Goal: Task Accomplishment & Management: Use online tool/utility

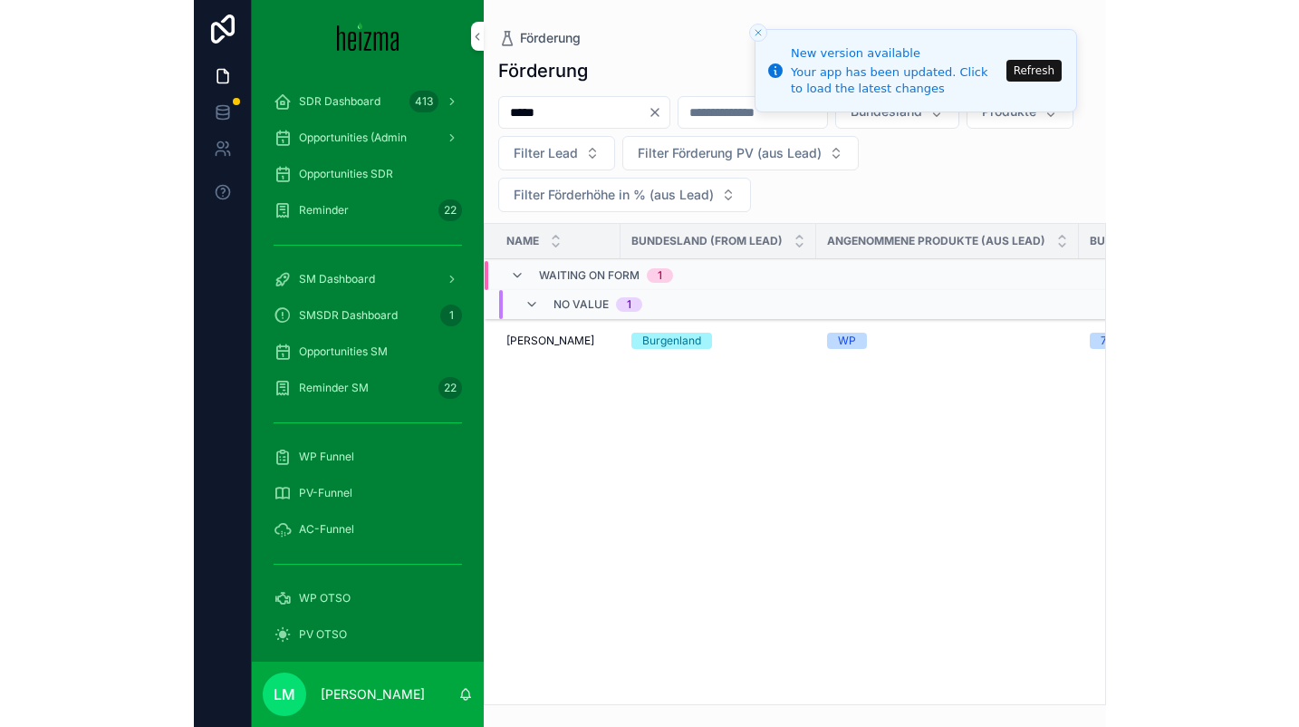
scroll to position [439, 0]
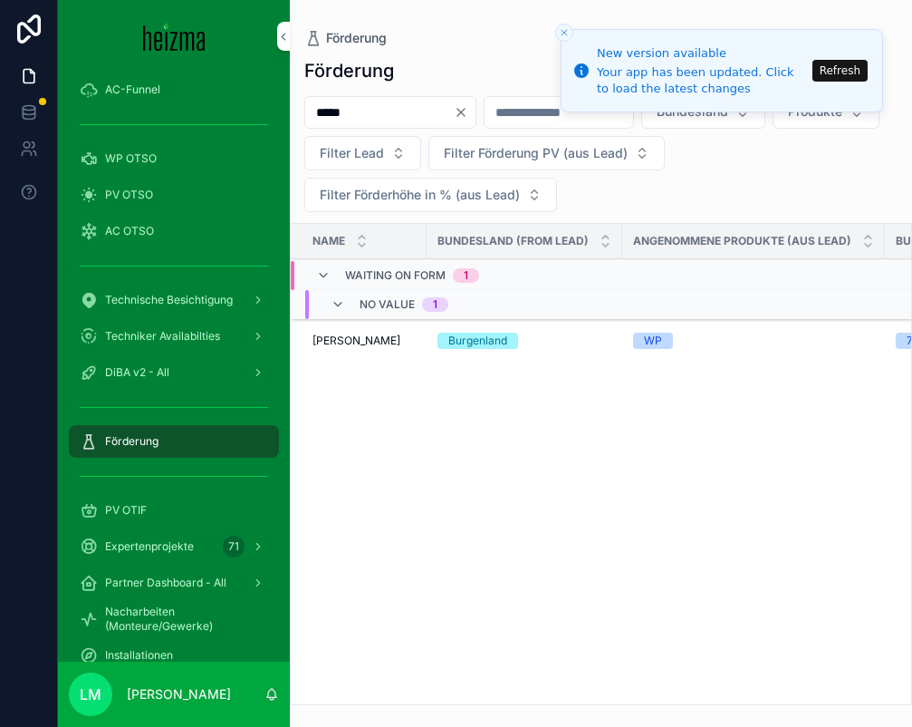
click at [376, 124] on input "*****" at bounding box center [379, 112] width 149 height 25
type input "*******"
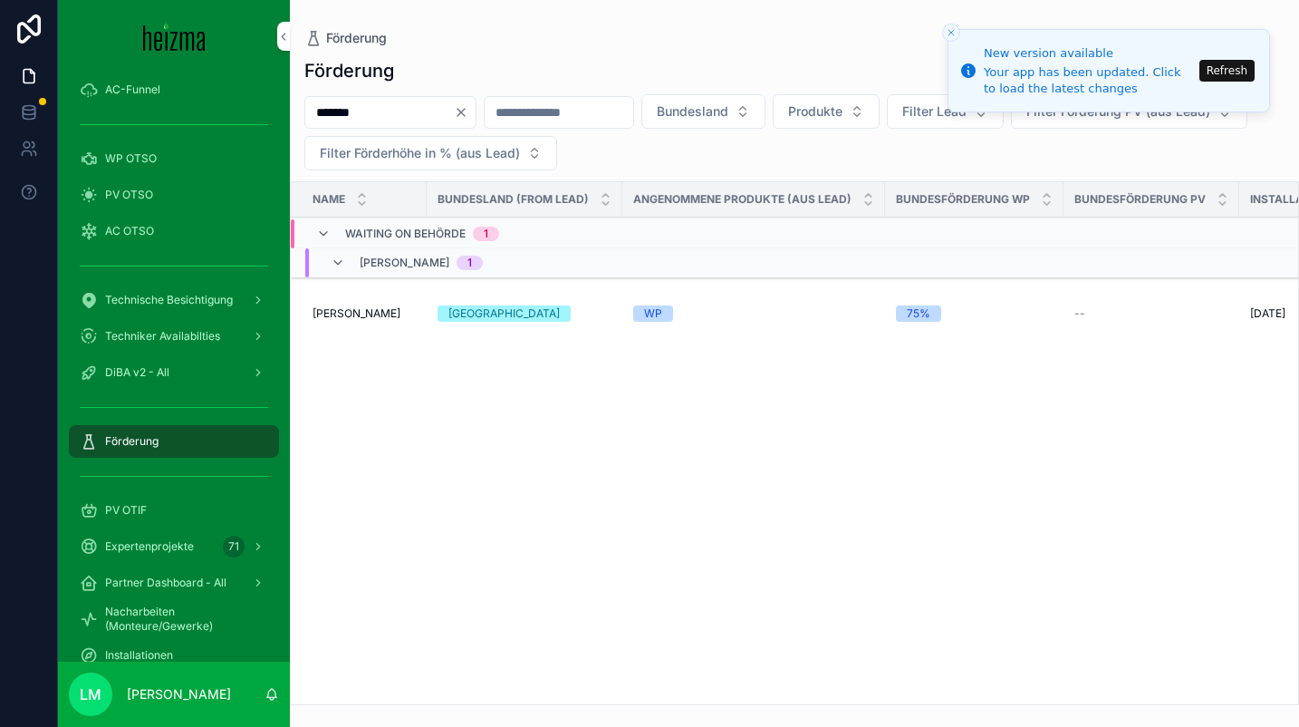
click at [586, 301] on td "[GEOGRAPHIC_DATA]" at bounding box center [525, 313] width 196 height 73
click at [545, 307] on div "[GEOGRAPHIC_DATA]" at bounding box center [525, 313] width 174 height 16
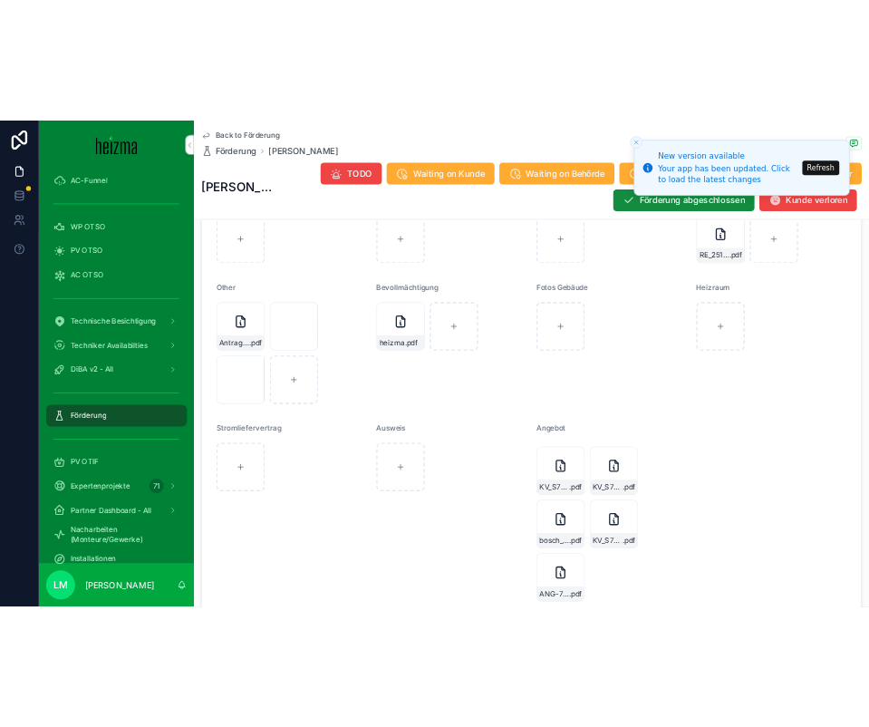
scroll to position [2153, 0]
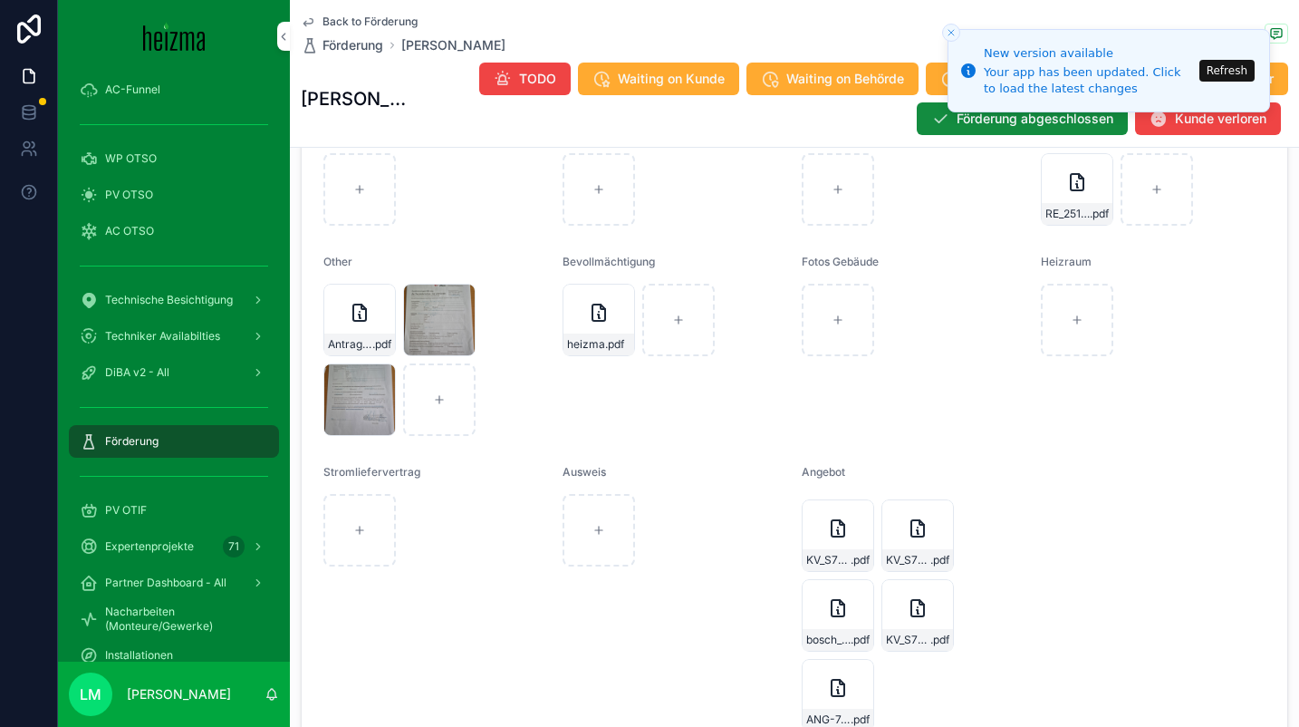
click at [375, 313] on div "Antrag-(5) .pdf" at bounding box center [359, 320] width 72 height 72
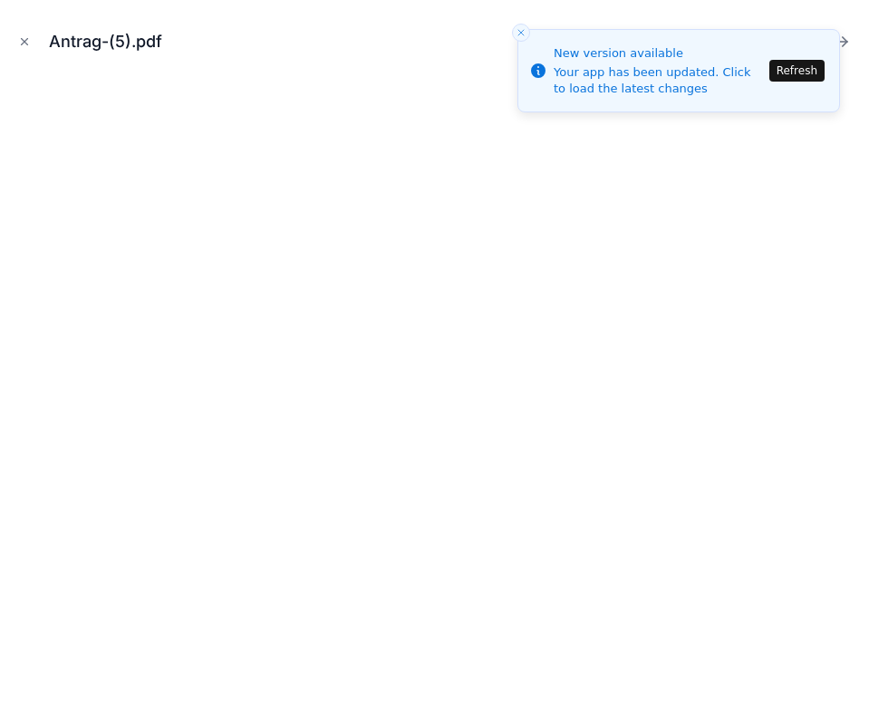
scroll to position [3381, 0]
click at [805, 65] on button "Refresh" at bounding box center [796, 71] width 55 height 22
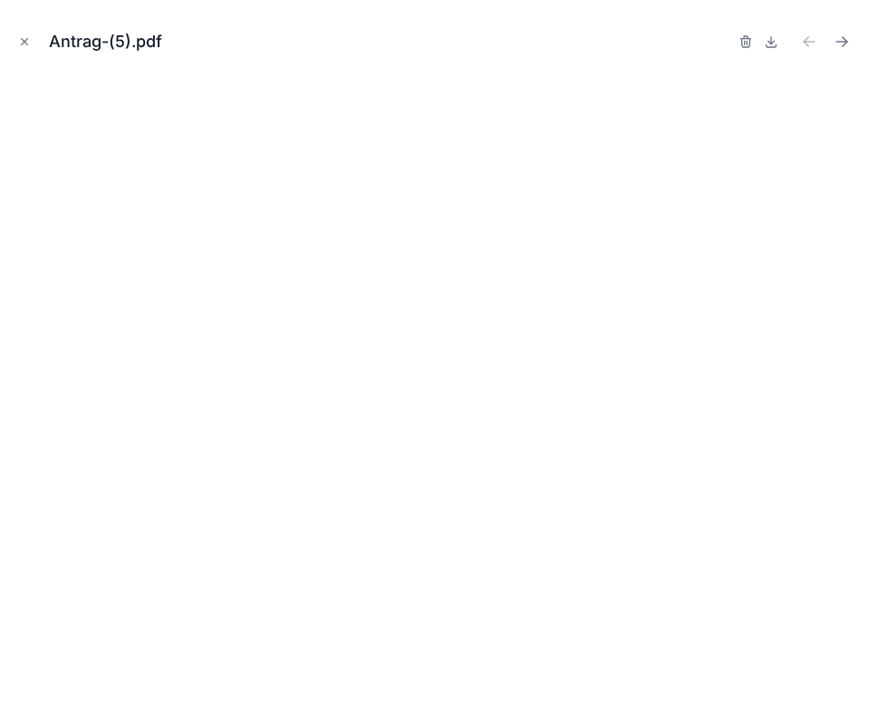
click at [18, 38] on icon "Close modal" at bounding box center [24, 41] width 13 height 13
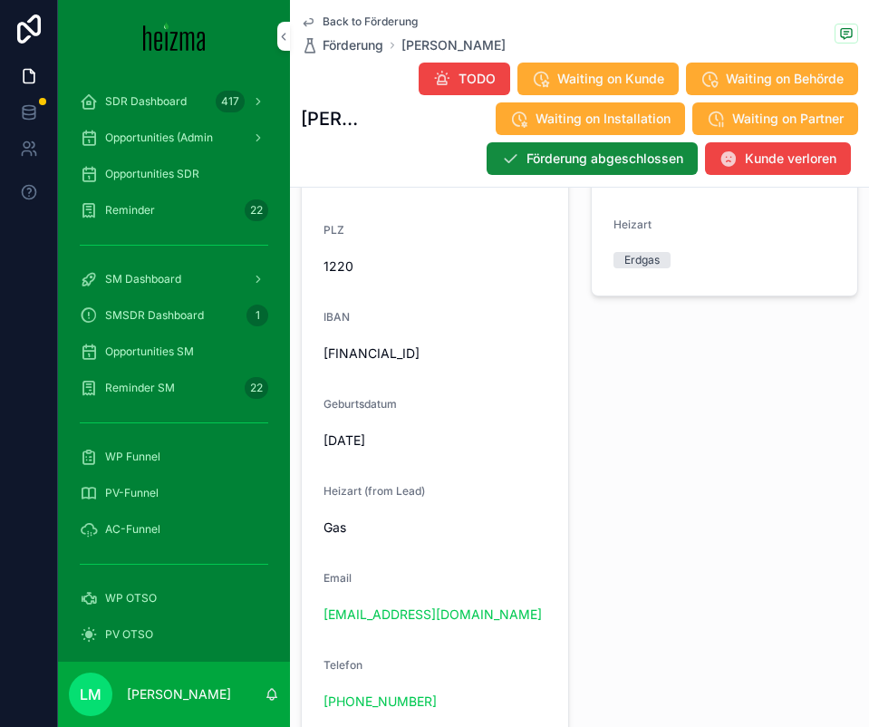
scroll to position [1760, 0]
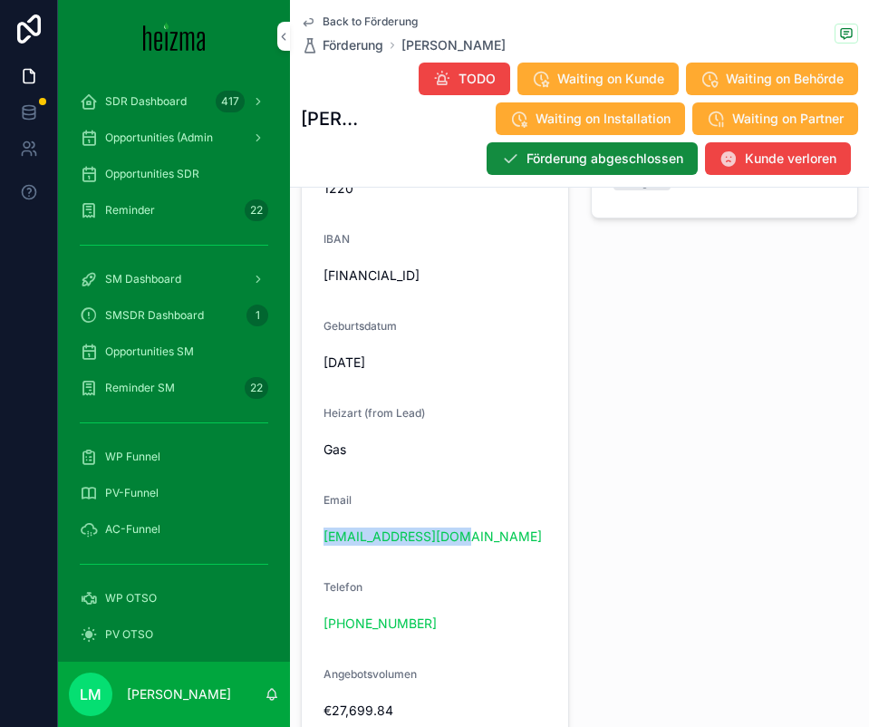
drag, startPoint x: 476, startPoint y: 527, endPoint x: 293, endPoint y: 522, distance: 183.1
click at [293, 522] on div "**********" at bounding box center [435, 589] width 290 height 1818
copy link "karlangerer@gmx.net"
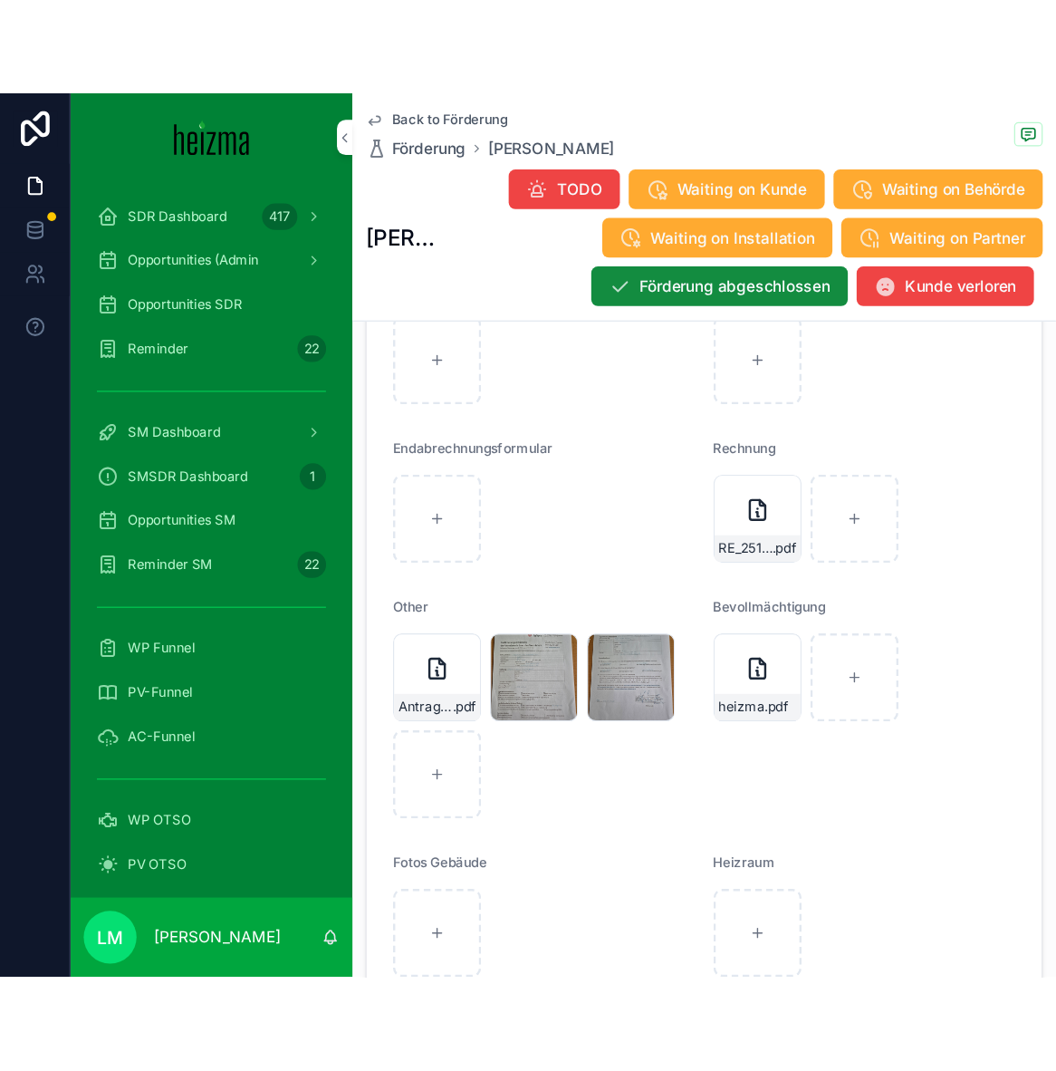
scroll to position [3727, 0]
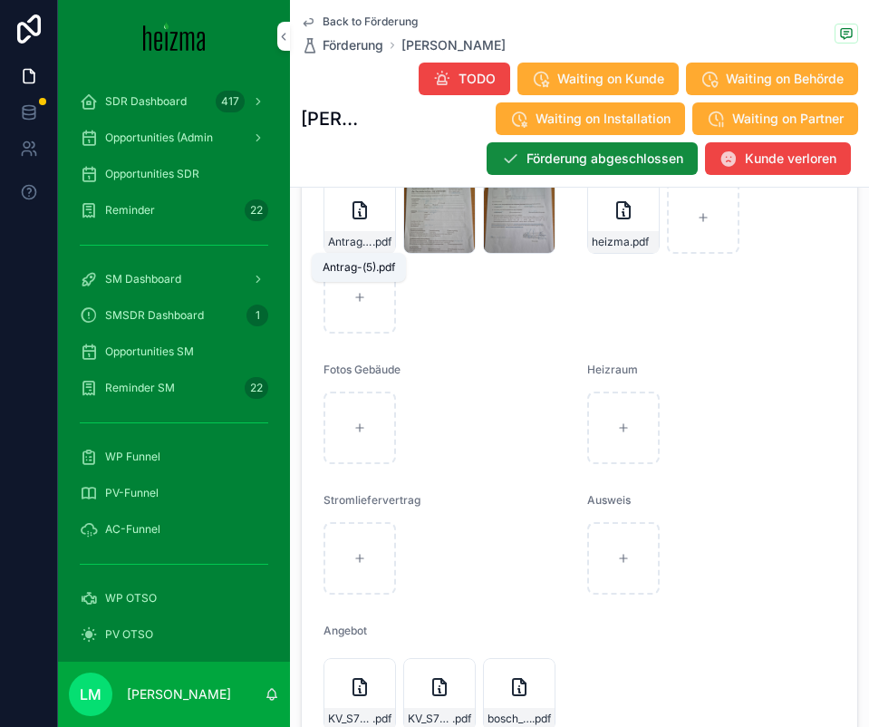
click at [363, 237] on span "Antrag-(5)" at bounding box center [350, 242] width 44 height 14
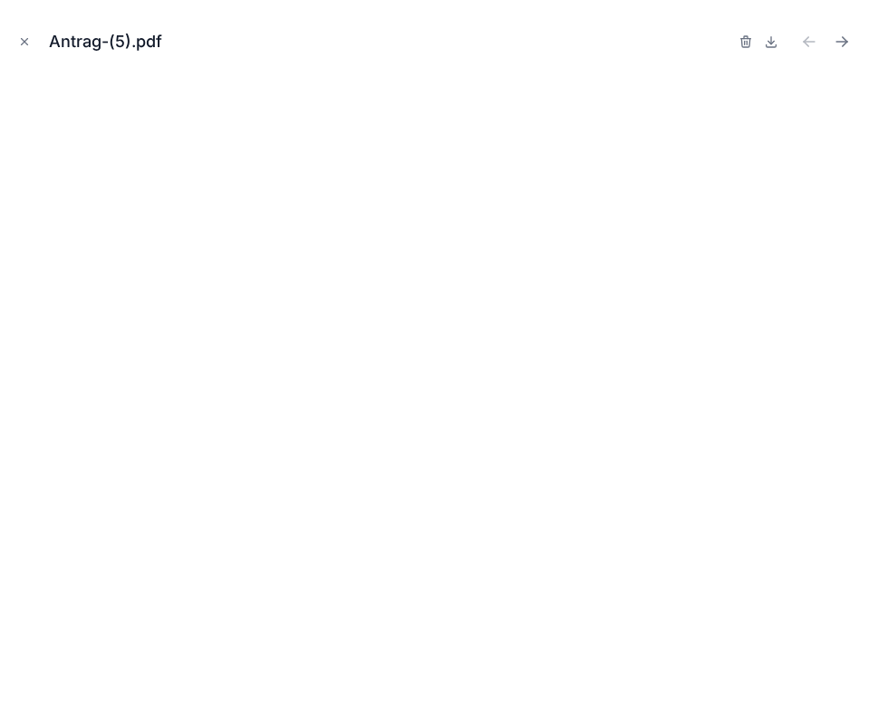
click at [24, 45] on icon "Close modal" at bounding box center [24, 41] width 13 height 13
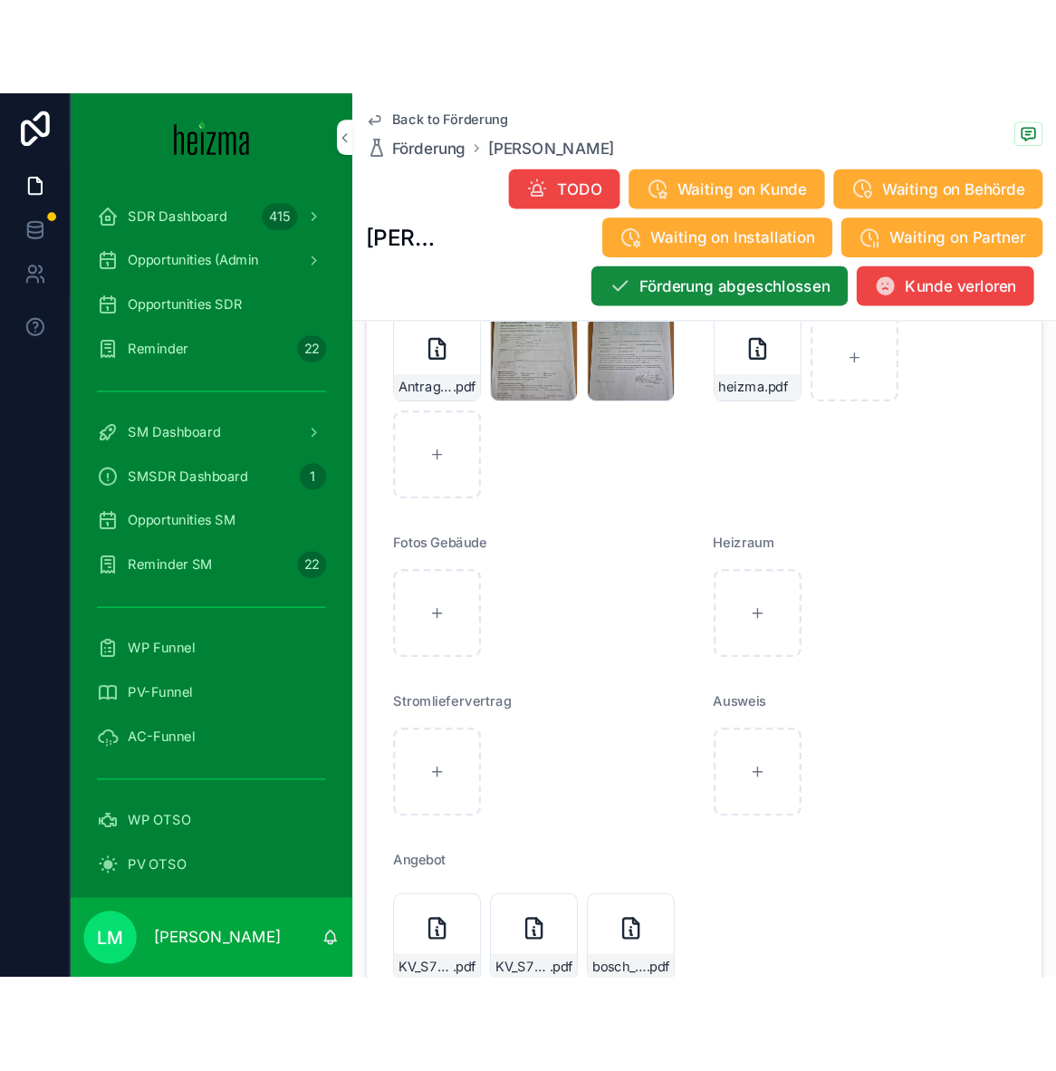
scroll to position [2015, 0]
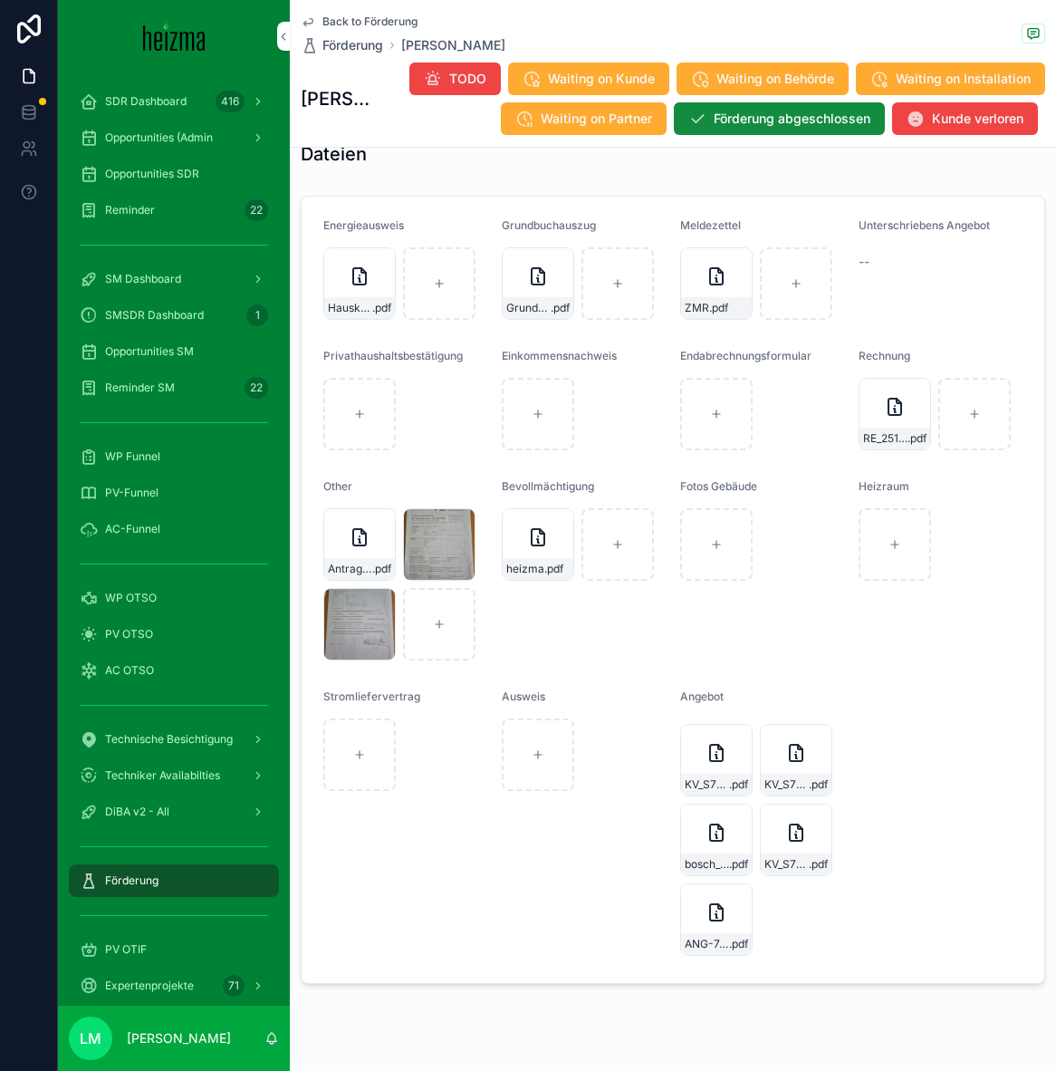
click at [342, 21] on span "Back to Förderung" at bounding box center [370, 21] width 95 height 14
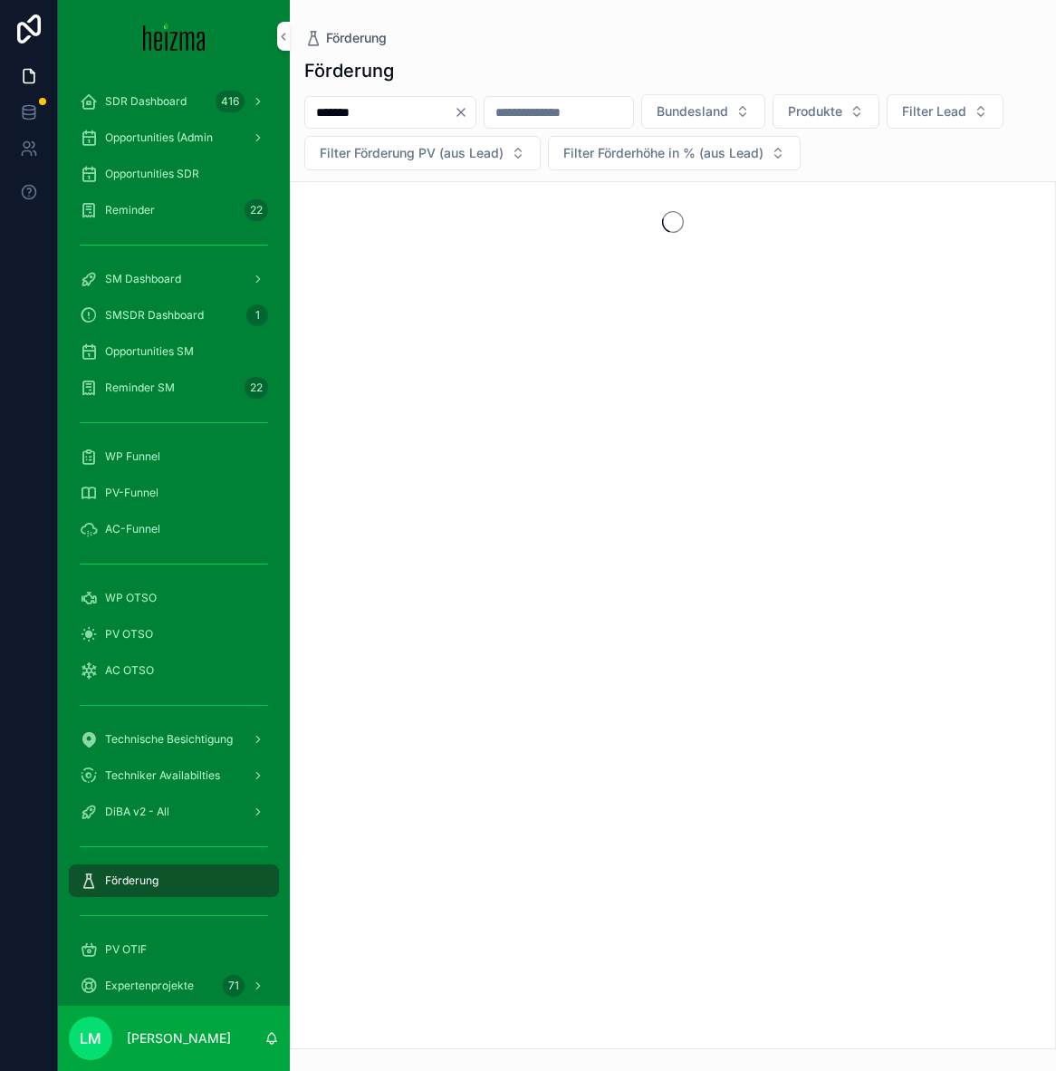
click at [350, 117] on input "*******" at bounding box center [379, 112] width 149 height 25
type input "*"
click at [162, 177] on span "Opportunities SDR" at bounding box center [152, 174] width 94 height 14
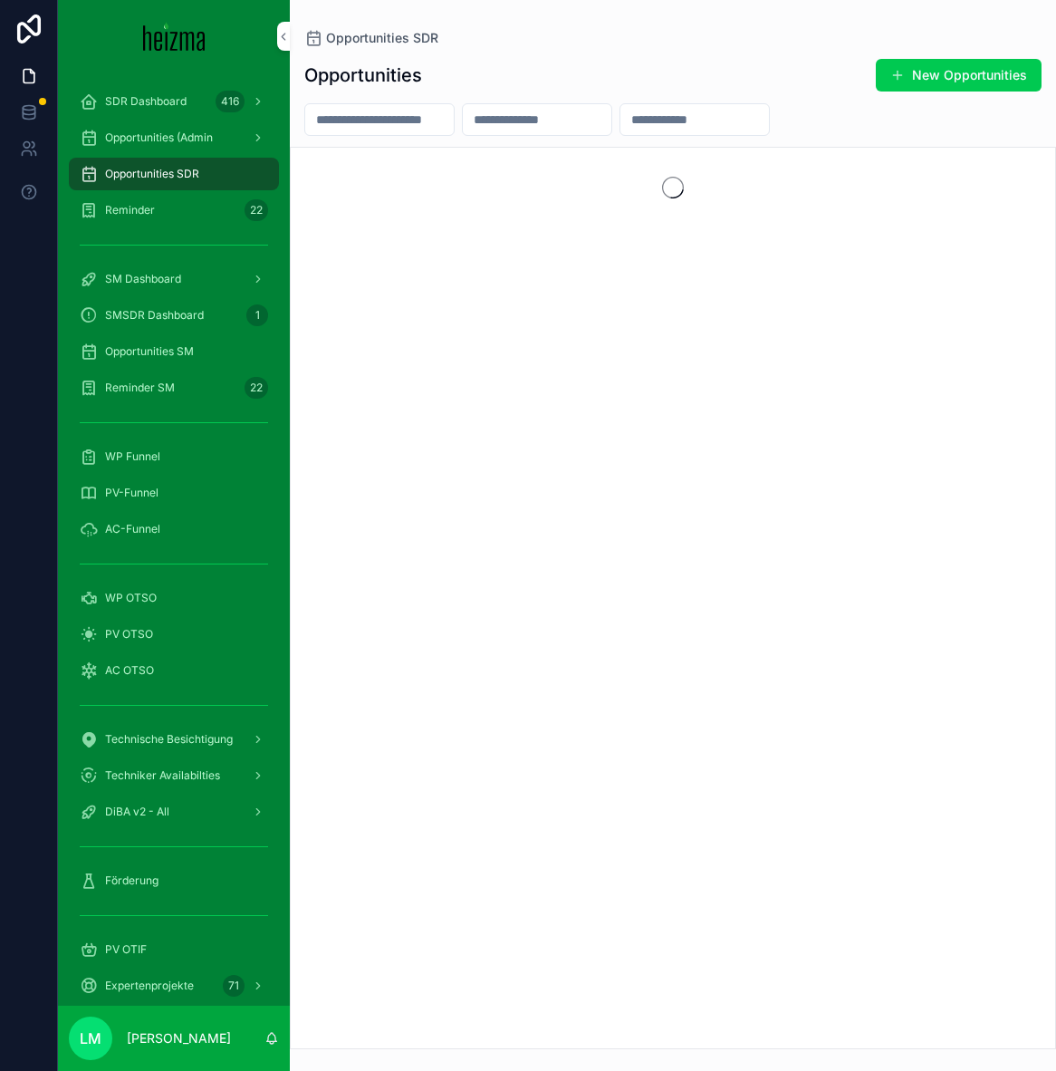
click at [354, 117] on input "scrollable content" at bounding box center [379, 119] width 149 height 25
type input "*"
type input "*******"
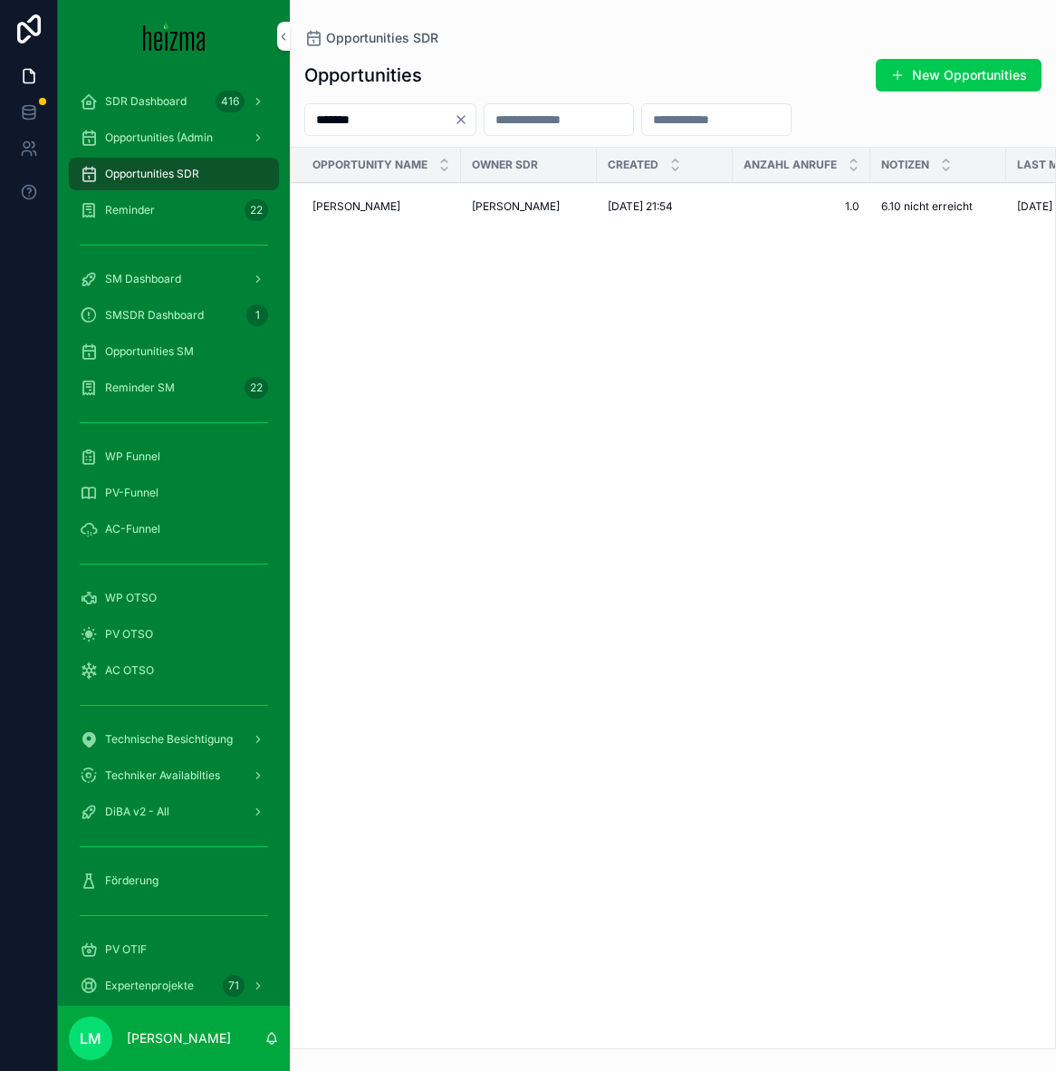
click at [348, 207] on span "Jessica Bittgen" at bounding box center [357, 206] width 88 height 14
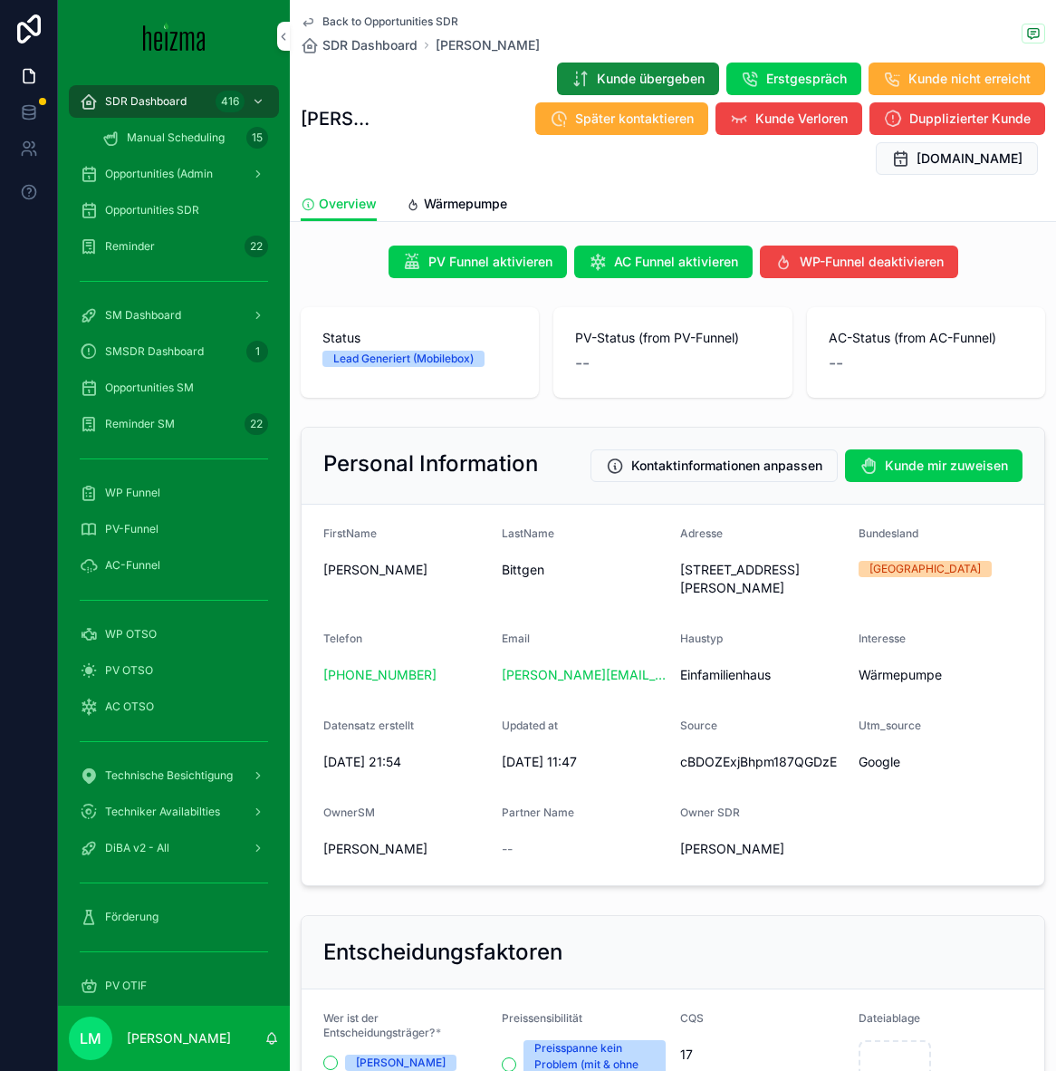
scroll to position [7, 0]
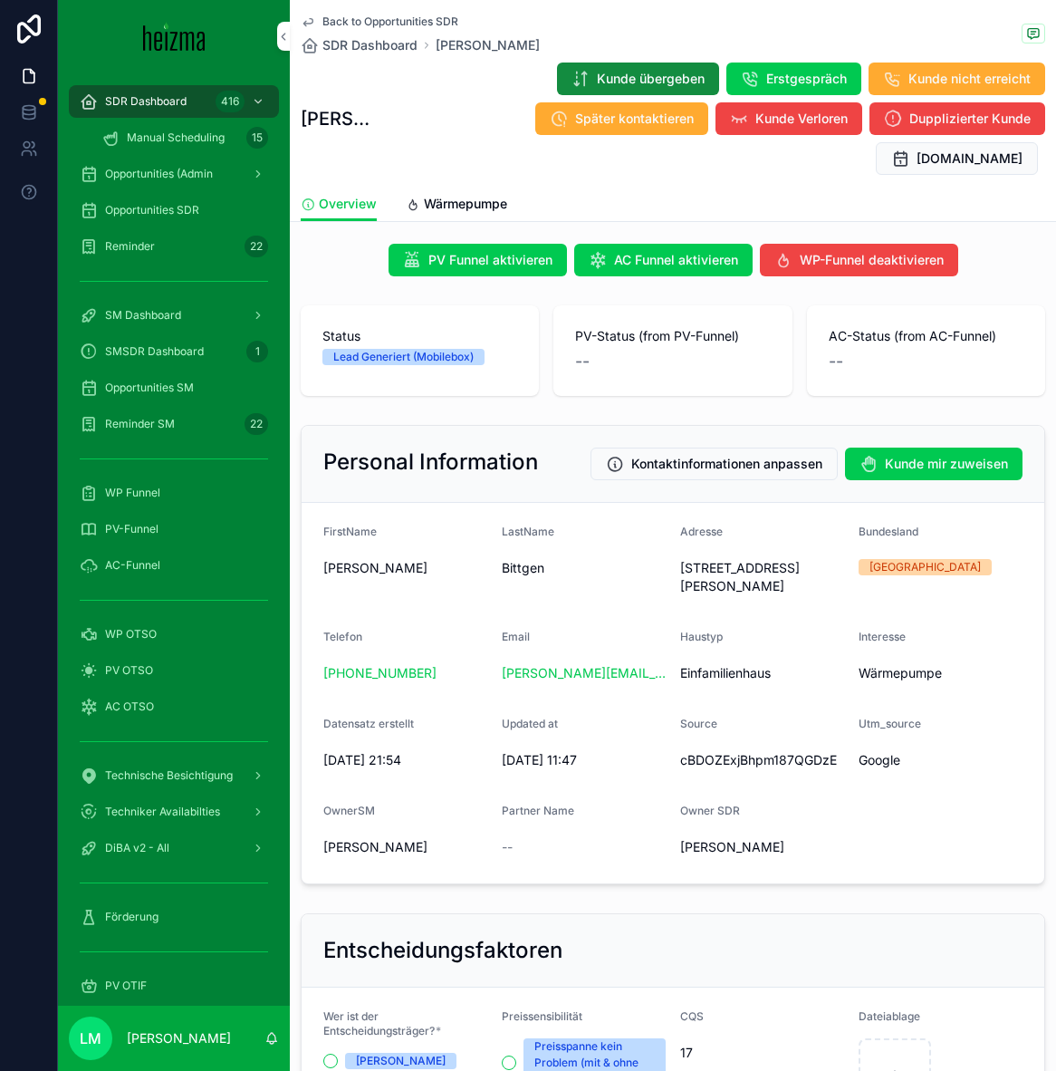
click at [424, 195] on span "Wärmepumpe" at bounding box center [465, 204] width 83 height 18
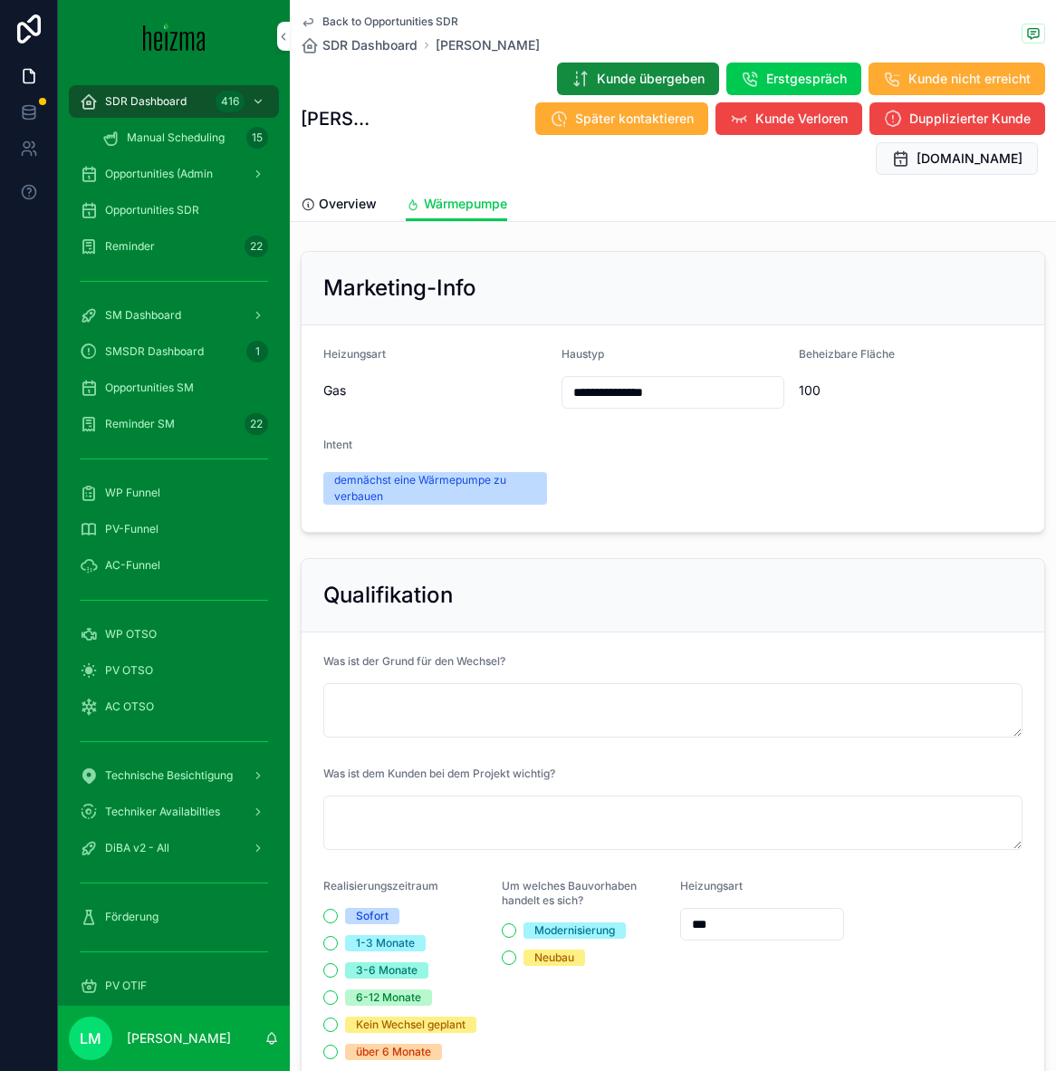
click at [361, 195] on span "Overview" at bounding box center [348, 204] width 58 height 18
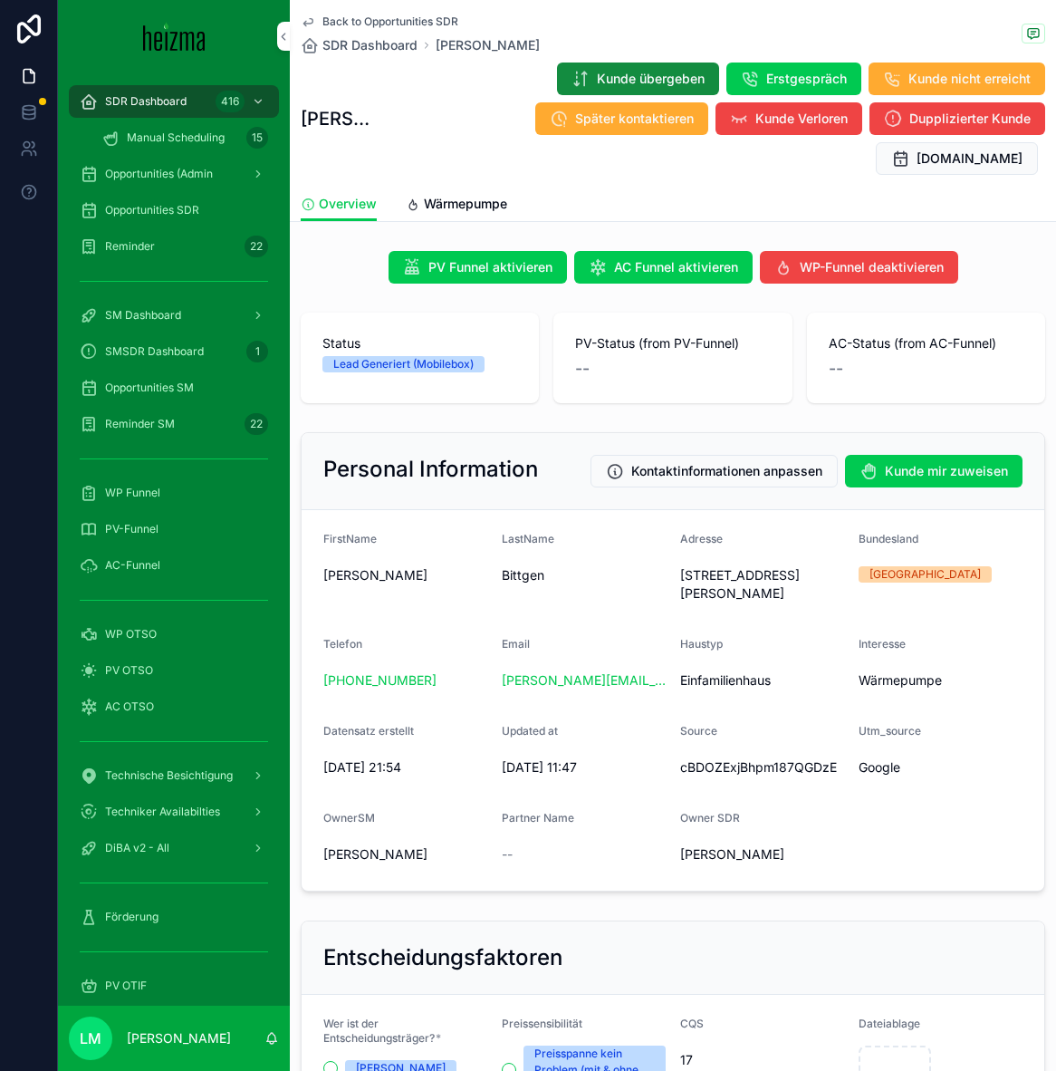
click at [702, 566] on span "2231 Strasshof, Peter Strasser Gasse 6" at bounding box center [762, 584] width 164 height 36
copy span "2231 Strasshof, Peter Strasser Gasse 6"
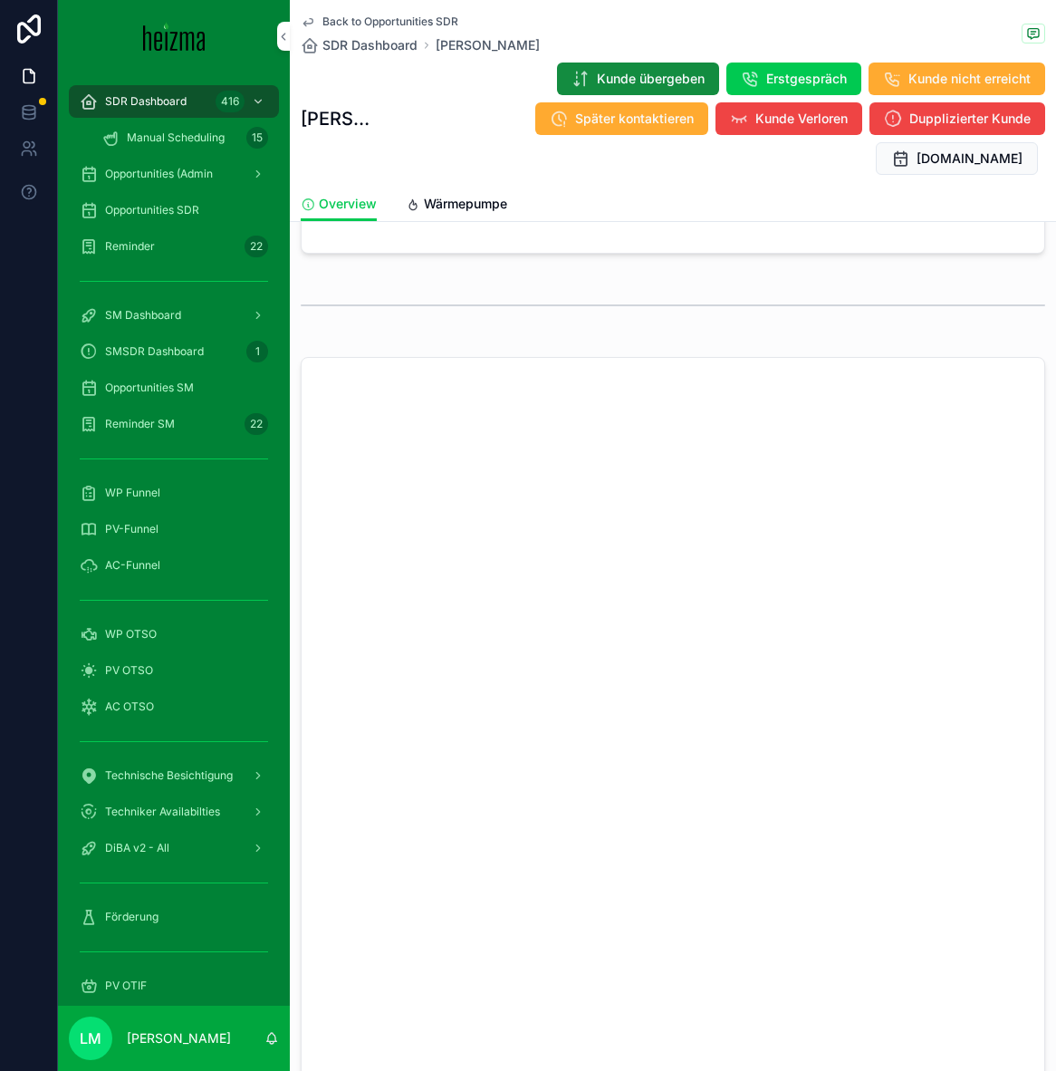
scroll to position [1315, 0]
click at [345, 8] on div "Back to Opportunities SDR SDR Dashboard Jessica Bittgen Jessica Bittgen Kunde ü…" at bounding box center [673, 93] width 745 height 187
click at [345, 14] on span "Back to Opportunities SDR" at bounding box center [391, 21] width 136 height 14
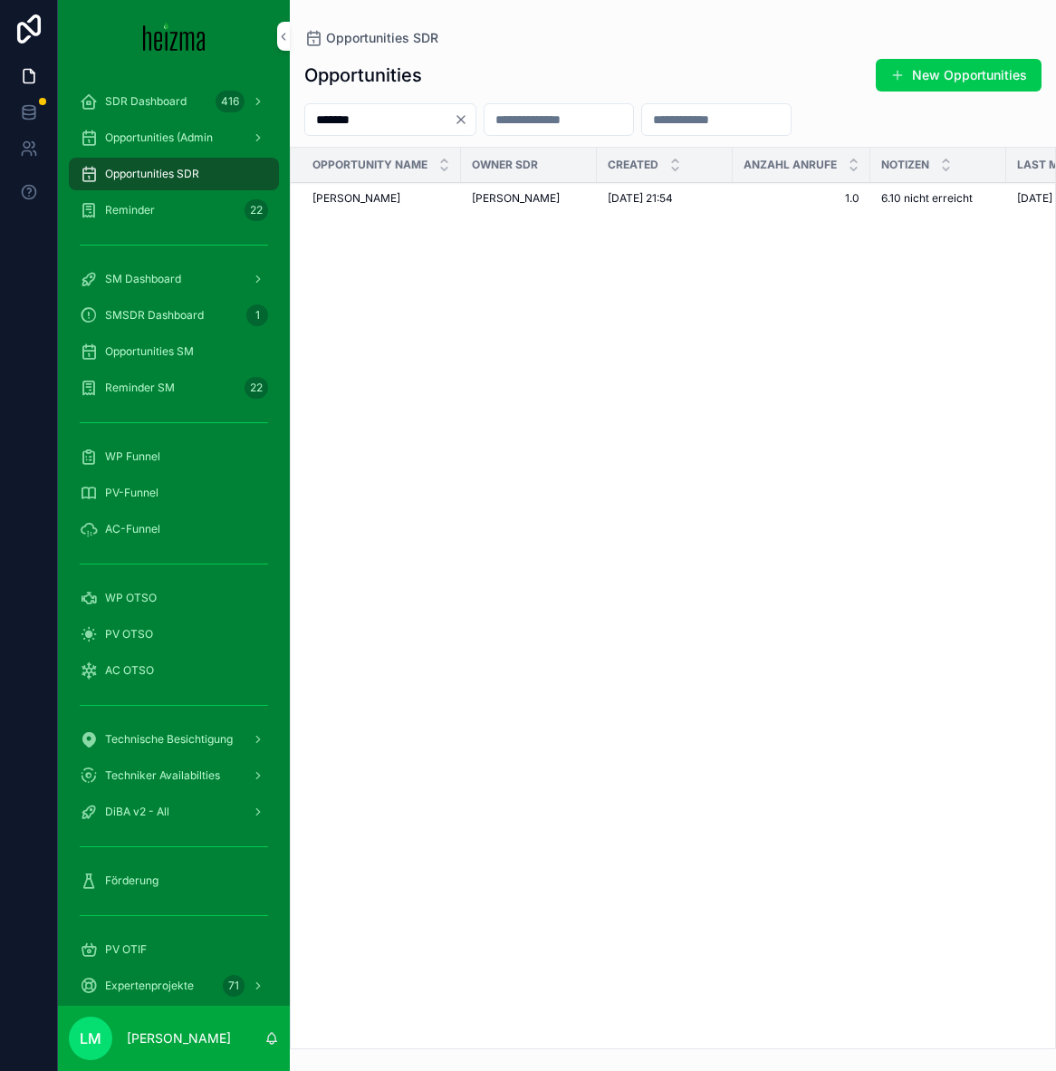
click at [342, 123] on input "*******" at bounding box center [379, 119] width 149 height 25
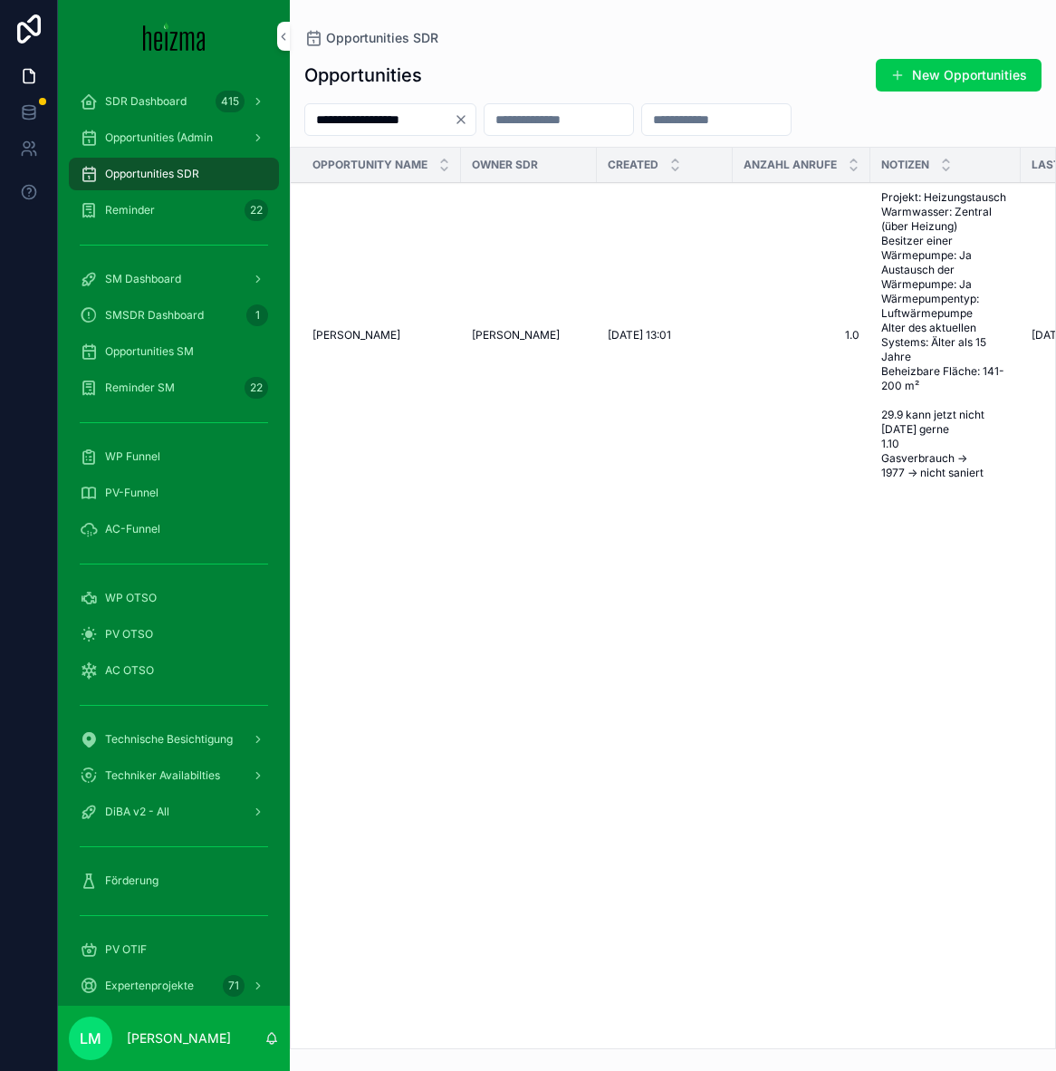
type input "**********"
click at [374, 336] on span "Magdalena Ritschka" at bounding box center [357, 335] width 88 height 14
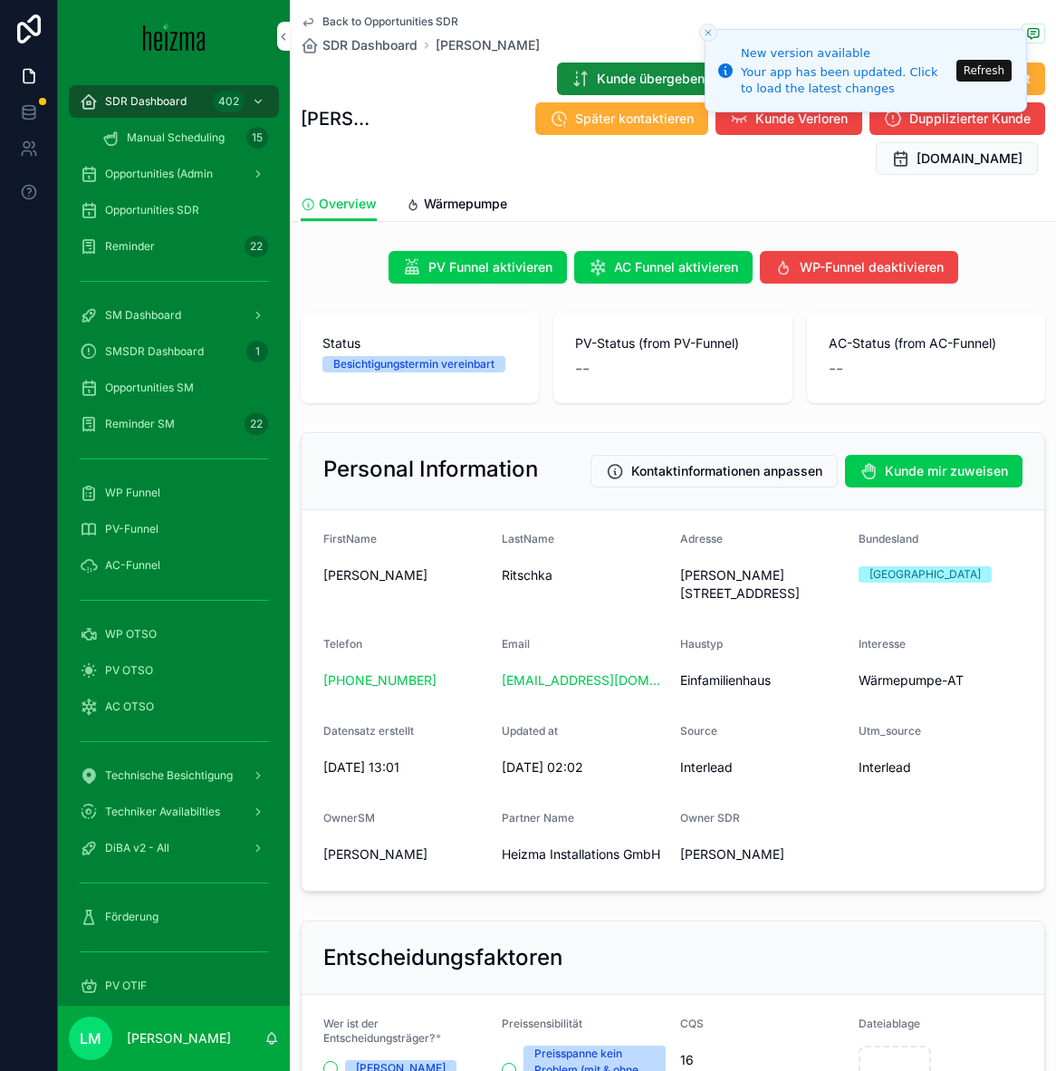
click at [332, 32] on div "Back to Opportunities SDR SDR Dashboard Magdalena Ritschka" at bounding box center [420, 34] width 239 height 40
click at [332, 24] on span "Back to Opportunities SDR" at bounding box center [391, 21] width 136 height 14
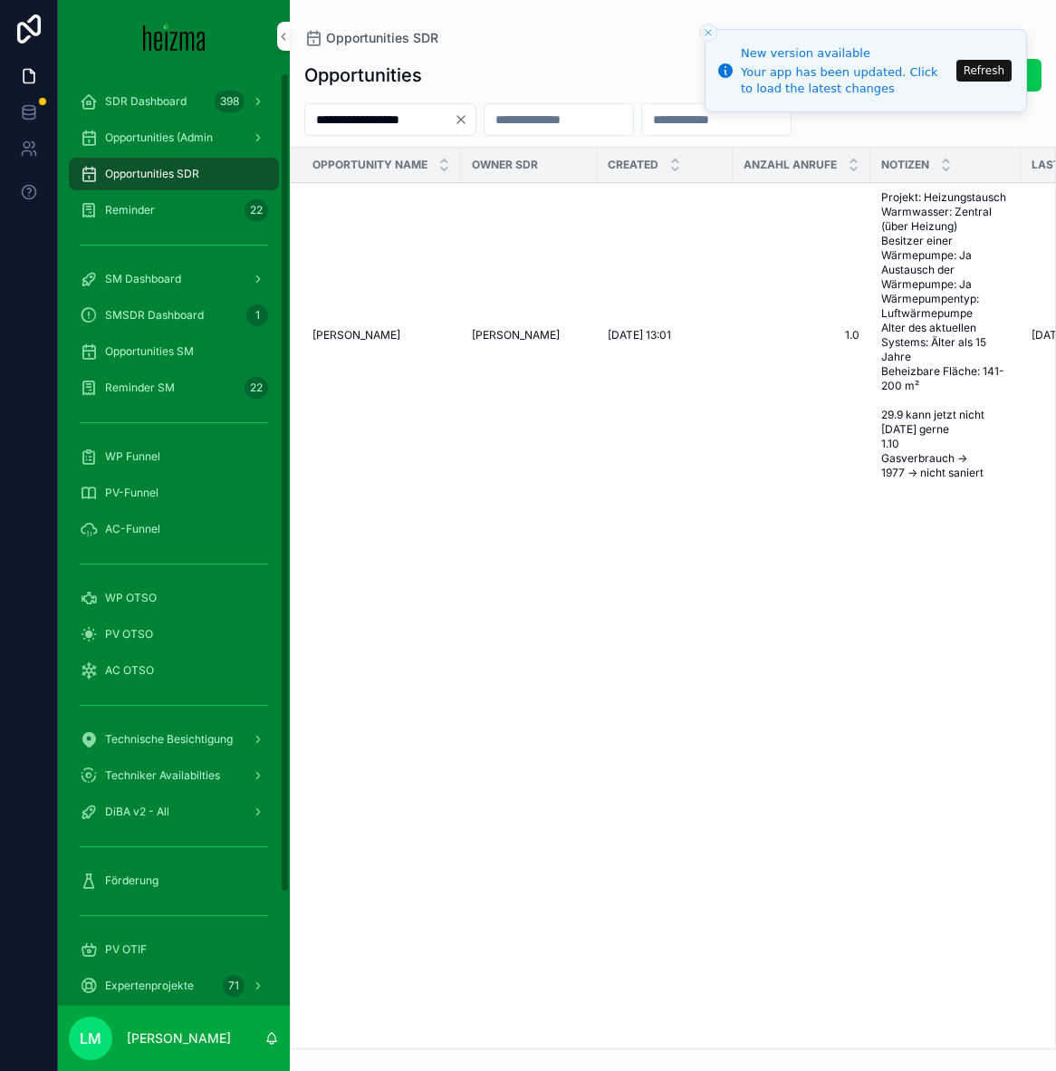
click at [150, 726] on hr "scrollable content" at bounding box center [174, 846] width 188 height 1
click at [140, 726] on div "Förderung" at bounding box center [174, 880] width 188 height 29
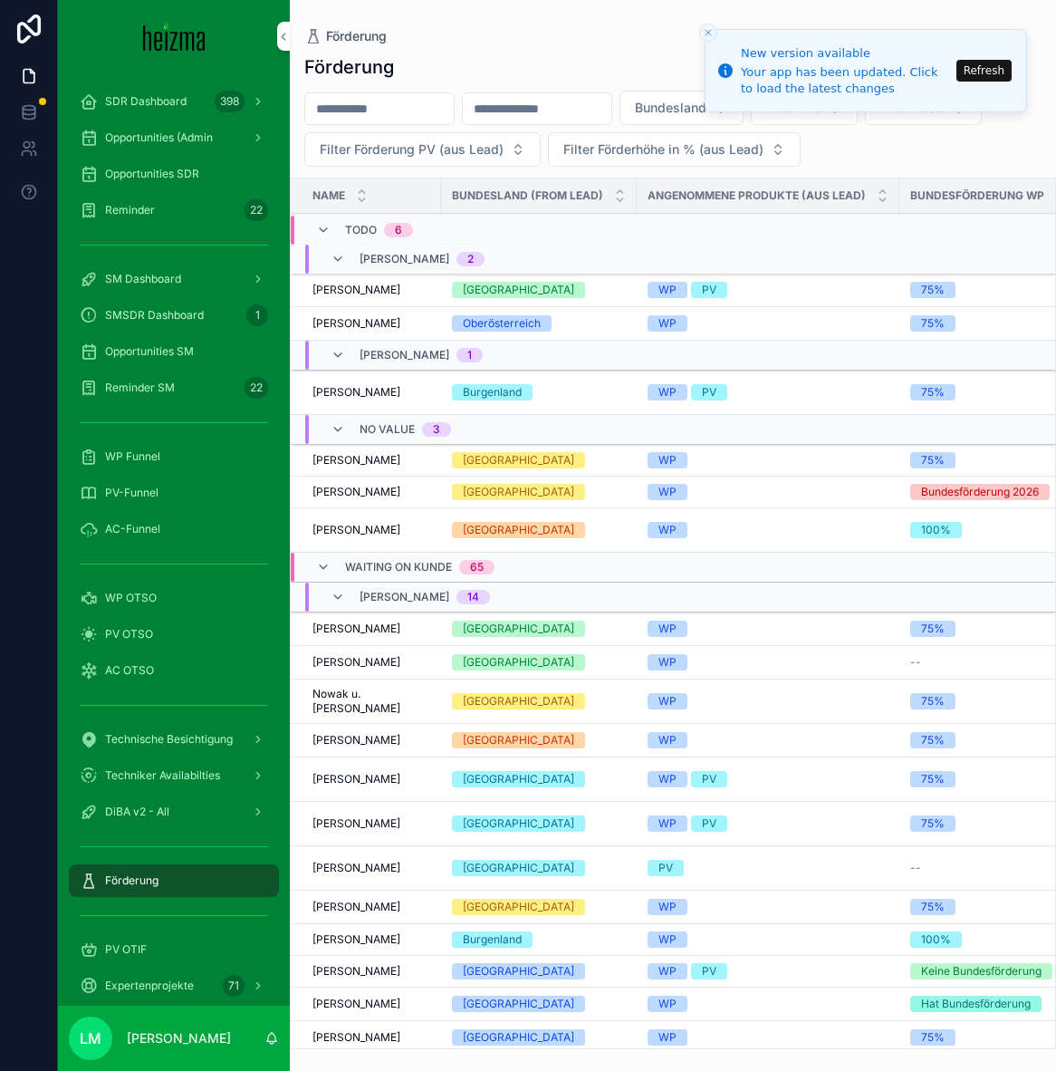
click at [362, 114] on input "scrollable content" at bounding box center [379, 108] width 149 height 25
type input "**********"
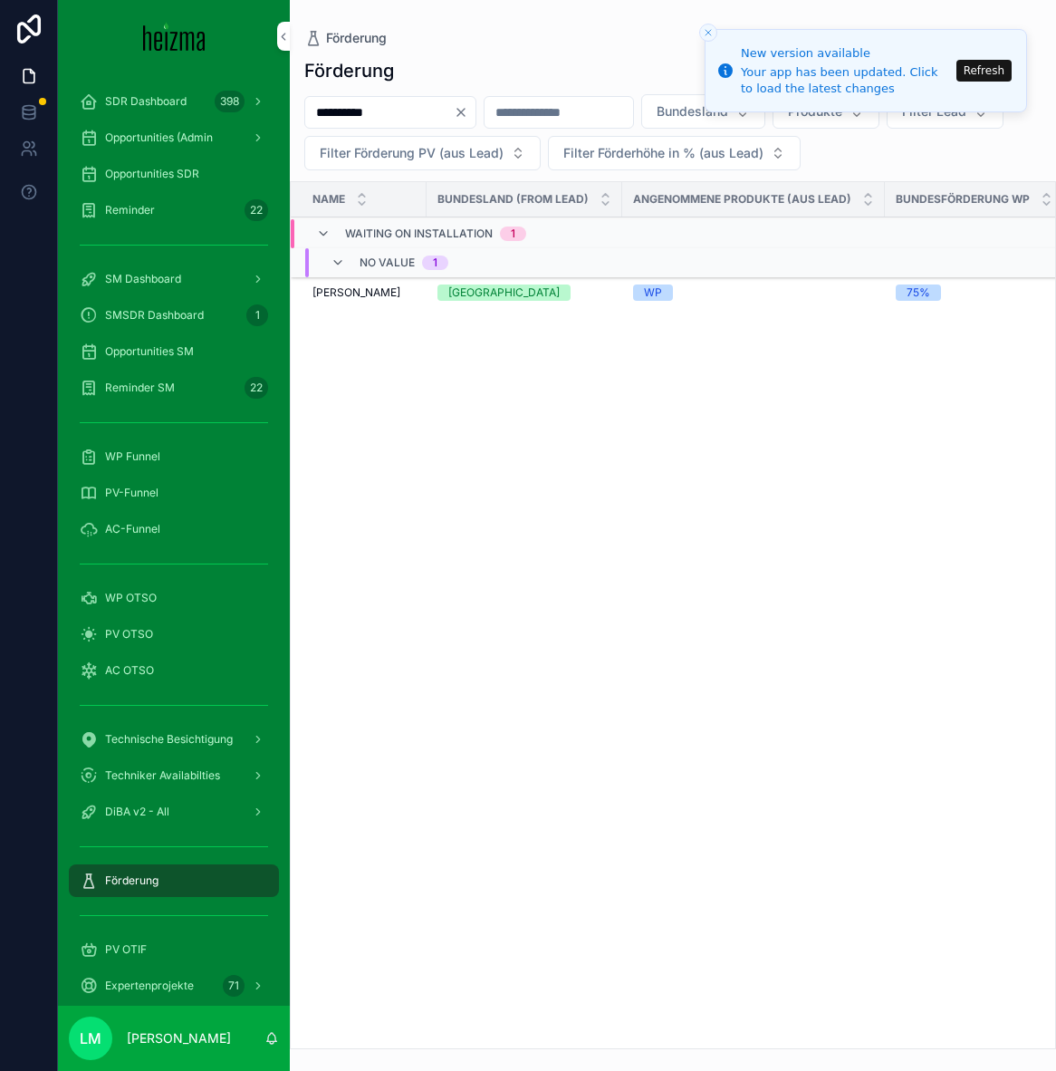
click at [340, 297] on span "Bettina Könighofer" at bounding box center [357, 292] width 88 height 14
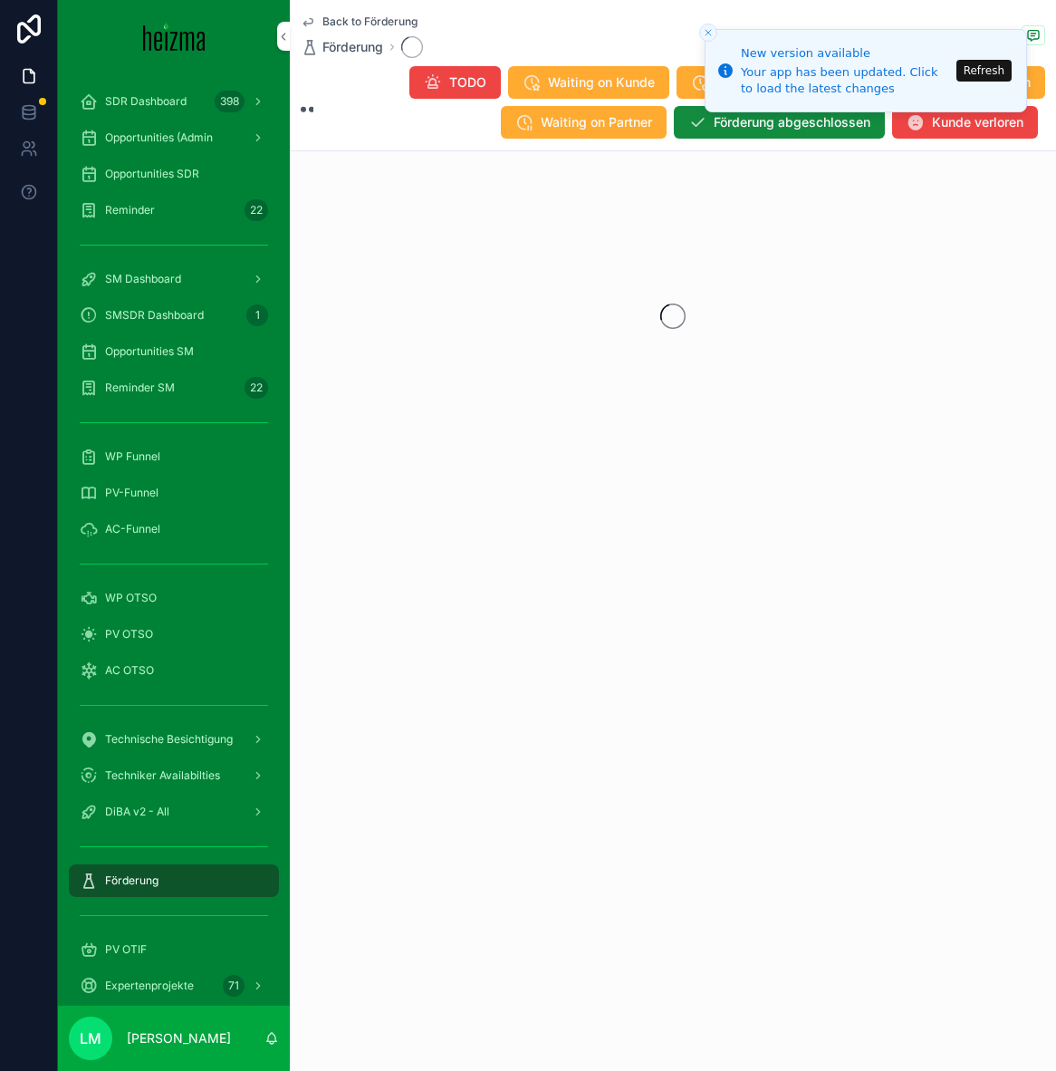
click at [868, 70] on button "Refresh" at bounding box center [984, 71] width 55 height 22
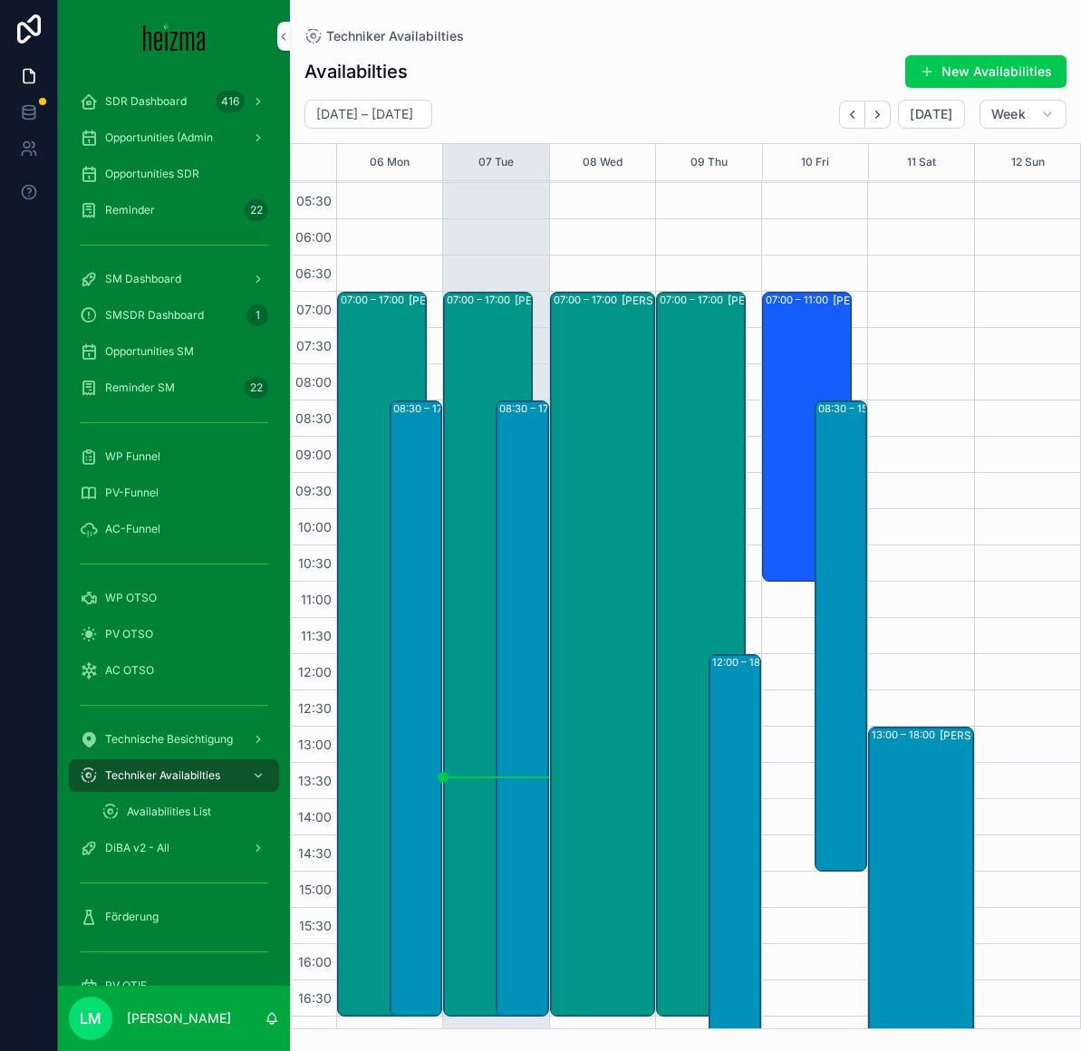
scroll to position [374, 0]
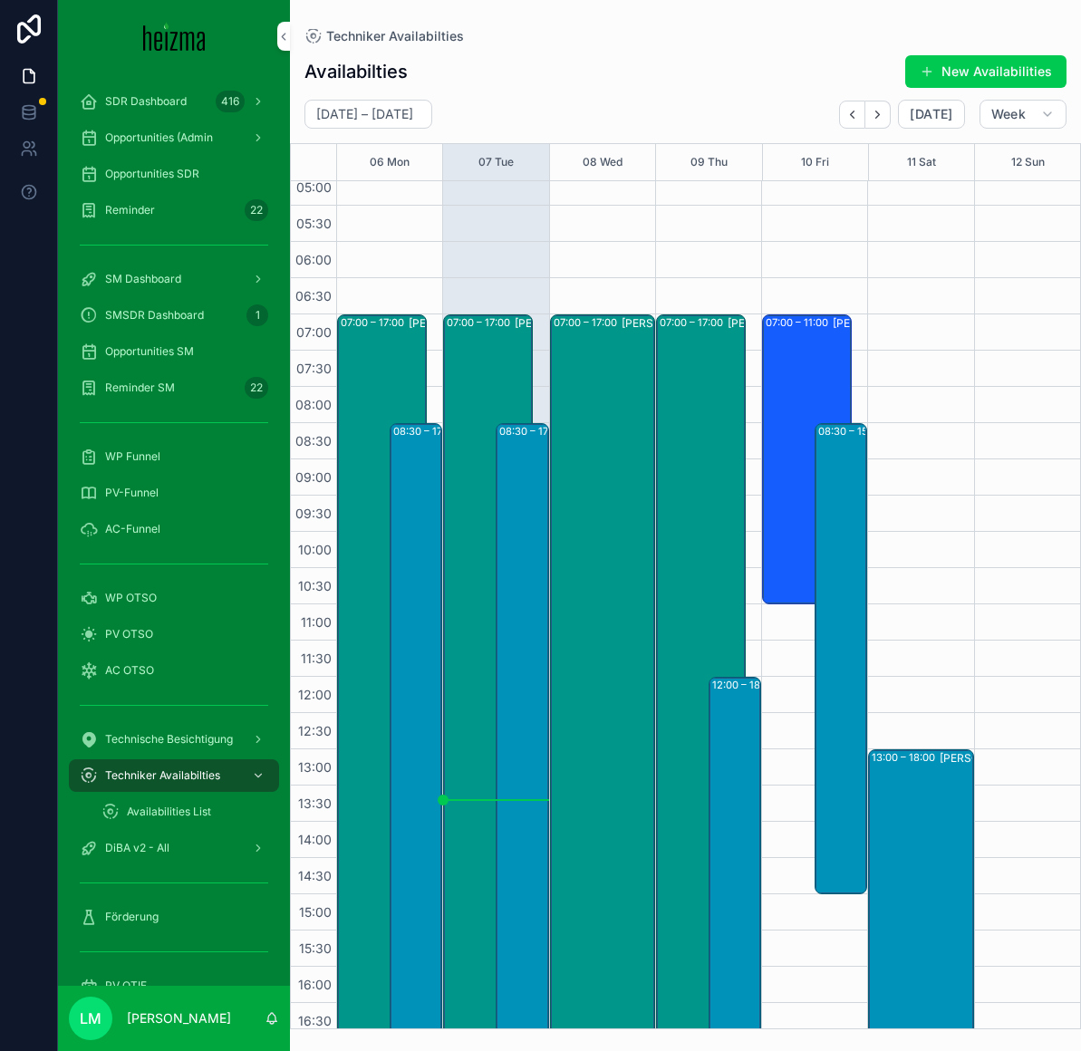
click at [881, 114] on icon "Next" at bounding box center [878, 115] width 14 height 14
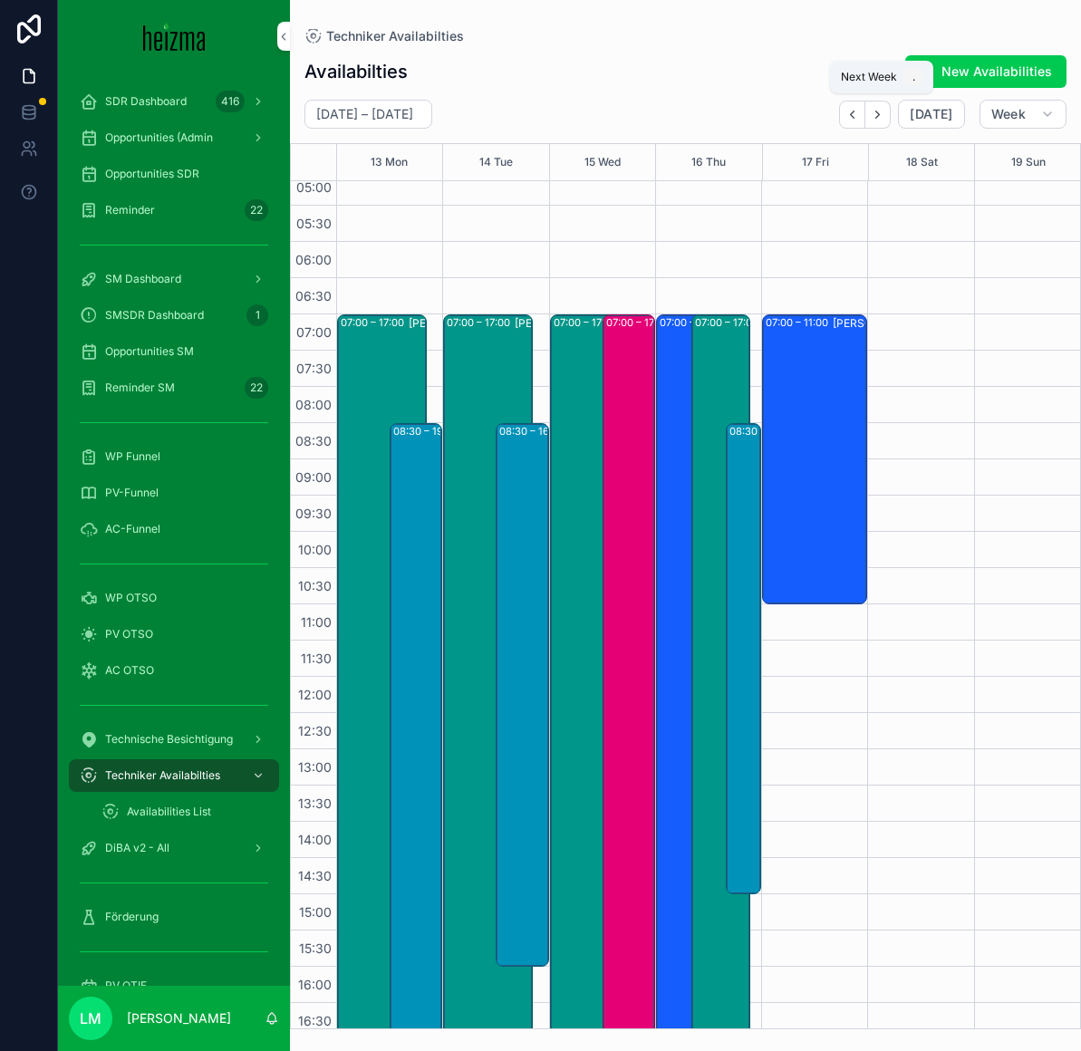
click at [881, 114] on icon "Next" at bounding box center [878, 115] width 14 height 14
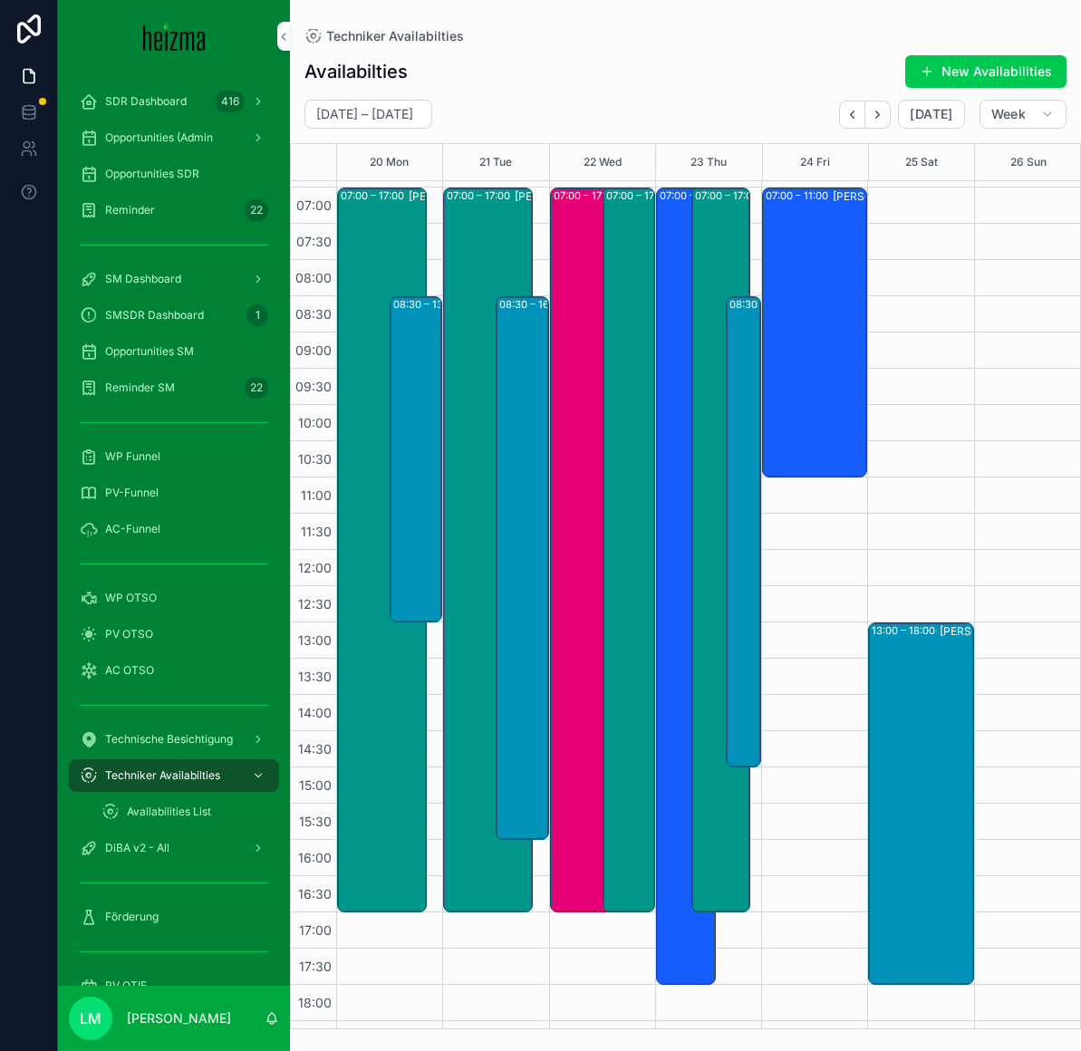
scroll to position [524, 0]
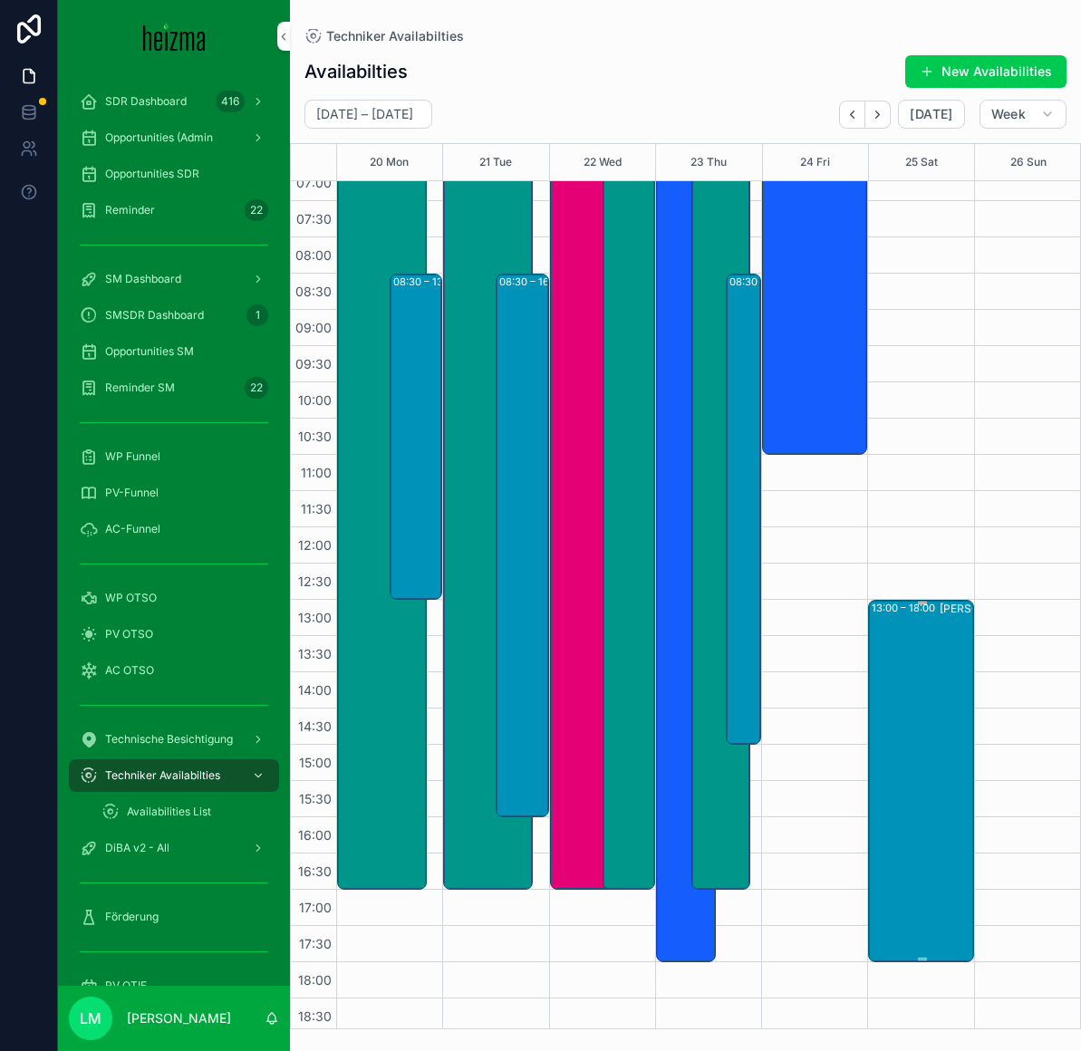
click at [900, 680] on div "13:00 – 18:00 Philipp Pannosch" at bounding box center [922, 781] width 100 height 359
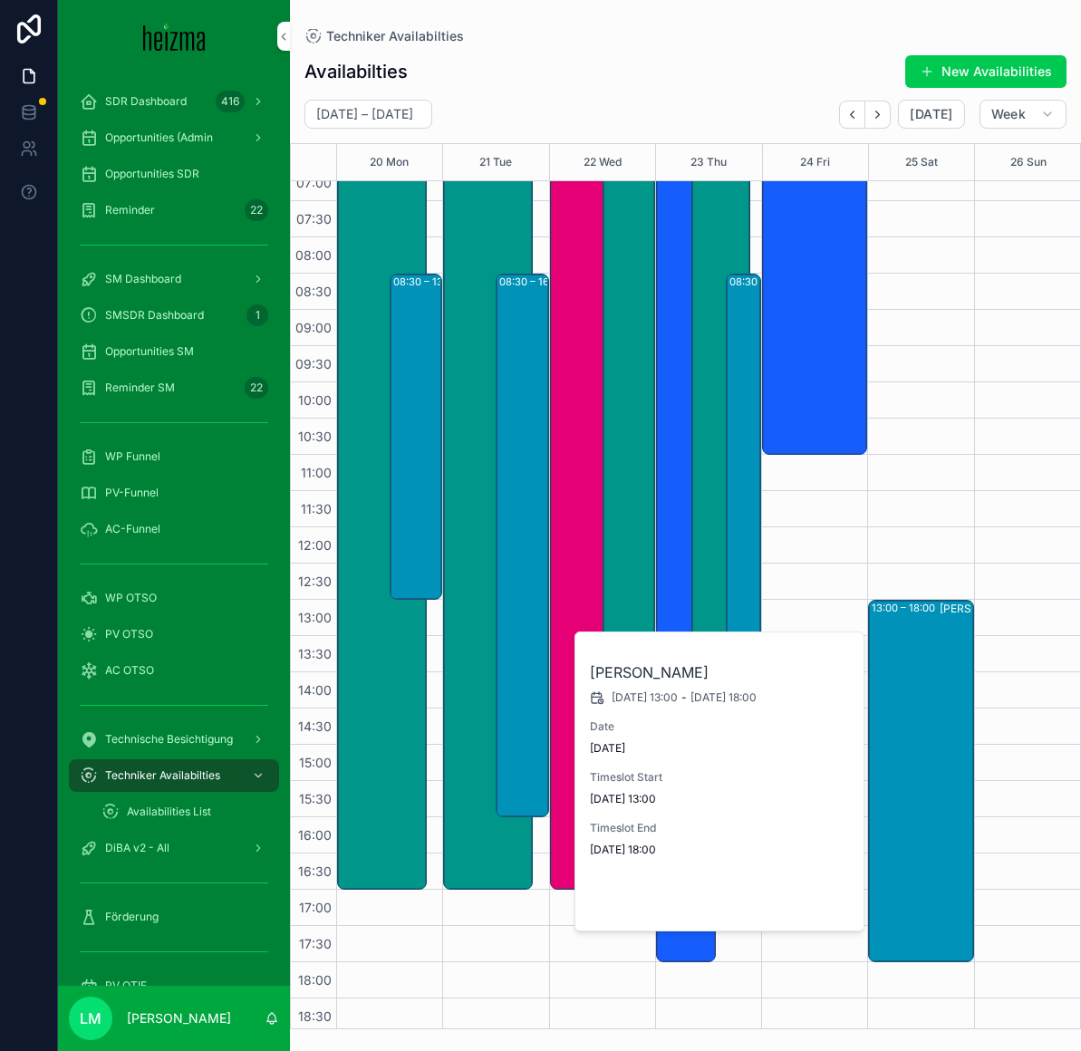
click at [800, 906] on span "Open" at bounding box center [803, 900] width 34 height 16
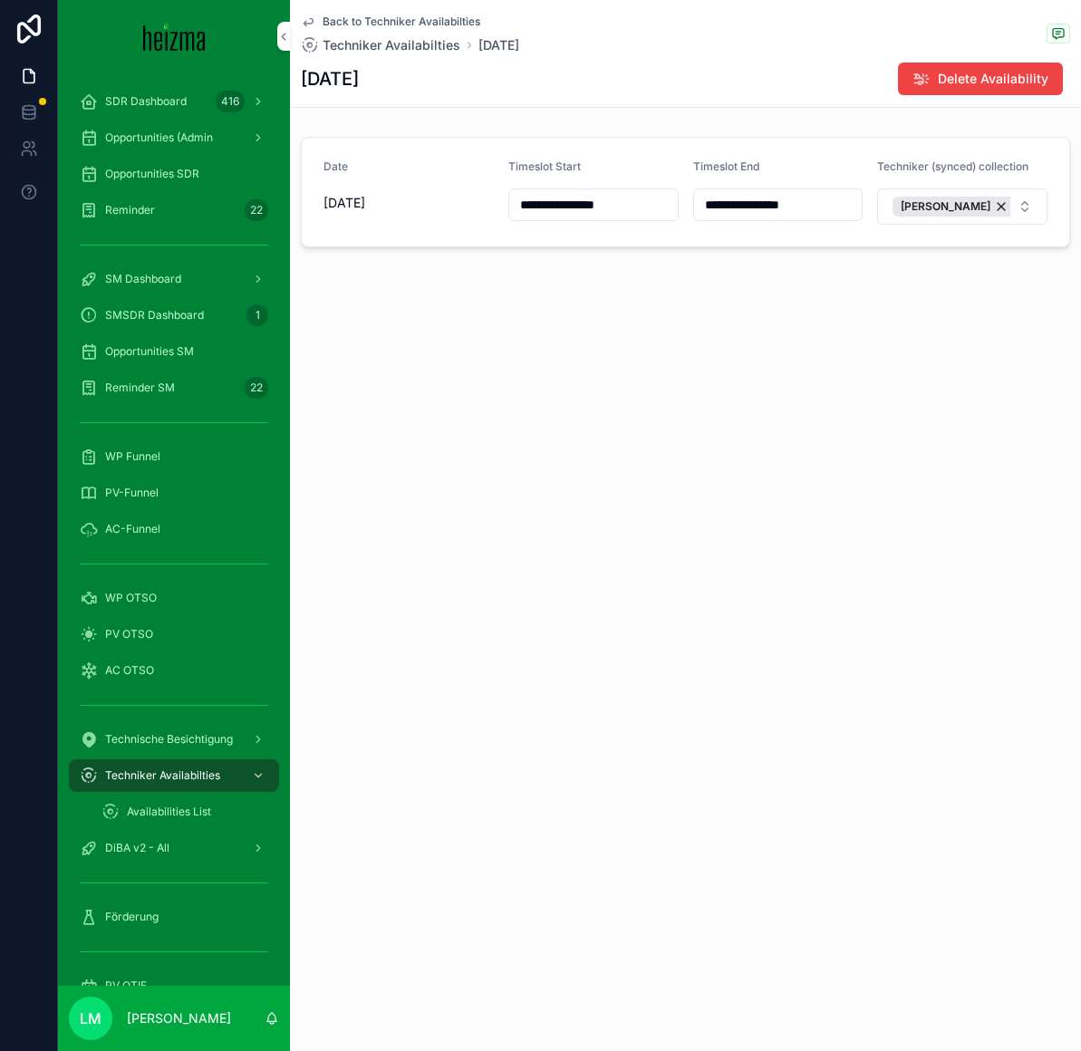
click at [603, 204] on input "**********" at bounding box center [593, 204] width 169 height 25
type input "**********"
type input "**"
type input "**********"
click at [907, 378] on div "**********" at bounding box center [685, 525] width 791 height 1051
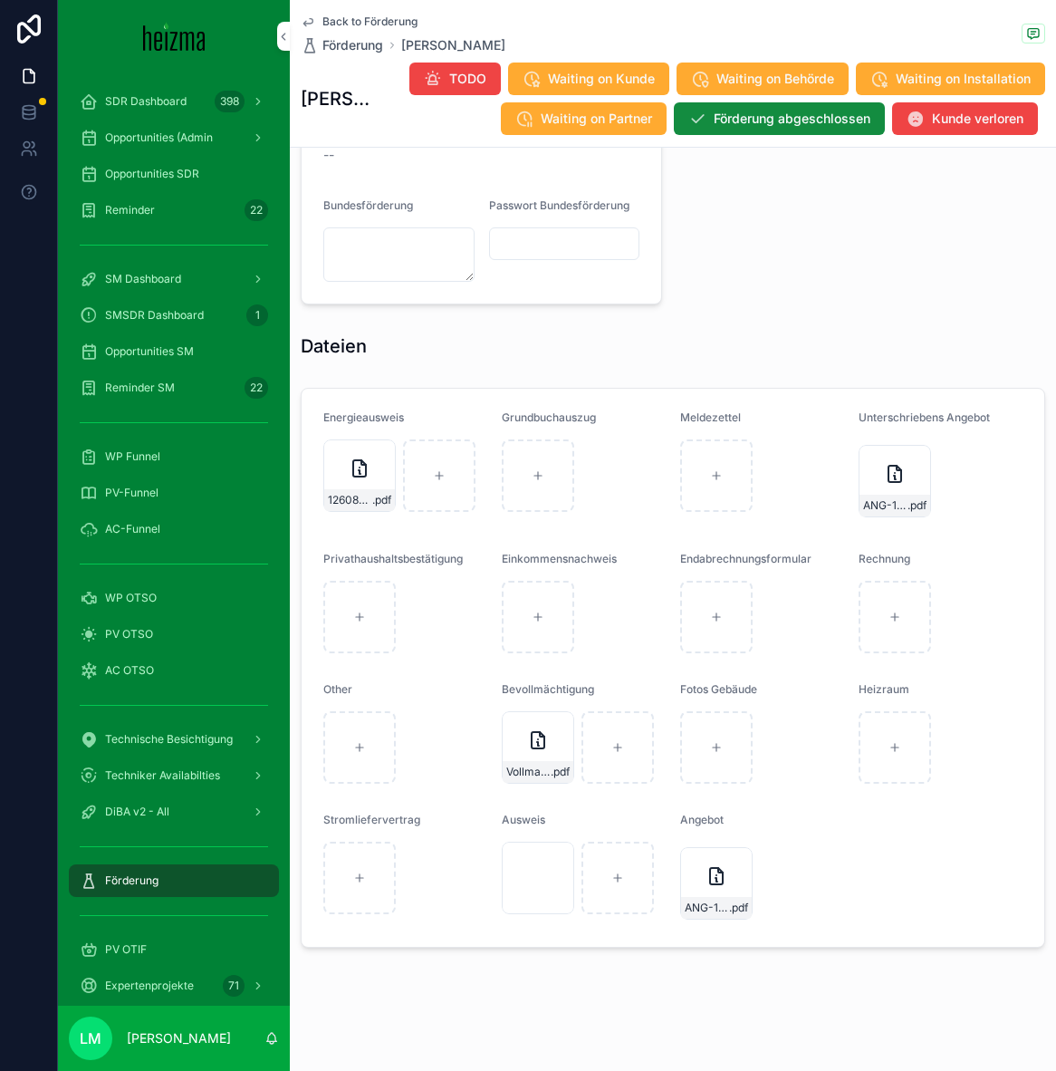
scroll to position [1732, 0]
click at [391, 15] on span "Back to Förderung" at bounding box center [370, 21] width 95 height 14
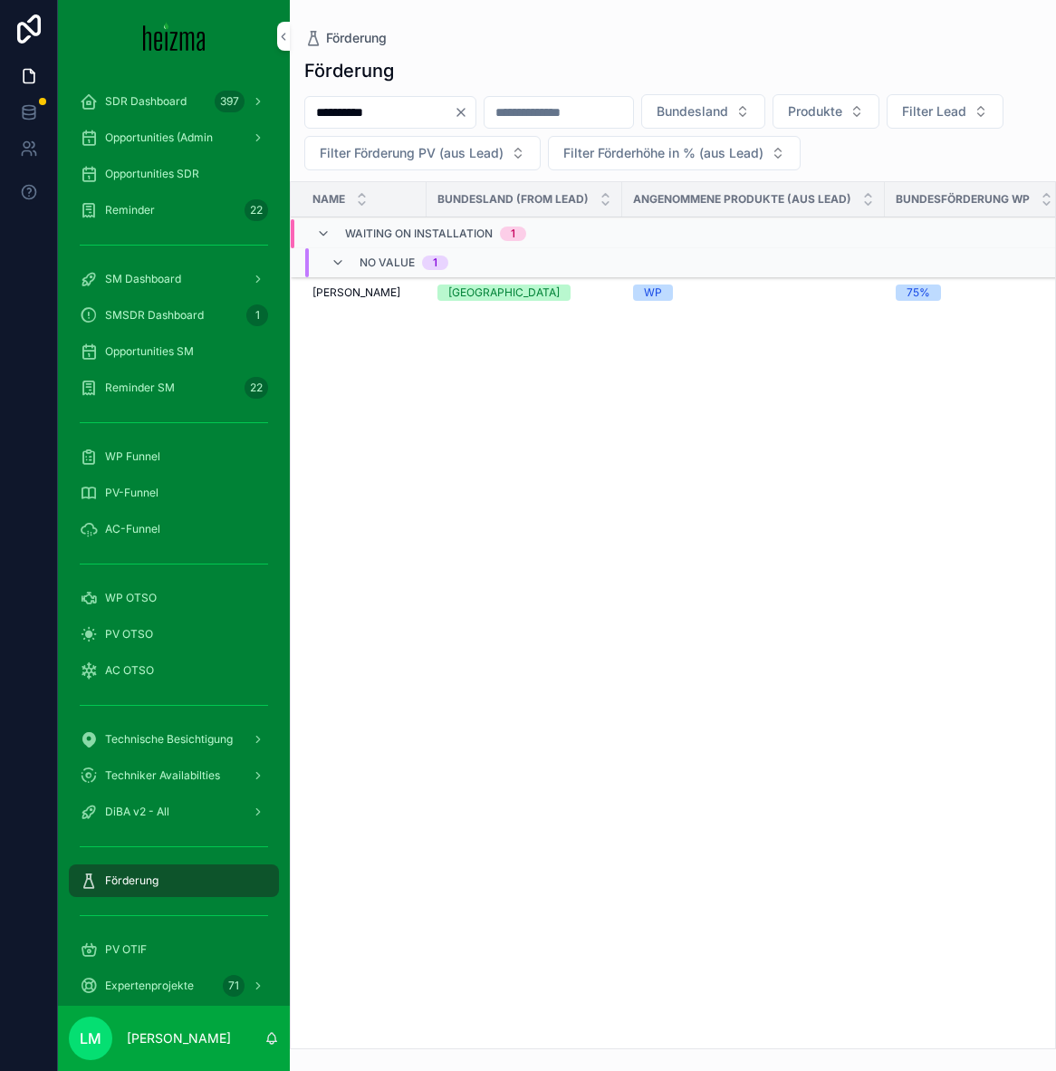
click at [374, 115] on input "**********" at bounding box center [379, 112] width 149 height 25
type input "******"
click at [342, 297] on span "[PERSON_NAME]" at bounding box center [357, 299] width 88 height 14
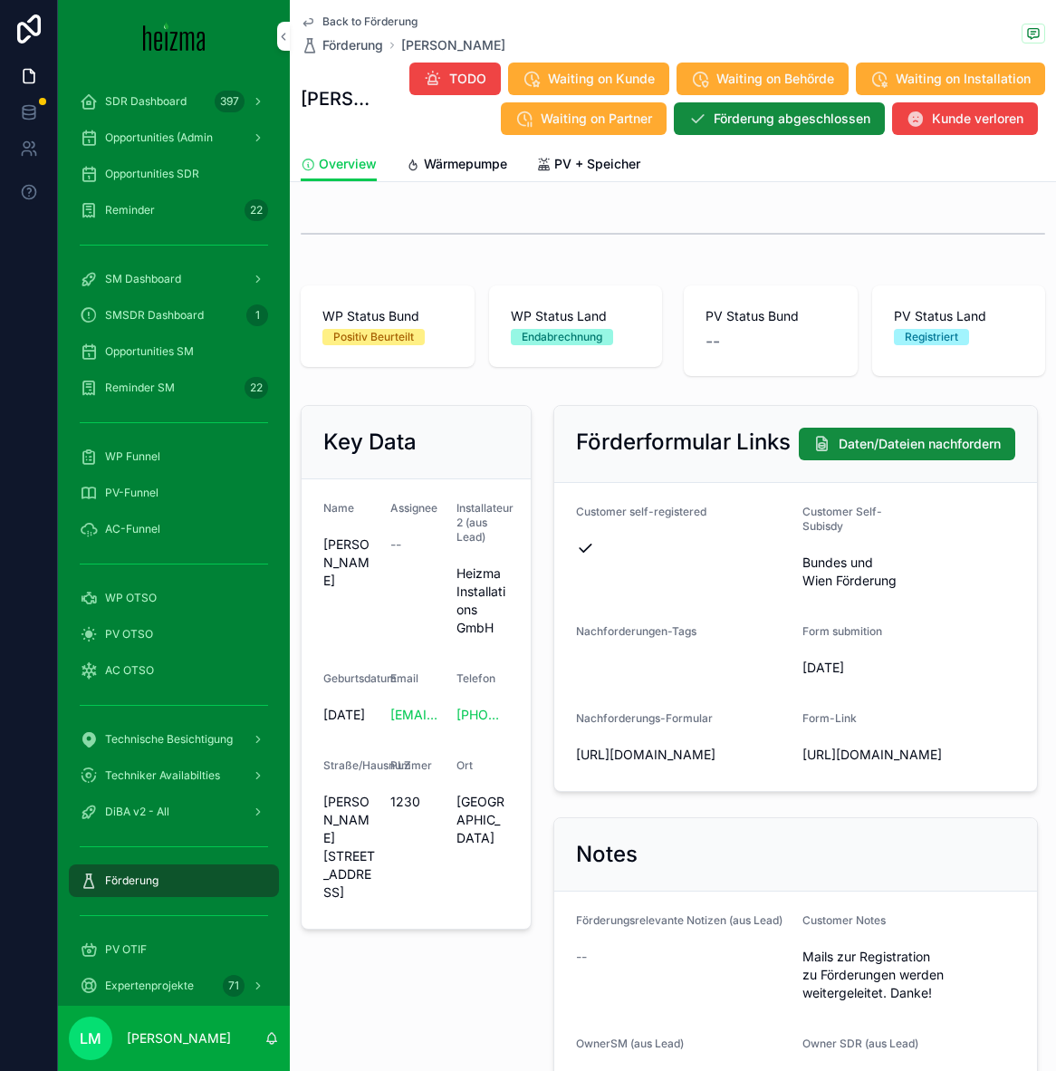
click at [562, 172] on span "PV + Speicher" at bounding box center [598, 164] width 86 height 18
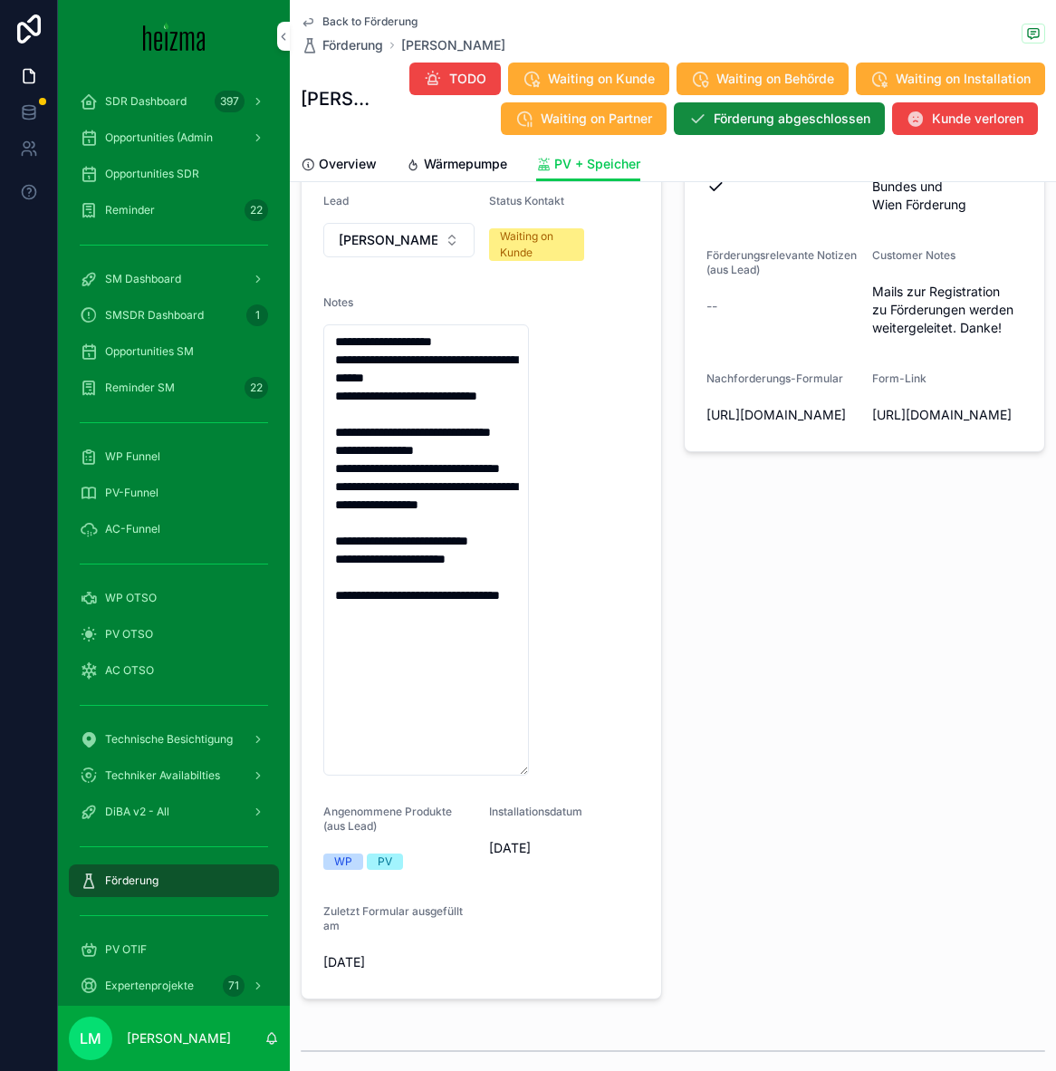
scroll to position [370, 0]
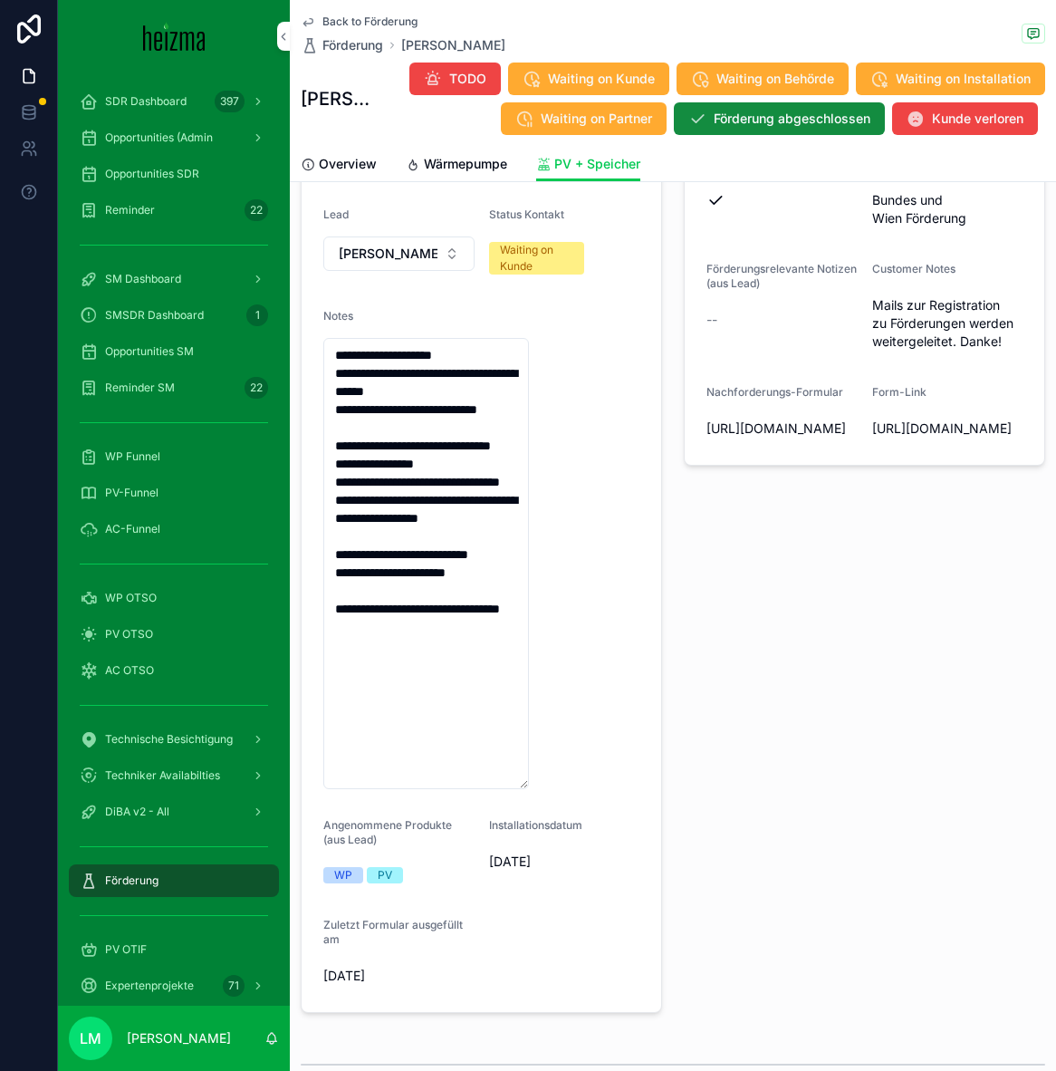
click at [366, 20] on span "Back to Förderung" at bounding box center [370, 21] width 95 height 14
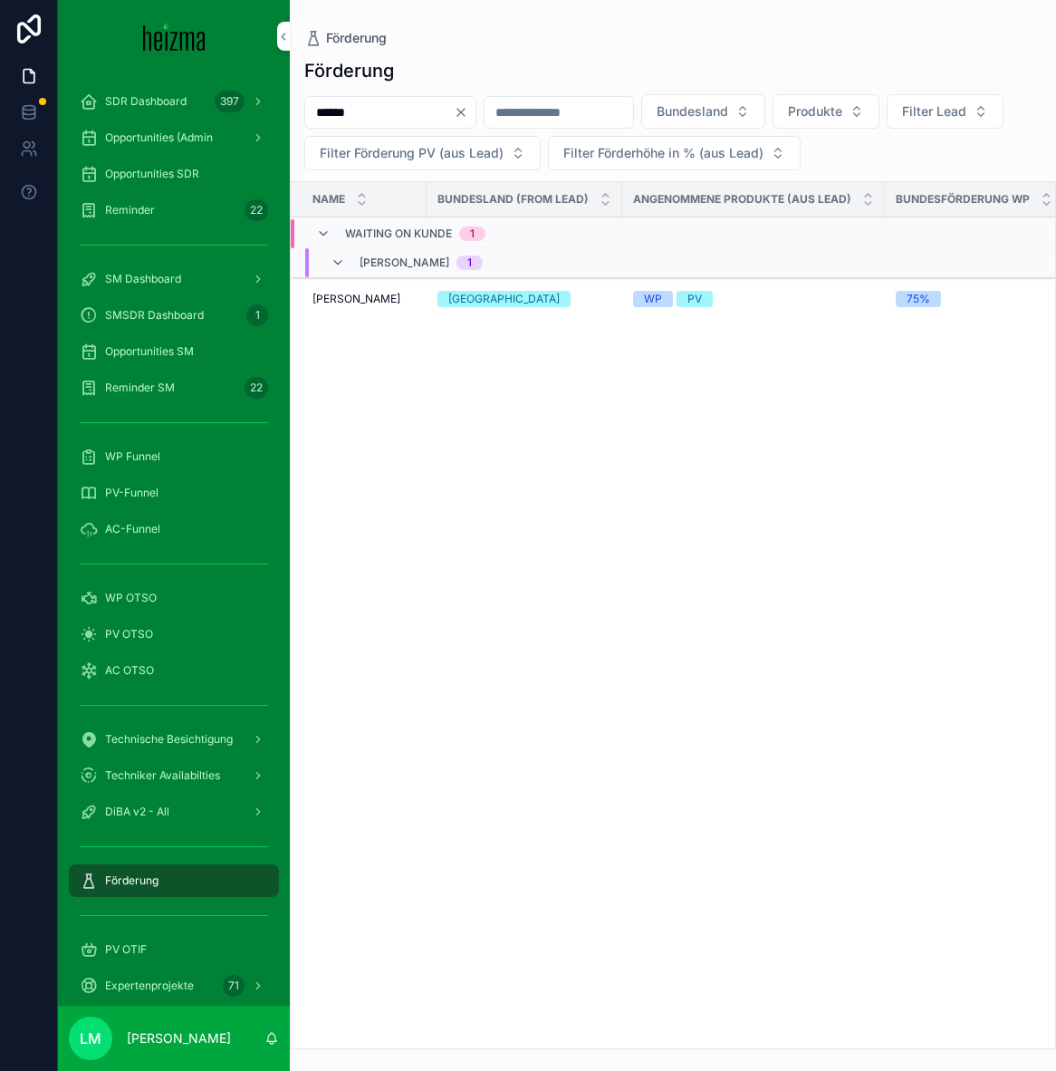
click at [354, 122] on input "******" at bounding box center [379, 112] width 149 height 25
type input "******"
click at [356, 294] on span "Martin Lueger" at bounding box center [357, 301] width 88 height 14
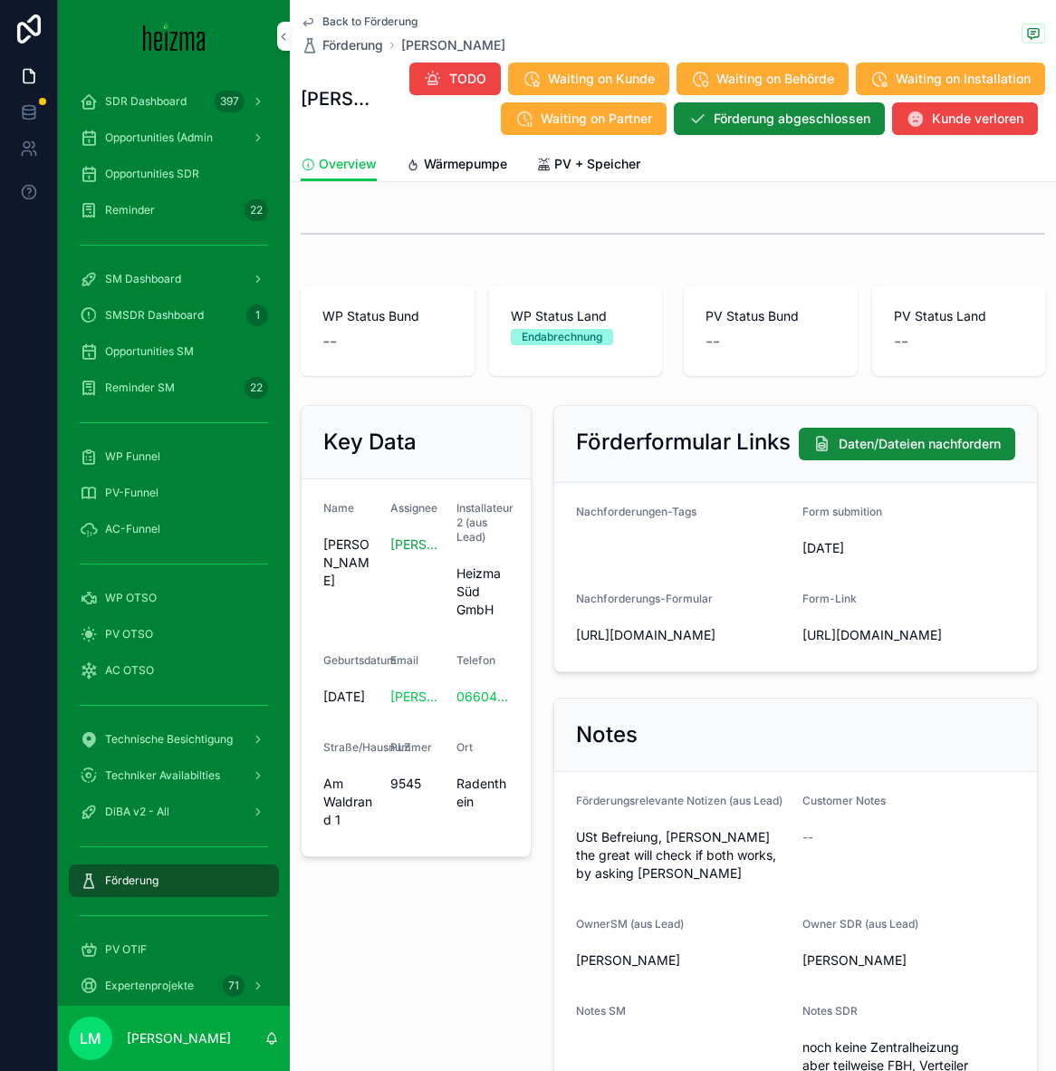
click at [560, 169] on span "PV + Speicher" at bounding box center [598, 164] width 86 height 18
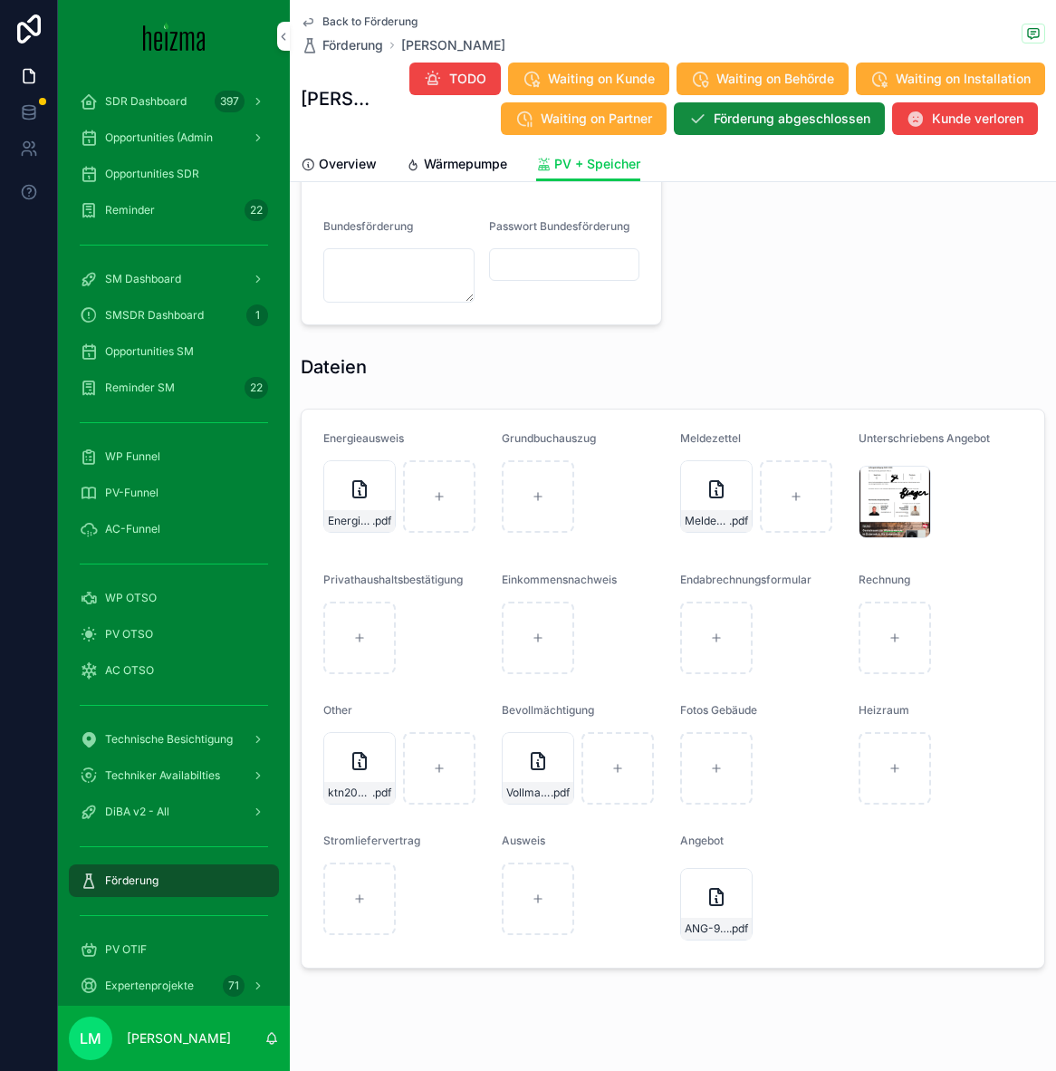
scroll to position [1694, 0]
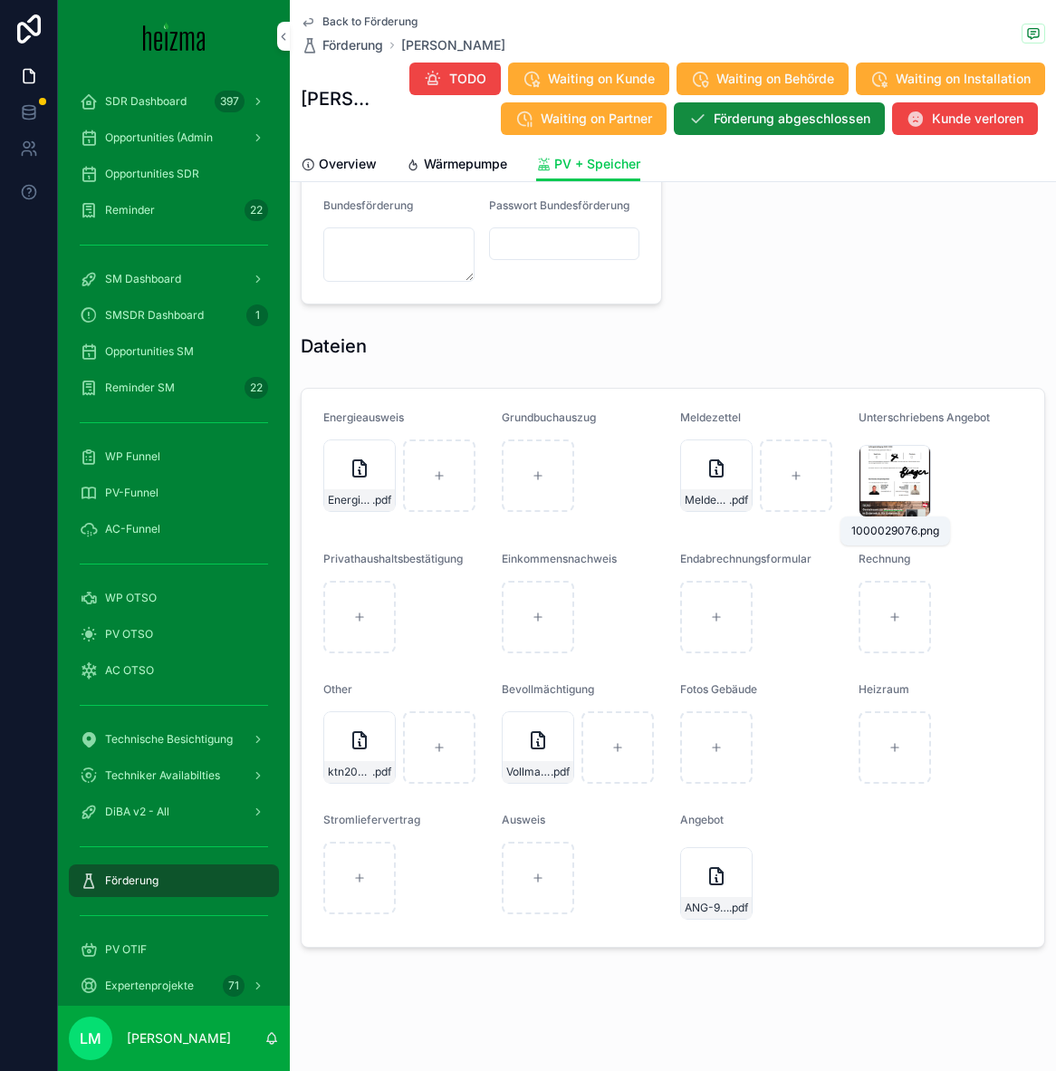
click at [0, 0] on span "1000029076" at bounding box center [0, 0] width 0 height 0
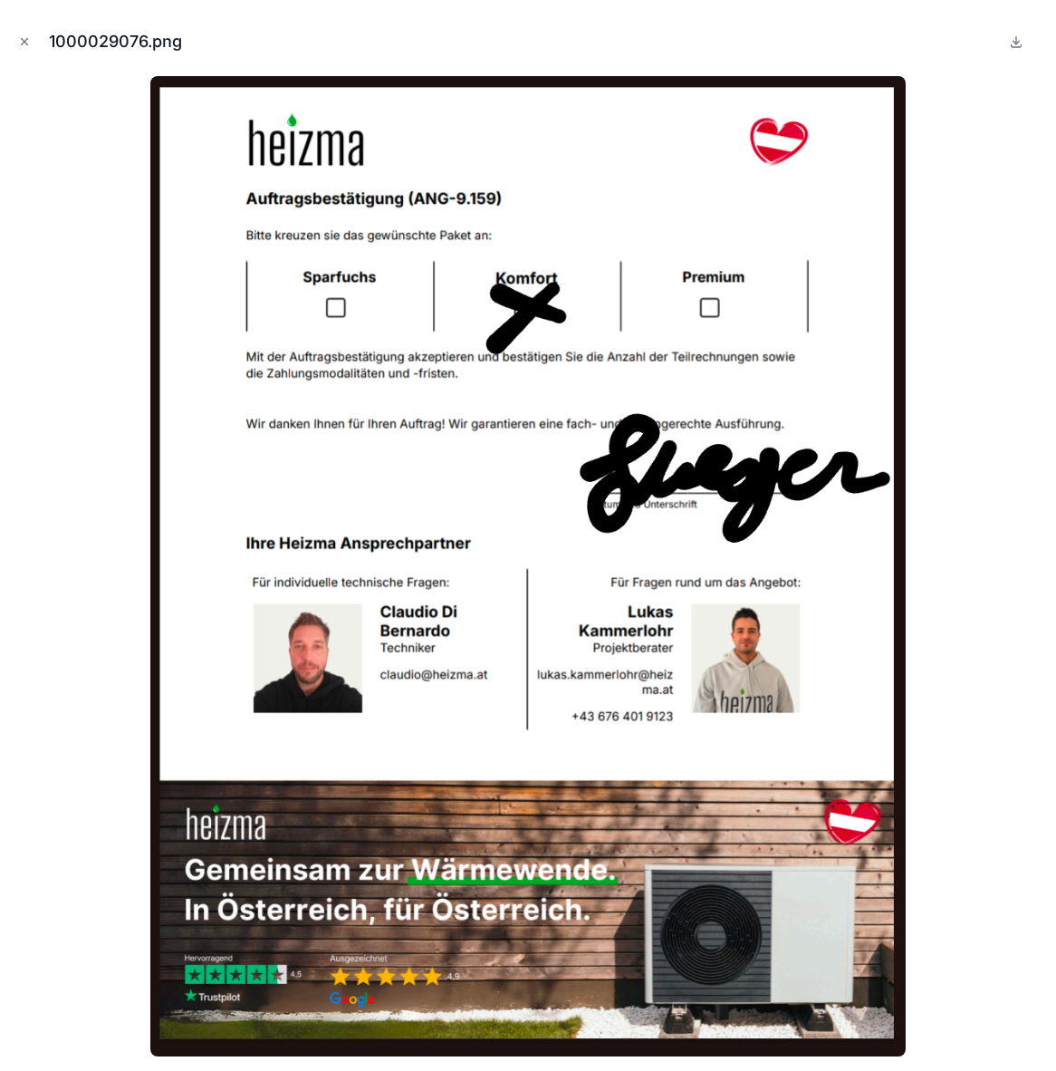
click at [25, 33] on button "Close modal" at bounding box center [24, 42] width 20 height 20
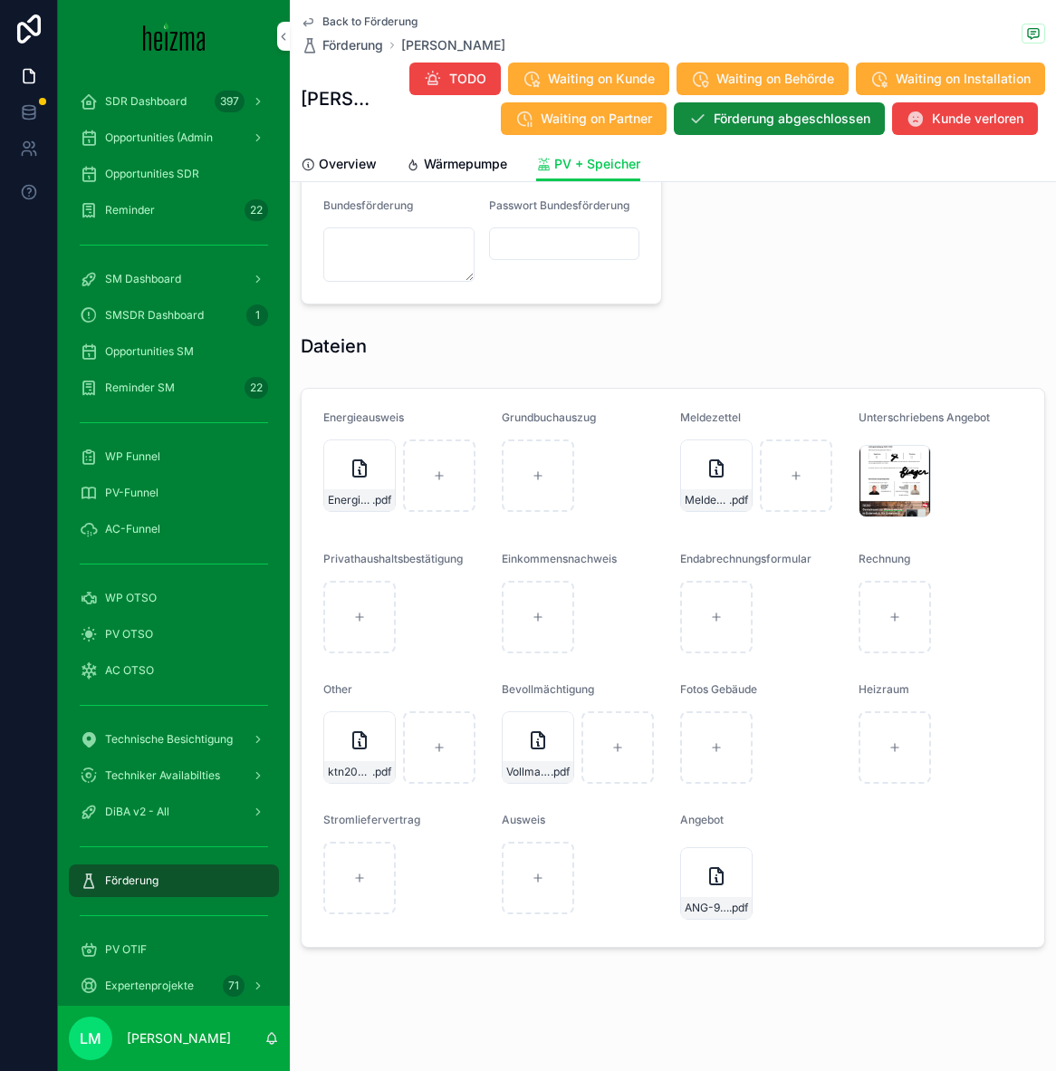
click at [843, 402] on form "Energieausweis Energieausweis .pdf Grundbuchauszug Meldezettel Meldezettel .pdf…" at bounding box center [673, 668] width 743 height 558
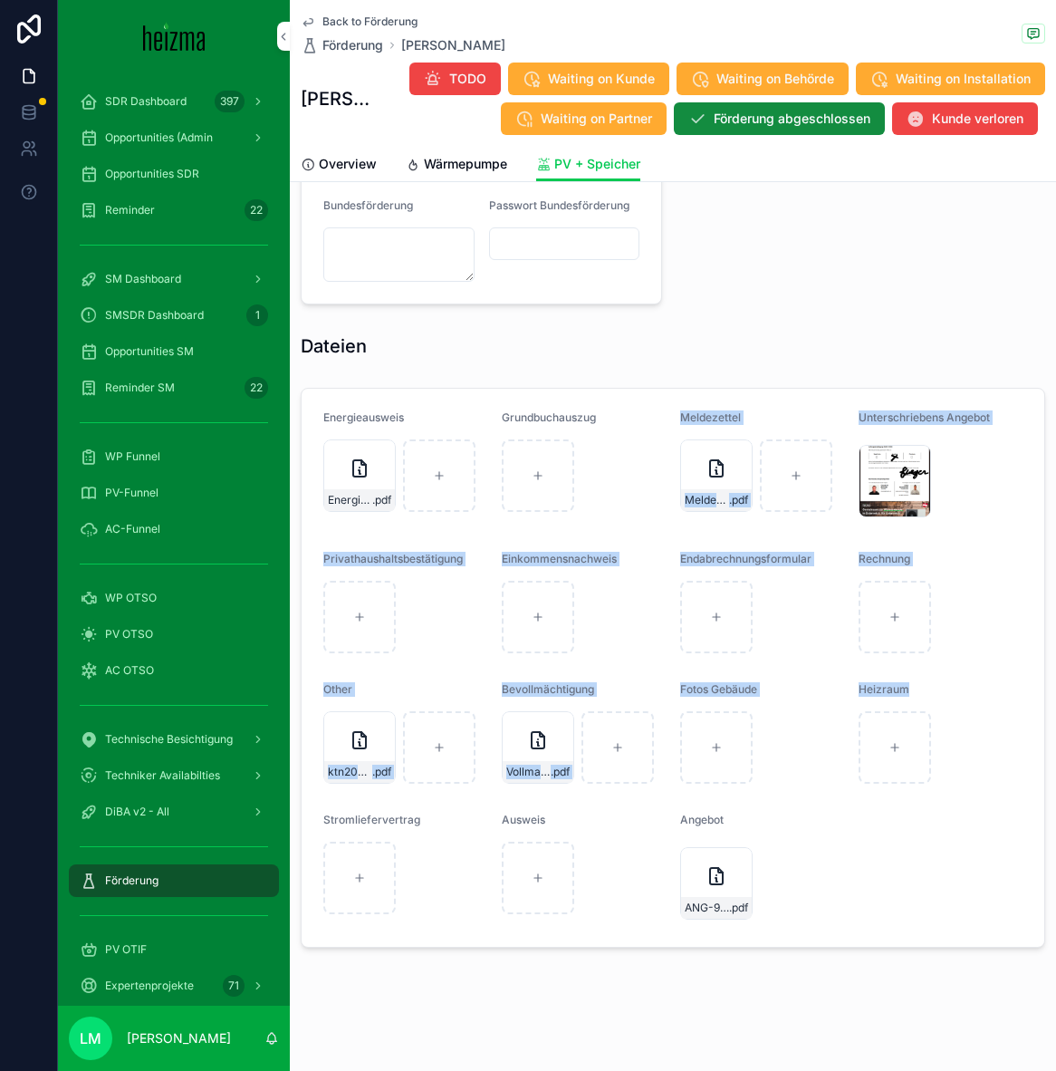
drag, startPoint x: 843, startPoint y: 402, endPoint x: 789, endPoint y: 795, distance: 395.9
click at [789, 795] on form "Energieausweis Energieausweis .pdf Grundbuchauszug Meldezettel Meldezettel .pdf…" at bounding box center [673, 668] width 743 height 558
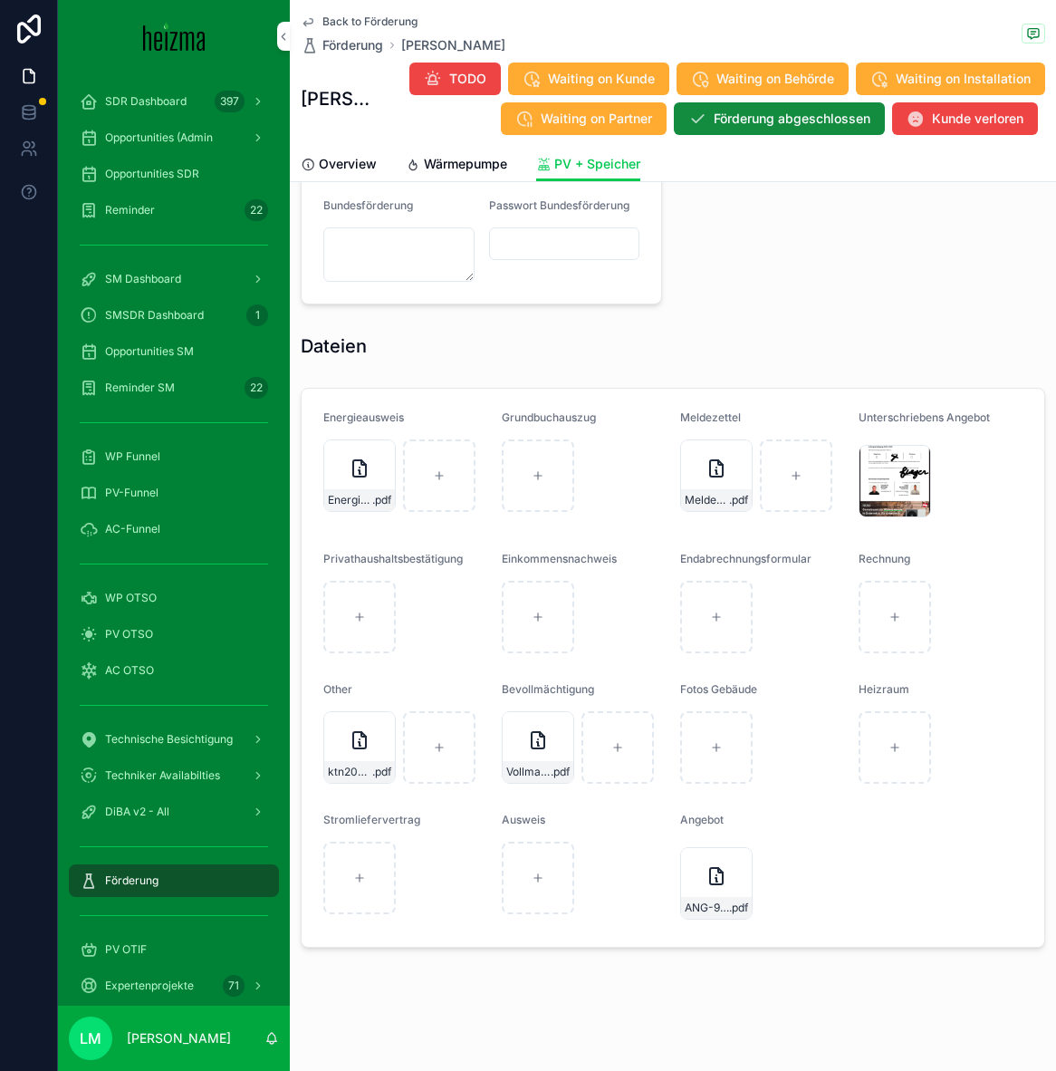
click at [810, 873] on div "ANG-9159-Lueger-2025-02-20 .pdf" at bounding box center [762, 883] width 164 height 72
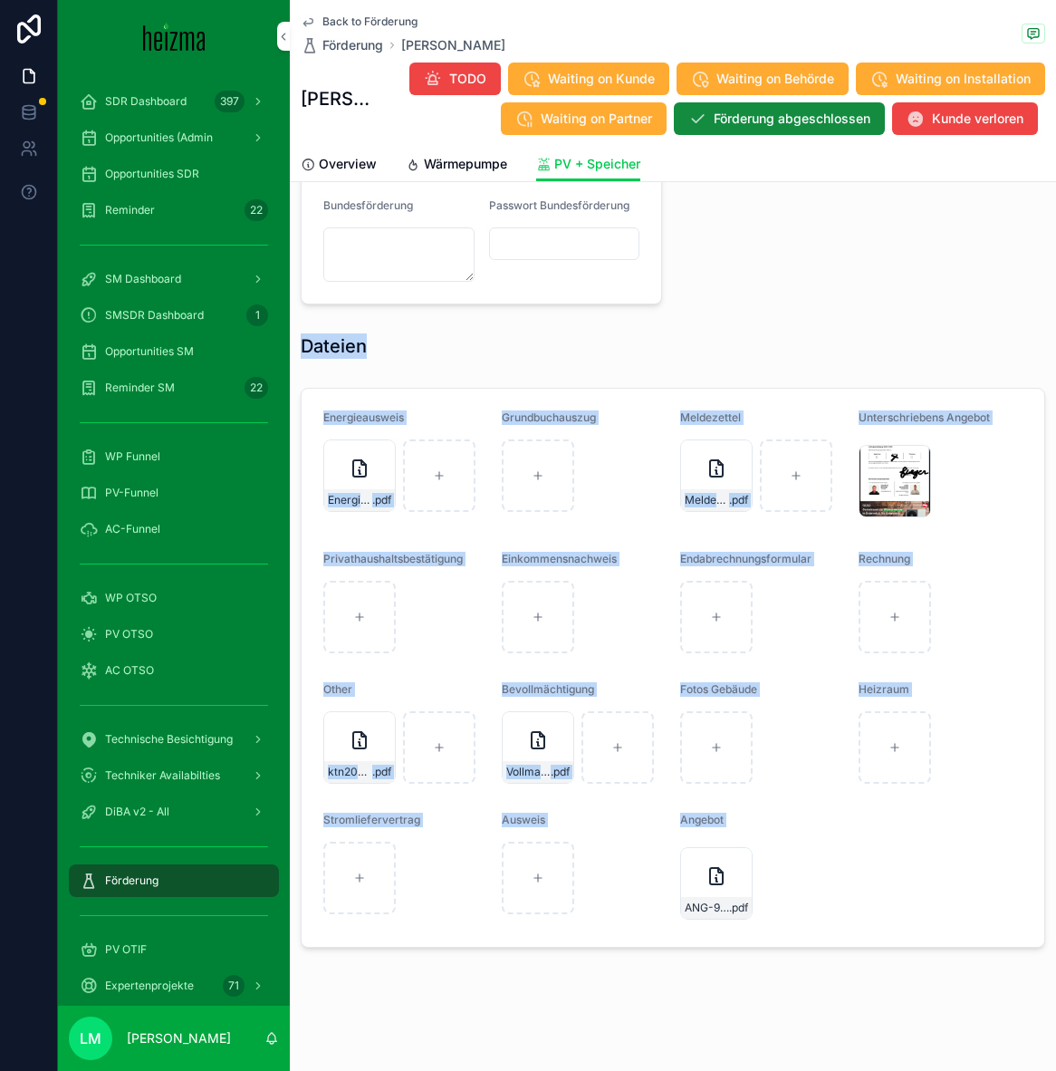
drag, startPoint x: 863, startPoint y: 903, endPoint x: 718, endPoint y: 294, distance: 626.6
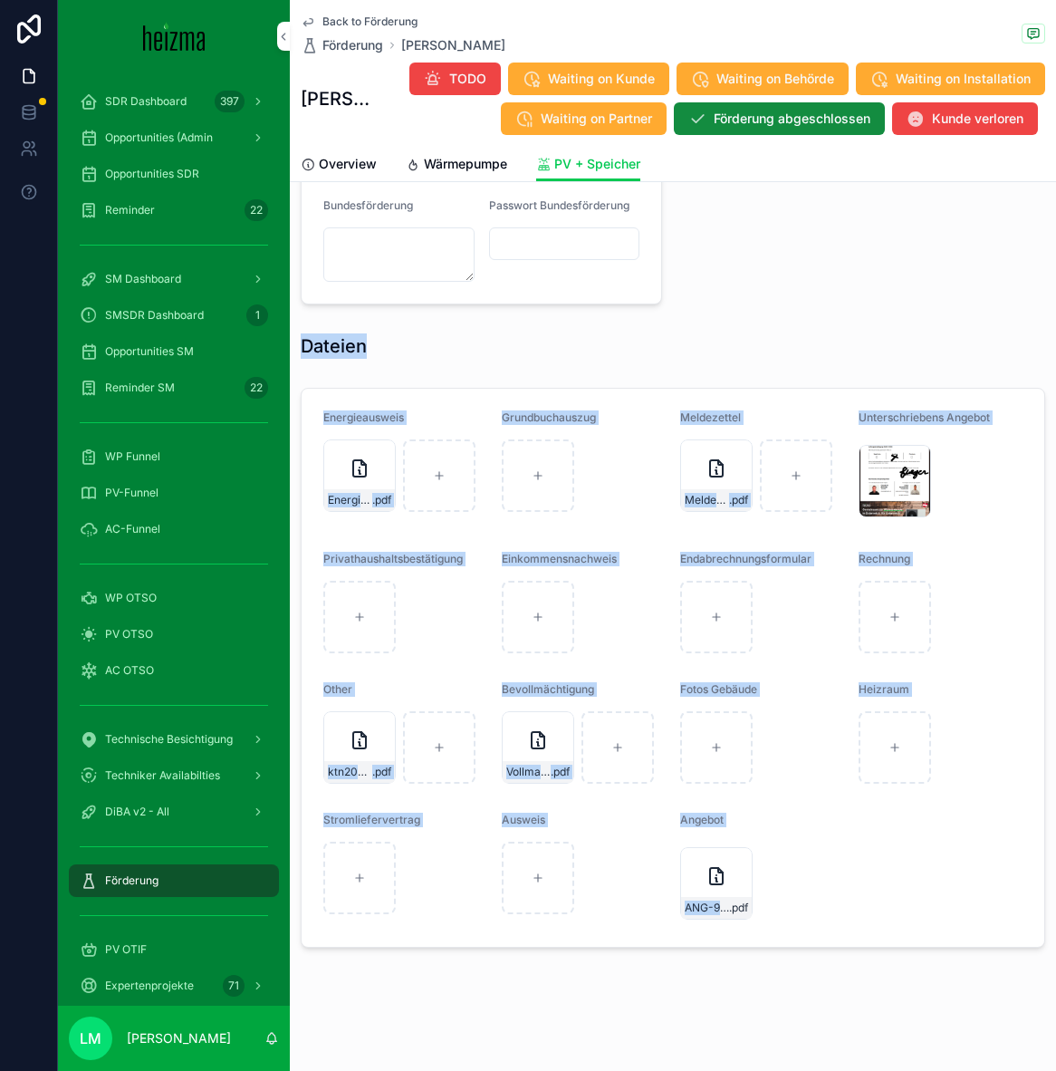
drag, startPoint x: 718, startPoint y: 294, endPoint x: 721, endPoint y: 861, distance: 567.2
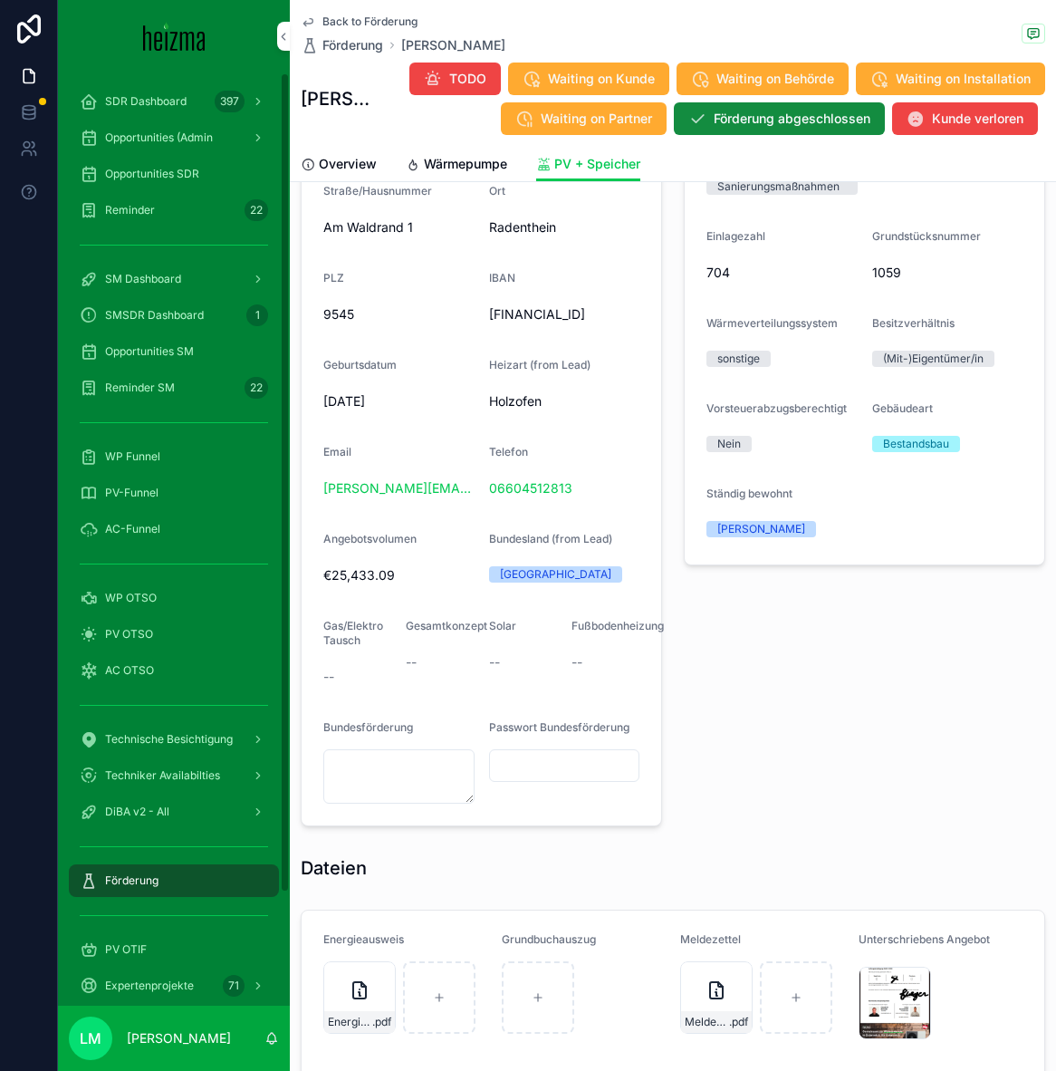
scroll to position [998, 0]
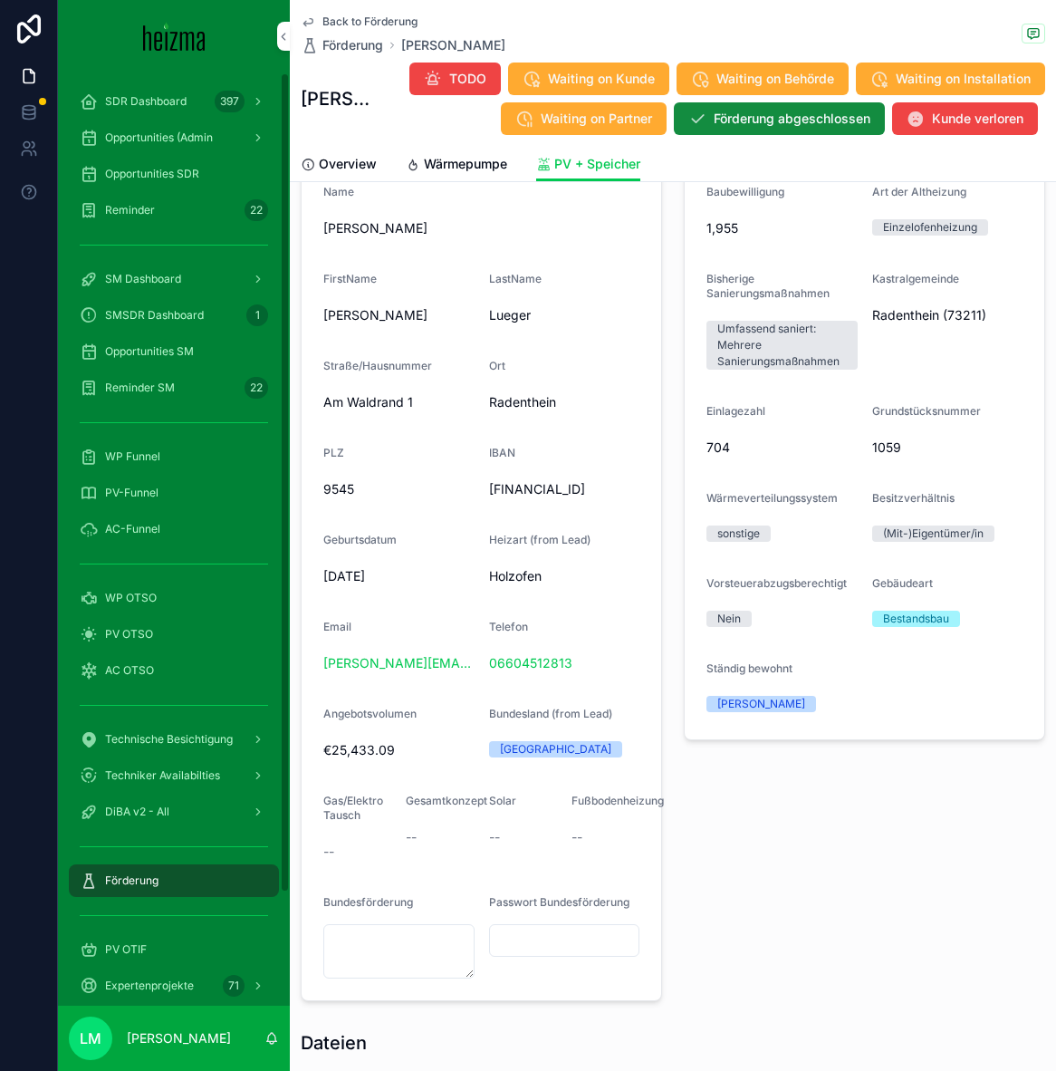
click at [477, 190] on div "Name" at bounding box center [481, 196] width 316 height 22
click at [429, 176] on link "Wärmepumpe" at bounding box center [456, 166] width 101 height 36
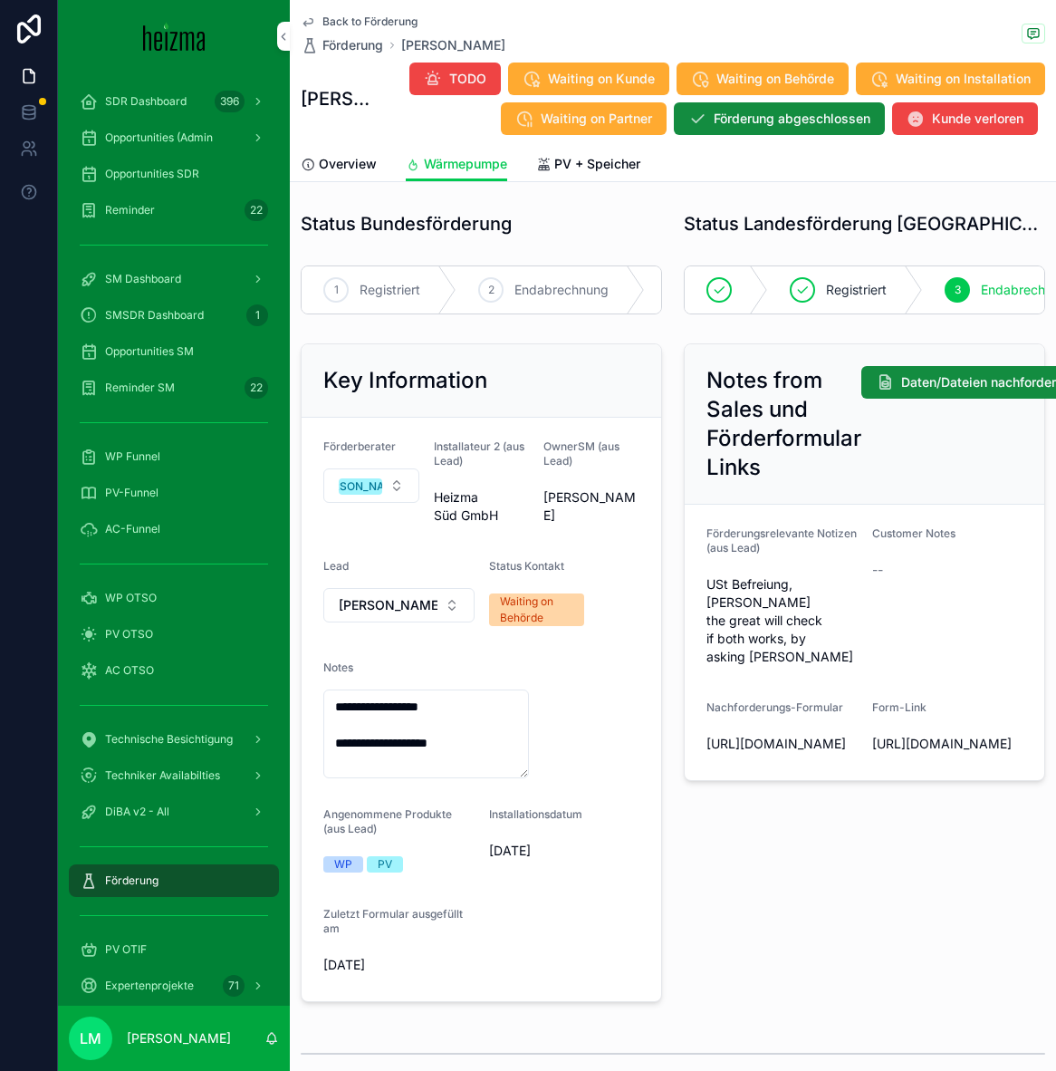
click at [711, 437] on h2 "Notes from Sales und Förderformular Links" at bounding box center [784, 424] width 155 height 116
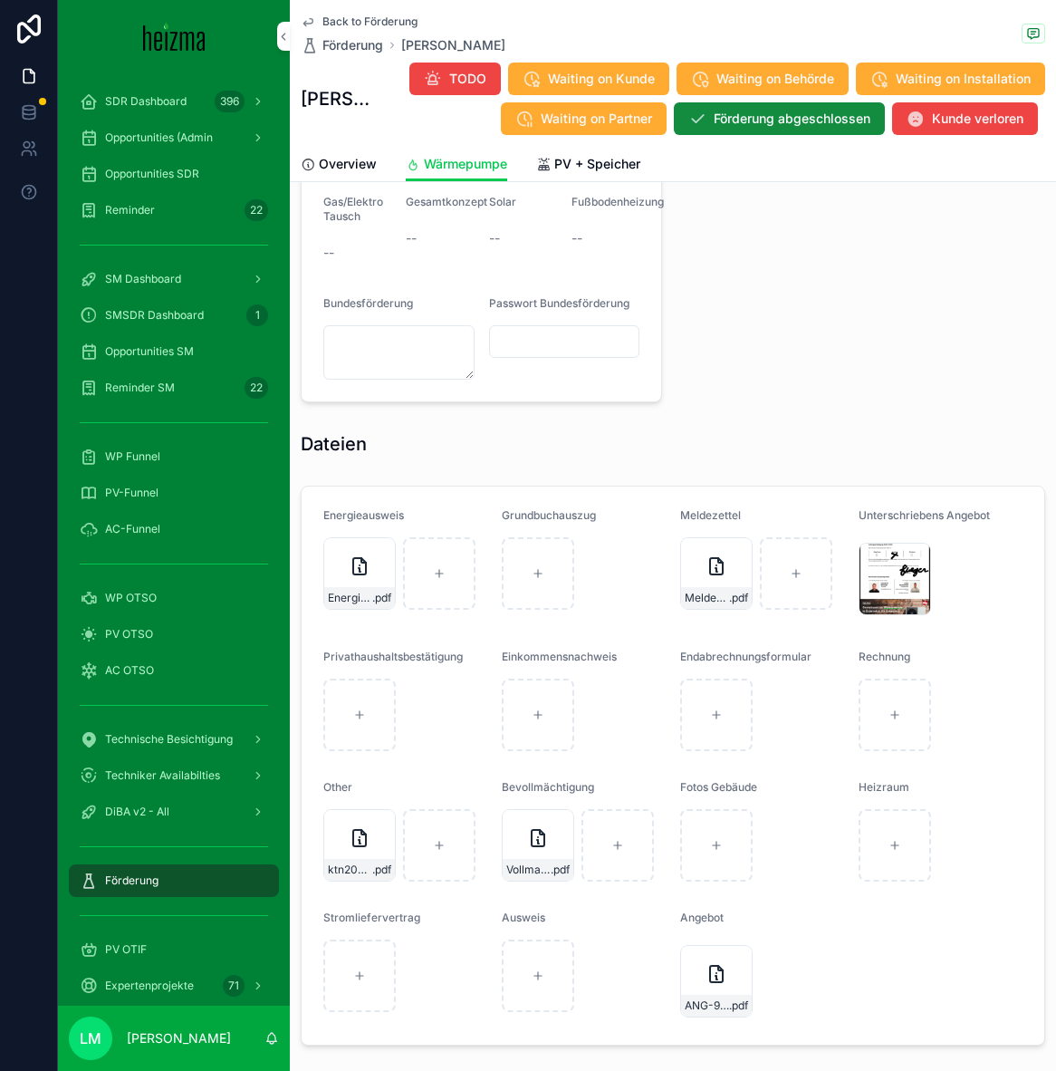
scroll to position [1682, 0]
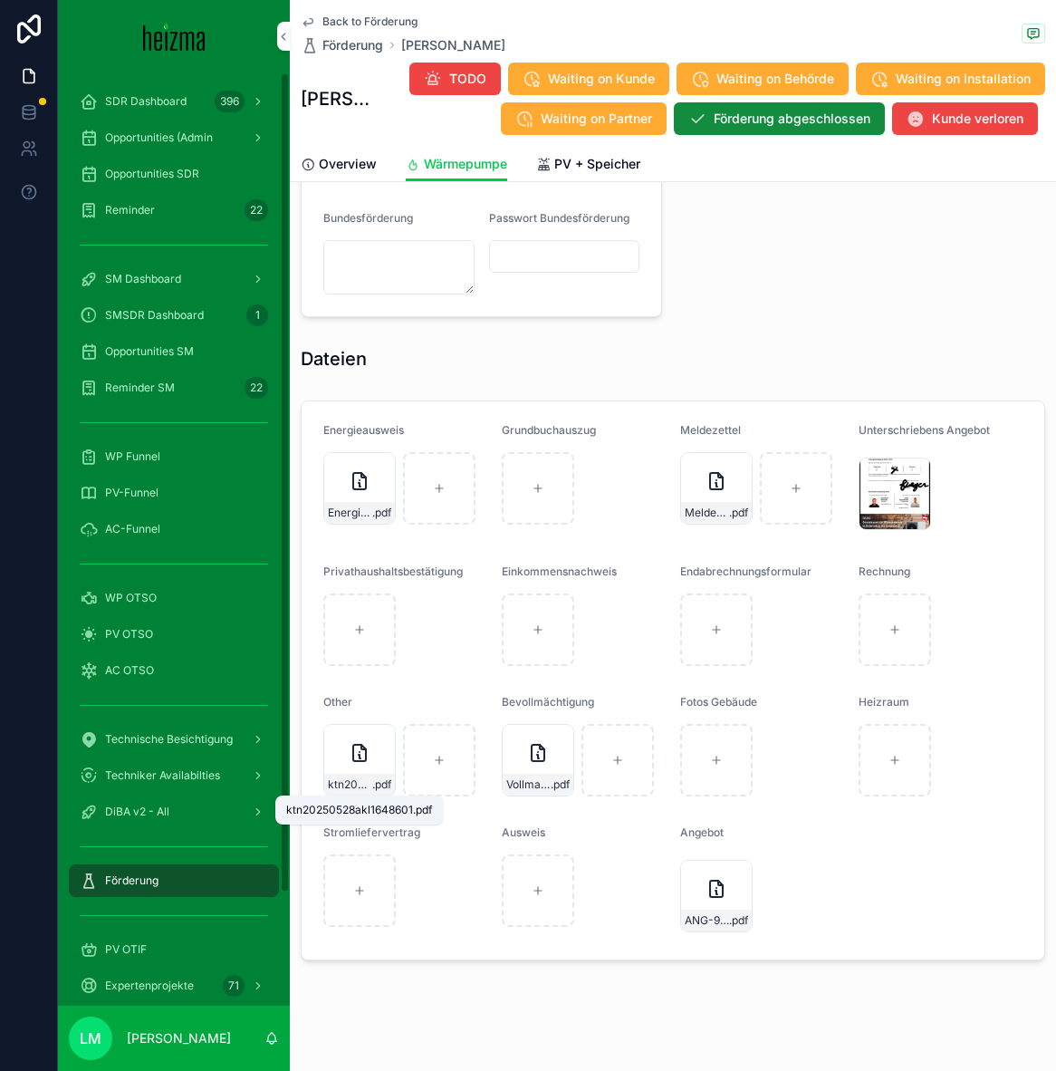
click at [352, 786] on span "ktn20250528akl1648601" at bounding box center [350, 784] width 44 height 14
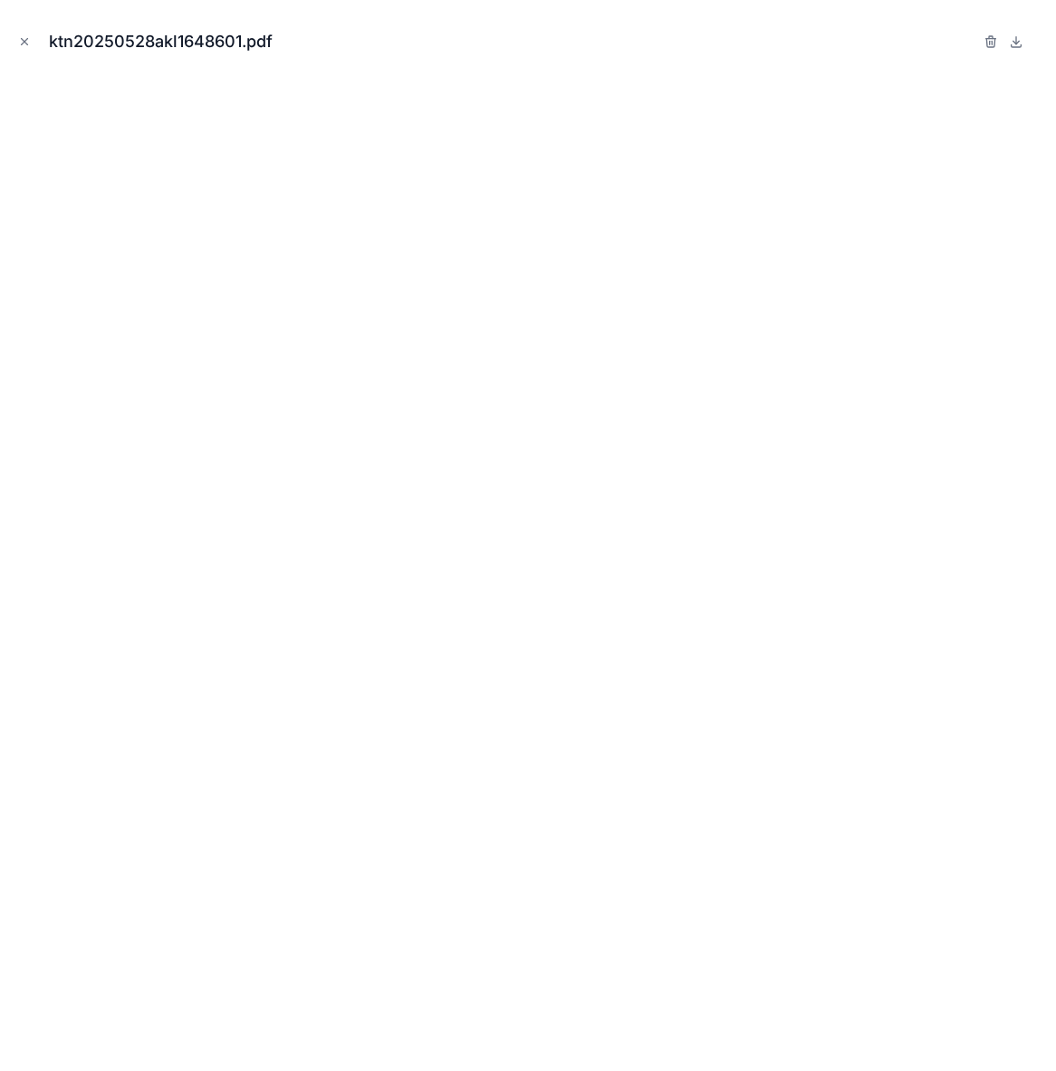
click at [24, 42] on icon "Close modal" at bounding box center [24, 41] width 13 height 13
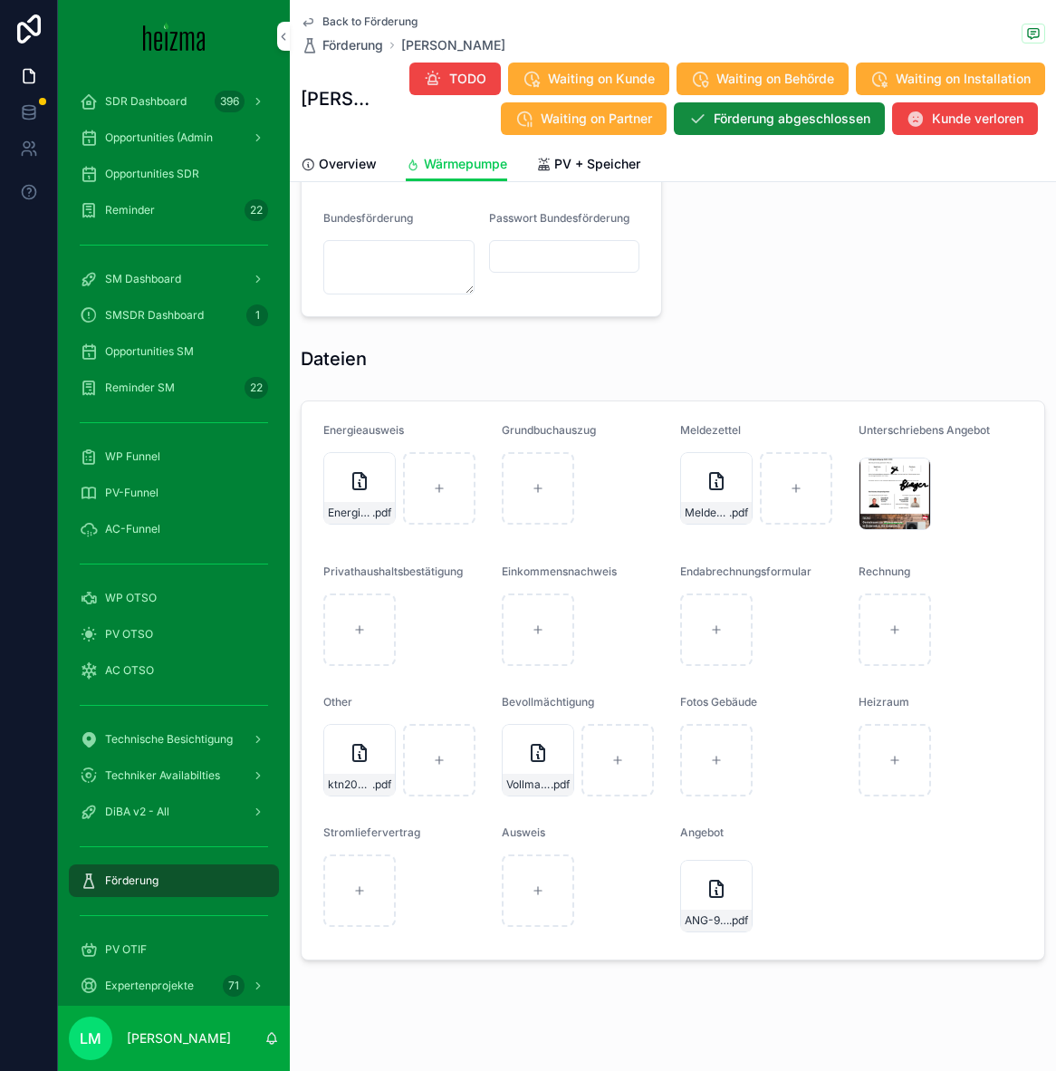
click at [330, 9] on div "Back to Förderung Förderung Martin Lueger Martin Lueger TODO Waiting on Kunde W…" at bounding box center [673, 73] width 745 height 147
click at [330, 12] on div "Back to Förderung Förderung Martin Lueger Martin Lueger TODO Waiting on Kunde W…" at bounding box center [673, 73] width 745 height 147
click at [333, 20] on span "Back to Förderung" at bounding box center [370, 21] width 95 height 14
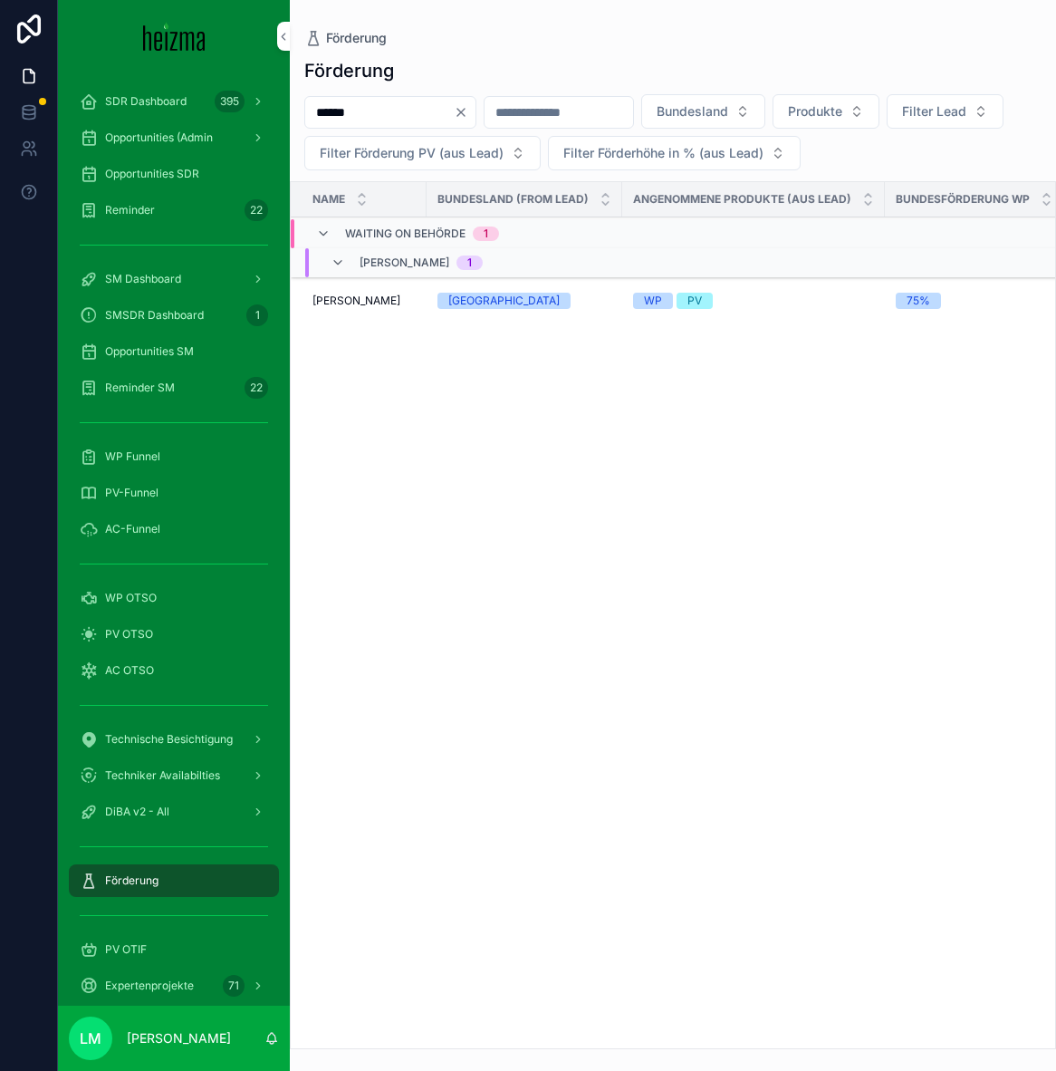
click at [476, 112] on button "Clear" at bounding box center [465, 112] width 22 height 14
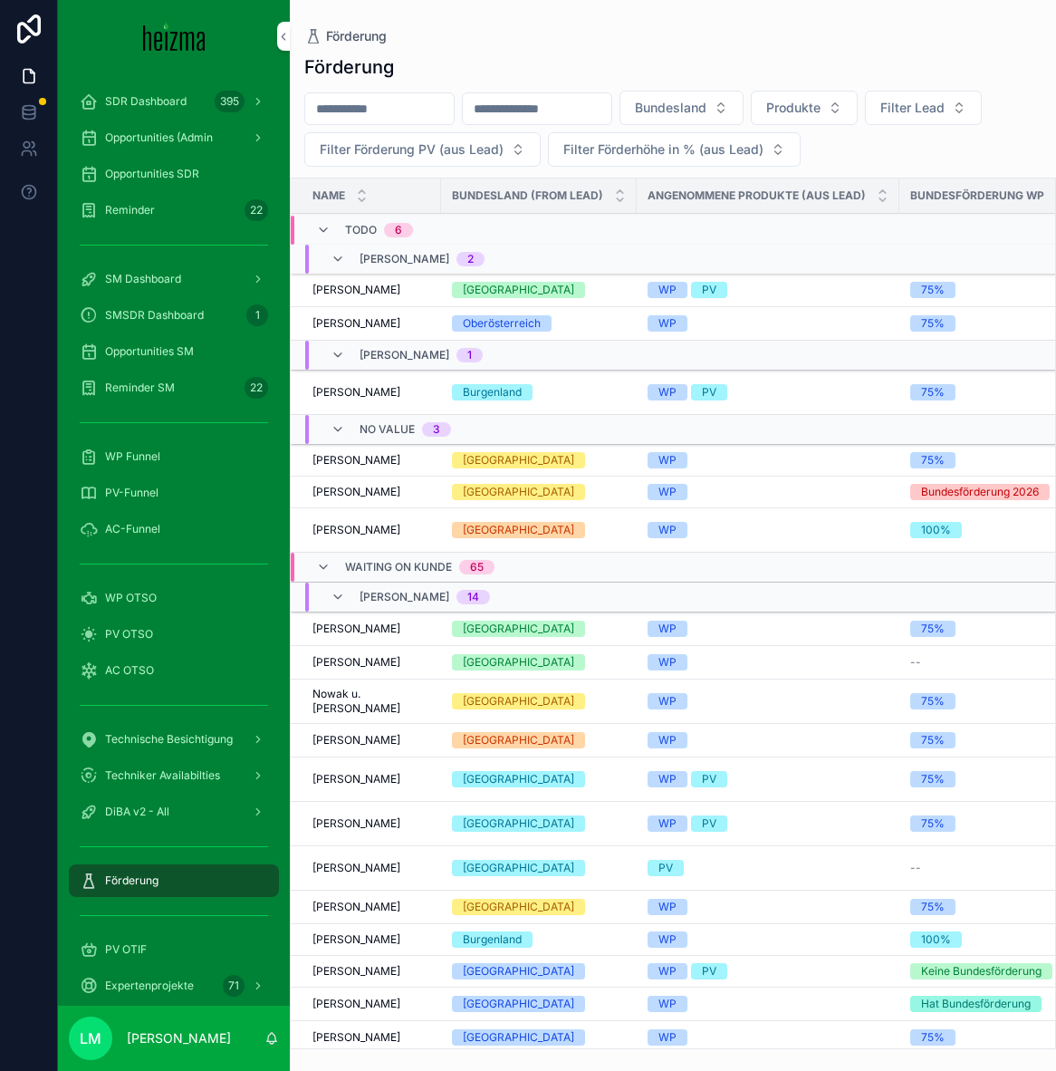
click at [345, 294] on span "[PERSON_NAME]" at bounding box center [357, 290] width 88 height 14
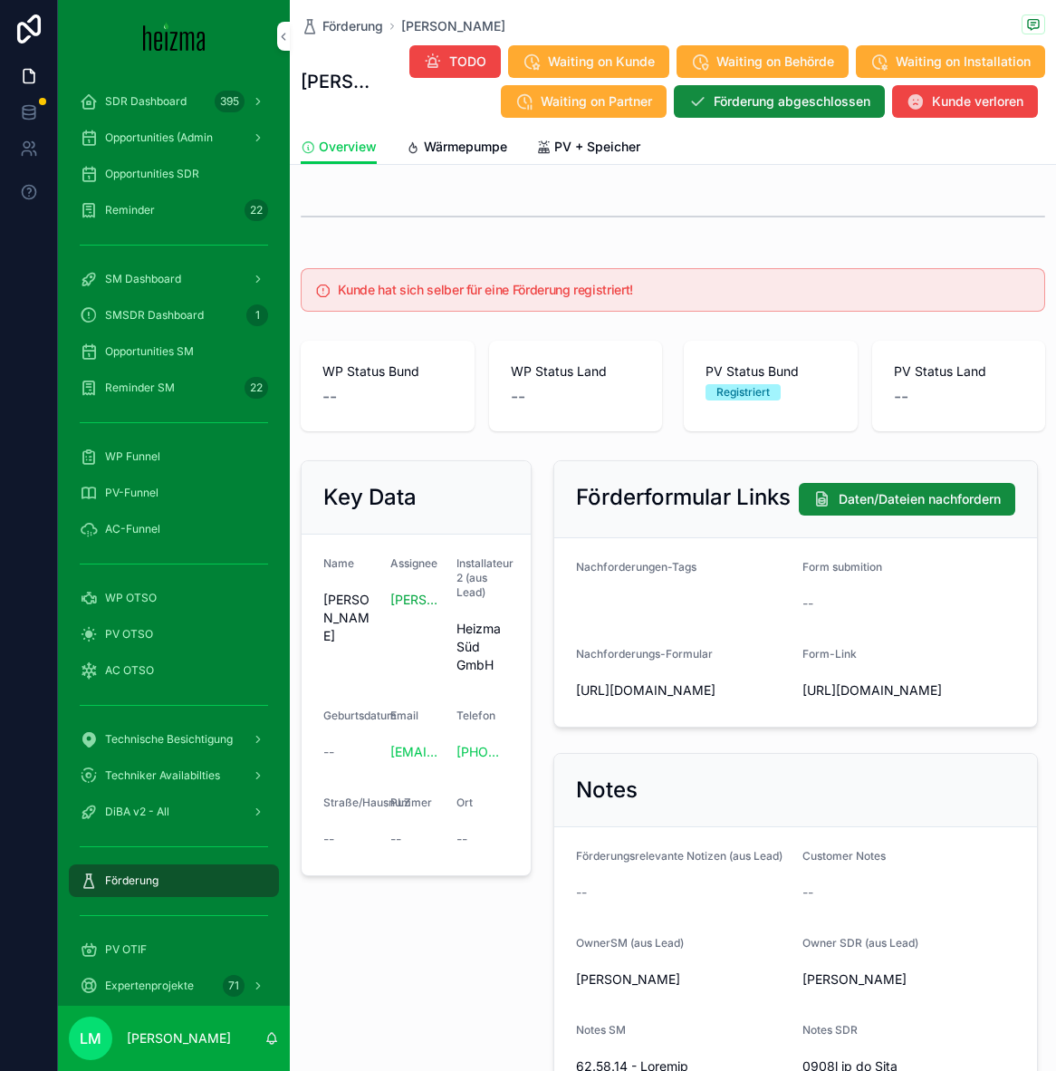
click at [451, 161] on link "Wärmepumpe" at bounding box center [456, 148] width 101 height 36
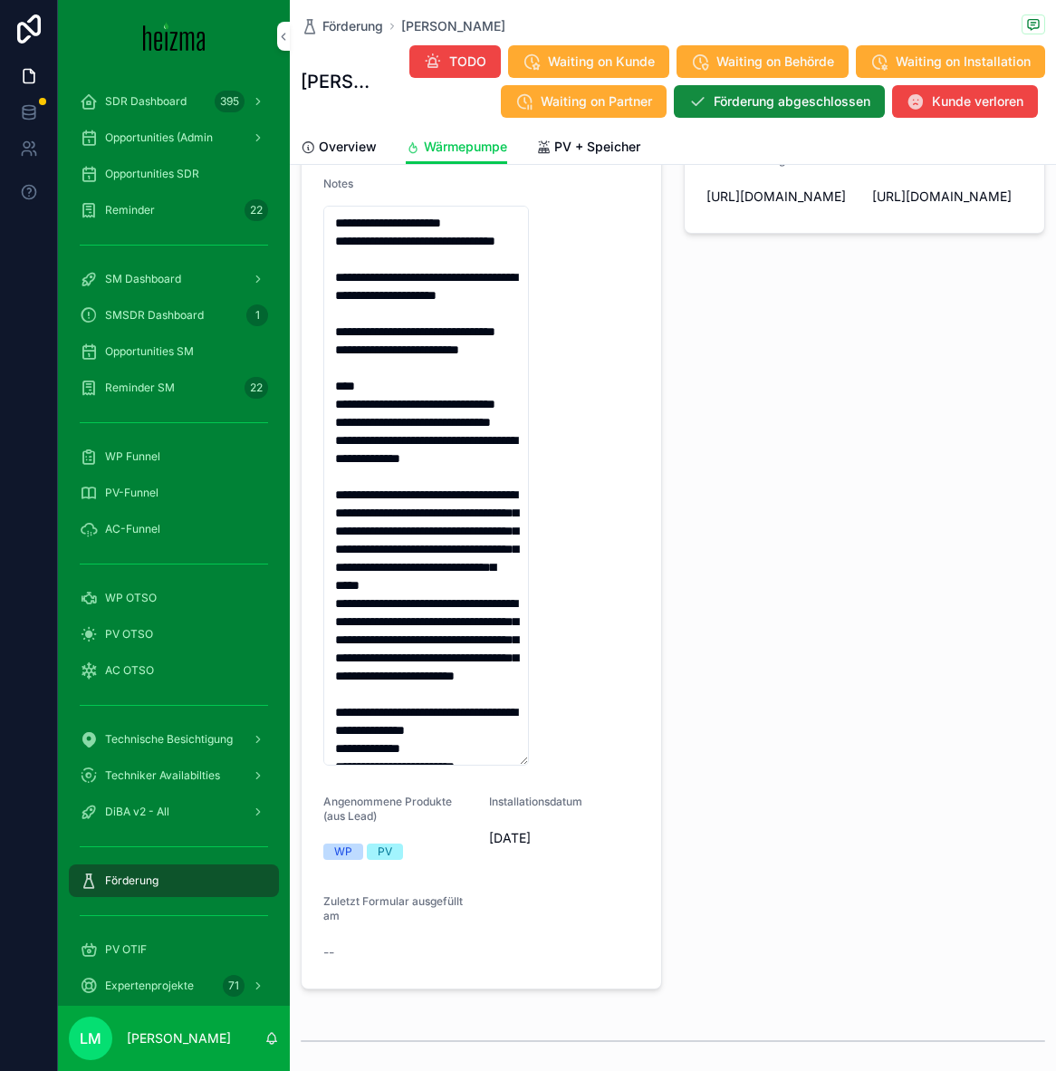
scroll to position [343, 0]
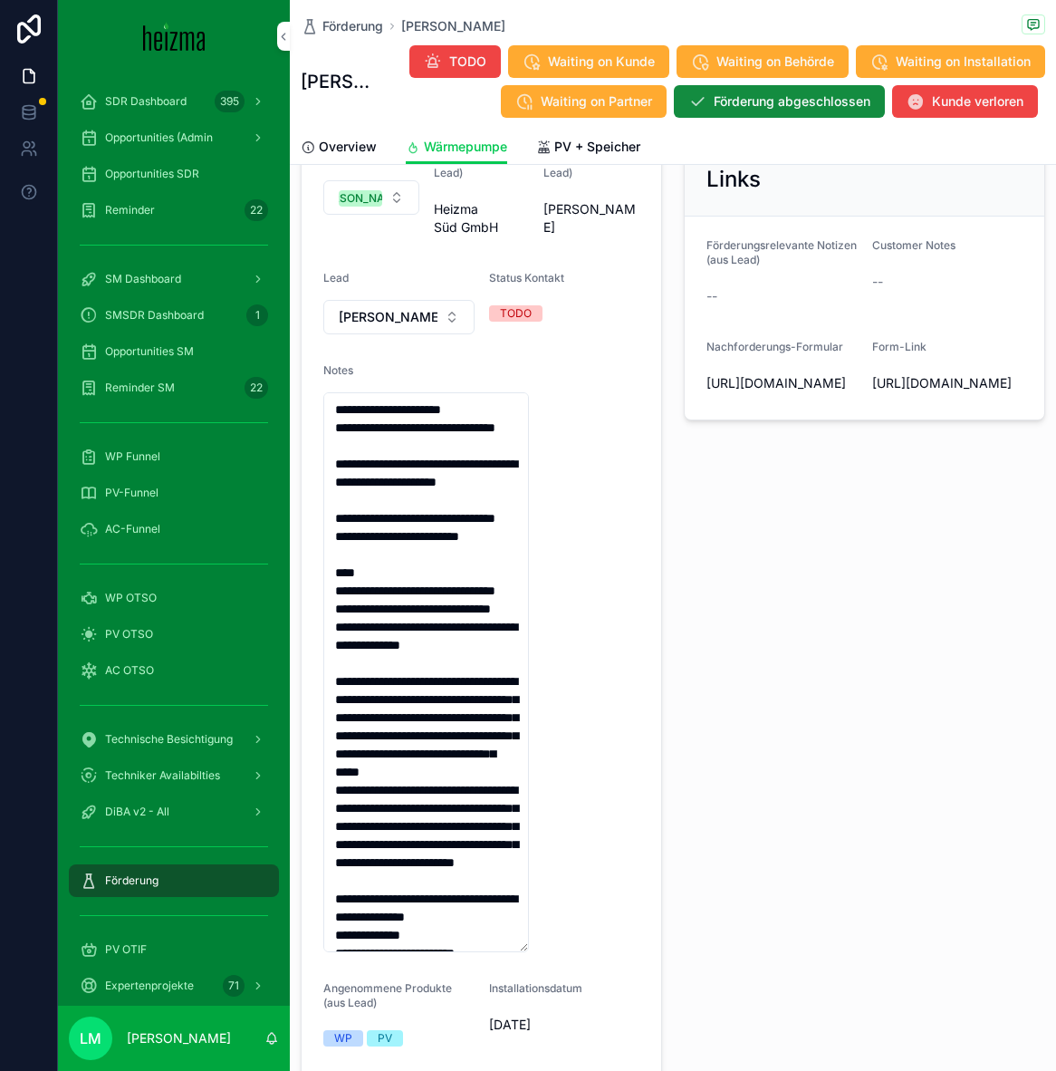
click at [371, 26] on span "Förderung" at bounding box center [353, 26] width 61 height 18
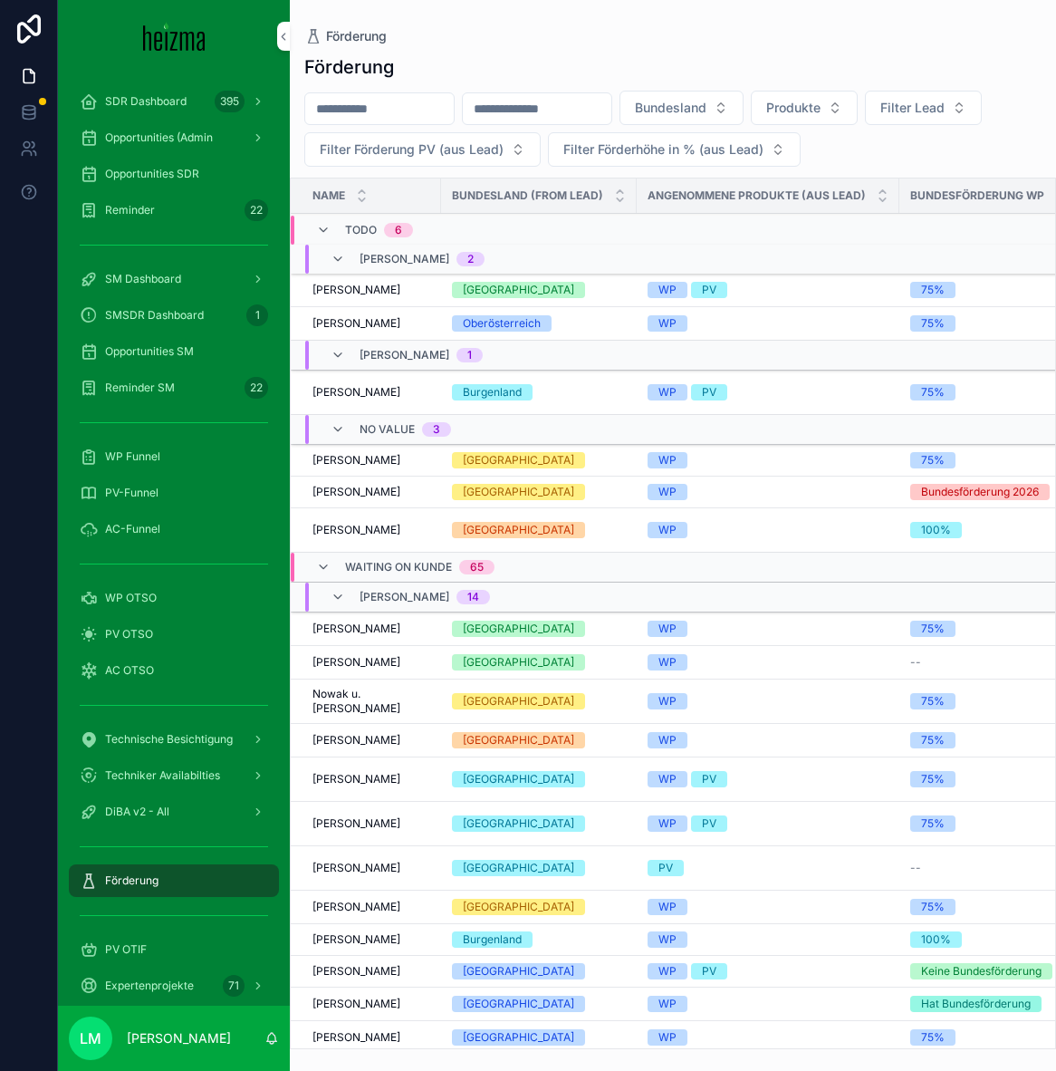
click at [367, 324] on span "[PERSON_NAME]" at bounding box center [357, 323] width 88 height 14
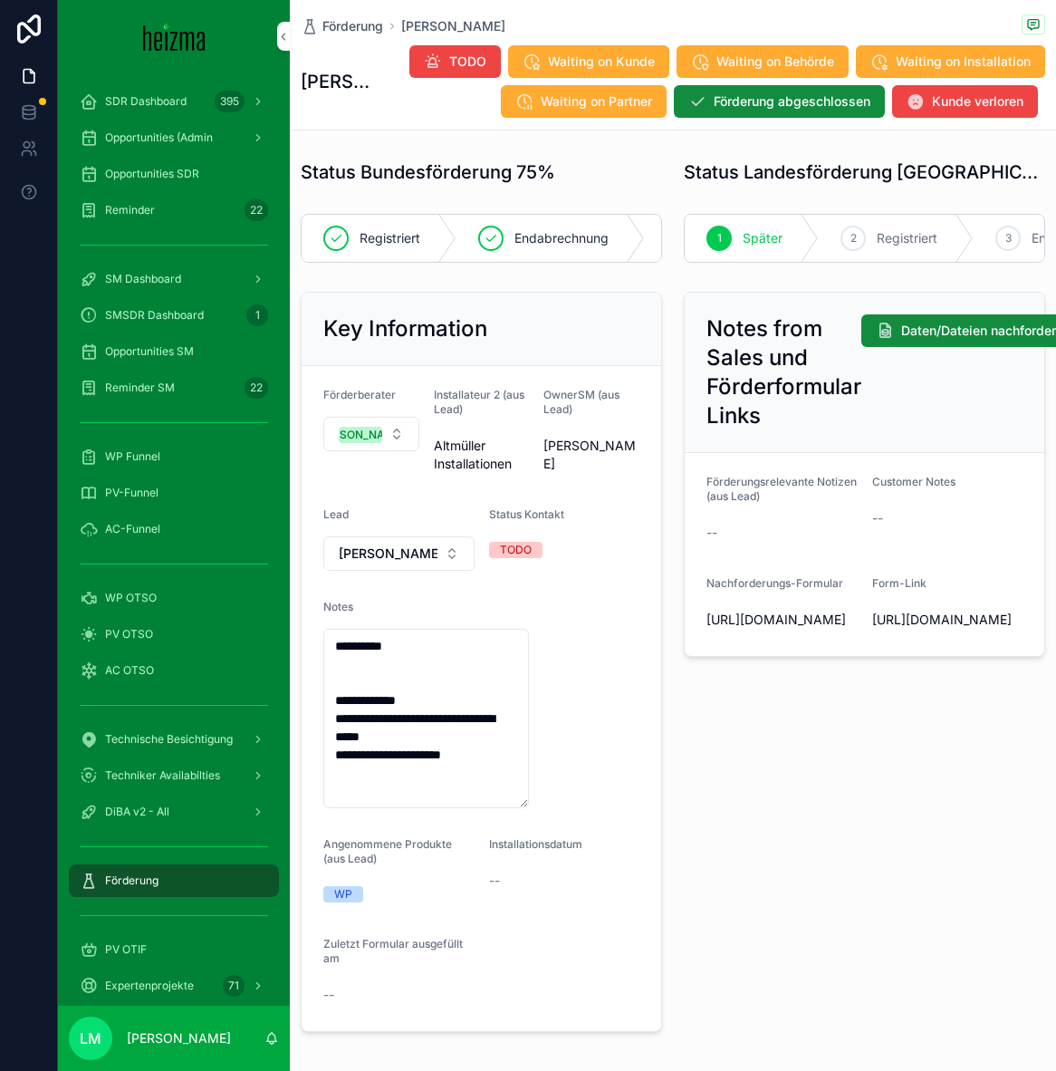
click at [342, 31] on span "Förderung" at bounding box center [353, 26] width 61 height 18
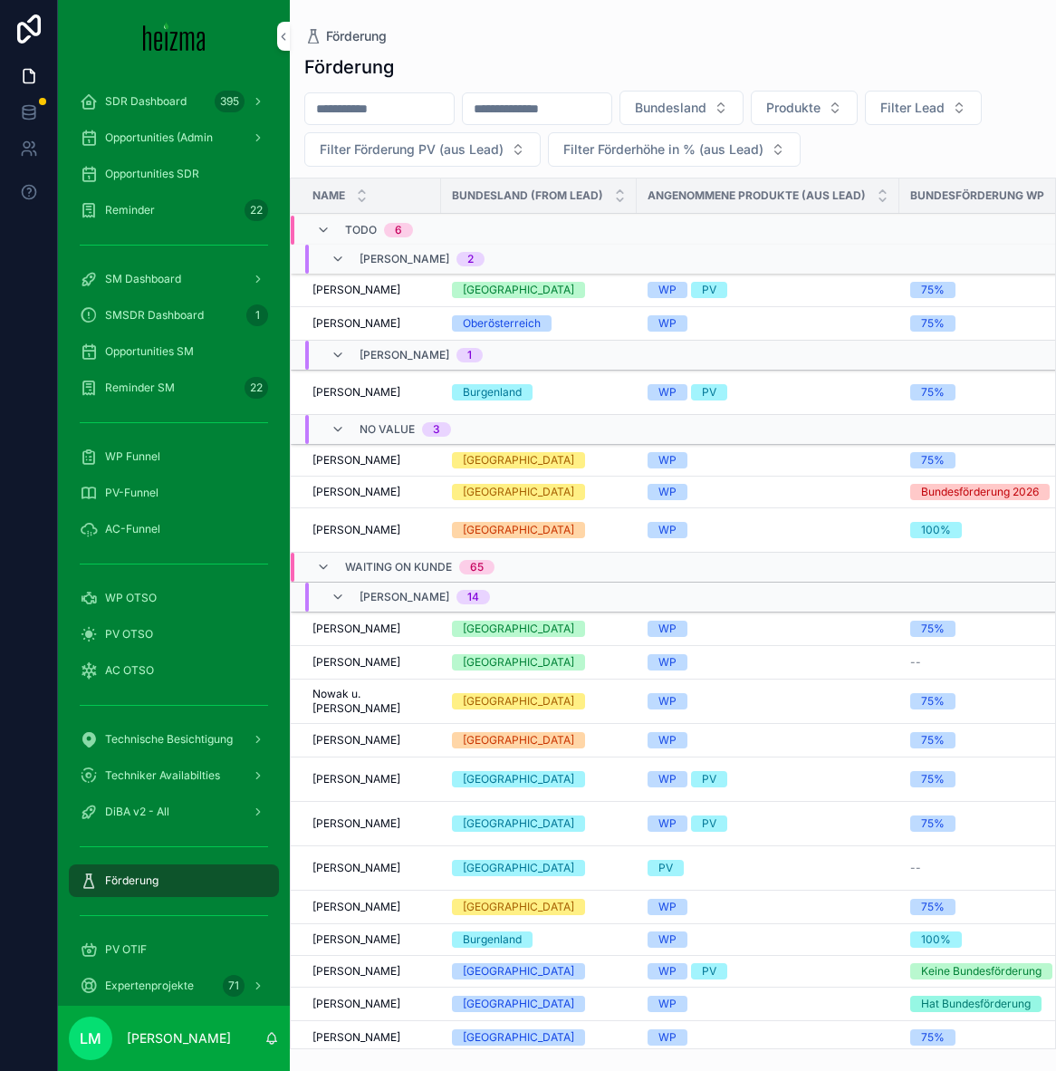
click at [367, 327] on span "[PERSON_NAME]" at bounding box center [357, 323] width 88 height 14
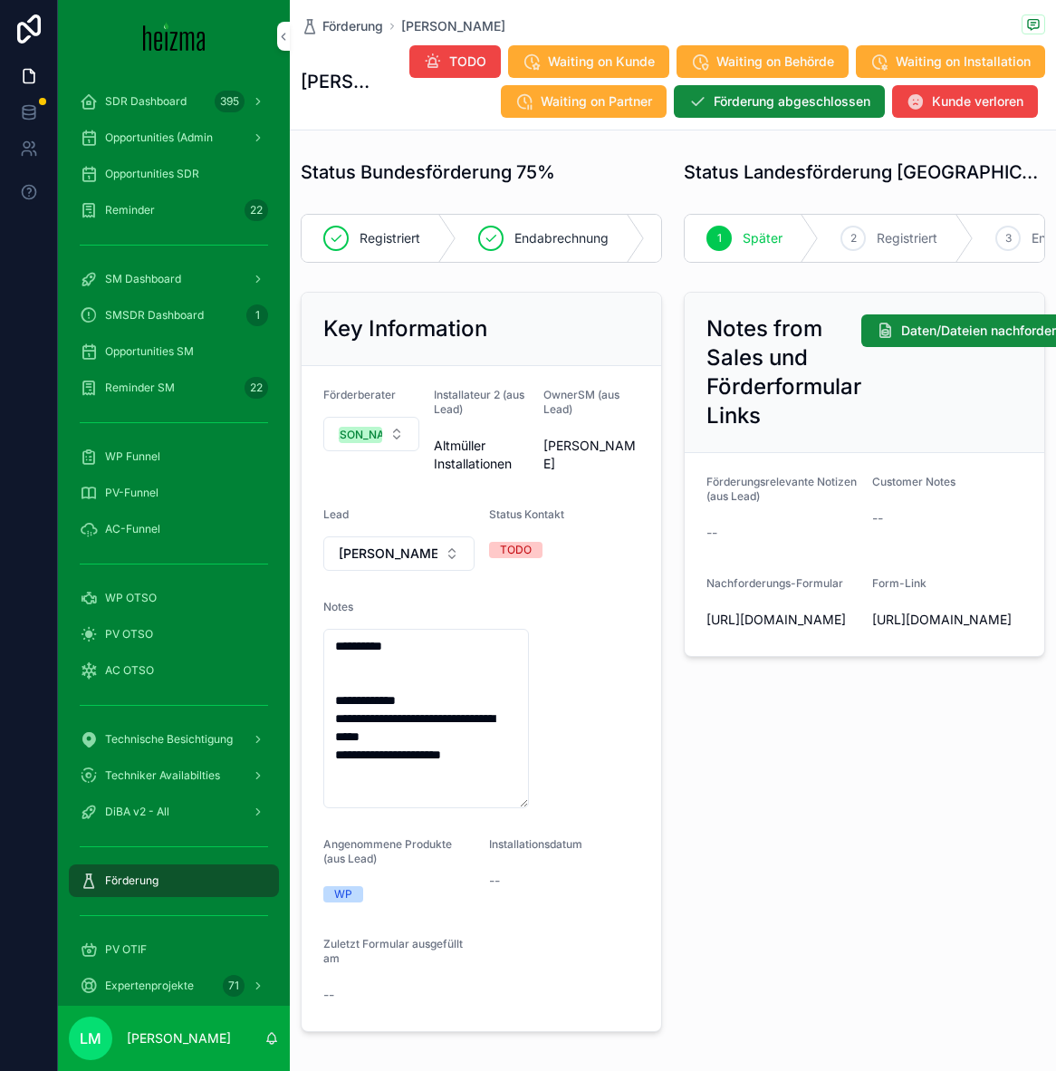
click at [343, 24] on span "Förderung" at bounding box center [353, 26] width 61 height 18
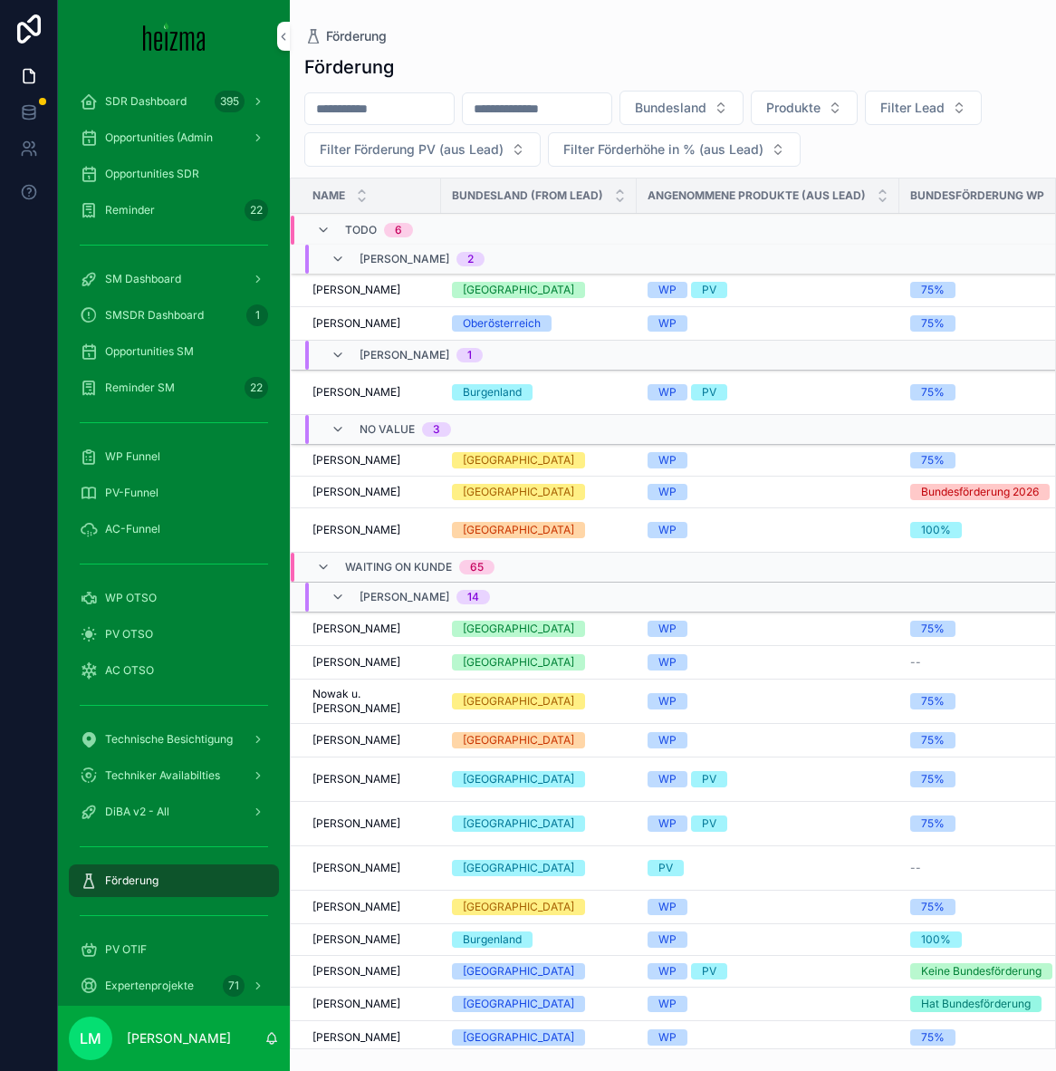
click at [351, 391] on span "[PERSON_NAME]" at bounding box center [357, 392] width 88 height 14
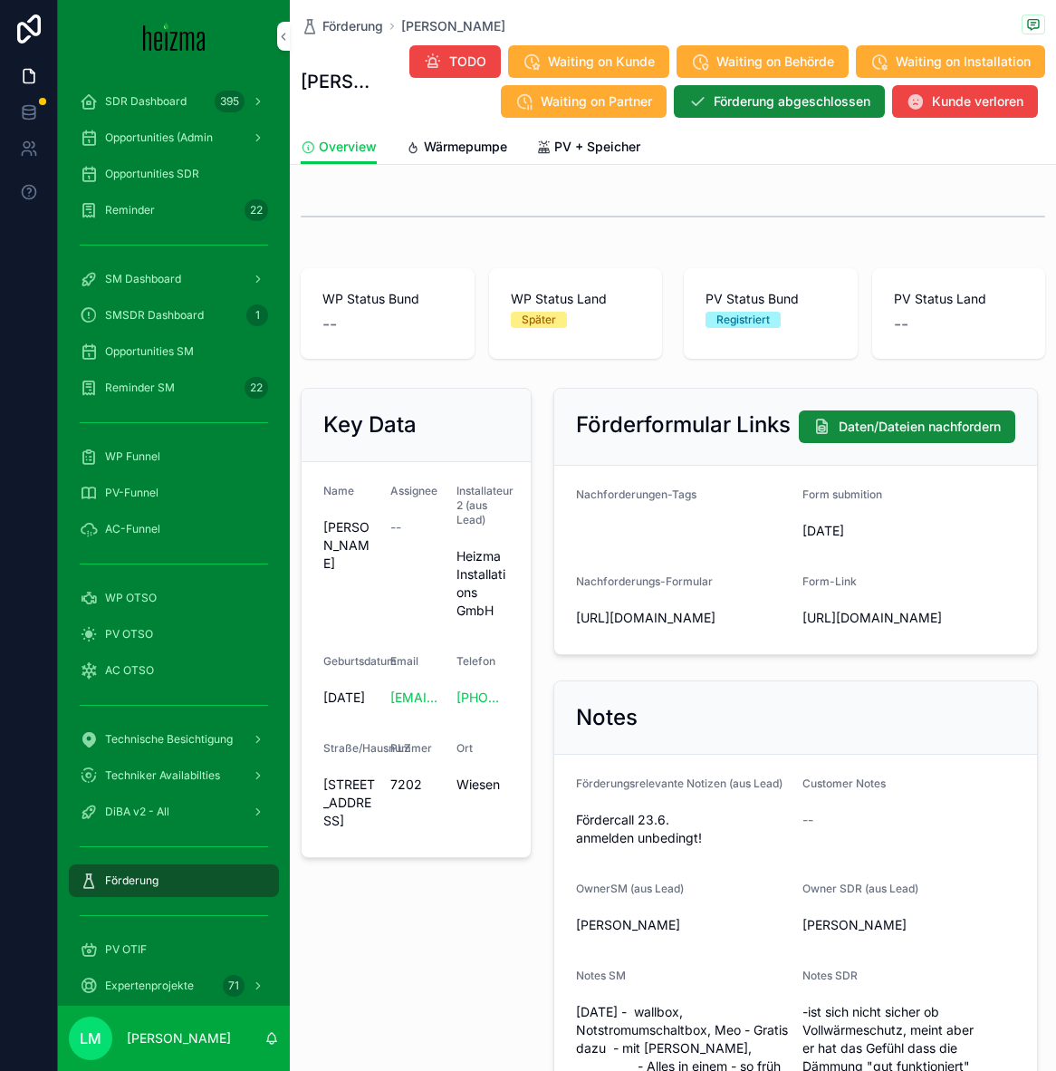
click at [469, 151] on span "Wärmepumpe" at bounding box center [465, 147] width 83 height 18
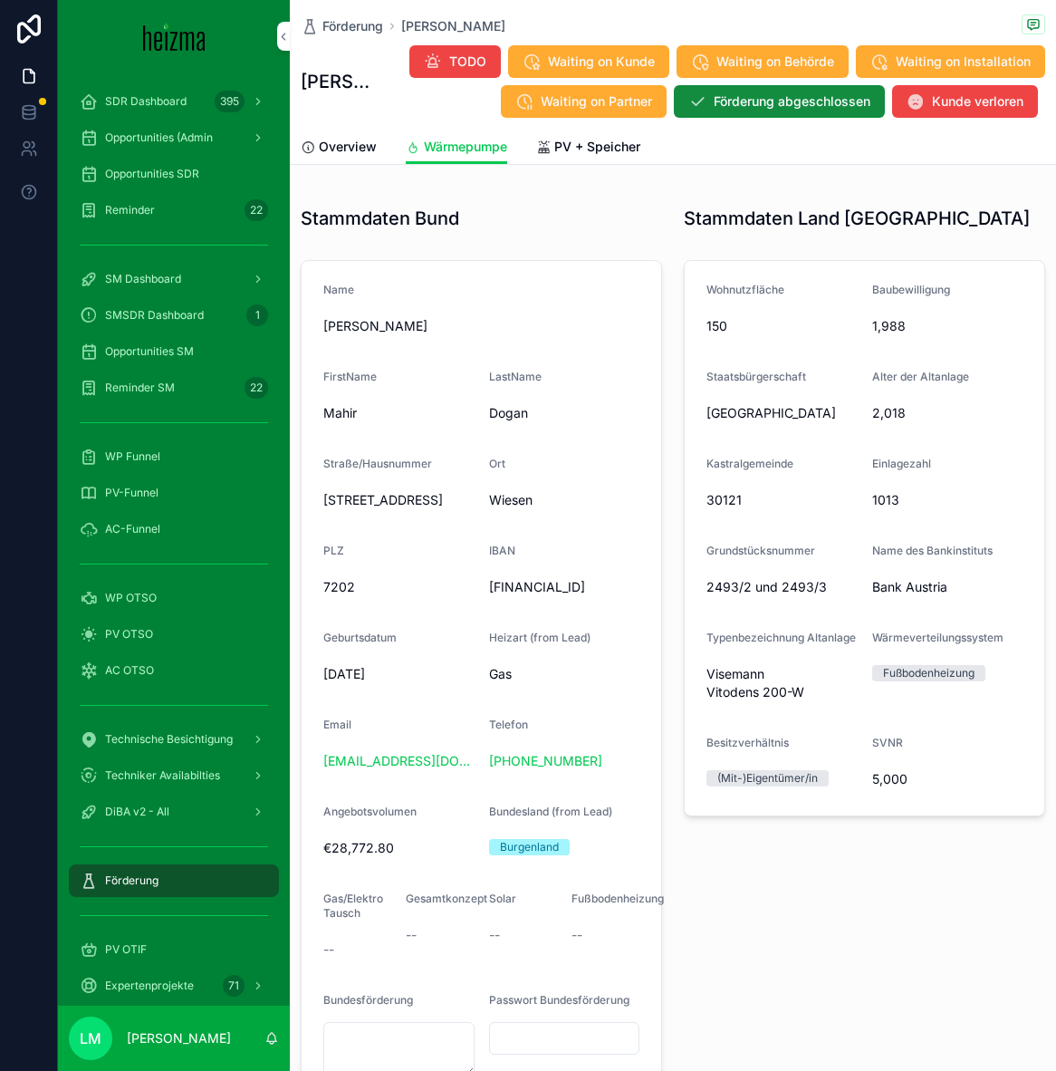
scroll to position [1652, 0]
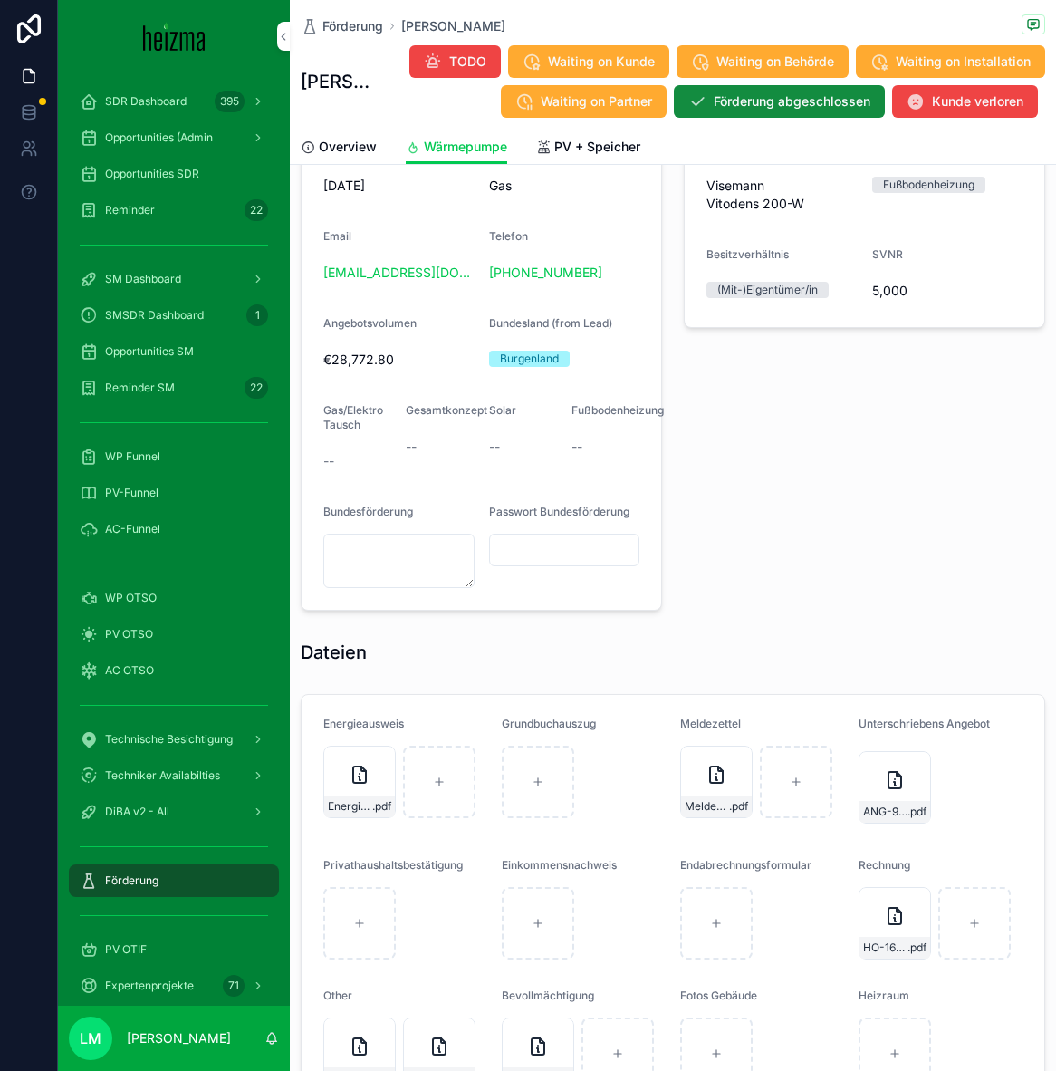
click at [351, 28] on span "Förderung" at bounding box center [353, 26] width 61 height 18
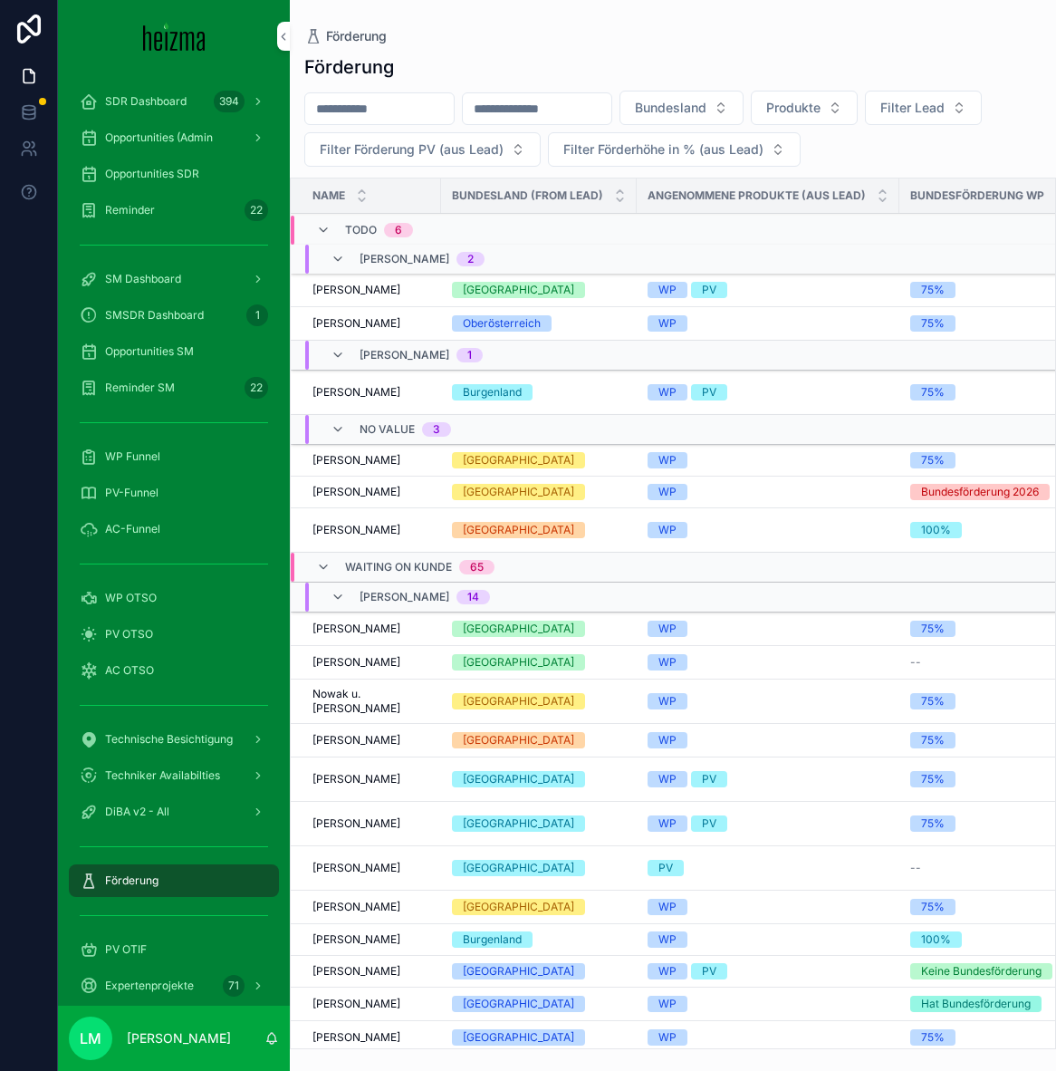
click at [353, 289] on span "[PERSON_NAME]" at bounding box center [357, 290] width 88 height 14
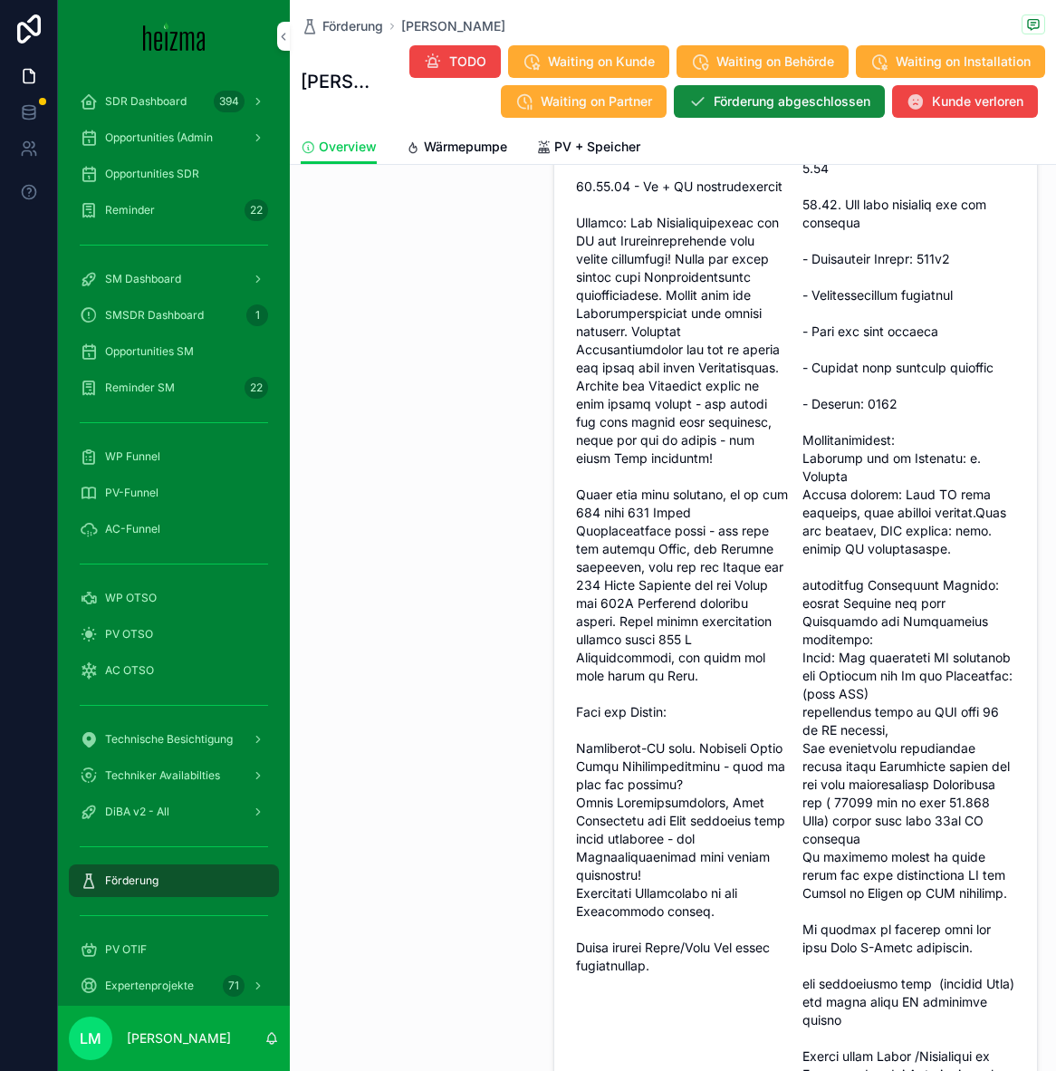
scroll to position [1249, 0]
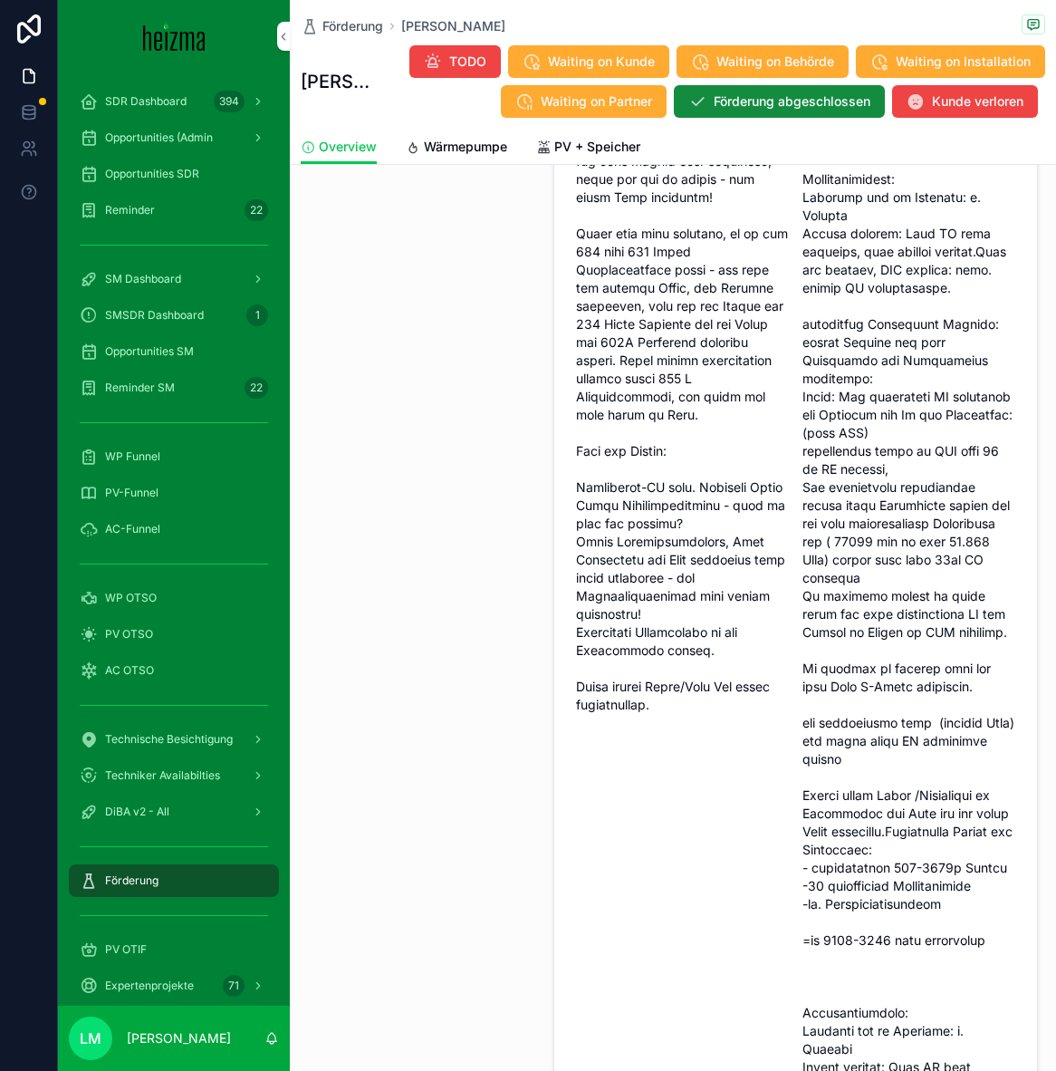
click at [568, 163] on div "Förderung Franz Reiterer Franz Reiterer TODO Waiting on Kunde Waiting on Behörd…" at bounding box center [673, 82] width 767 height 165
click at [569, 152] on span "PV + Speicher" at bounding box center [598, 147] width 86 height 18
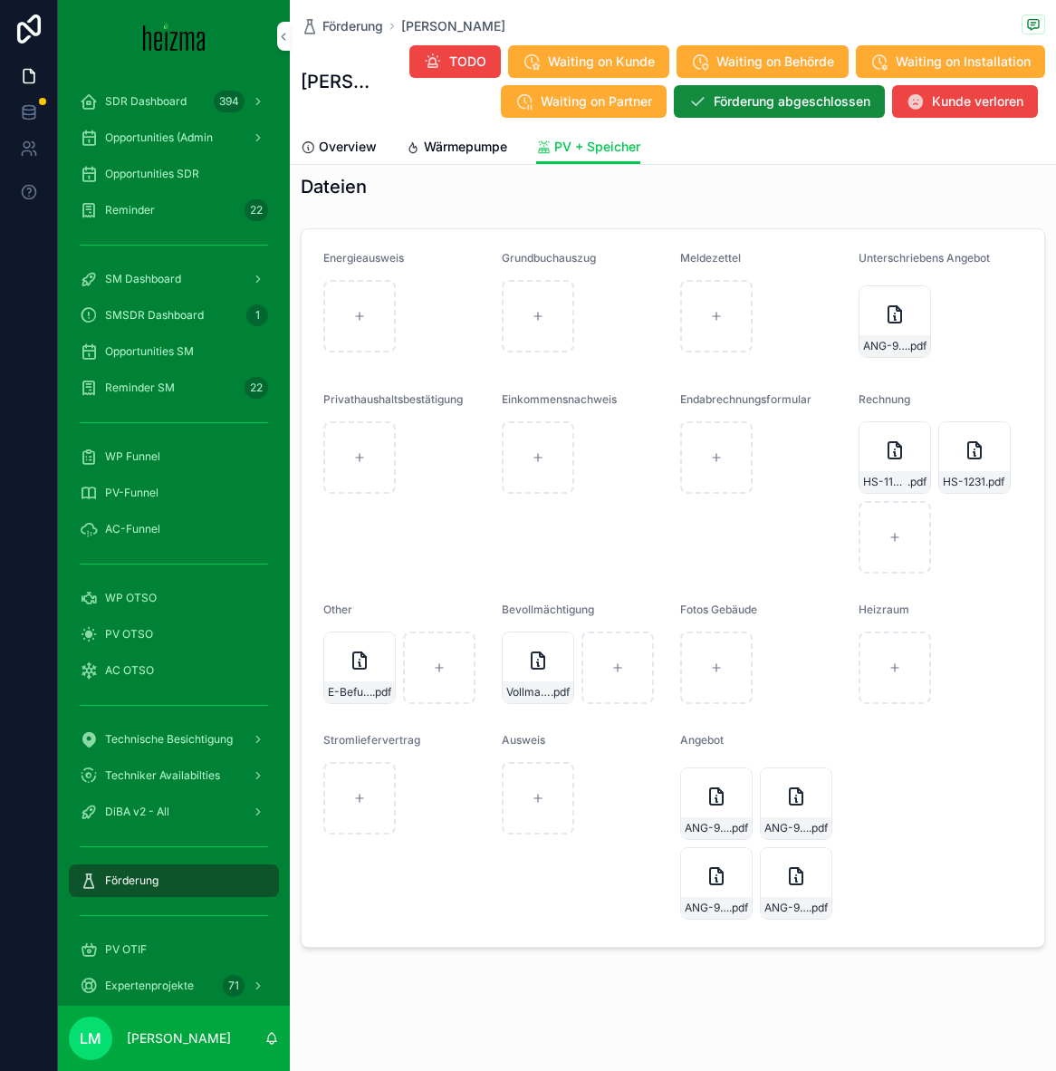
scroll to position [2369, 0]
click at [333, 31] on span "Förderung" at bounding box center [353, 26] width 61 height 18
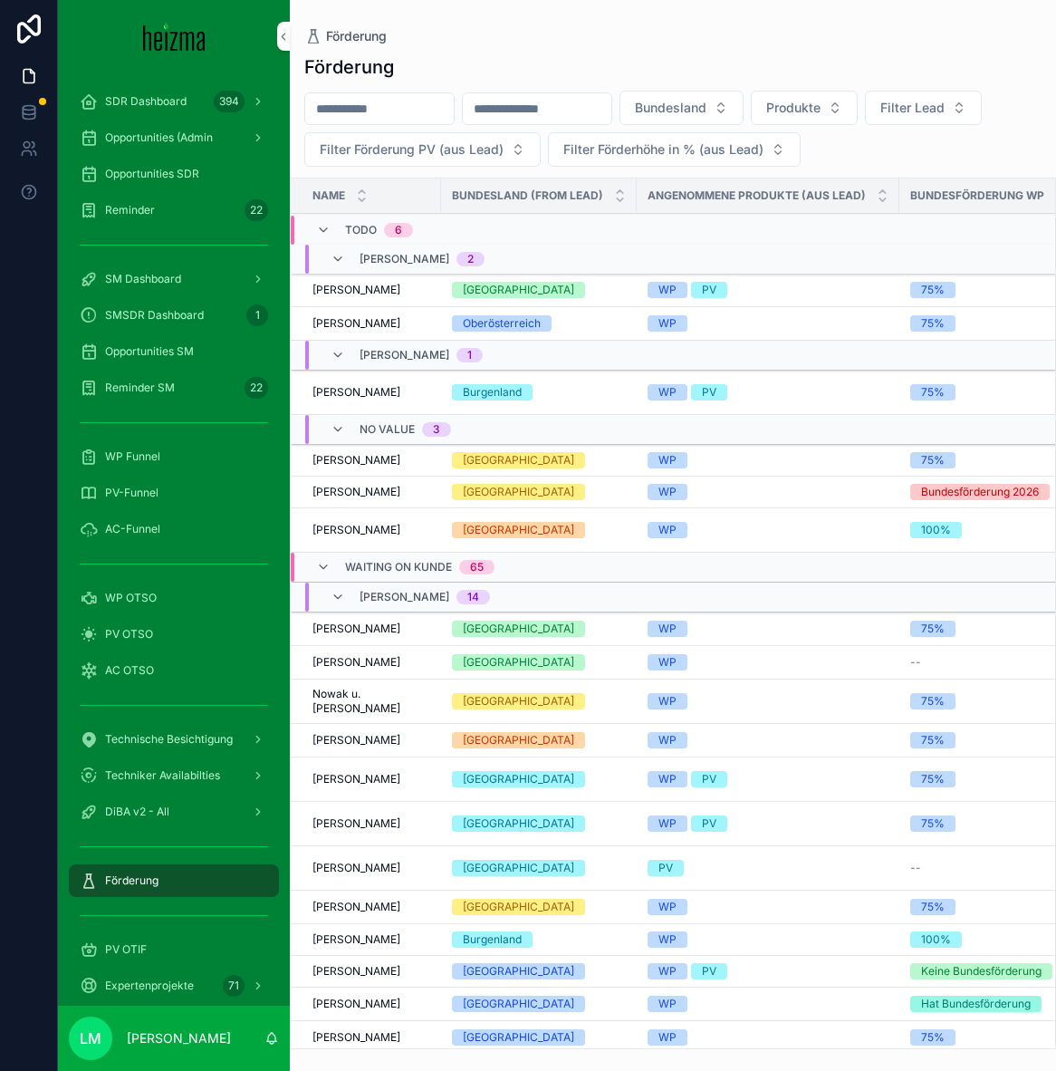
click at [349, 574] on span "Waiting on Kunde" at bounding box center [398, 567] width 107 height 14
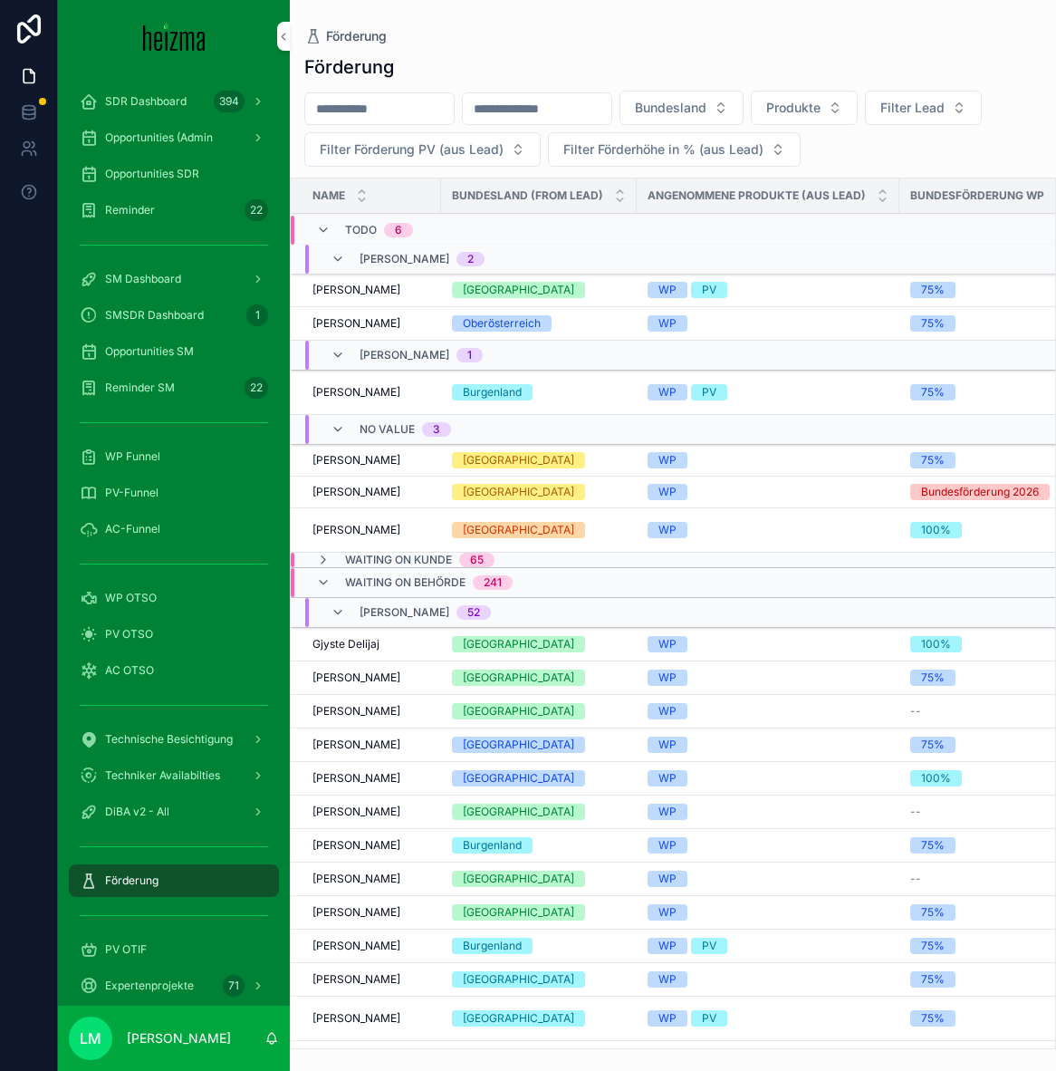
click at [346, 580] on span "Waiting on Behörde" at bounding box center [405, 582] width 121 height 14
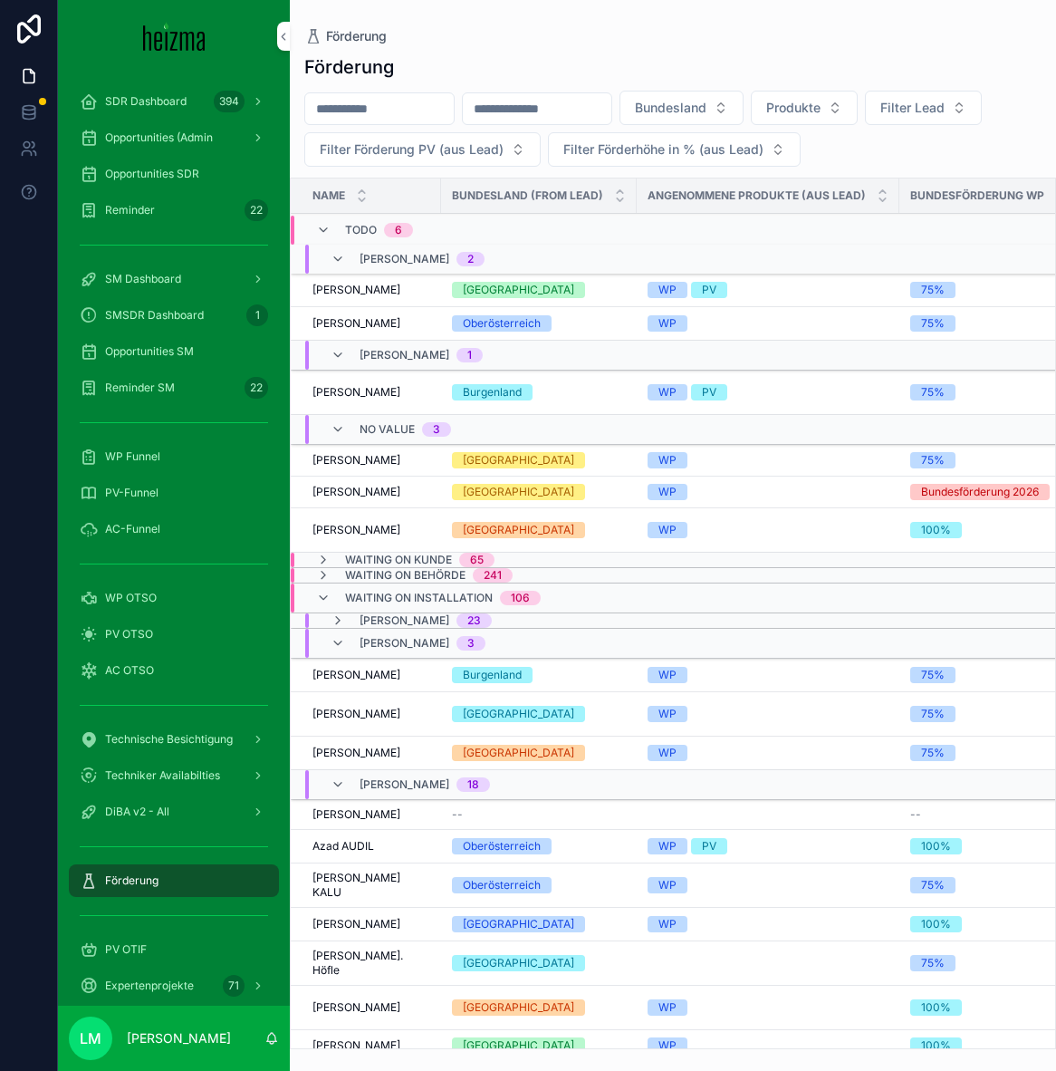
click at [352, 607] on div "Waiting on Installation 106" at bounding box center [443, 597] width 196 height 29
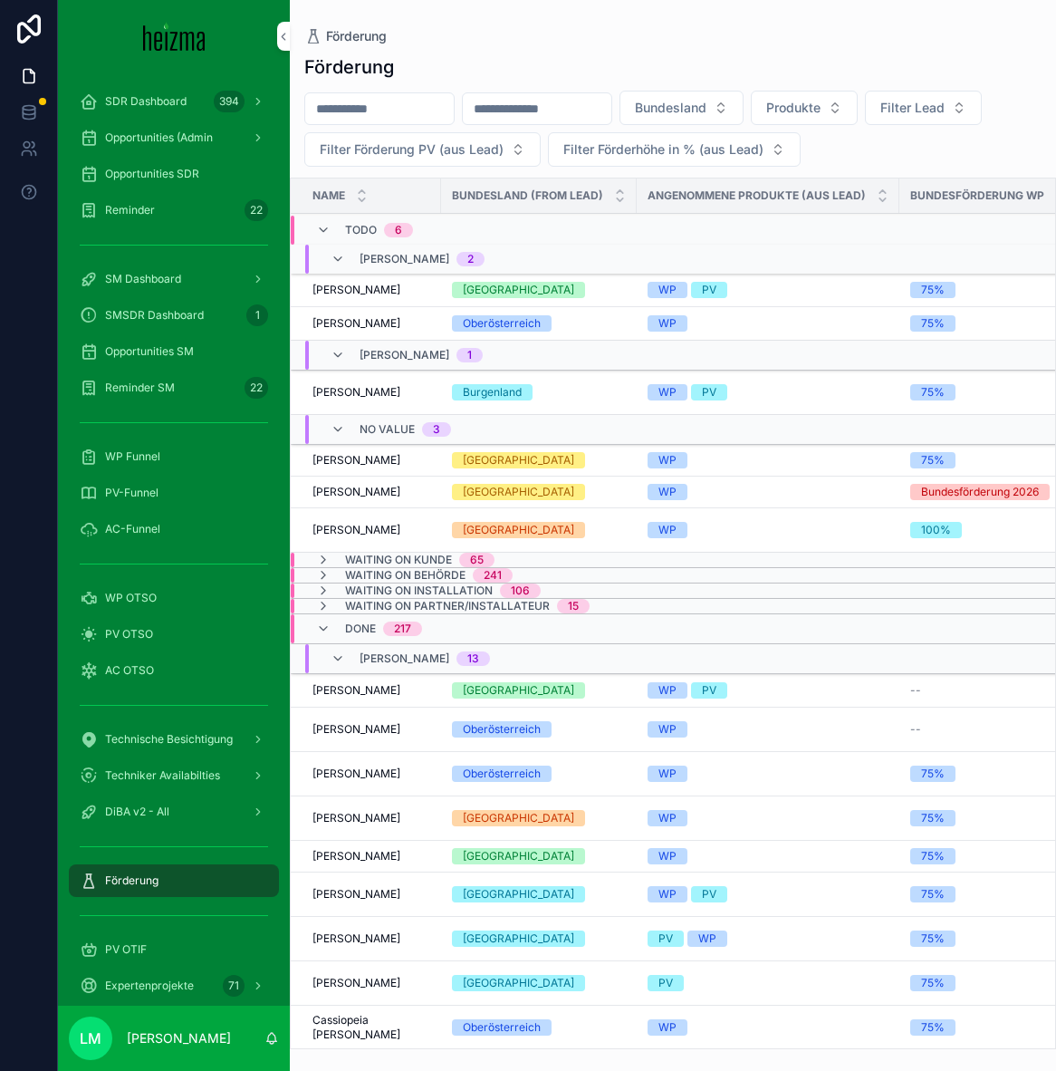
click at [355, 632] on span "Done" at bounding box center [360, 629] width 31 height 14
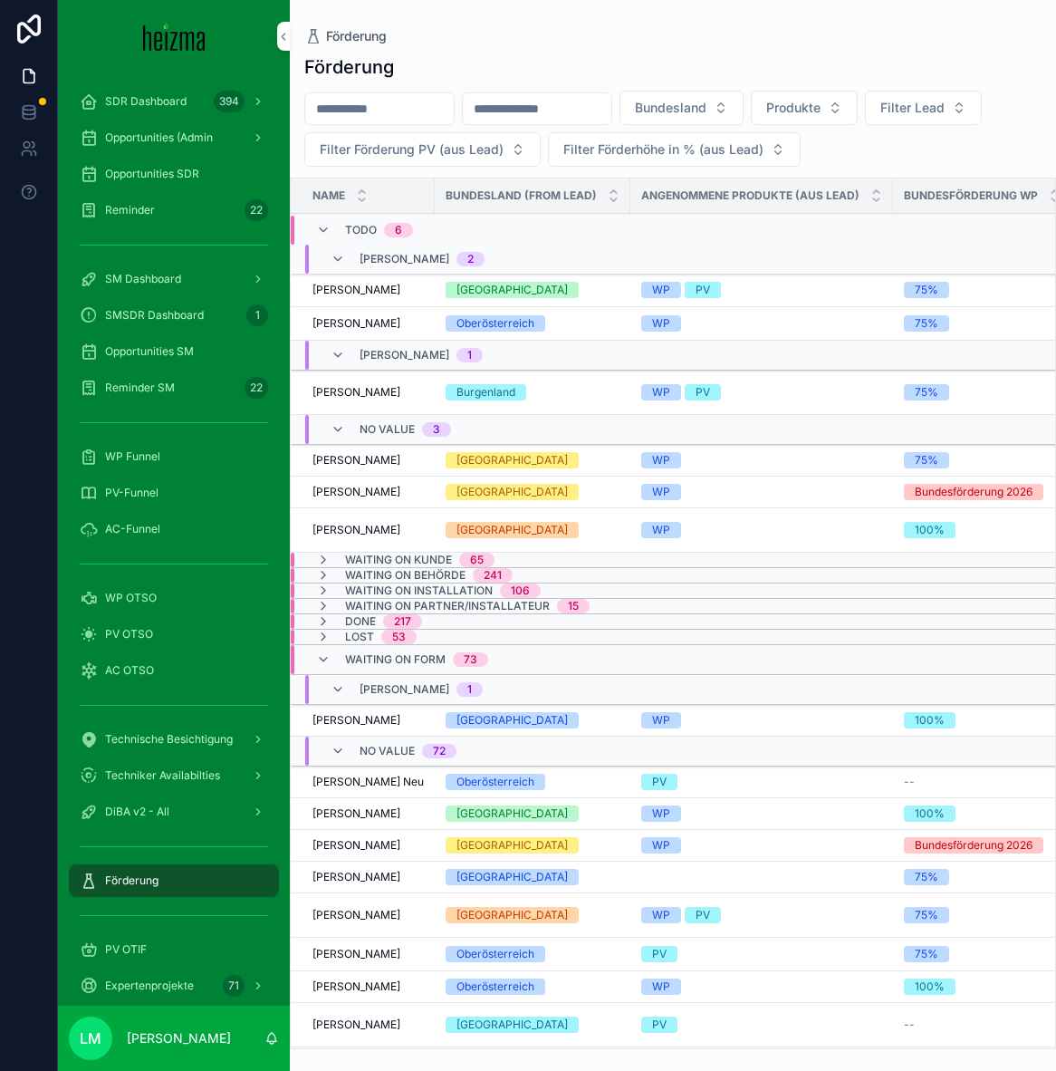
click at [359, 655] on span "Waiting on Form" at bounding box center [395, 659] width 101 height 14
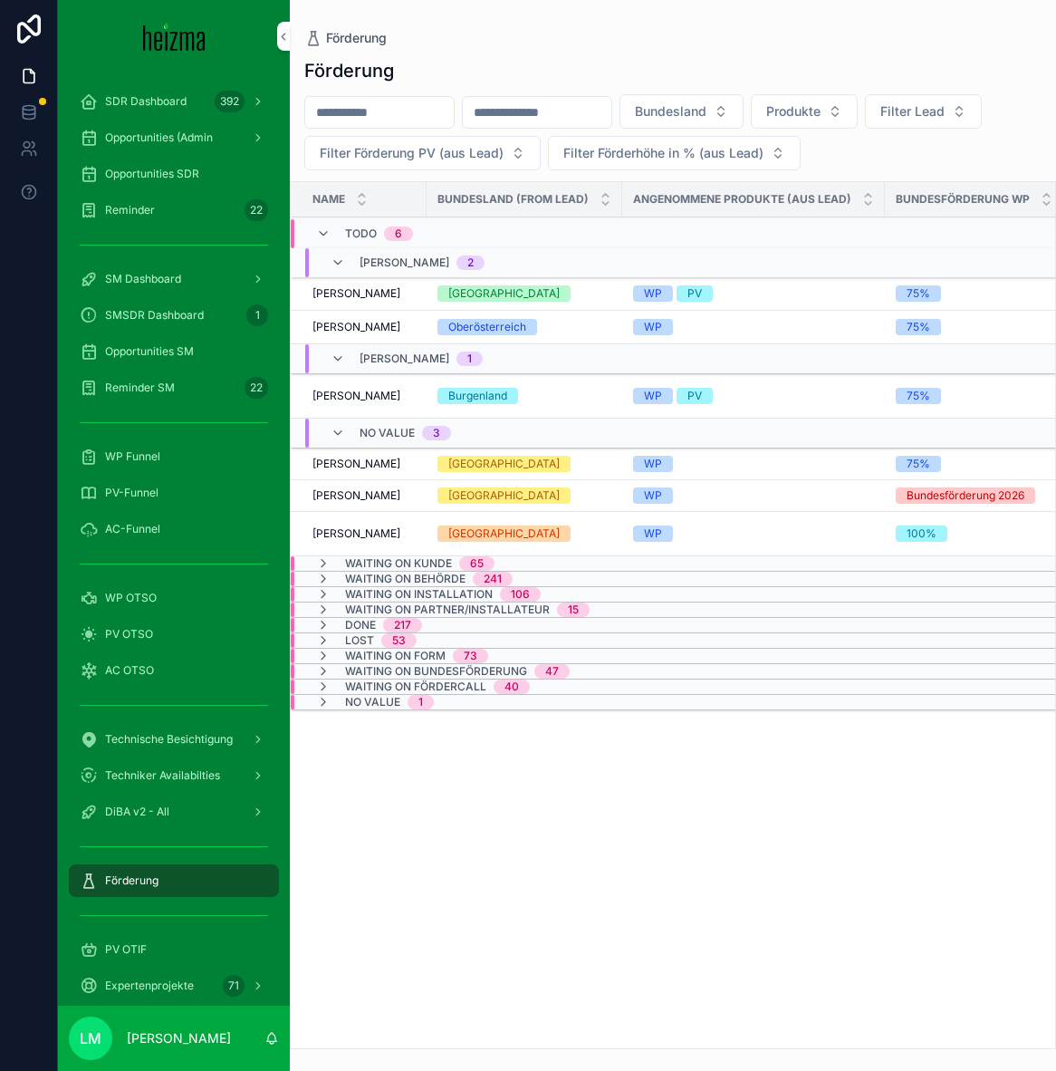
click at [378, 107] on input "scrollable content" at bounding box center [379, 112] width 149 height 25
type input "*****"
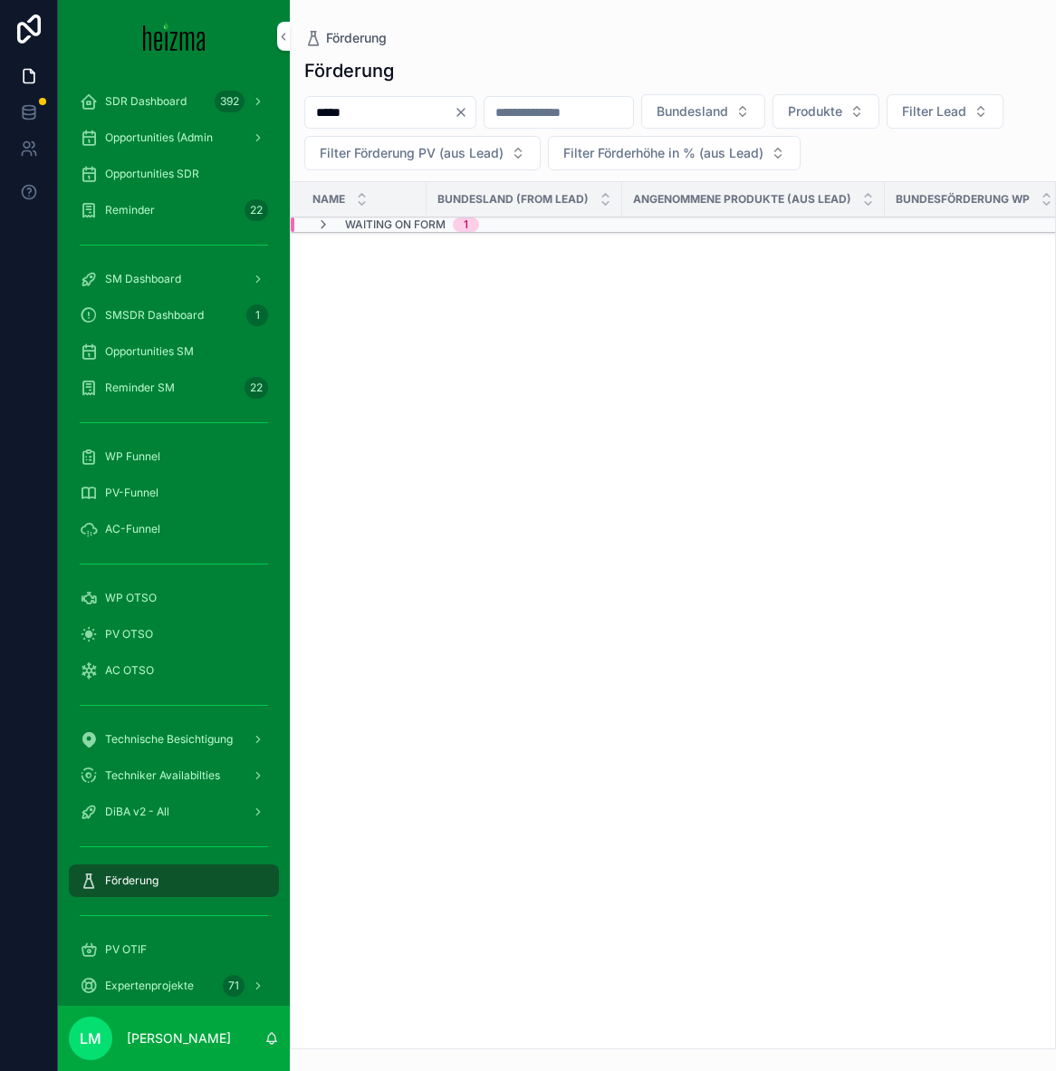
click at [355, 222] on span "Waiting on Form" at bounding box center [395, 224] width 101 height 14
click at [346, 303] on span "[PERSON_NAME]" at bounding box center [357, 299] width 88 height 14
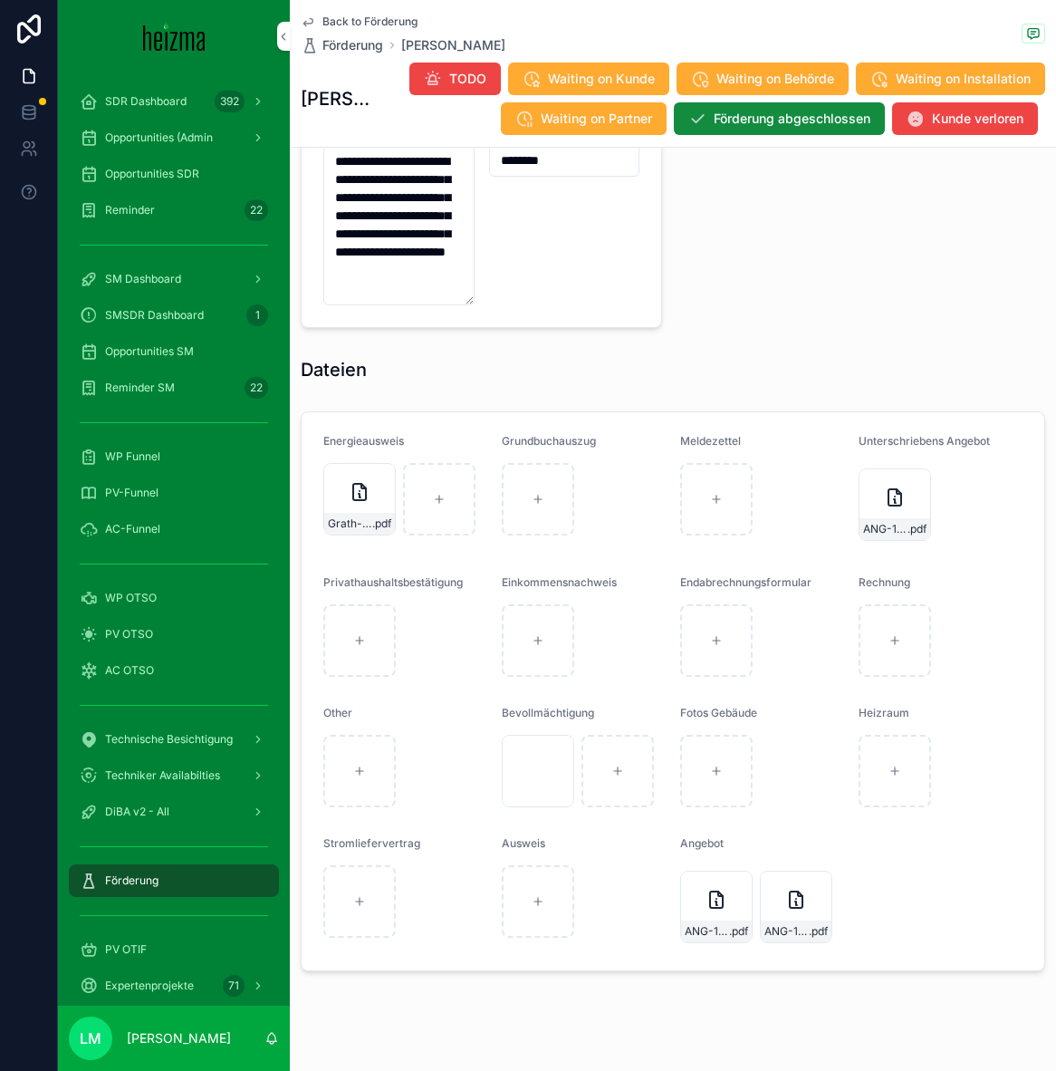
scroll to position [1750, 0]
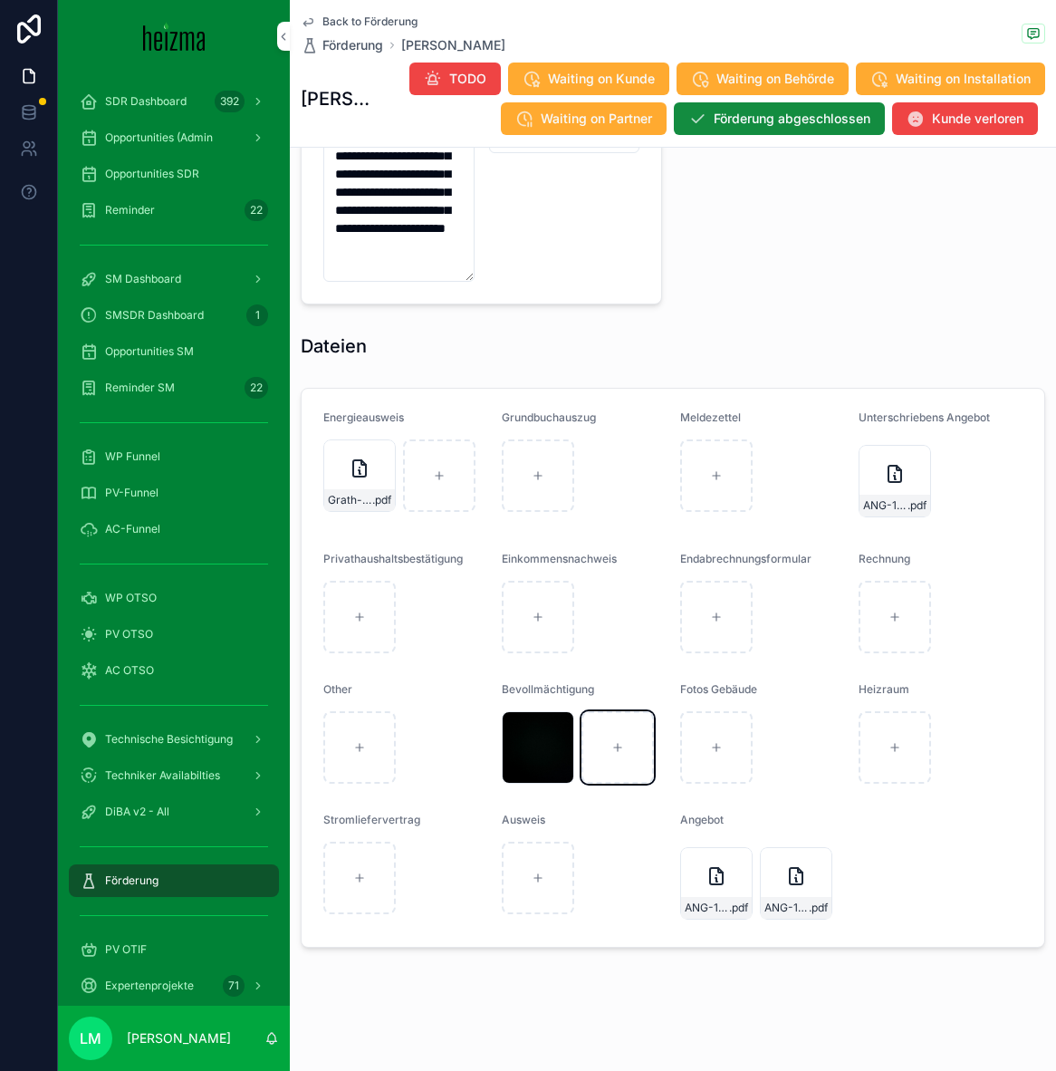
click at [618, 764] on div "scrollable content" at bounding box center [618, 747] width 72 height 72
type input "**********"
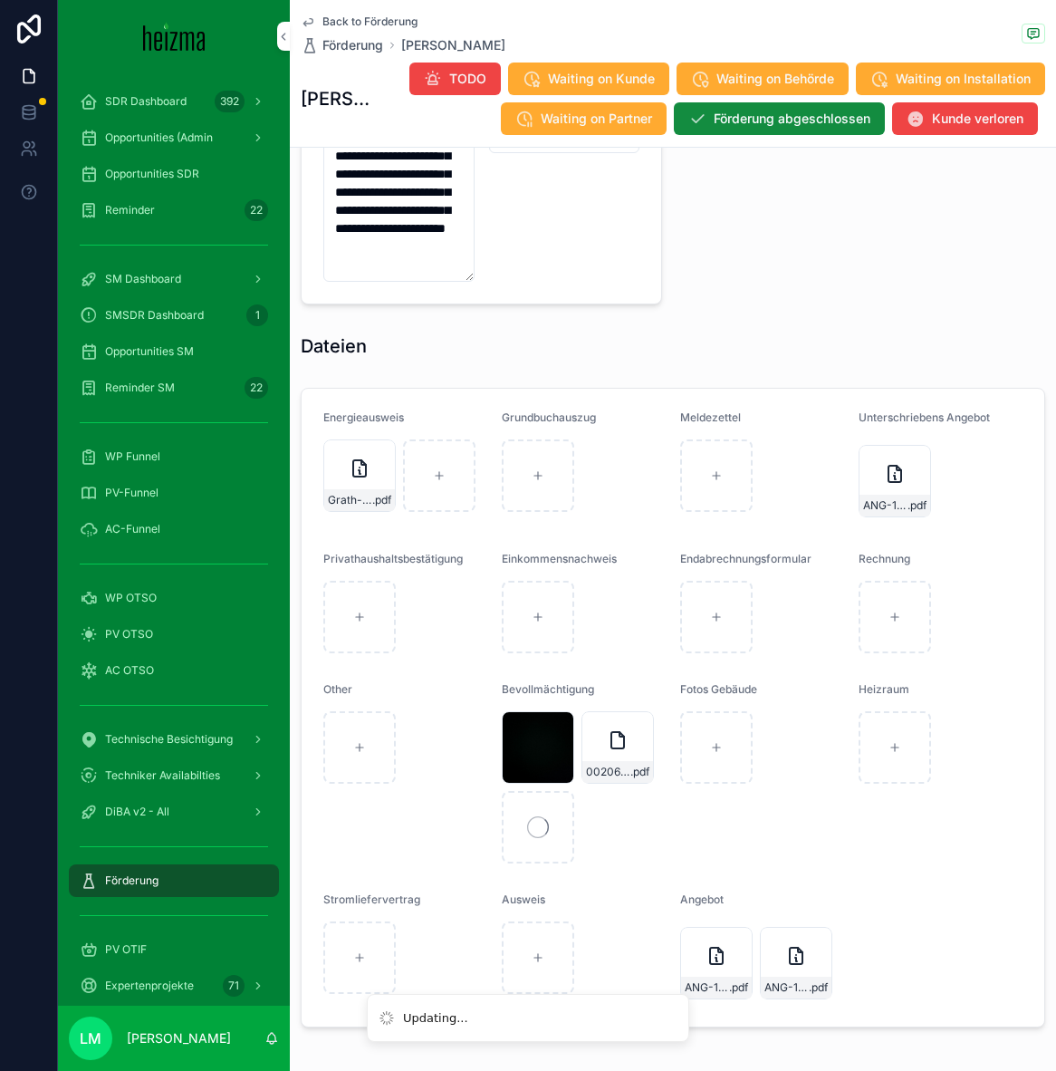
click at [0, 0] on icon "scrollable content" at bounding box center [0, 0] width 0 height 0
click at [574, 699] on icon "scrollable content" at bounding box center [579, 694] width 14 height 14
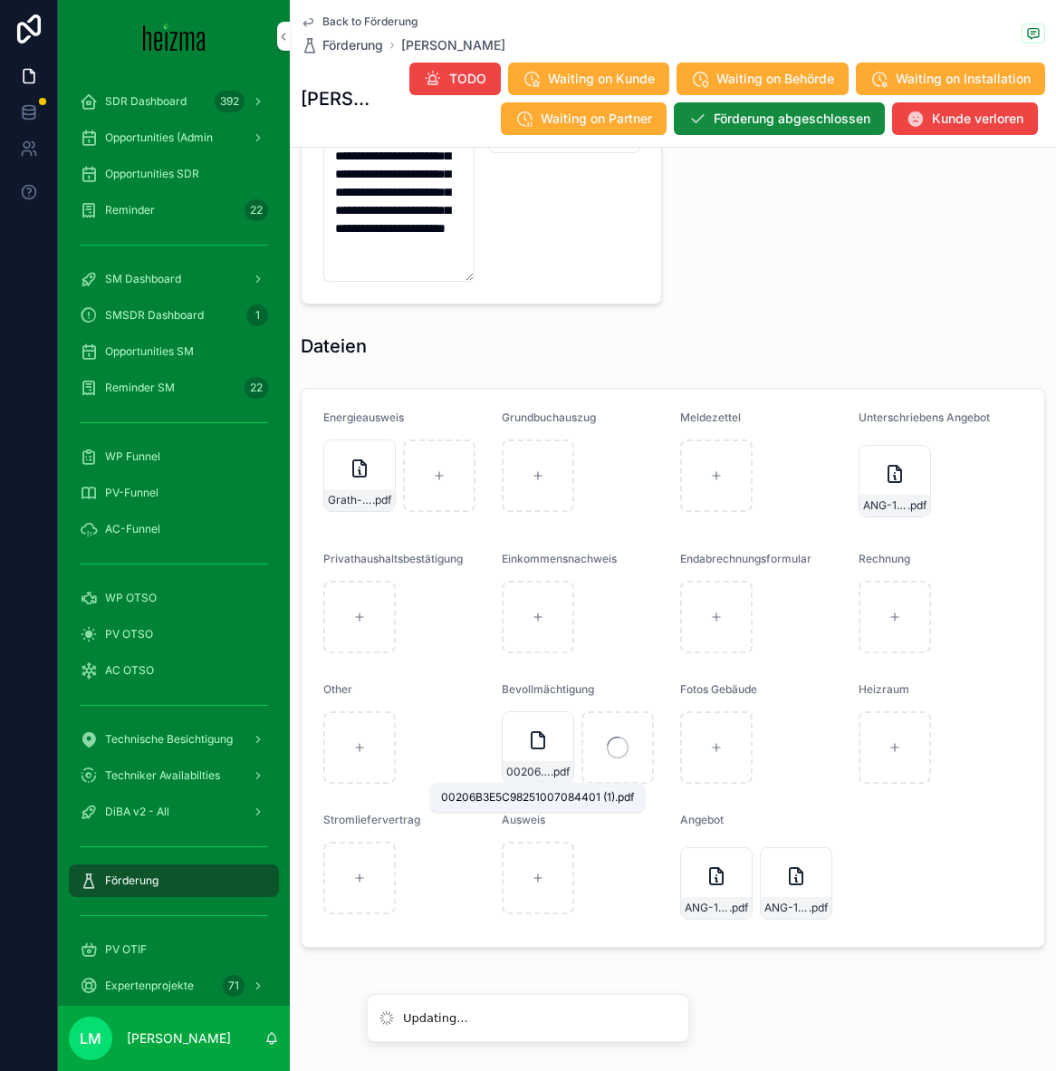
click at [543, 771] on span "00206B3E5C98251007084401 (1)" at bounding box center [528, 772] width 44 height 14
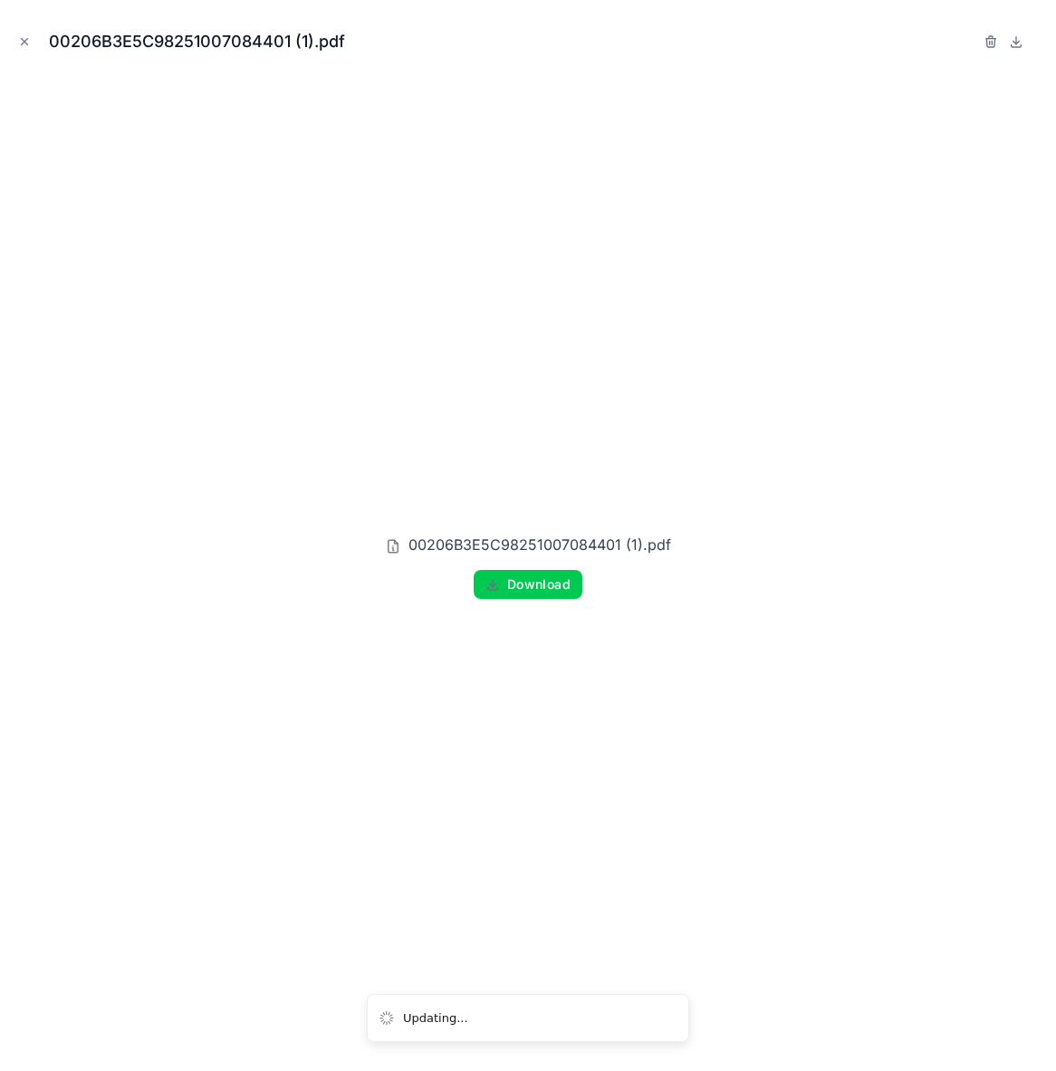
click at [24, 32] on button "Close modal" at bounding box center [24, 42] width 20 height 20
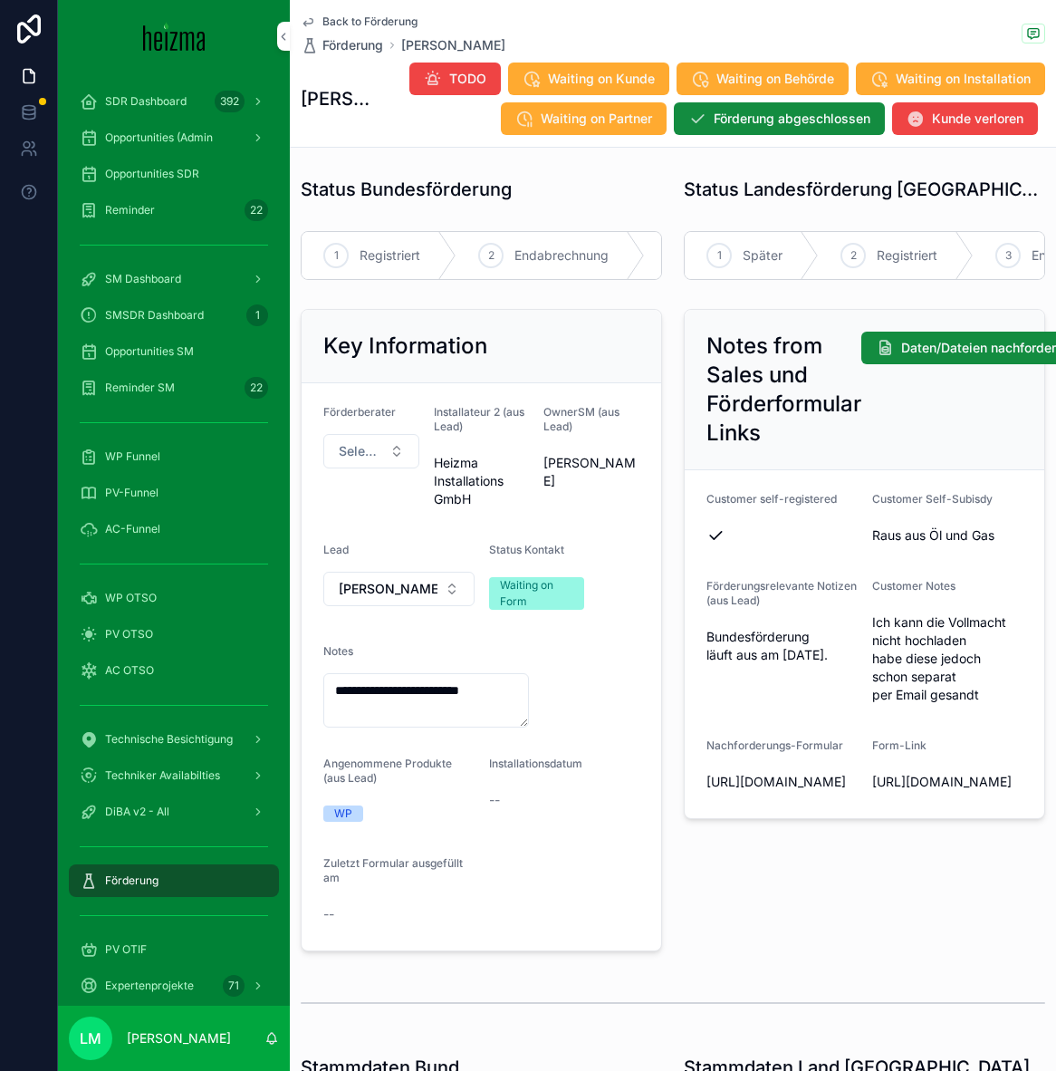
click at [448, 87] on button "TODO" at bounding box center [456, 79] width 92 height 33
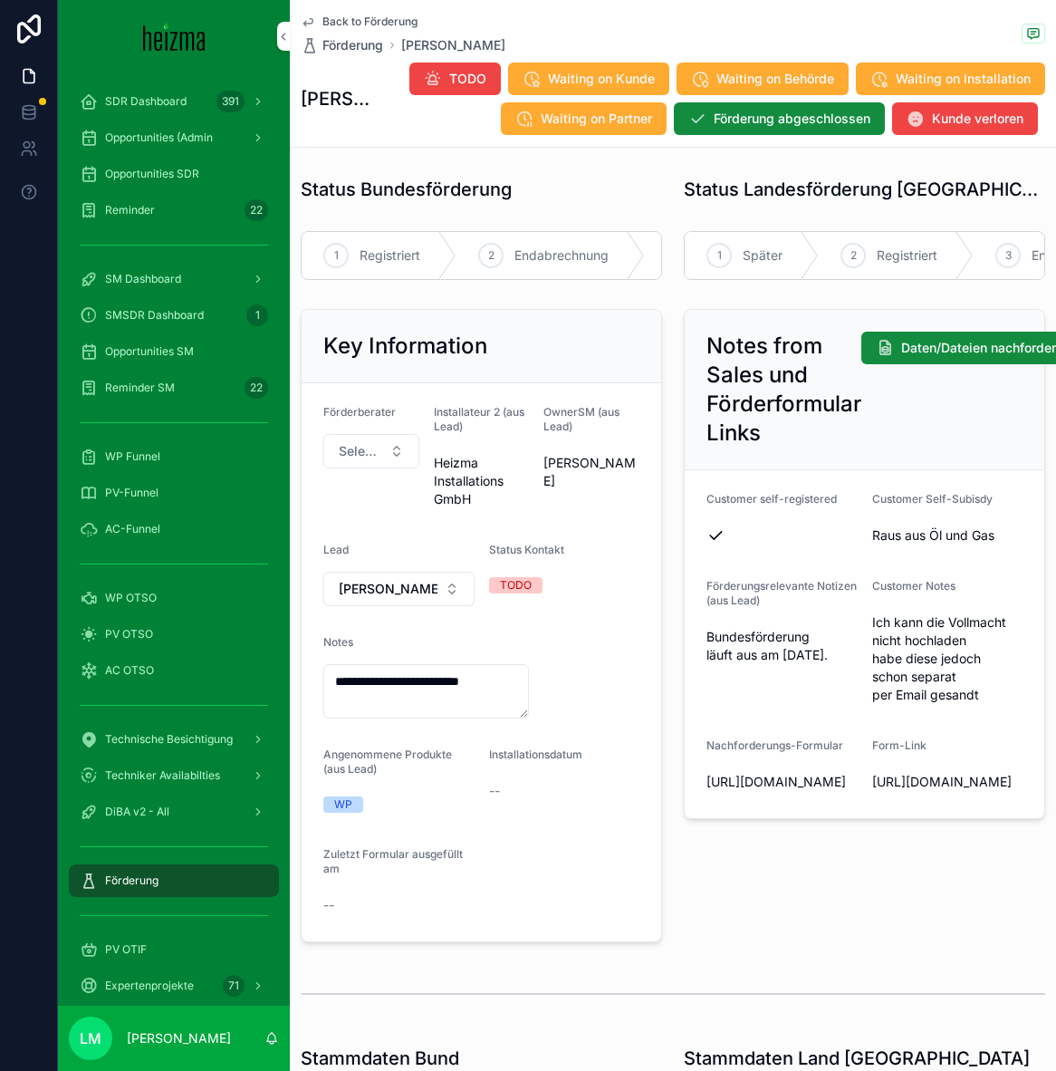
click at [728, 252] on div "1" at bounding box center [719, 255] width 25 height 25
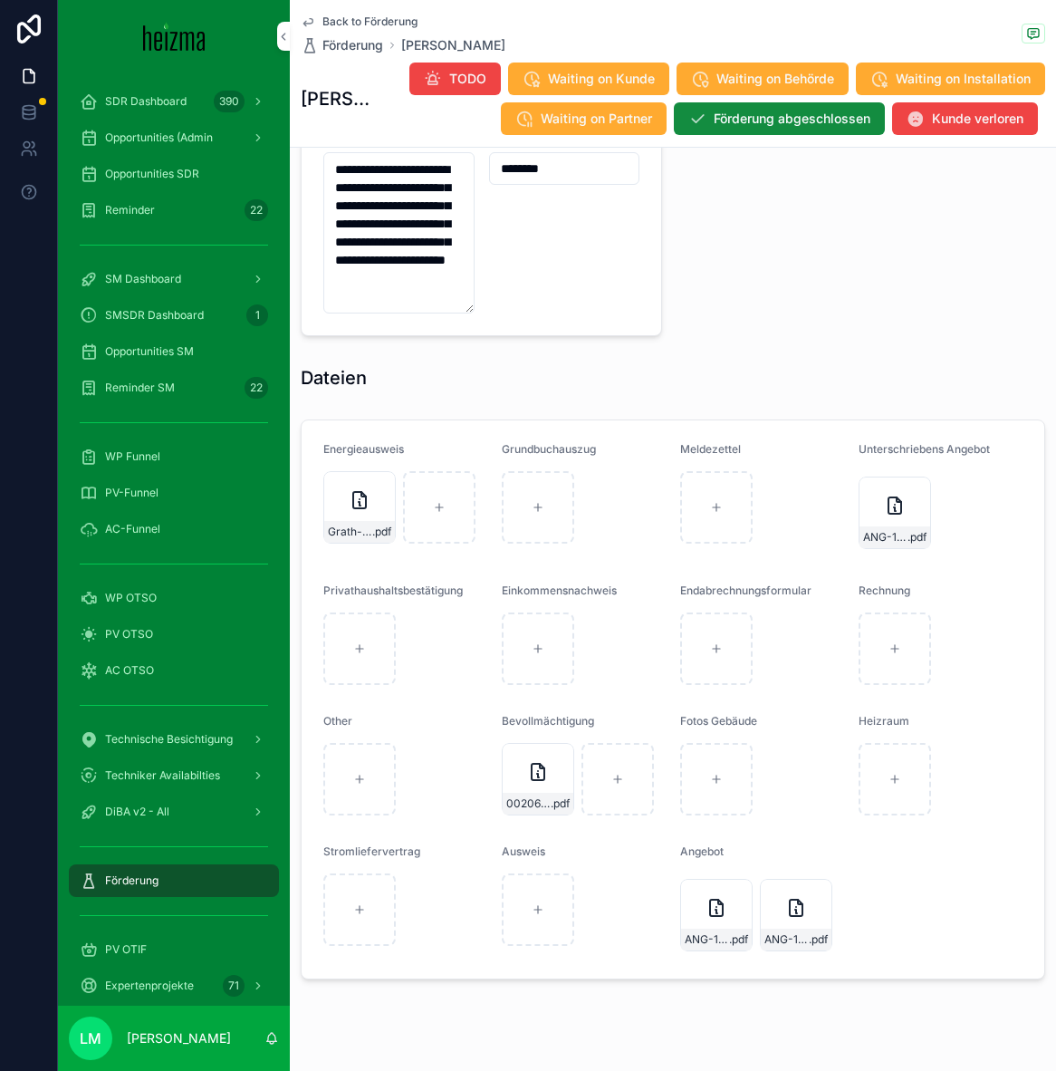
scroll to position [1733, 0]
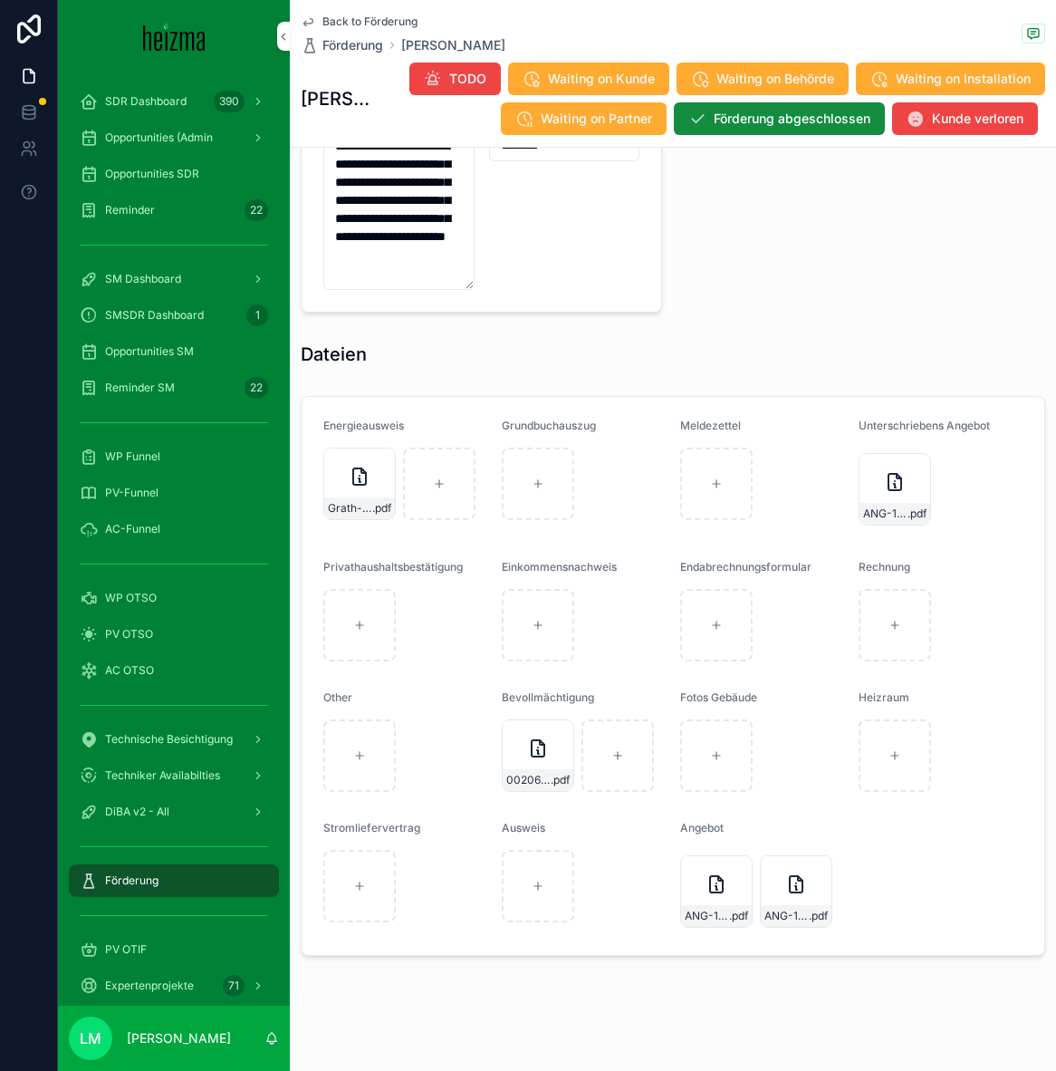
click at [380, 29] on div "Back to Förderung Förderung Jürgen Grath" at bounding box center [403, 34] width 205 height 40
click at [377, 26] on span "Back to Förderung" at bounding box center [370, 21] width 95 height 14
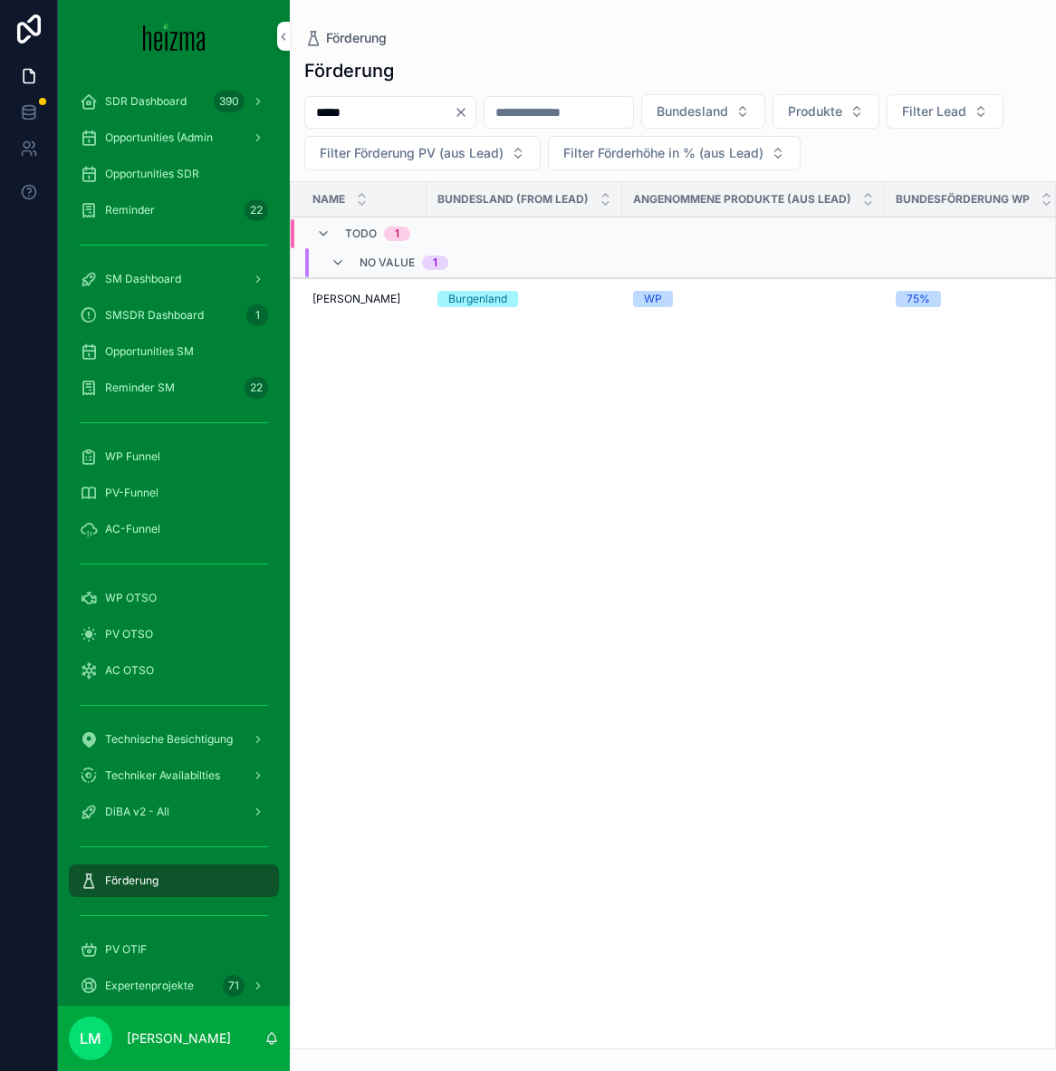
click at [378, 122] on input "*****" at bounding box center [379, 112] width 149 height 25
type input "****"
click at [376, 300] on span "Doris Wawrowsky" at bounding box center [357, 299] width 88 height 14
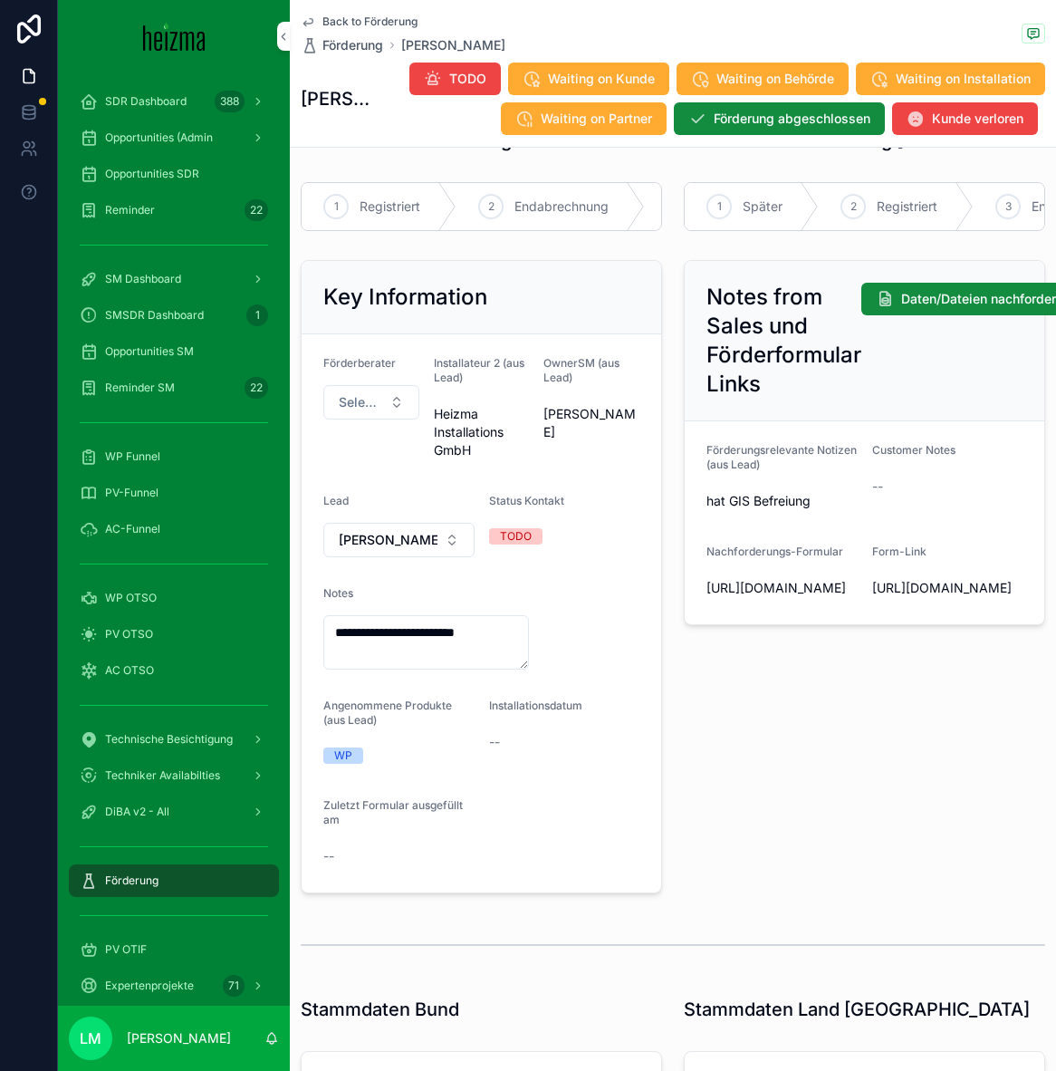
scroll to position [63, 0]
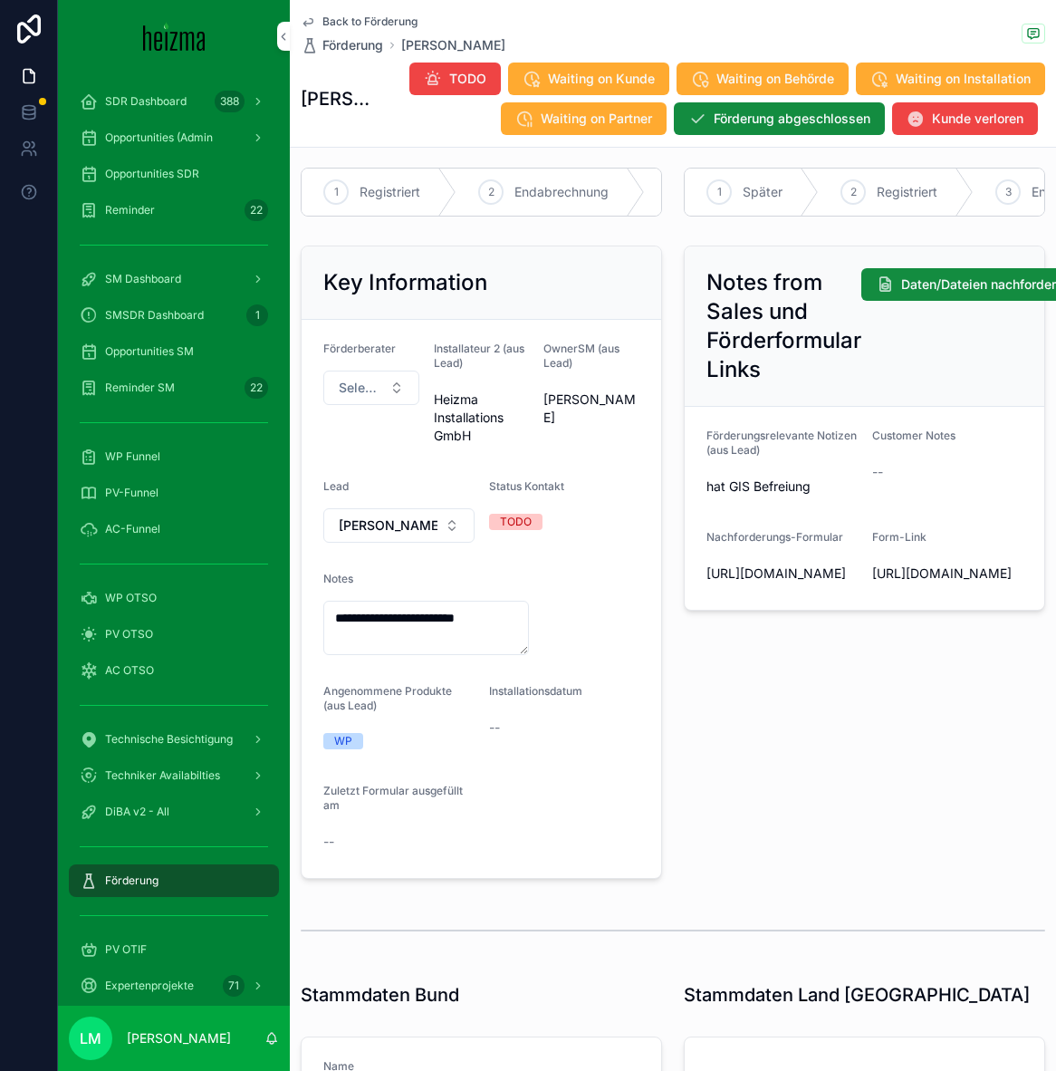
click at [949, 583] on span "https://heizma.fillout.com/t/eBNmWZwuPPus?id=recipLysxWJNfbFsZ" at bounding box center [948, 573] width 151 height 18
copy span "https://heizma.fillout.com/t/eBNmWZwuPPus?id=recipLysxWJNfbFsZ"
click at [477, 466] on form "**********" at bounding box center [482, 599] width 360 height 558
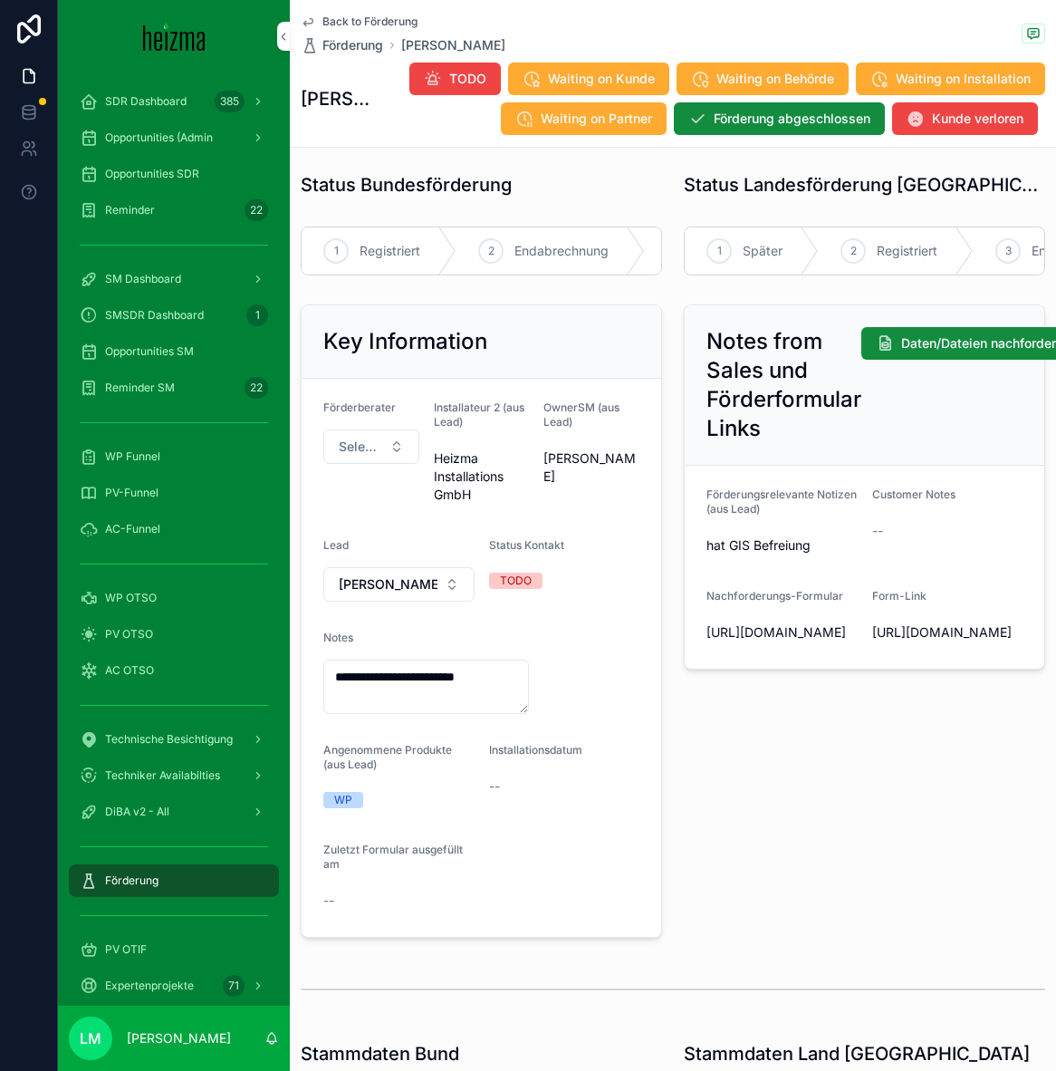
scroll to position [0, 0]
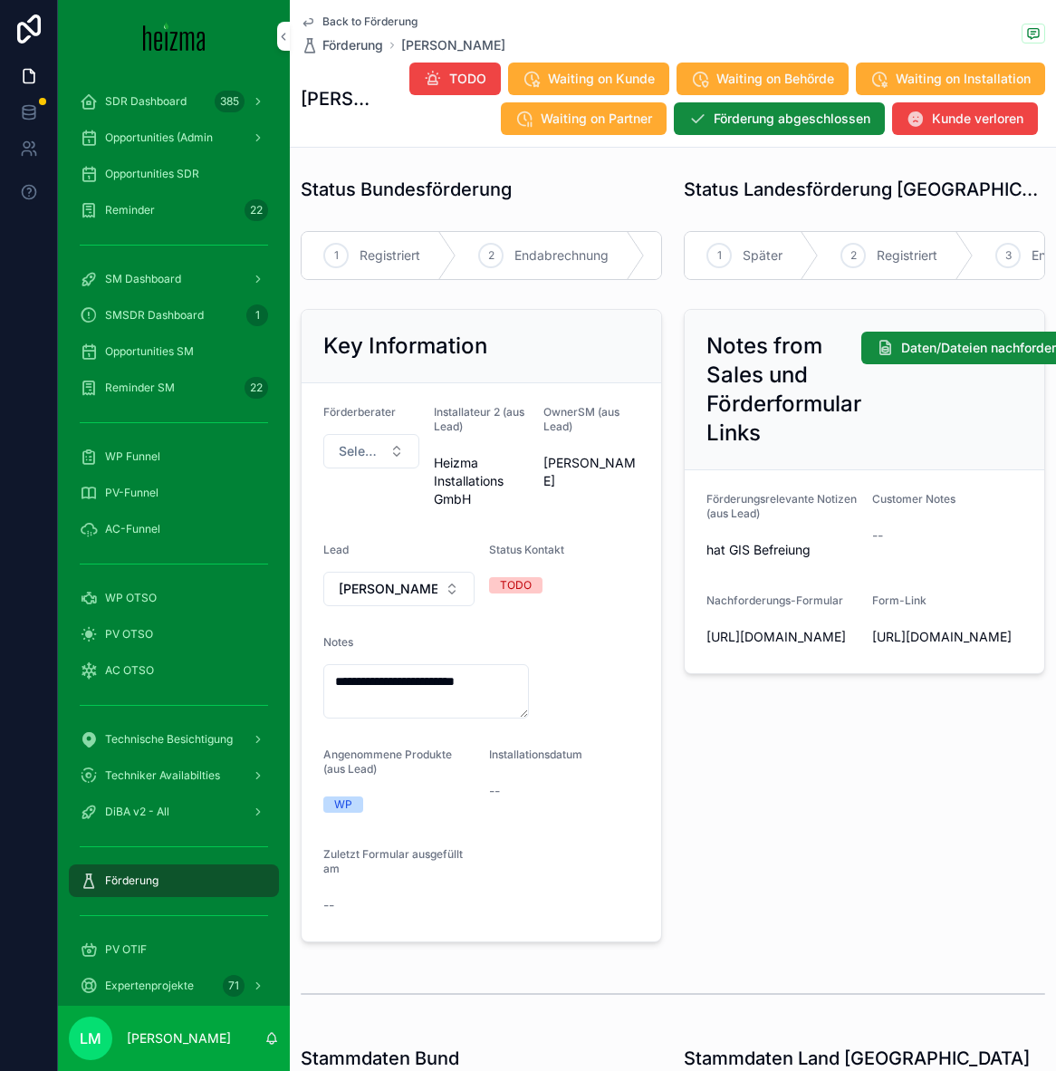
click at [383, 21] on span "Back to Förderung" at bounding box center [370, 21] width 95 height 14
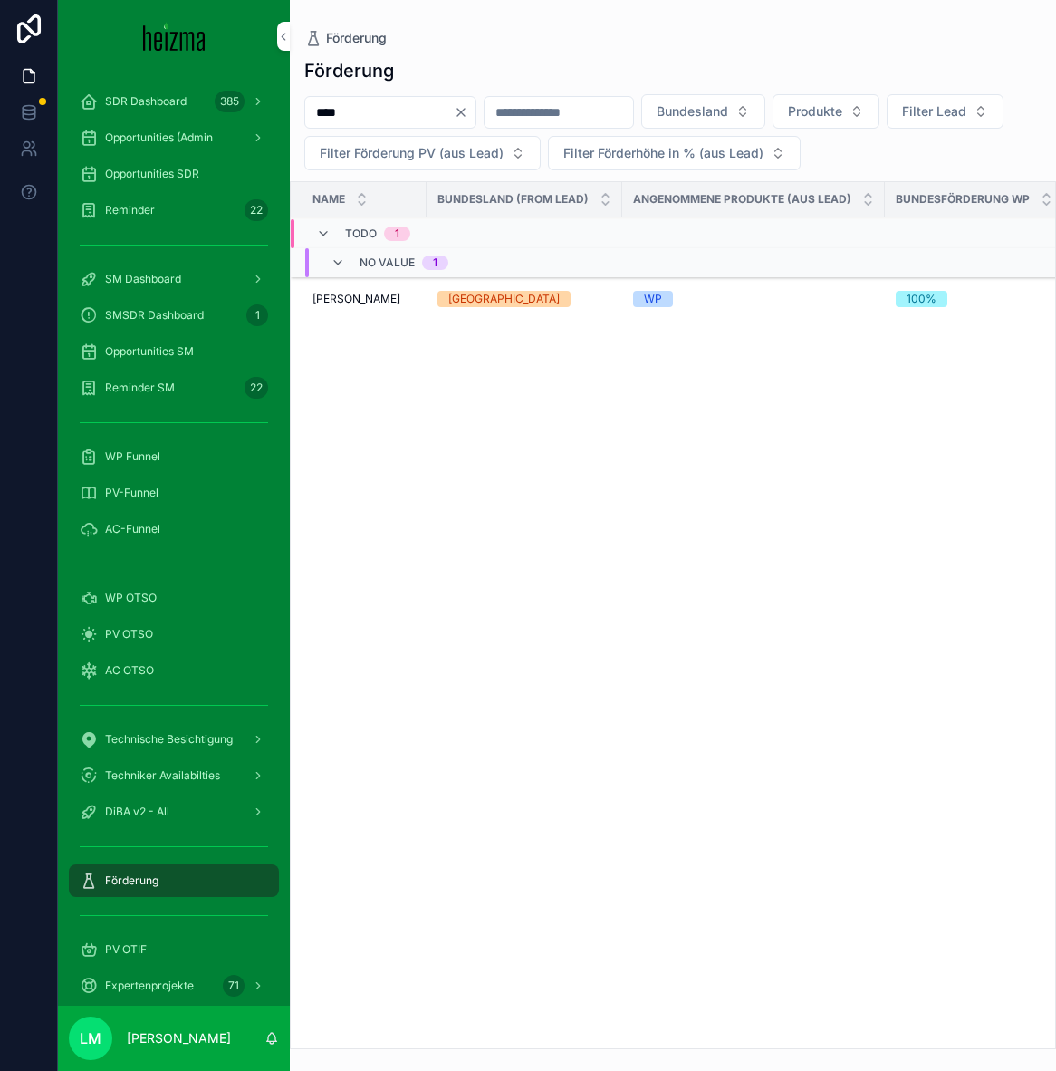
click at [348, 304] on span "Doris Wawrowsky" at bounding box center [357, 299] width 88 height 14
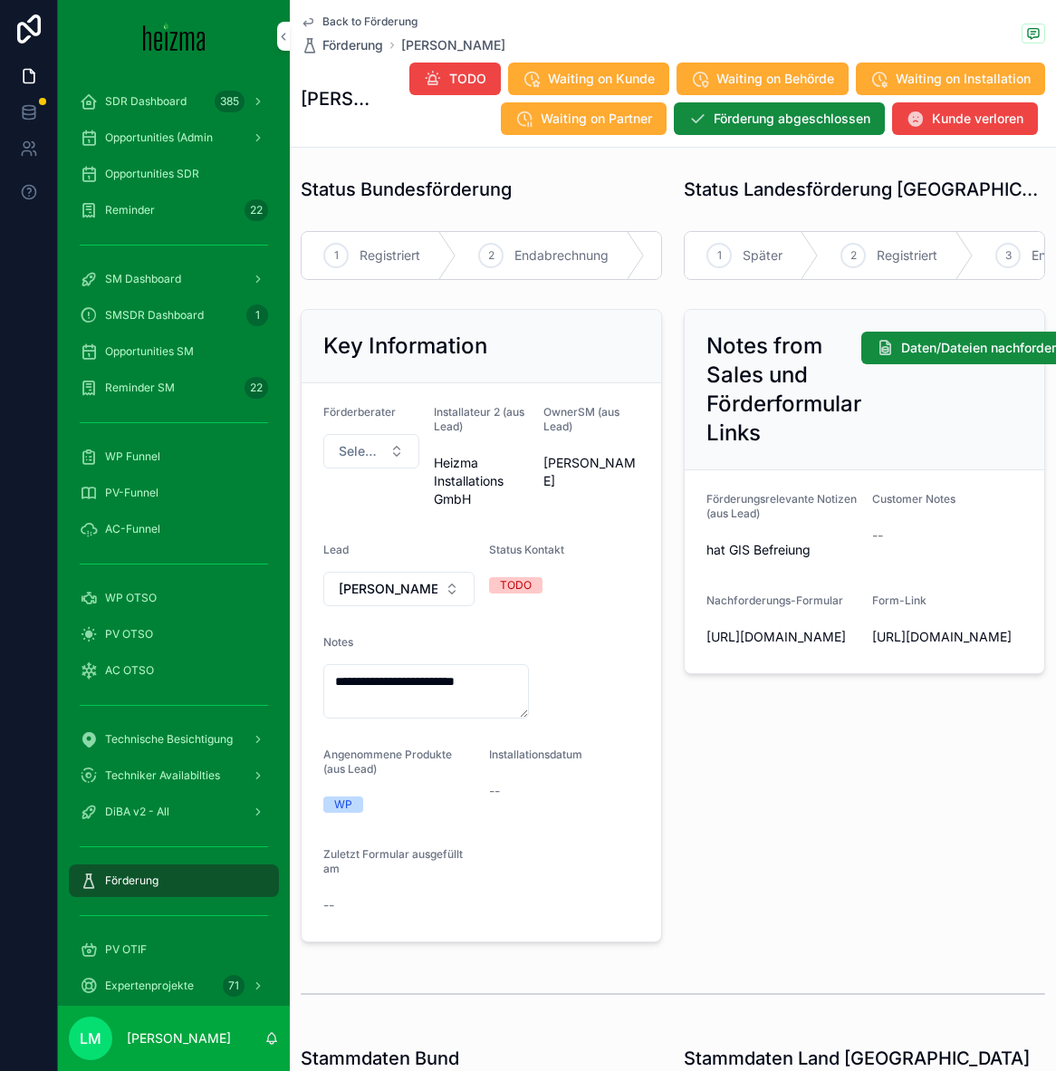
click at [388, 18] on span "Back to Förderung" at bounding box center [370, 21] width 95 height 14
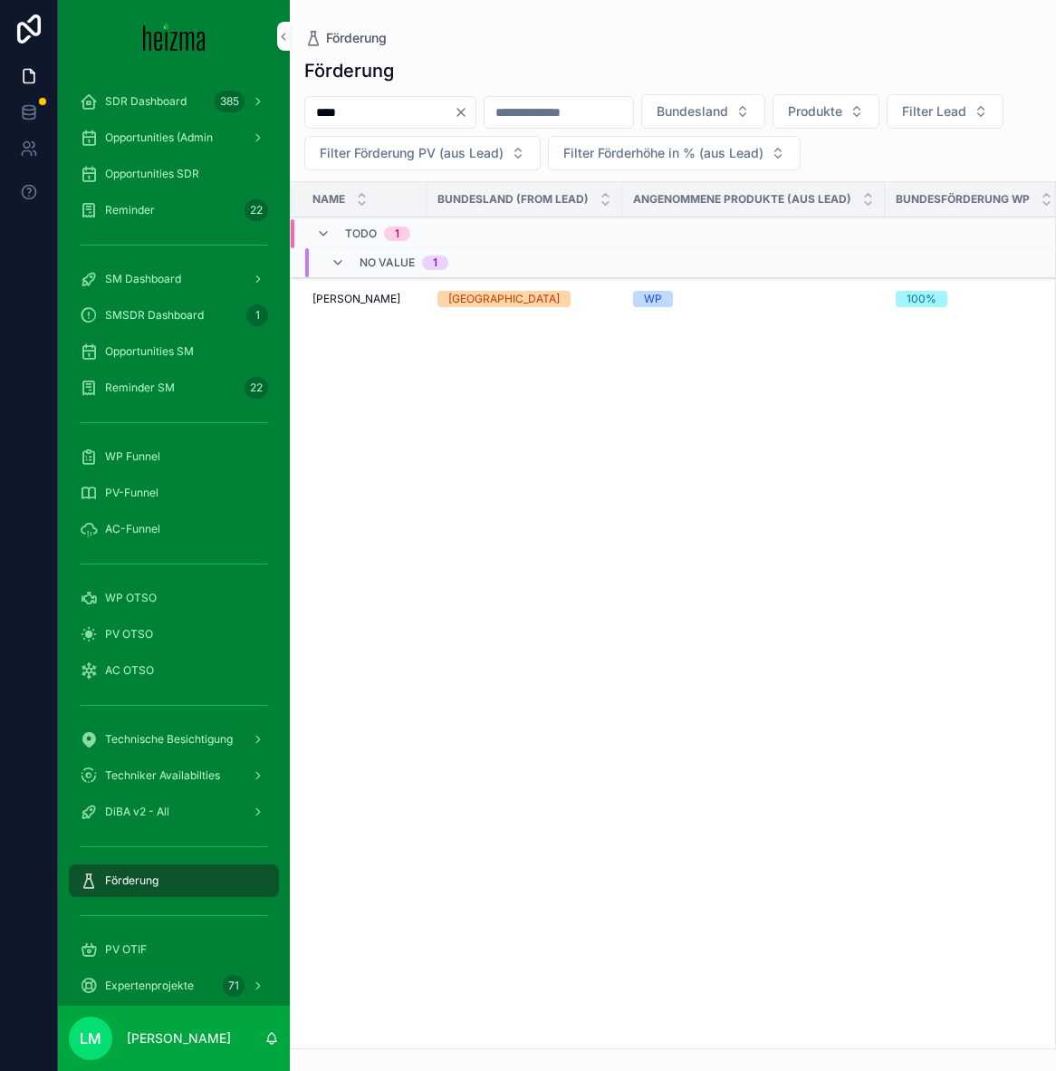
click at [351, 308] on td "Doris Wawrowsky Doris Wawrowsky" at bounding box center [359, 299] width 136 height 44
click at [349, 306] on td "Doris Wawrowsky Doris Wawrowsky" at bounding box center [359, 299] width 136 height 44
click at [341, 296] on span "Doris Wawrowsky" at bounding box center [357, 299] width 88 height 14
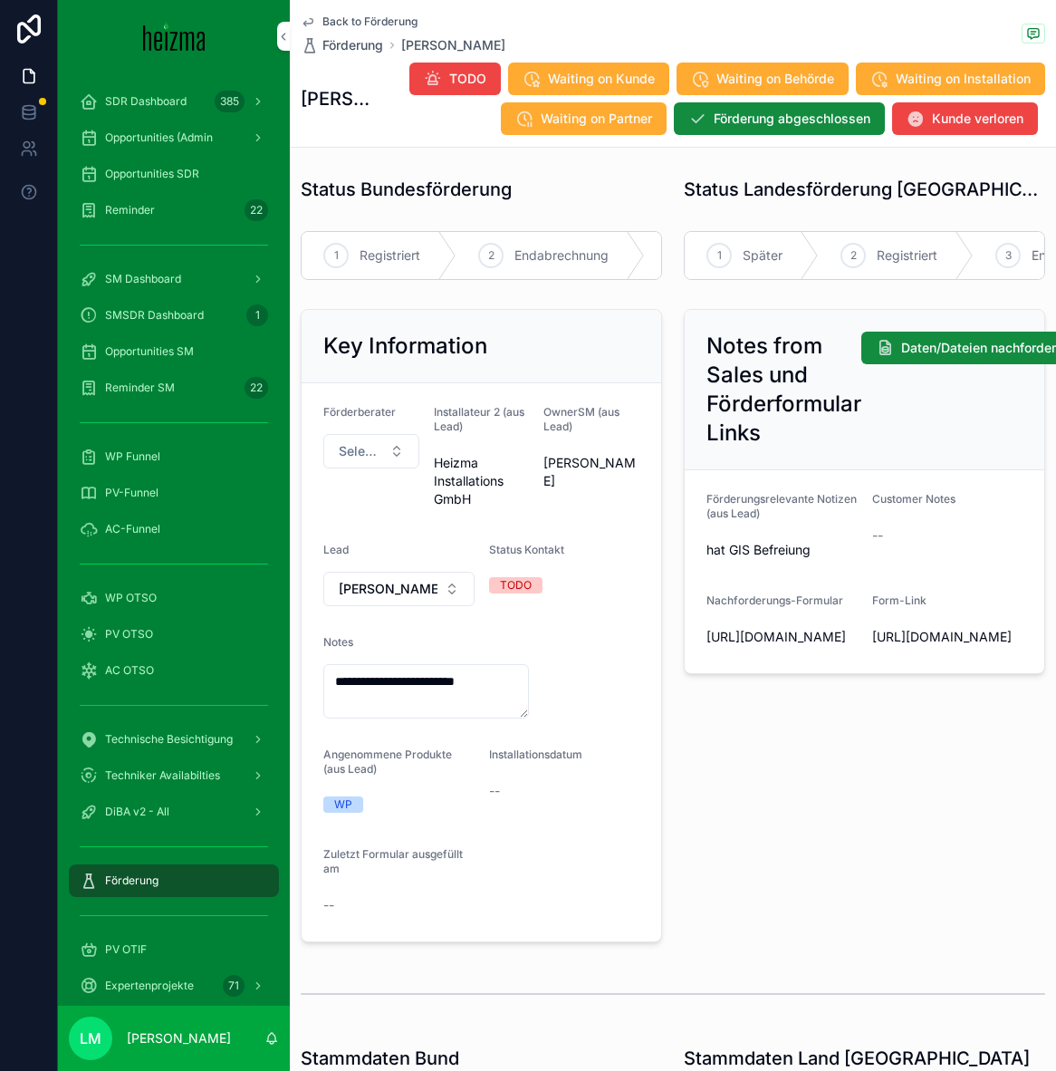
click at [610, 84] on span "Waiting on Kunde" at bounding box center [601, 79] width 107 height 18
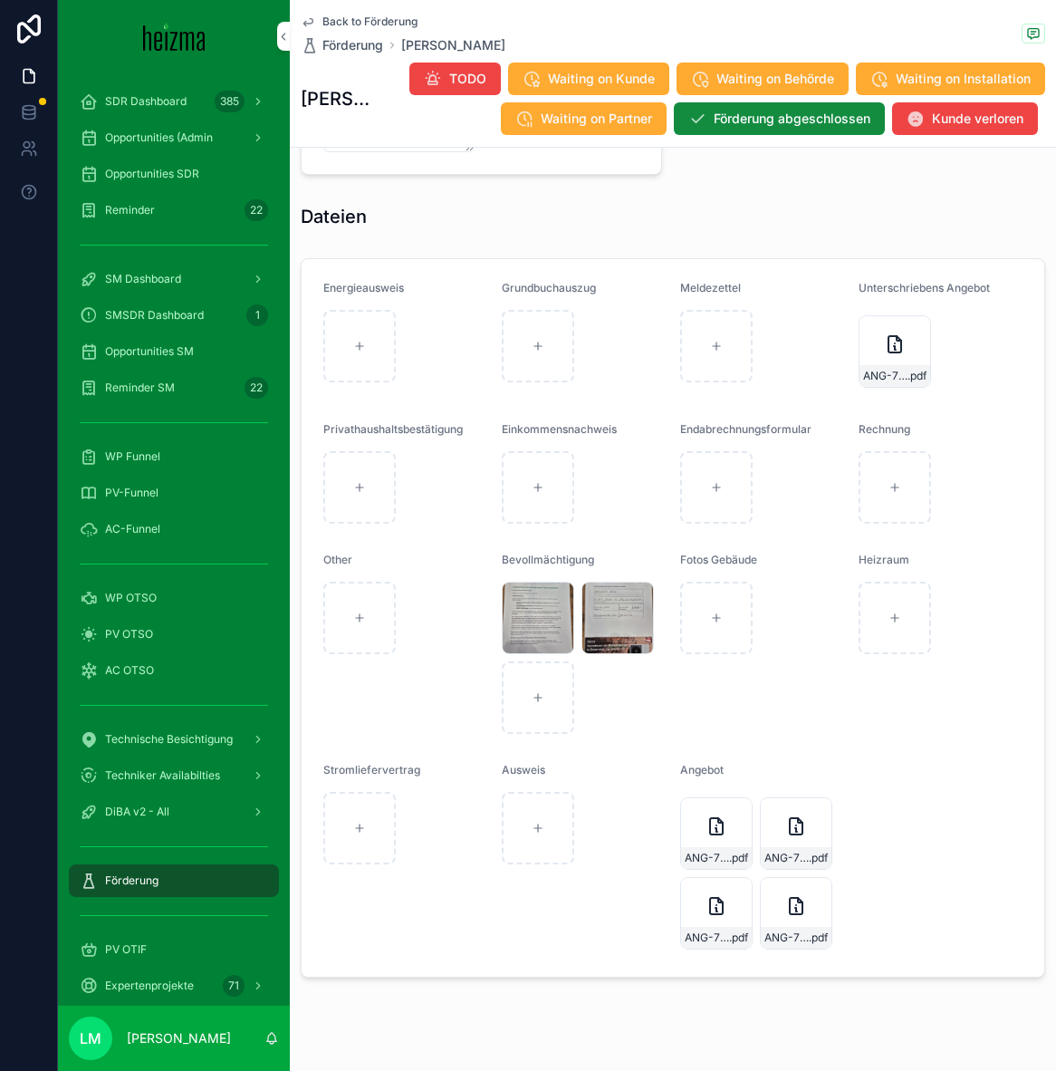
scroll to position [1750, 0]
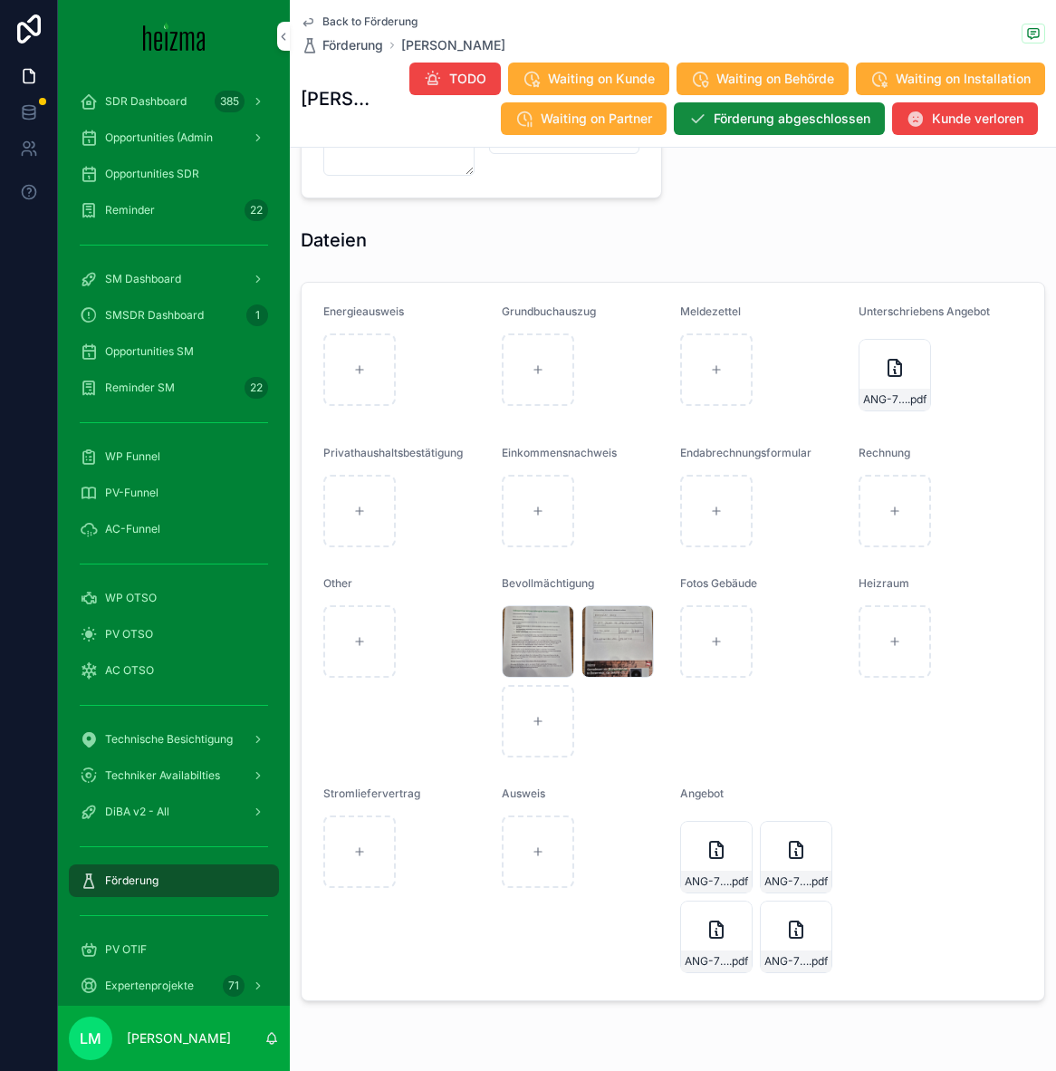
click at [372, 23] on span "Back to Förderung" at bounding box center [370, 21] width 95 height 14
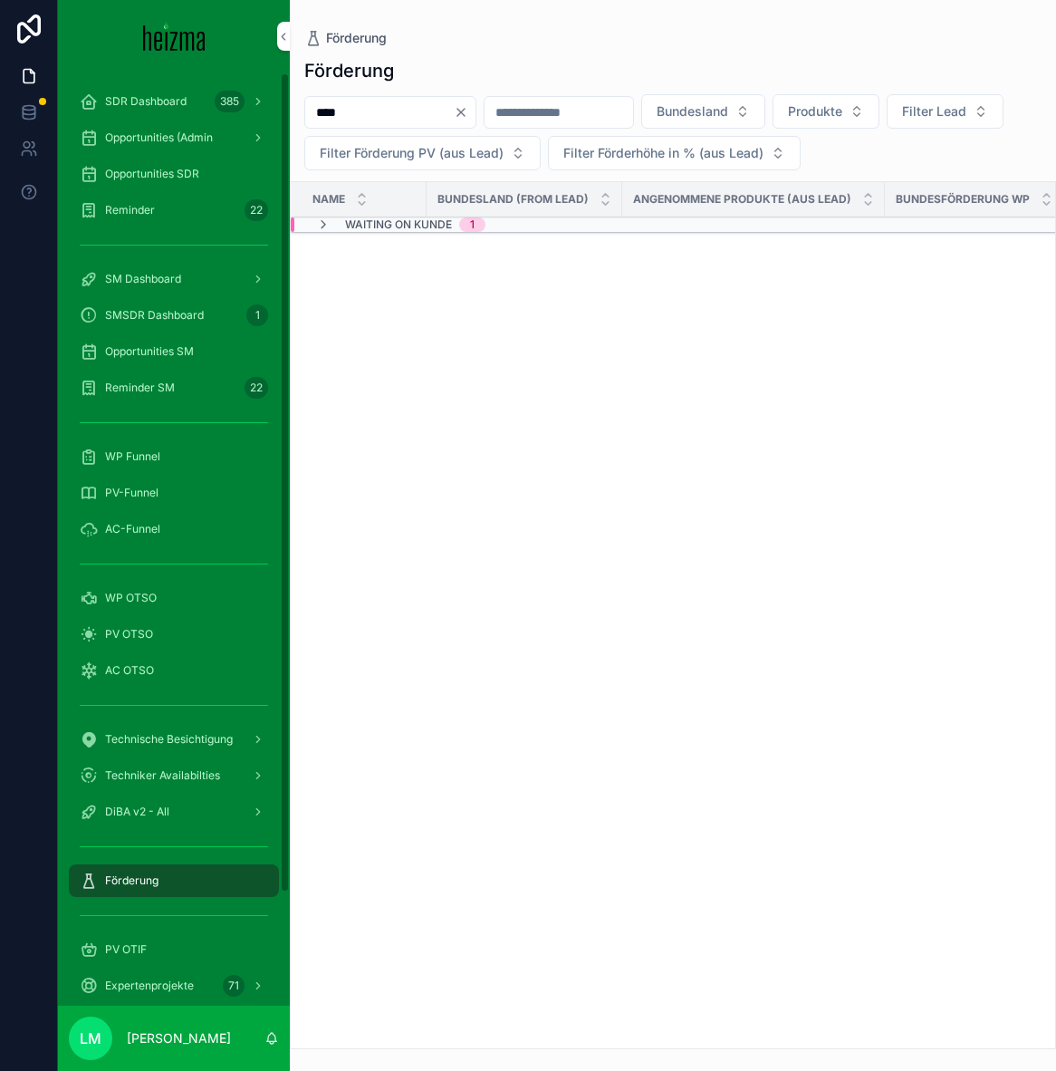
click at [468, 116] on icon "Clear" at bounding box center [461, 112] width 14 height 14
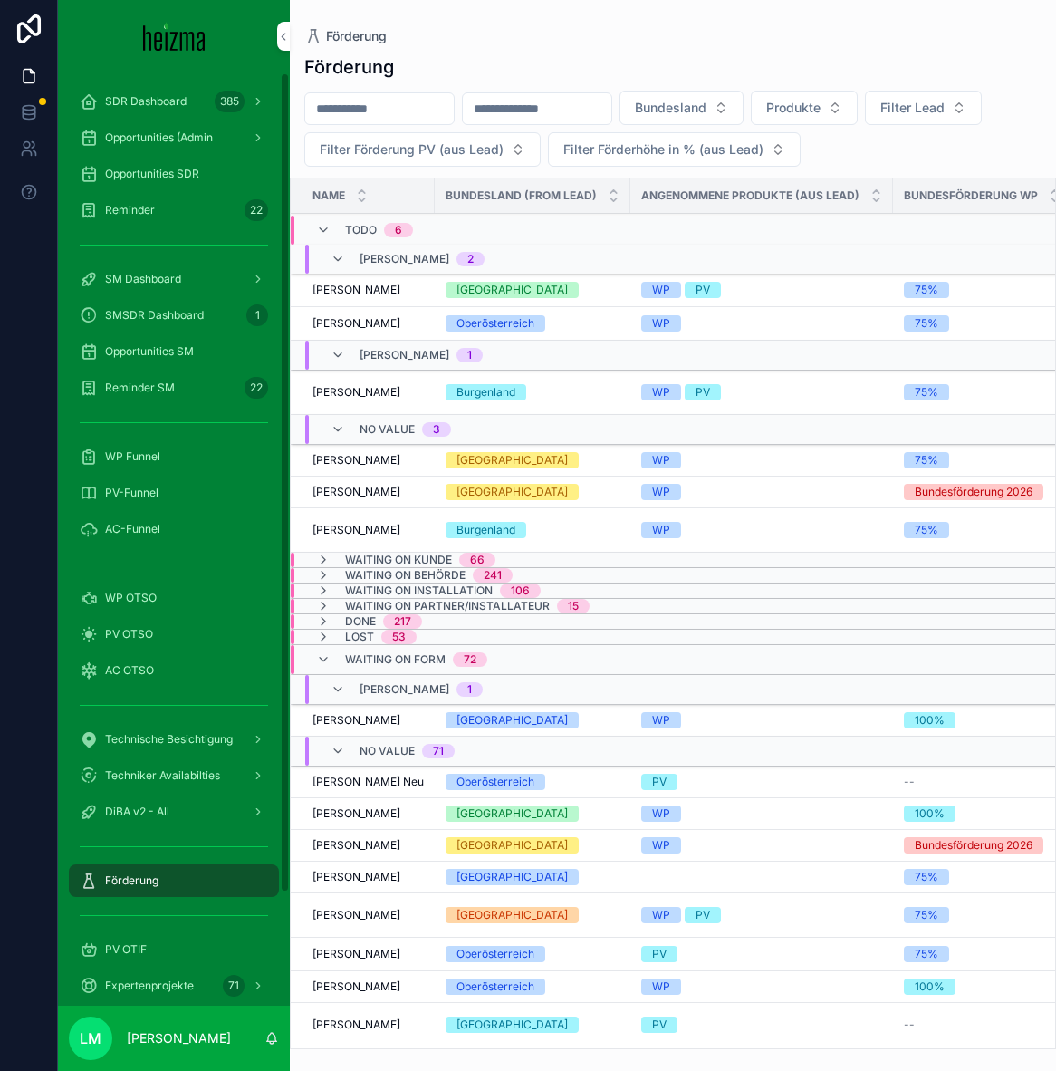
click at [345, 655] on span "Waiting on Form" at bounding box center [395, 659] width 101 height 14
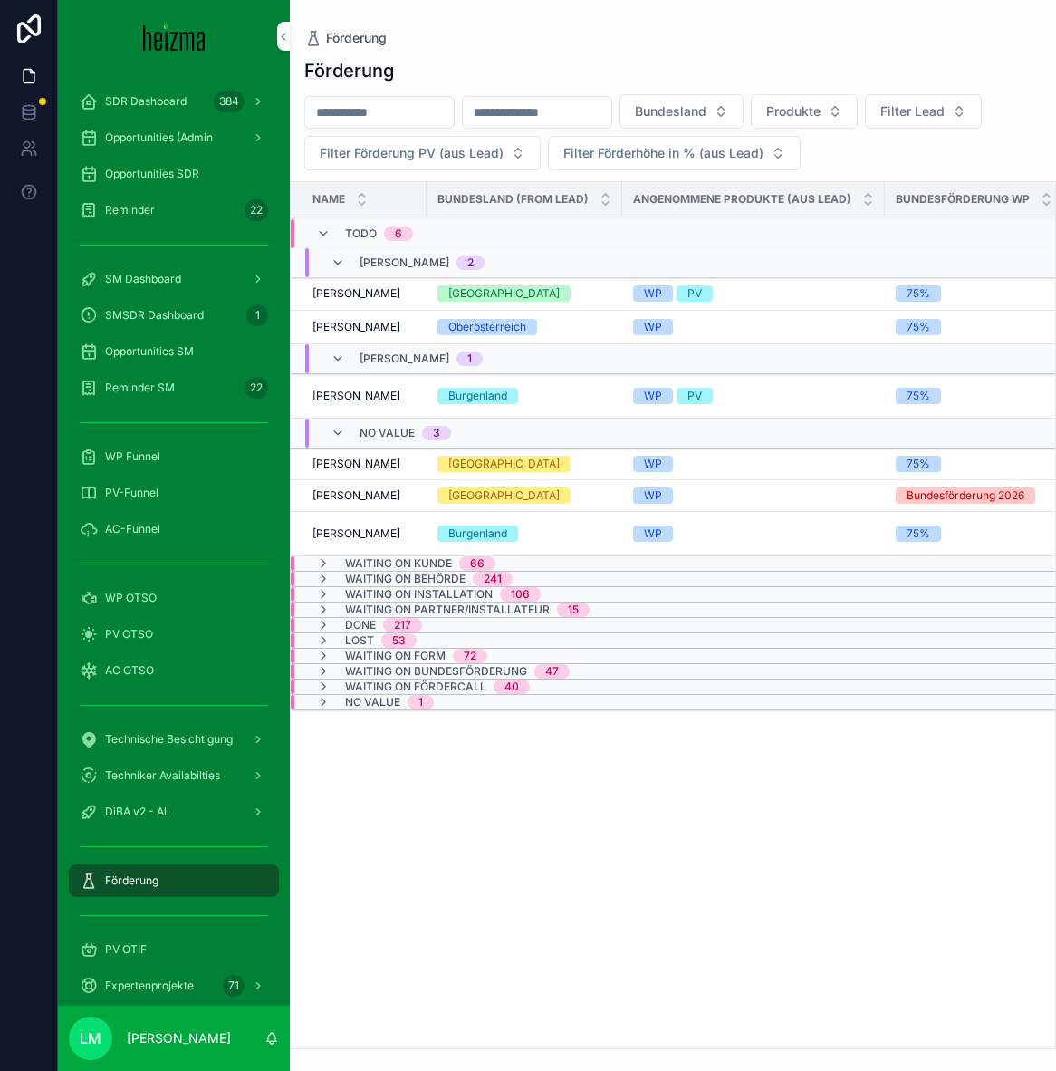
click at [371, 92] on div "Förderung Bundesland Produkte Filter Lead Filter Förderung PV (aus Lead) Filter…" at bounding box center [673, 548] width 767 height 1002
click at [371, 100] on input "scrollable content" at bounding box center [379, 112] width 149 height 25
type input "*****"
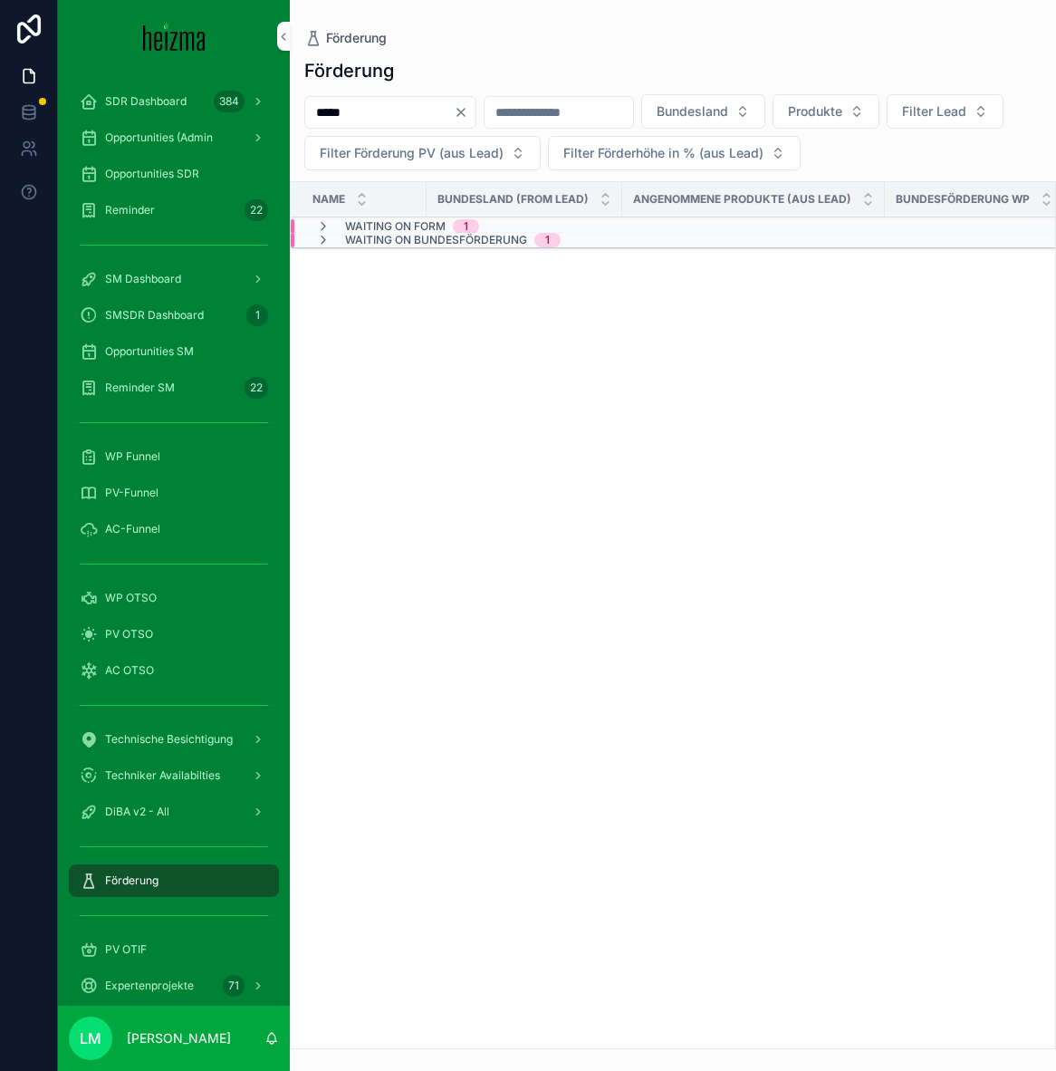
click at [421, 233] on span "Waiting on Bundesförderung" at bounding box center [436, 240] width 182 height 14
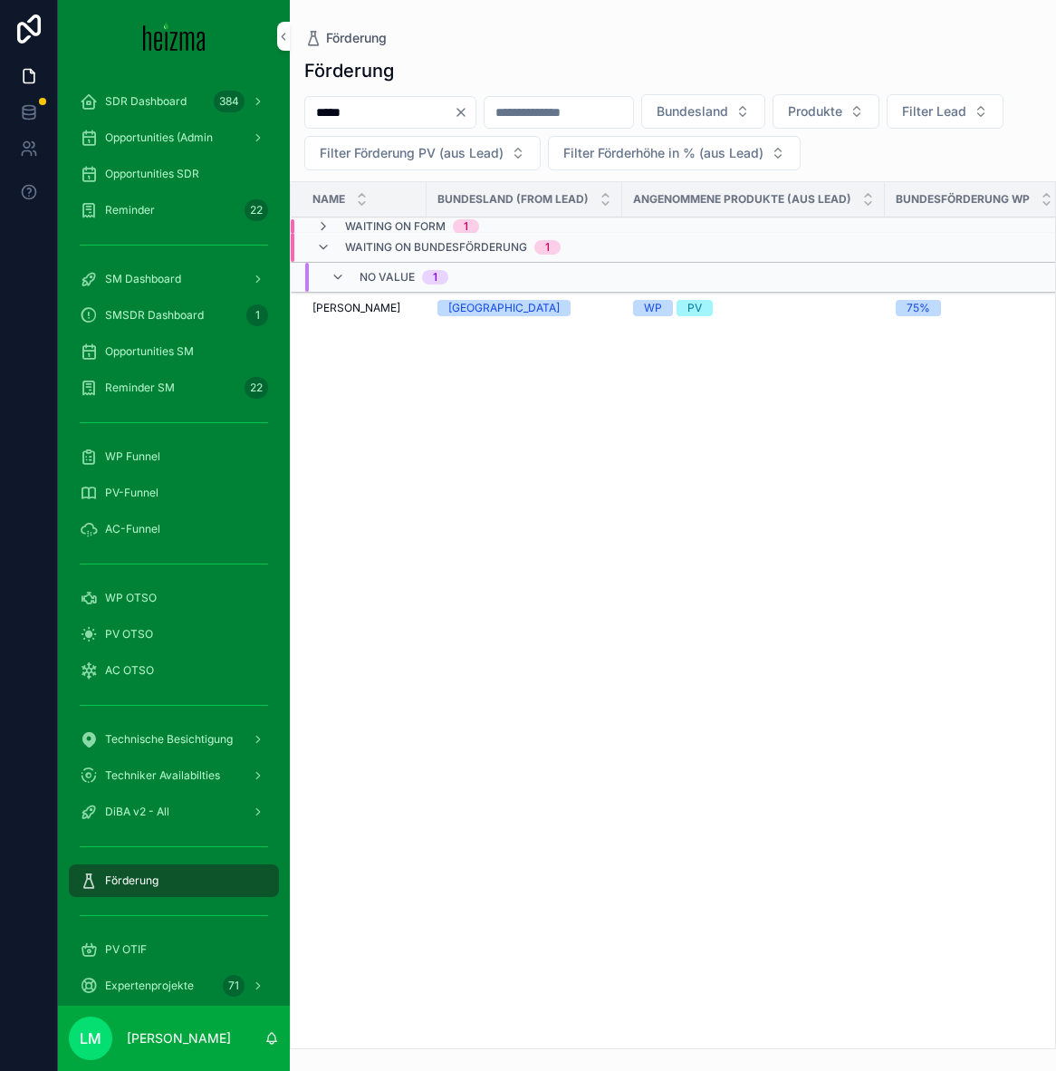
click at [407, 225] on span "Waiting on Form" at bounding box center [395, 226] width 101 height 14
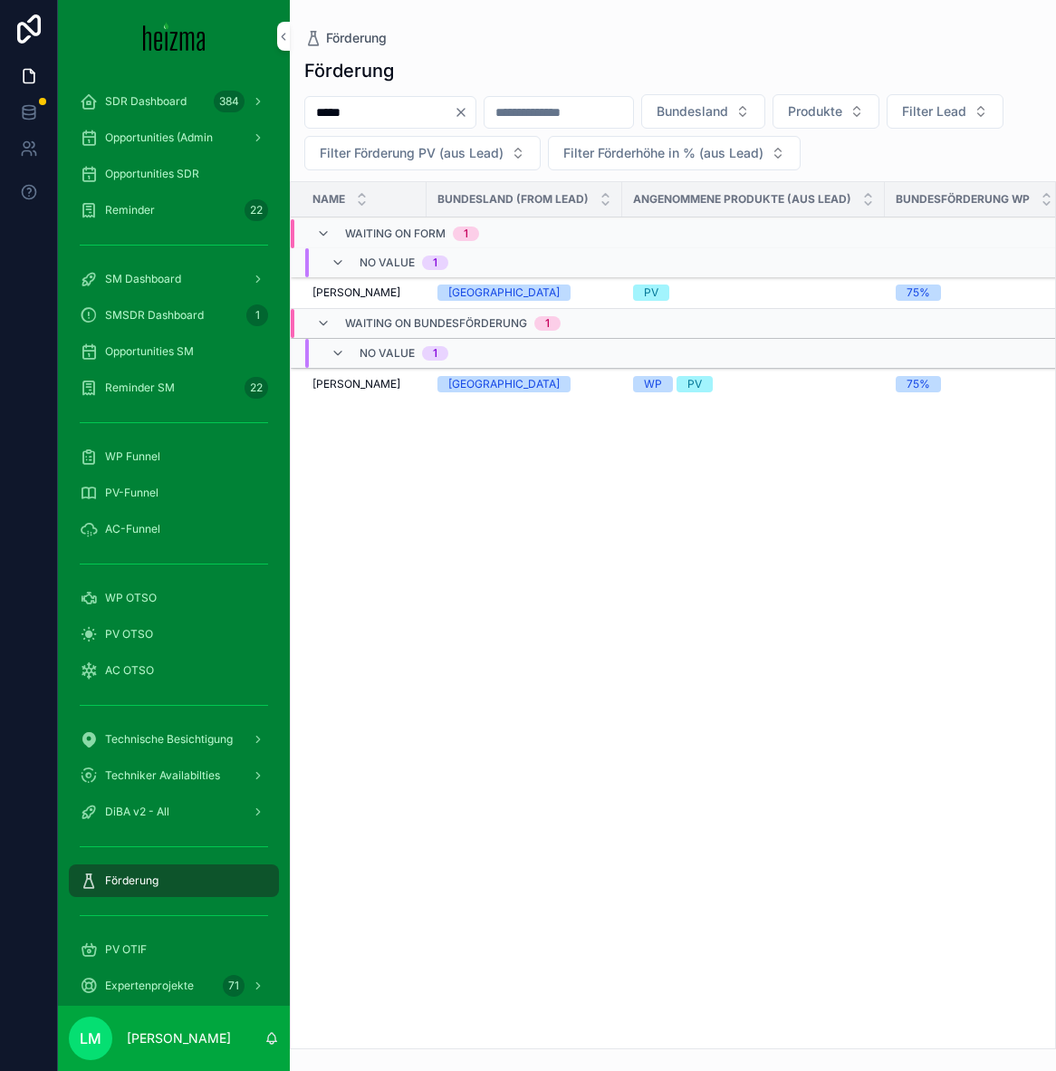
click at [358, 391] on span "[PERSON_NAME]" at bounding box center [357, 384] width 88 height 14
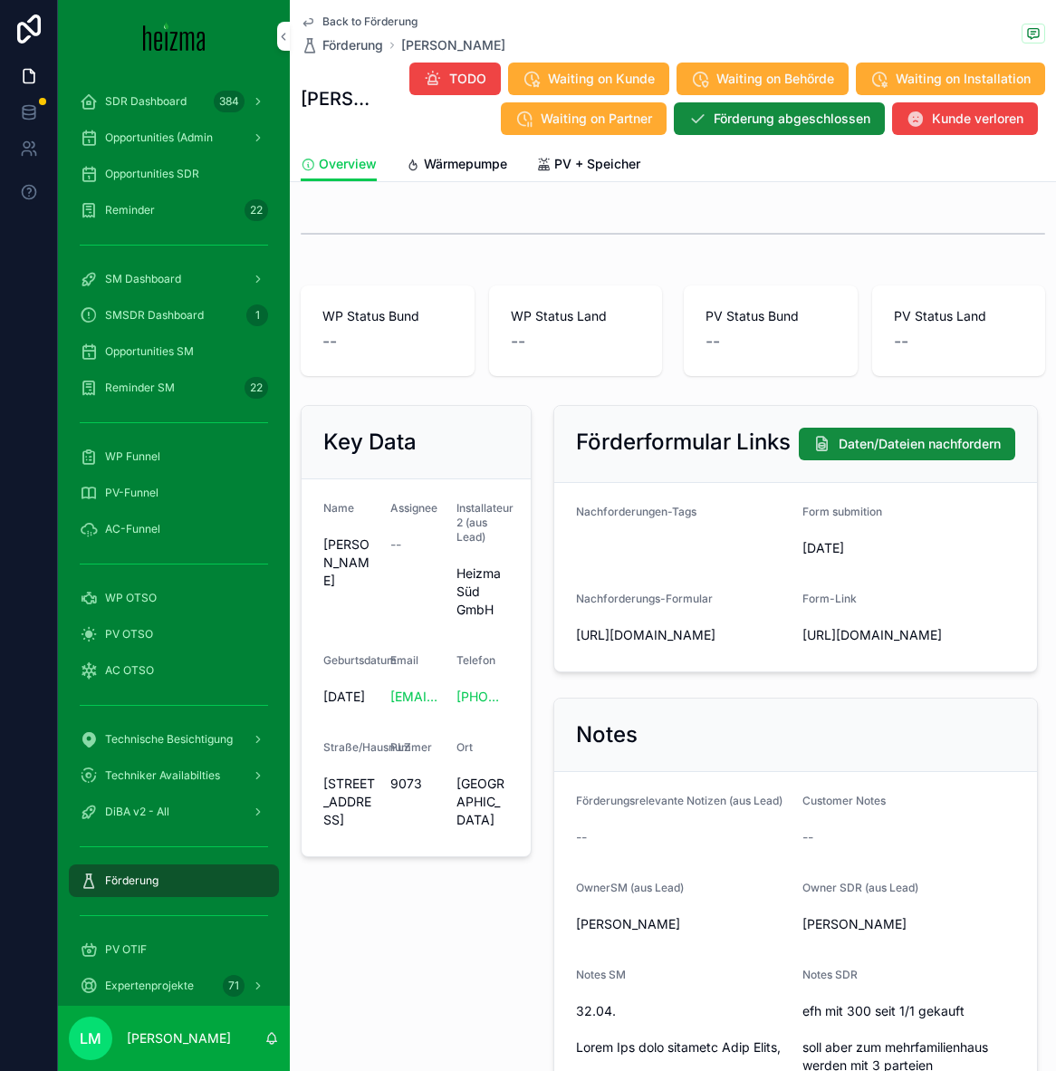
click at [438, 164] on span "Wärmepumpe" at bounding box center [465, 164] width 83 height 18
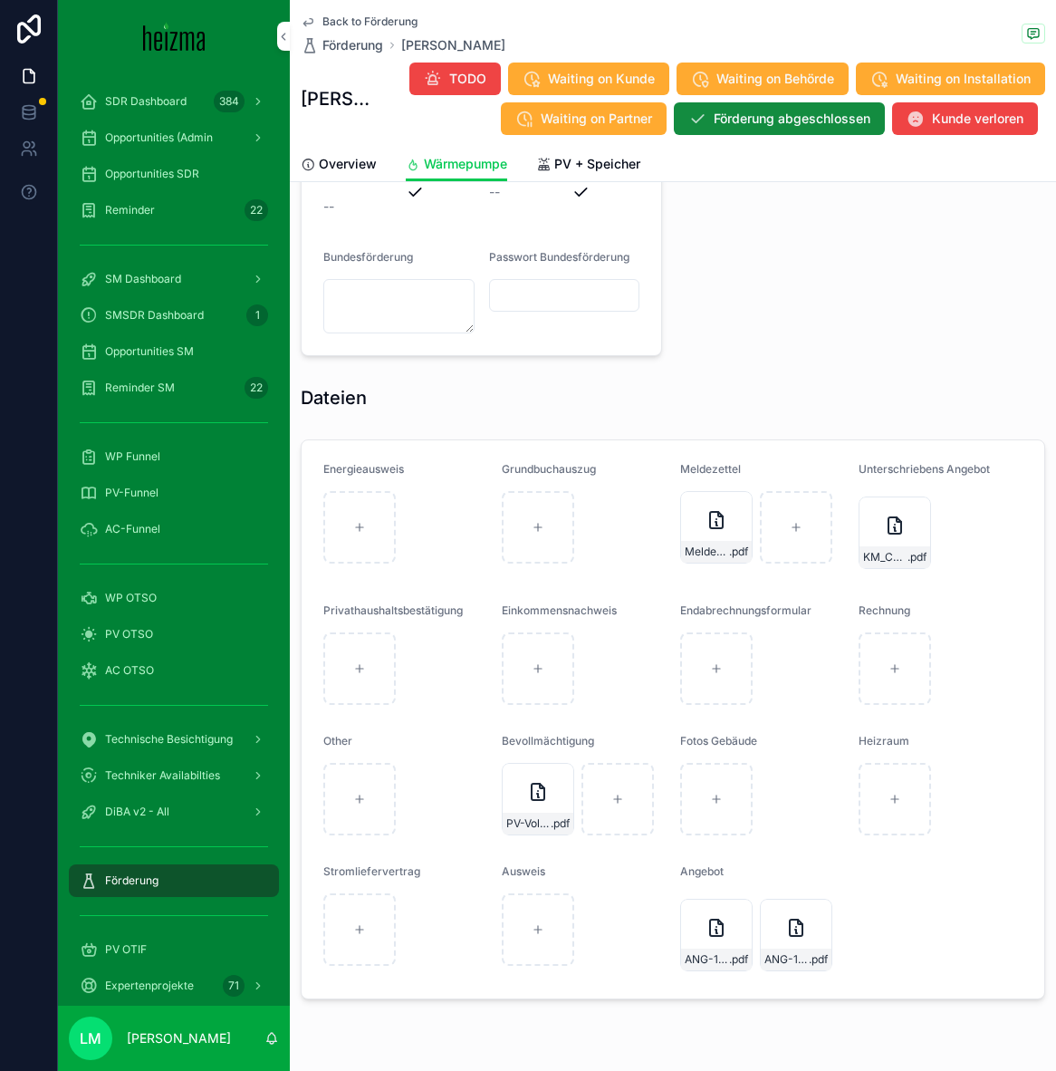
scroll to position [1623, 0]
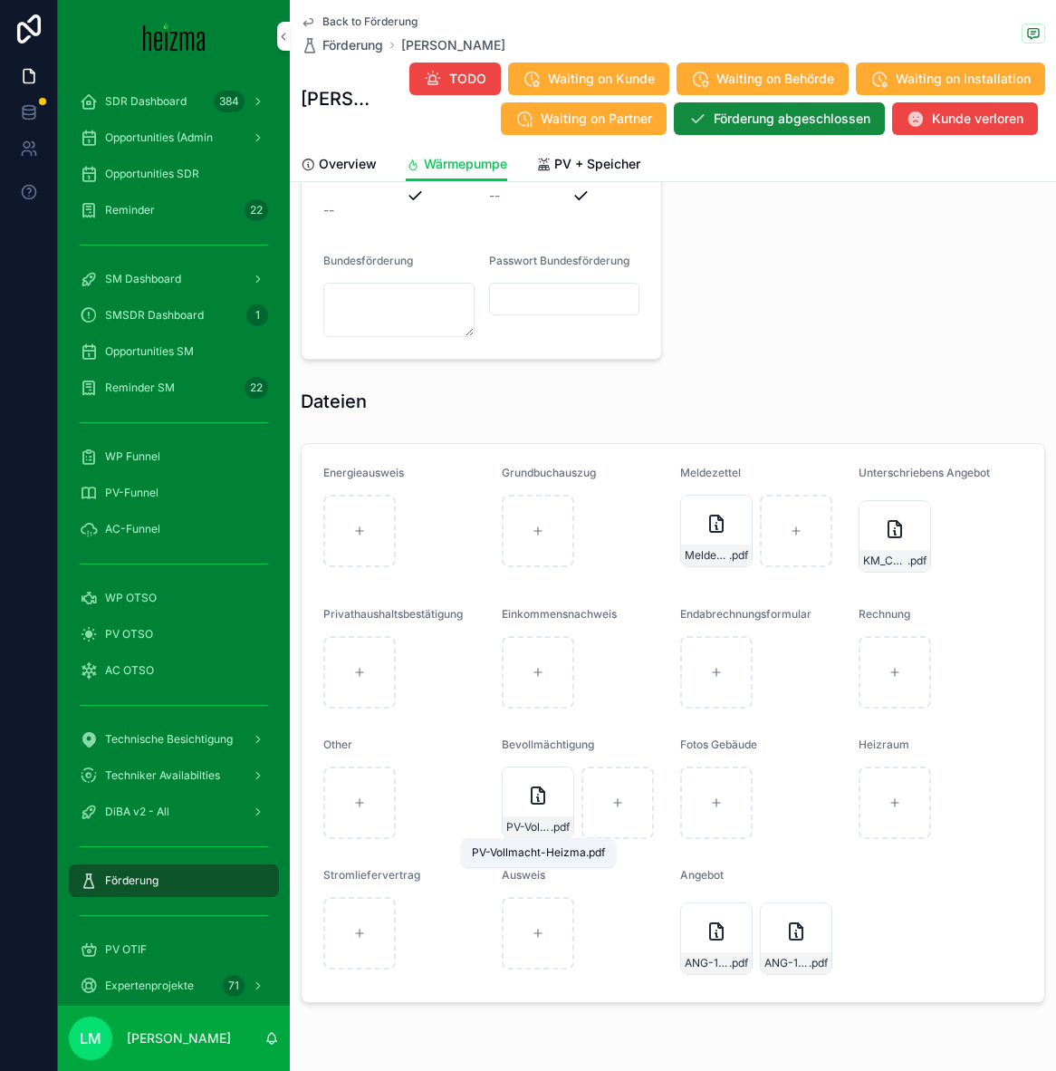
click at [543, 819] on div "PV-Vollmacht-Heizma .pdf" at bounding box center [538, 827] width 71 height 22
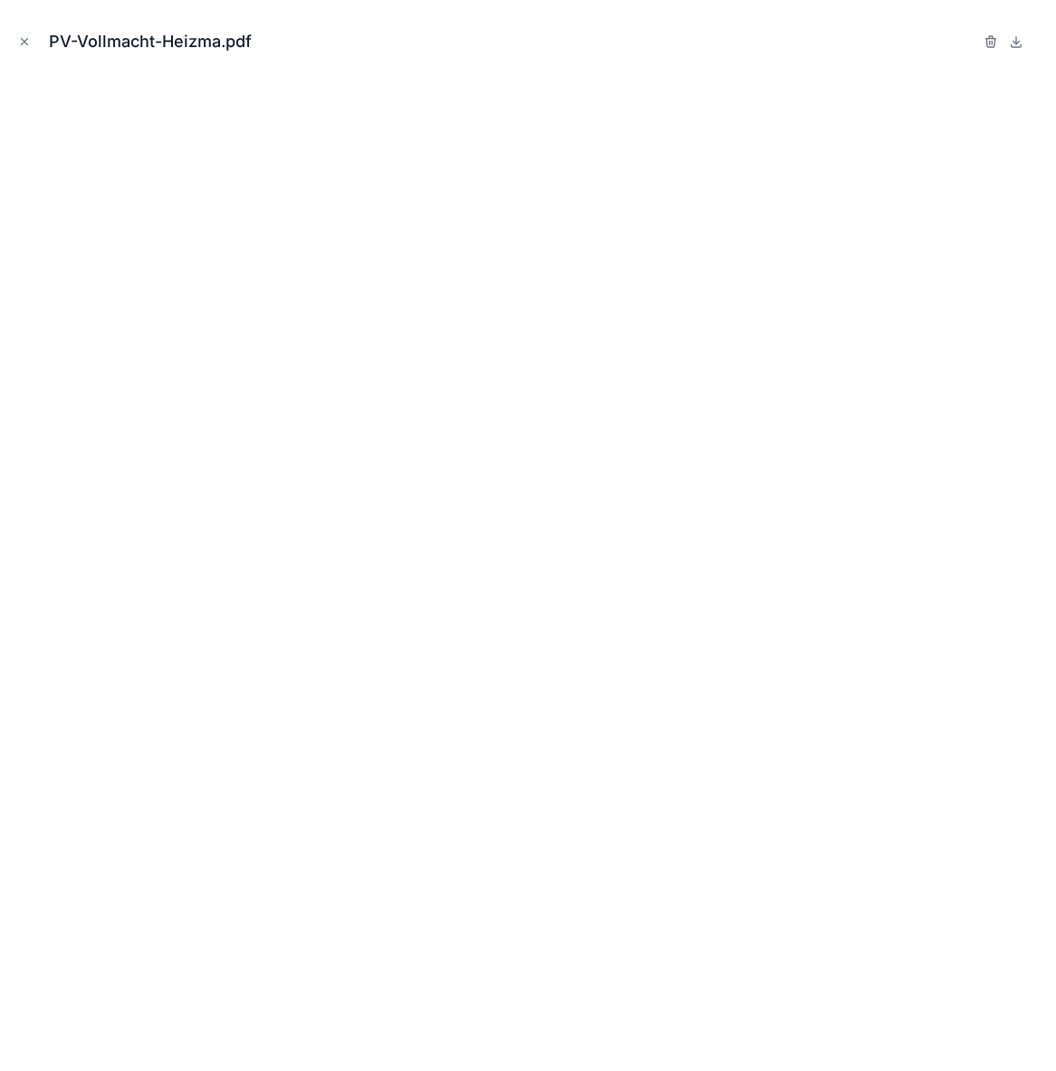
click at [24, 41] on icon "Close modal" at bounding box center [25, 42] width 6 height 6
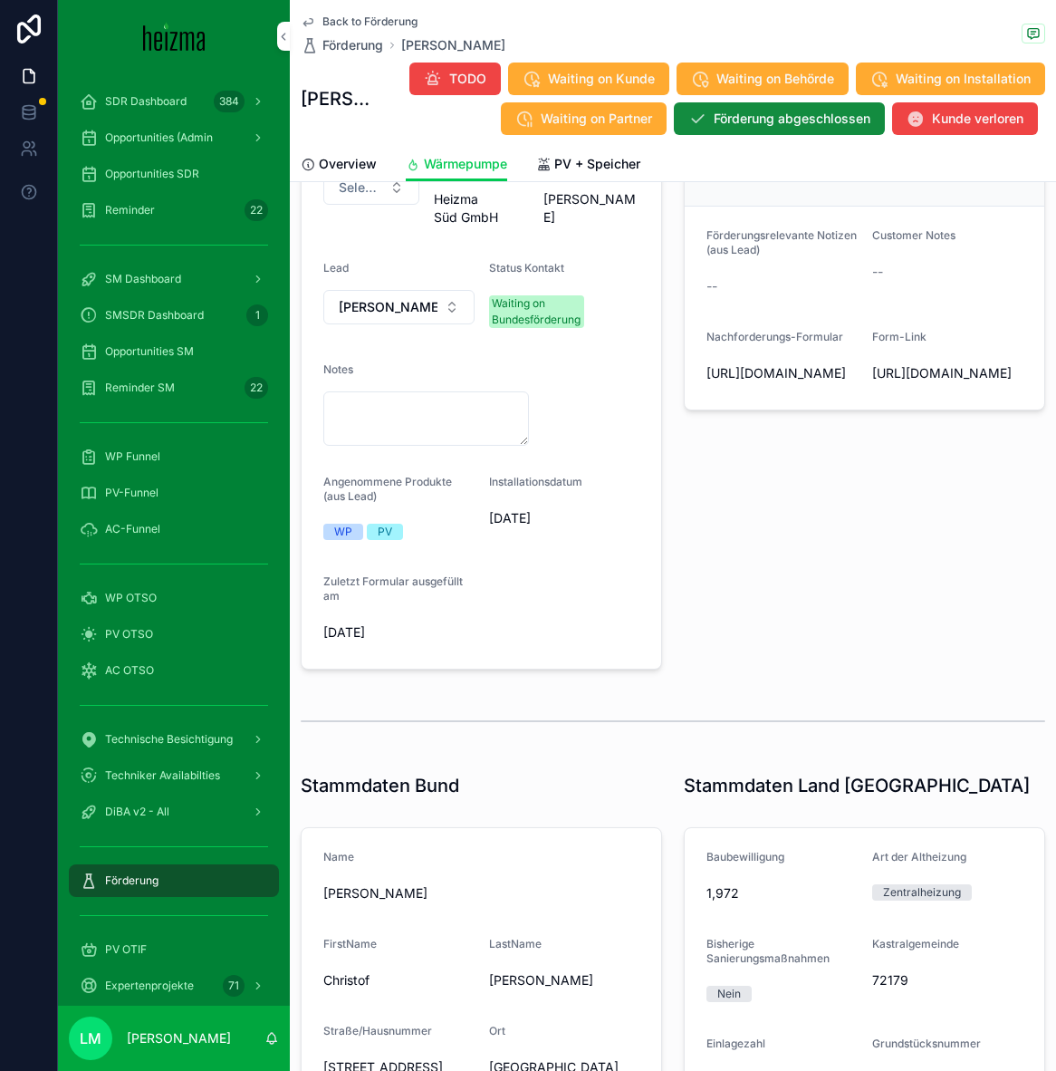
scroll to position [296, 0]
click at [374, 24] on span "Back to Förderung" at bounding box center [370, 21] width 95 height 14
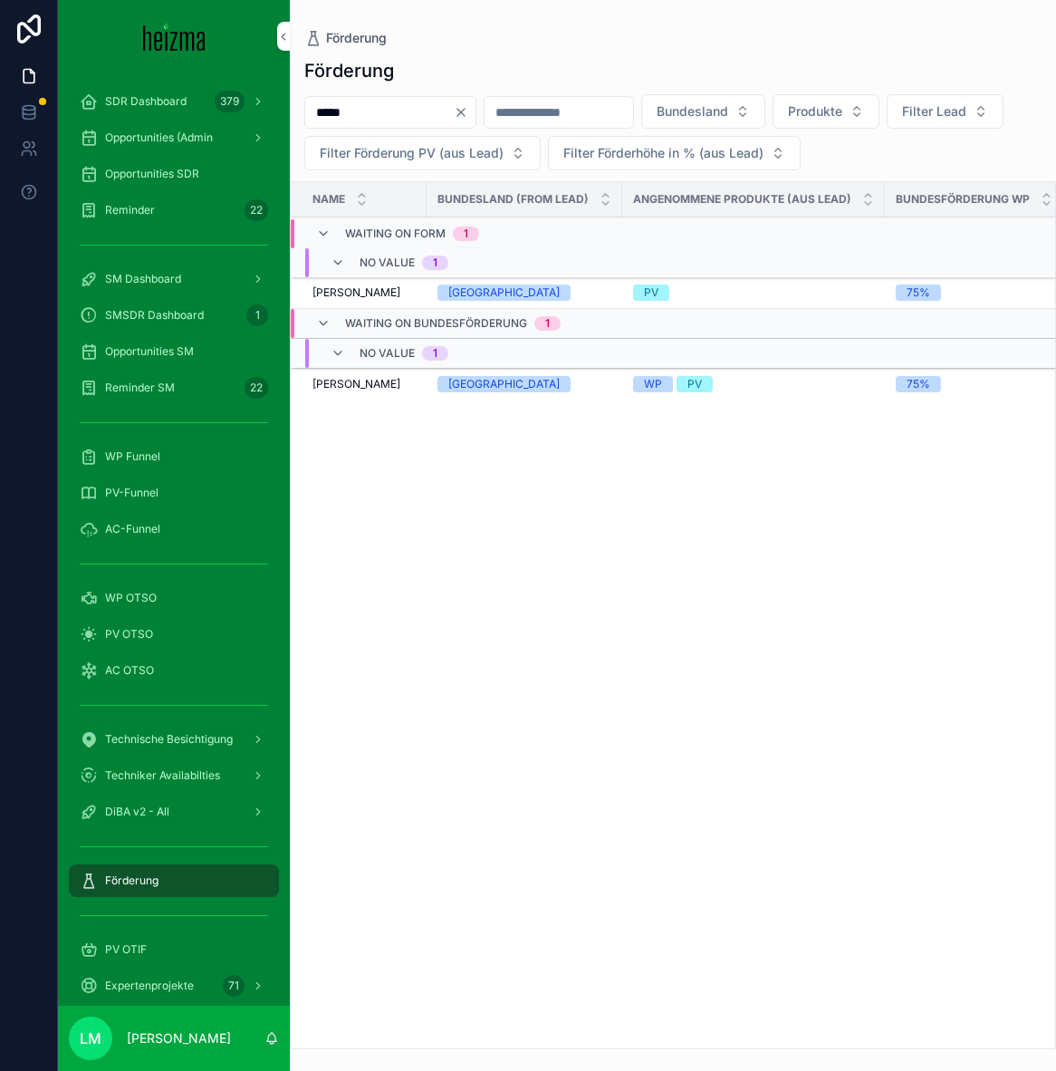
click at [362, 100] on input "*****" at bounding box center [379, 112] width 149 height 25
type input "*****"
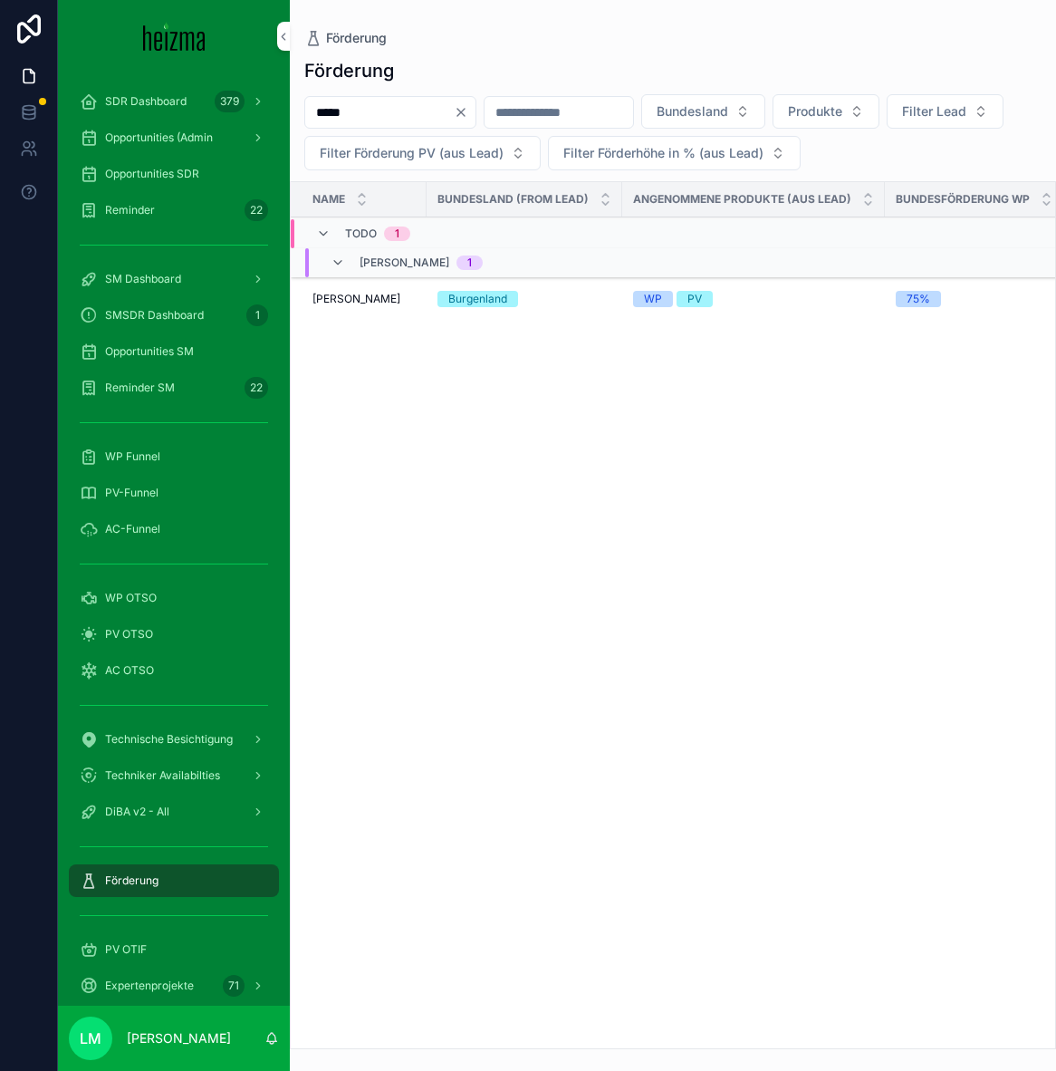
click at [388, 314] on td "Mahir Dogan Mahir Dogan" at bounding box center [359, 299] width 136 height 44
click at [373, 303] on span "[PERSON_NAME]" at bounding box center [357, 299] width 88 height 14
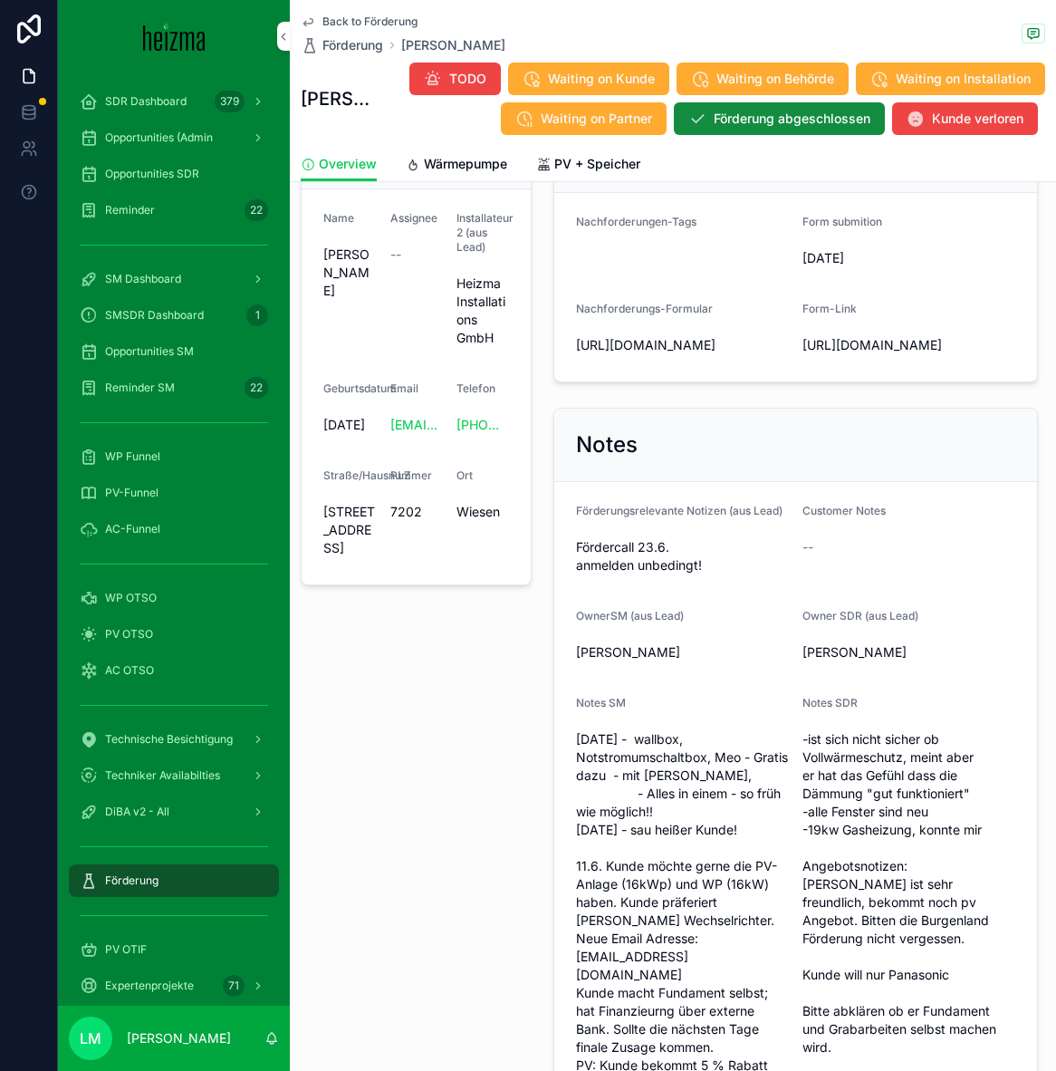
scroll to position [386, 0]
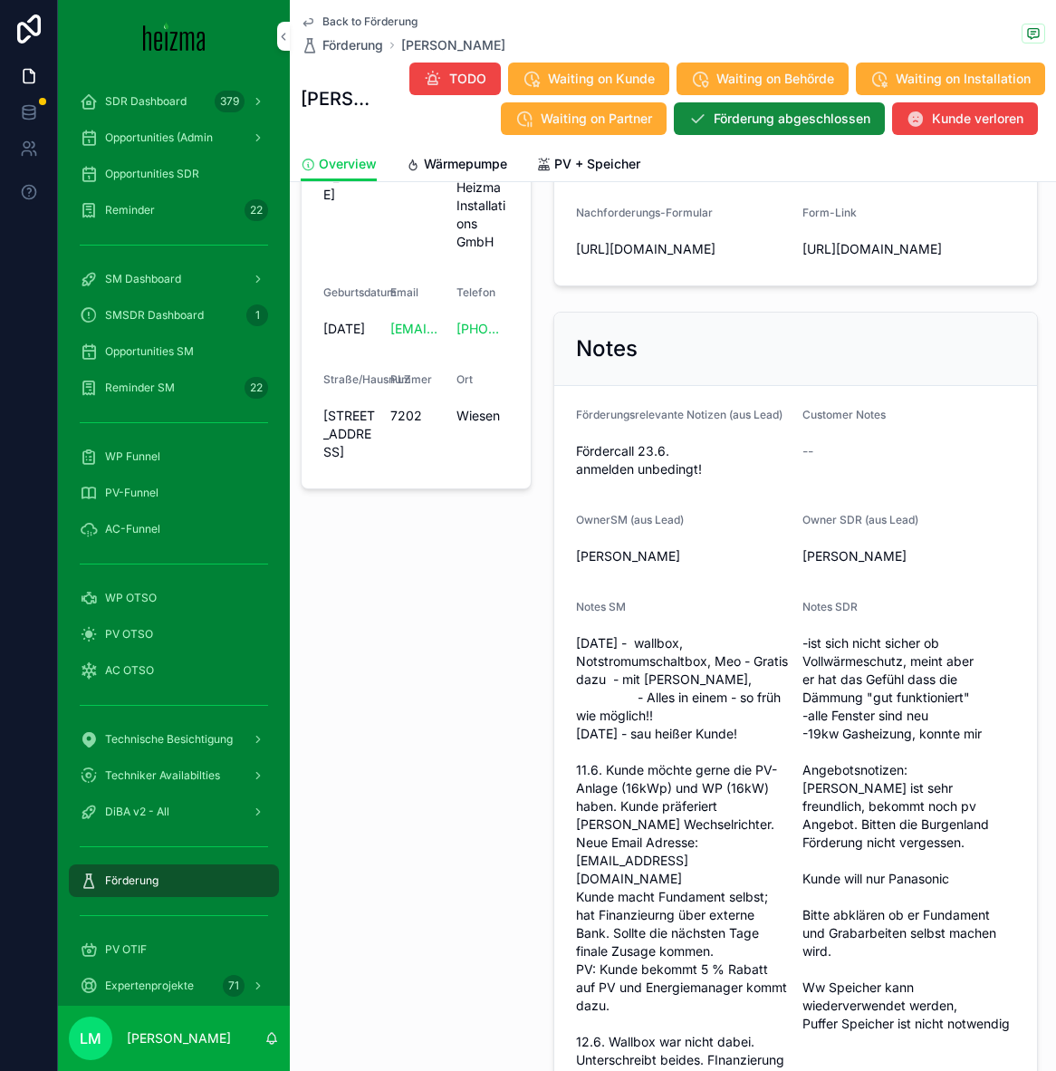
click at [477, 155] on span "Wärmepumpe" at bounding box center [465, 164] width 83 height 18
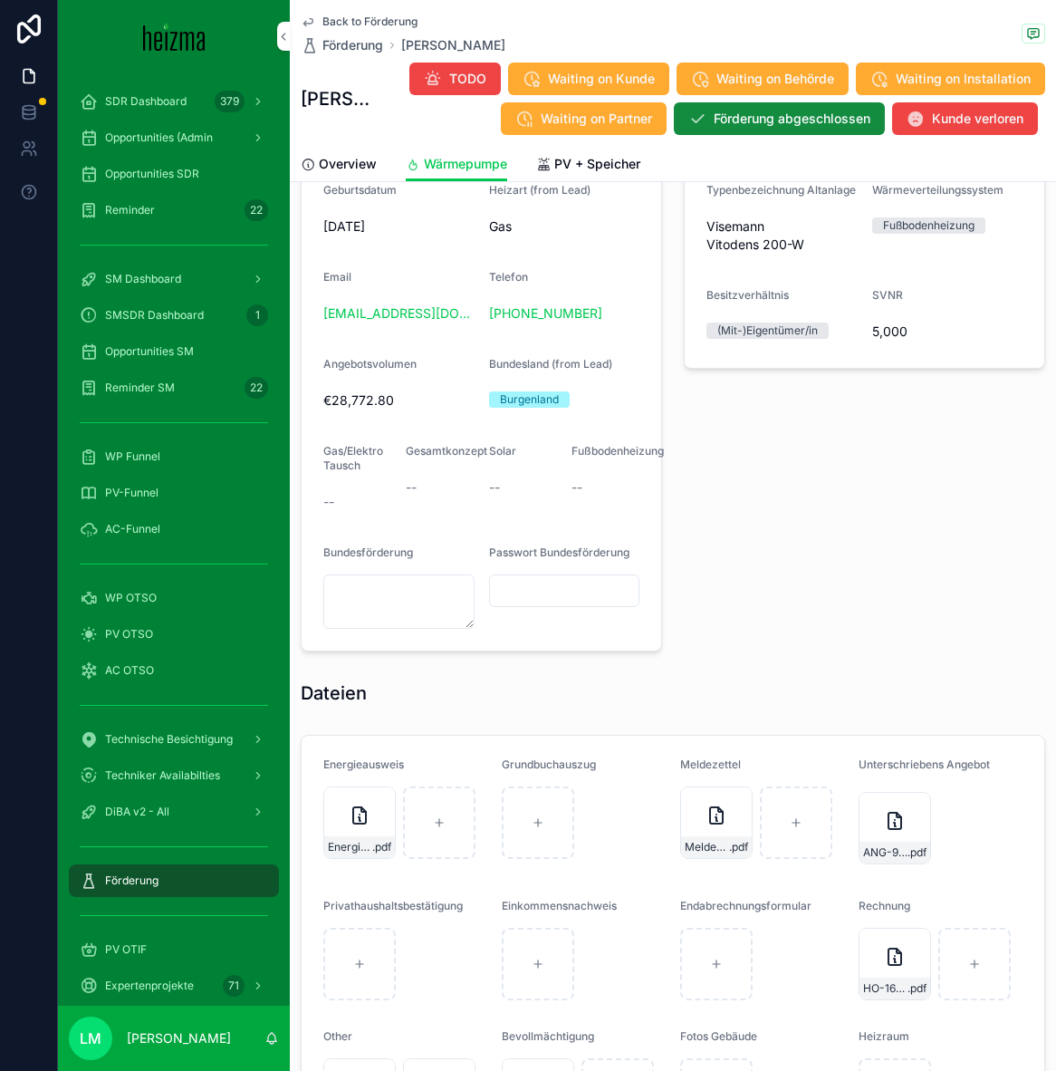
scroll to position [2153, 0]
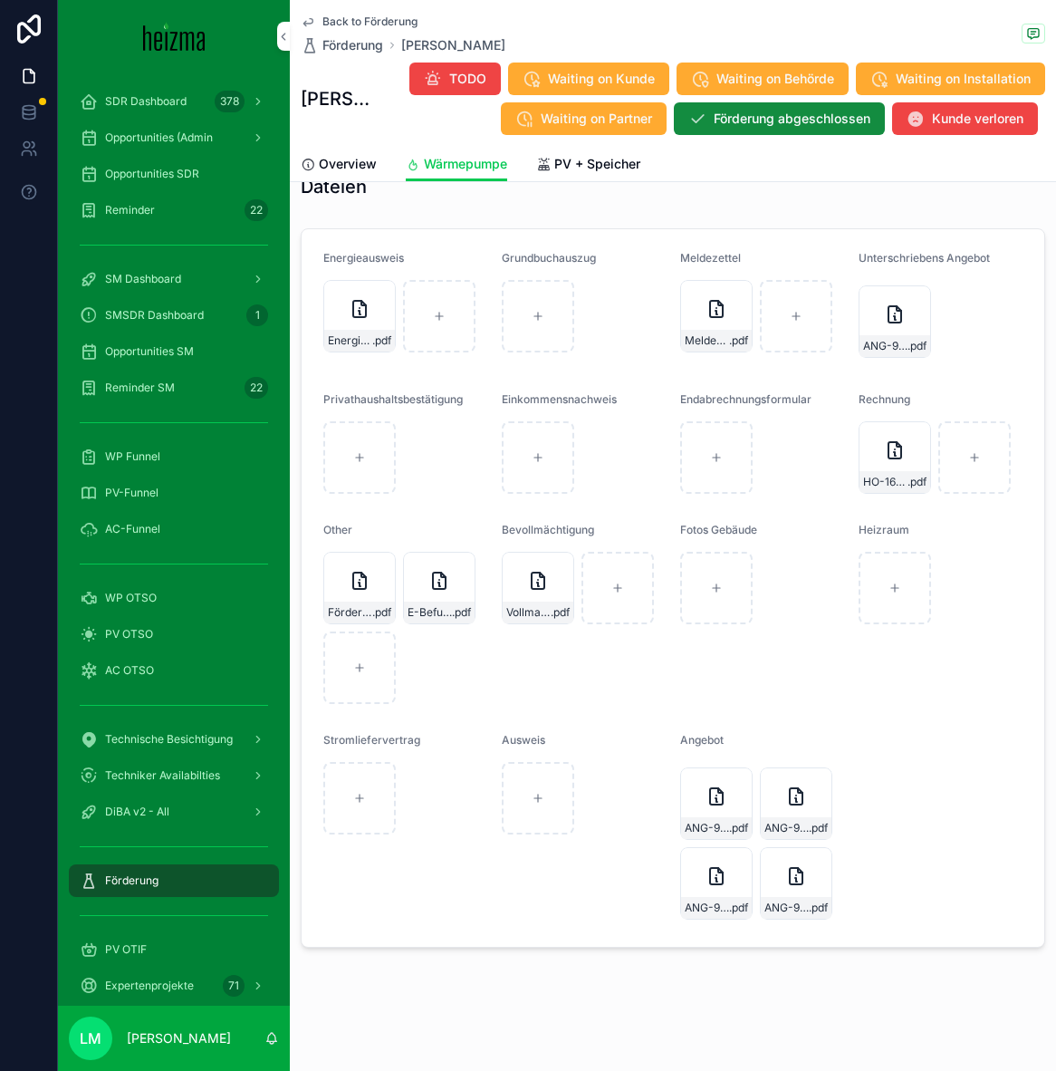
click at [389, 18] on span "Back to Förderung" at bounding box center [370, 21] width 95 height 14
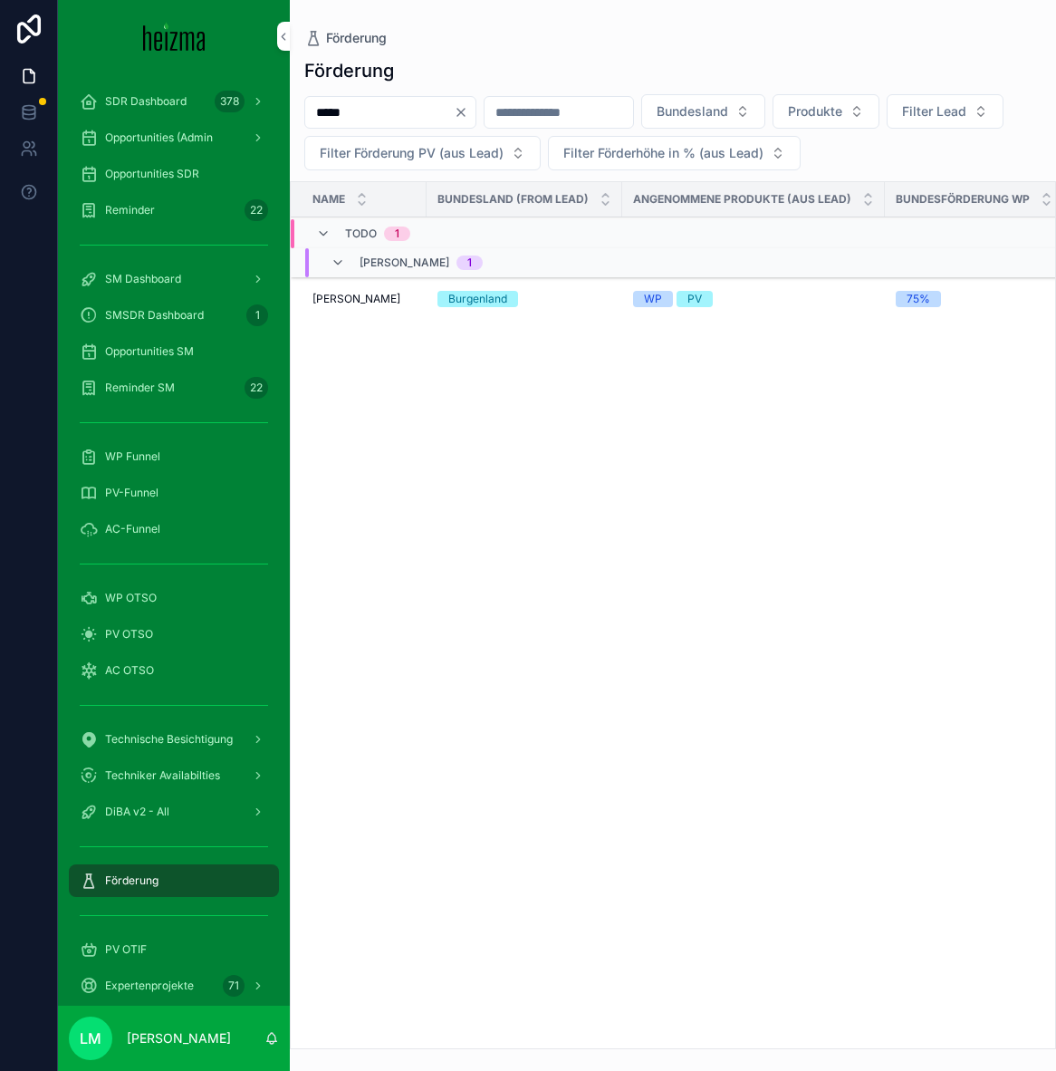
click at [346, 113] on input "*****" at bounding box center [379, 112] width 149 height 25
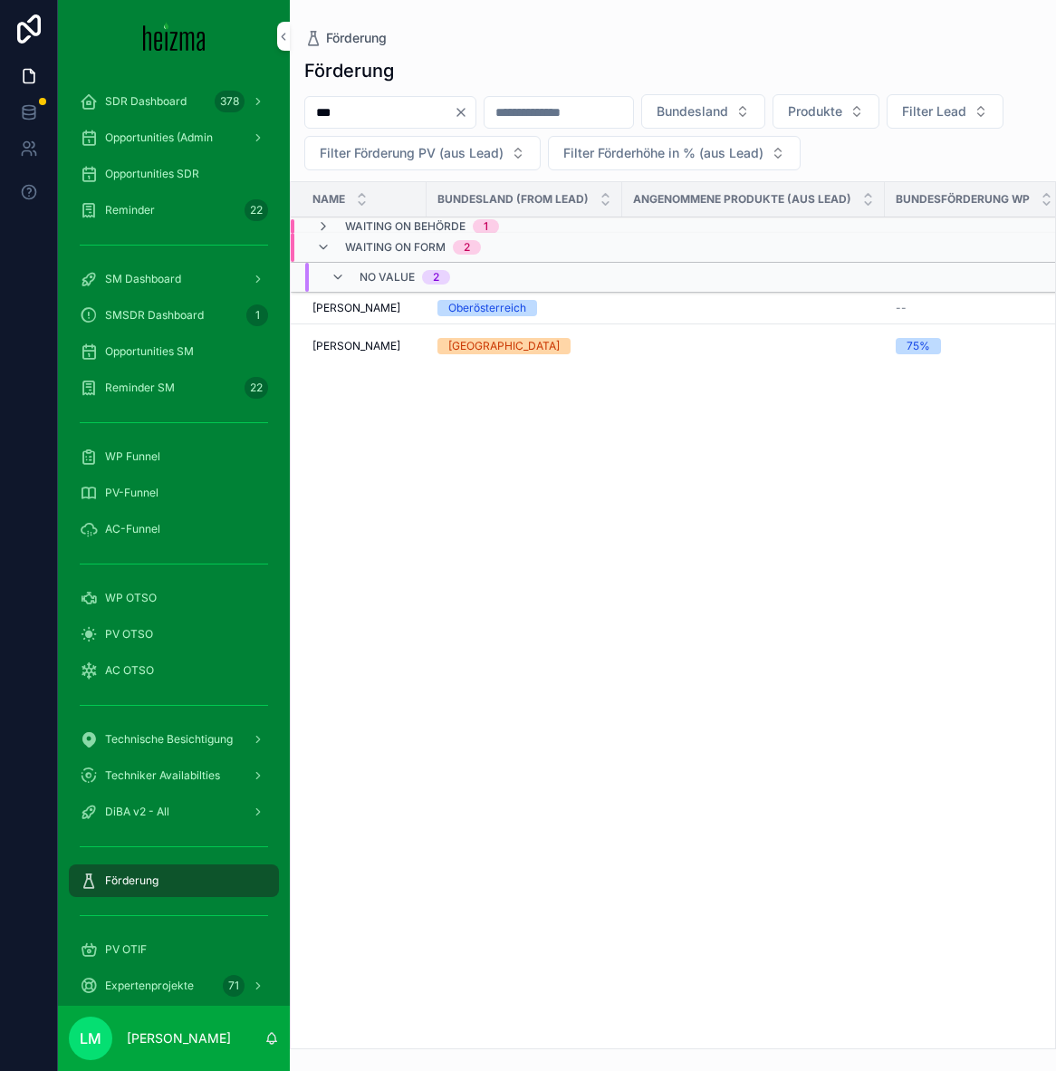
type input "***"
click at [371, 227] on span "Waiting on Behörde" at bounding box center [405, 226] width 121 height 14
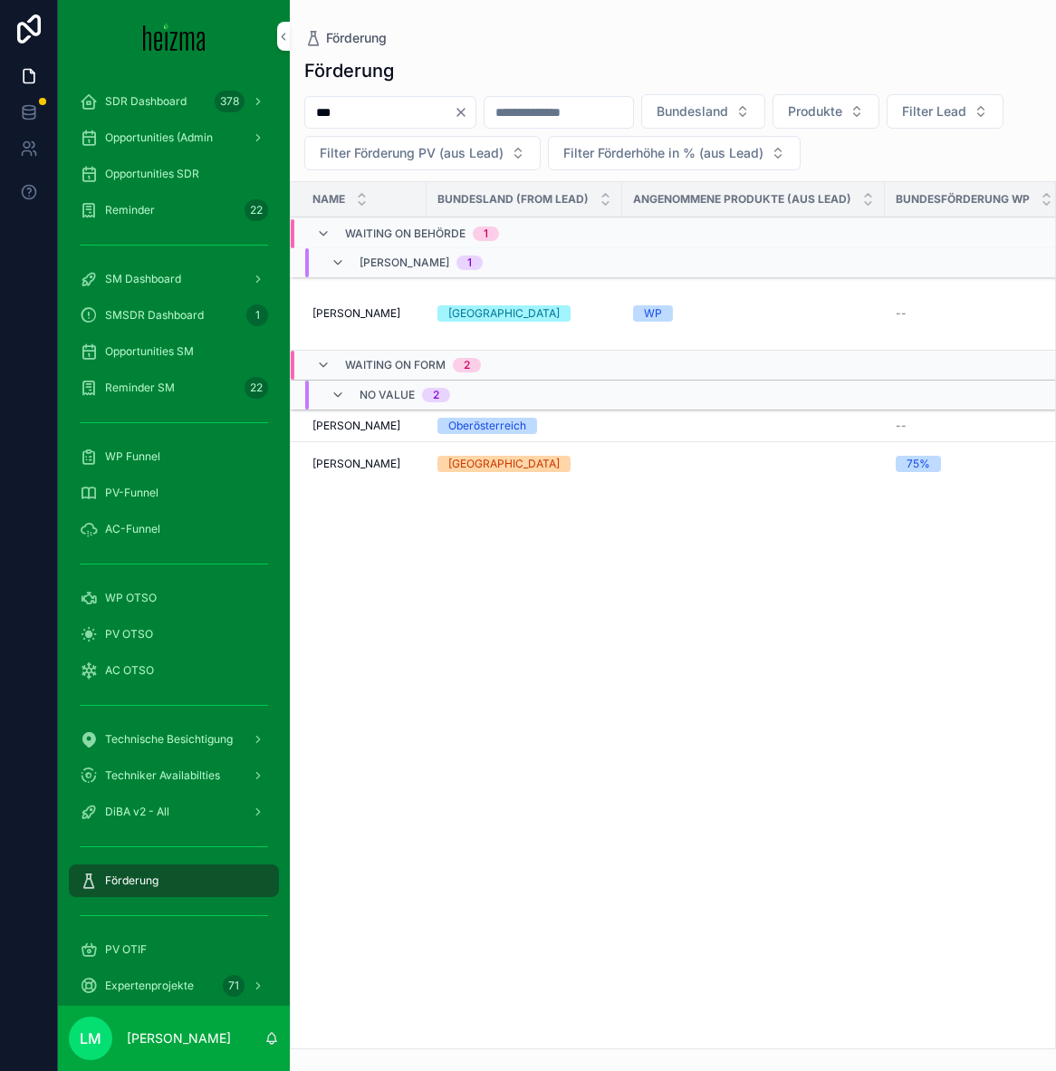
click at [371, 316] on span "Gabriele Knizak" at bounding box center [357, 313] width 88 height 14
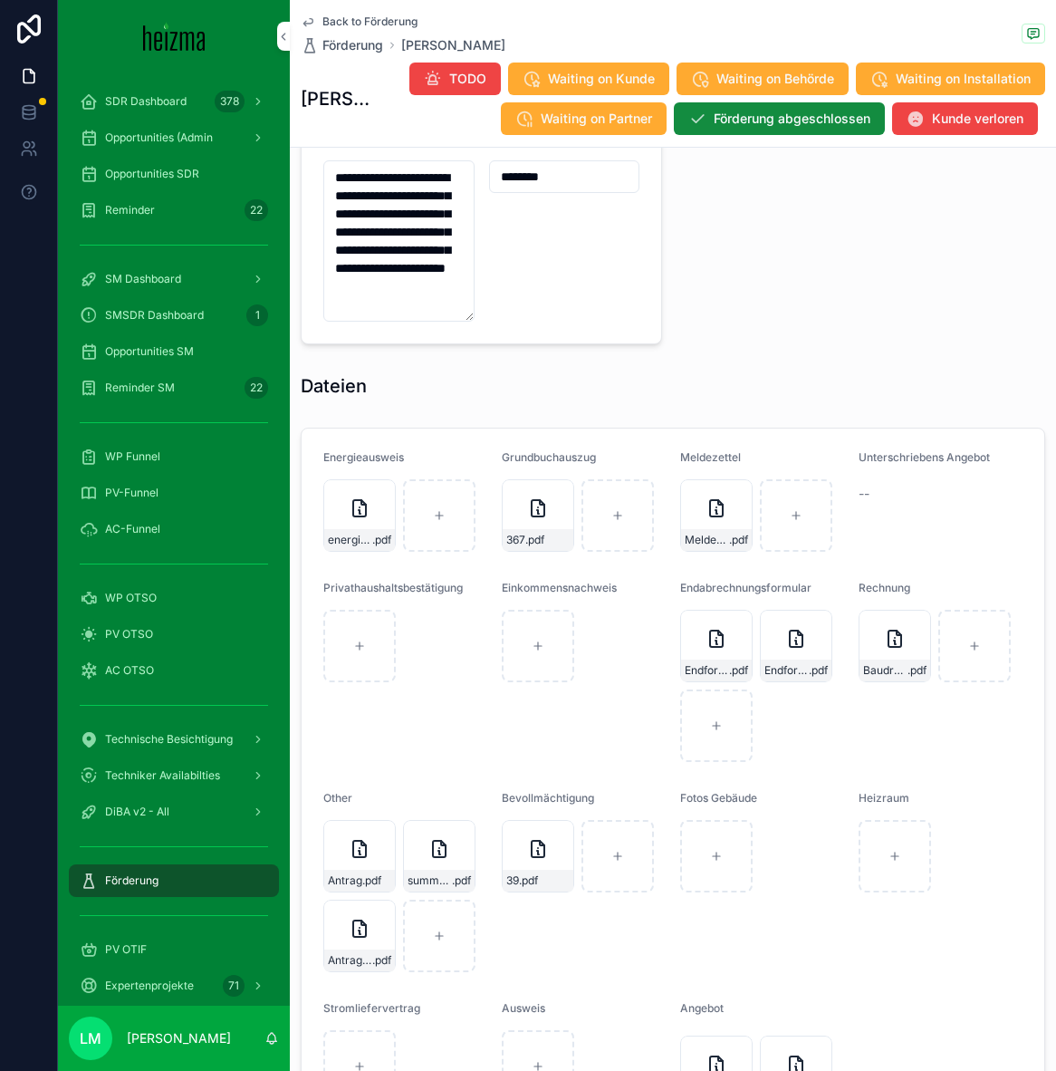
scroll to position [1942, 0]
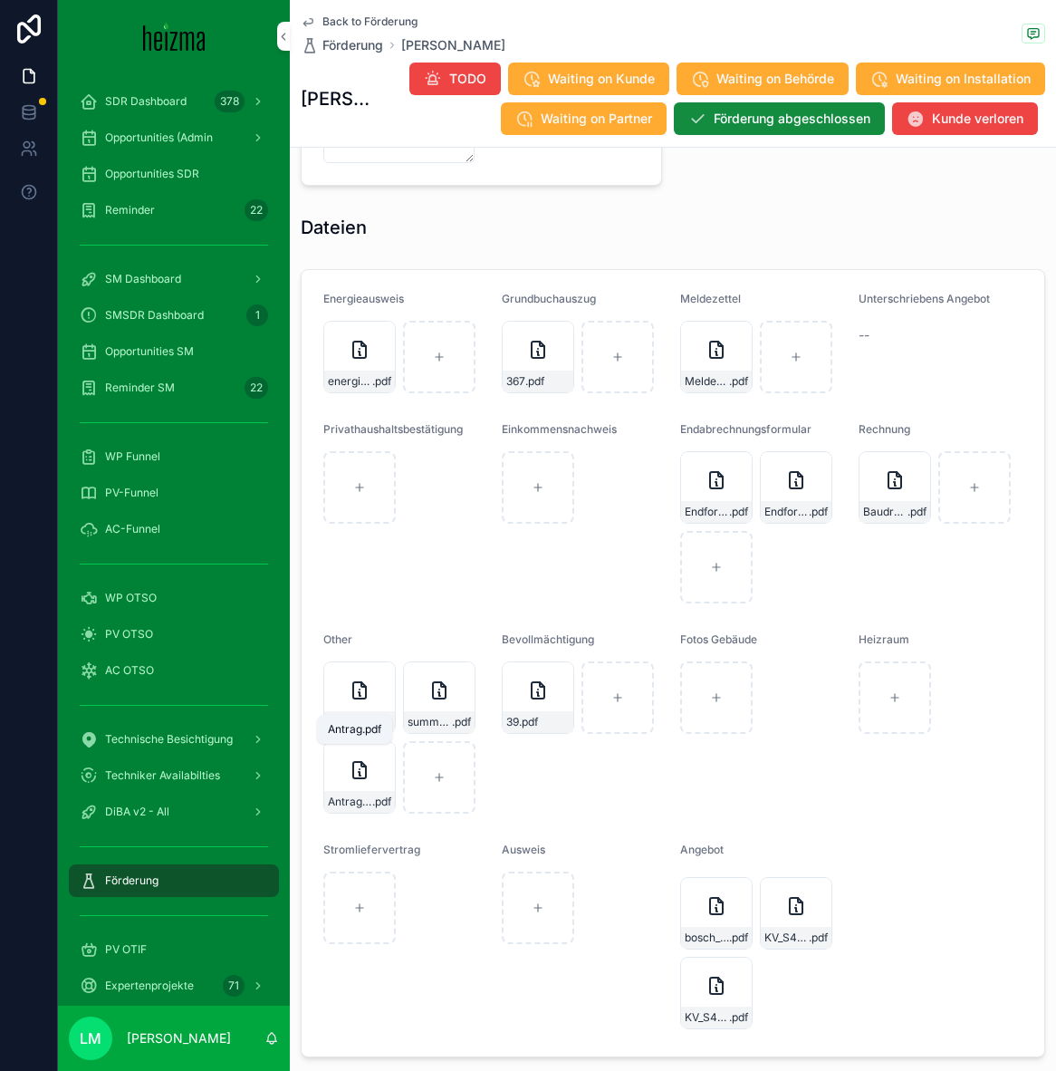
click at [371, 715] on span ".pdf" at bounding box center [371, 722] width 19 height 14
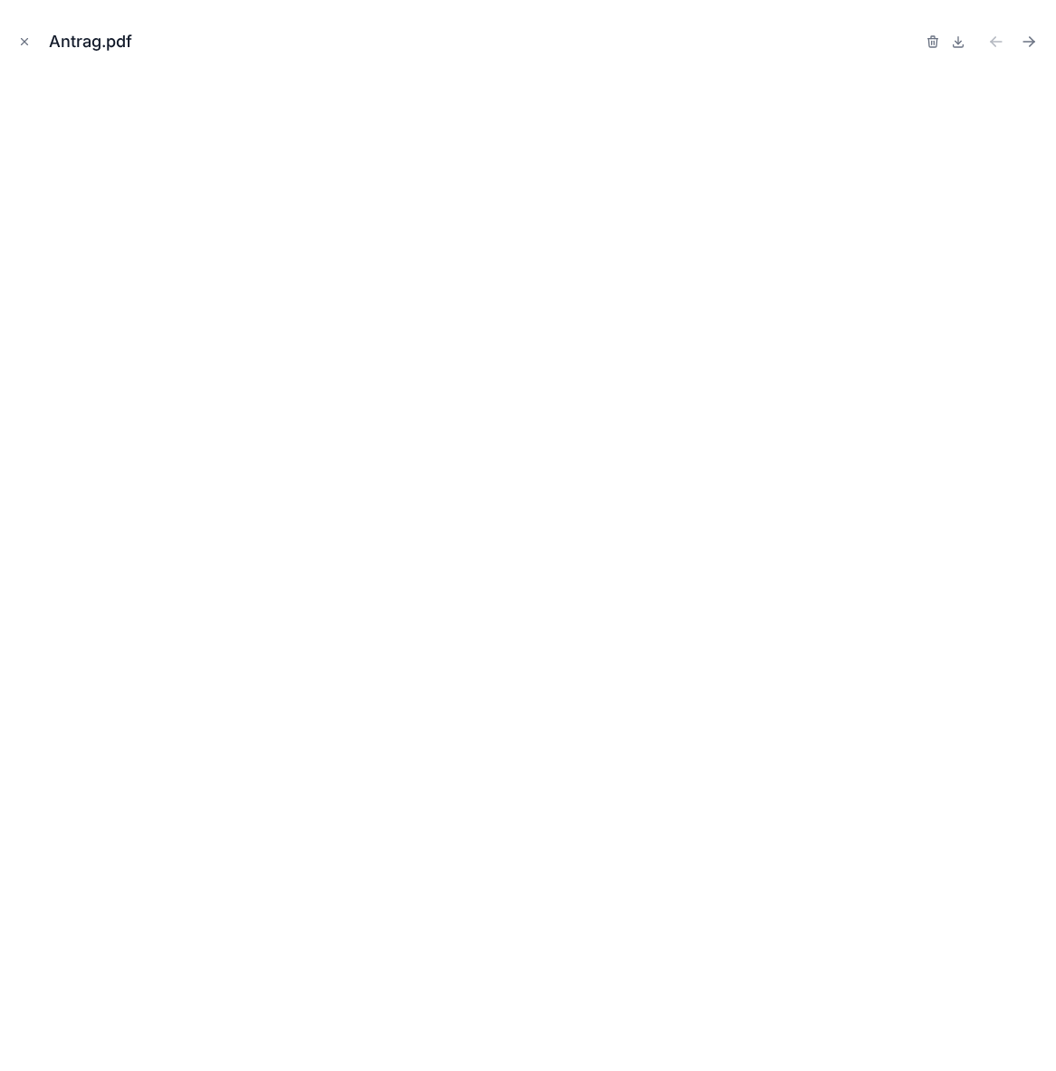
click at [35, 32] on div "Antrag.pdf" at bounding box center [527, 41] width 1027 height 54
click at [24, 39] on icon "Close modal" at bounding box center [24, 41] width 13 height 13
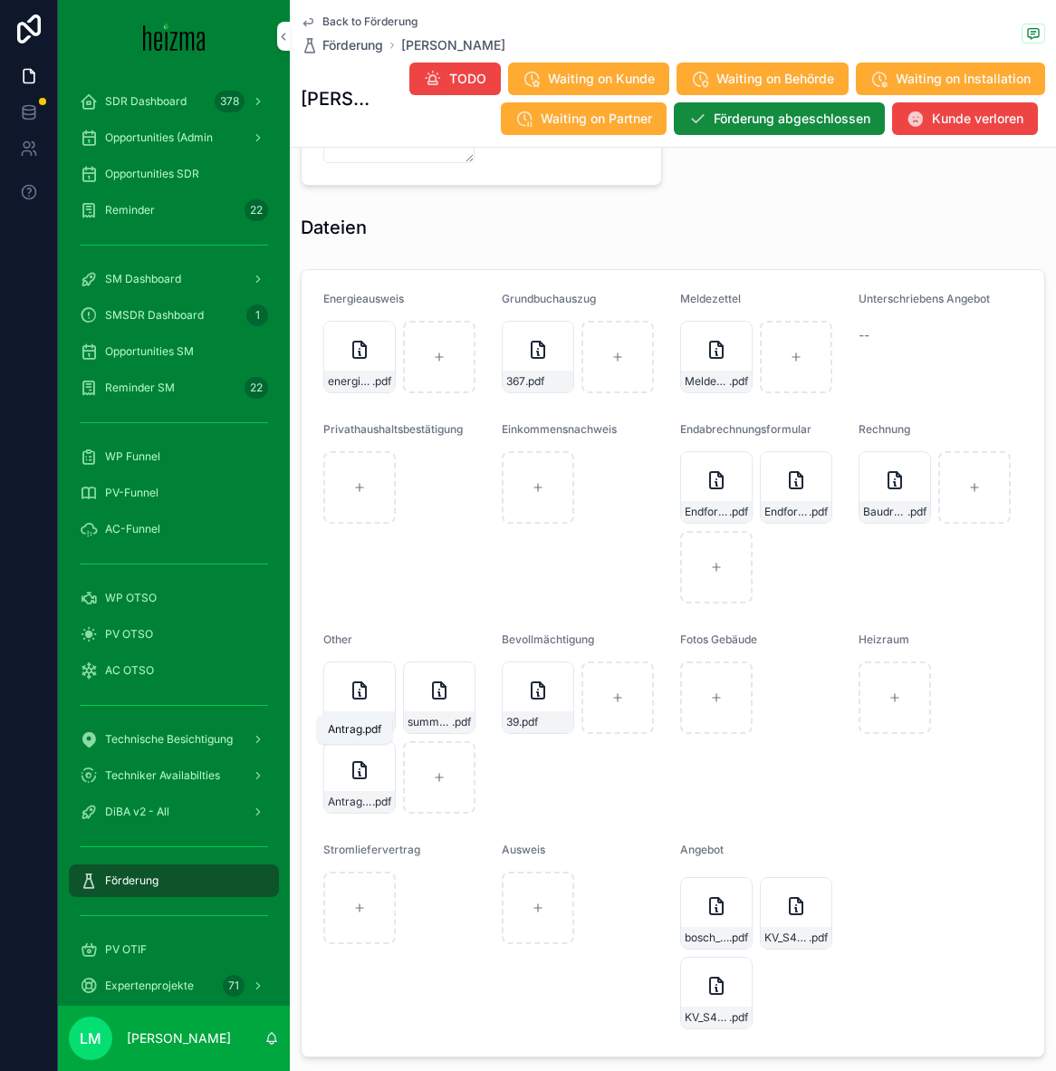
click at [362, 715] on span ".pdf" at bounding box center [371, 722] width 19 height 14
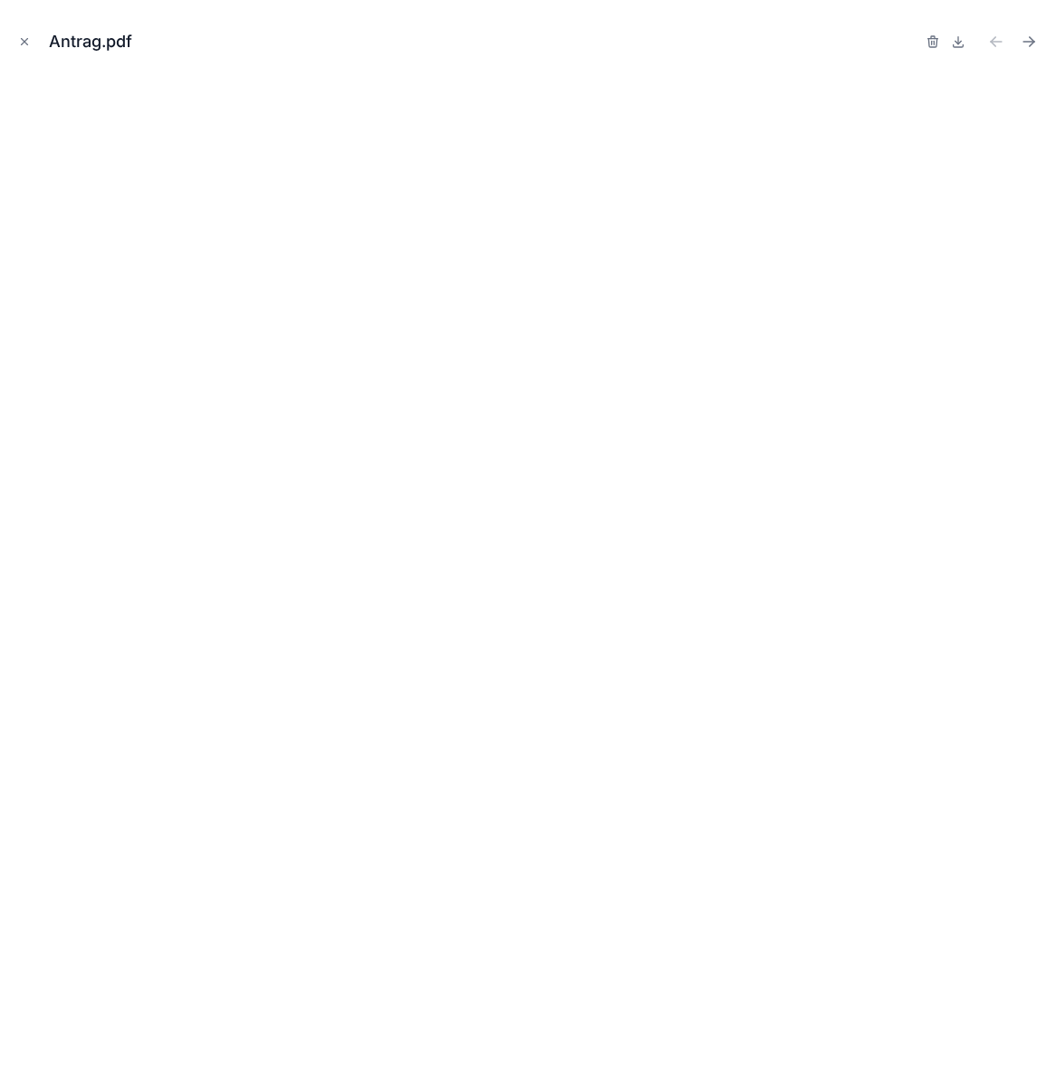
click at [20, 38] on icon "Close modal" at bounding box center [24, 41] width 13 height 13
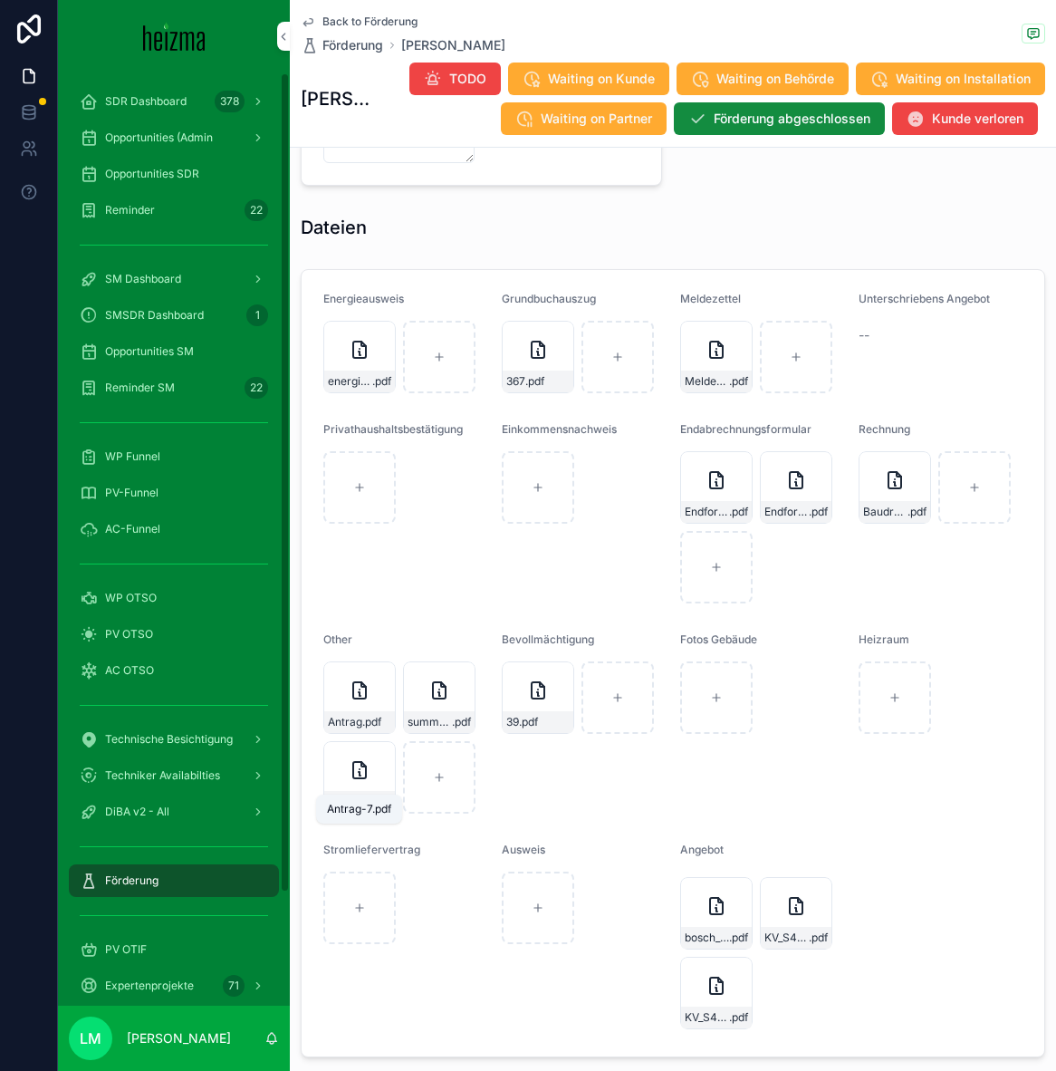
click at [342, 795] on span "Antrag-7" at bounding box center [350, 802] width 44 height 14
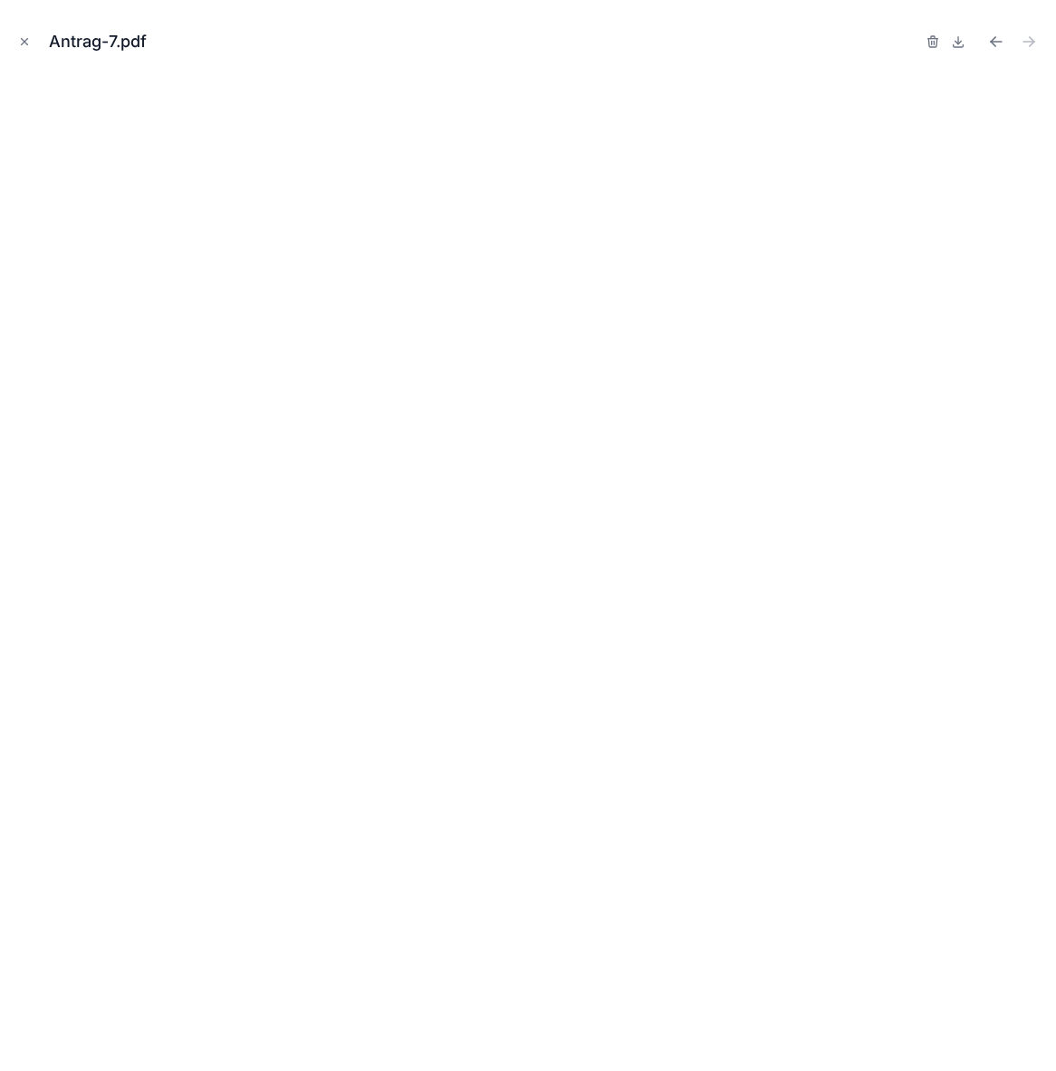
click at [23, 43] on icon "Close modal" at bounding box center [25, 42] width 6 height 6
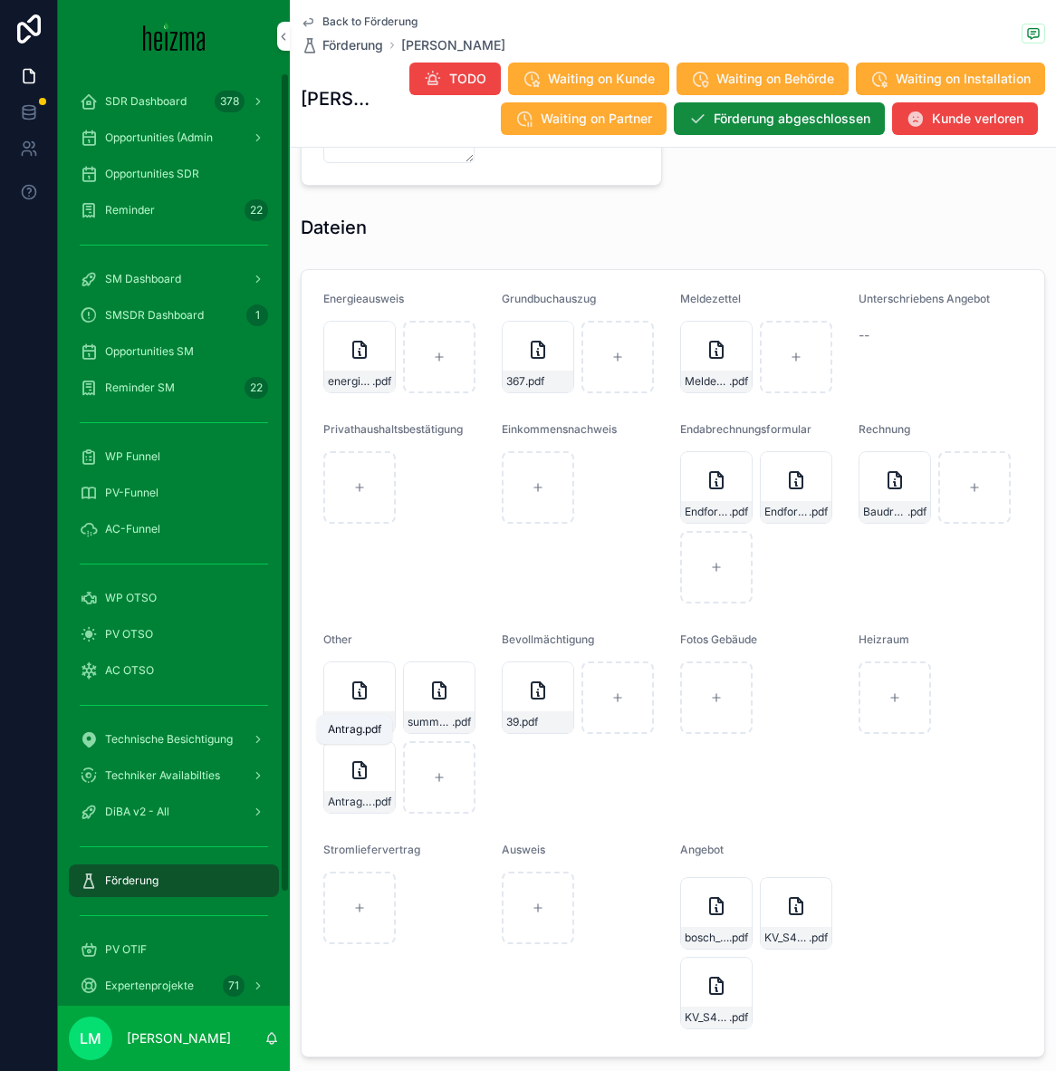
click at [348, 715] on span "Antrag" at bounding box center [345, 722] width 34 height 14
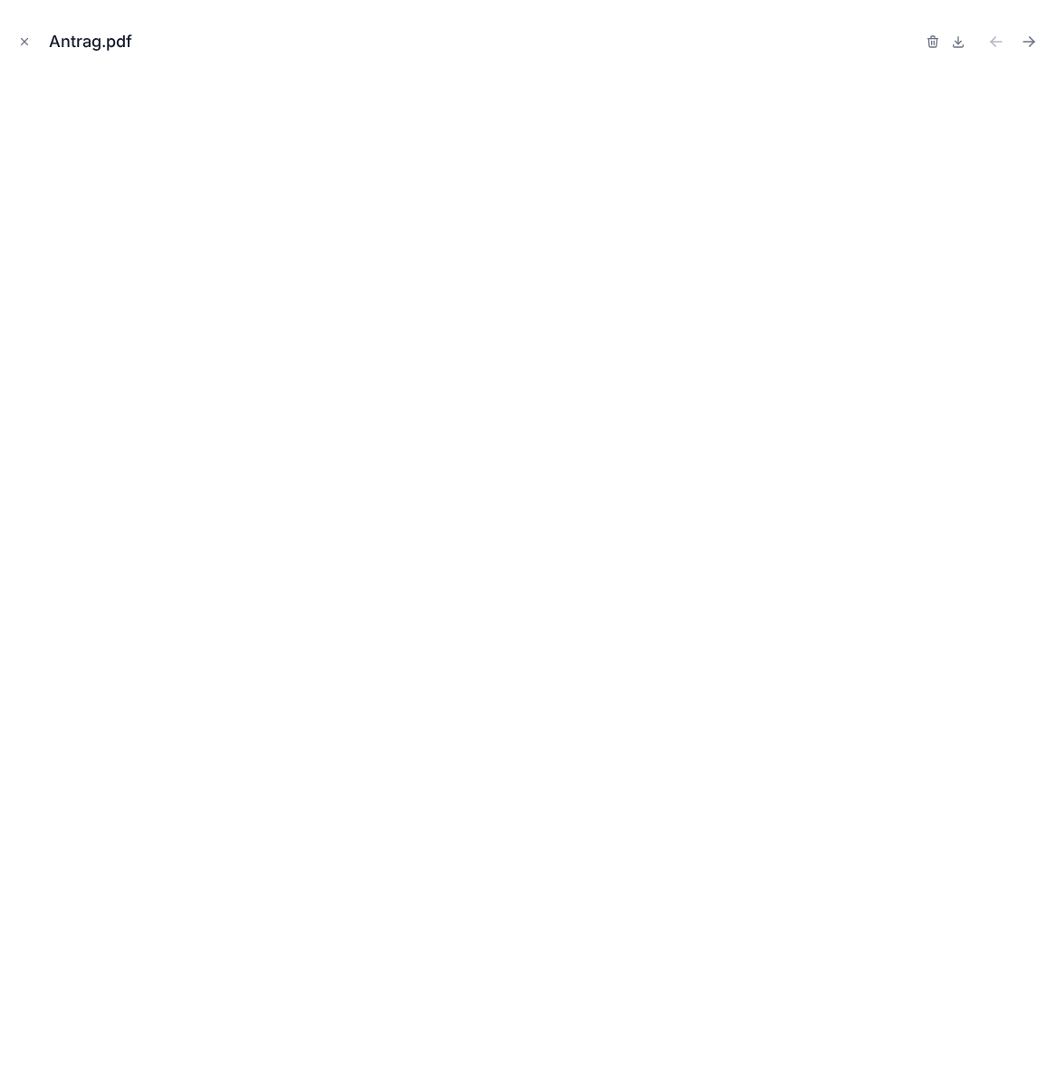
click at [29, 38] on icon "Close modal" at bounding box center [24, 41] width 13 height 13
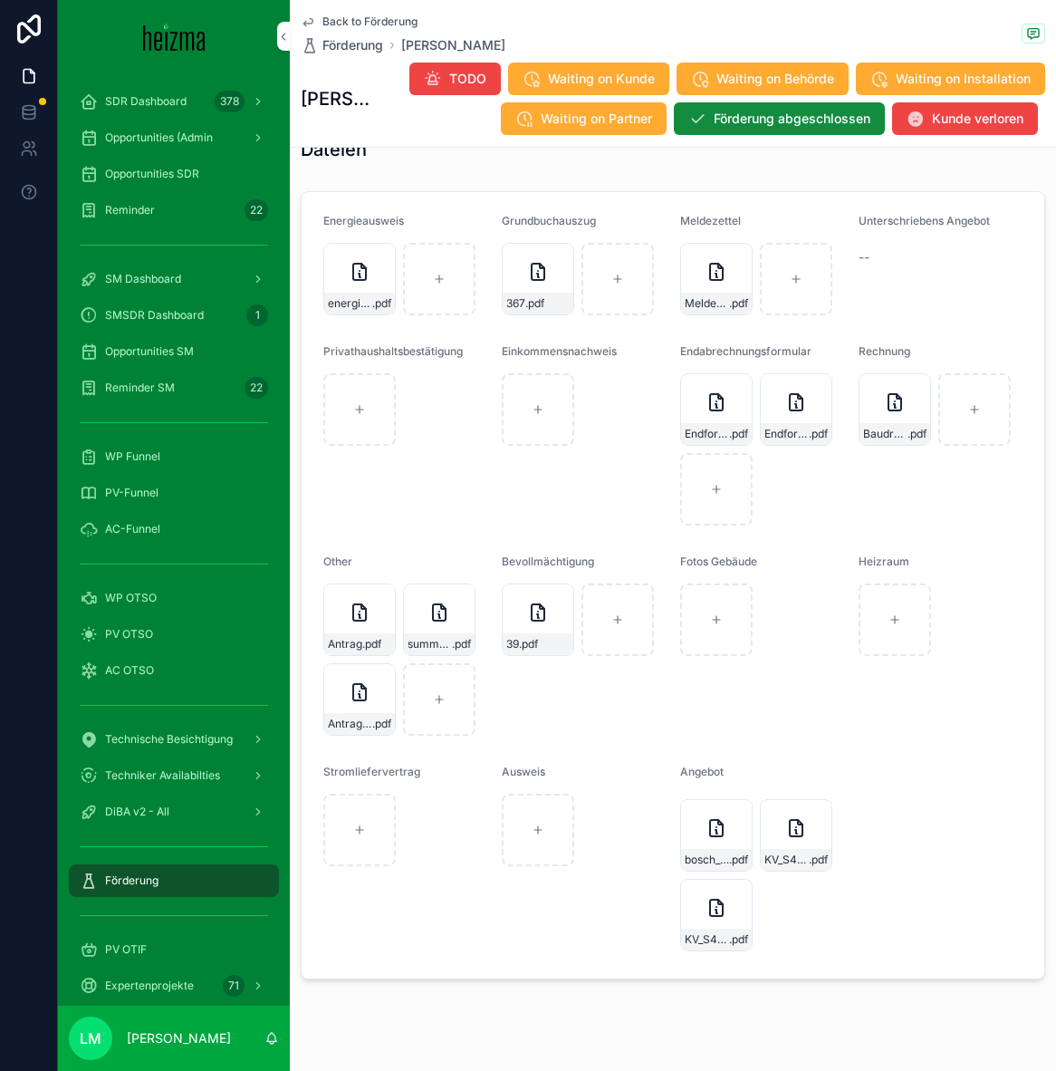
scroll to position [2033, 0]
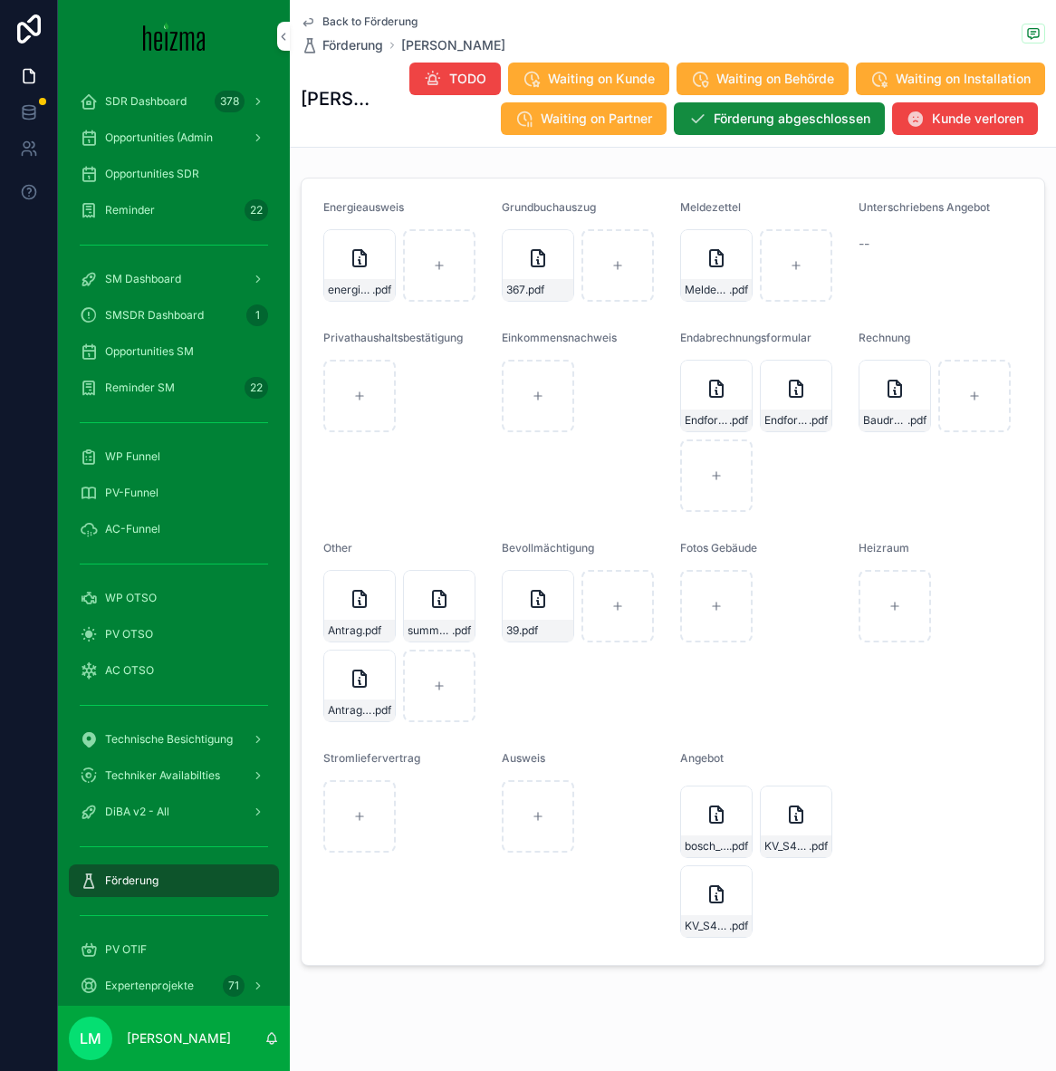
click at [382, 620] on div "Antrag .pdf" at bounding box center [359, 631] width 71 height 22
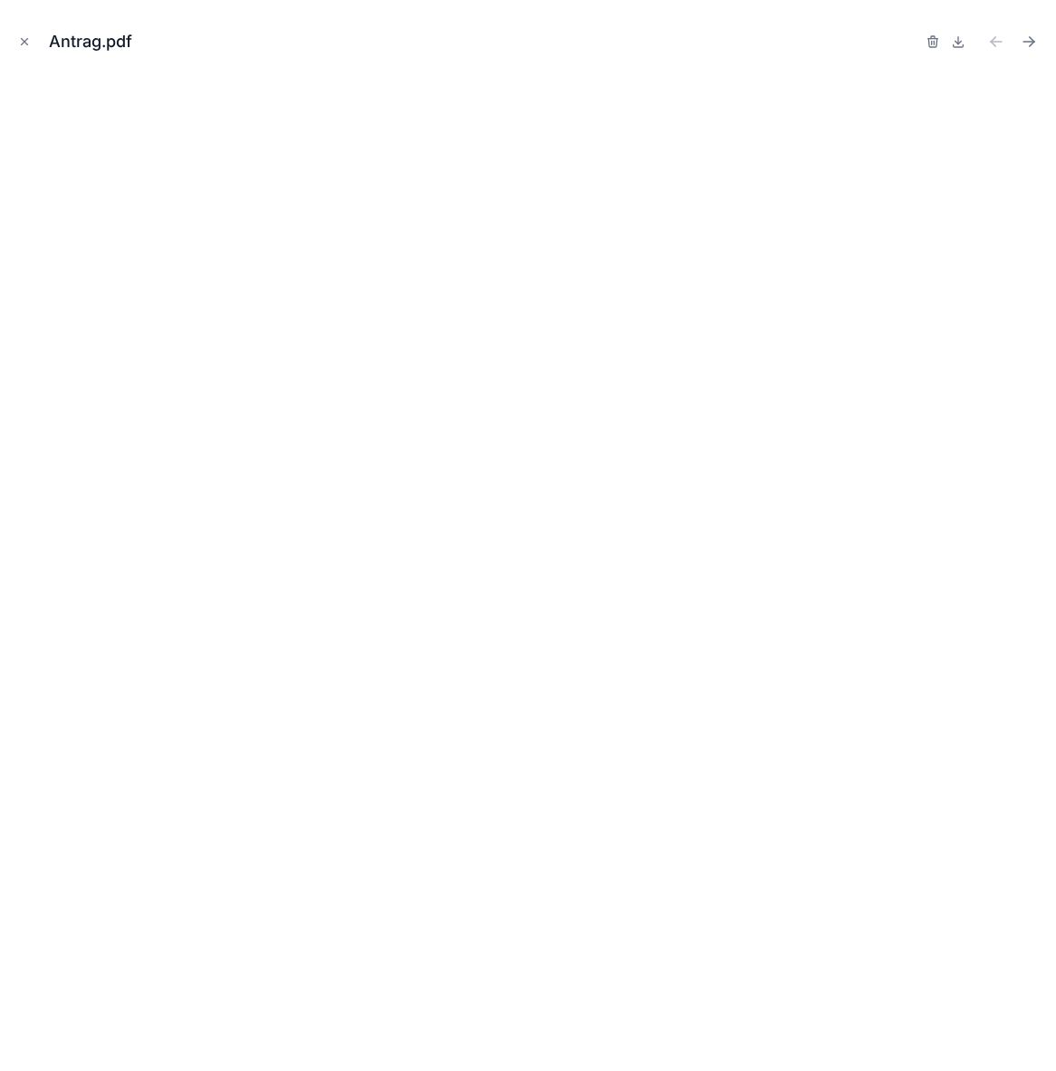
click at [31, 39] on button "Close modal" at bounding box center [24, 42] width 20 height 20
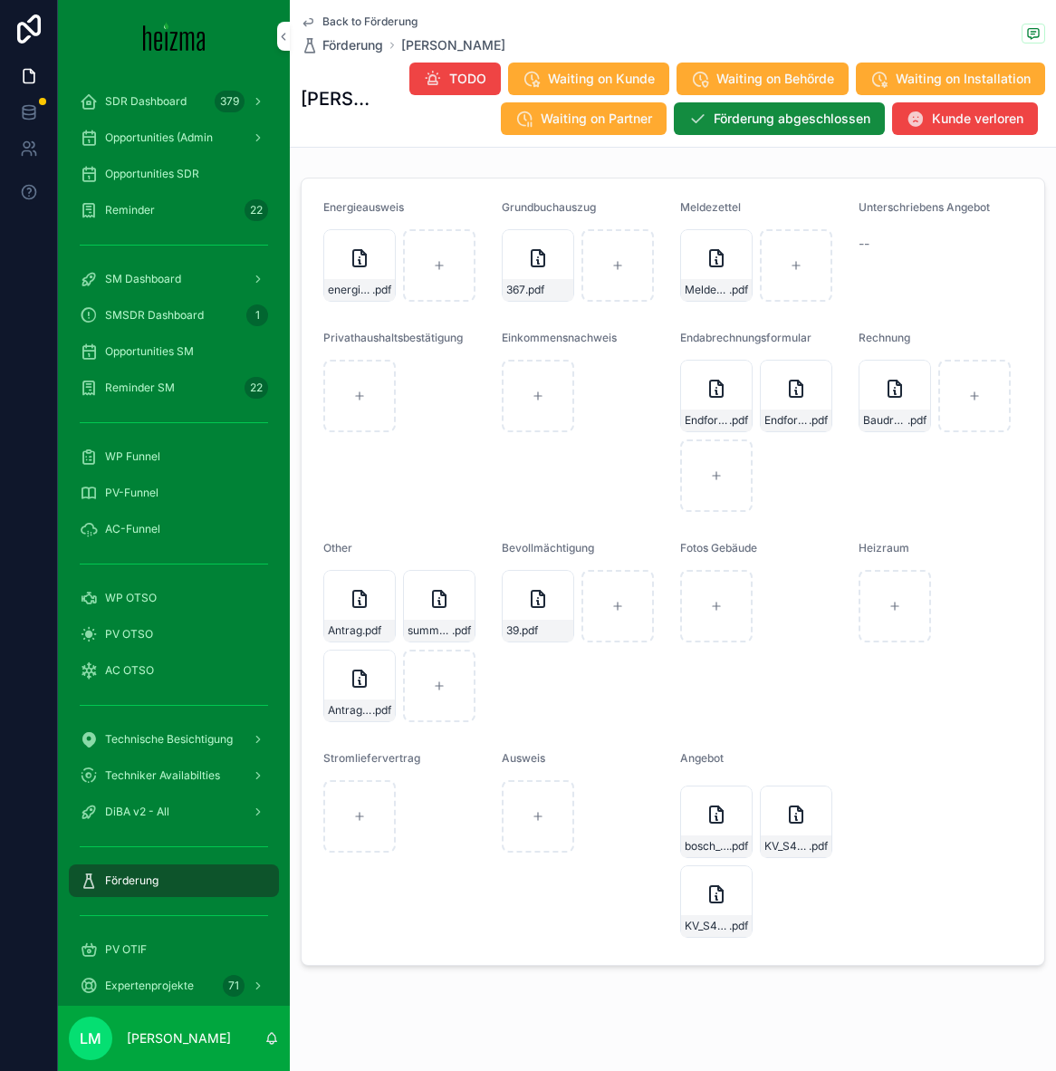
click at [353, 21] on span "Back to Förderung" at bounding box center [370, 21] width 95 height 14
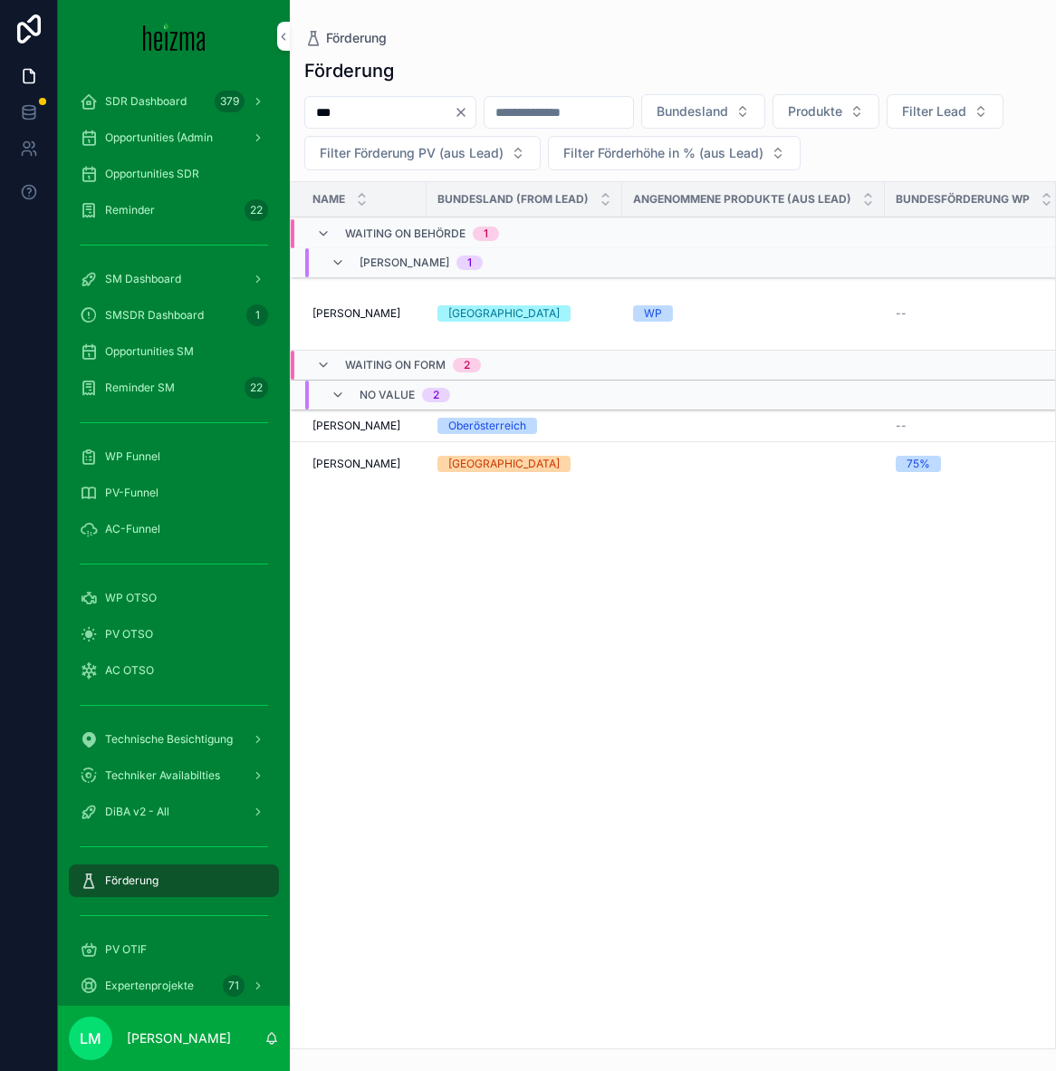
click at [143, 174] on span "Opportunities SDR" at bounding box center [152, 174] width 94 height 14
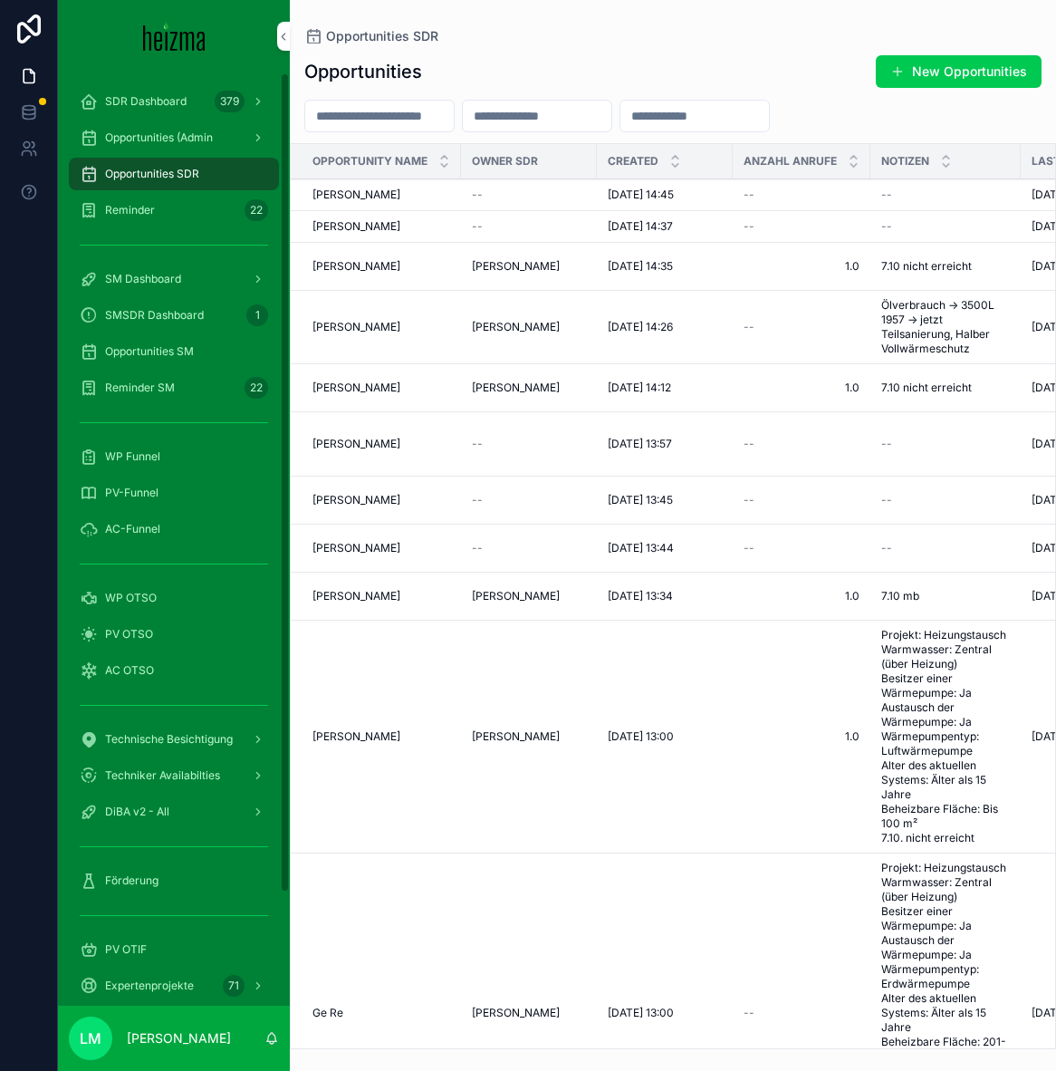
click at [398, 119] on input "scrollable content" at bounding box center [379, 115] width 149 height 25
type input "******"
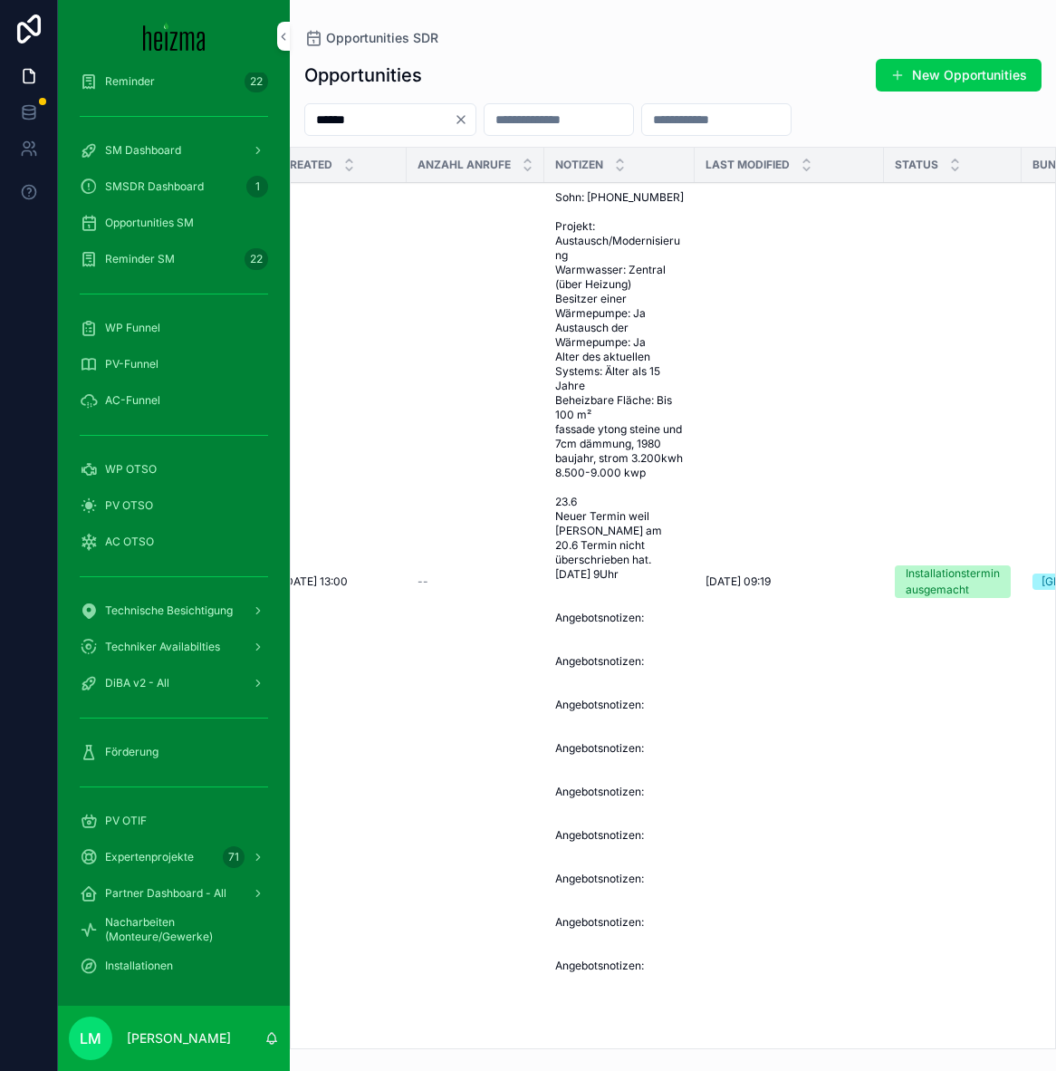
scroll to position [0, 458]
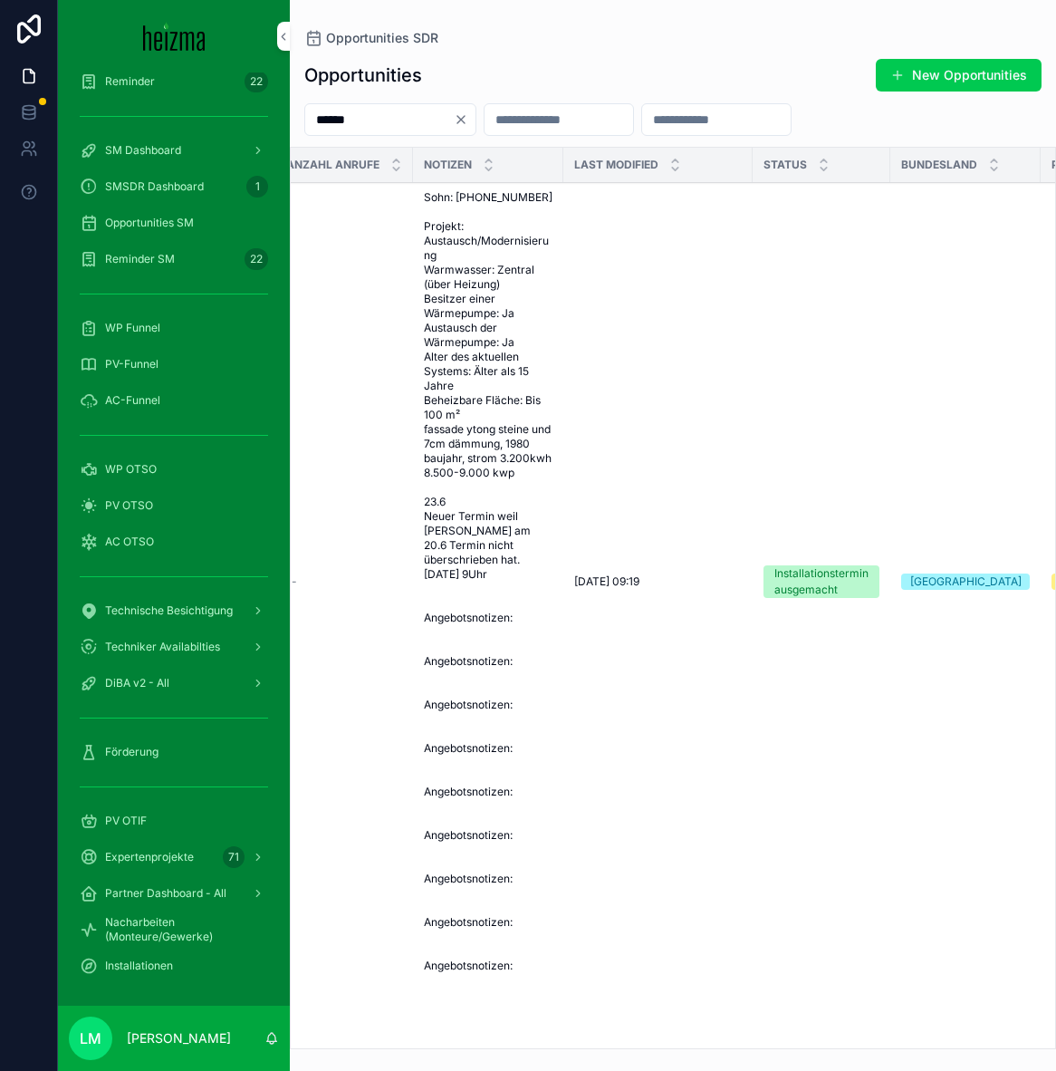
click at [473, 493] on span "Sohn: +43 676 3970435 Projekt: Austausch/Modernisierung Warmwasser: Zentral (üb…" at bounding box center [488, 581] width 129 height 783
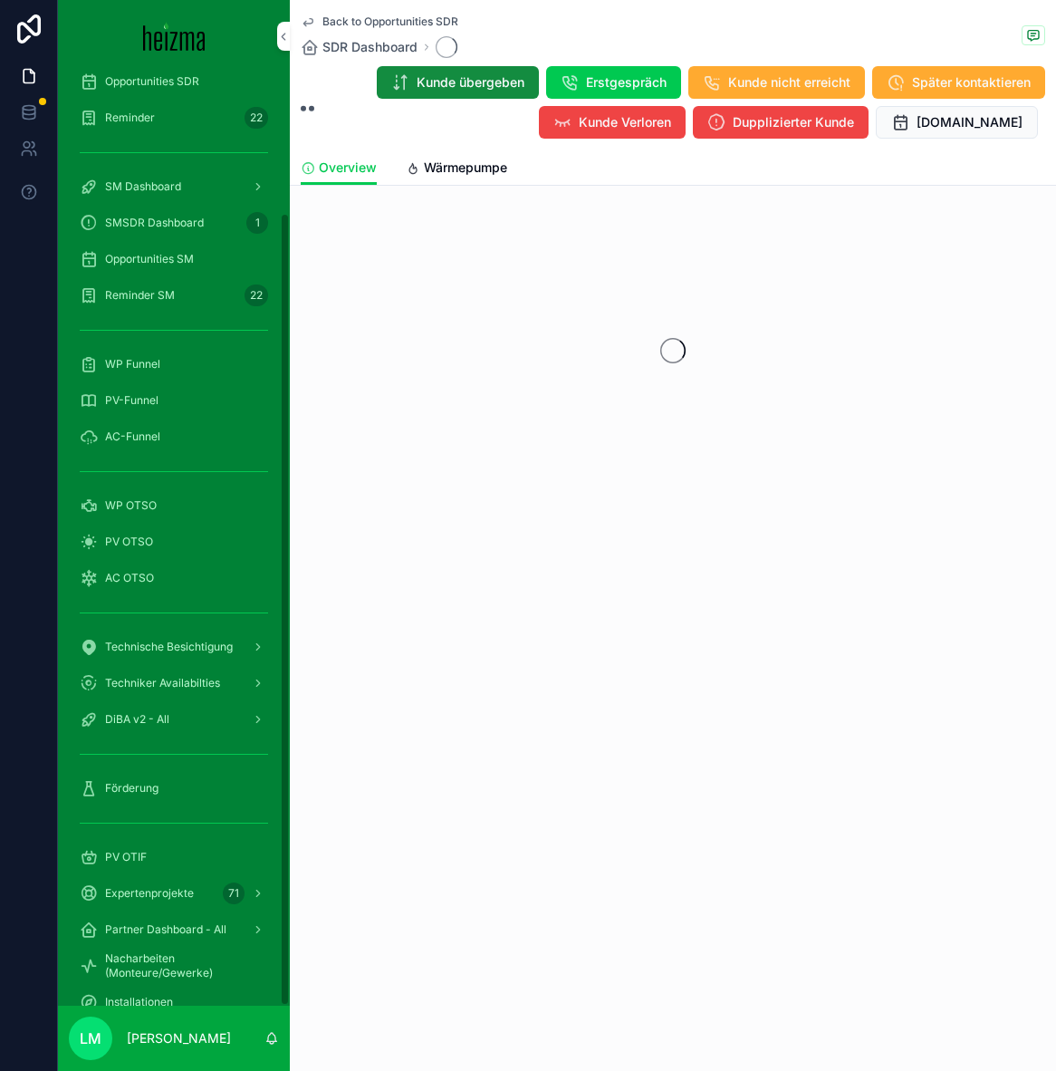
scroll to position [165, 0]
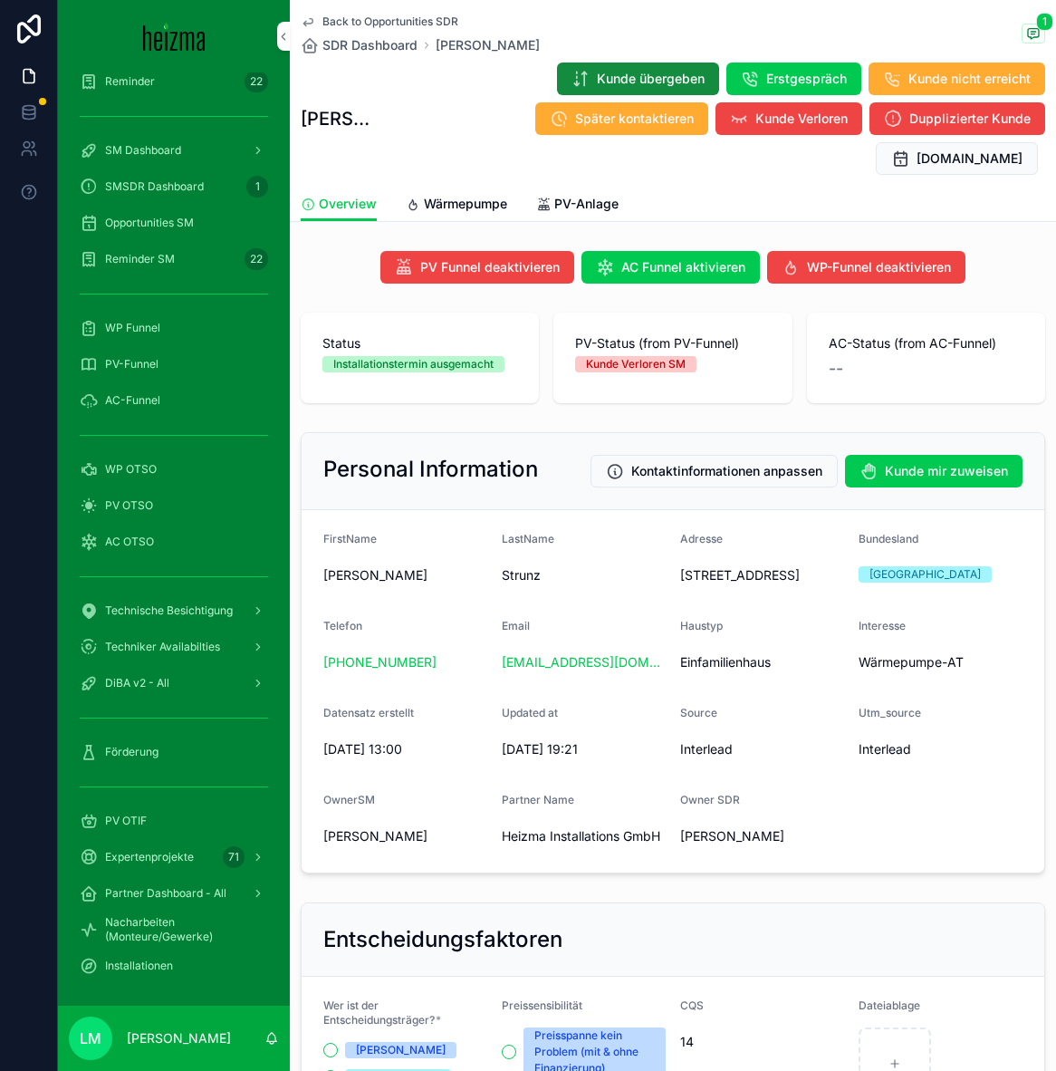
click at [472, 188] on link "Wärmepumpe" at bounding box center [456, 206] width 101 height 36
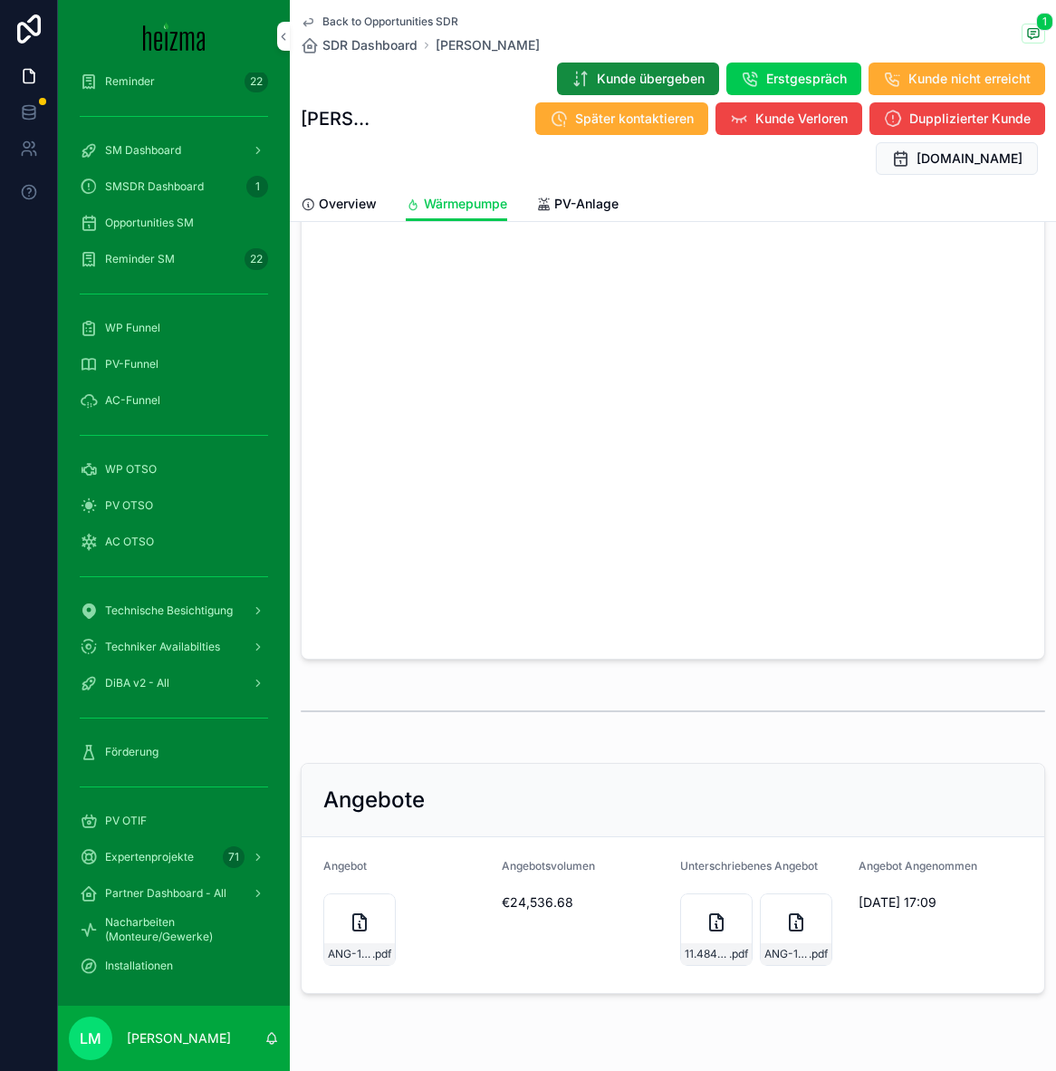
scroll to position [3420, 0]
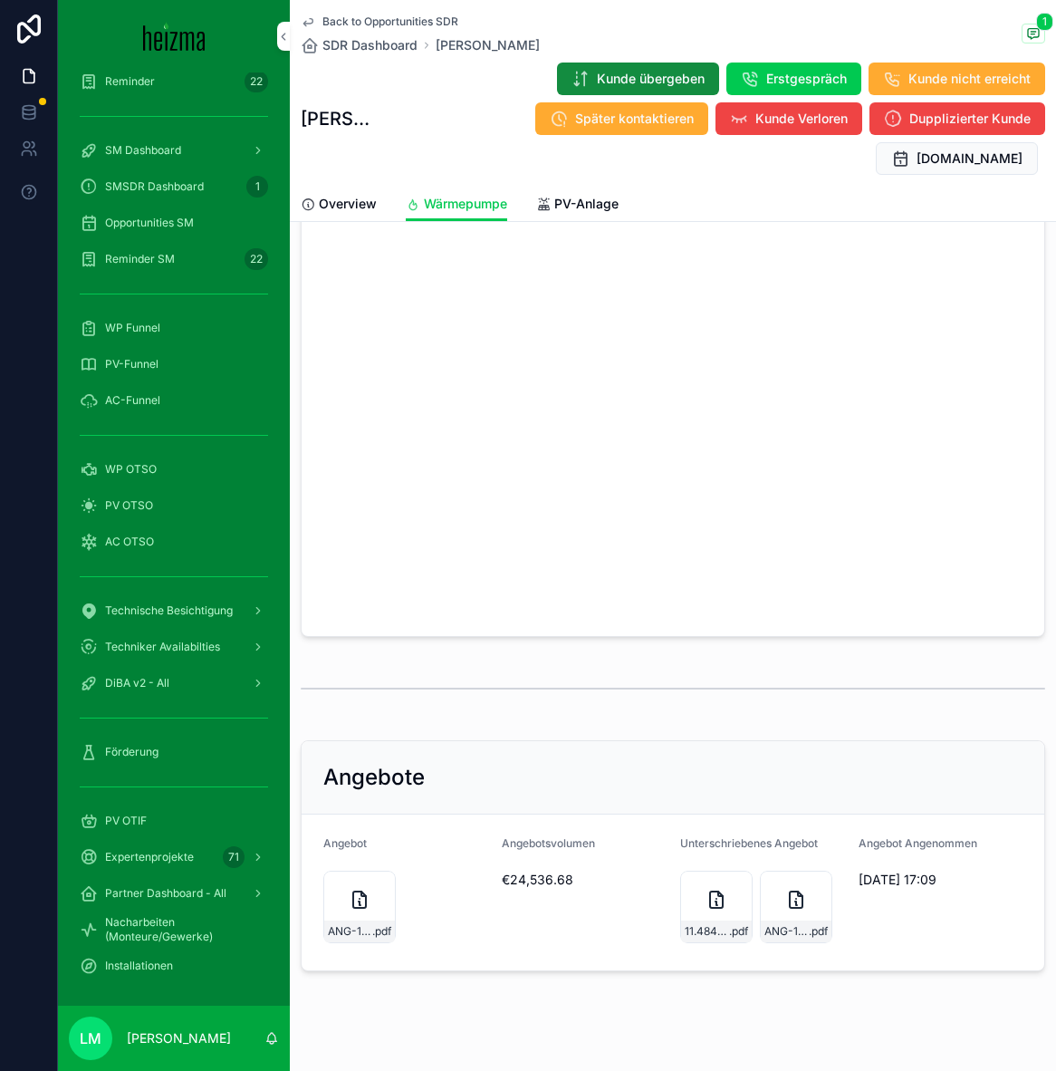
click at [714, 891] on div "11.484-Hr.-Strunz-zusammengefuÌgt .pdf" at bounding box center [716, 907] width 72 height 72
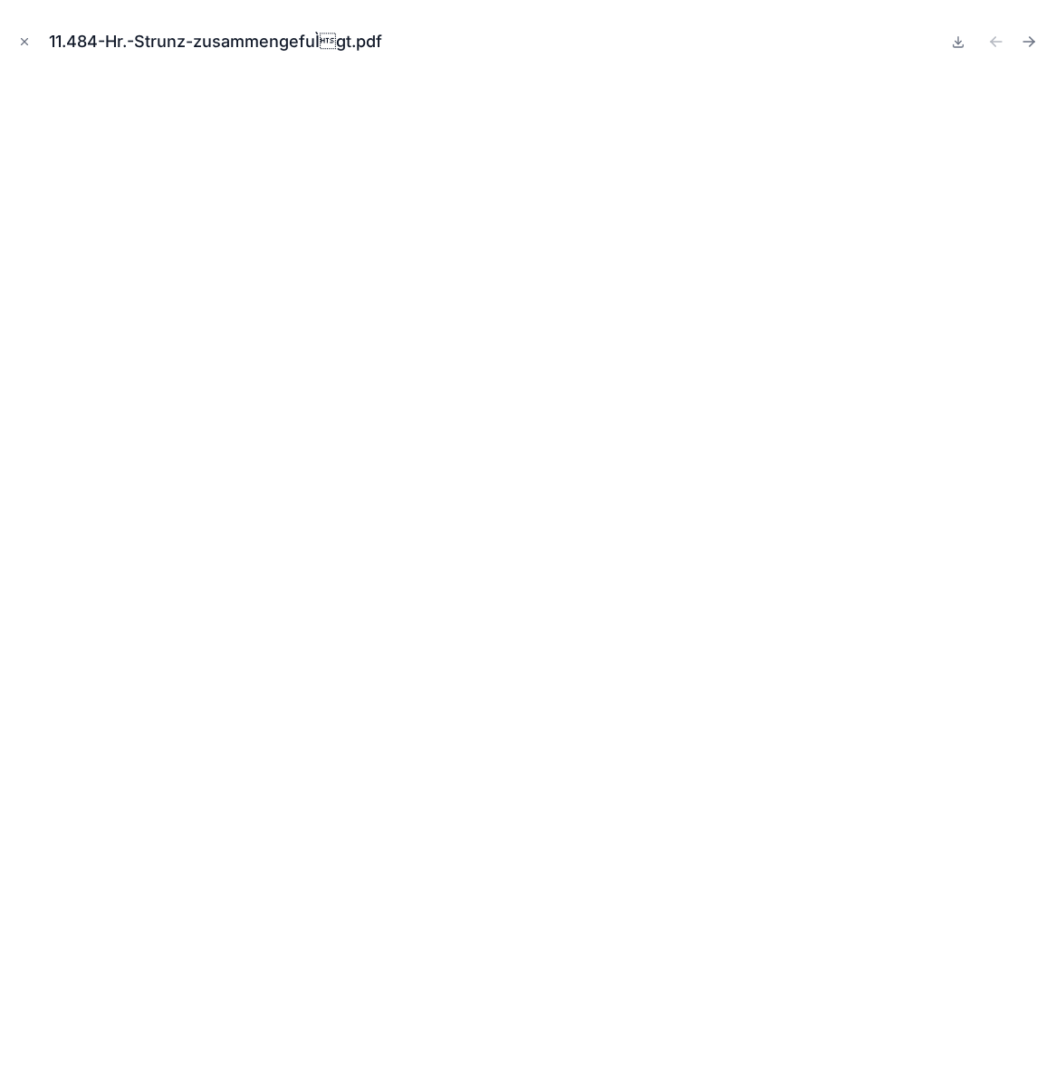
click at [20, 36] on icon "Close modal" at bounding box center [24, 41] width 13 height 13
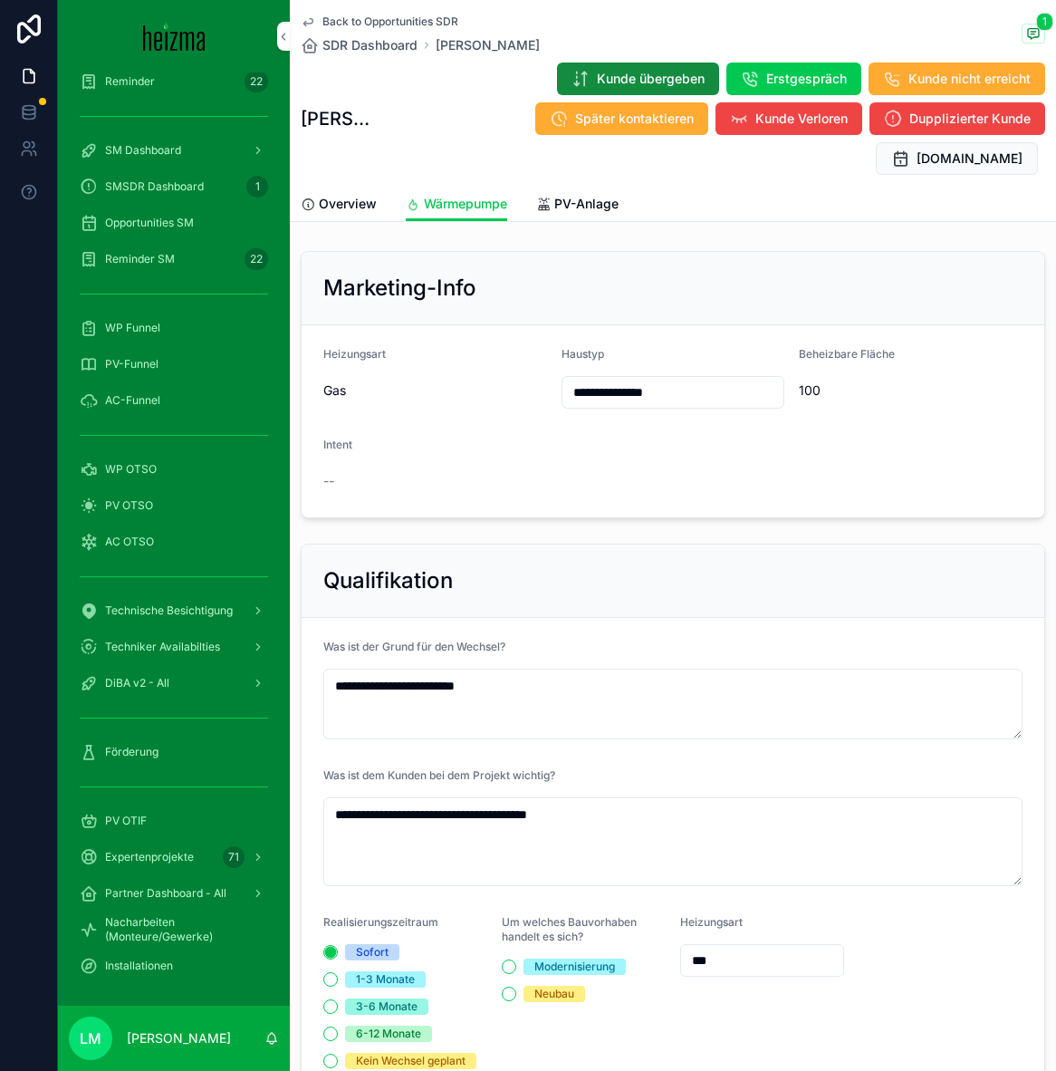
click at [333, 195] on span "Overview" at bounding box center [348, 204] width 58 height 18
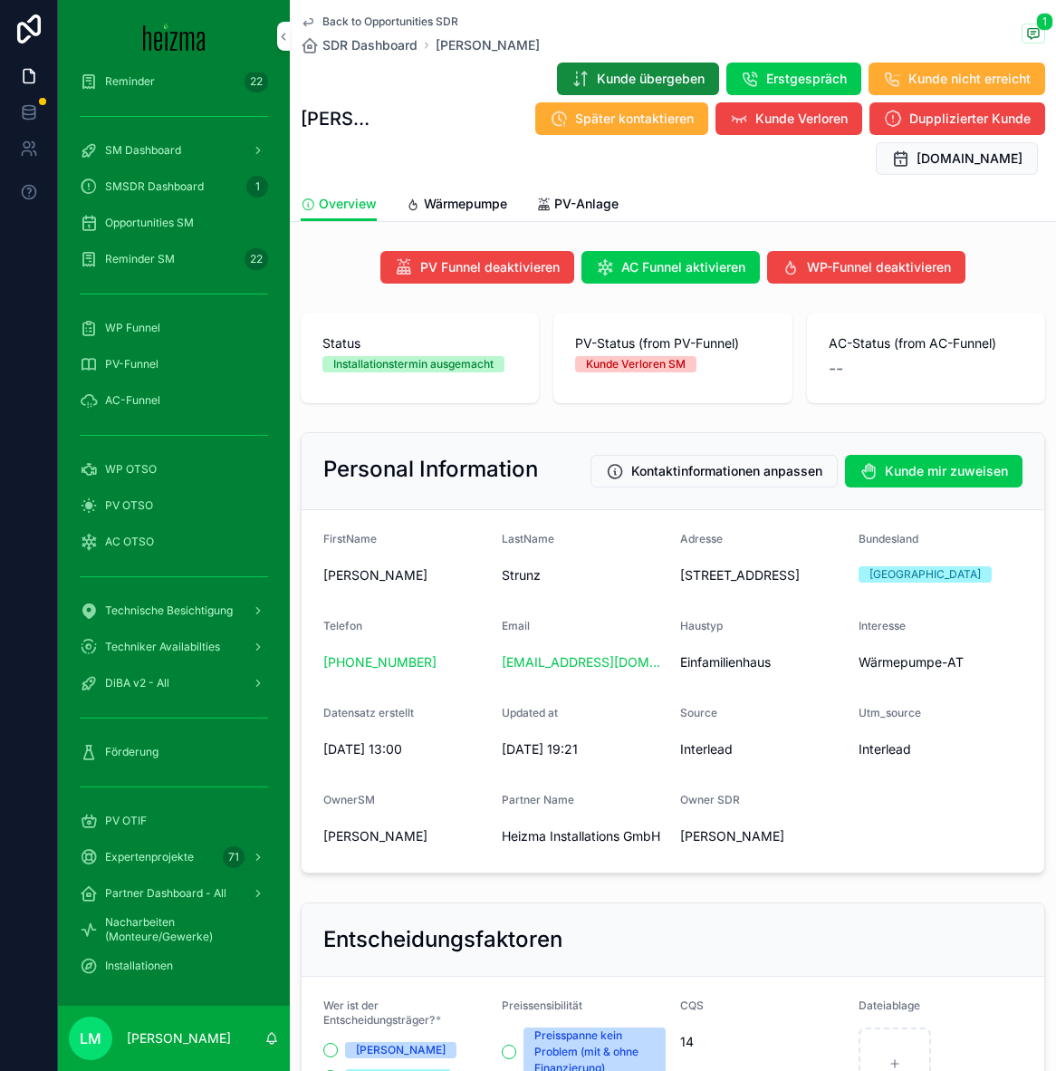
click at [364, 23] on span "Back to Opportunities SDR" at bounding box center [391, 21] width 136 height 14
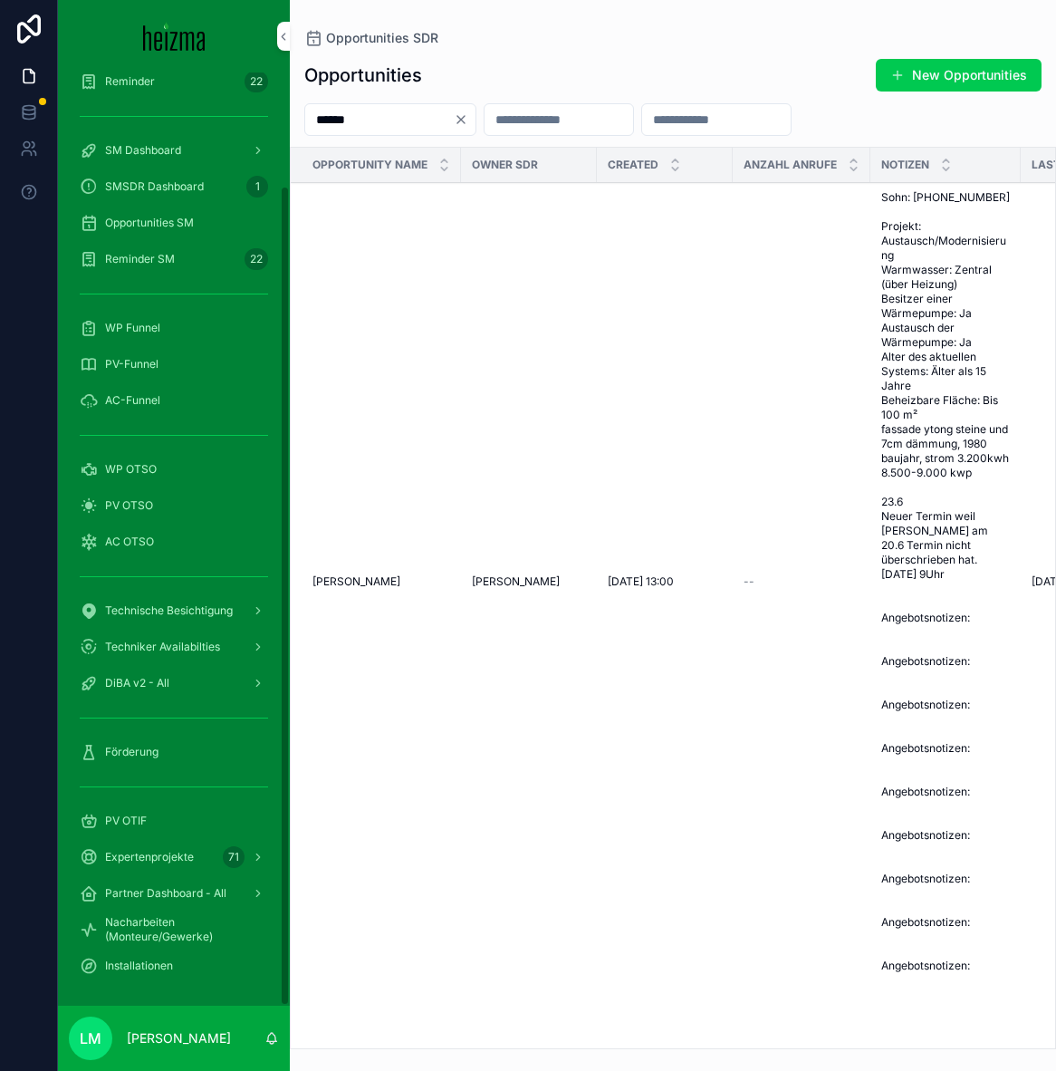
click at [348, 121] on input "******" at bounding box center [379, 119] width 149 height 25
type input "********"
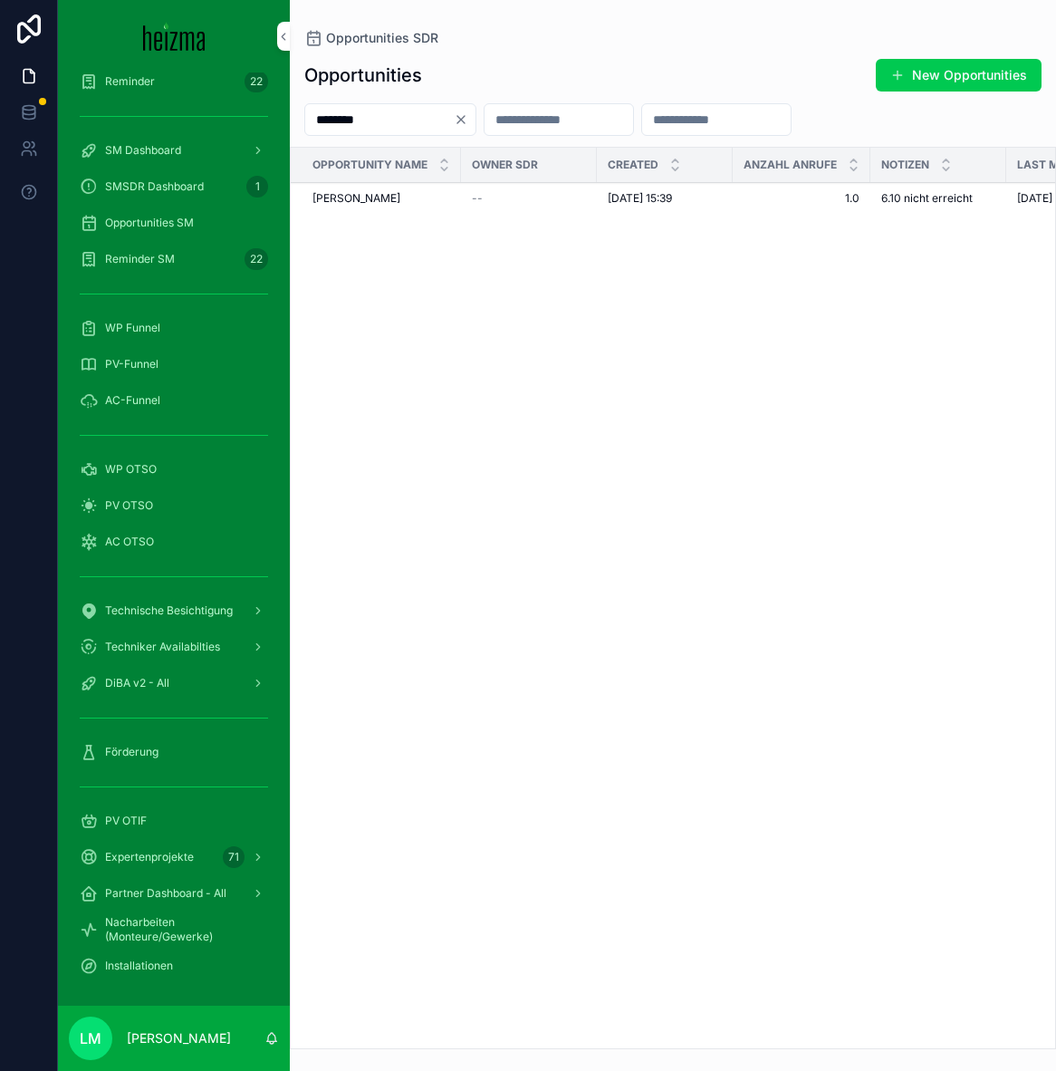
click at [391, 113] on input "********" at bounding box center [379, 119] width 149 height 25
click at [131, 738] on div "Förderung" at bounding box center [174, 752] width 188 height 29
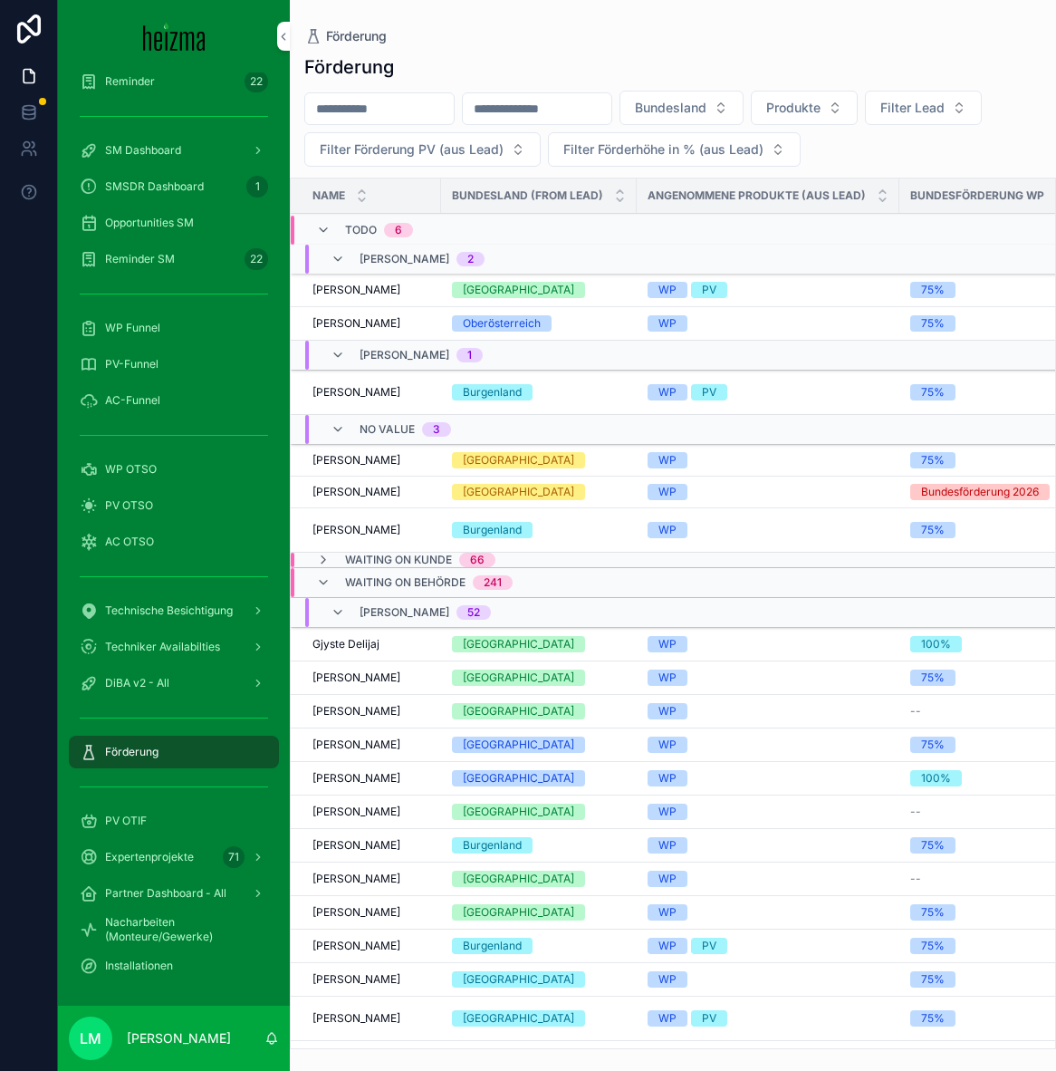
click at [131, 751] on span "Förderung" at bounding box center [131, 752] width 53 height 14
click at [365, 123] on div "scrollable content" at bounding box center [379, 108] width 150 height 33
click at [352, 109] on input "scrollable content" at bounding box center [379, 108] width 149 height 25
type input "****"
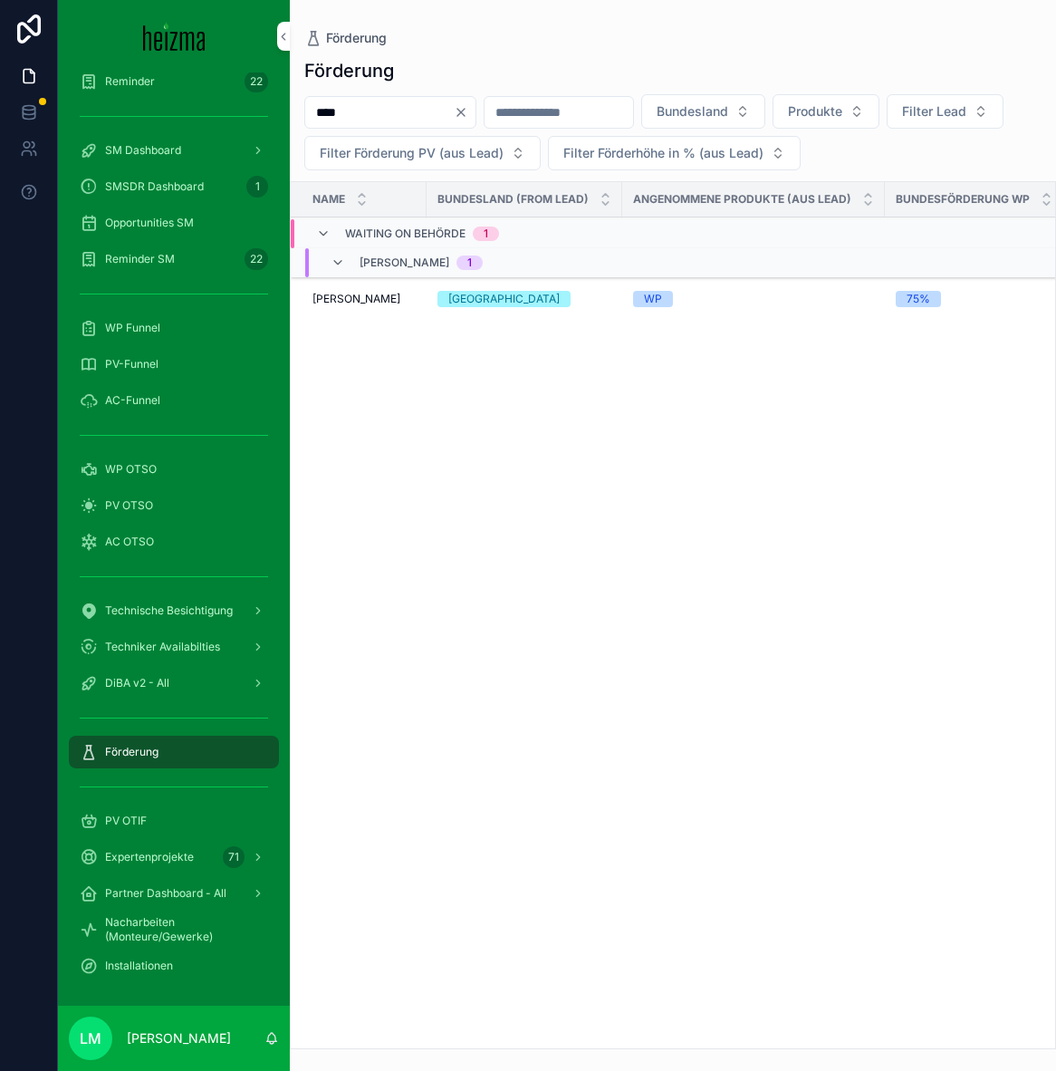
click at [331, 301] on span "Klaus Hogn" at bounding box center [357, 299] width 88 height 14
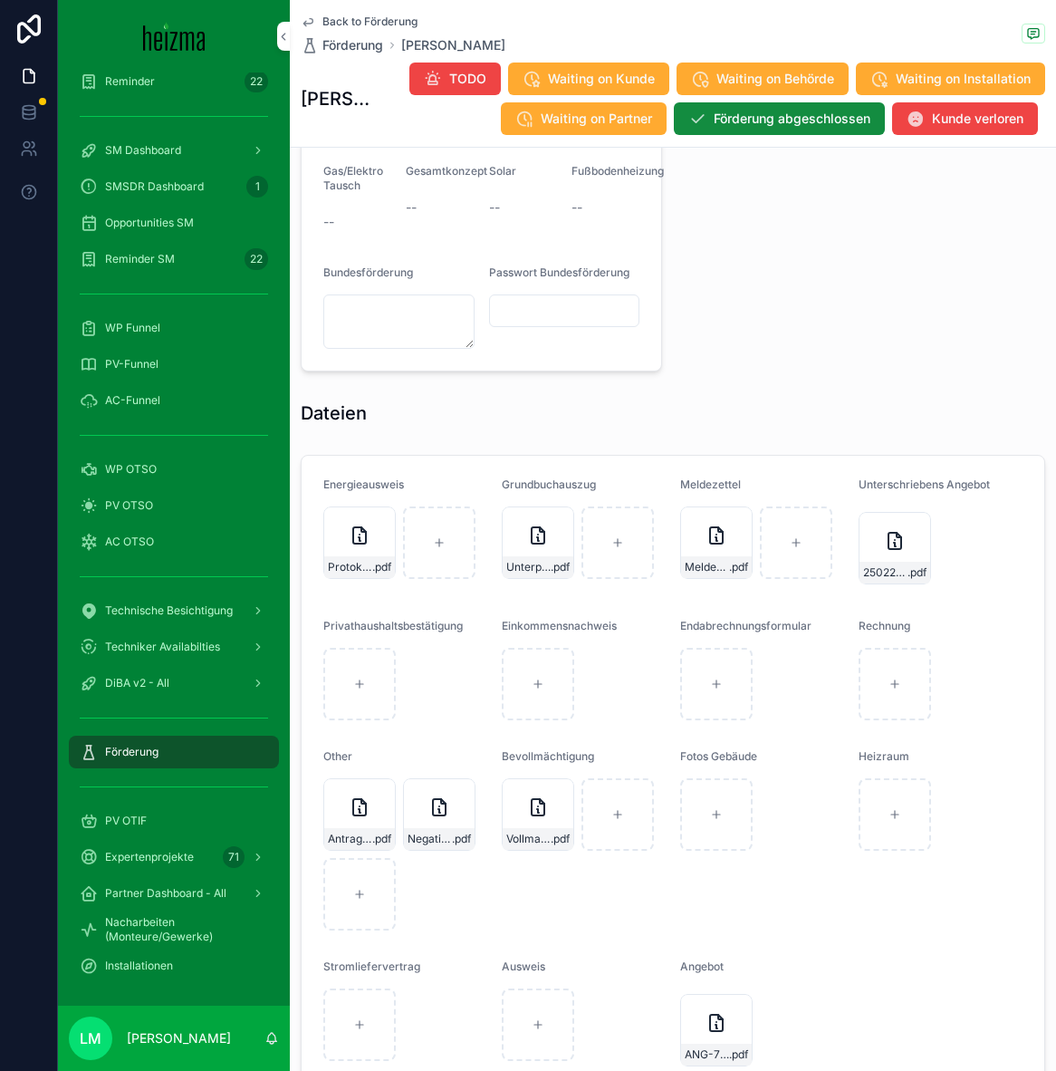
scroll to position [1760, 0]
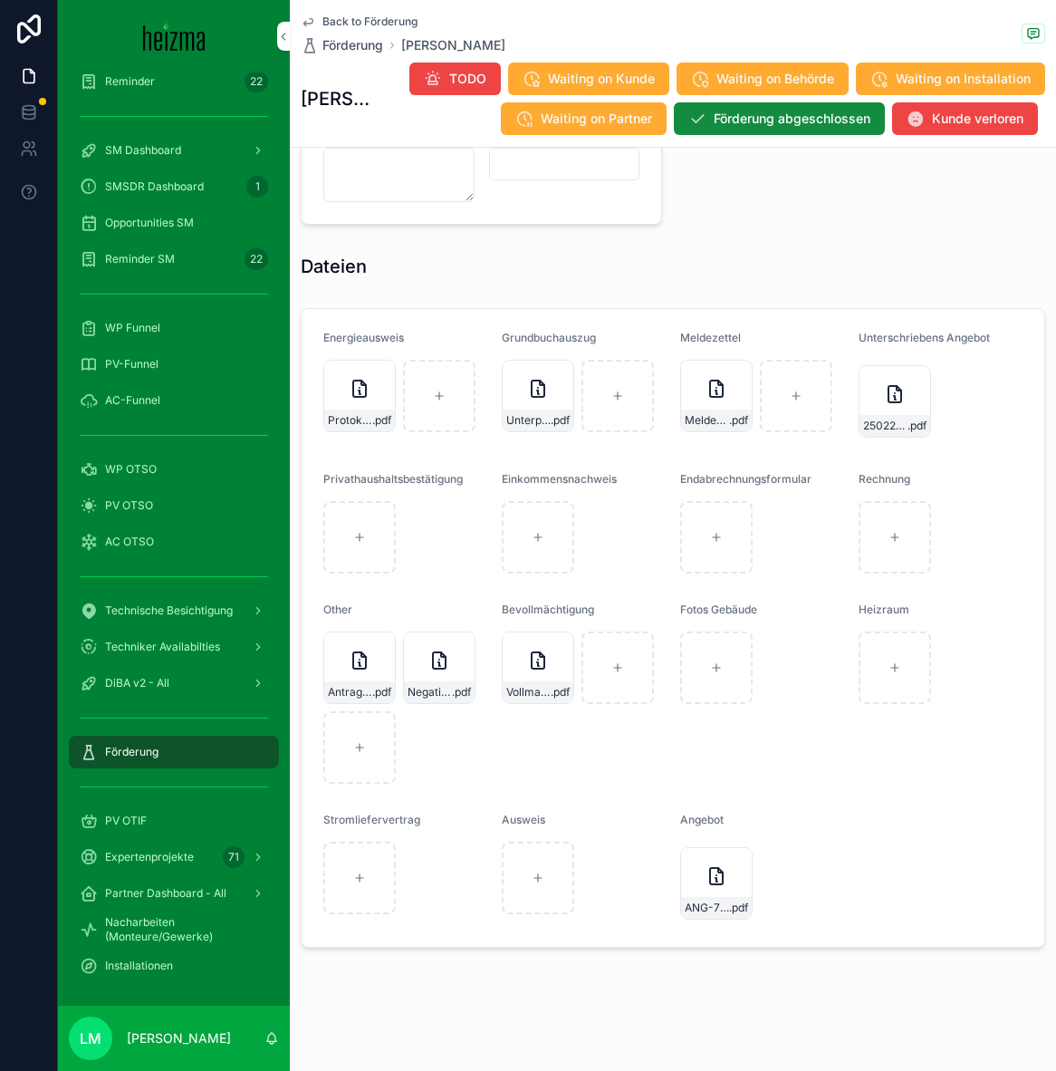
click at [347, 701] on div "Antrag-(63) .pdf" at bounding box center [359, 692] width 71 height 22
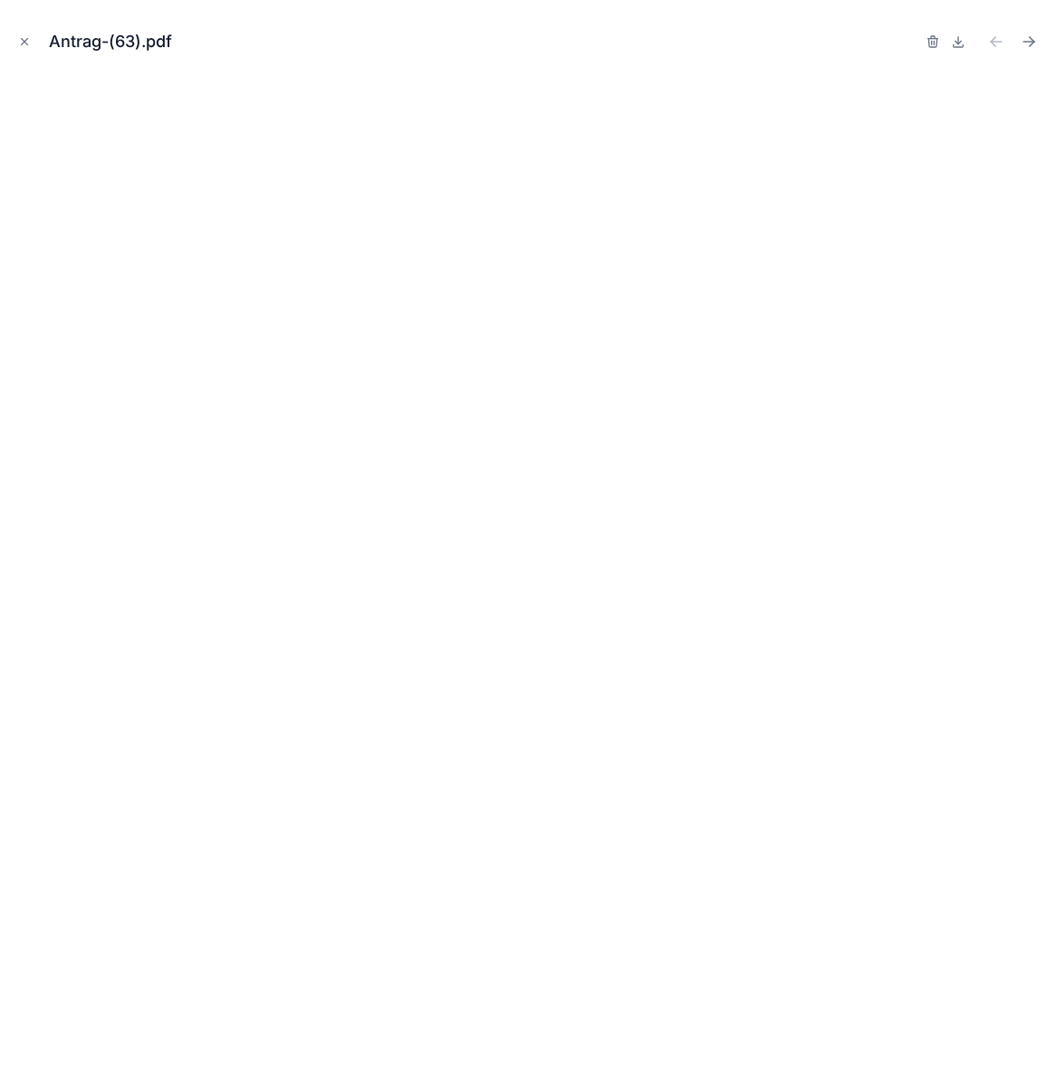
click at [28, 45] on icon "Close modal" at bounding box center [24, 41] width 13 height 13
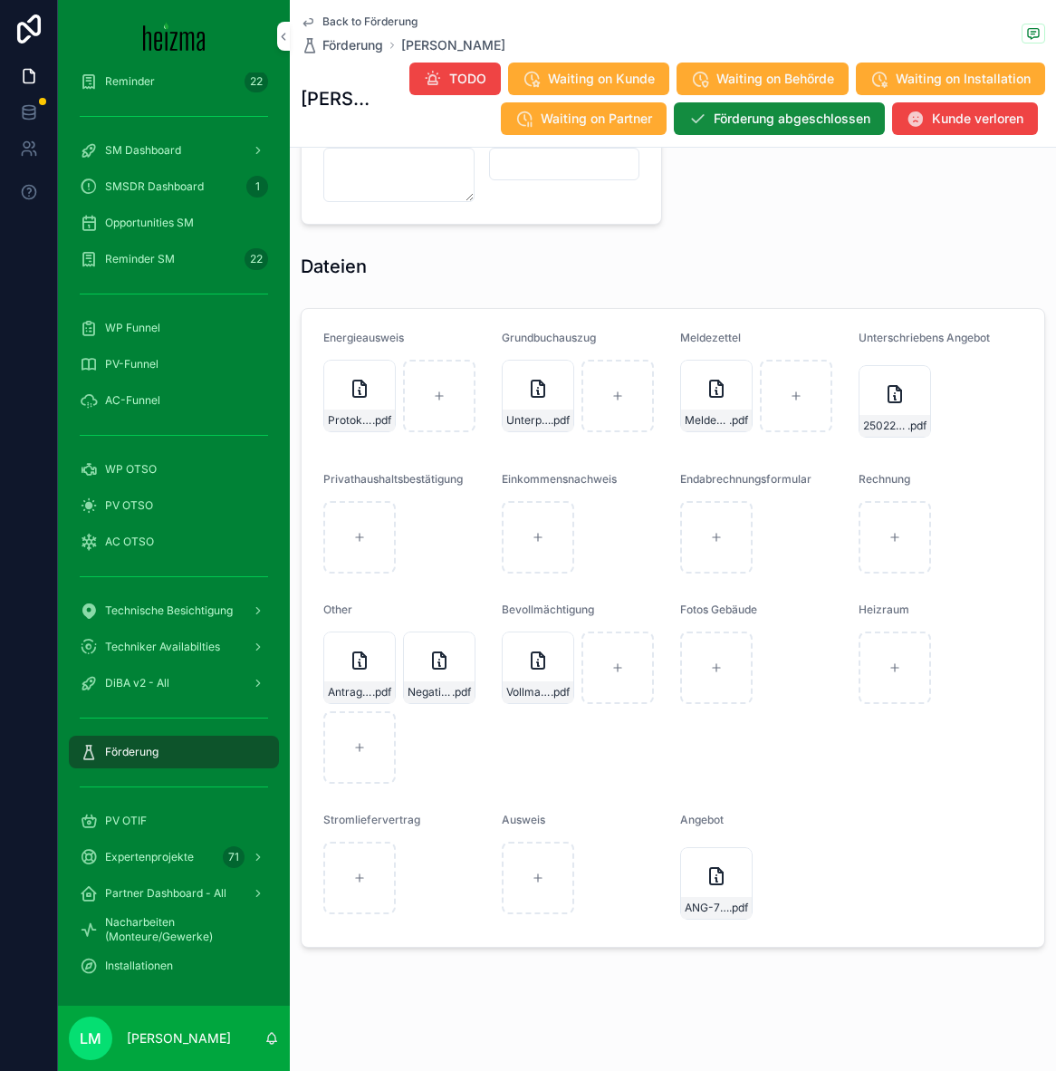
click at [354, 21] on span "Back to Förderung" at bounding box center [370, 21] width 95 height 14
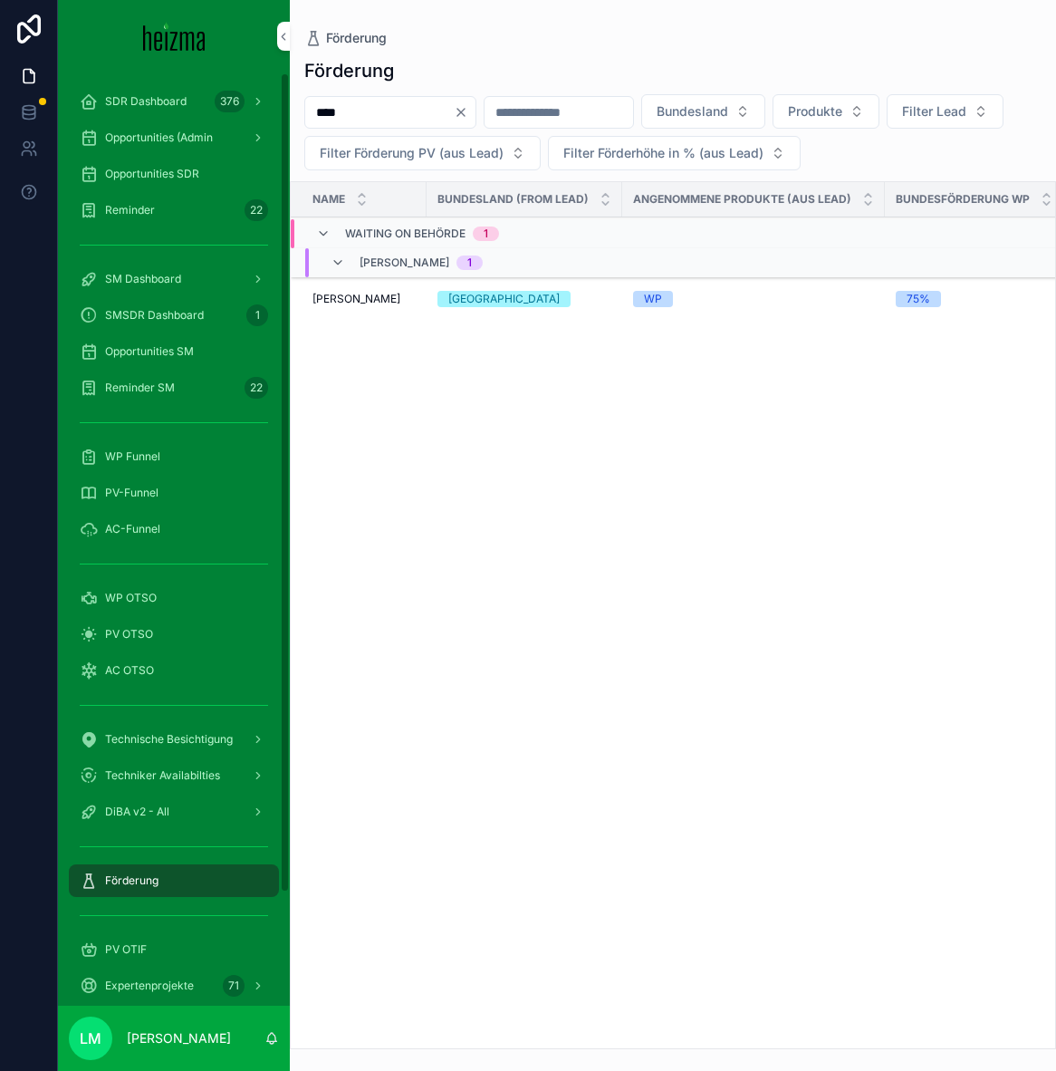
click at [149, 176] on span "Opportunities SDR" at bounding box center [152, 174] width 94 height 14
click at [130, 169] on span "Opportunities SDR" at bounding box center [152, 174] width 94 height 14
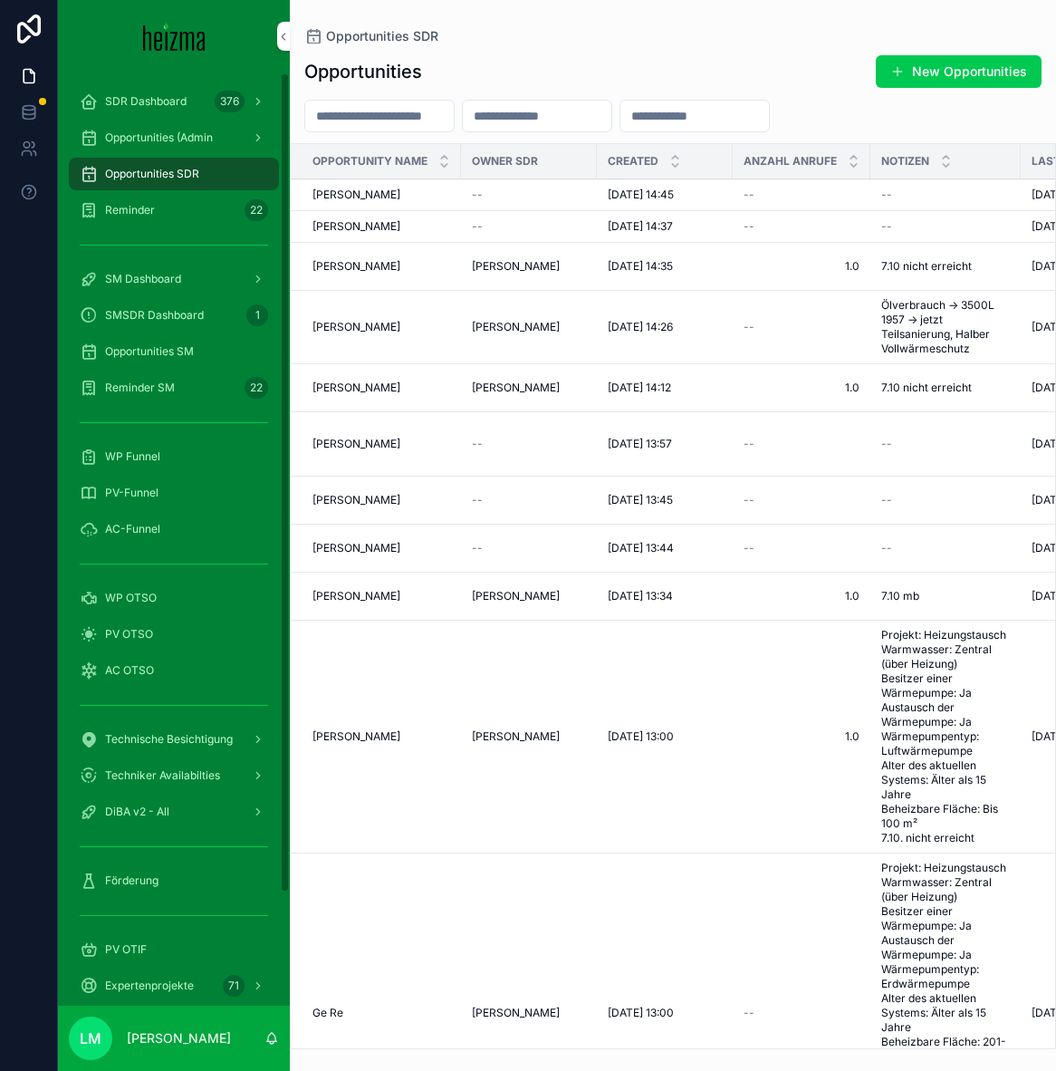
click at [410, 129] on div "scrollable content" at bounding box center [379, 116] width 150 height 33
click at [403, 125] on input "scrollable content" at bounding box center [379, 115] width 149 height 25
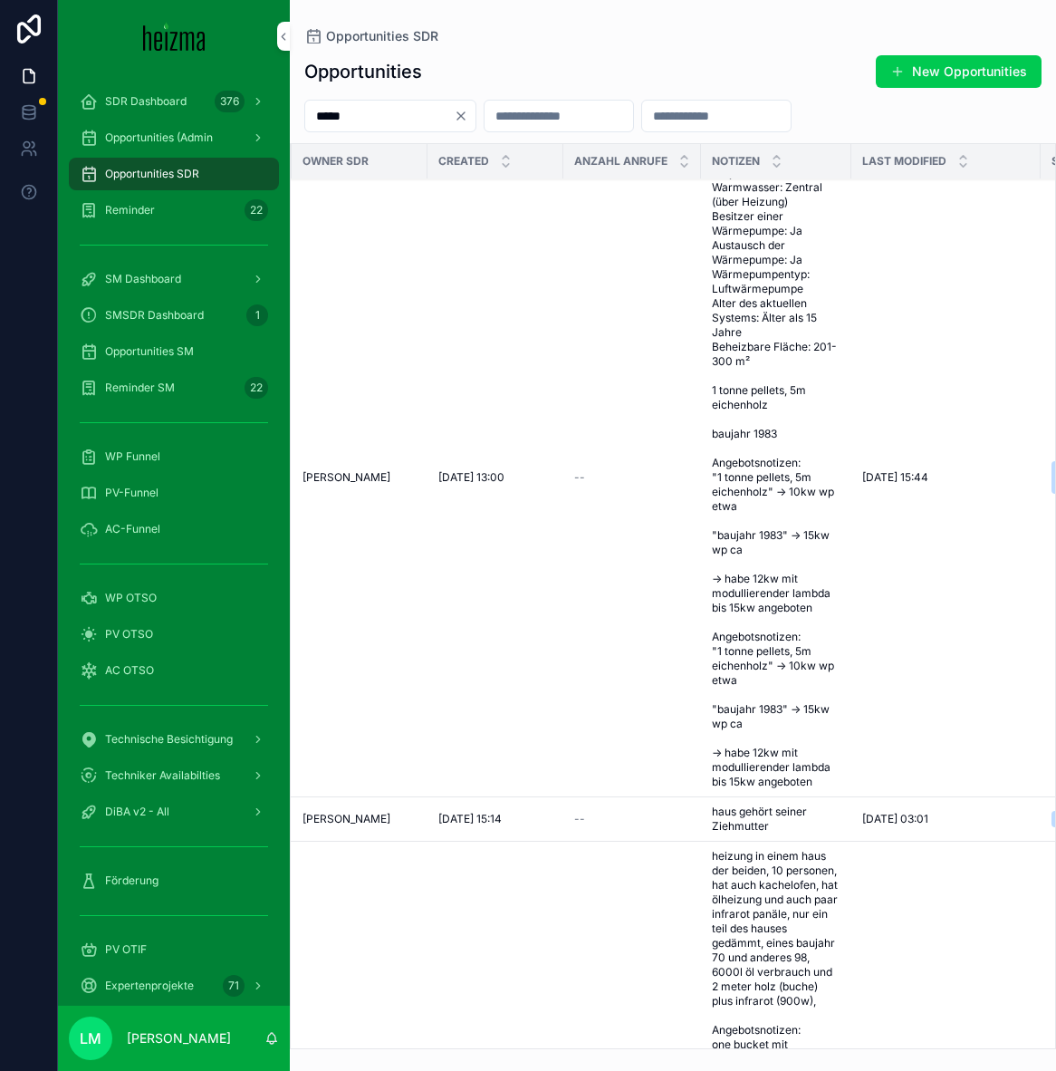
scroll to position [21, 0]
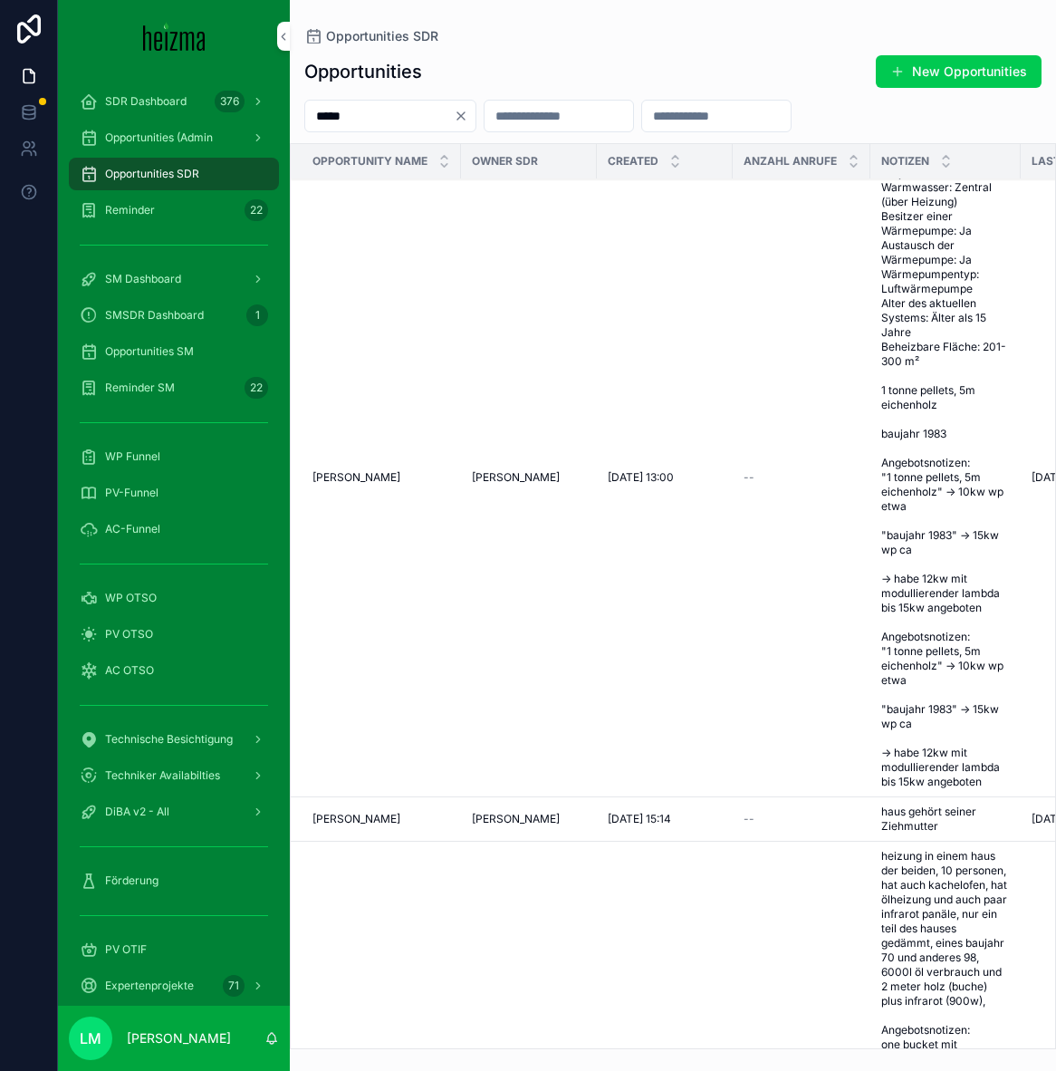
type input "*****"
click at [361, 474] on span "Johann Posch" at bounding box center [357, 477] width 88 height 14
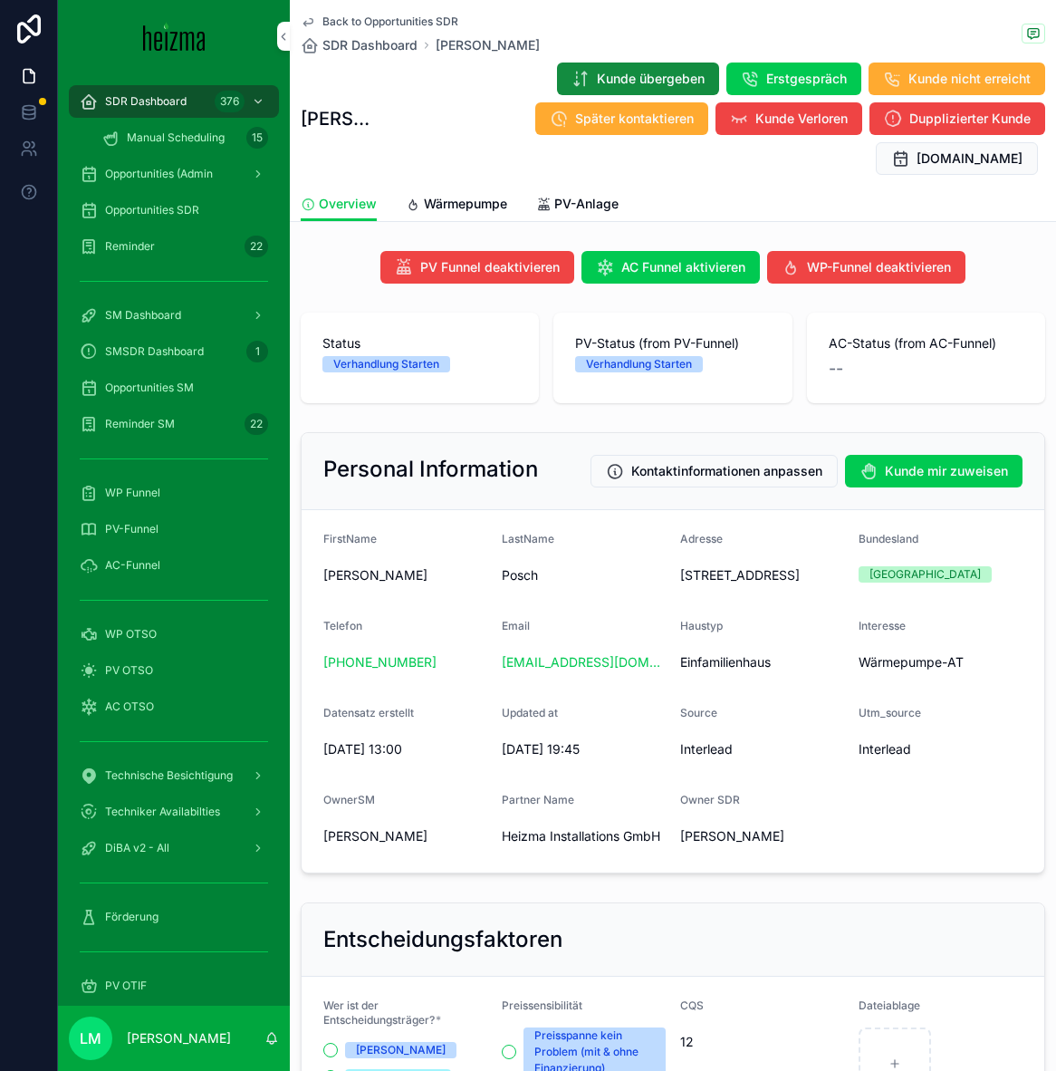
scroll to position [13, 0]
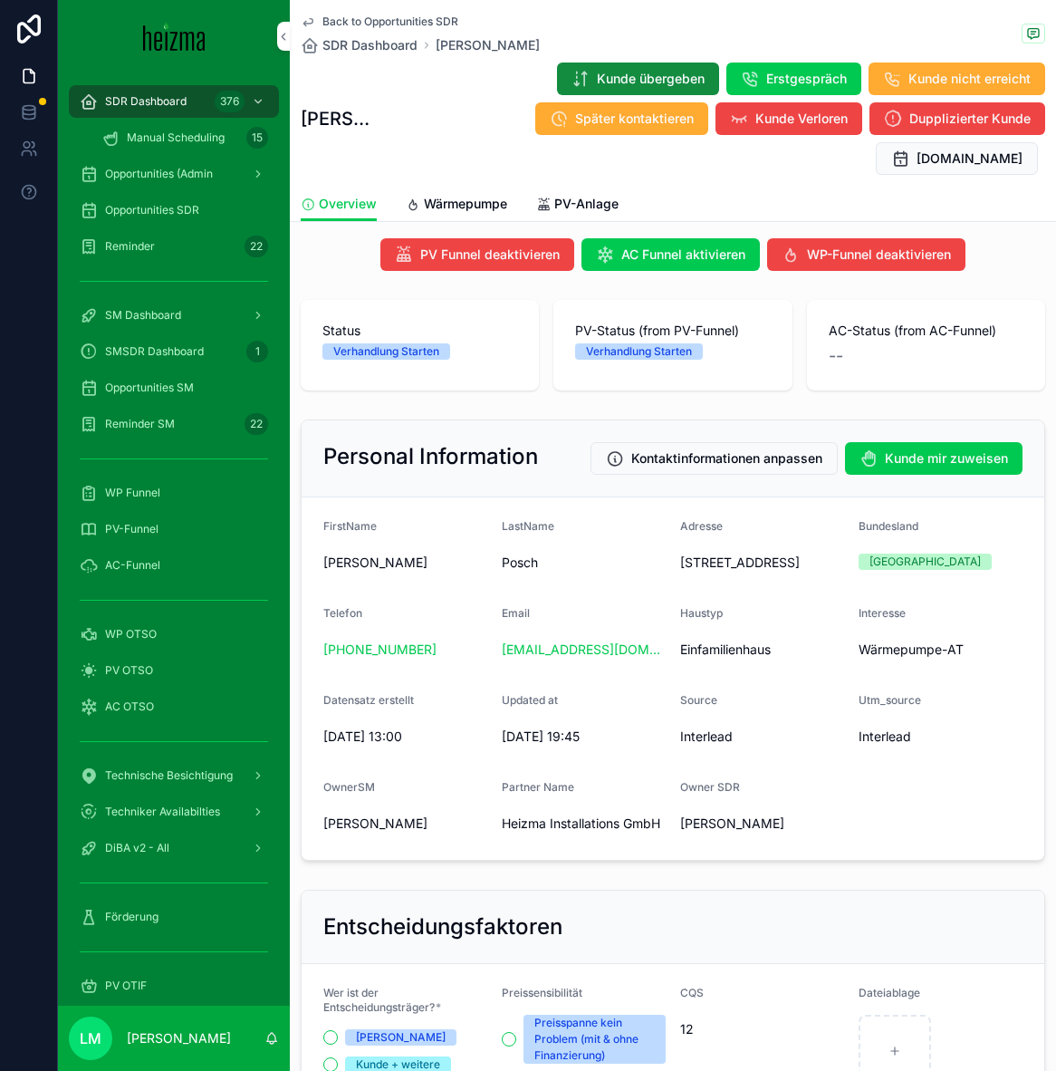
click at [383, 12] on div "Back to Opportunities SDR SDR Dashboard Johann Posch Johann Posch Kunde übergeb…" at bounding box center [673, 93] width 745 height 187
click at [382, 22] on span "Back to Opportunities SDR" at bounding box center [391, 21] width 136 height 14
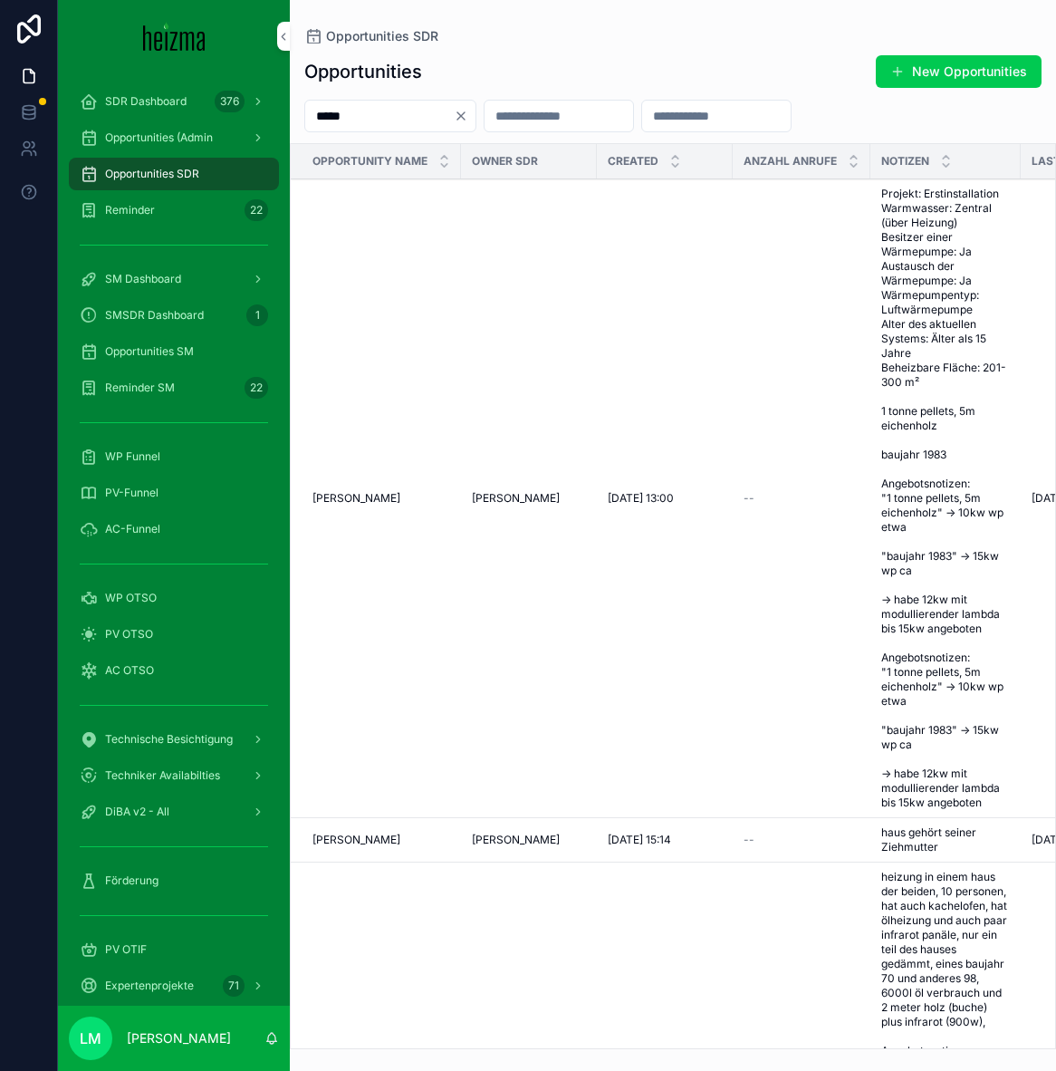
click at [356, 109] on input "*****" at bounding box center [379, 115] width 149 height 25
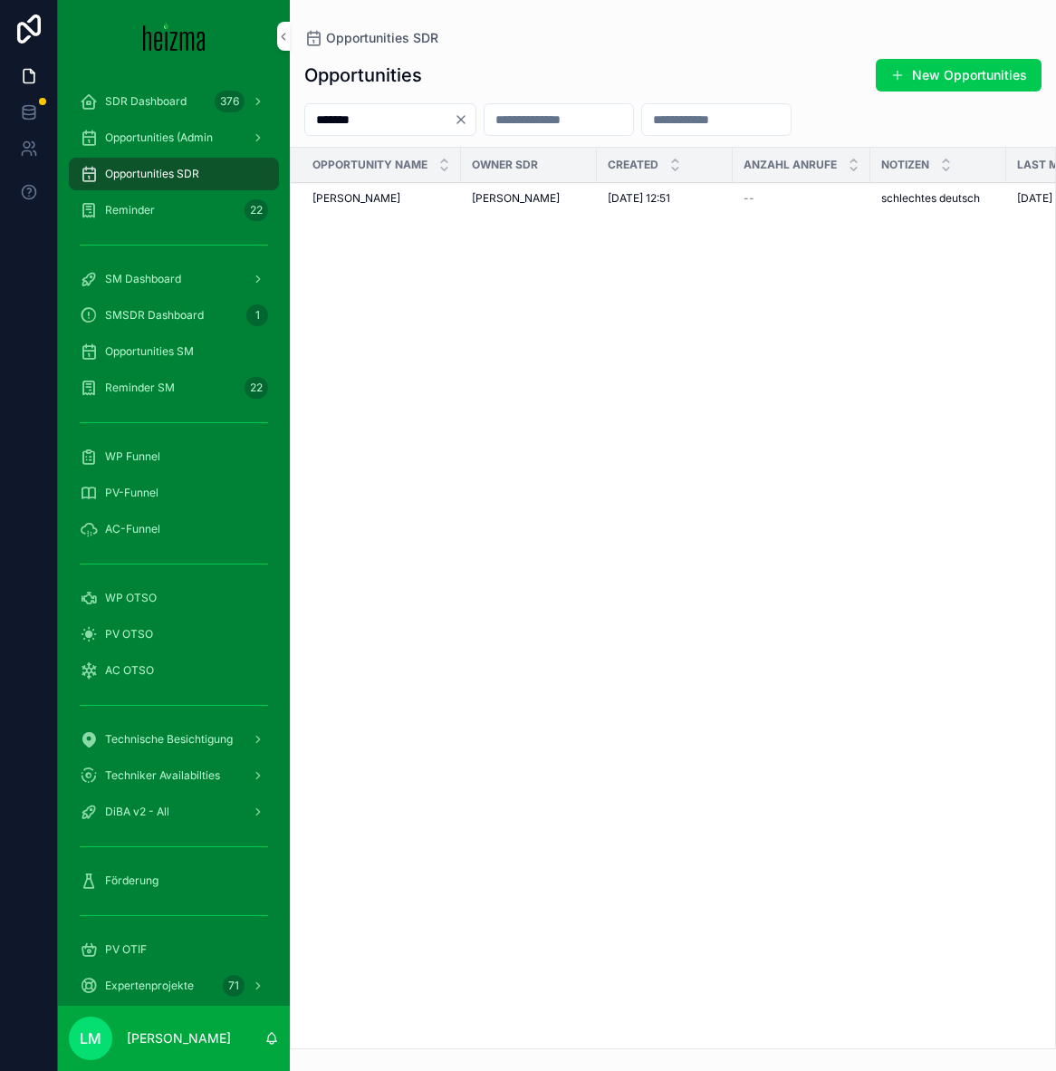
type input "*******"
click at [370, 201] on td "Bhupinder Bhupani Bhupinder Bhupani" at bounding box center [376, 199] width 170 height 32
click at [370, 206] on span "Bhupinder Bhupani" at bounding box center [357, 198] width 88 height 14
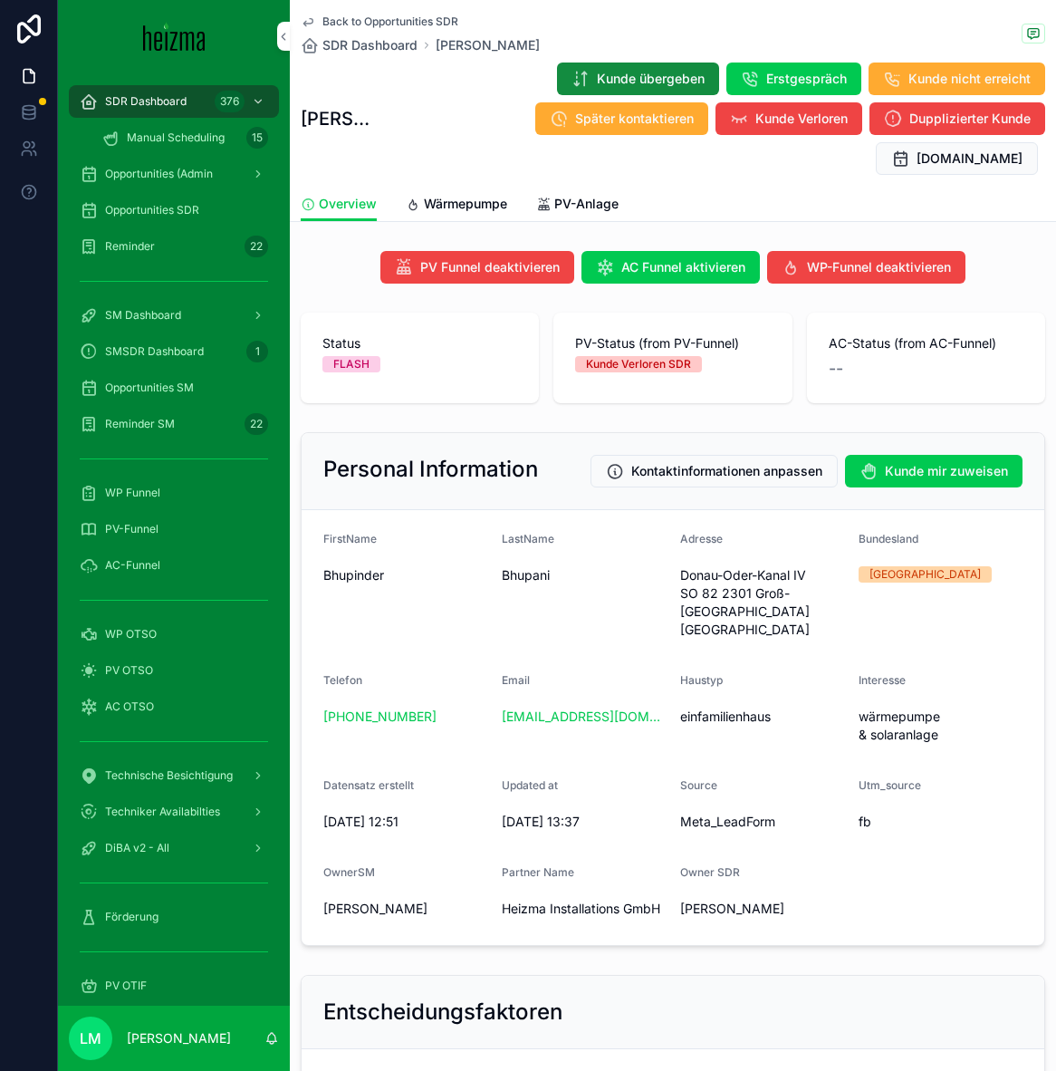
scroll to position [165, 0]
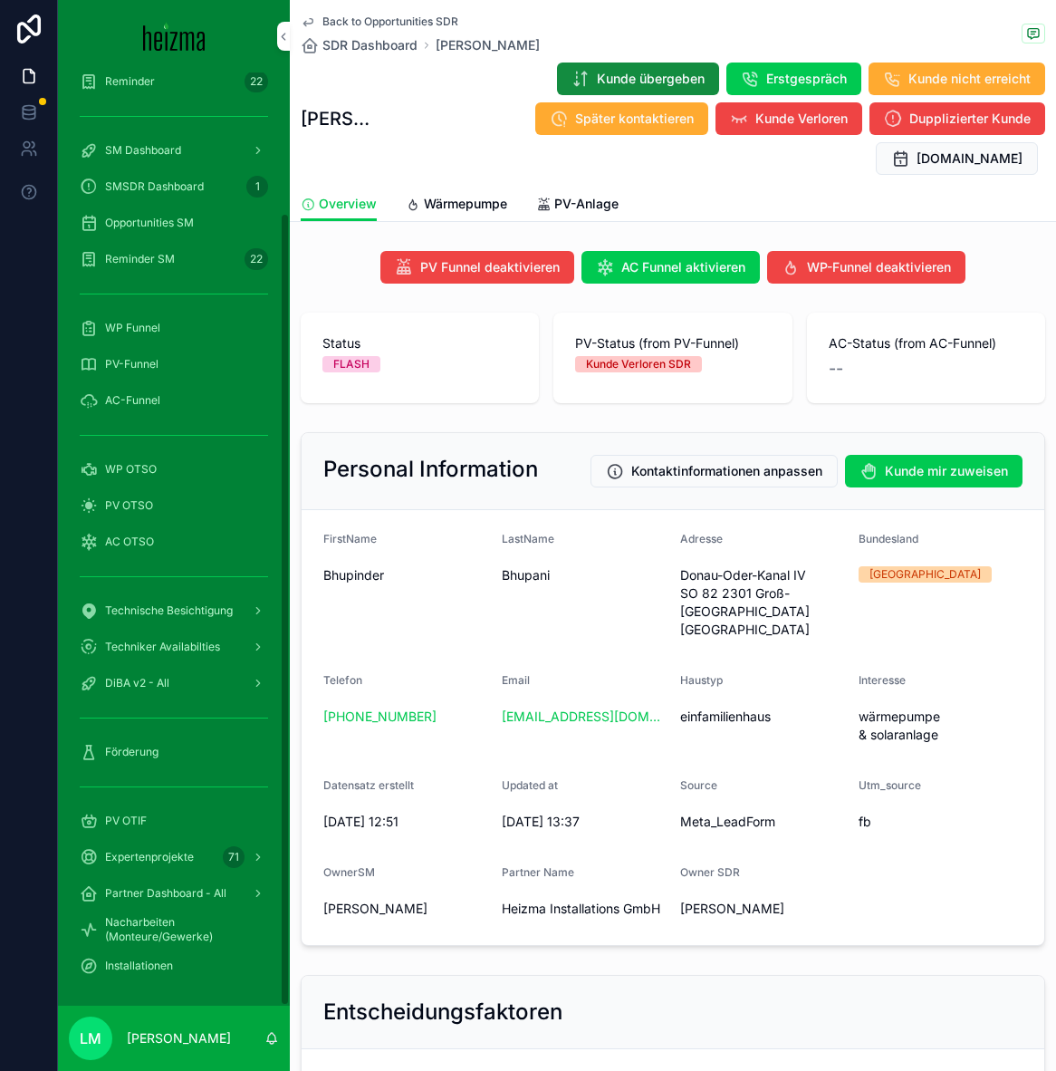
click at [114, 748] on span "Förderung" at bounding box center [131, 752] width 53 height 14
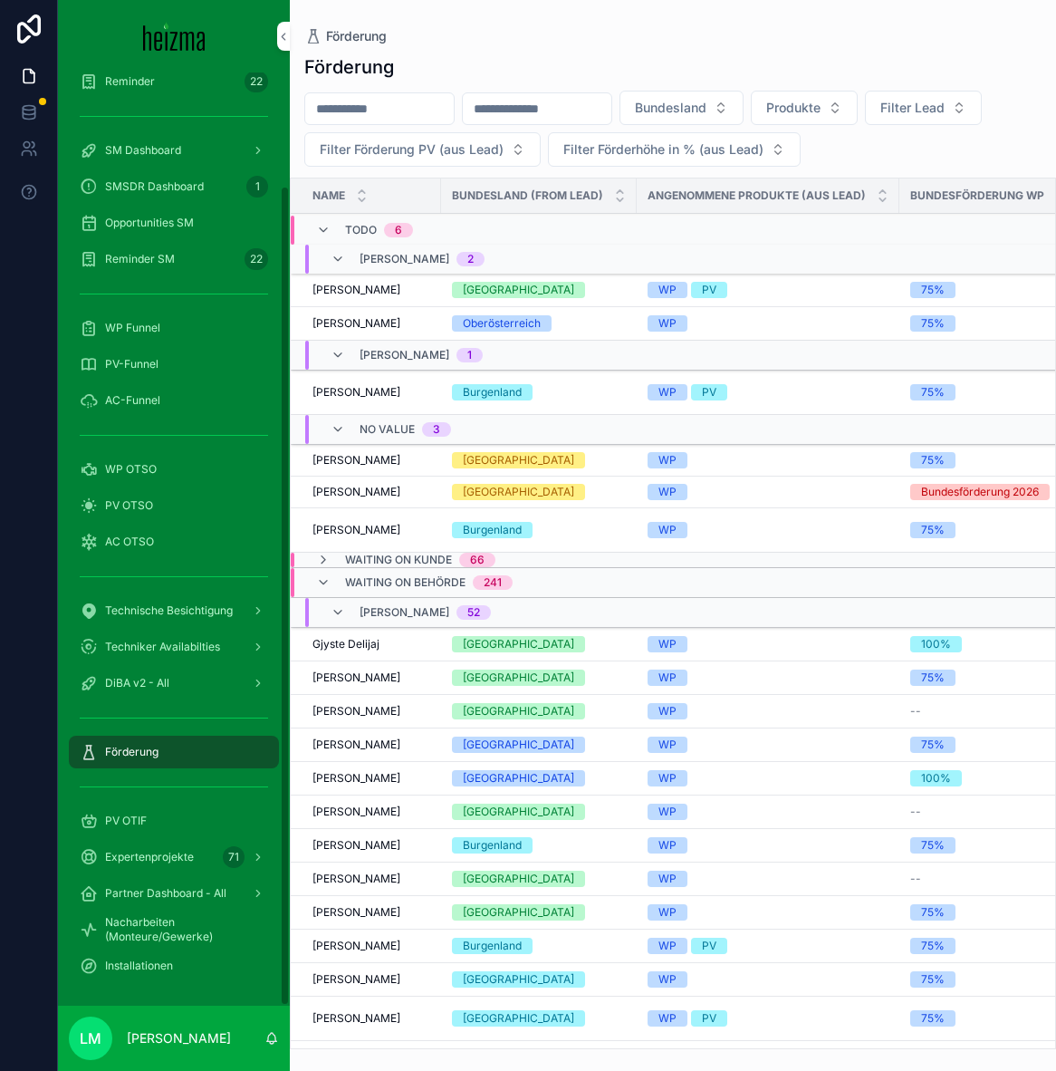
scroll to position [129, 0]
click at [388, 107] on input "scrollable content" at bounding box center [379, 108] width 149 height 25
click at [362, 381] on td "Mahir Dogan Mahir Dogan" at bounding box center [366, 393] width 150 height 44
click at [364, 399] on span "Mahir Dogan" at bounding box center [357, 392] width 88 height 14
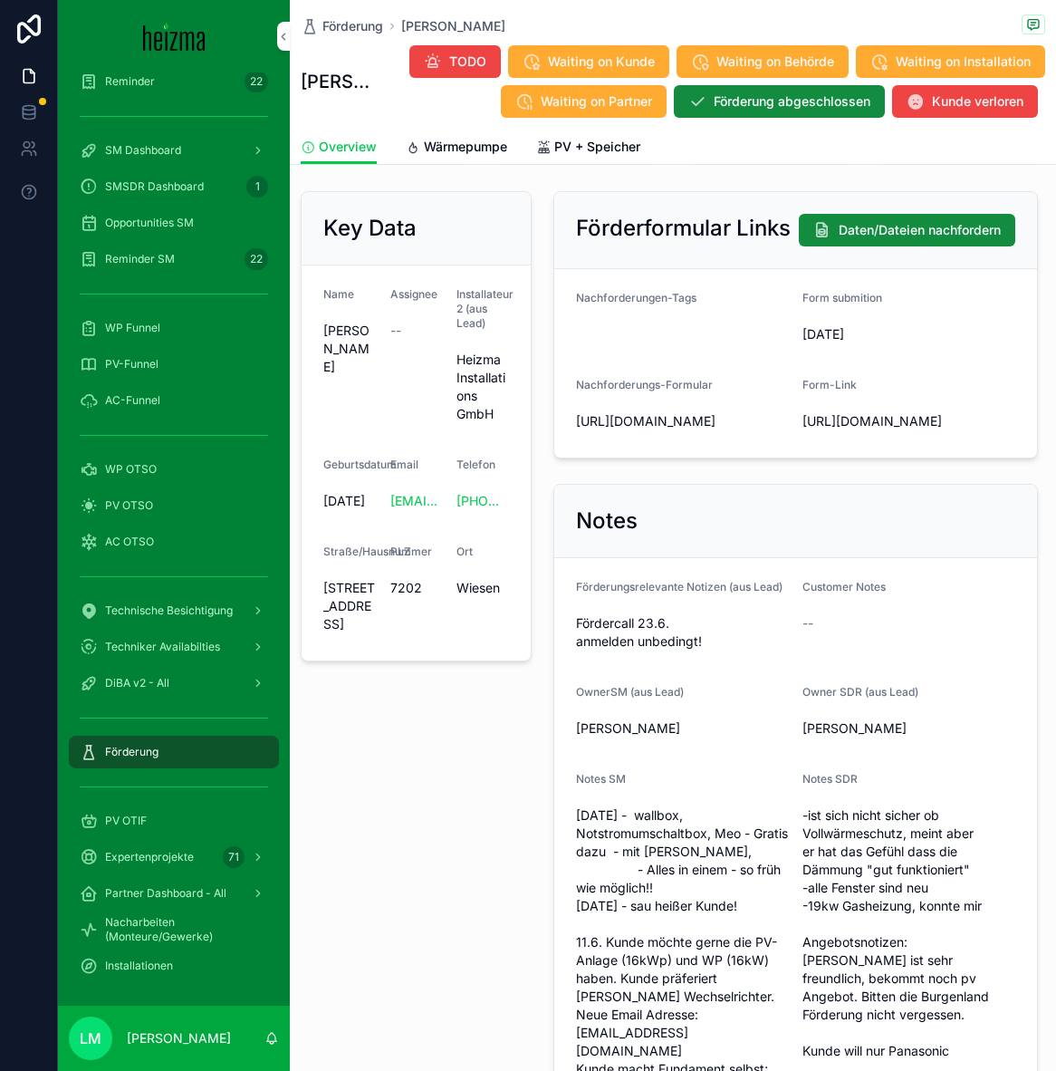
scroll to position [591, 0]
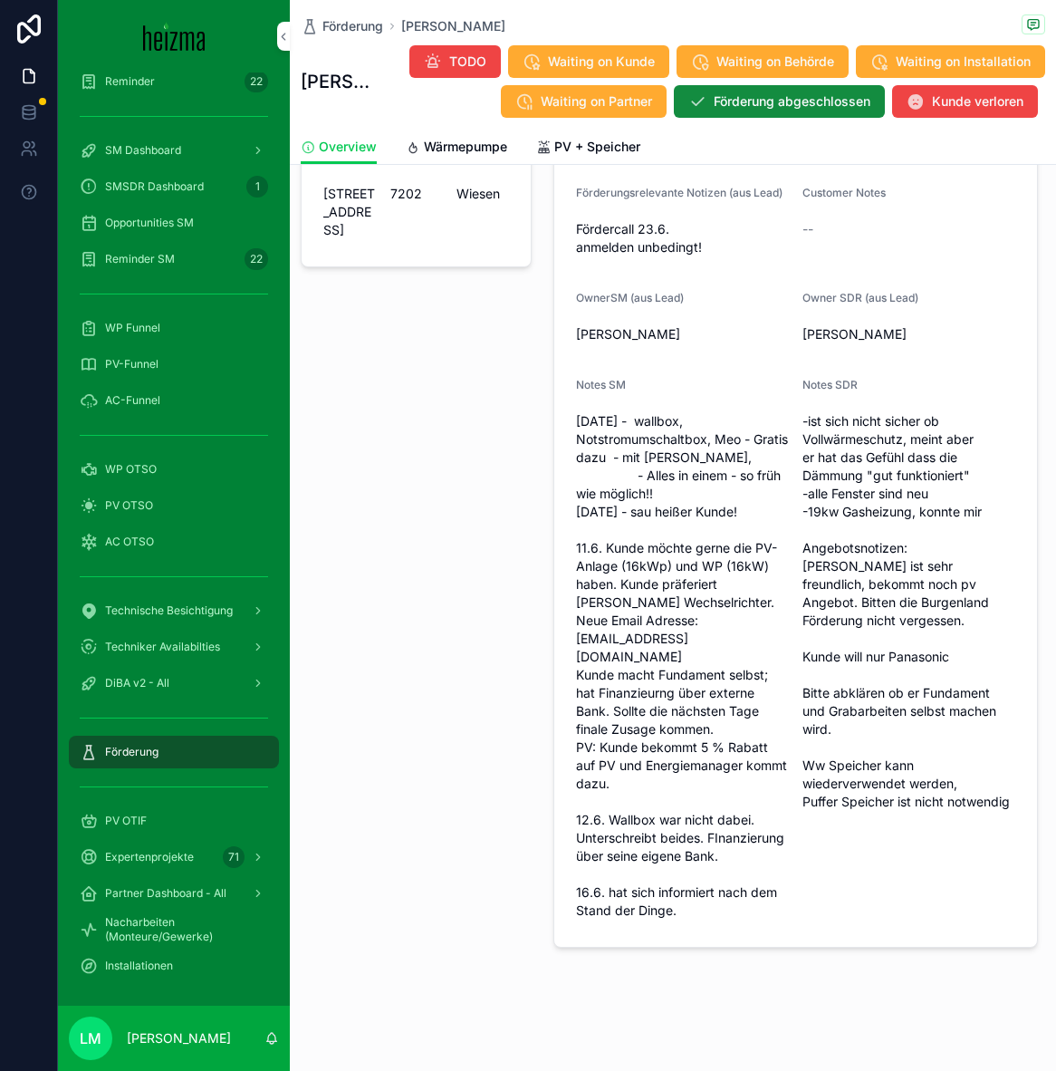
click at [579, 156] on link "PV + Speicher" at bounding box center [588, 148] width 104 height 36
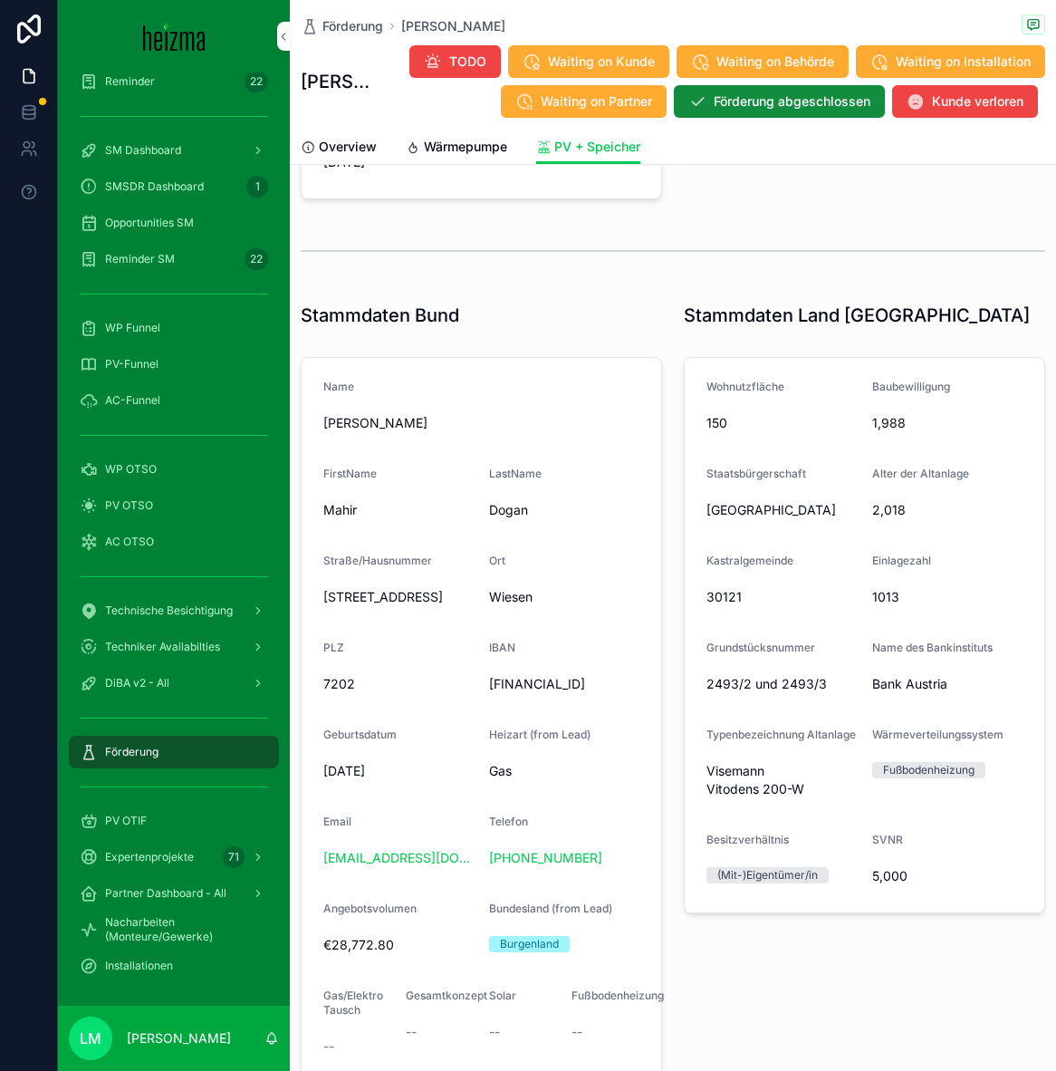
scroll to position [2136, 0]
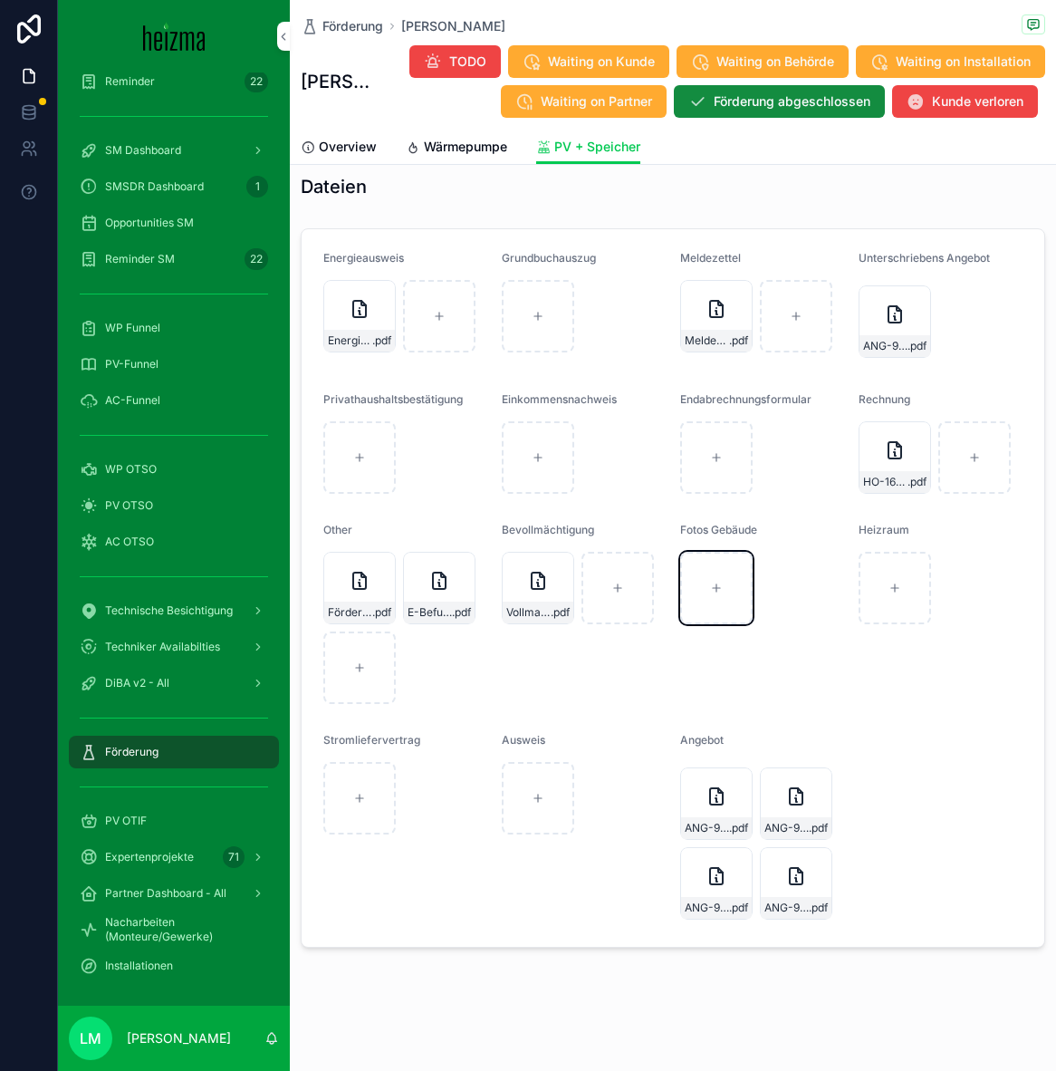
click at [691, 590] on div "scrollable content" at bounding box center [716, 588] width 72 height 72
type input "**********"
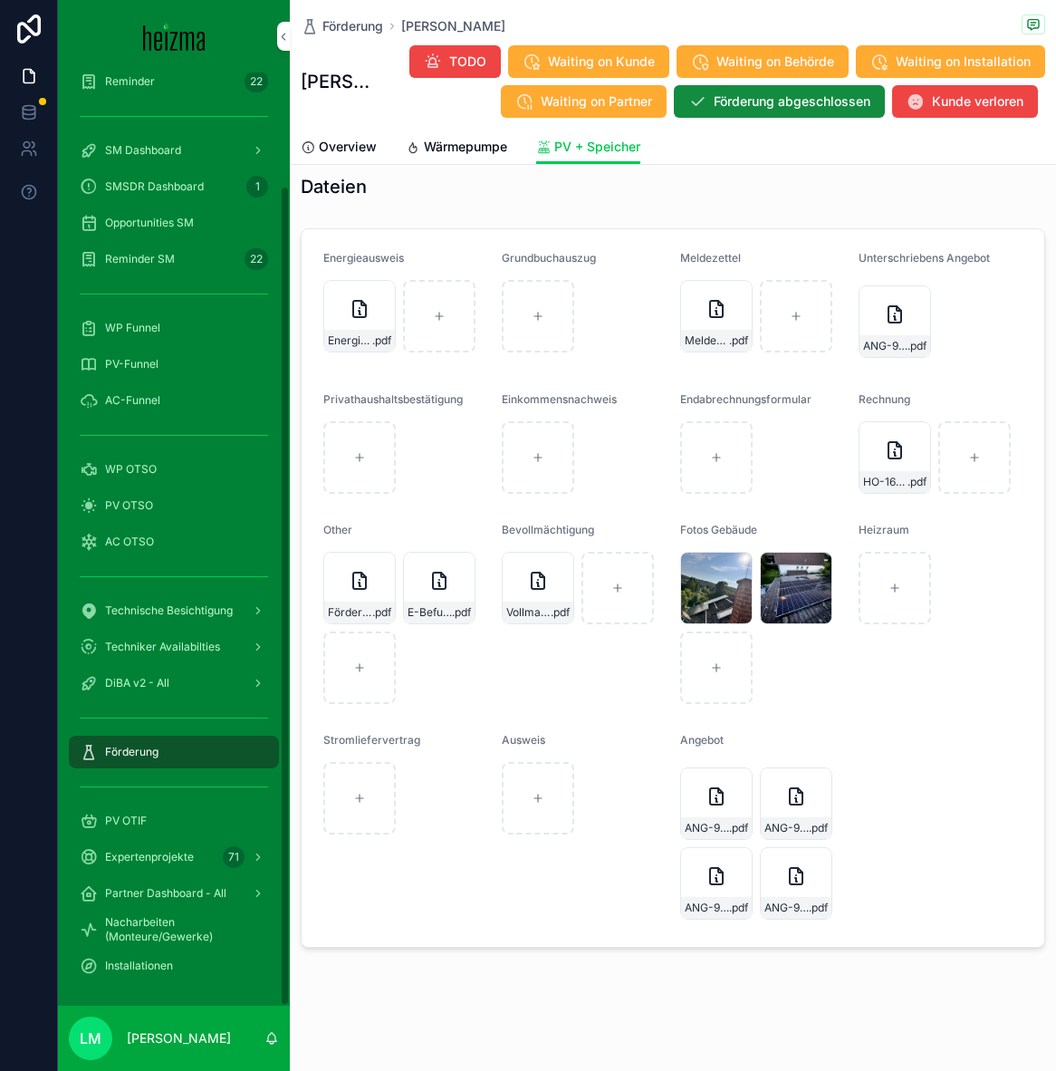
click at [348, 18] on span "Förderung" at bounding box center [353, 26] width 61 height 18
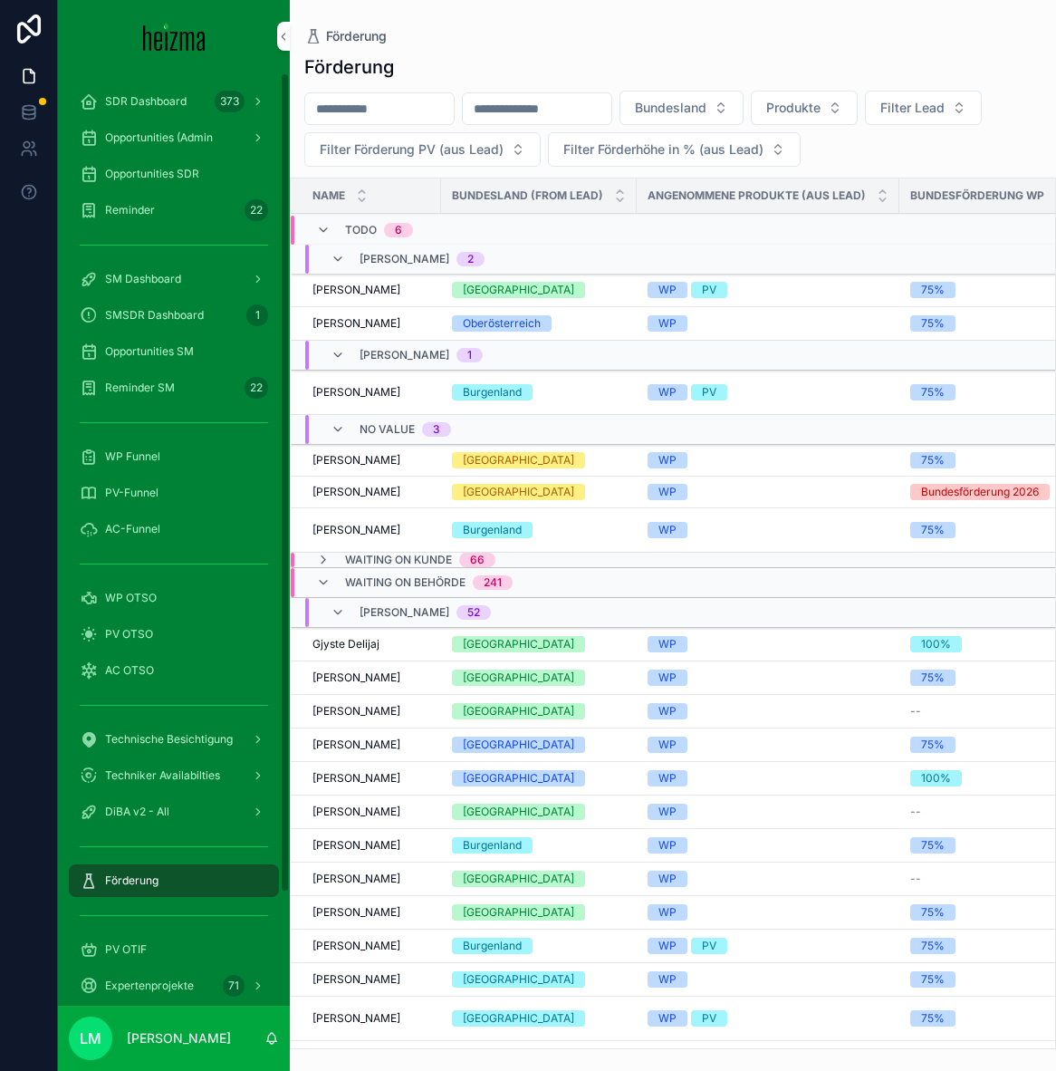
click at [141, 111] on div "SDR Dashboard 373" at bounding box center [174, 101] width 188 height 29
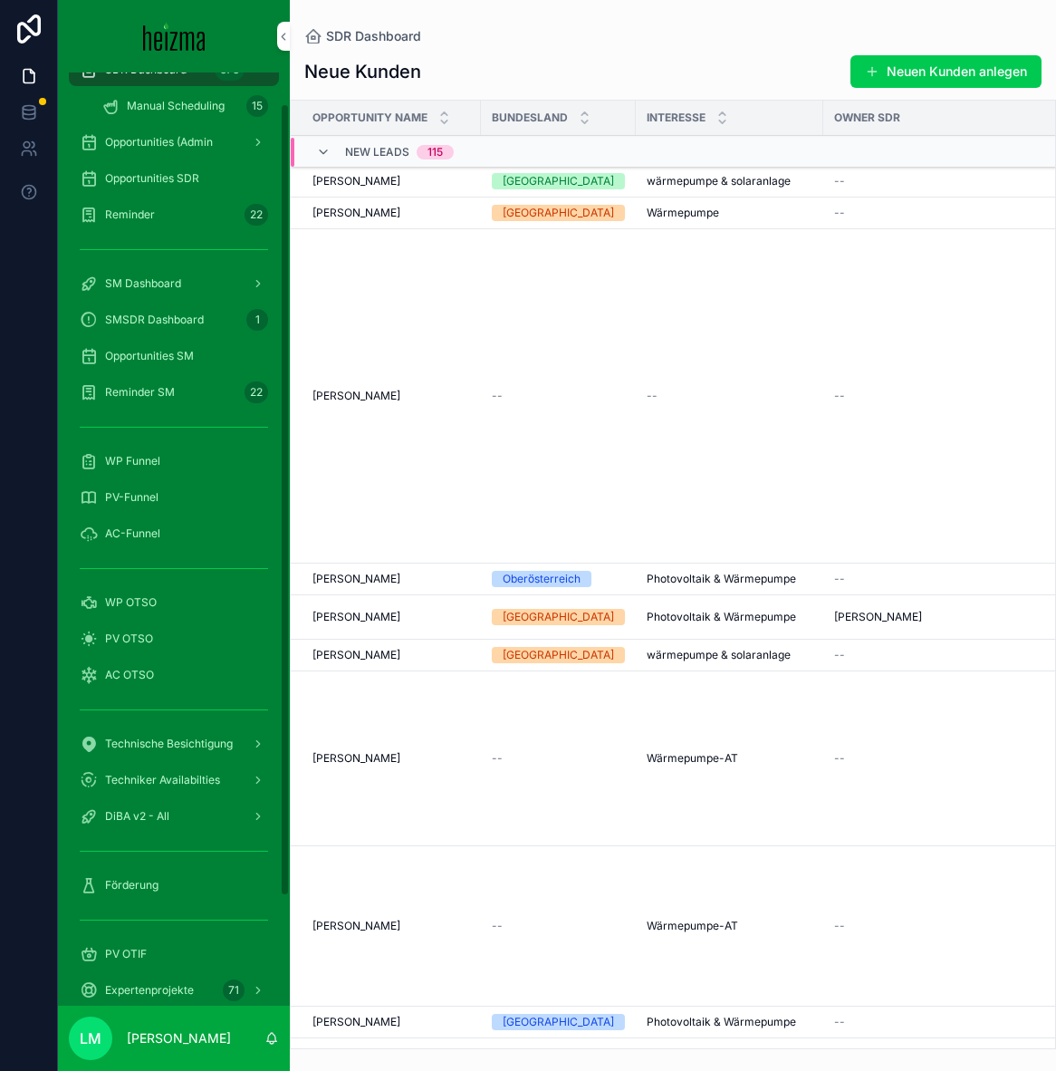
scroll to position [43, 0]
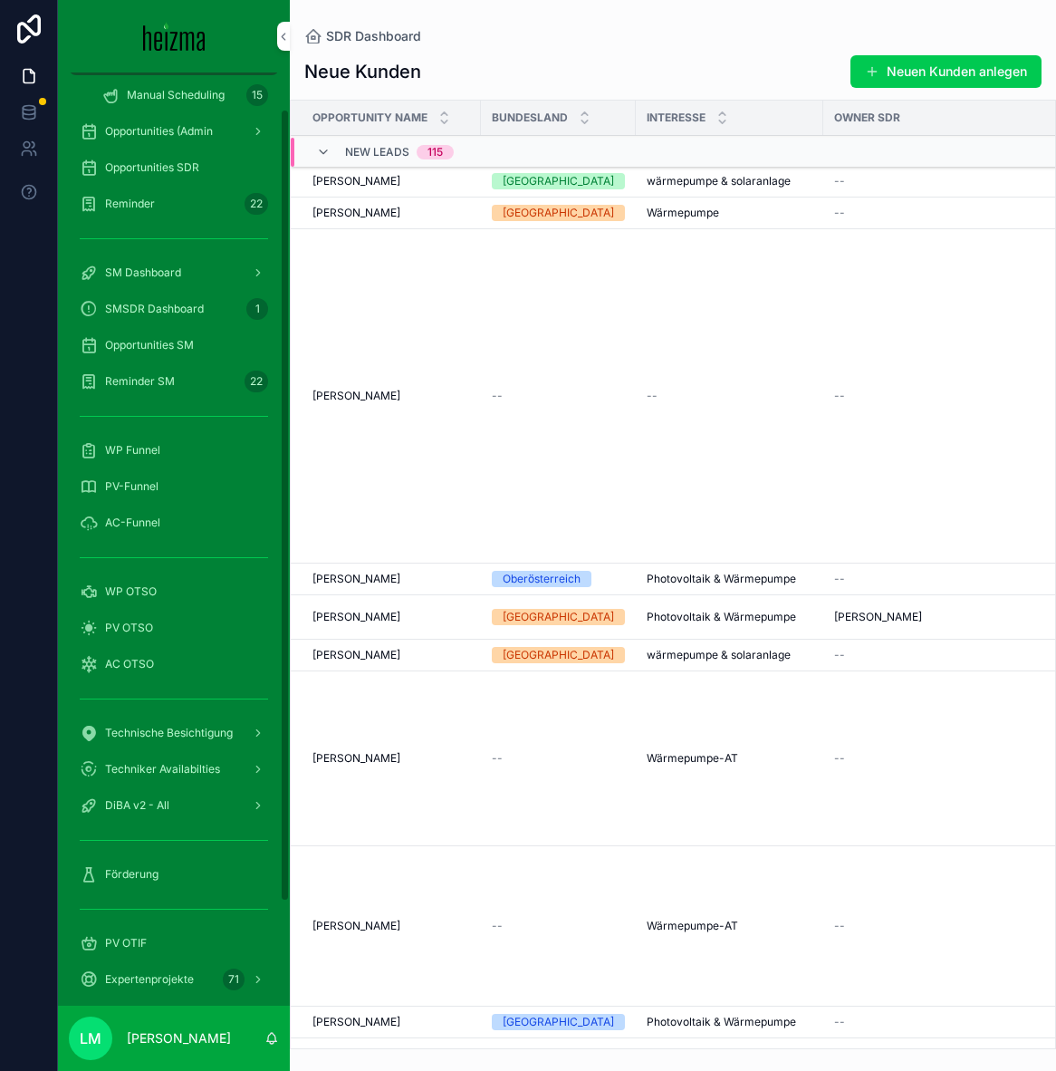
click at [107, 867] on span "Förderung" at bounding box center [131, 874] width 53 height 14
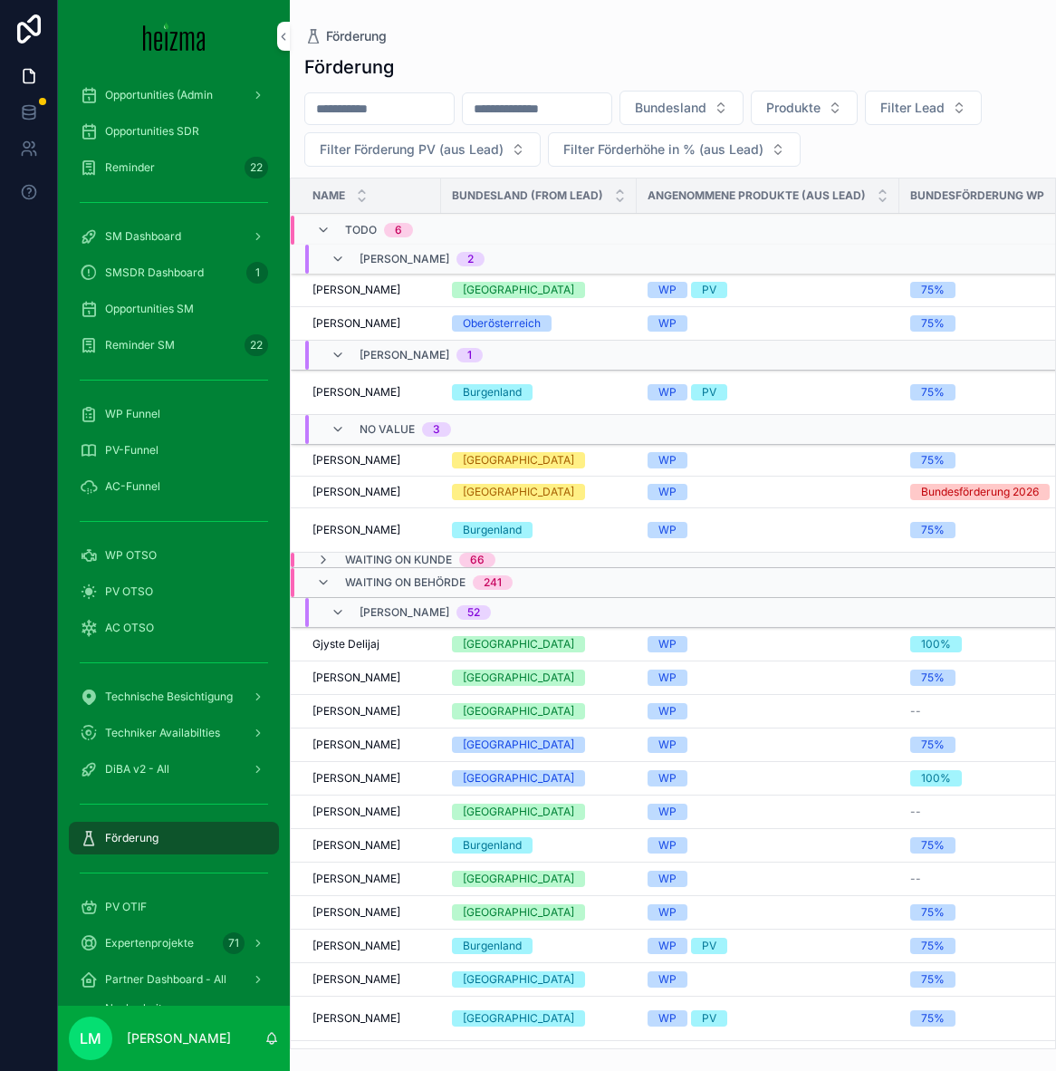
click at [352, 279] on td "Franz Reiterer Franz Reiterer" at bounding box center [366, 291] width 150 height 34
click at [352, 294] on span "Franz Reiterer" at bounding box center [357, 290] width 88 height 14
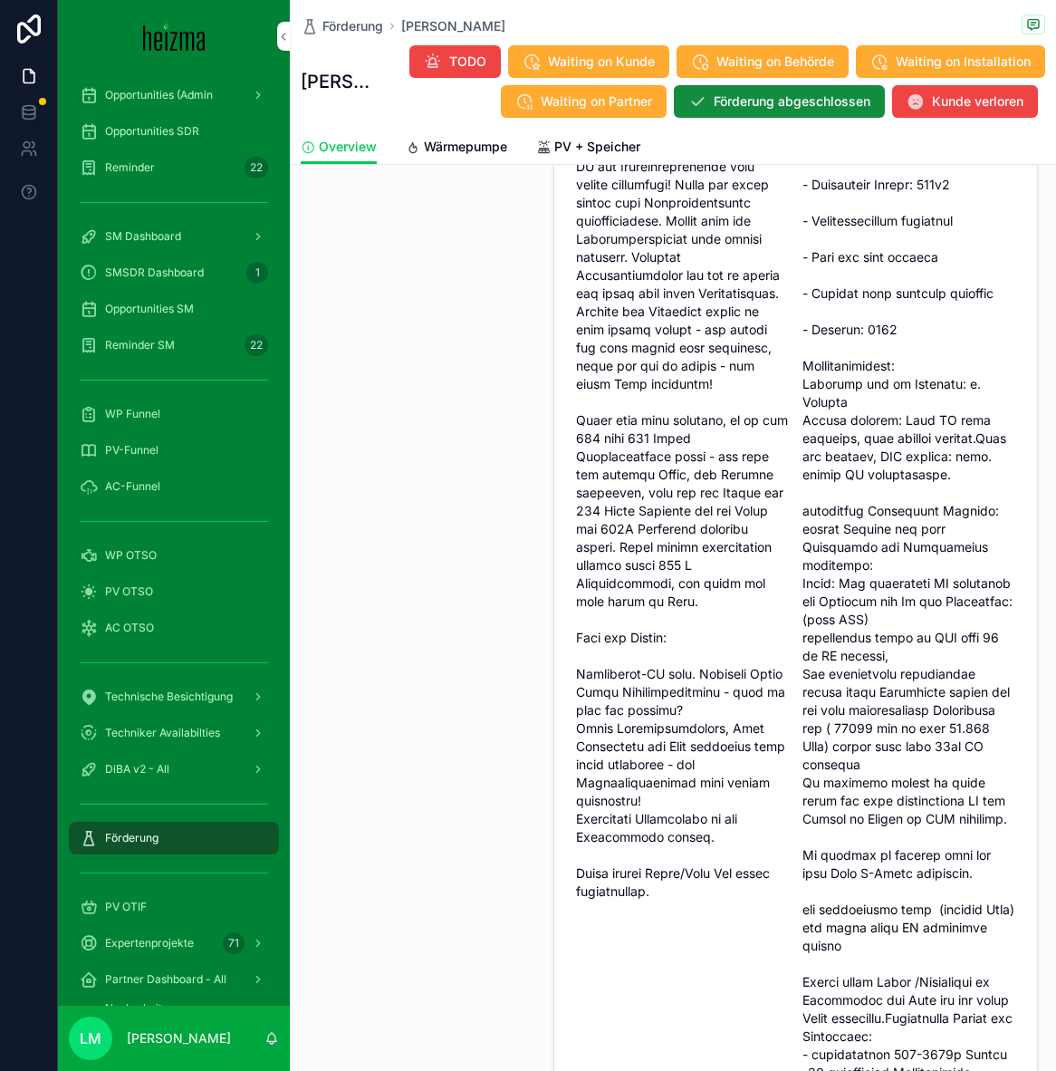
scroll to position [1292, 0]
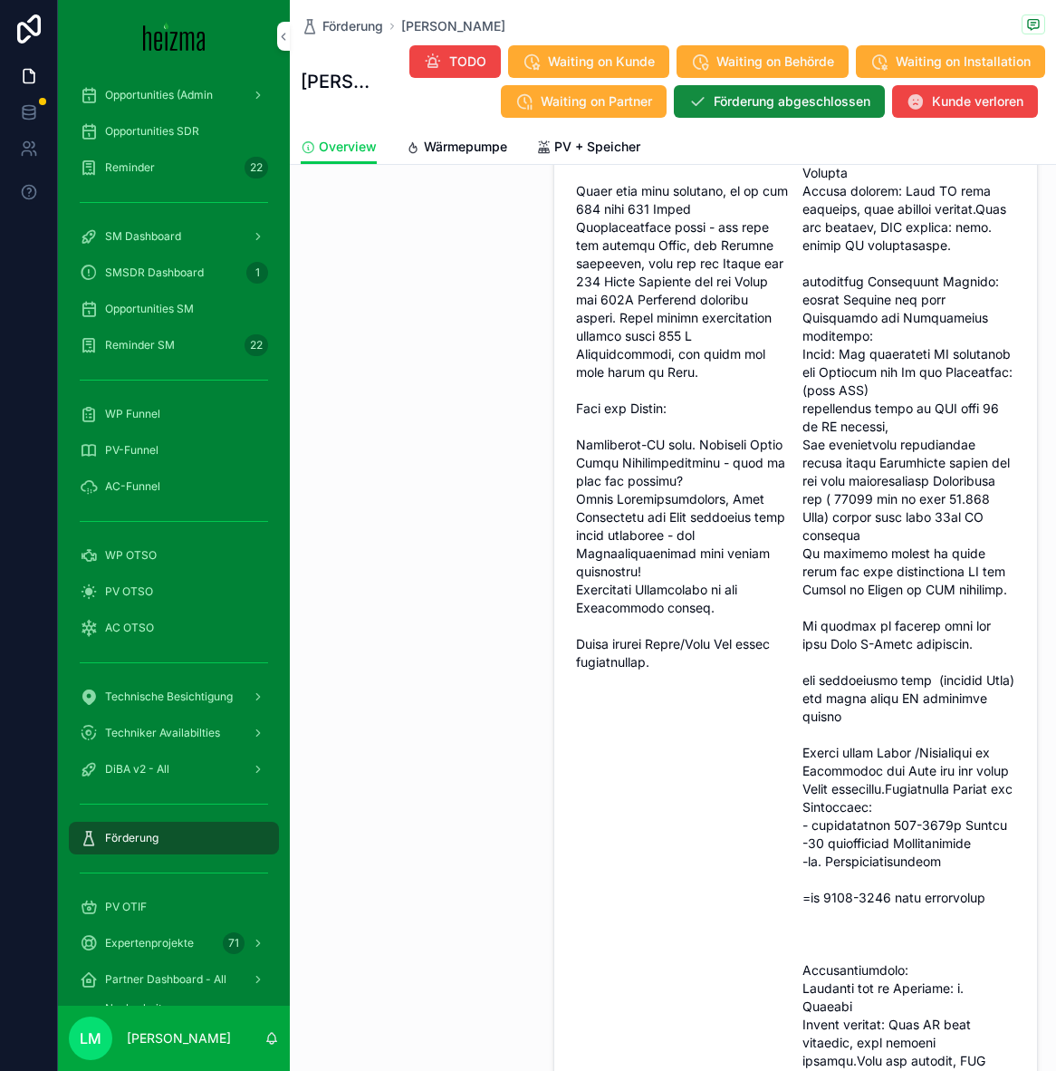
click at [469, 159] on link "Wärmepumpe" at bounding box center [456, 148] width 101 height 36
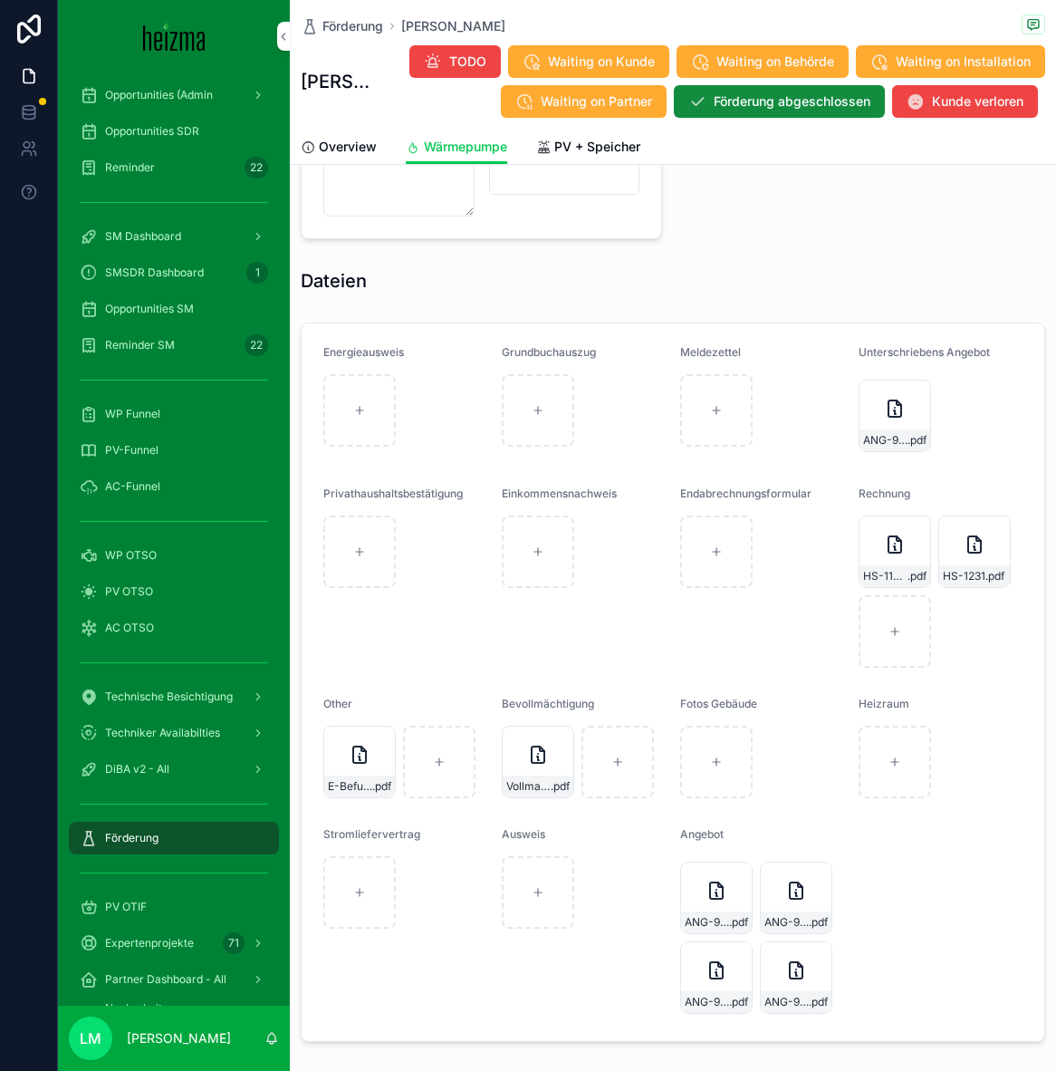
scroll to position [2371, 0]
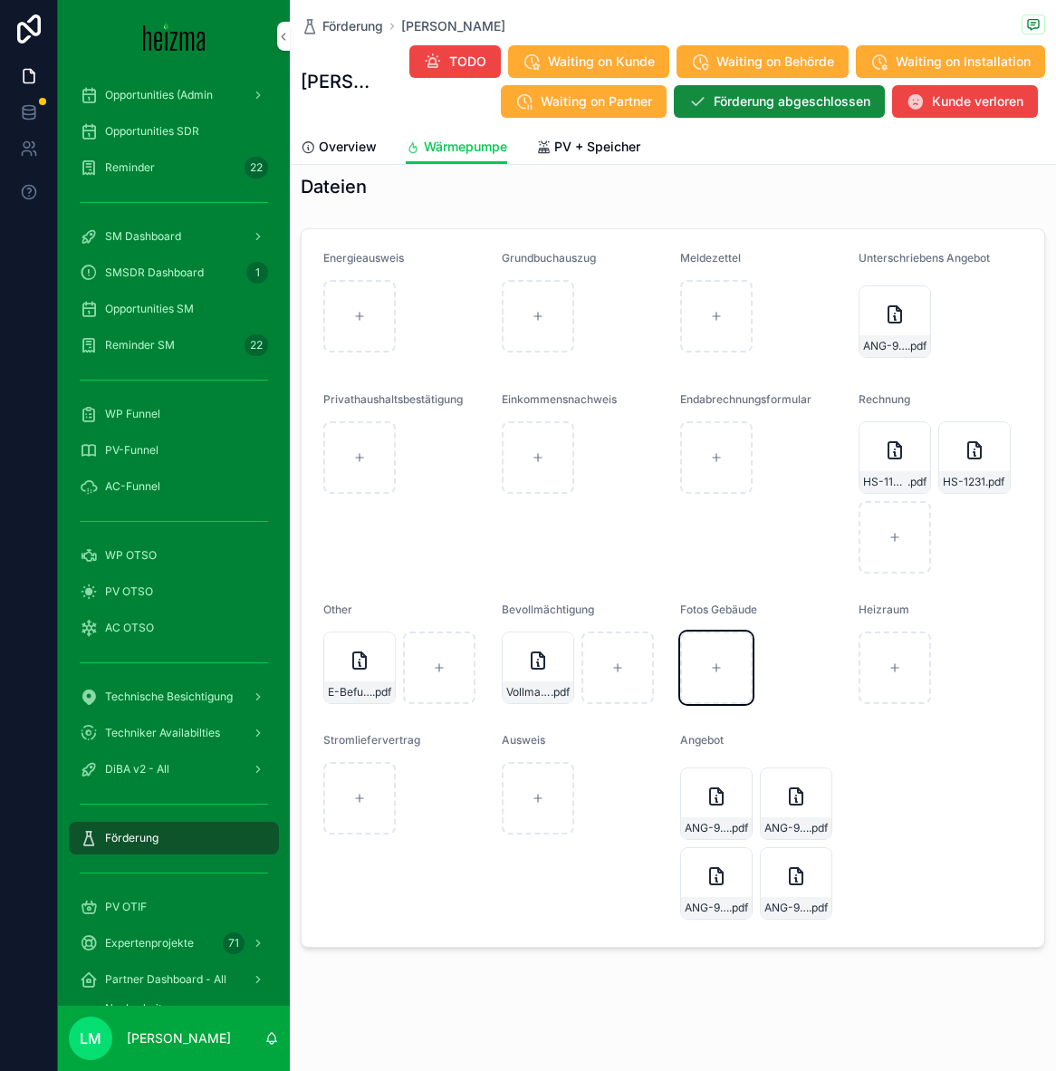
click at [720, 700] on div "scrollable content" at bounding box center [716, 668] width 72 height 72
type input "**********"
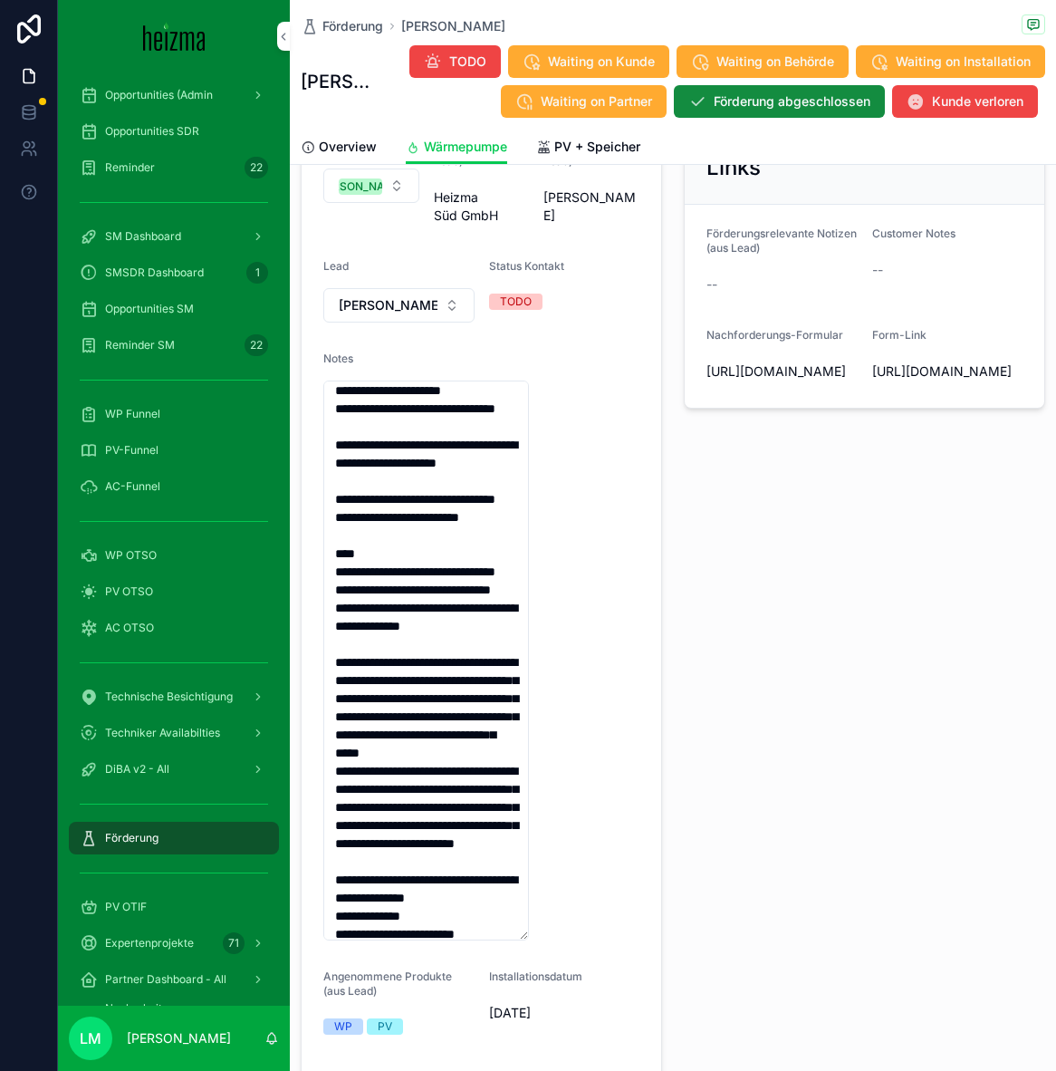
scroll to position [0, 0]
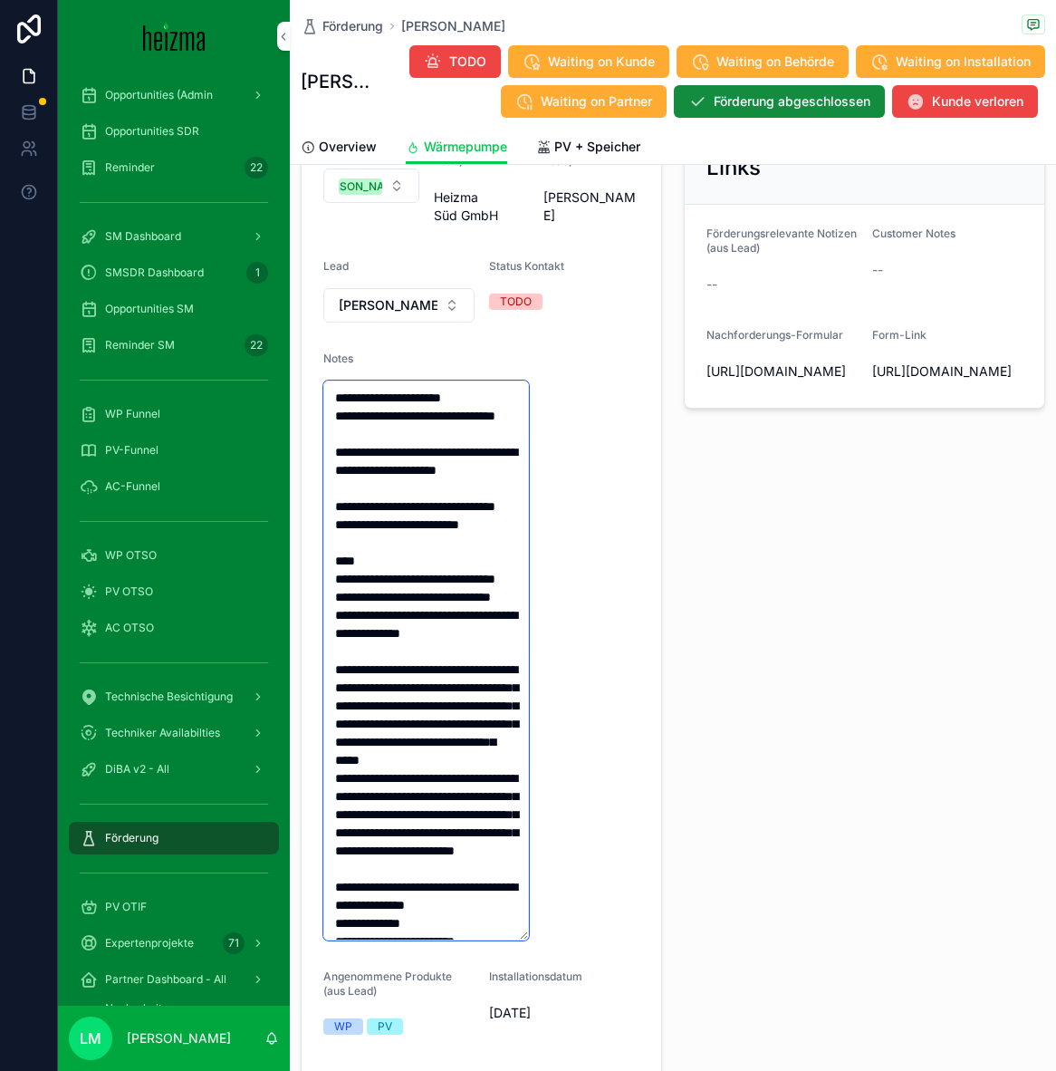
drag, startPoint x: 367, startPoint y: 417, endPoint x: 293, endPoint y: 416, distance: 74.3
click at [293, 416] on div "Key Information Förderberater Lucy Munster Installateur 2 (aus Lead) Heizma Süd…" at bounding box center [481, 603] width 383 height 1135
click at [393, 417] on textarea "scrollable content" at bounding box center [426, 661] width 206 height 560
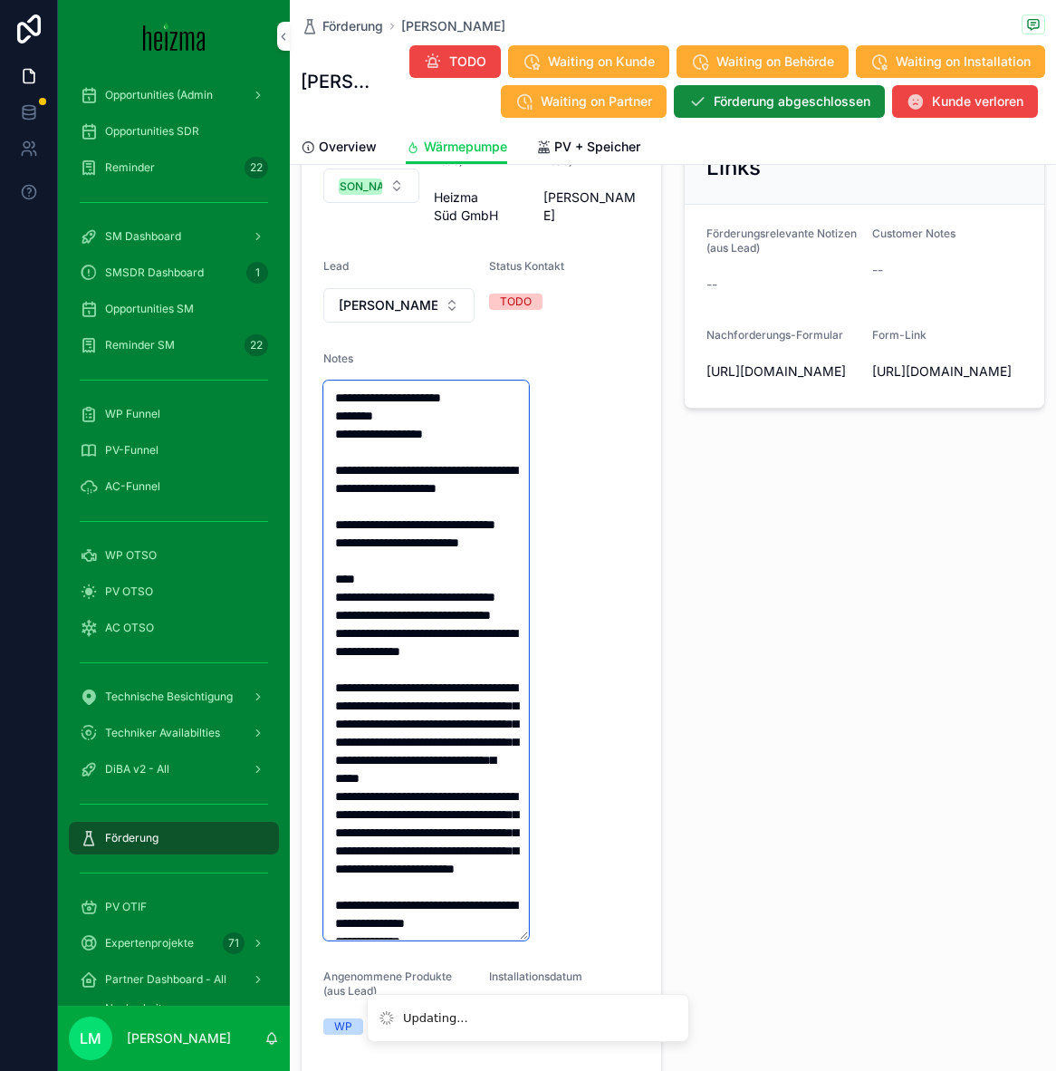
click at [442, 430] on textarea "scrollable content" at bounding box center [426, 661] width 206 height 560
click at [412, 418] on textarea "scrollable content" at bounding box center [426, 661] width 206 height 560
type textarea "**********"
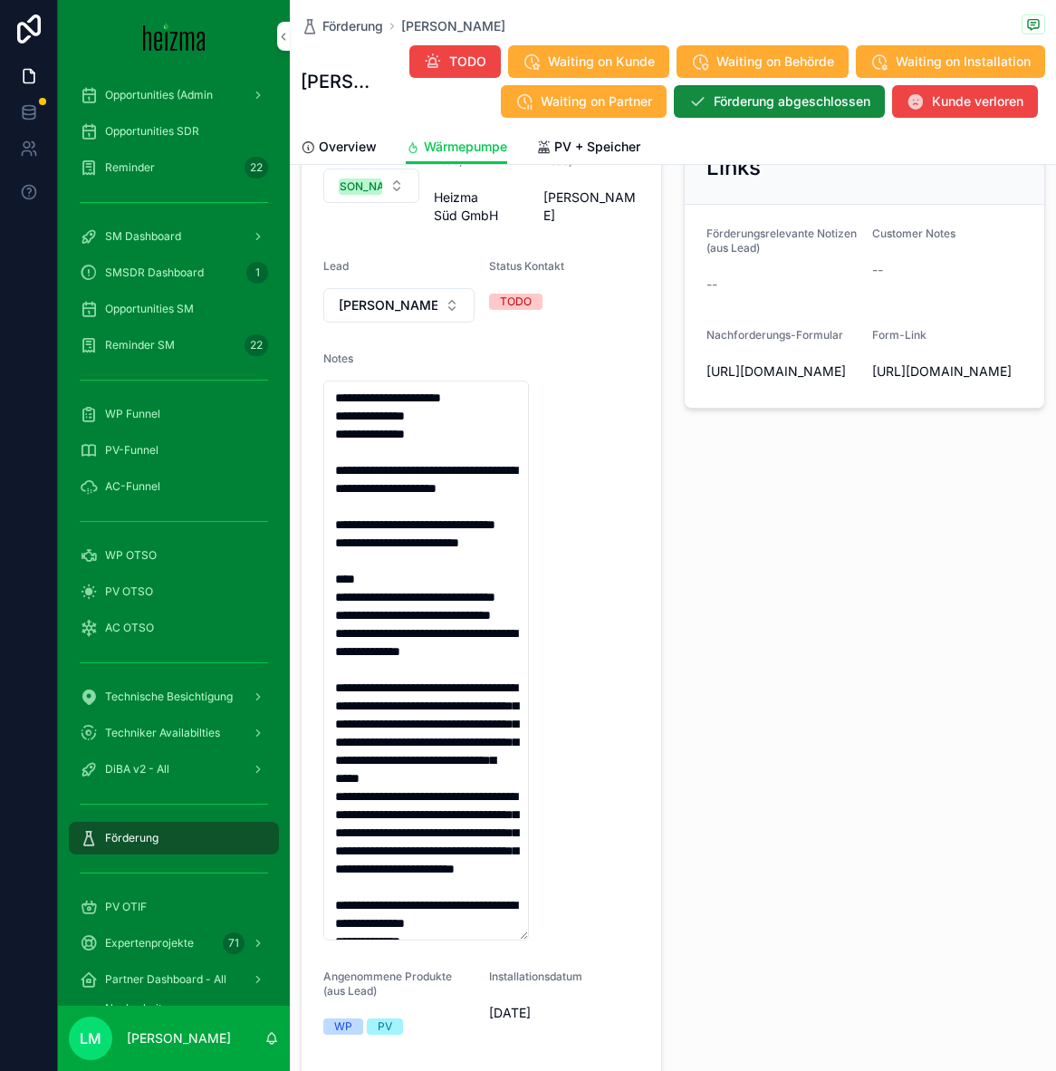
click at [686, 651] on div "Notes from Sales und Förderformular Links Daten/Dateien nachfordern Förderungsr…" at bounding box center [864, 603] width 383 height 1135
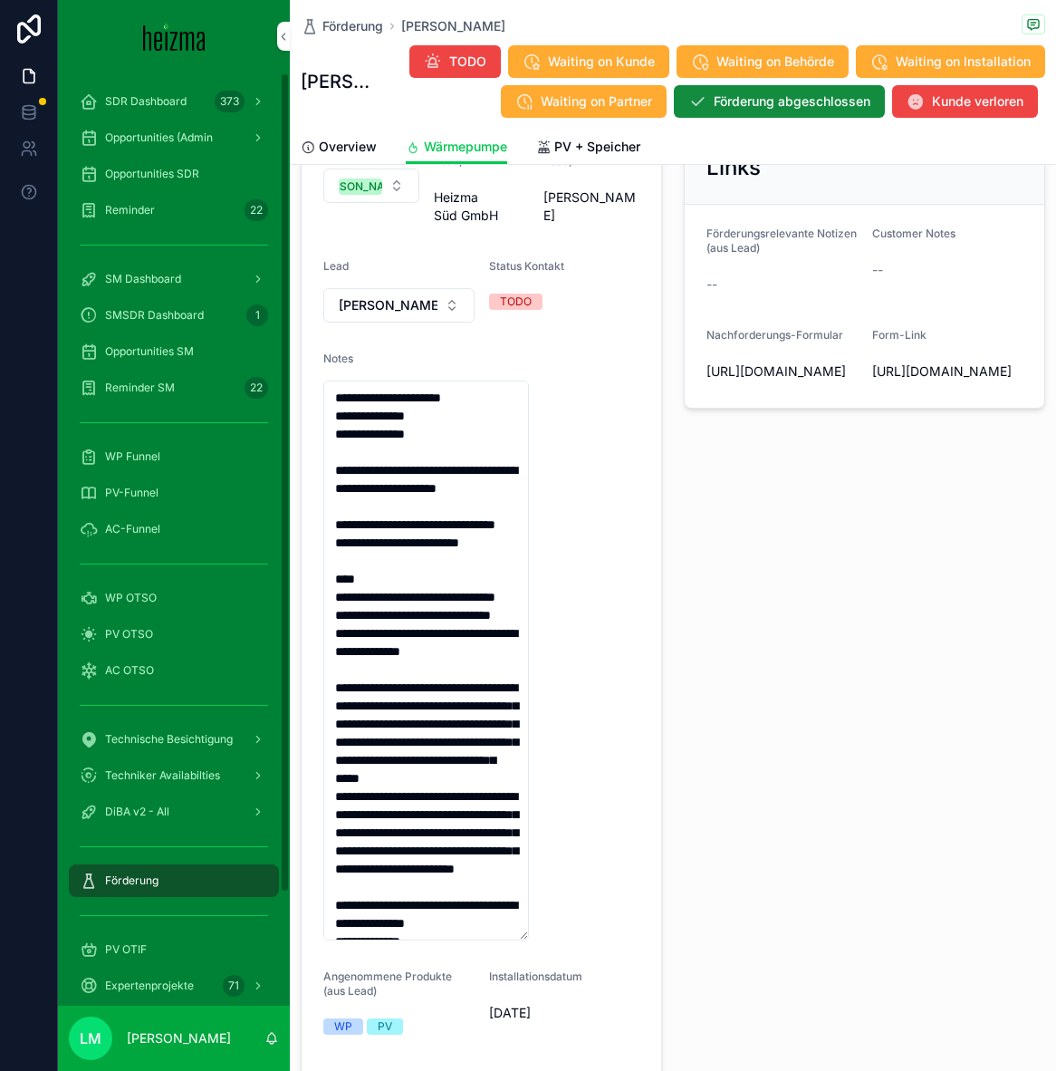
click at [180, 181] on div "Opportunities SDR" at bounding box center [174, 173] width 188 height 29
click at [177, 175] on span "Opportunities SDR" at bounding box center [152, 174] width 94 height 14
click at [157, 160] on div "Opportunities SDR" at bounding box center [174, 173] width 188 height 29
click at [159, 181] on div "Opportunities SDR" at bounding box center [174, 173] width 188 height 29
click at [140, 168] on span "Opportunities SDR" at bounding box center [152, 174] width 94 height 14
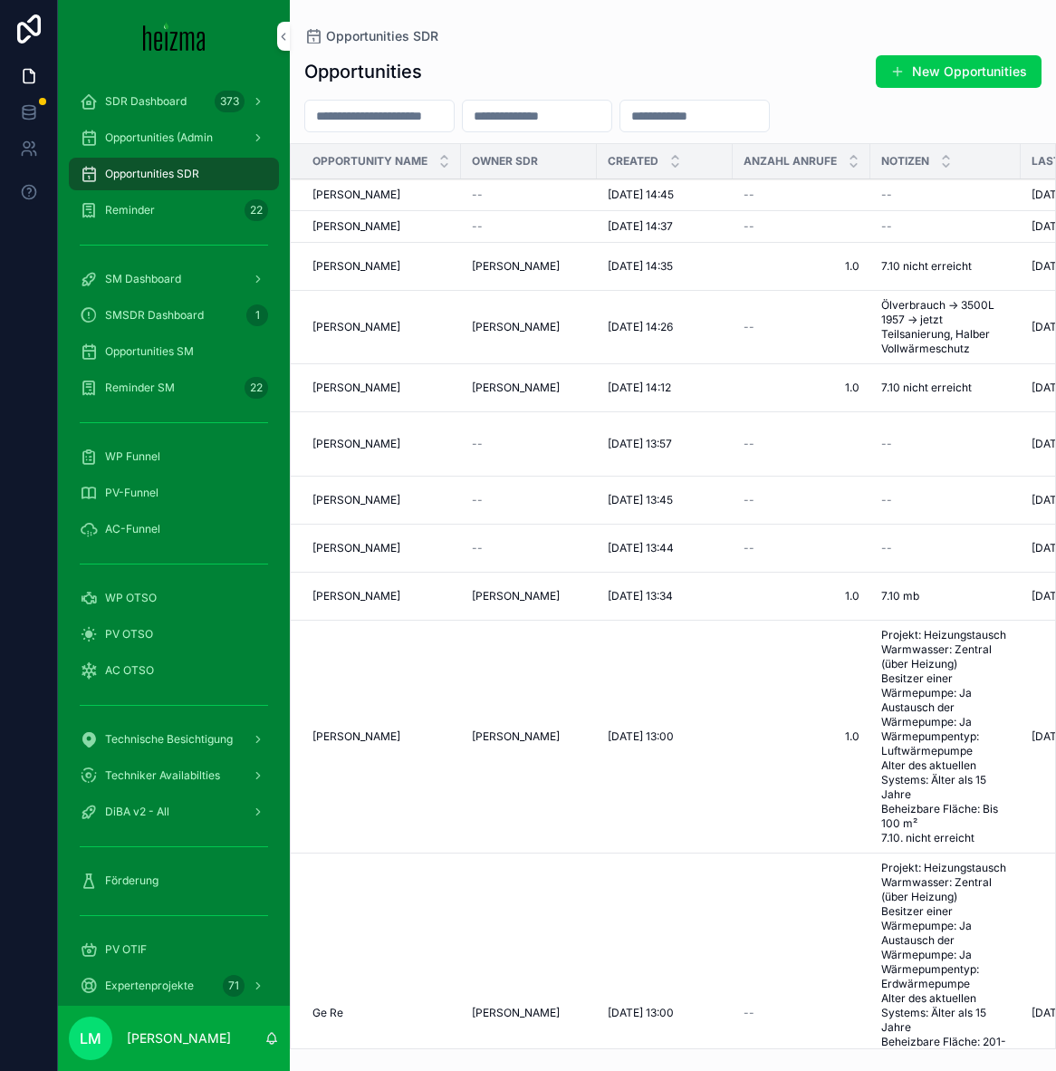
click at [429, 100] on div "scrollable content" at bounding box center [379, 116] width 150 height 33
click at [404, 119] on input "scrollable content" at bounding box center [379, 115] width 149 height 25
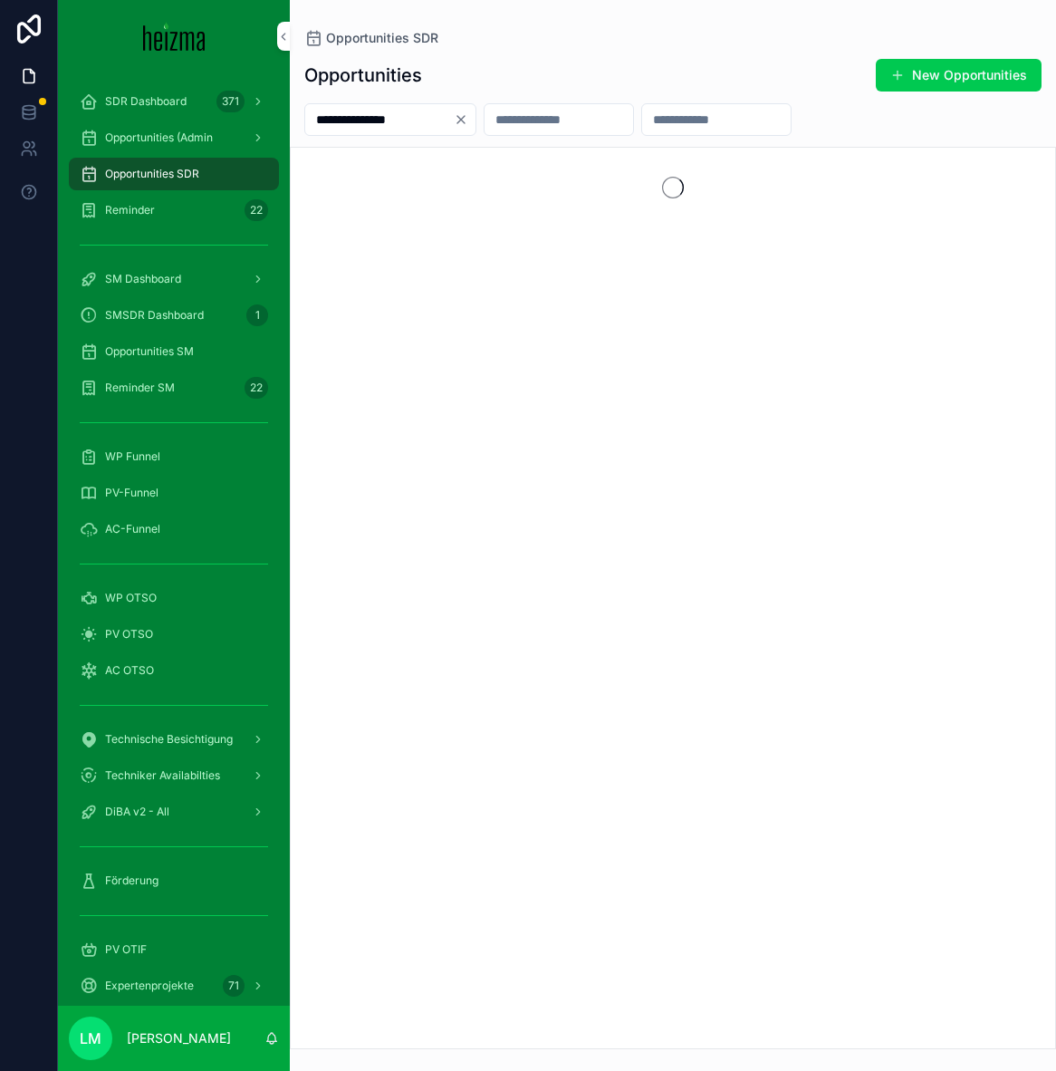
type input "**********"
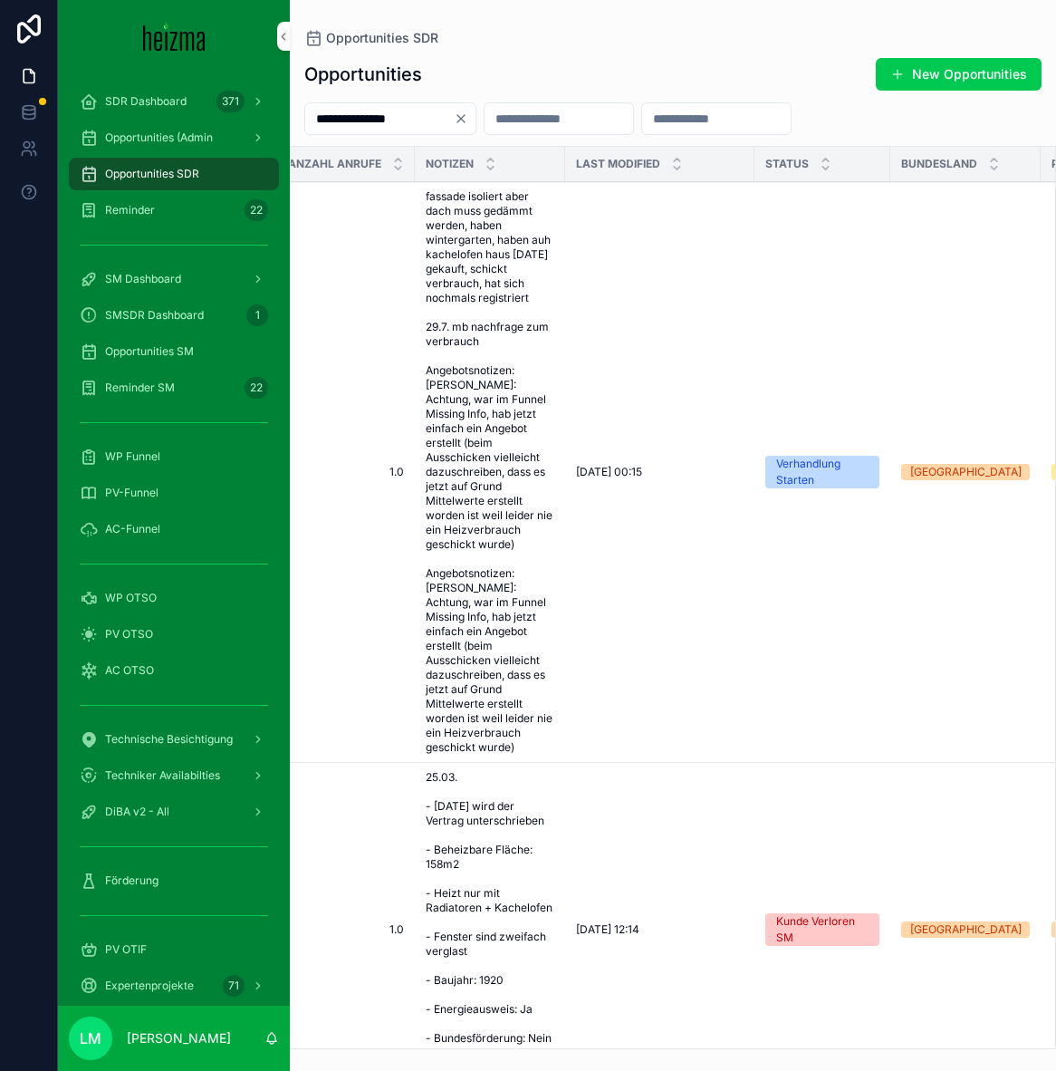
scroll to position [0, 505]
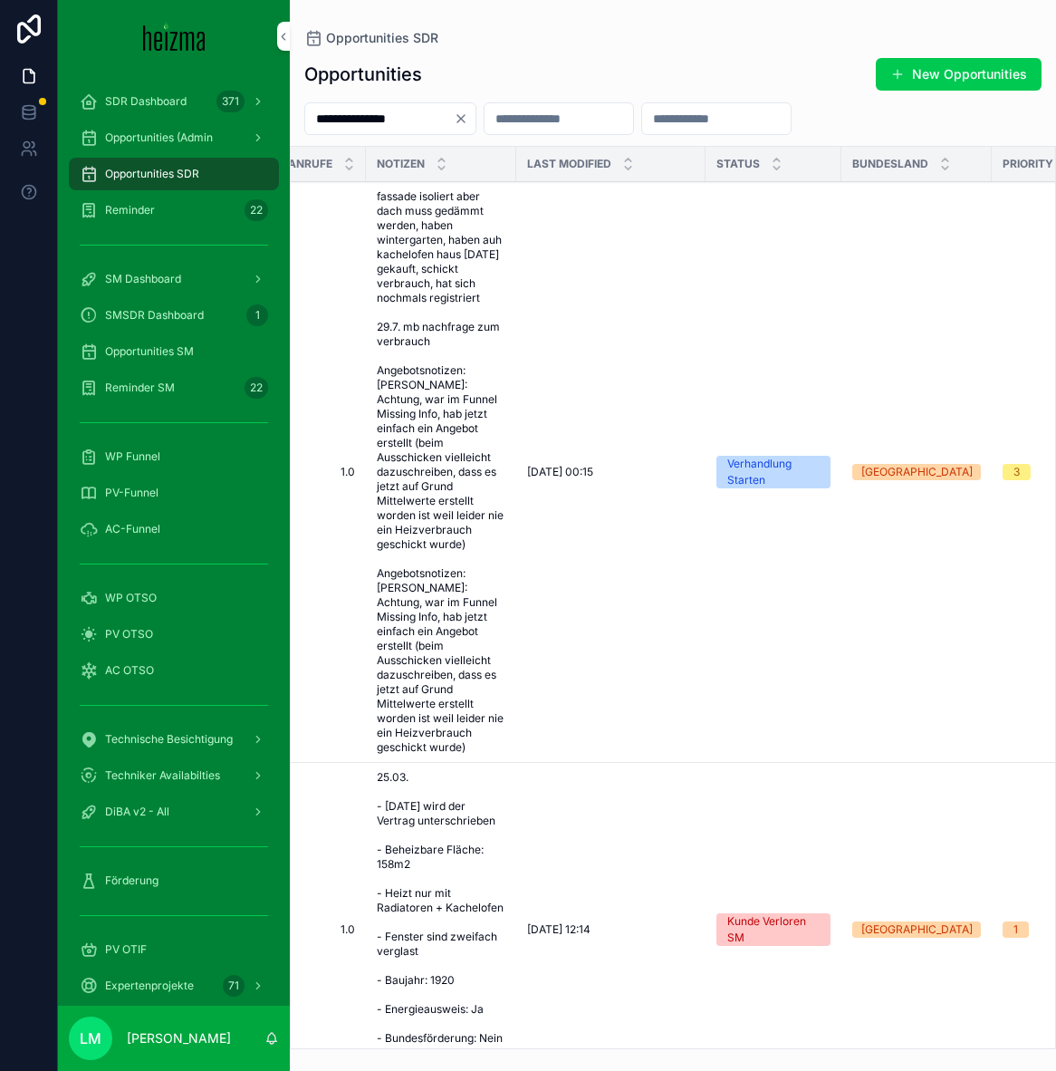
click at [412, 435] on span "fassade isoliert aber dach muss gedämmt werden, haben wintergarten, haben auh k…" at bounding box center [441, 471] width 129 height 565
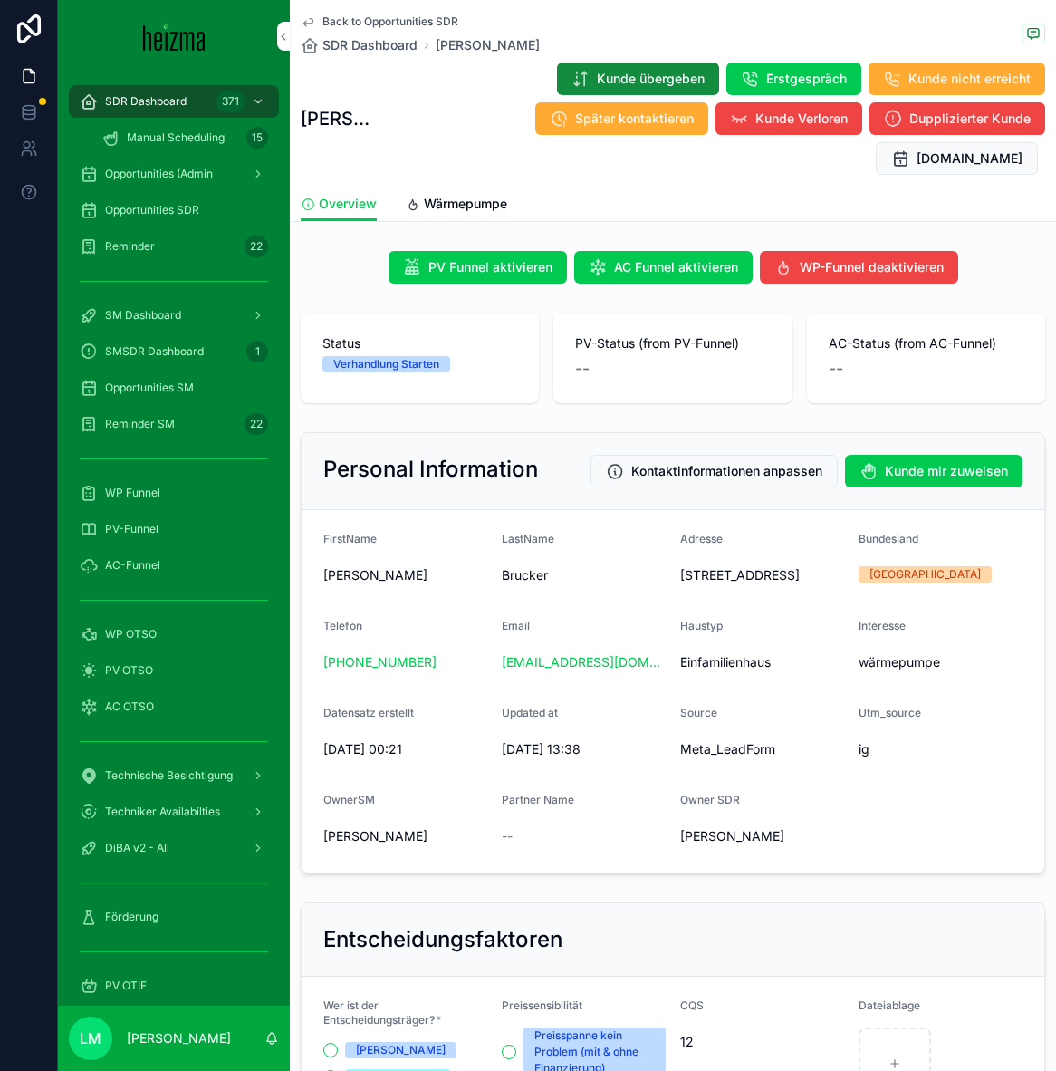
scroll to position [13, 0]
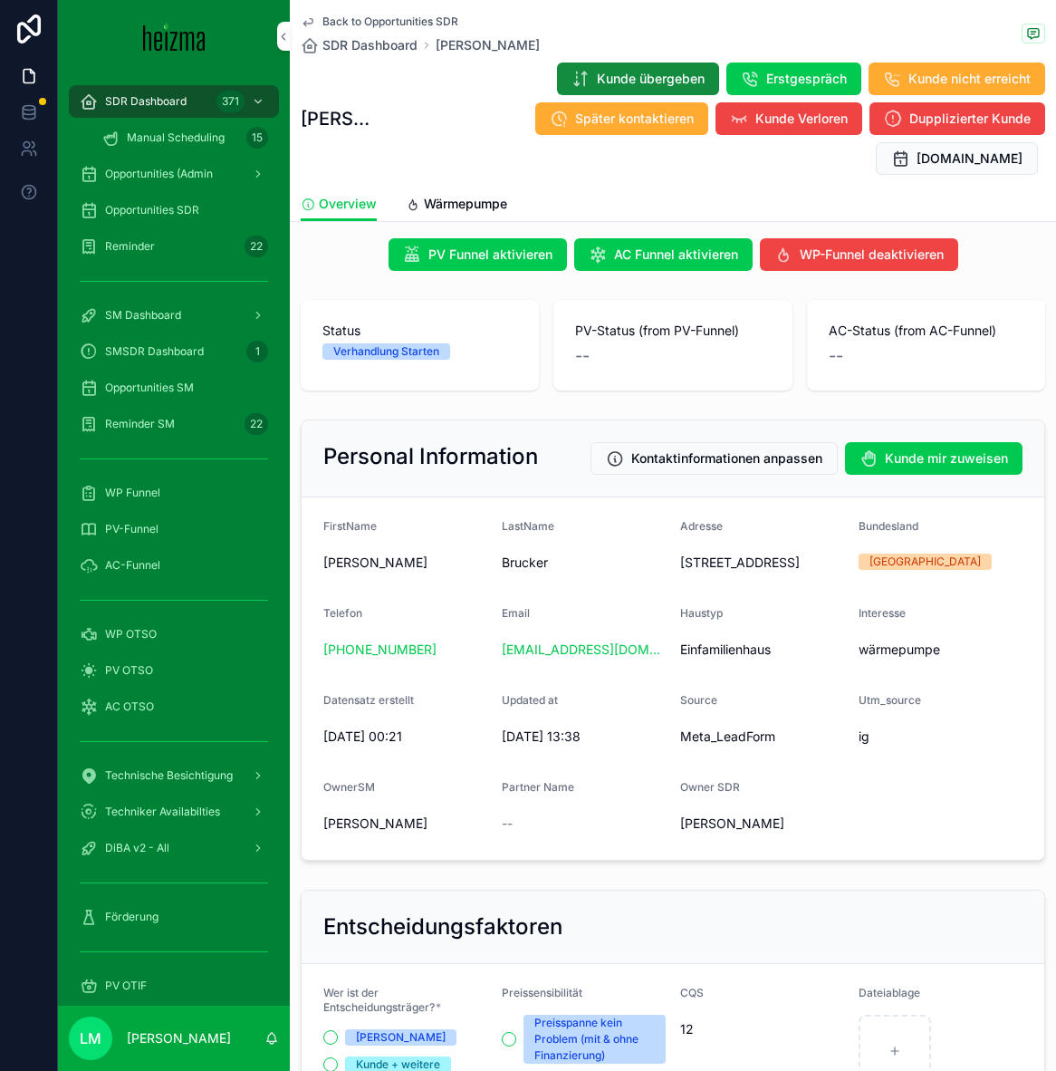
click at [400, 20] on span "Back to Opportunities SDR" at bounding box center [391, 21] width 136 height 14
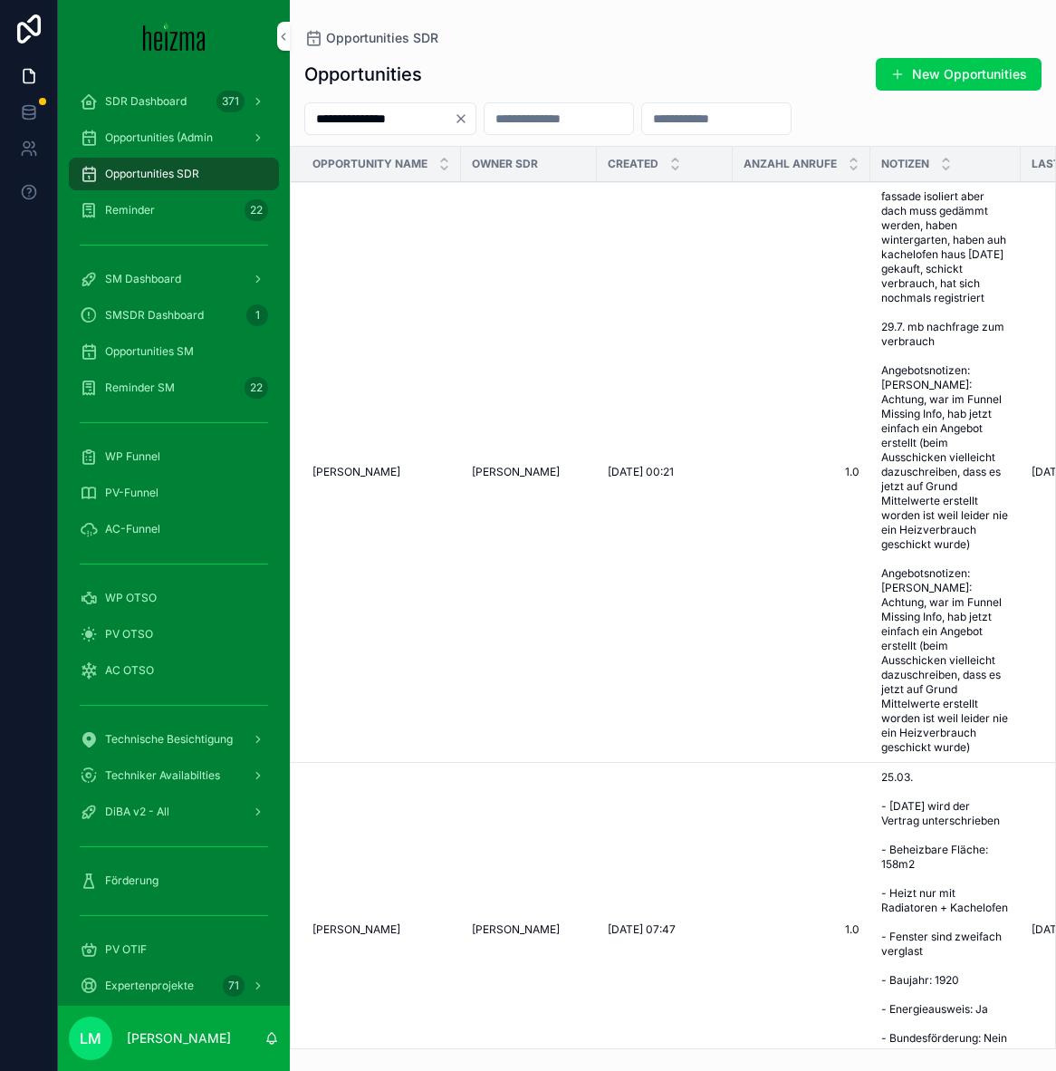
click at [379, 112] on input "**********" at bounding box center [379, 118] width 149 height 25
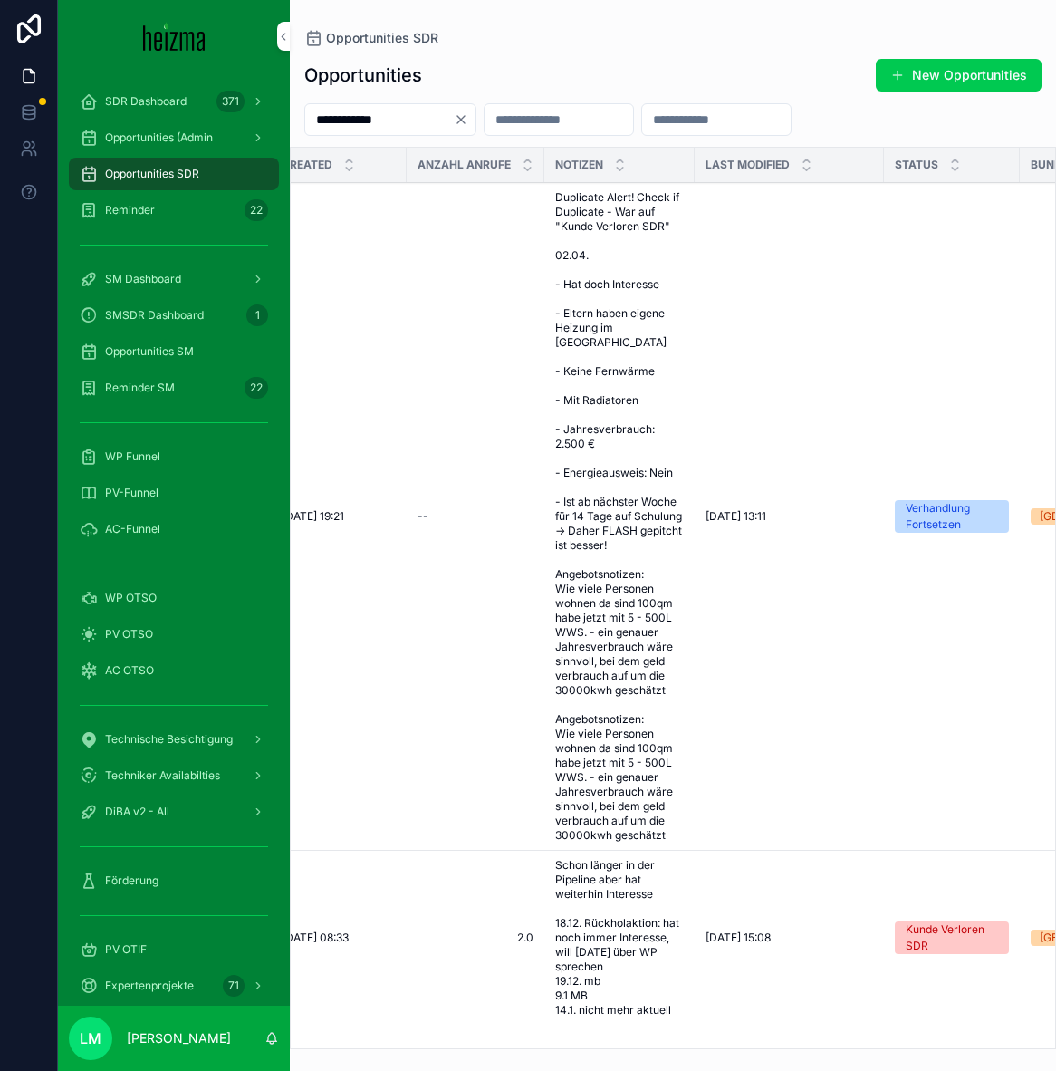
scroll to position [0, 328]
click at [379, 124] on input "**********" at bounding box center [379, 119] width 149 height 25
type input "******"
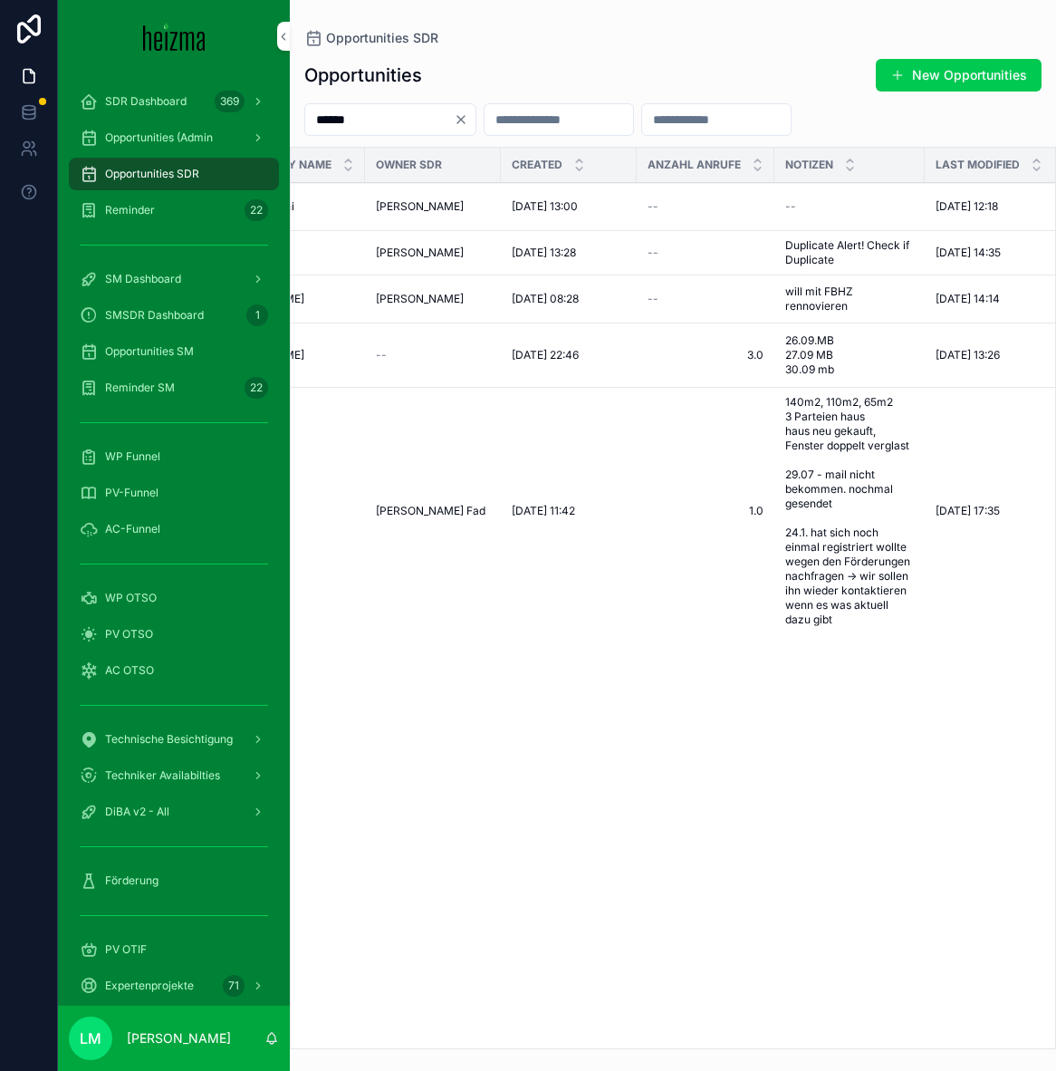
scroll to position [0, 3]
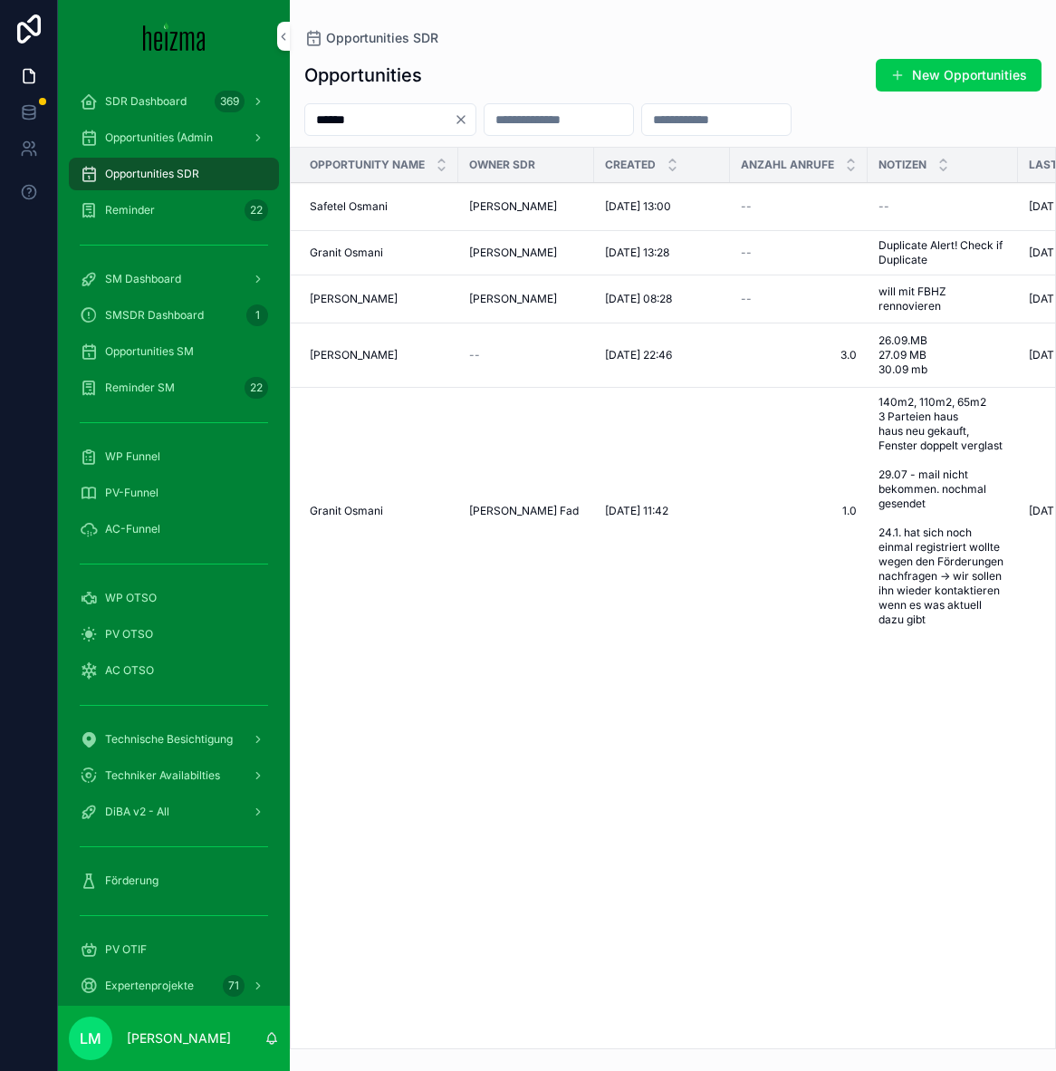
click at [364, 499] on td "Granit Osmani Granit Osmani" at bounding box center [373, 511] width 170 height 247
click at [364, 513] on span "Granit Osmani" at bounding box center [346, 511] width 73 height 14
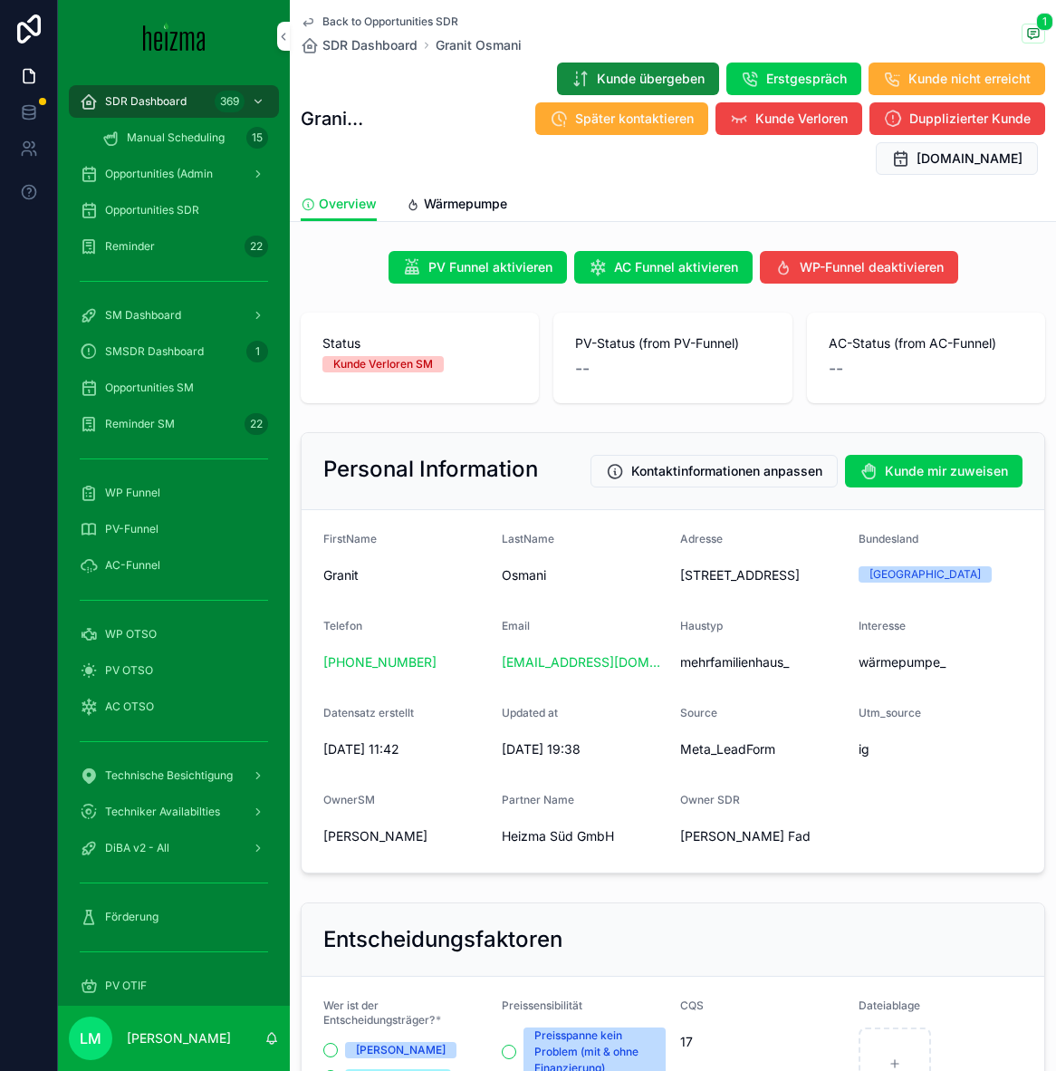
click at [333, 23] on span "Back to Opportunities SDR" at bounding box center [391, 21] width 136 height 14
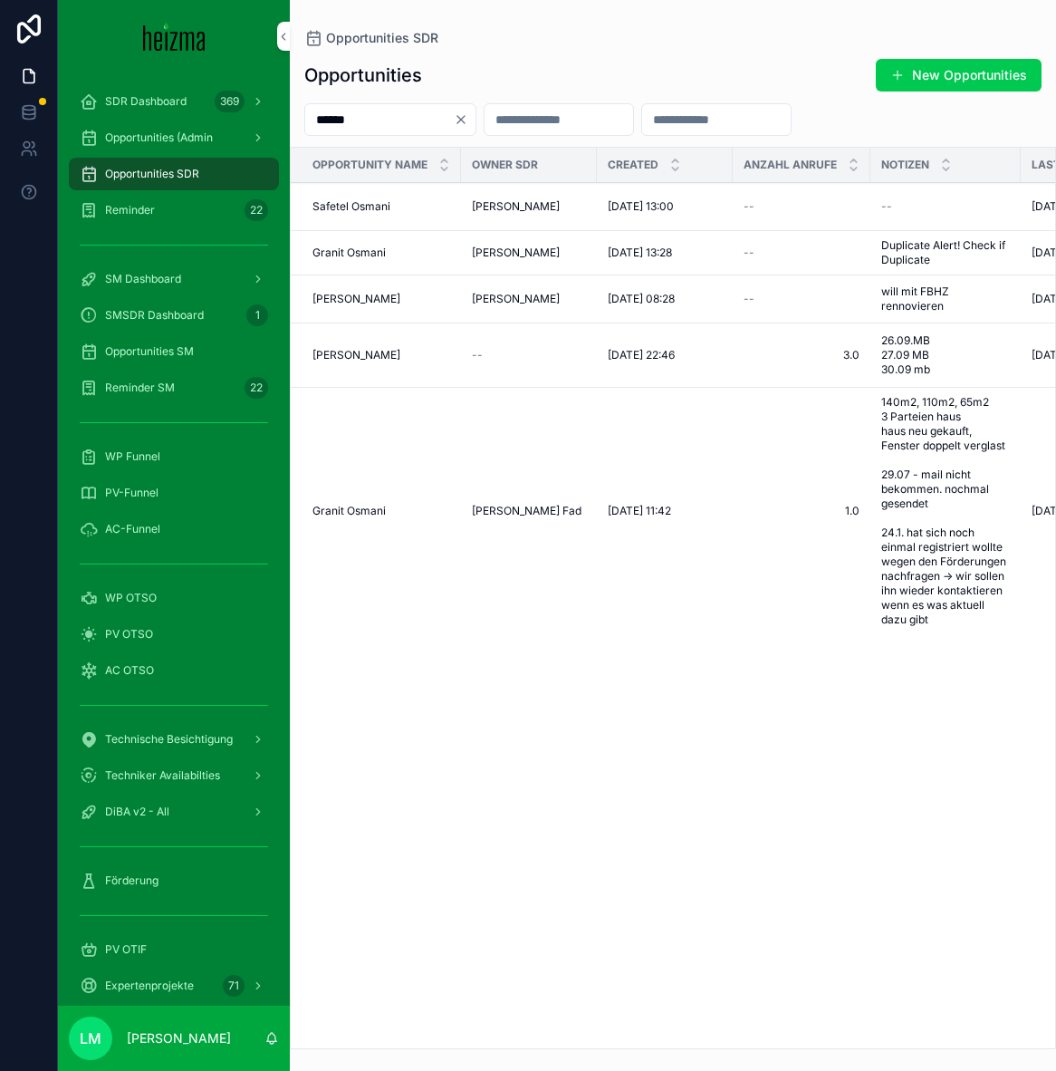
click at [348, 255] on span "Granit Osmani" at bounding box center [349, 253] width 73 height 14
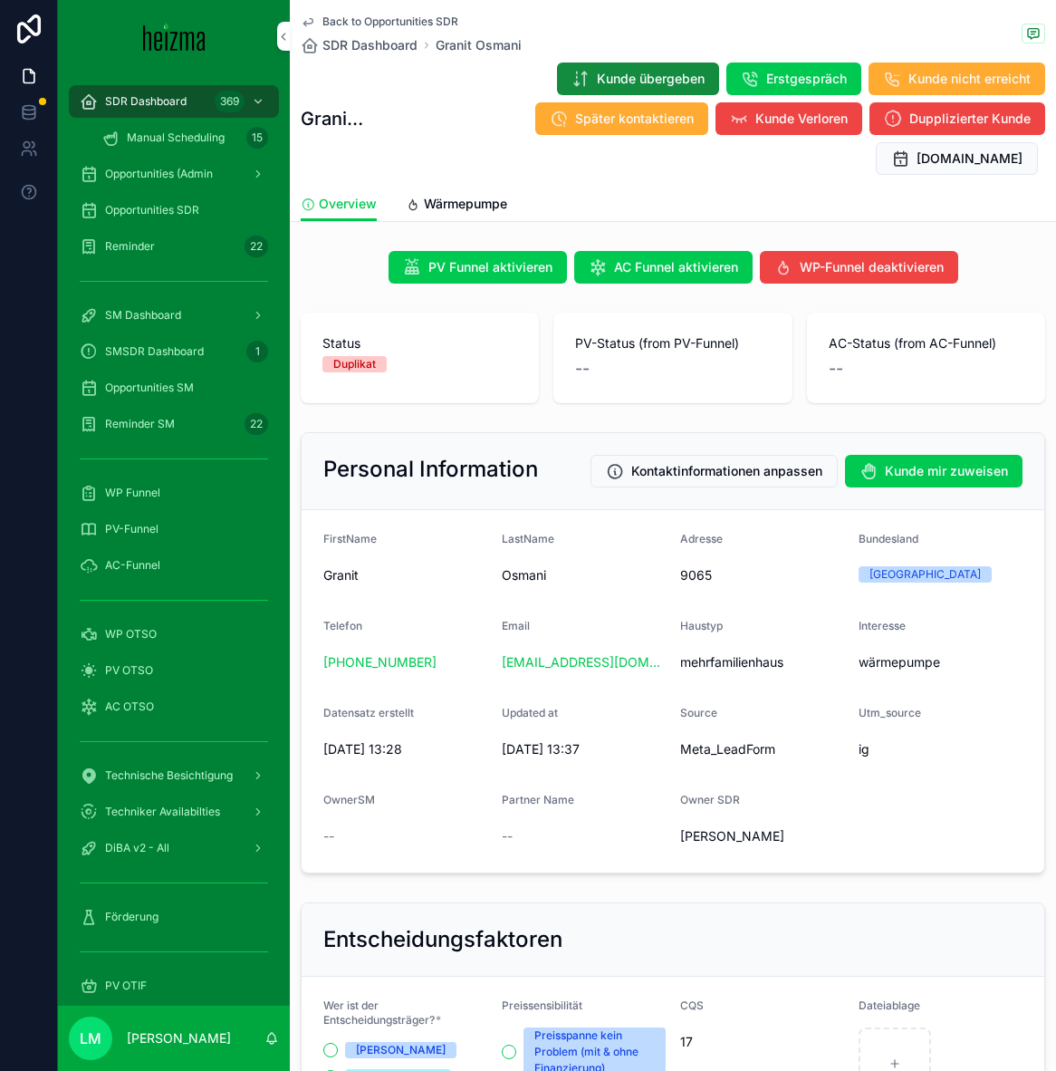
click at [366, 19] on span "Back to Opportunities SDR" at bounding box center [391, 21] width 136 height 14
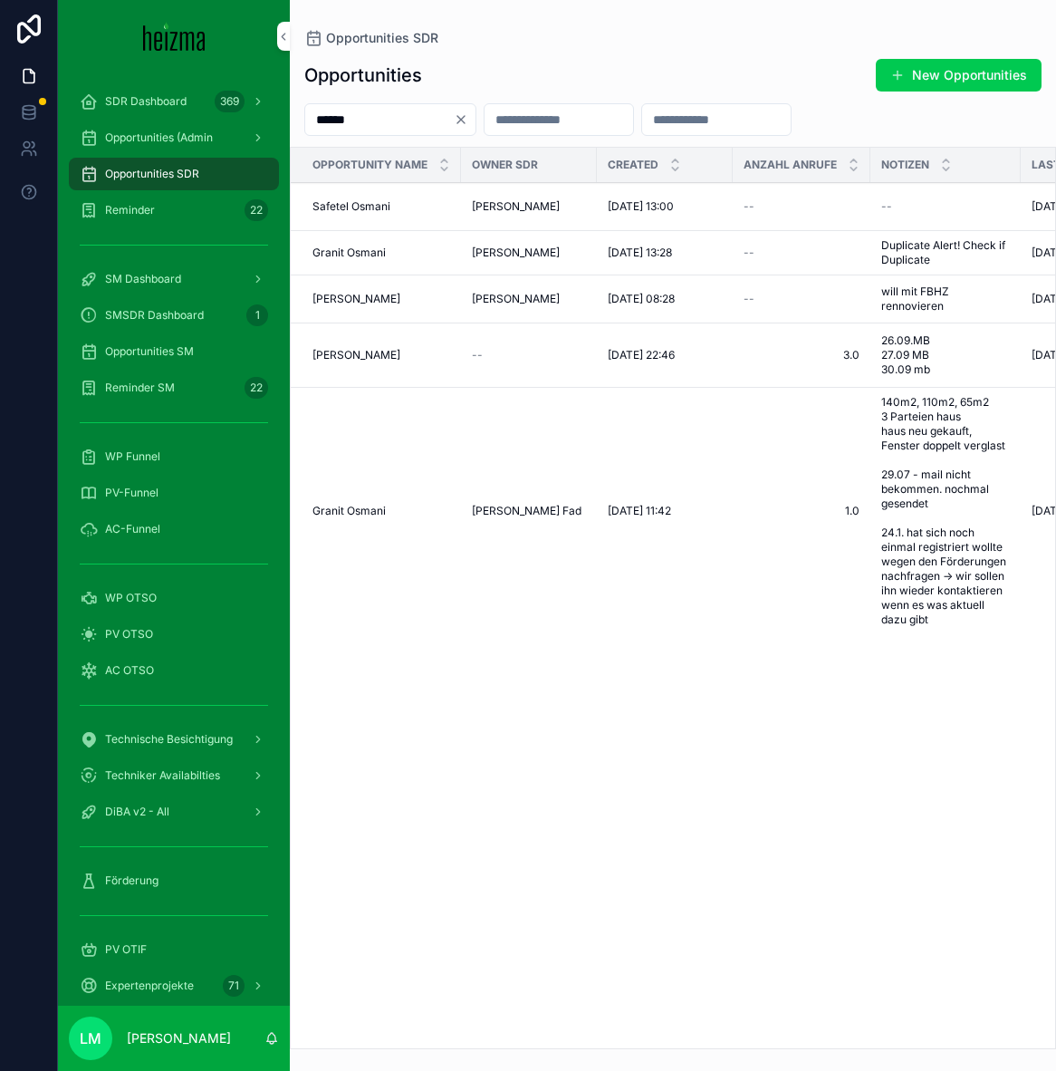
click at [348, 513] on span "Granit Osmani" at bounding box center [349, 511] width 73 height 14
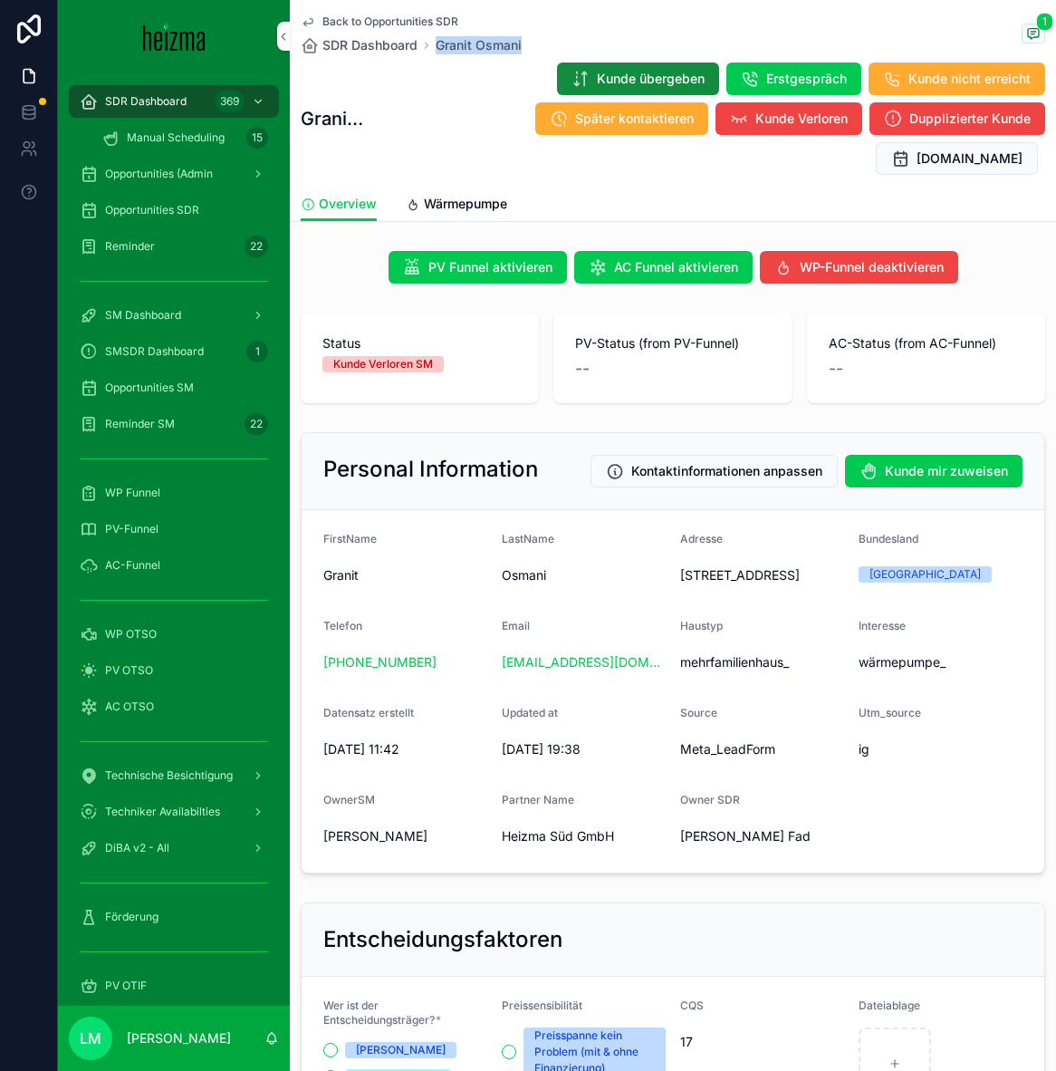
click at [381, 18] on span "Back to Opportunities SDR" at bounding box center [391, 21] width 136 height 14
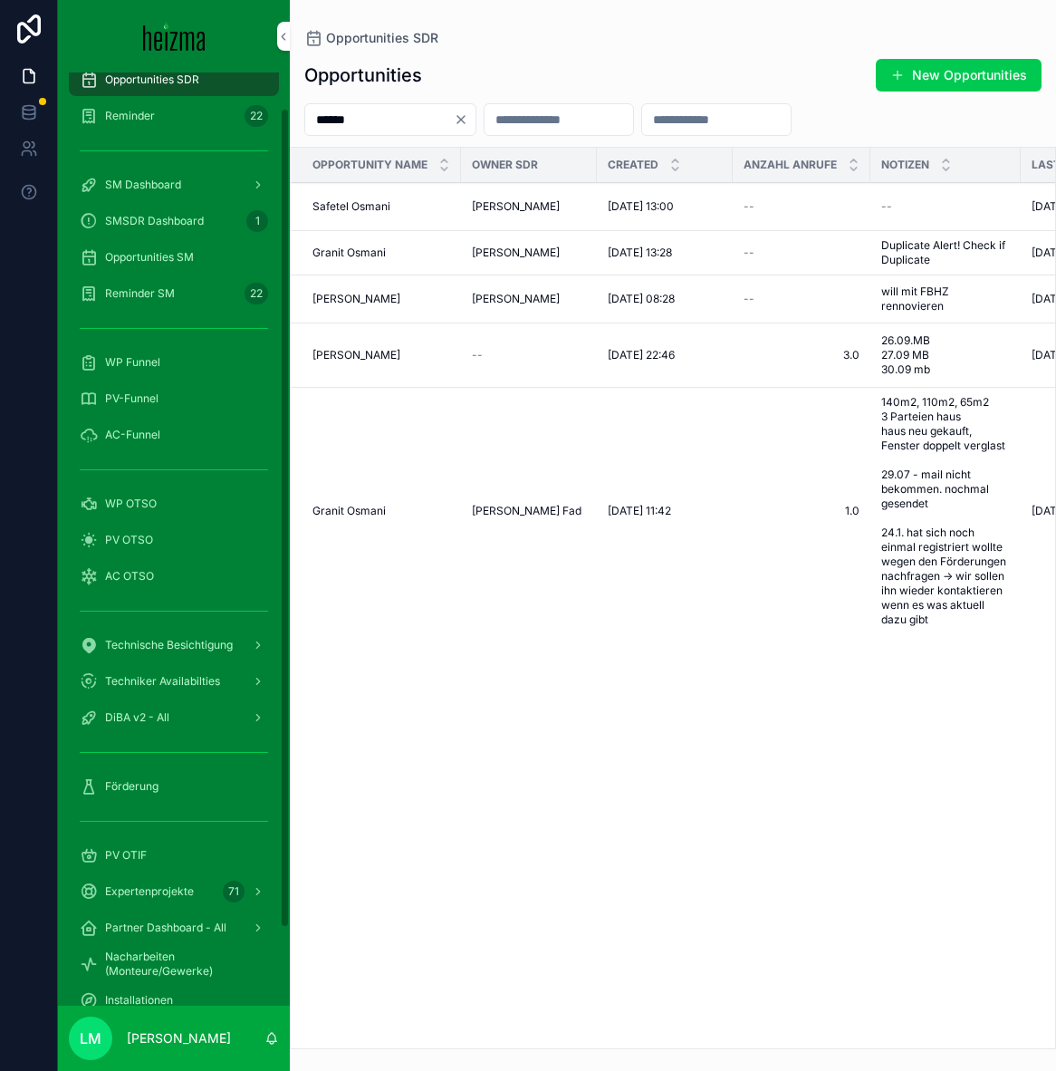
scroll to position [122, 0]
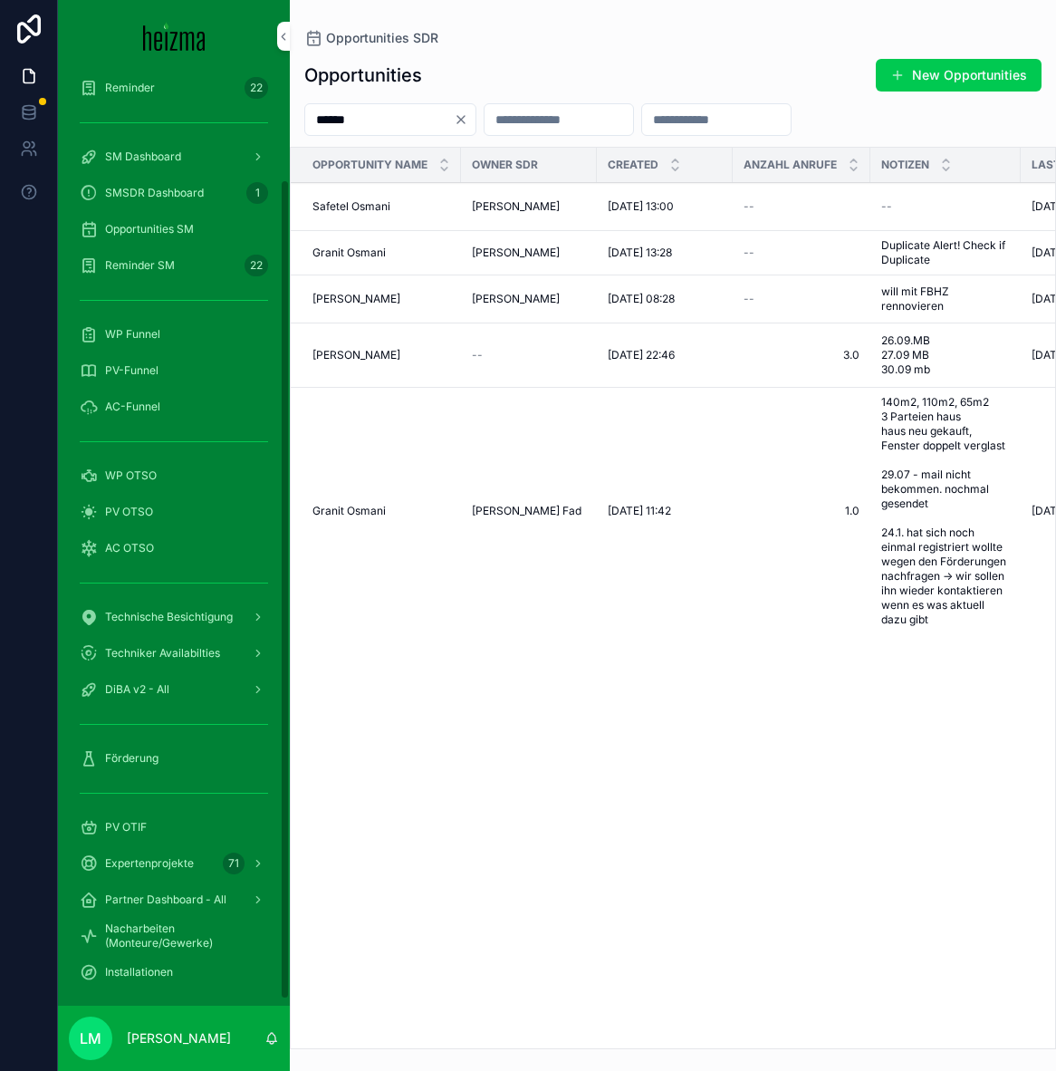
click at [121, 754] on span "Förderung" at bounding box center [131, 758] width 53 height 14
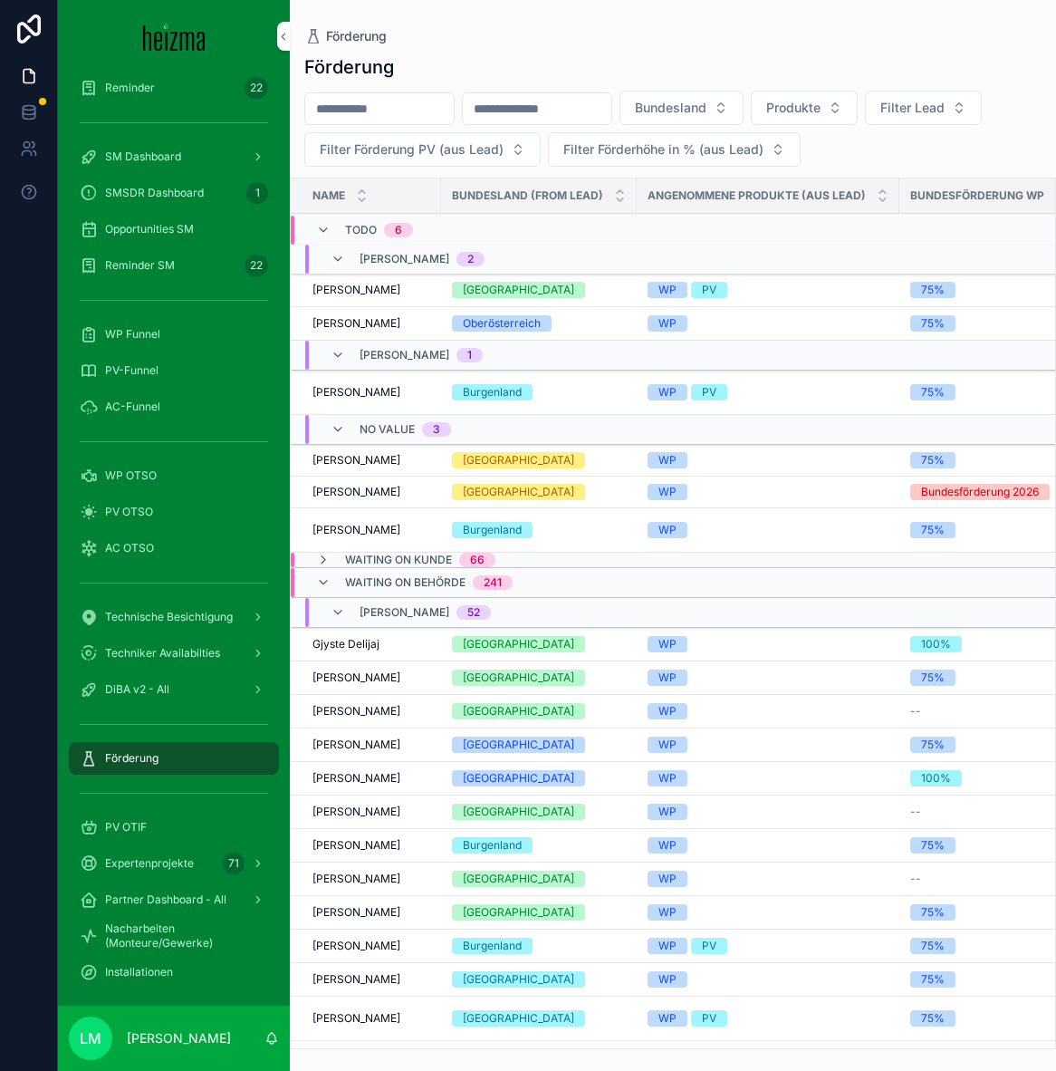
click at [400, 107] on input "scrollable content" at bounding box center [379, 108] width 149 height 25
type input "*******"
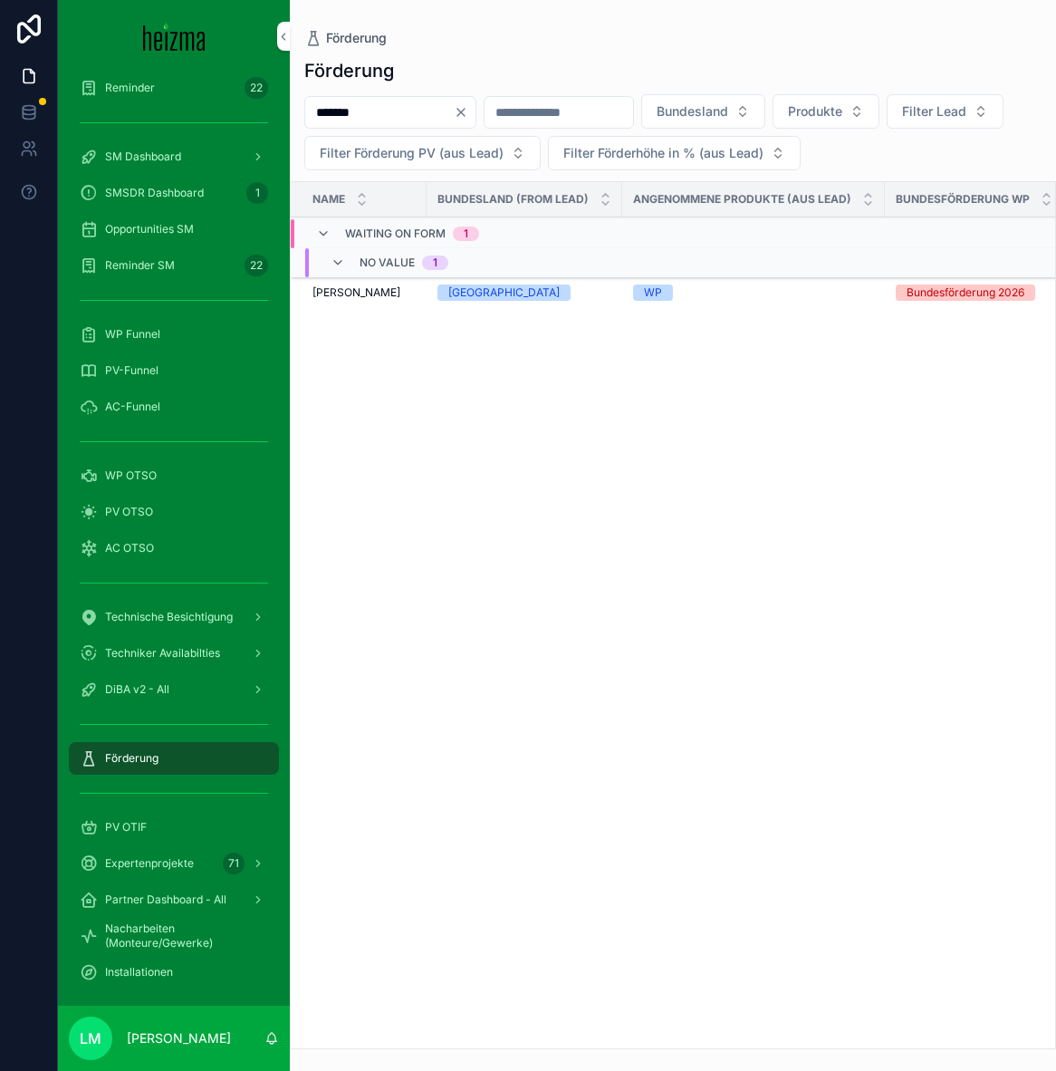
click at [368, 294] on span "Mario Kohlweg" at bounding box center [357, 292] width 88 height 14
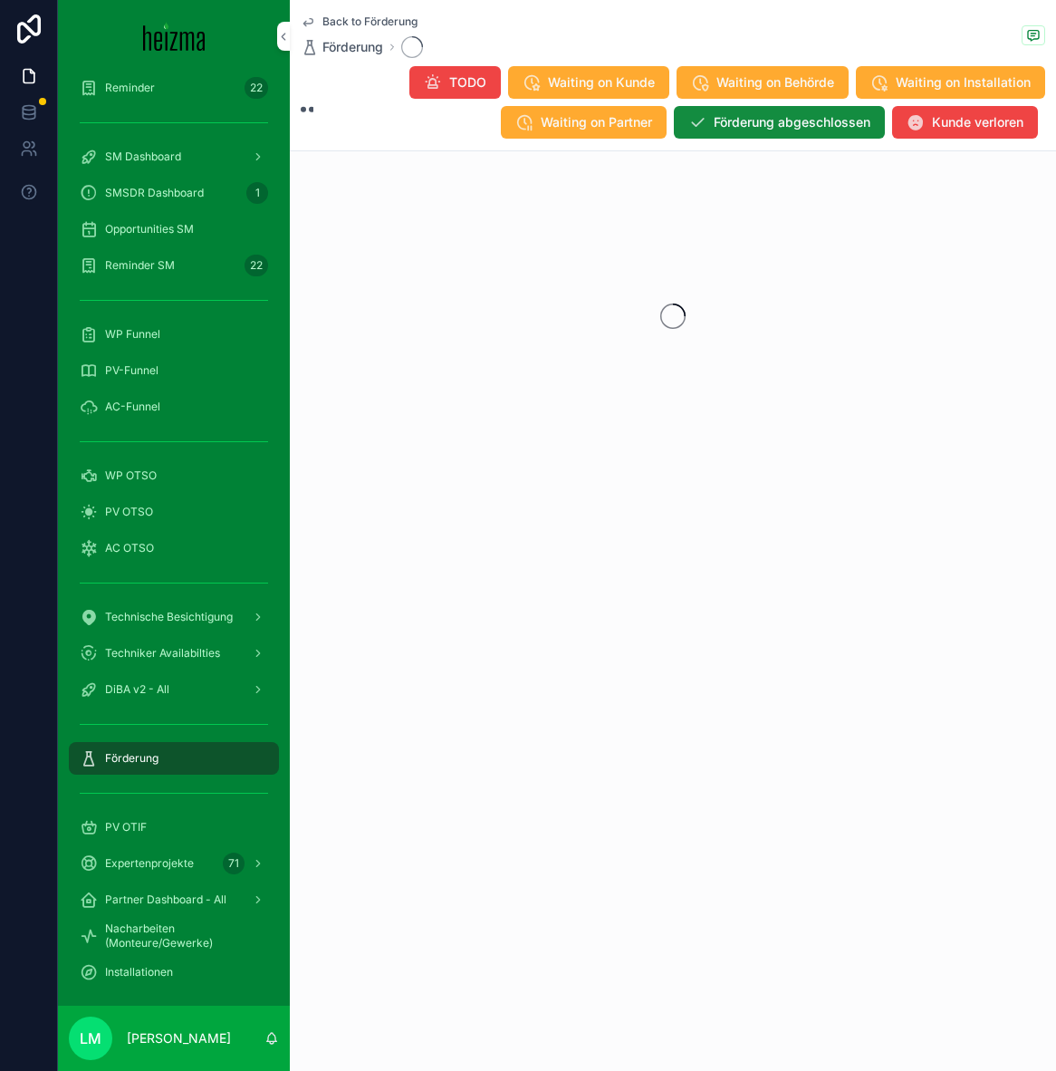
click at [368, 294] on div "scrollable content" at bounding box center [673, 316] width 767 height 286
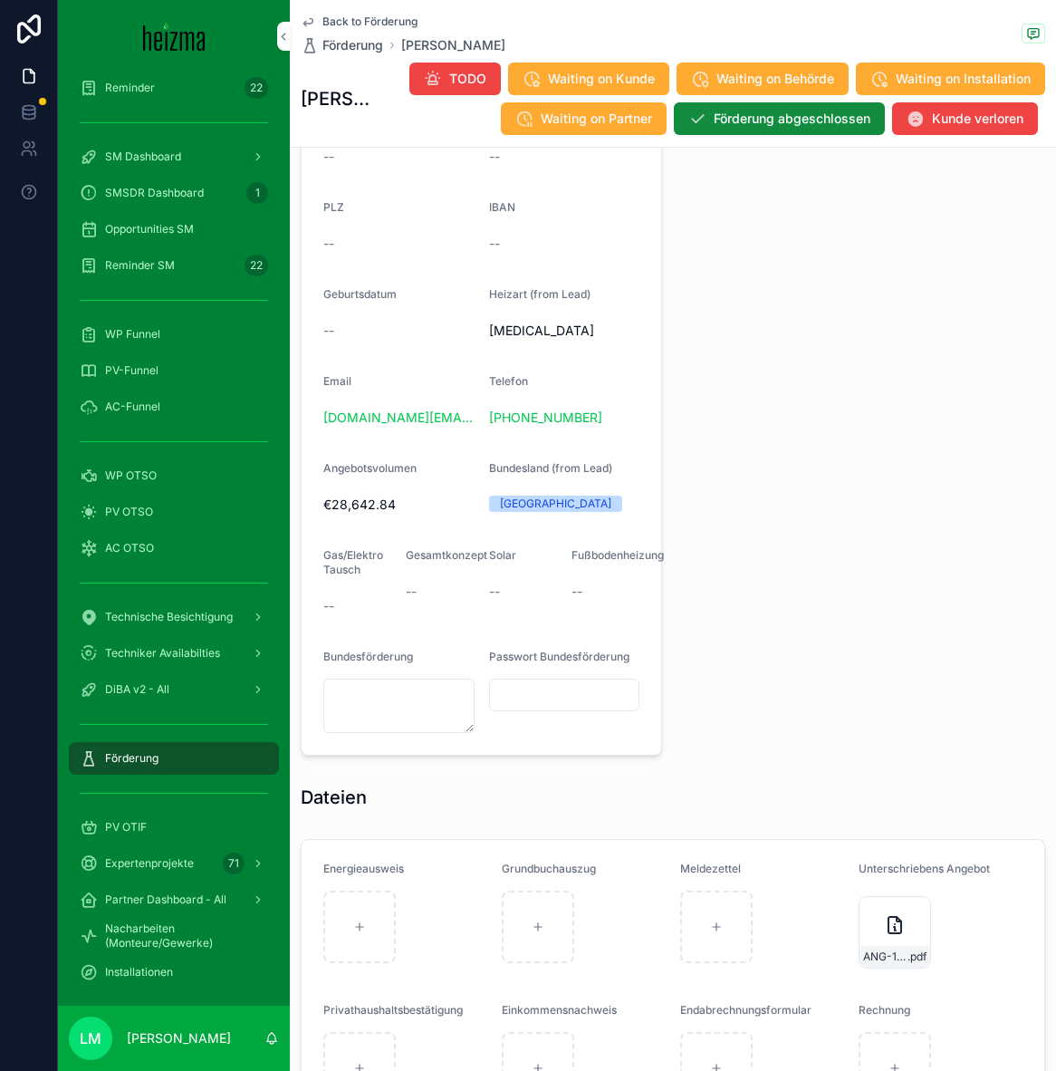
scroll to position [1263, 0]
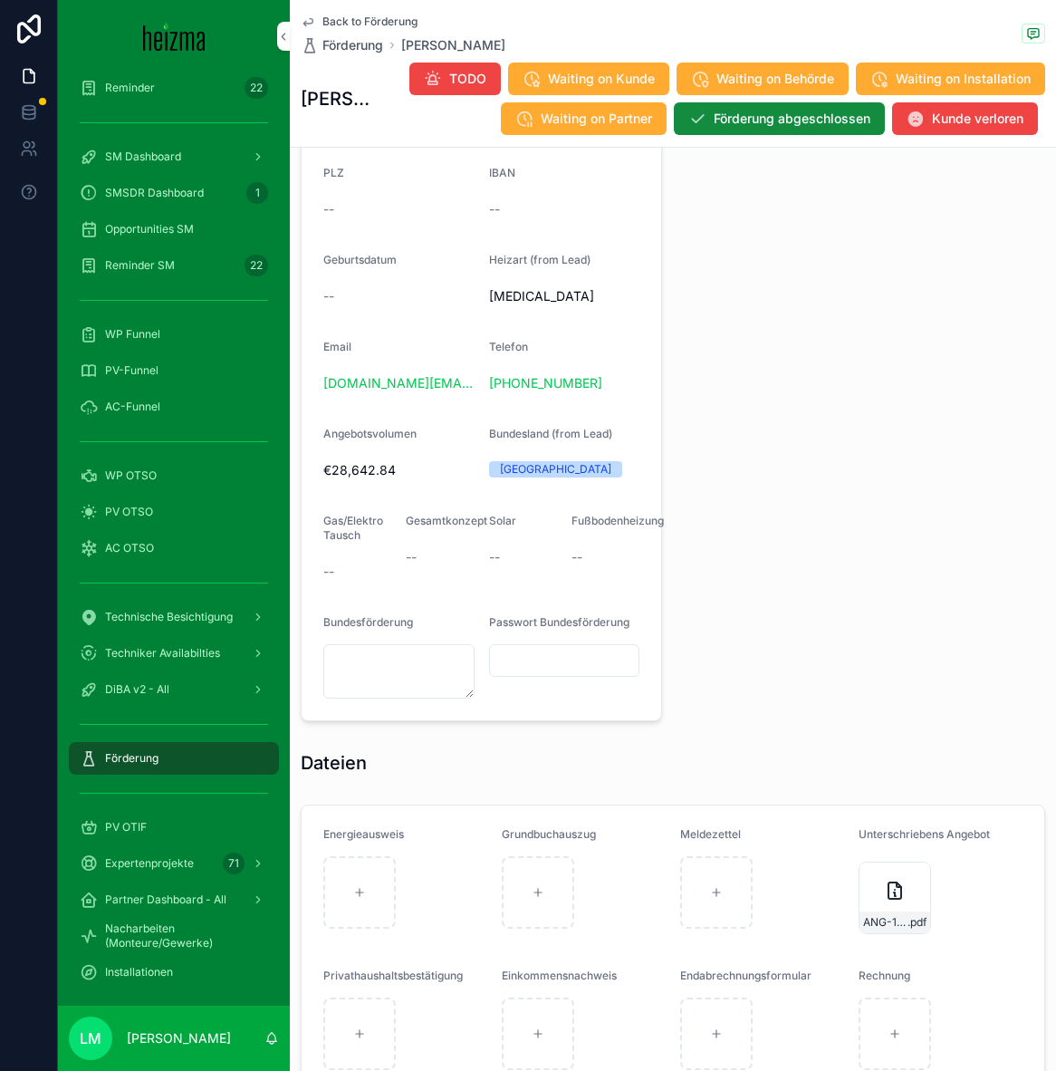
click at [326, 18] on span "Back to Förderung" at bounding box center [370, 21] width 95 height 14
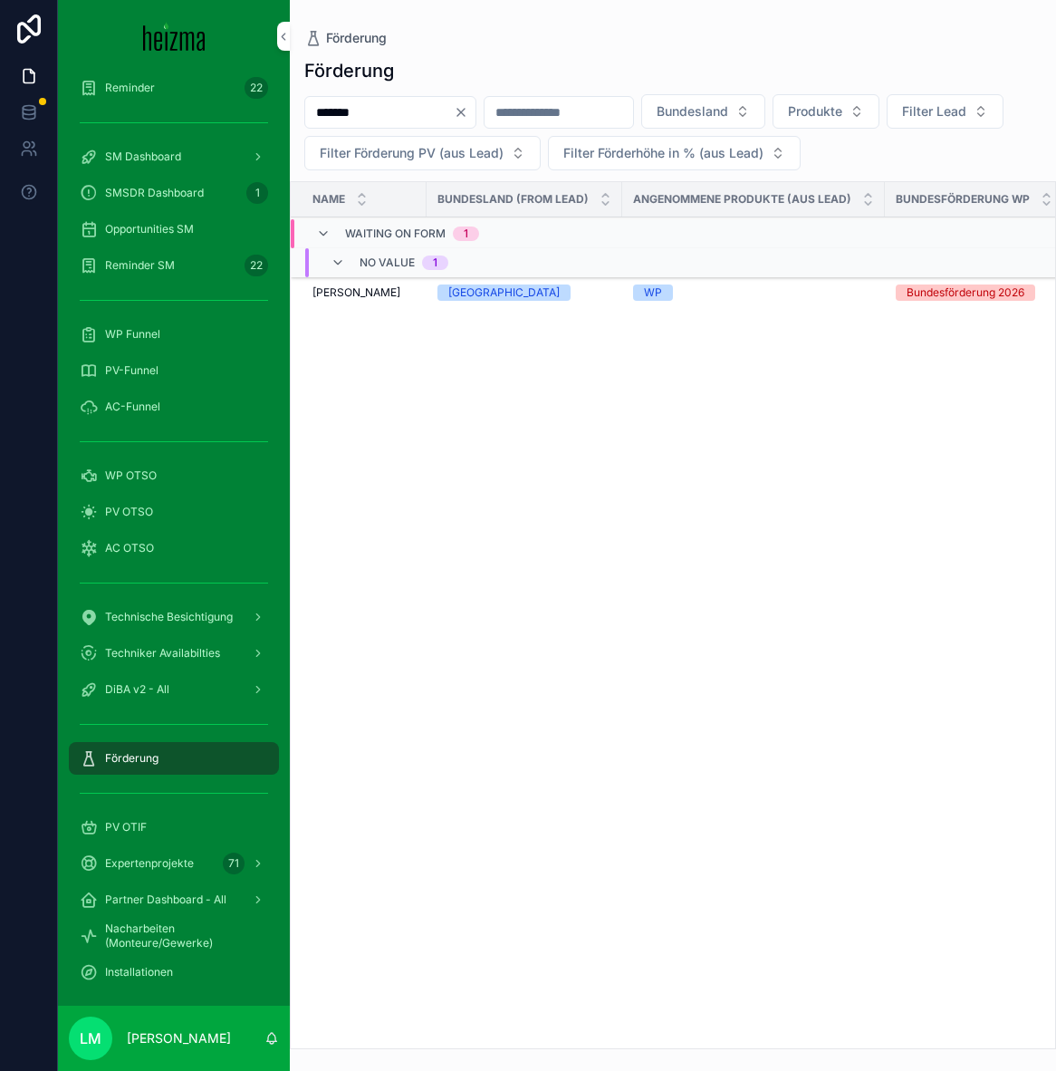
click at [465, 111] on icon "Clear" at bounding box center [461, 112] width 7 height 7
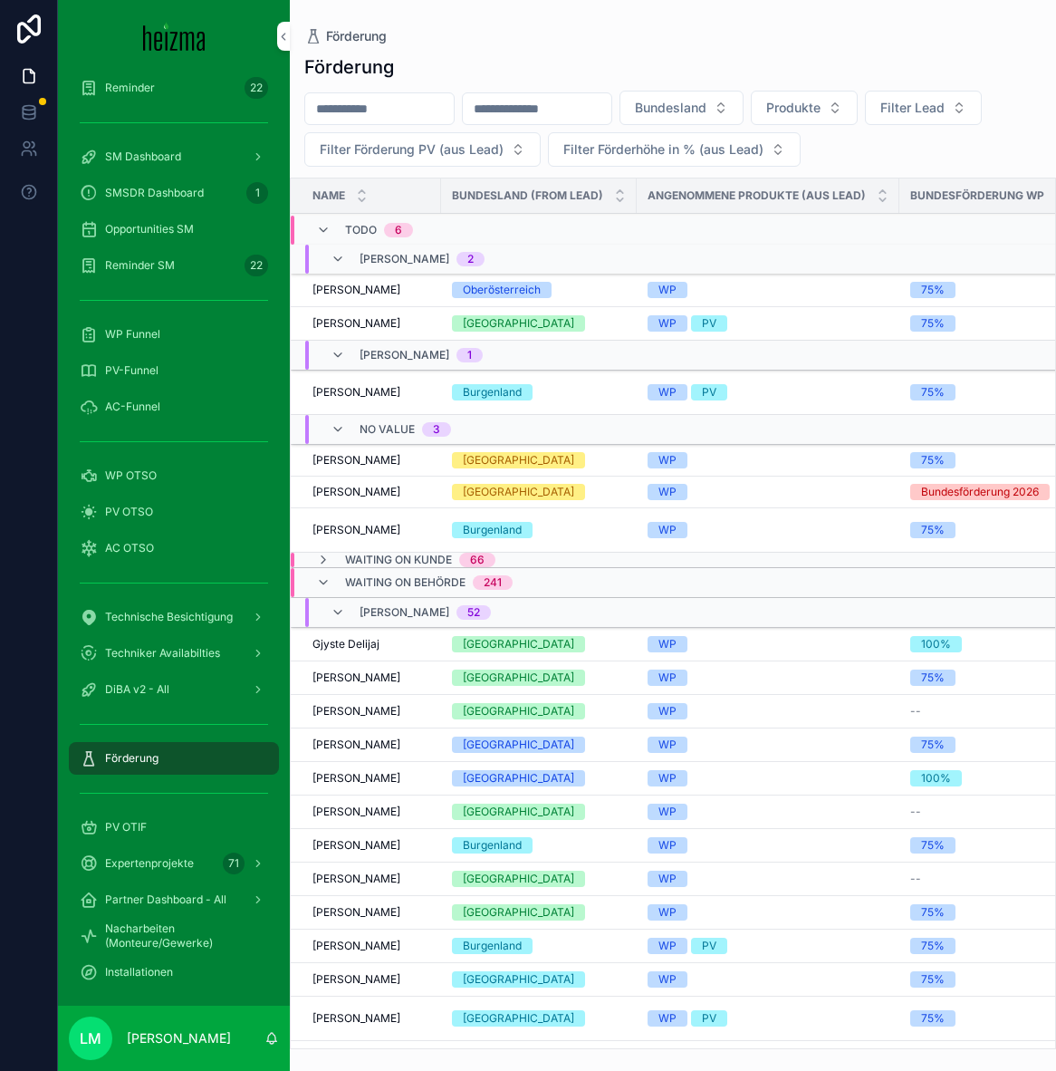
click at [363, 116] on input "scrollable content" at bounding box center [379, 108] width 149 height 25
type input "******"
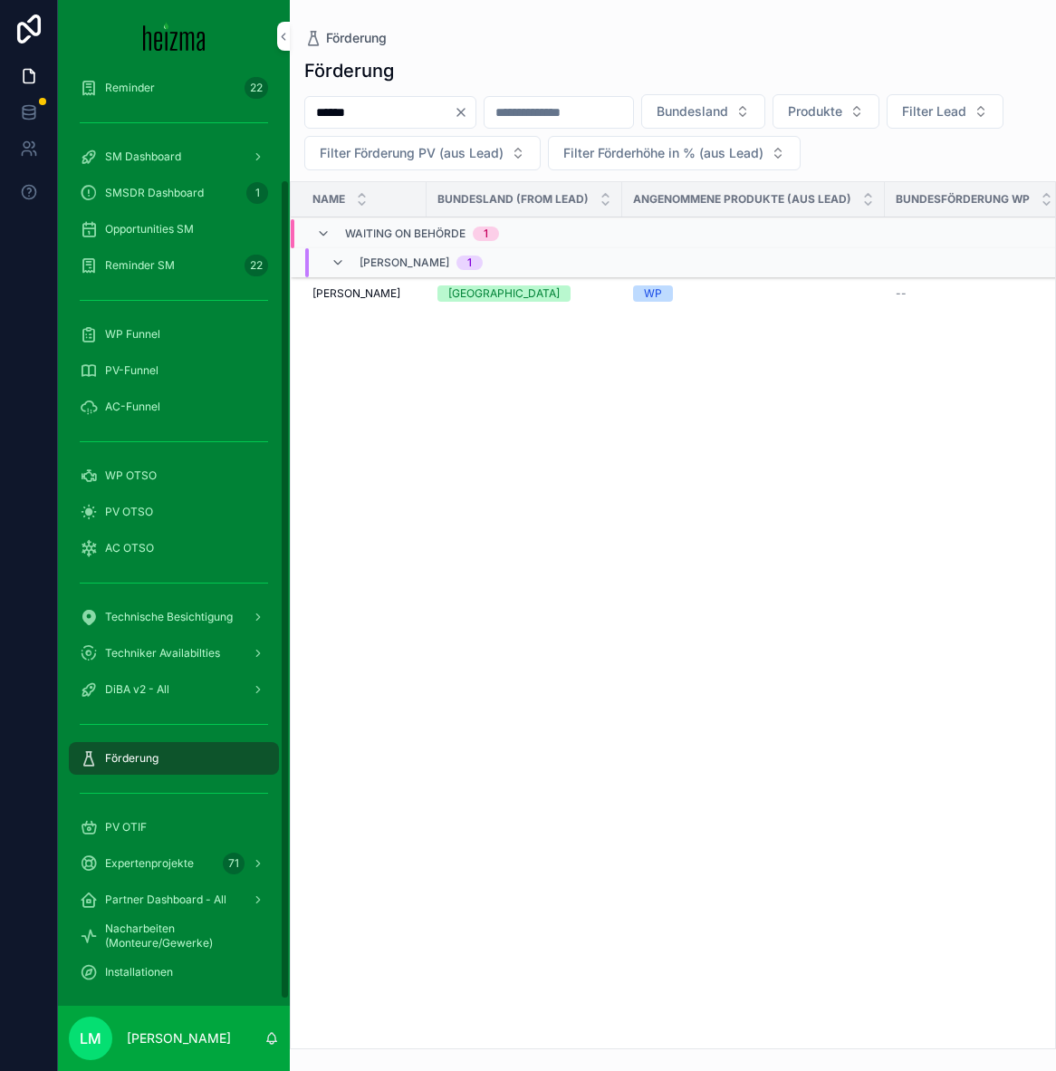
click at [370, 294] on span "Carol Marc Pernat" at bounding box center [357, 293] width 88 height 14
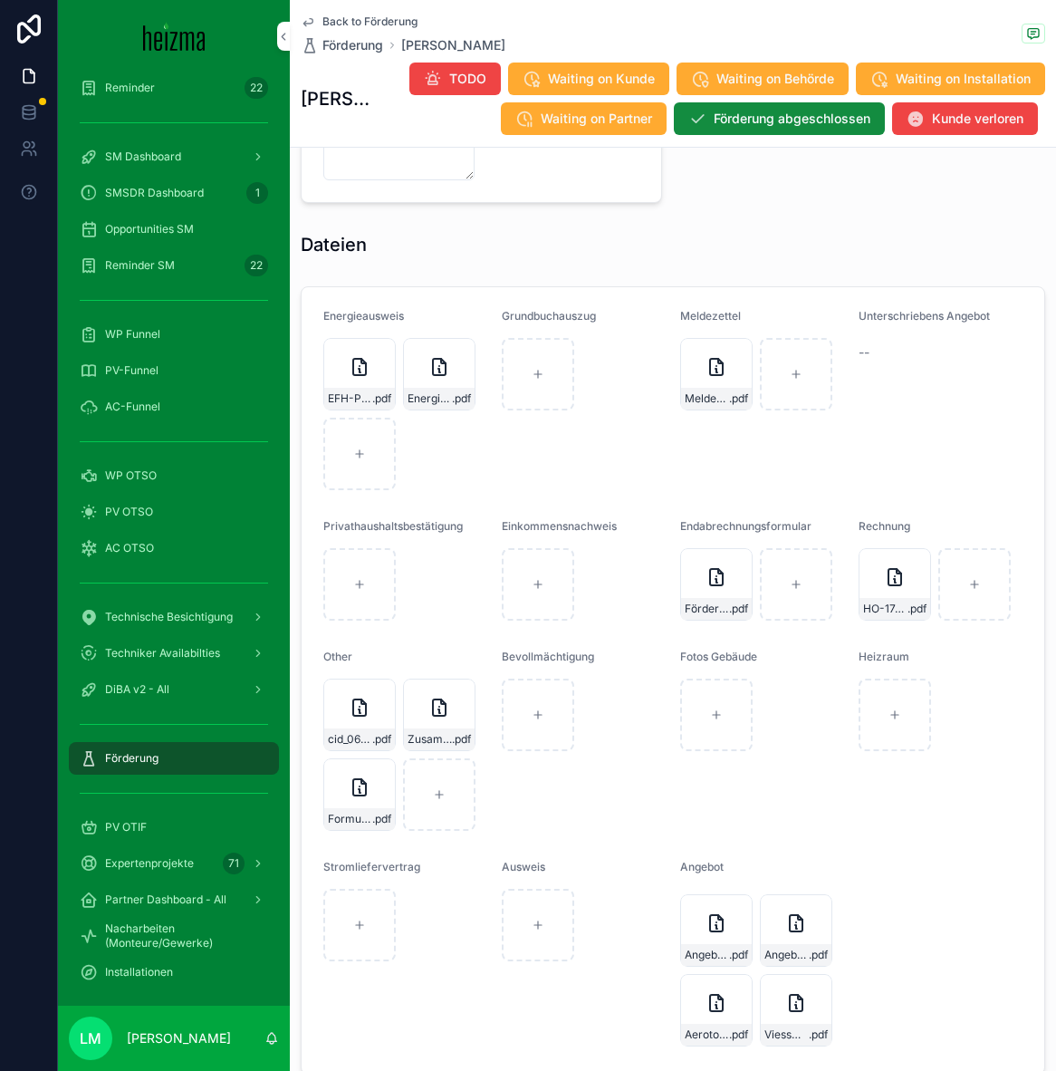
scroll to position [2350, 0]
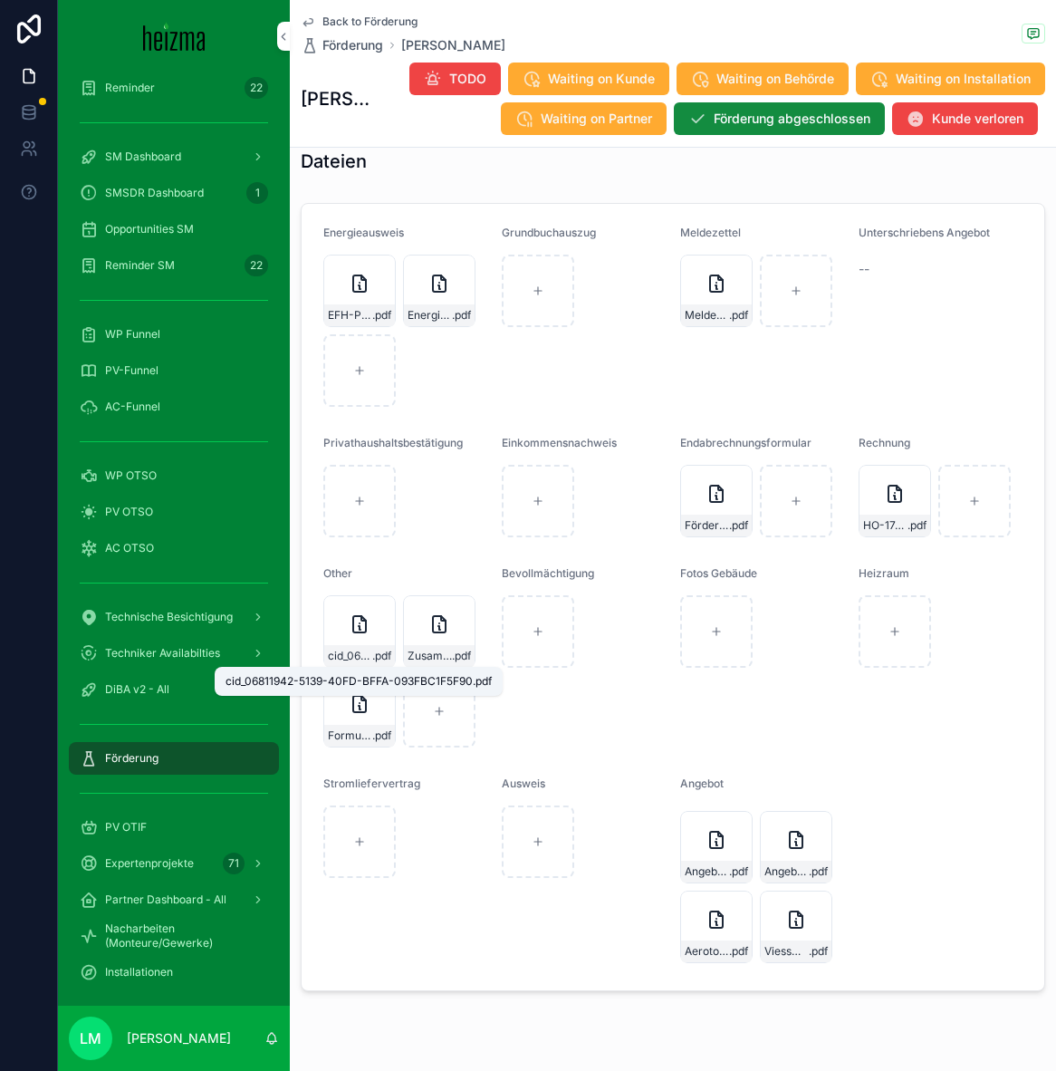
click at [331, 649] on span "cid_06811942-5139-40FD-BFFA-093FBC1F5F90" at bounding box center [350, 656] width 44 height 14
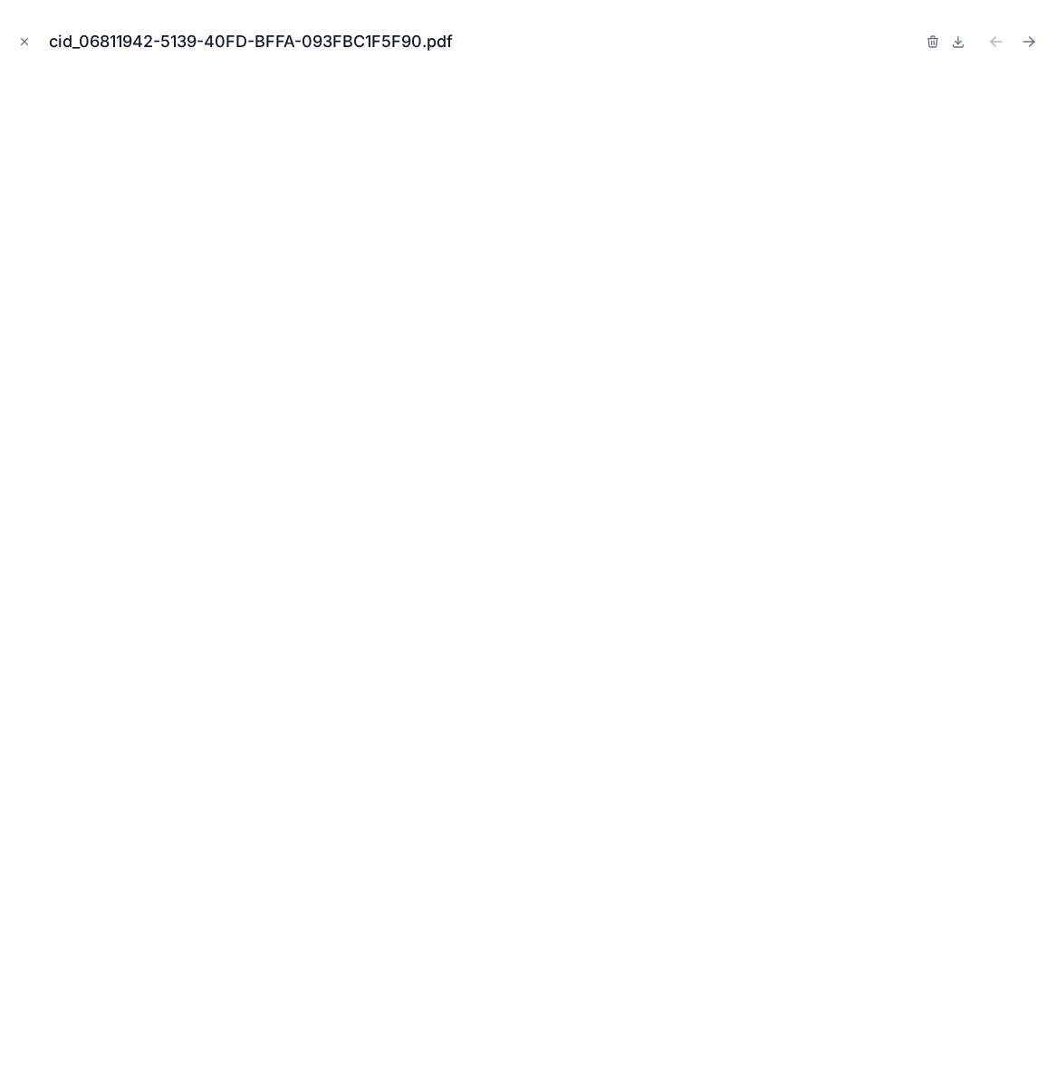
click at [1032, 36] on icon "Next file" at bounding box center [1029, 42] width 18 height 18
click at [1032, 39] on icon "Next file" at bounding box center [1032, 39] width 5 height 5
click at [27, 36] on icon "Close modal" at bounding box center [24, 41] width 13 height 13
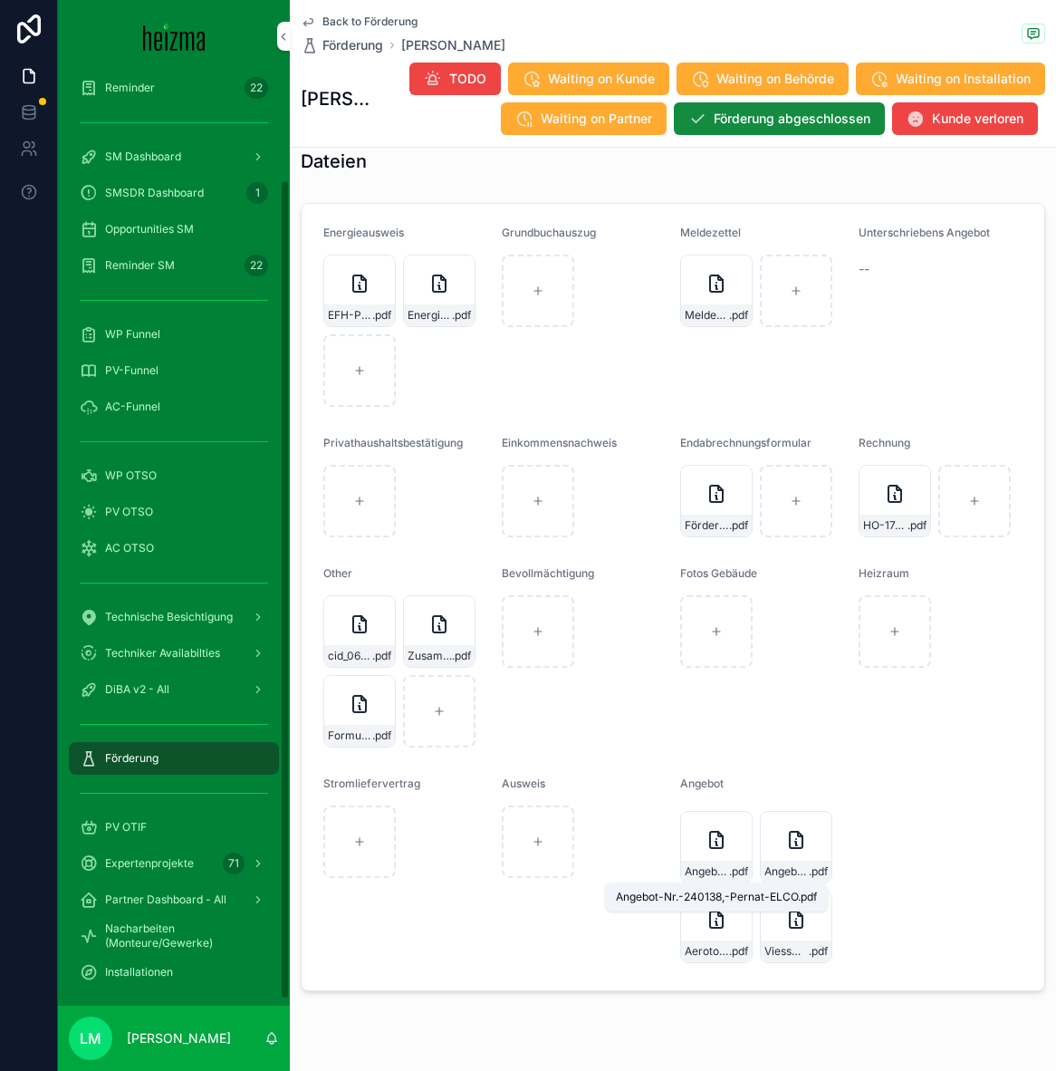
click at [724, 871] on span "Angebot-Nr.-240138,-Pernat-ELCO" at bounding box center [707, 871] width 44 height 14
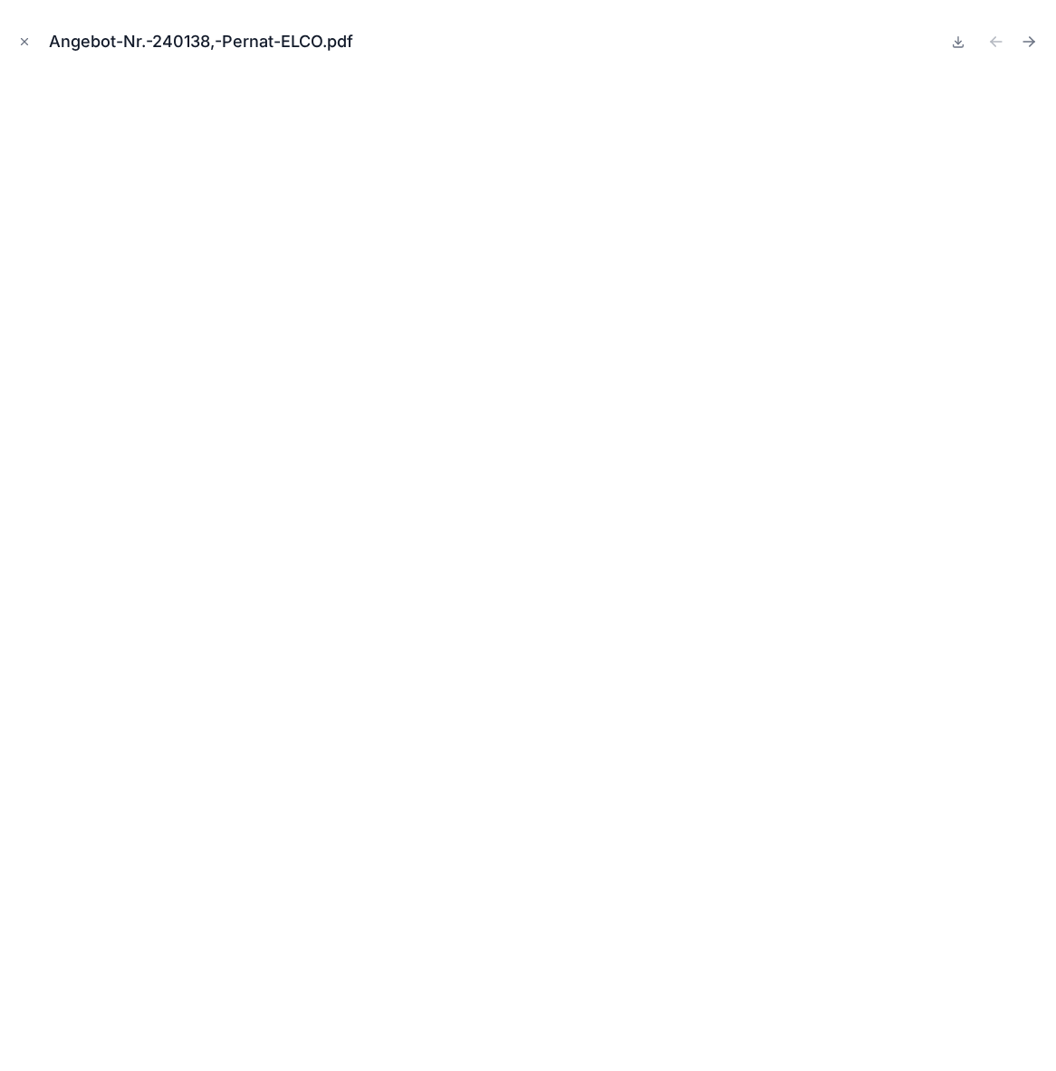
click at [1029, 43] on icon "Next file" at bounding box center [1029, 42] width 18 height 18
click at [16, 38] on button "Close modal" at bounding box center [24, 42] width 20 height 20
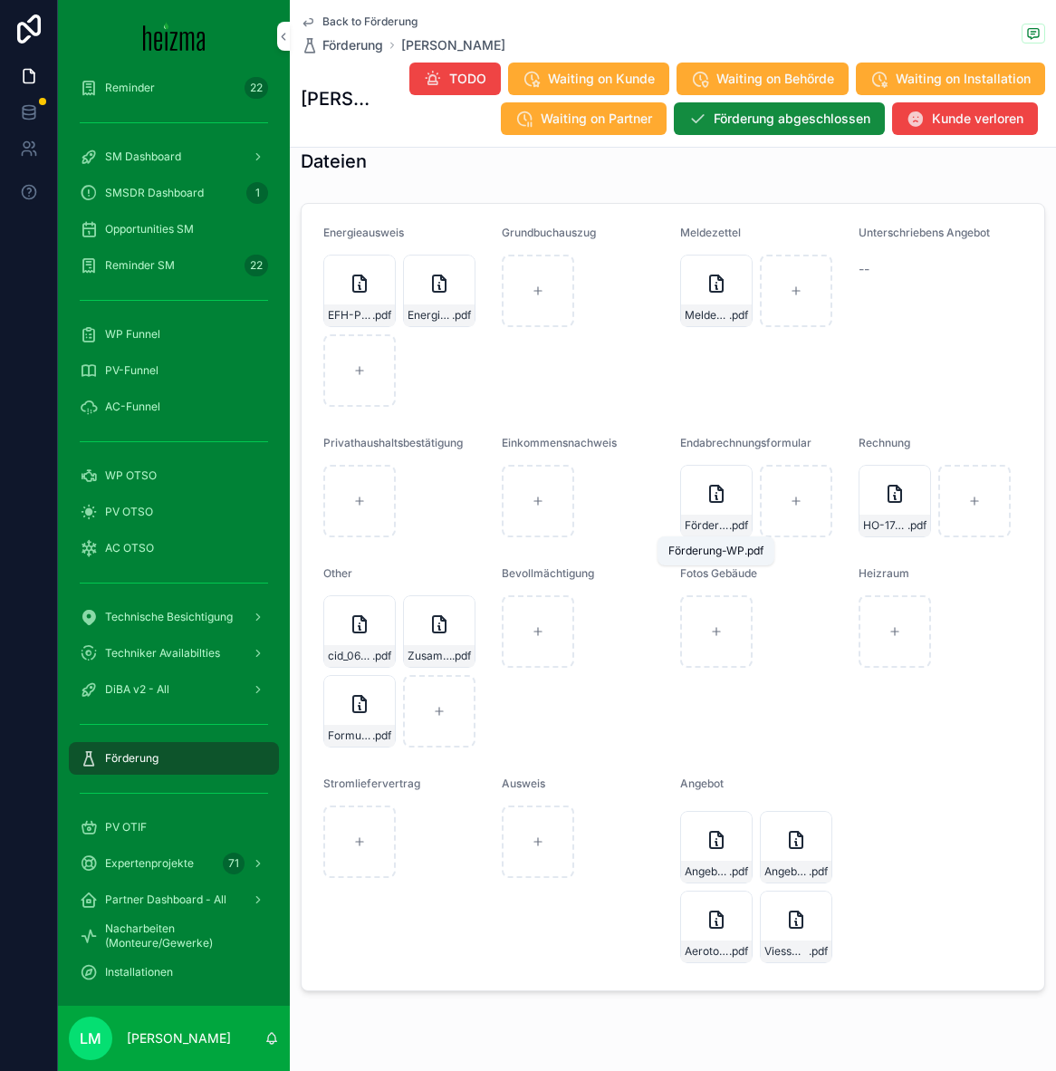
click at [725, 525] on span "Förderung-WP" at bounding box center [707, 525] width 44 height 14
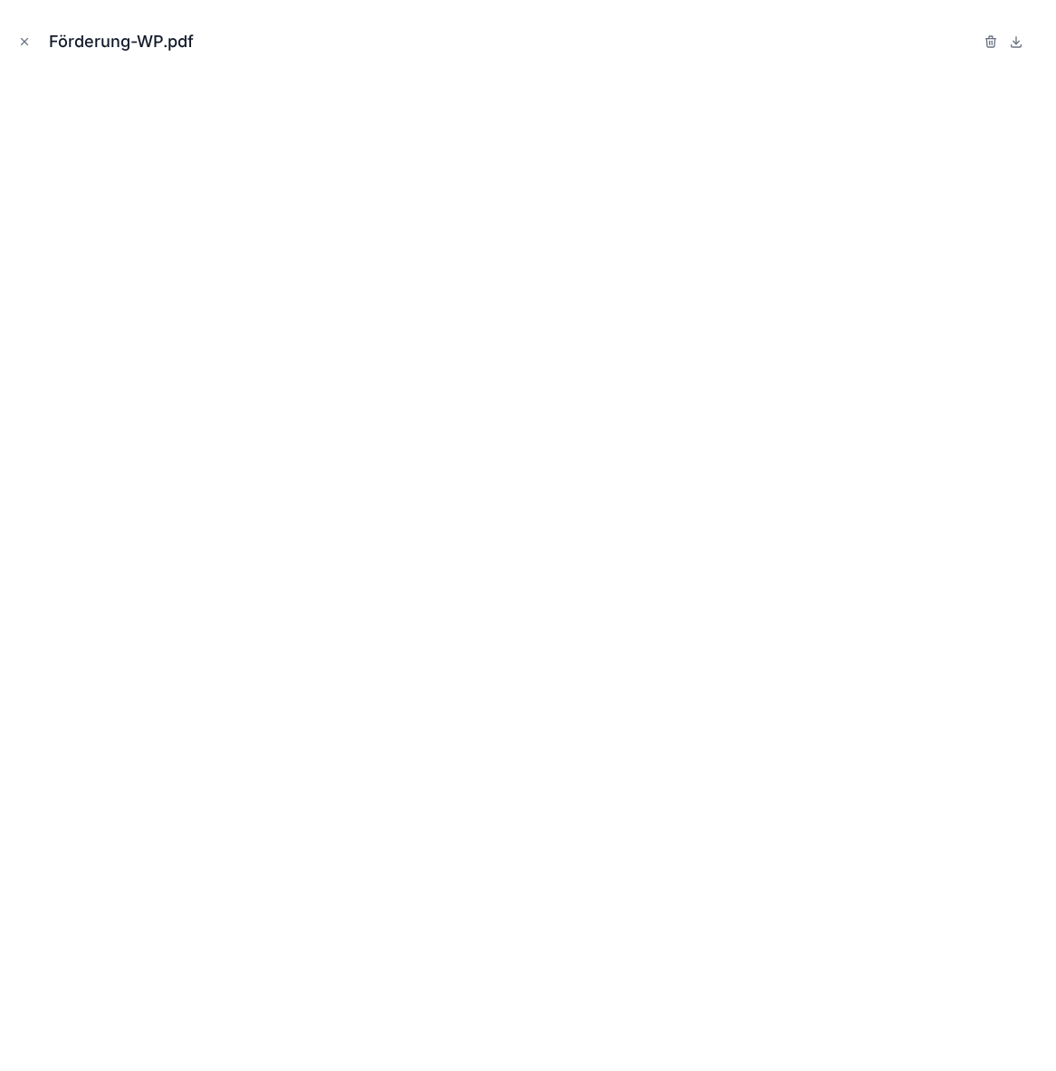
click at [23, 44] on icon "Close modal" at bounding box center [24, 41] width 13 height 13
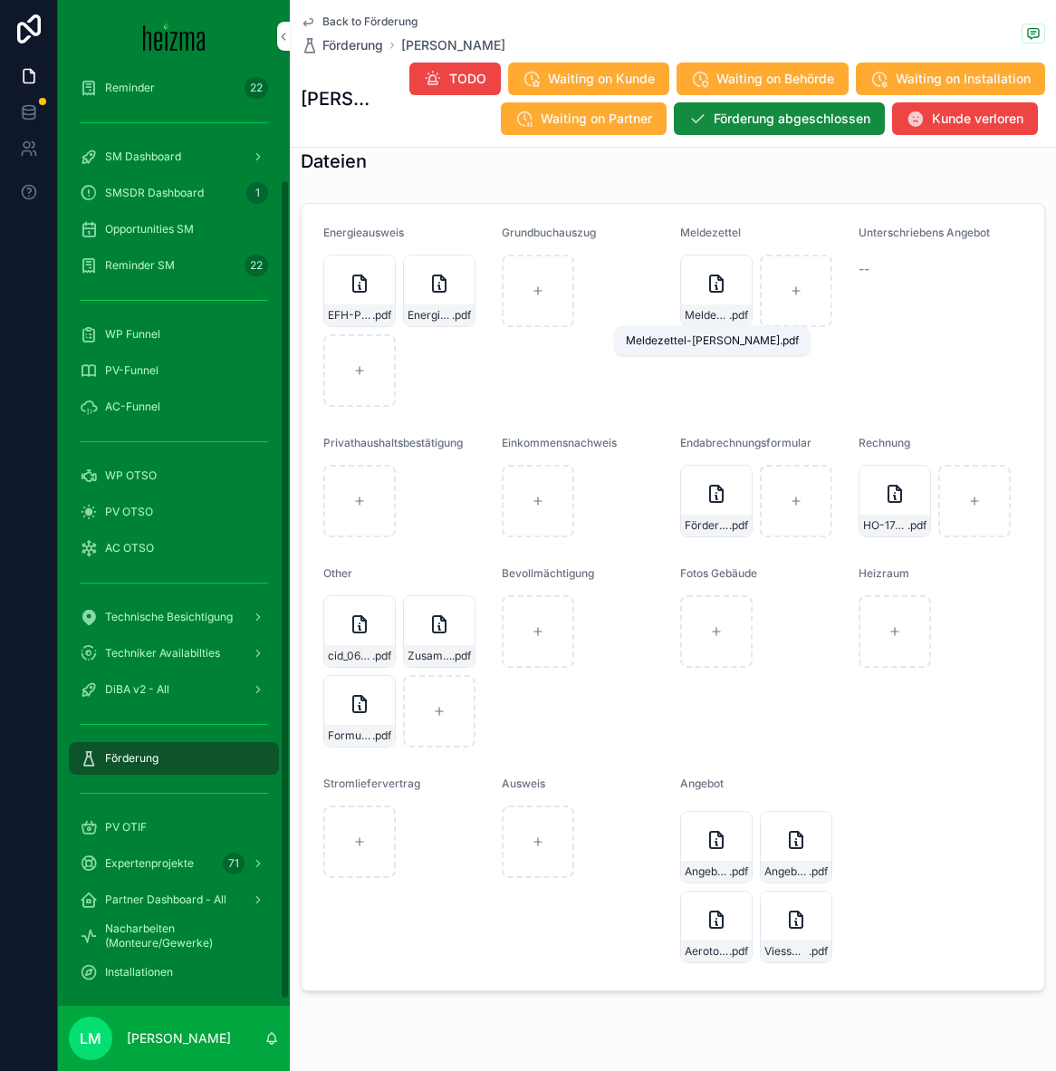
click at [696, 321] on span "Meldezettel-Carol-Marc-Pernat" at bounding box center [707, 315] width 44 height 14
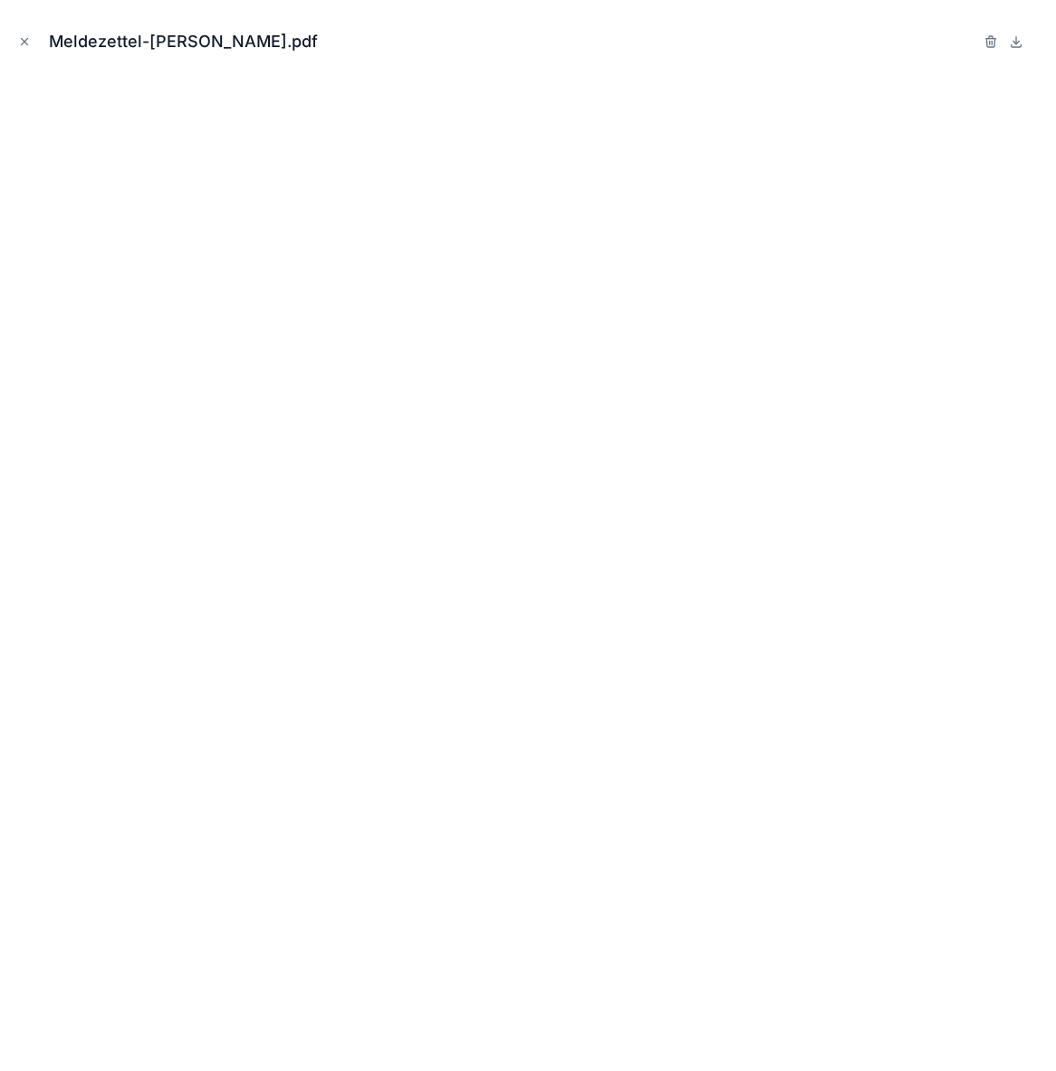
click at [22, 43] on icon "Close modal" at bounding box center [24, 41] width 13 height 13
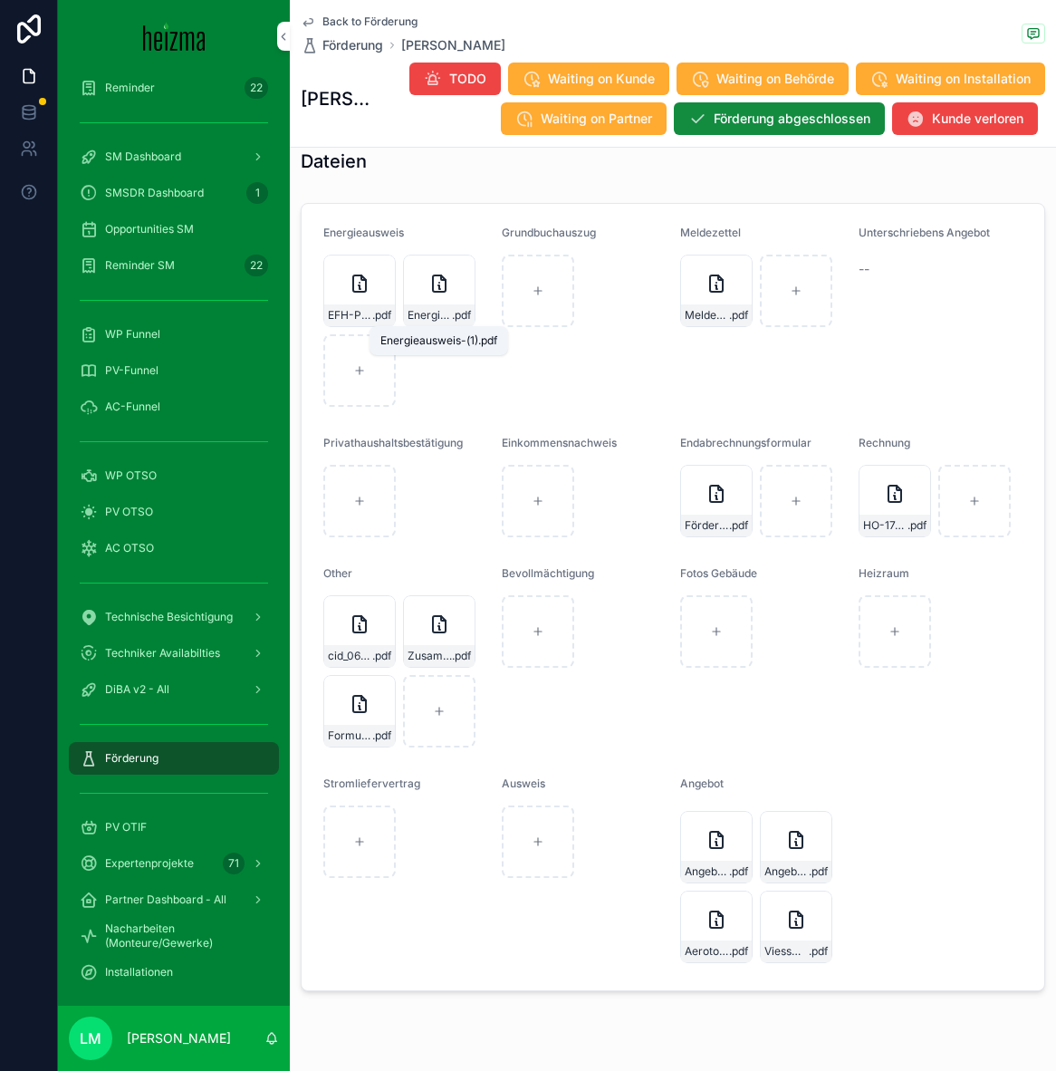
click at [452, 311] on span ".pdf" at bounding box center [461, 315] width 19 height 14
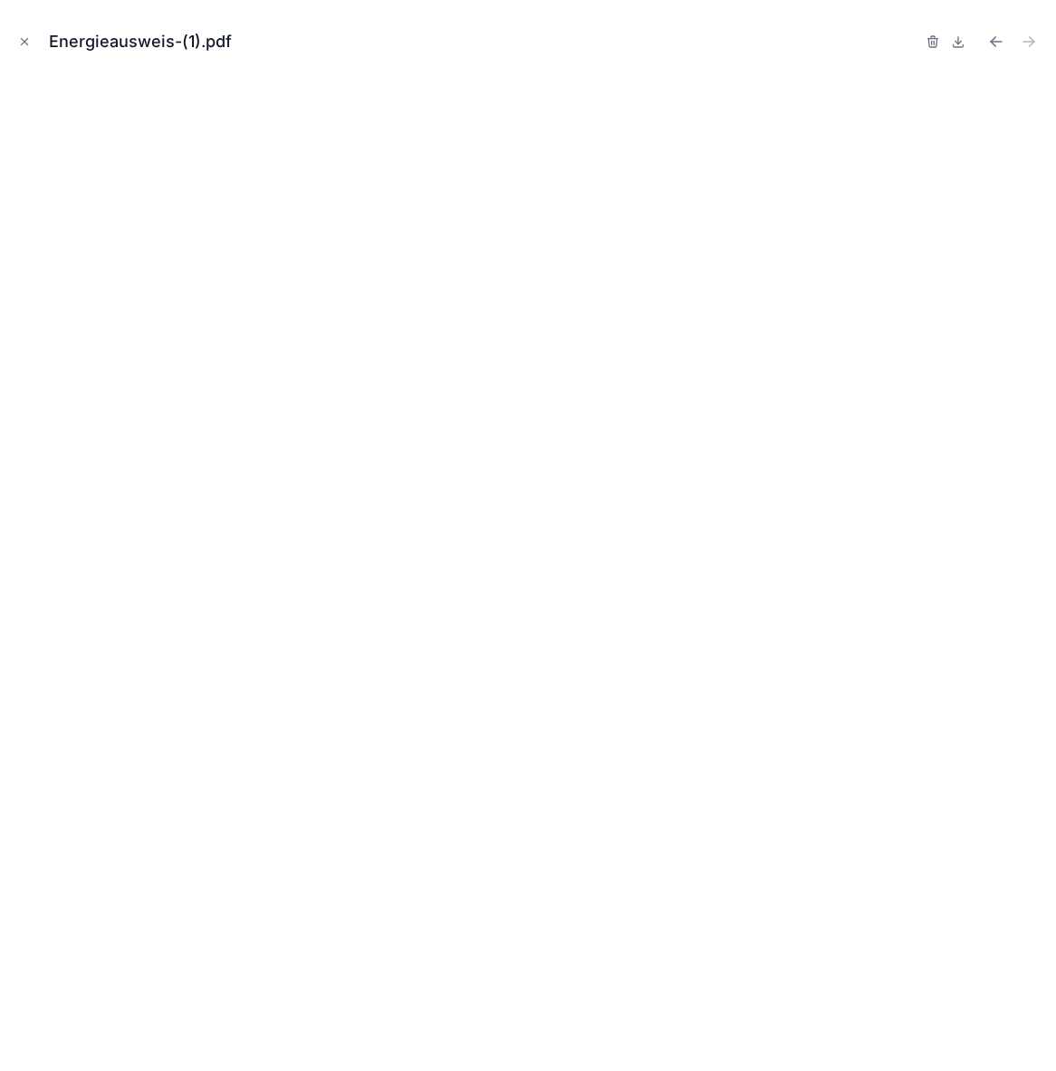
click at [19, 45] on icon "Close modal" at bounding box center [24, 41] width 13 height 13
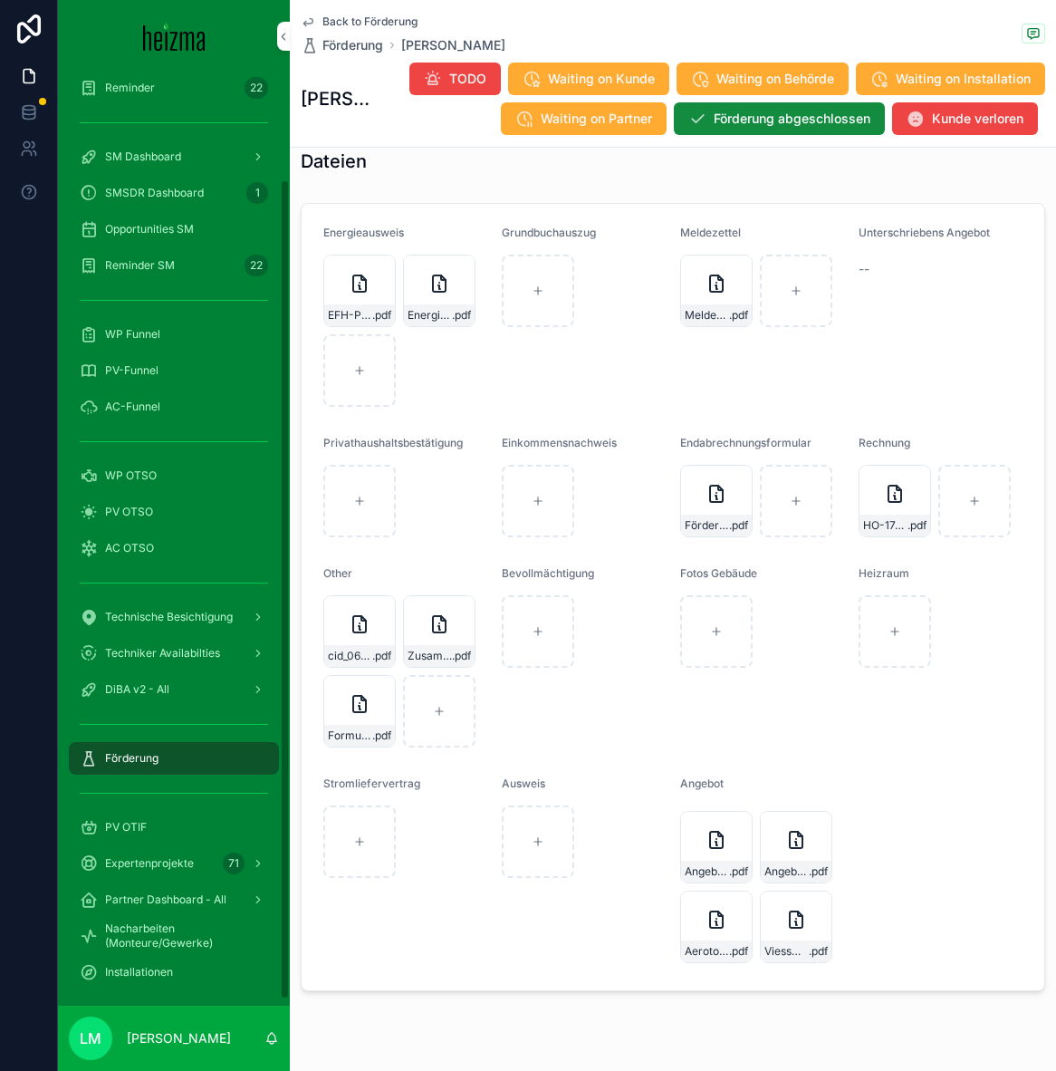
click at [476, 415] on form "Energieausweis EFH-Pernat--Sanierung .pdf Energieausweis-(1) .pdf Grundbuchausz…" at bounding box center [673, 597] width 743 height 786
click at [743, 864] on span ".pdf" at bounding box center [738, 871] width 19 height 14
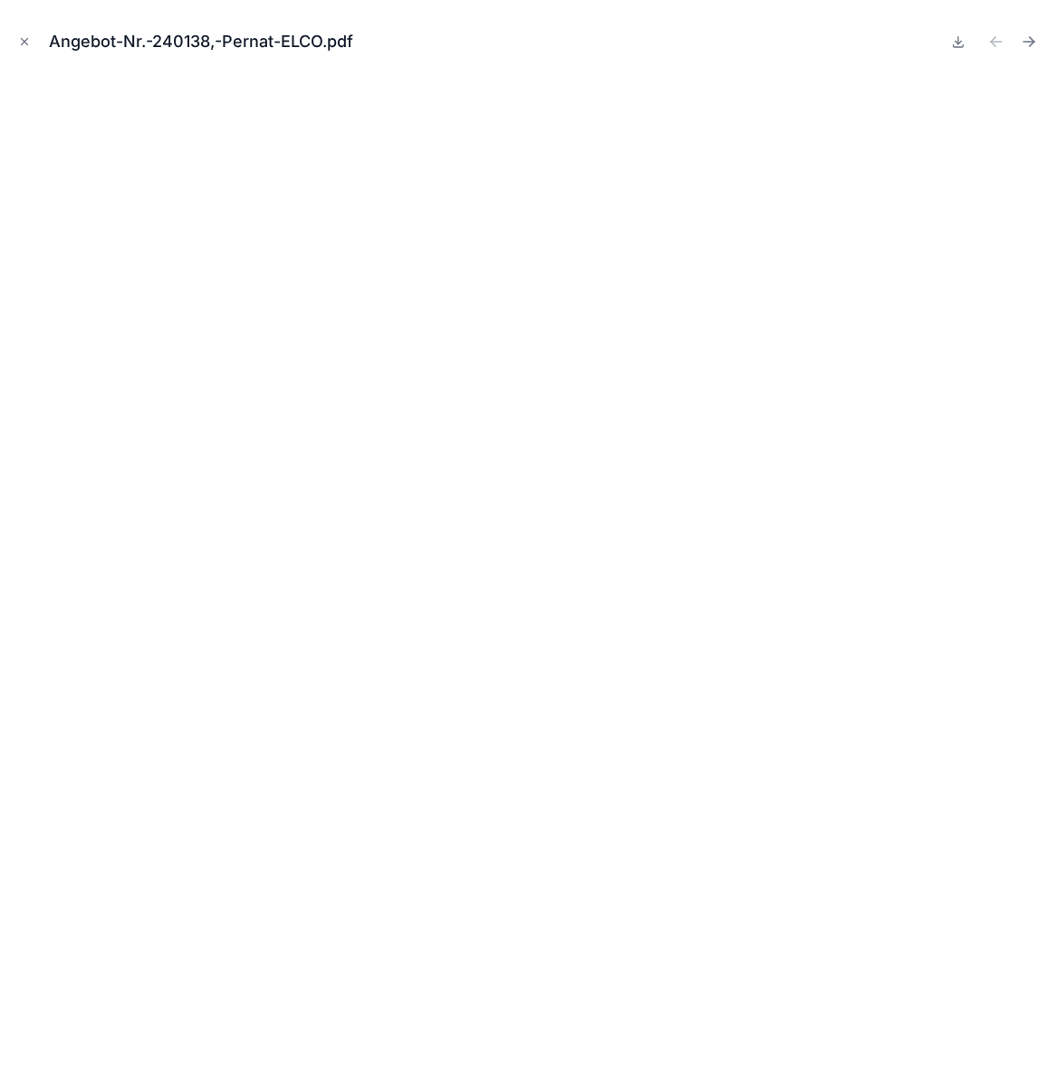
click at [1026, 33] on icon "Next file" at bounding box center [1029, 42] width 18 height 18
click at [1022, 36] on icon "Next file" at bounding box center [1029, 42] width 18 height 18
click at [24, 32] on button "Close modal" at bounding box center [24, 42] width 20 height 20
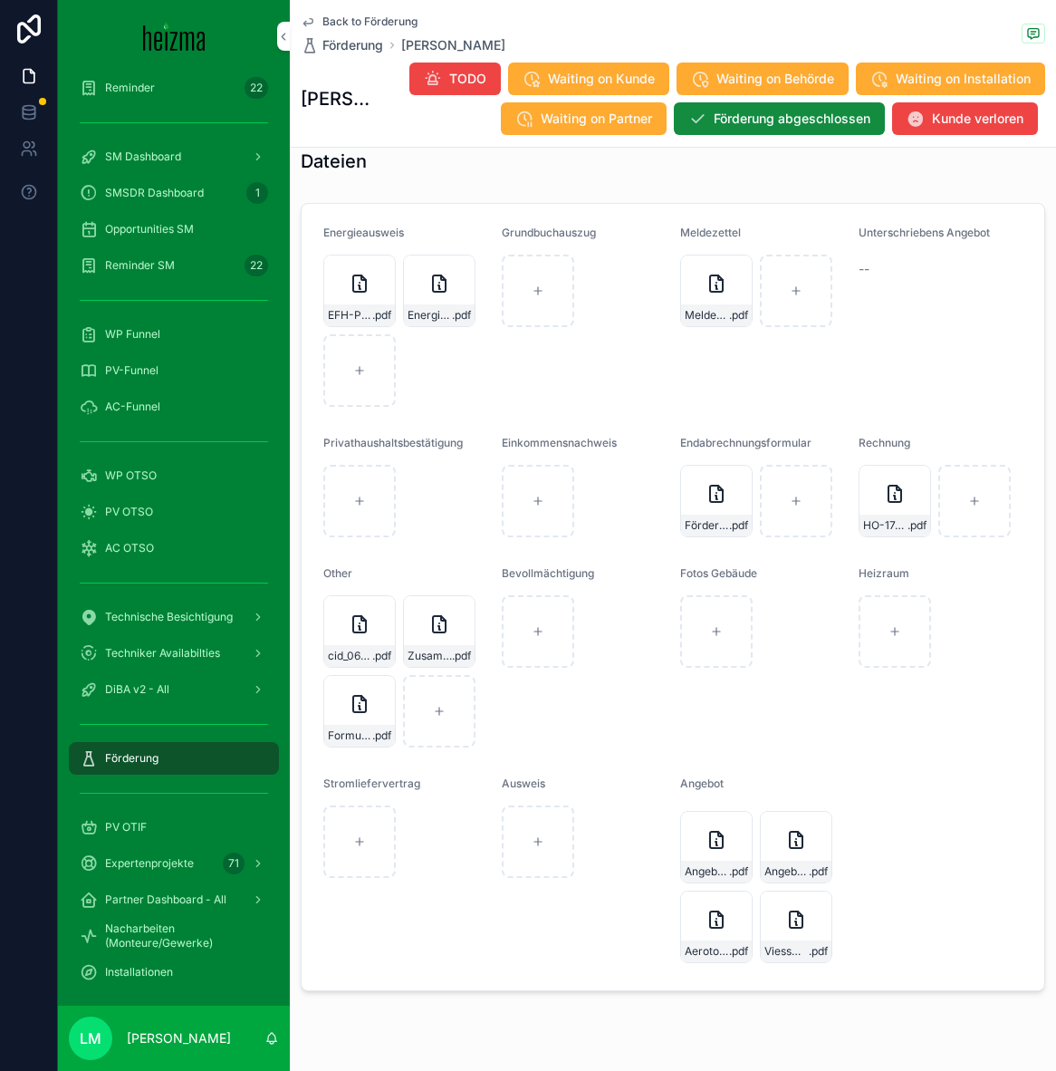
click at [358, 21] on span "Back to Förderung" at bounding box center [370, 21] width 95 height 14
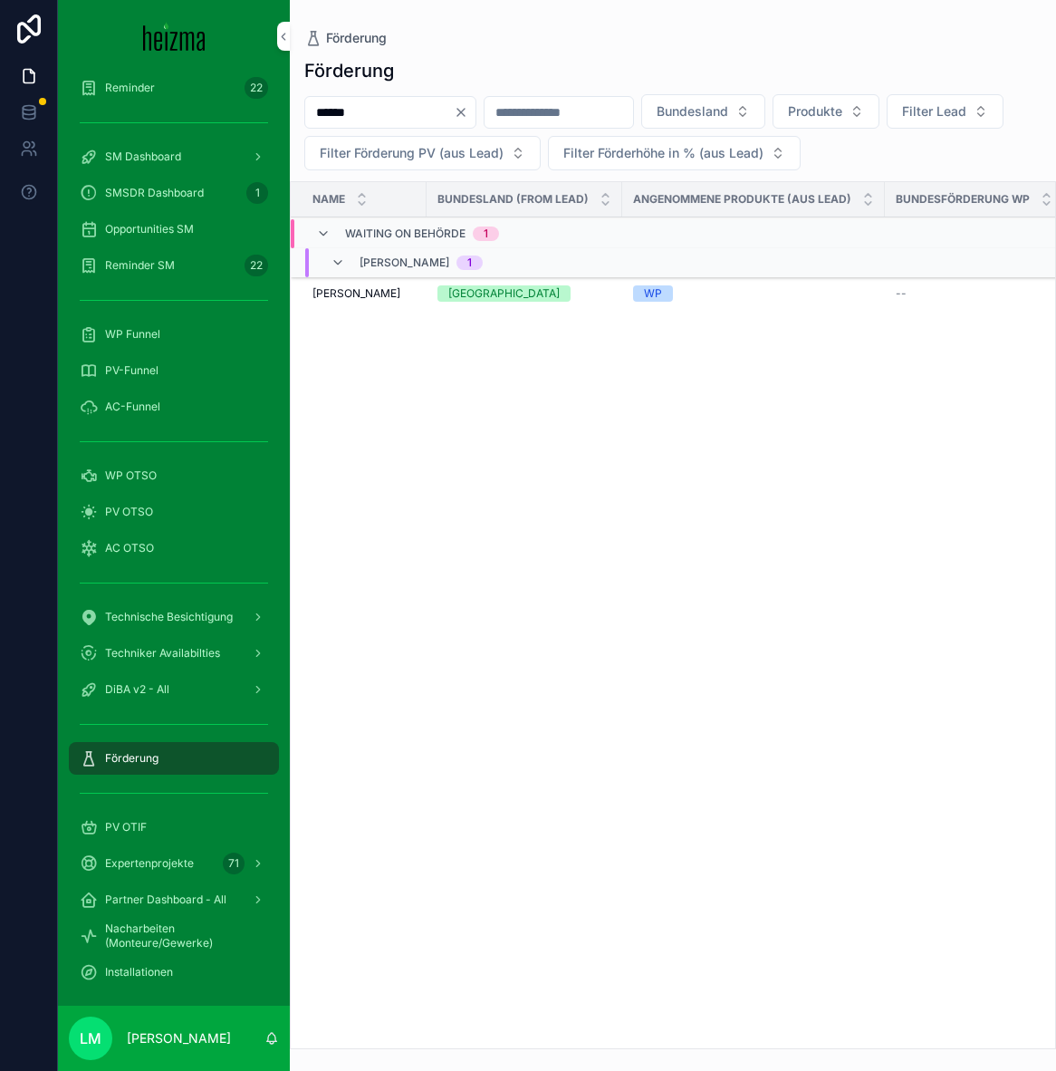
click at [468, 109] on icon "Clear" at bounding box center [461, 112] width 14 height 14
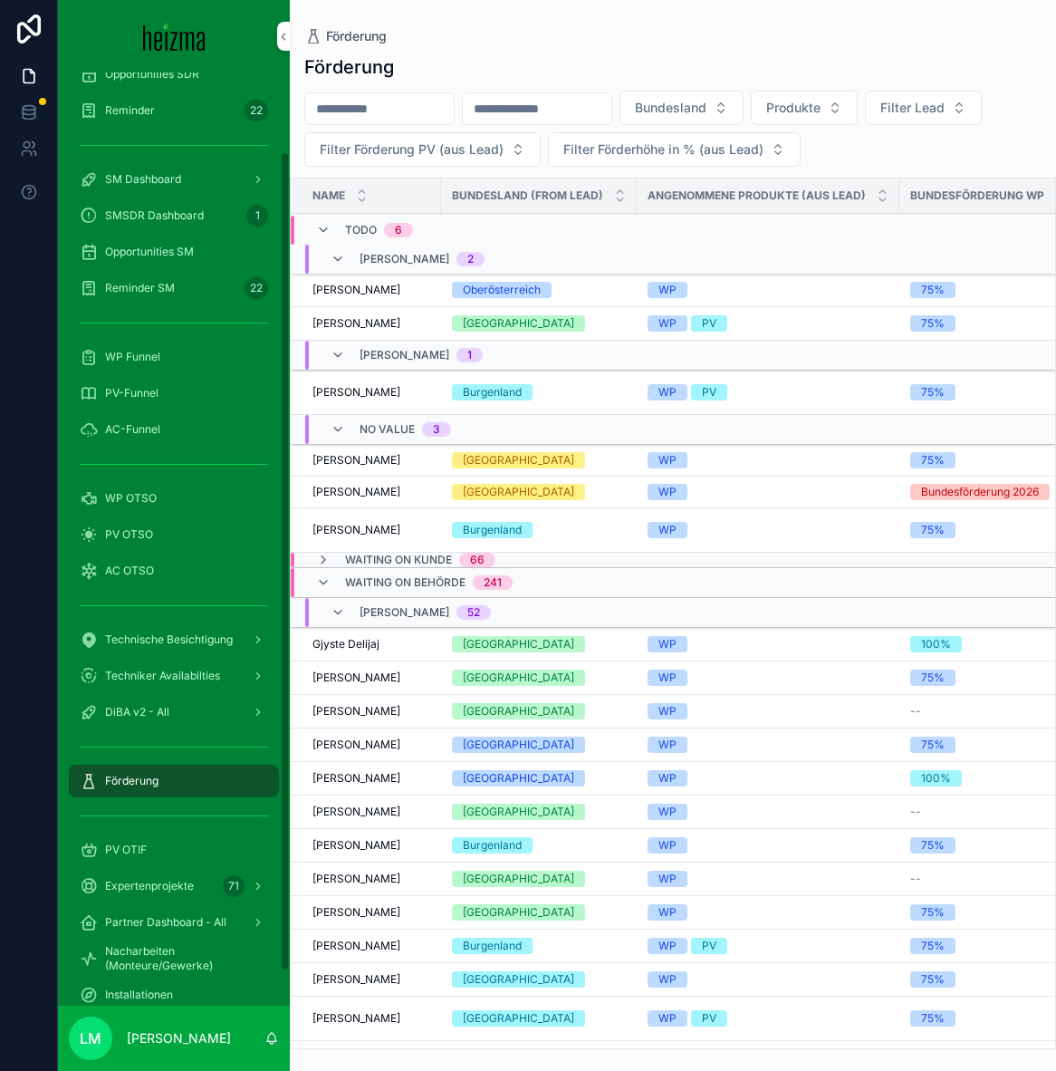
scroll to position [121, 0]
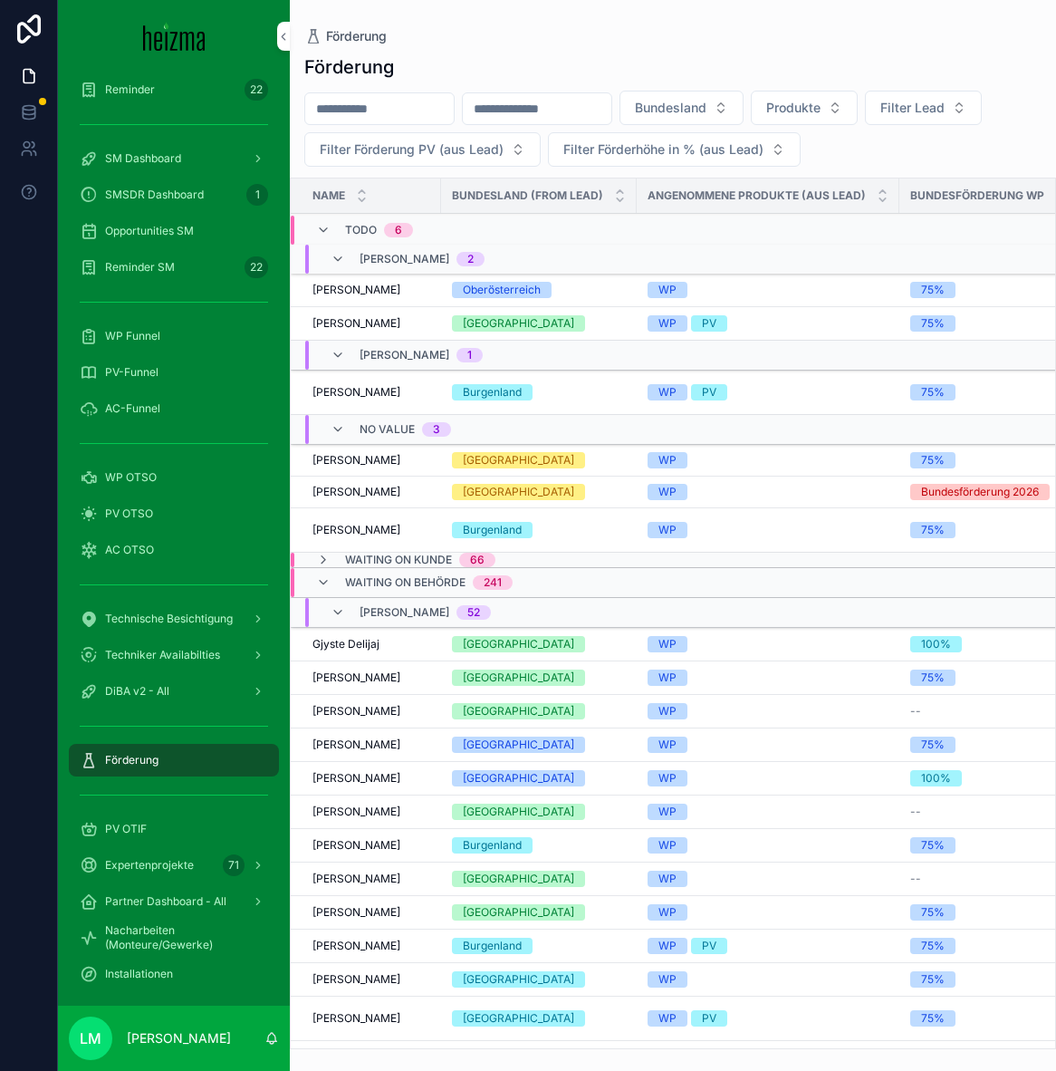
click at [140, 822] on span "PV OTIF" at bounding box center [126, 829] width 42 height 14
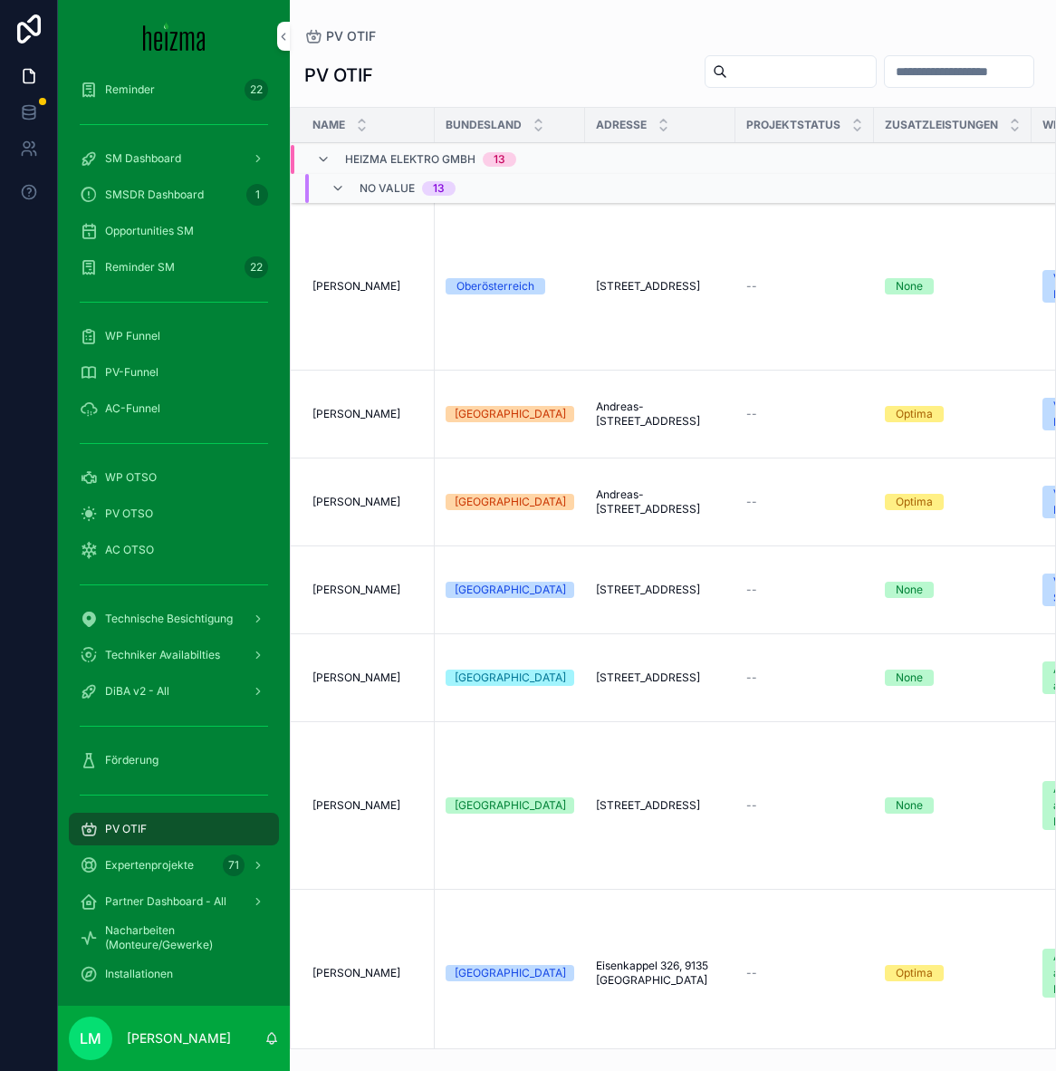
click at [130, 766] on span "Förderung" at bounding box center [131, 760] width 53 height 14
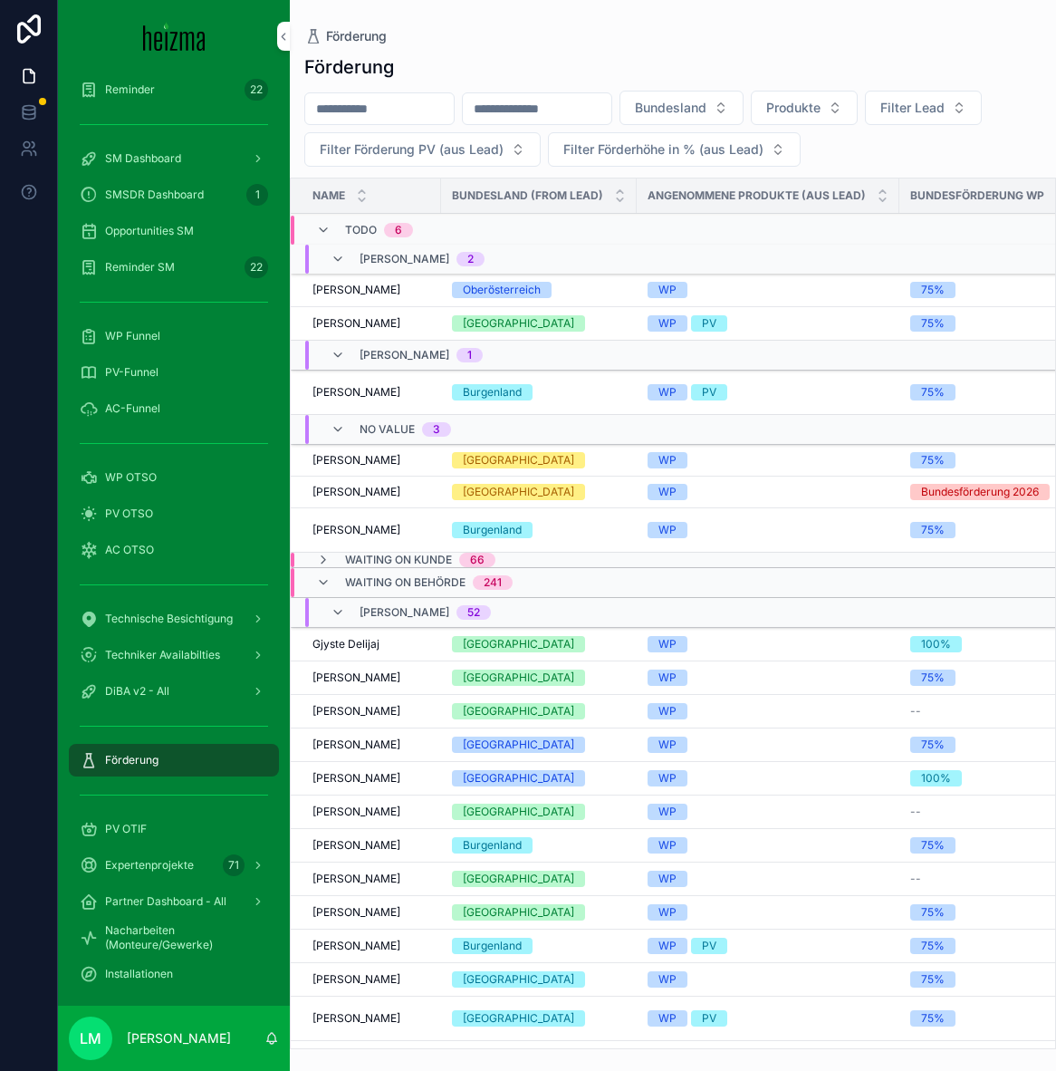
click at [167, 979] on span "Installationen" at bounding box center [139, 974] width 68 height 14
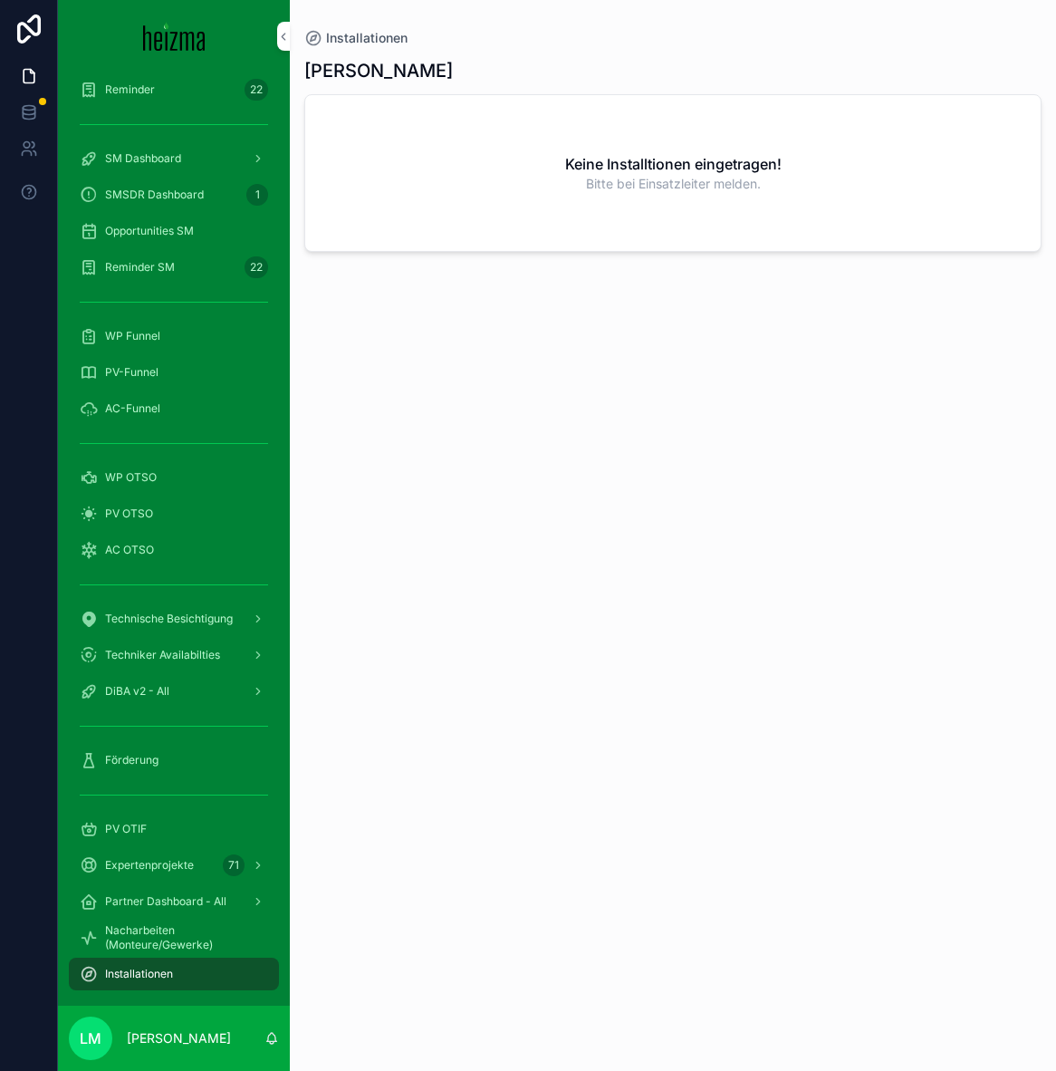
click at [148, 924] on span "Nacharbeiten (Monteure/Gewerke)" at bounding box center [183, 937] width 156 height 29
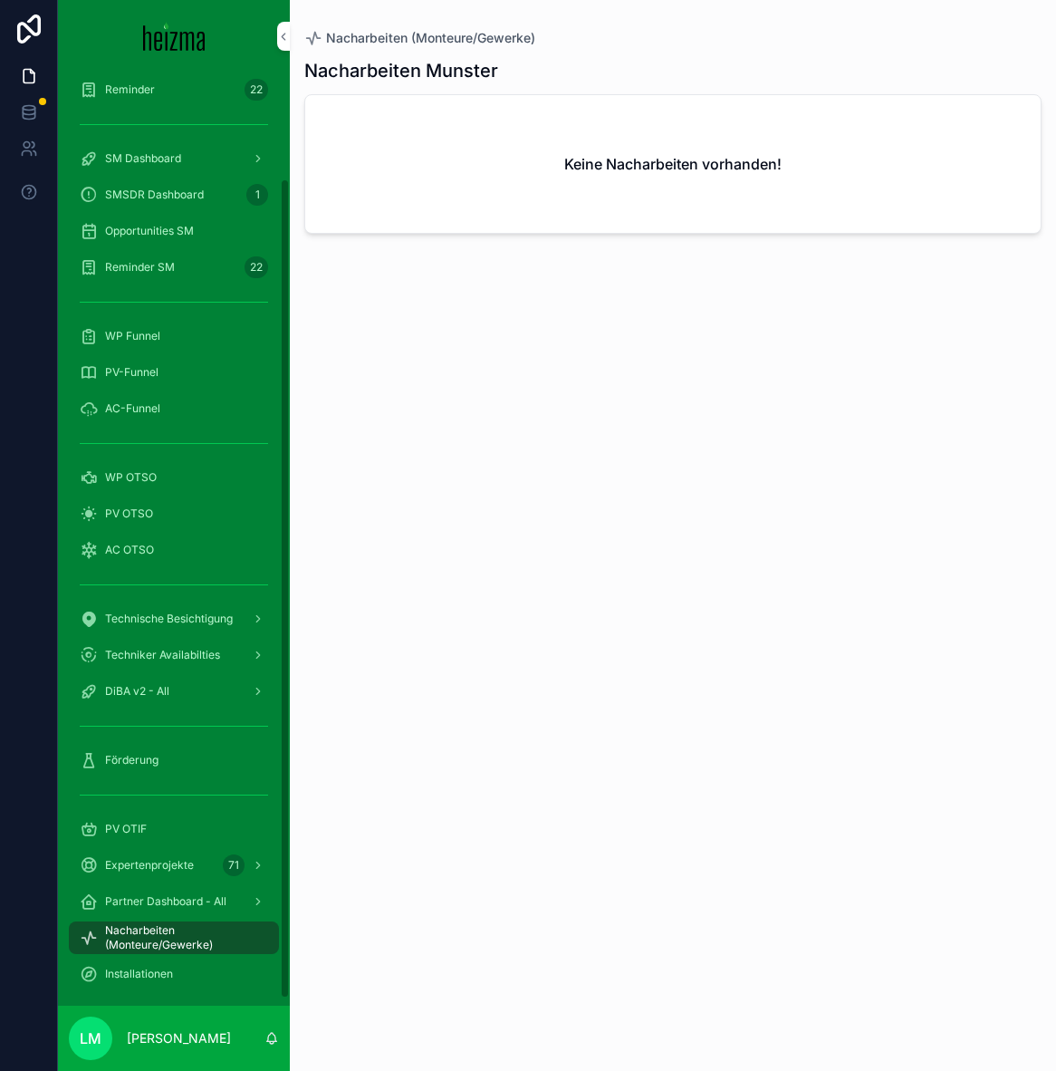
click at [130, 765] on span "Förderung" at bounding box center [131, 760] width 53 height 14
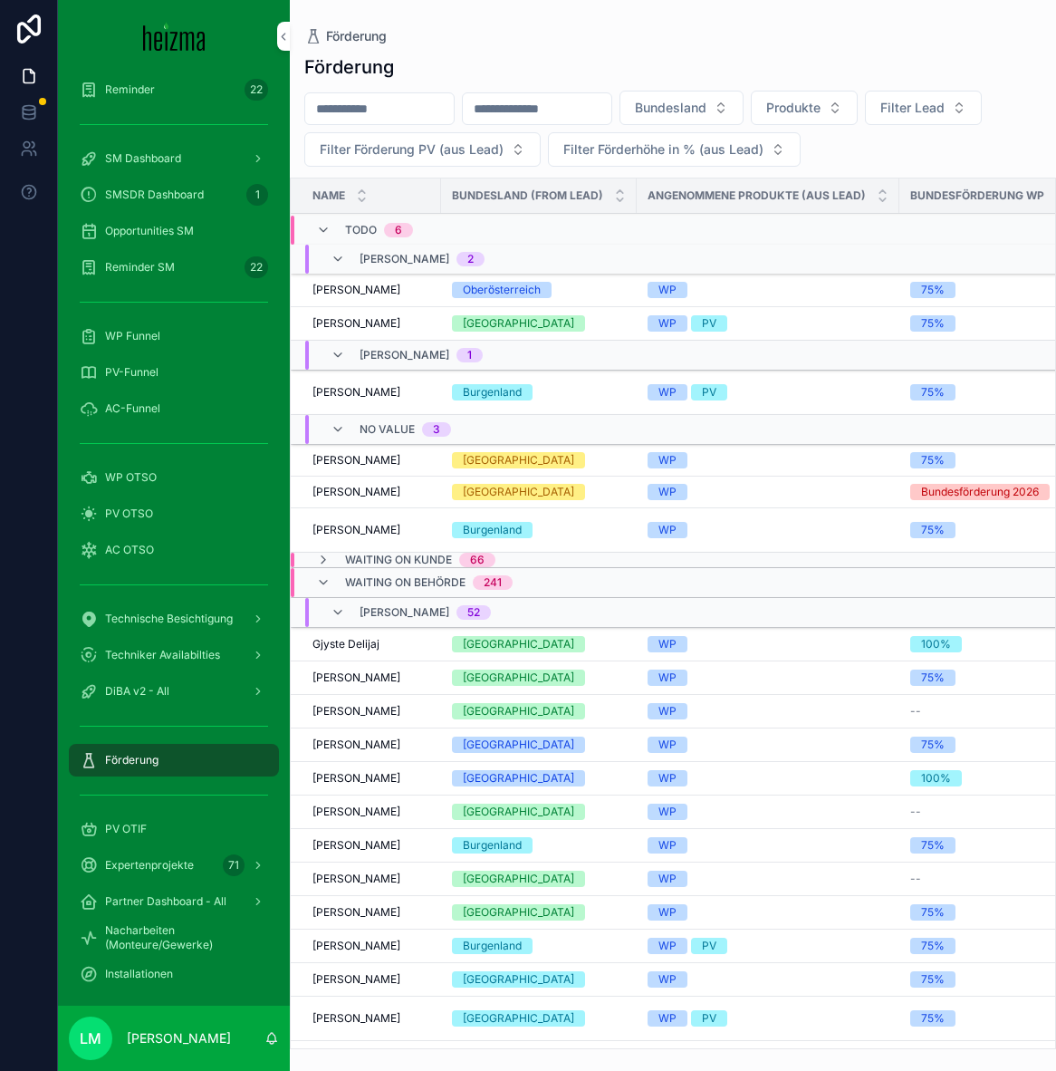
click at [498, 112] on input "scrollable content" at bounding box center [537, 108] width 149 height 25
click at [467, 71] on div "Förderung" at bounding box center [673, 66] width 738 height 25
click at [209, 87] on div "Reminder 22" at bounding box center [174, 89] width 188 height 29
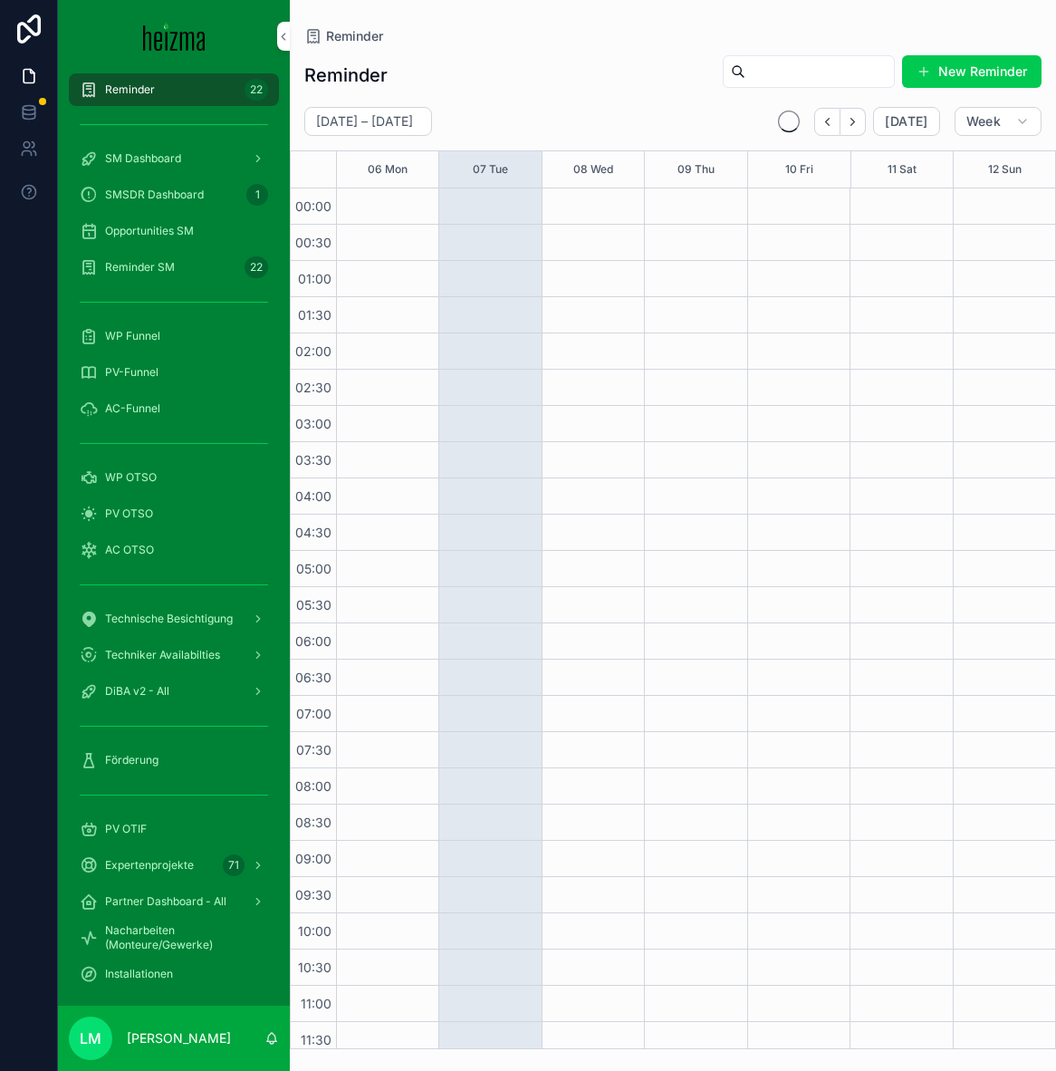
click at [129, 750] on div "Förderung" at bounding box center [174, 760] width 188 height 29
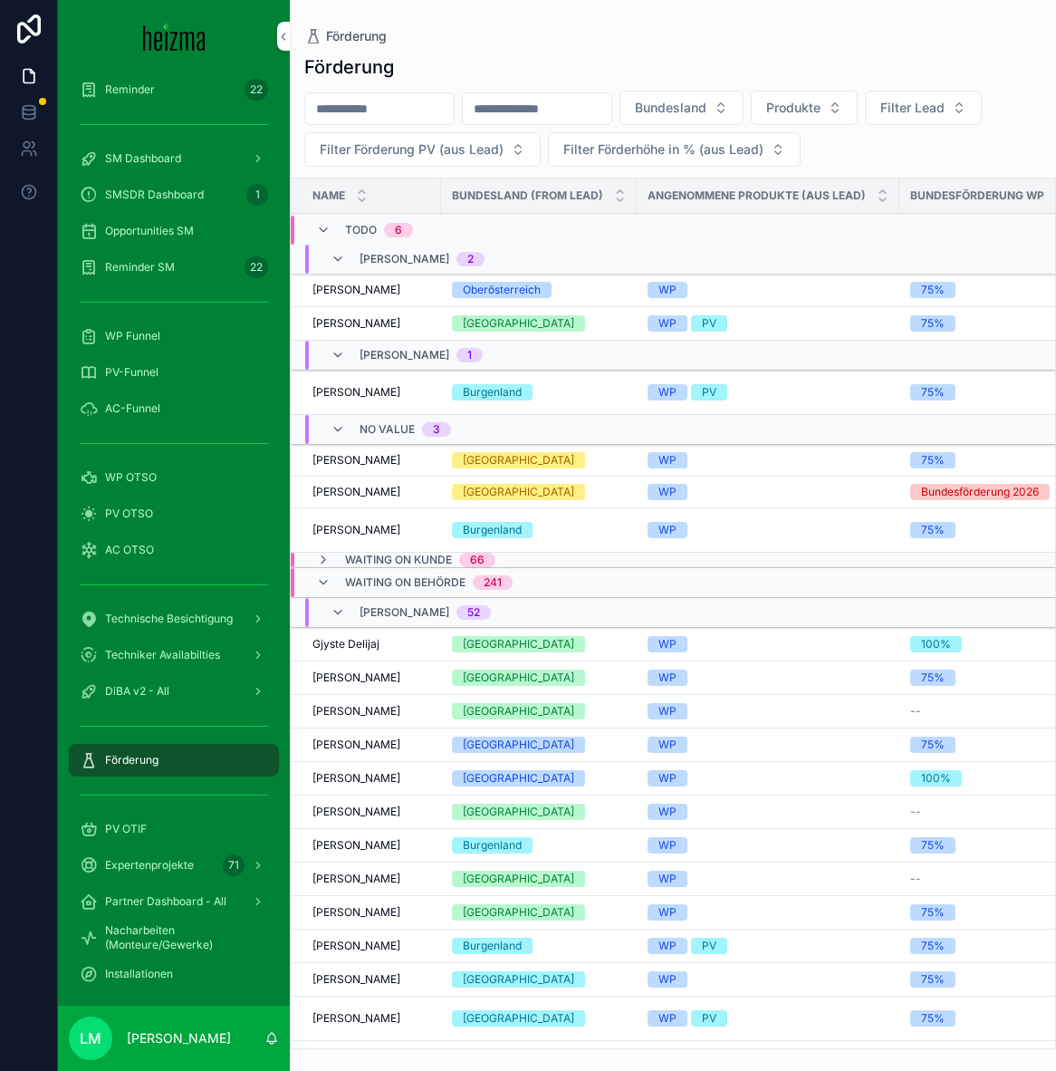
click at [141, 943] on span "Nacharbeiten (Monteure/Gewerke)" at bounding box center [183, 937] width 156 height 29
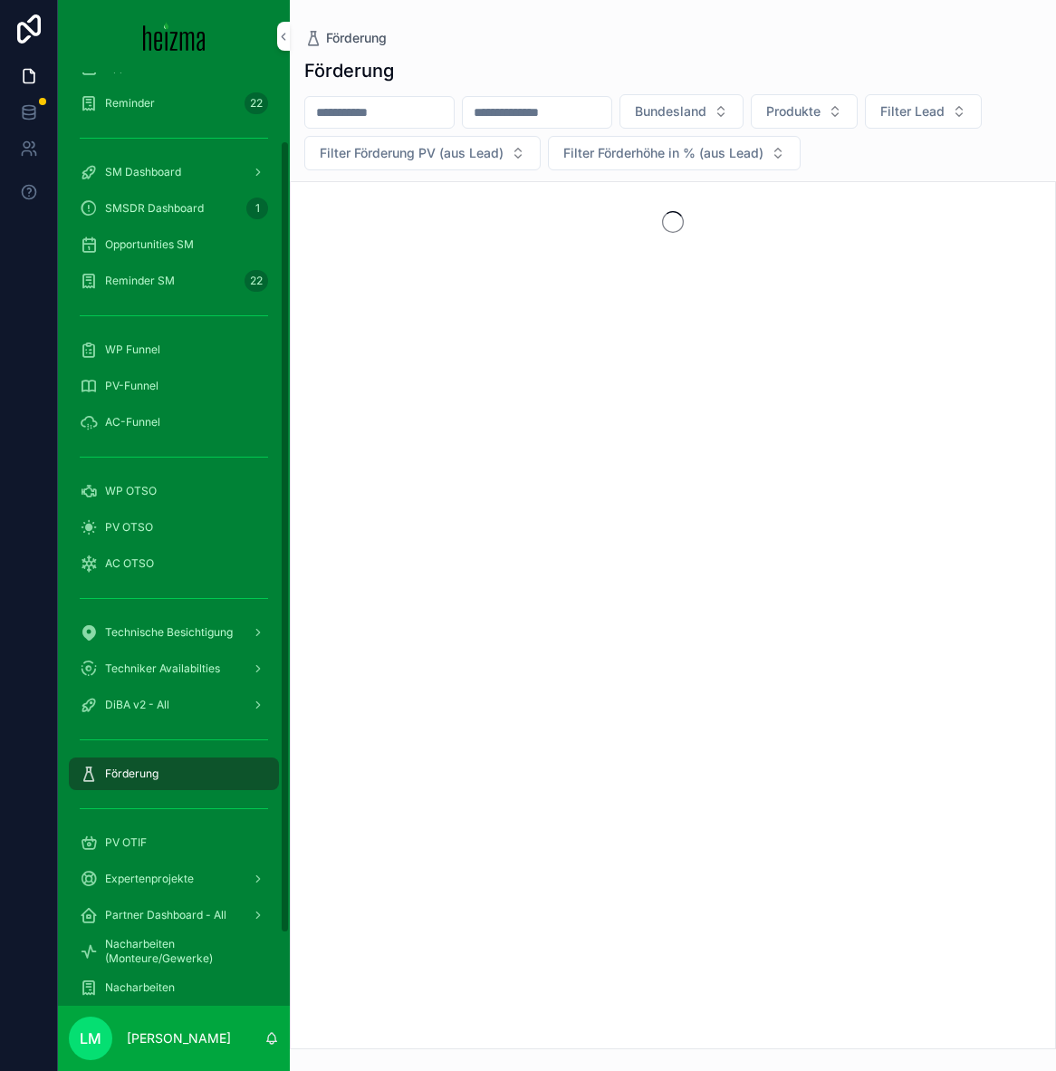
scroll to position [165, 0]
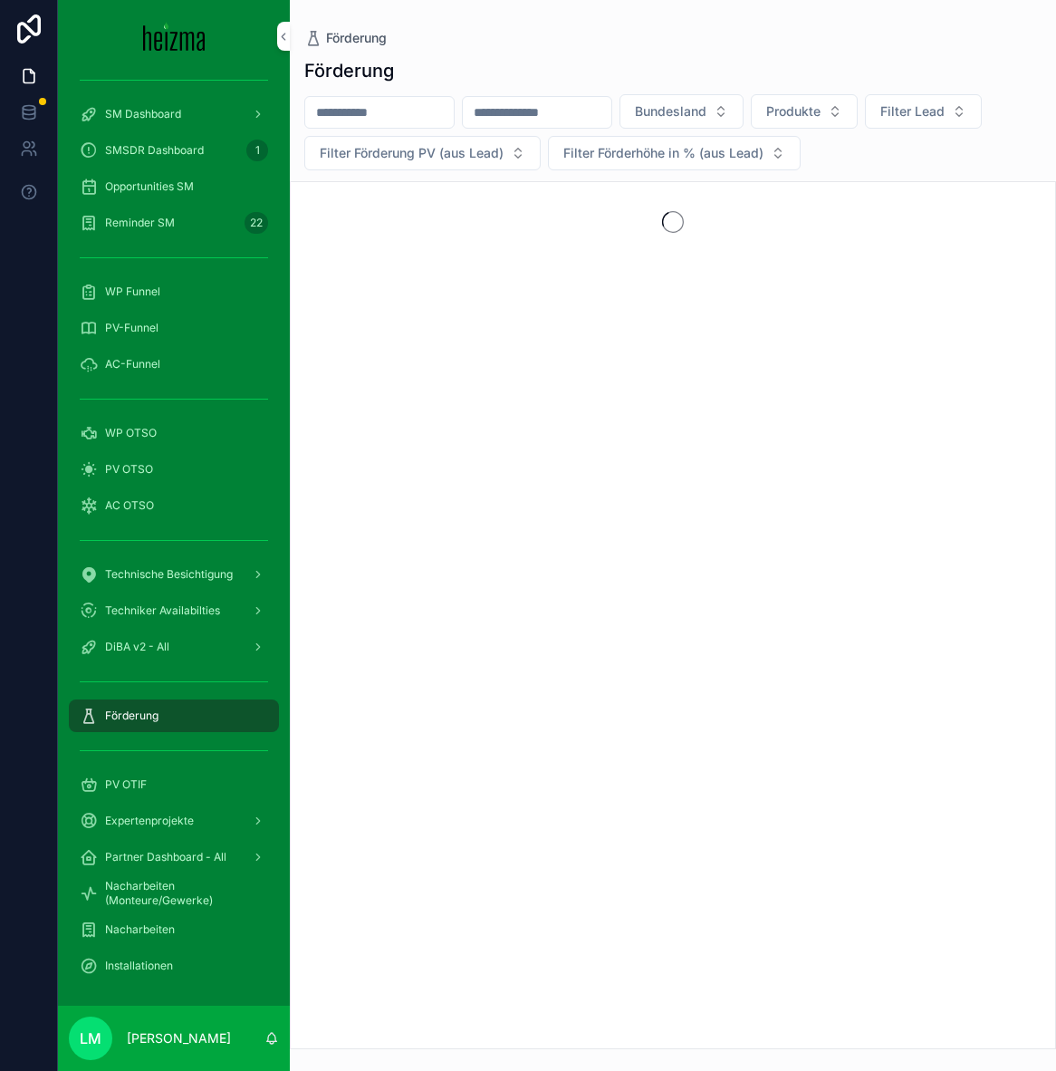
click at [172, 923] on span "Nacharbeiten" at bounding box center [140, 929] width 70 height 14
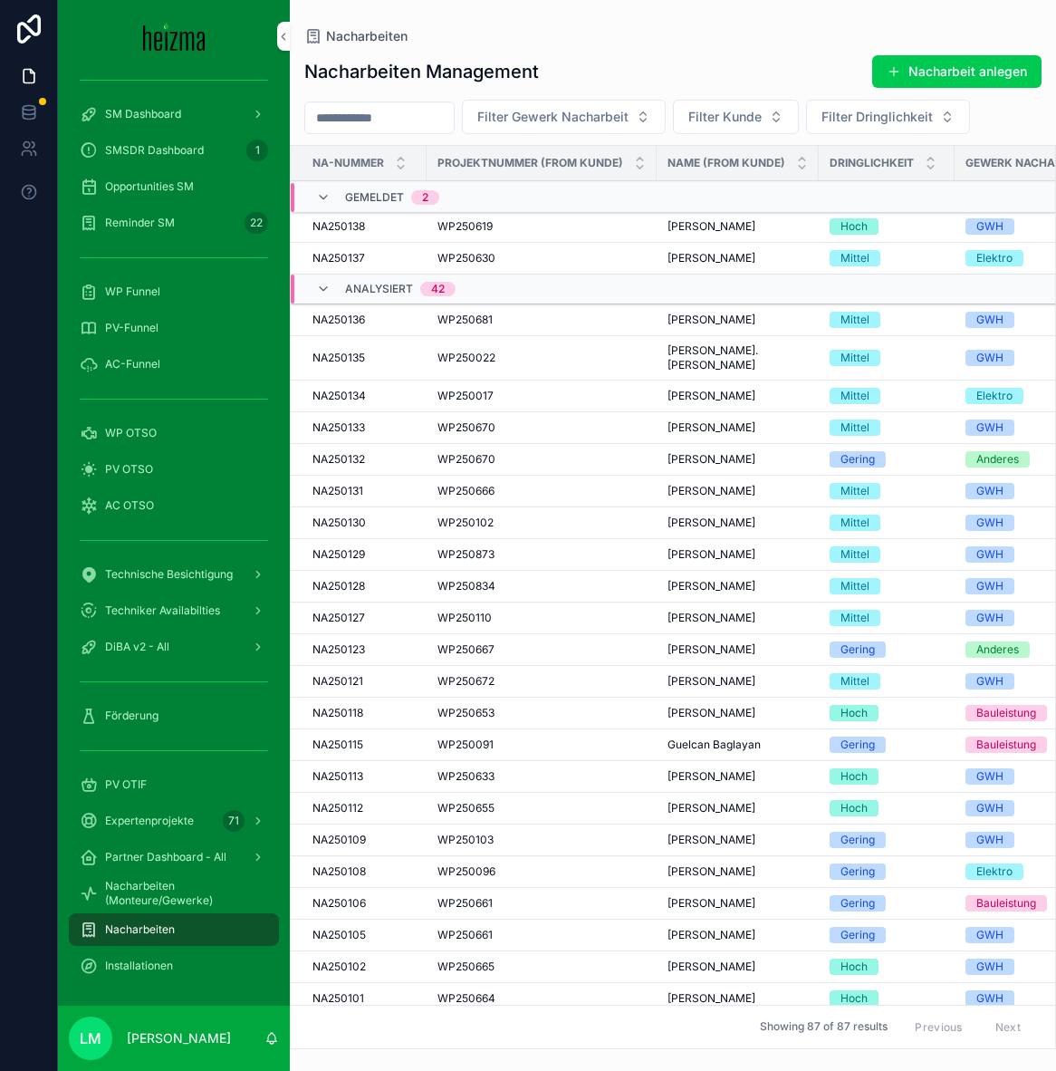
click at [327, 293] on icon "scrollable content" at bounding box center [323, 289] width 14 height 14
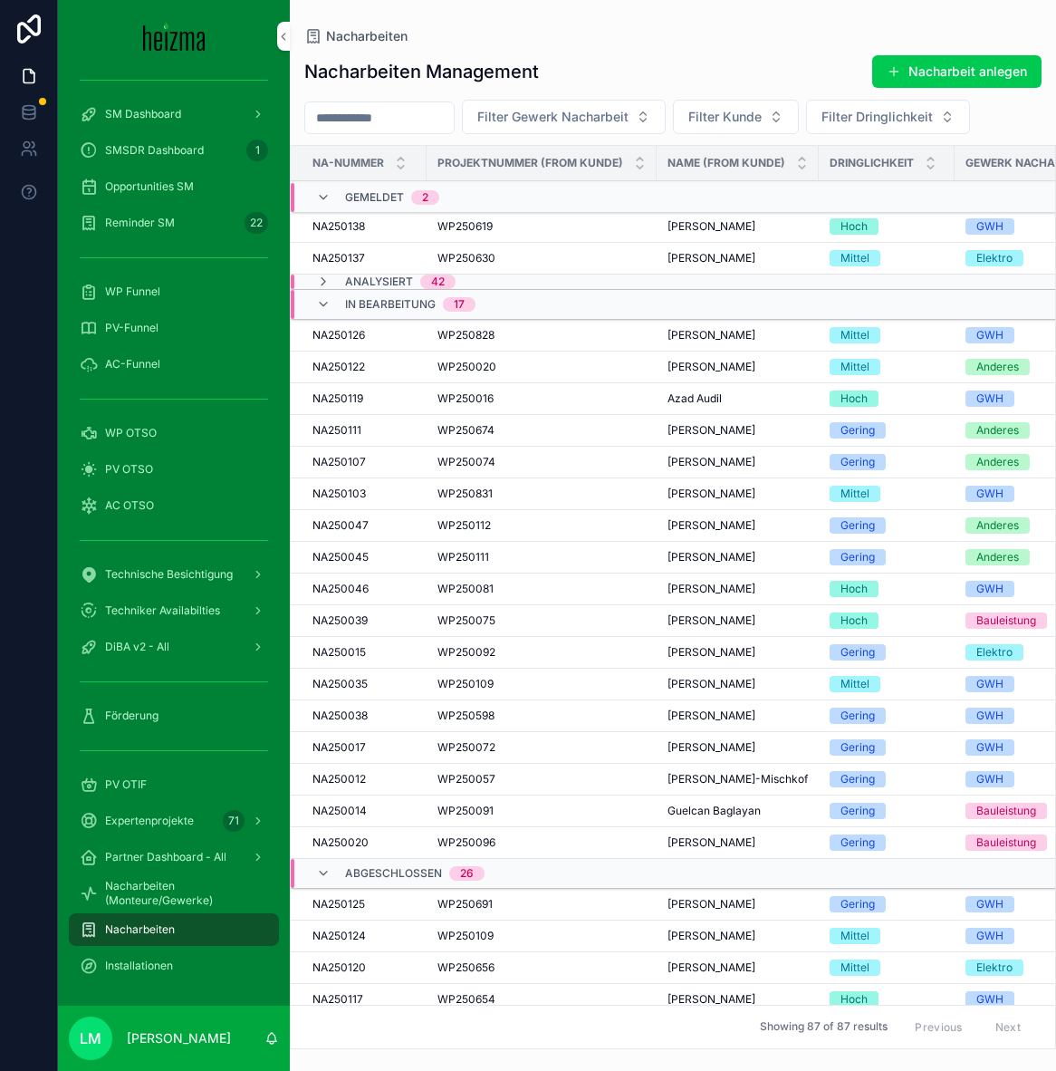
click at [329, 300] on icon "scrollable content" at bounding box center [323, 304] width 14 height 14
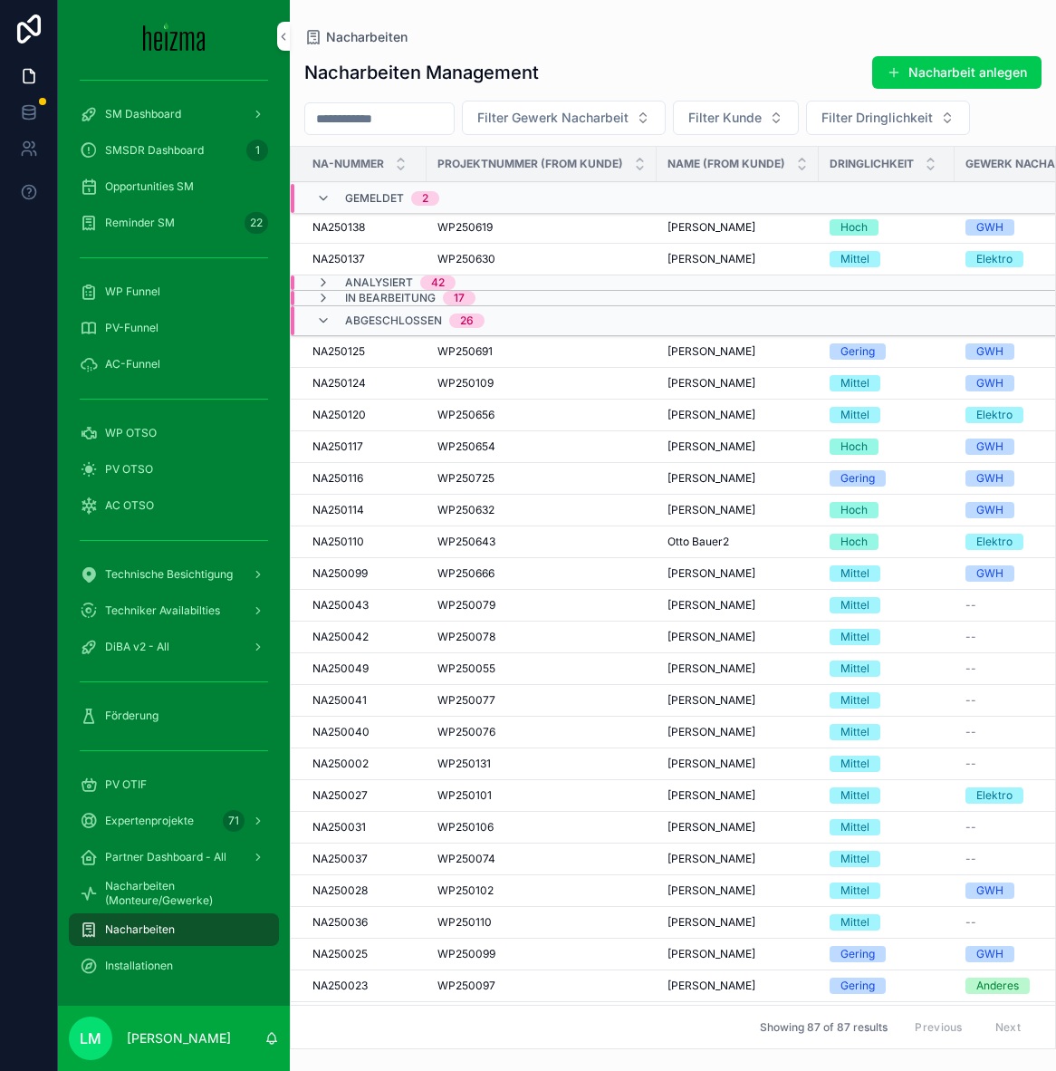
click at [323, 326] on icon "scrollable content" at bounding box center [323, 320] width 14 height 14
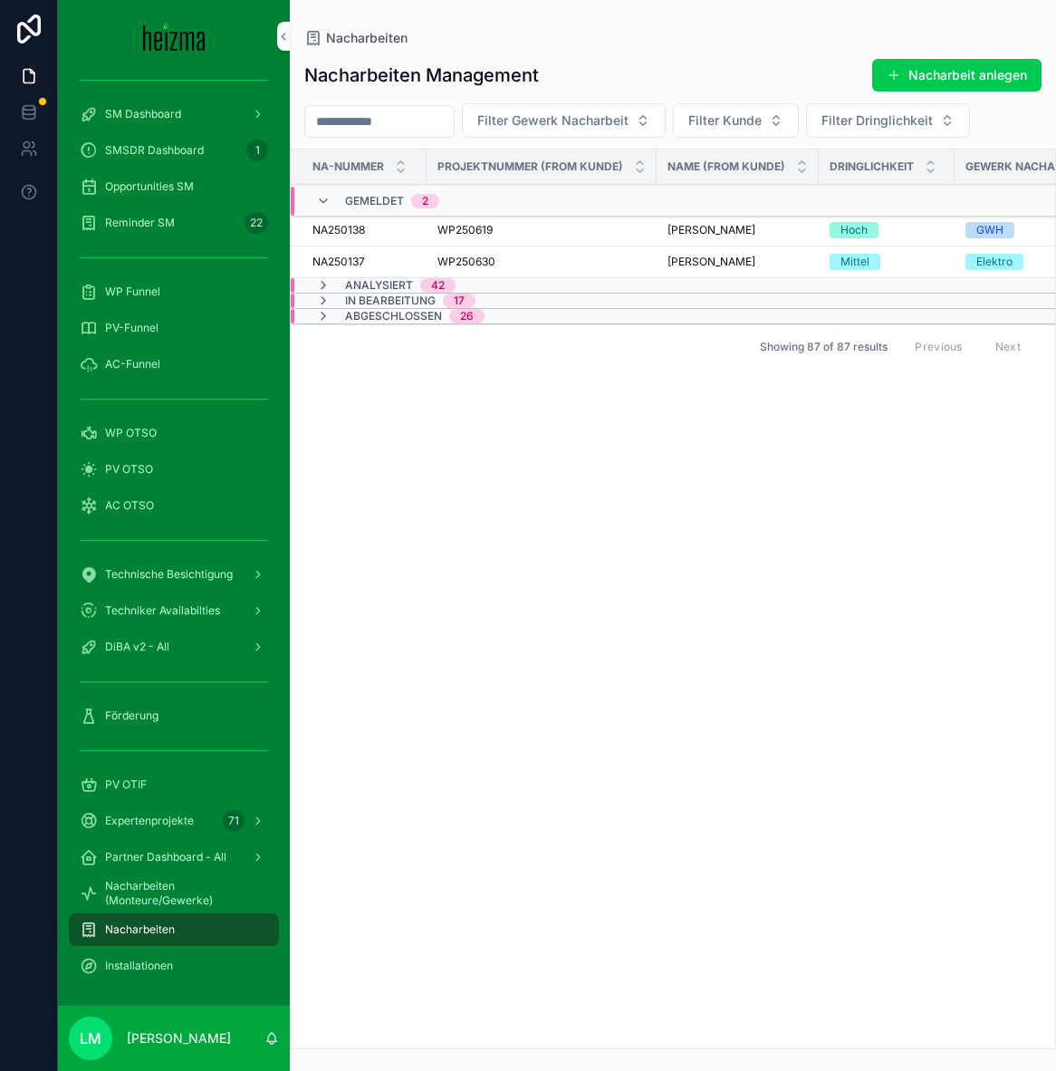
click at [919, 69] on button "Nacharbeit anlegen" at bounding box center [957, 75] width 169 height 33
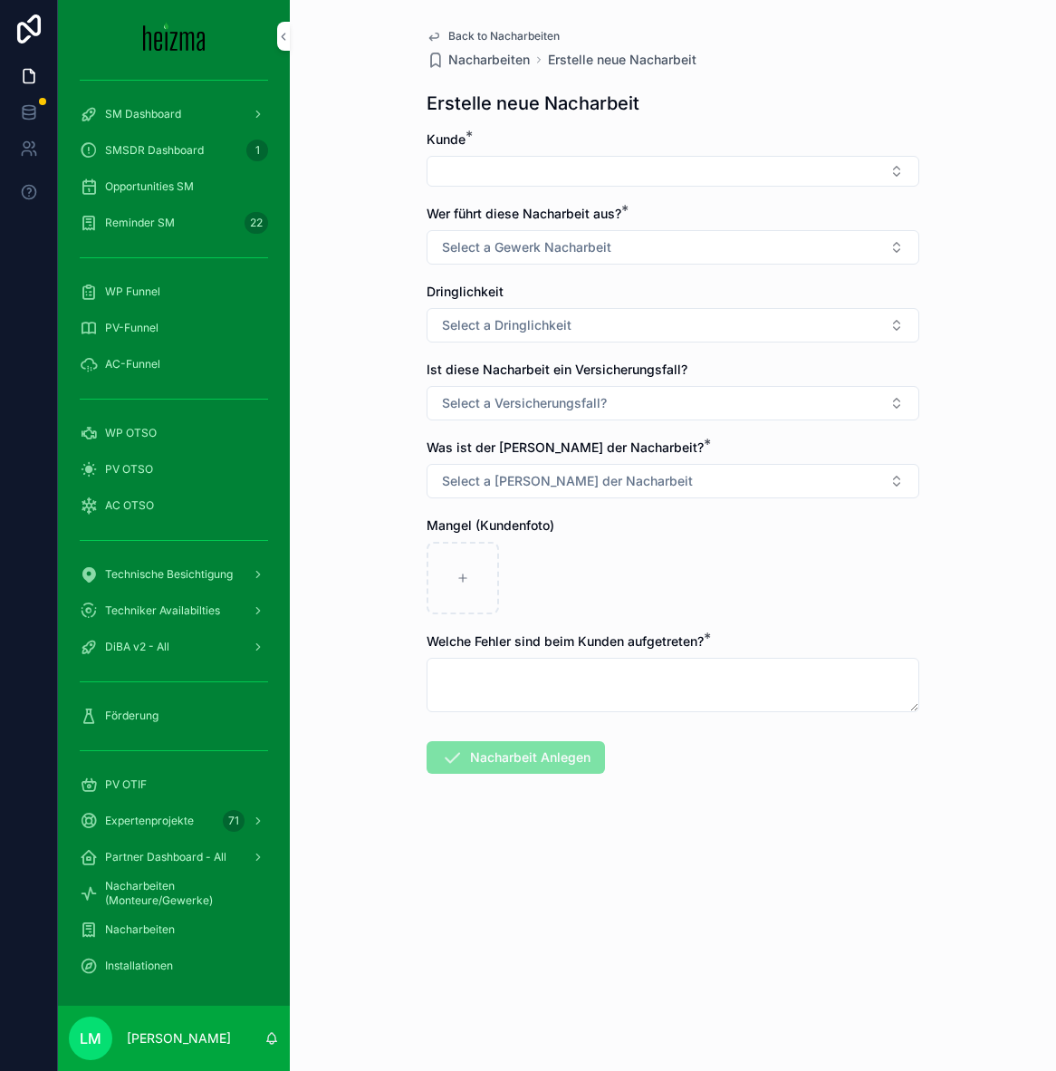
click at [667, 169] on button "Select Button" at bounding box center [673, 171] width 493 height 31
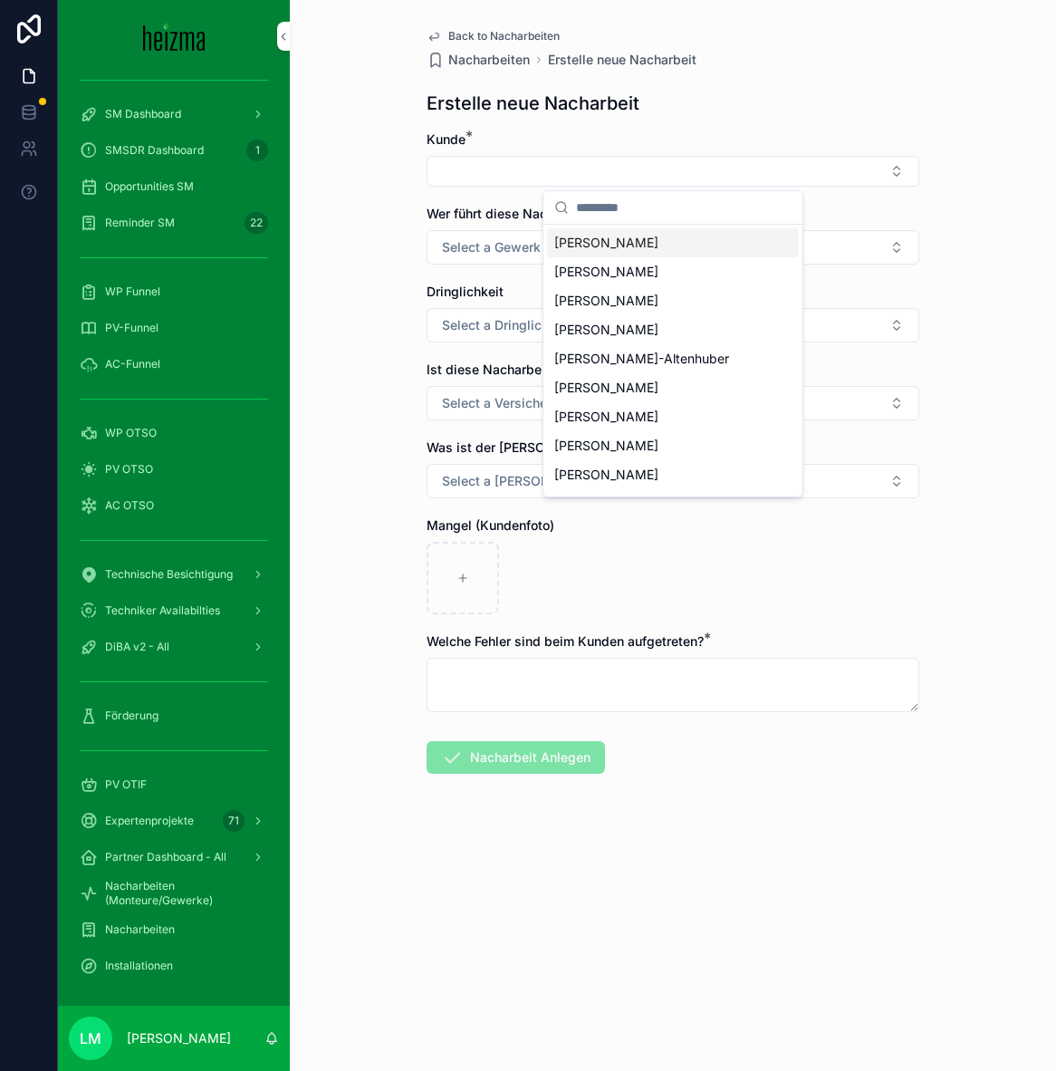
click at [667, 169] on button "Select Button" at bounding box center [673, 171] width 493 height 31
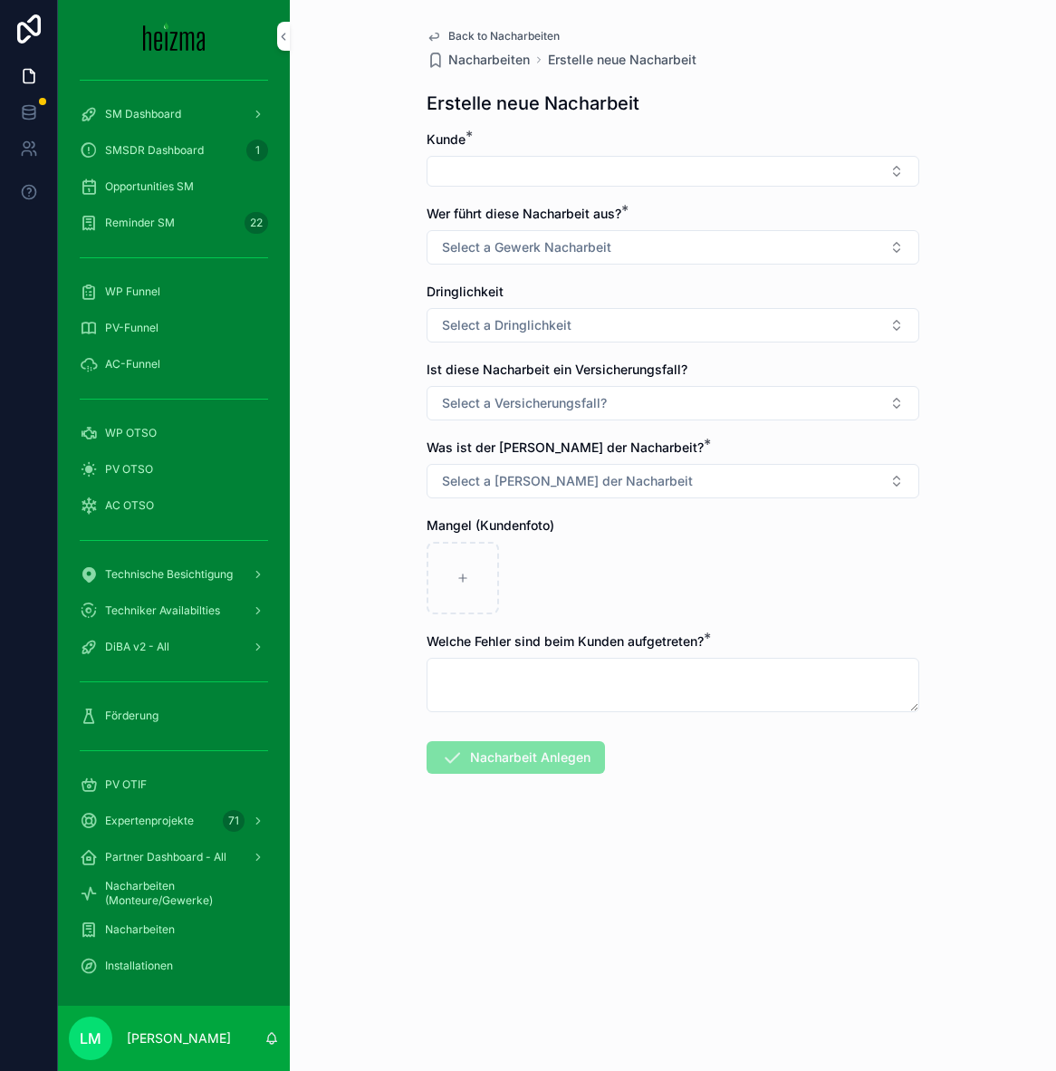
click at [560, 252] on span "Select a Gewerk Nacharbeit" at bounding box center [526, 247] width 169 height 18
click at [407, 211] on div "Back to Nacharbeiten Nacharbeiten Erstelle neue Nacharbeit Erstelle neue Nachar…" at bounding box center [673, 535] width 767 height 1071
click at [458, 482] on span "Select a Grund der Nacharbeit" at bounding box center [567, 481] width 251 height 18
click at [570, 384] on div "Ist diese Nacharbeit ein Versicherungsfall? Select a Versicherungsfall?" at bounding box center [673, 391] width 493 height 60
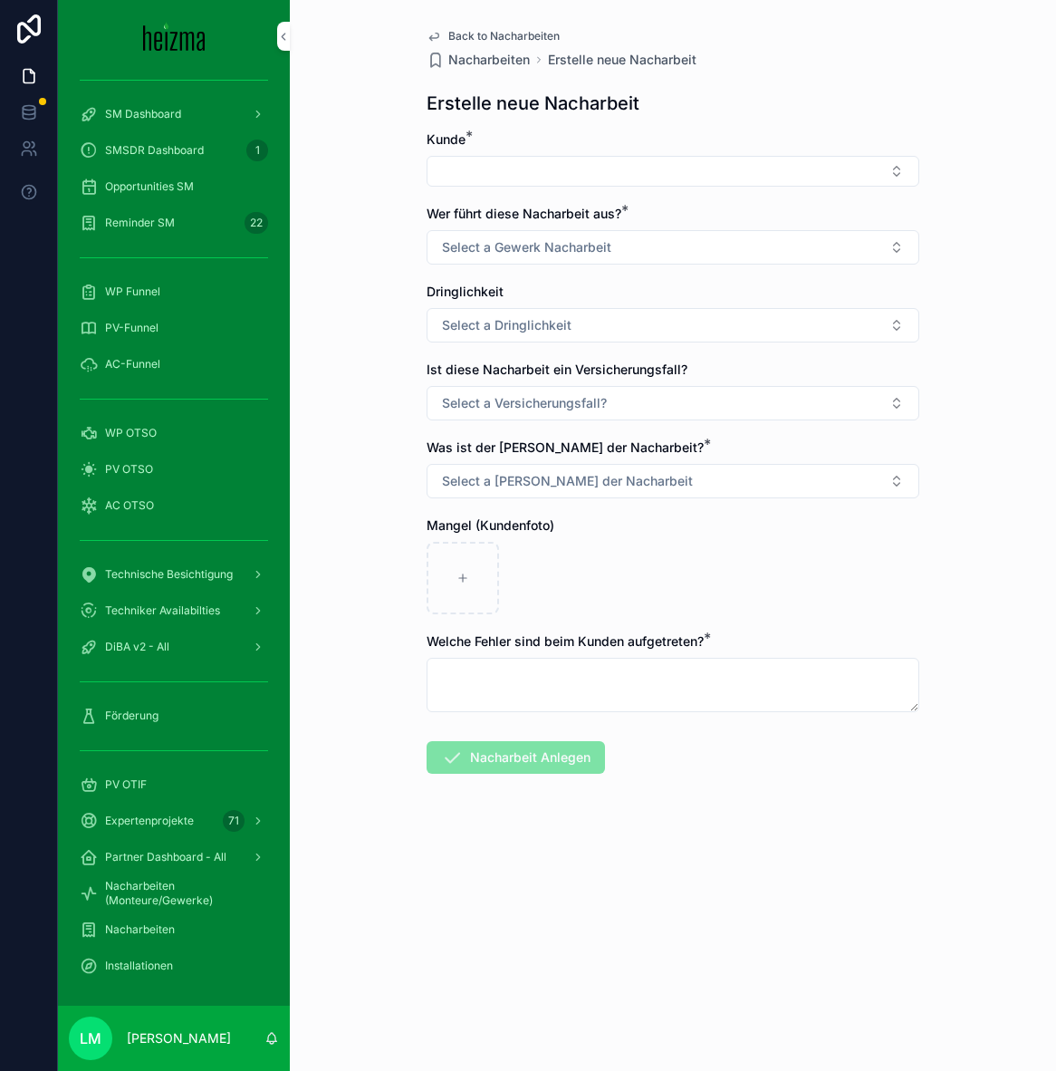
click at [473, 36] on span "Back to Nacharbeiten" at bounding box center [503, 36] width 111 height 14
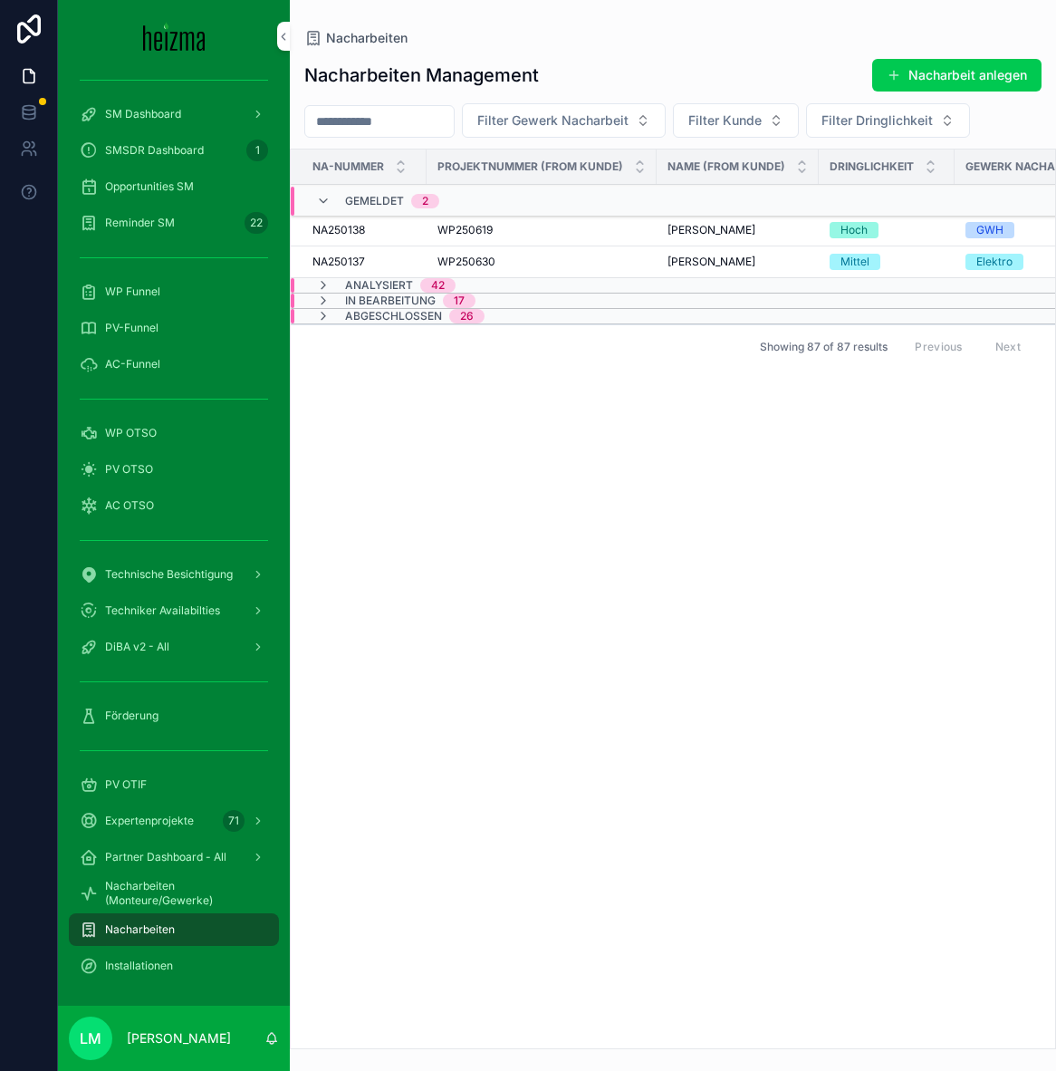
click at [375, 133] on input "scrollable content" at bounding box center [379, 121] width 149 height 25
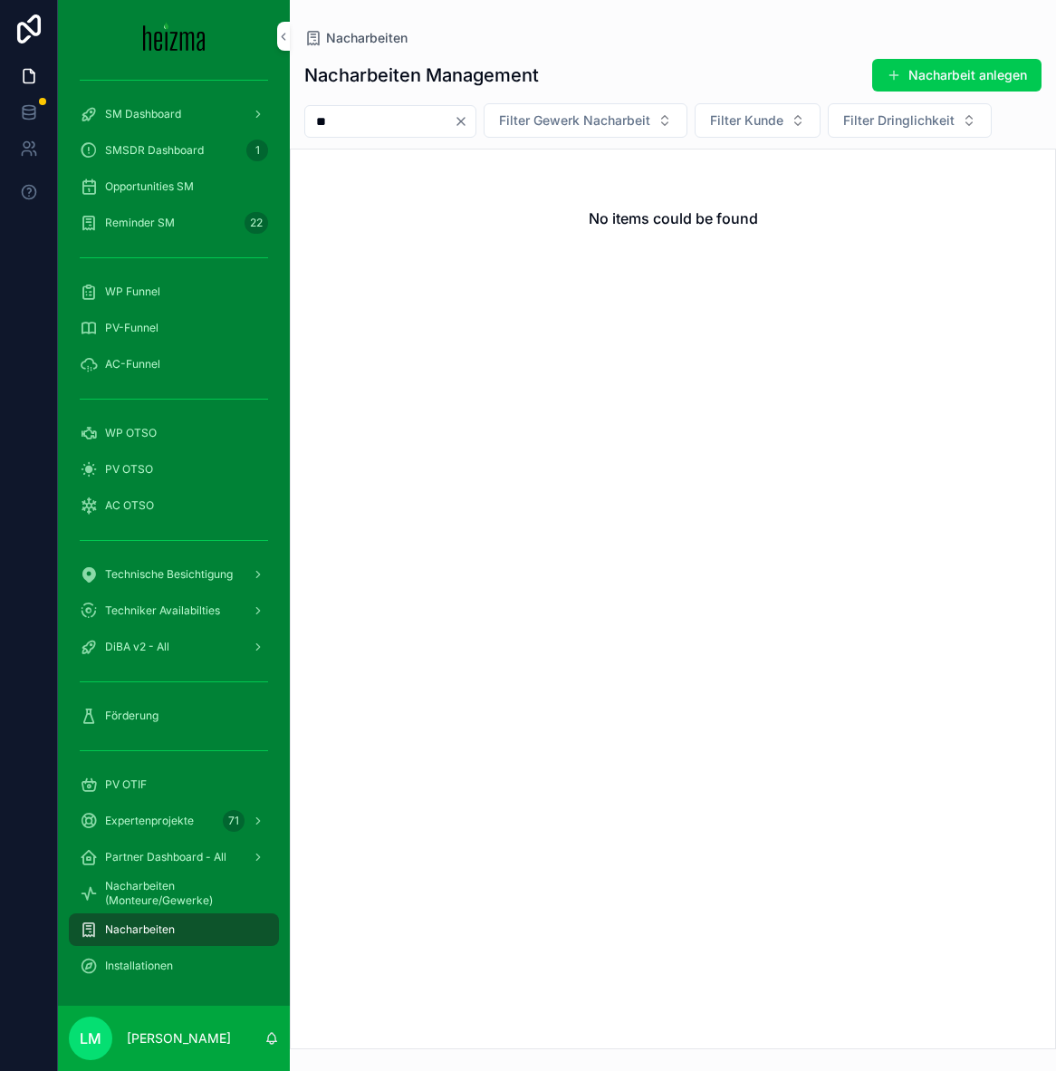
type input "*"
click at [561, 70] on div "Nacharbeiten Management Nacharbeit anlegen" at bounding box center [673, 75] width 738 height 34
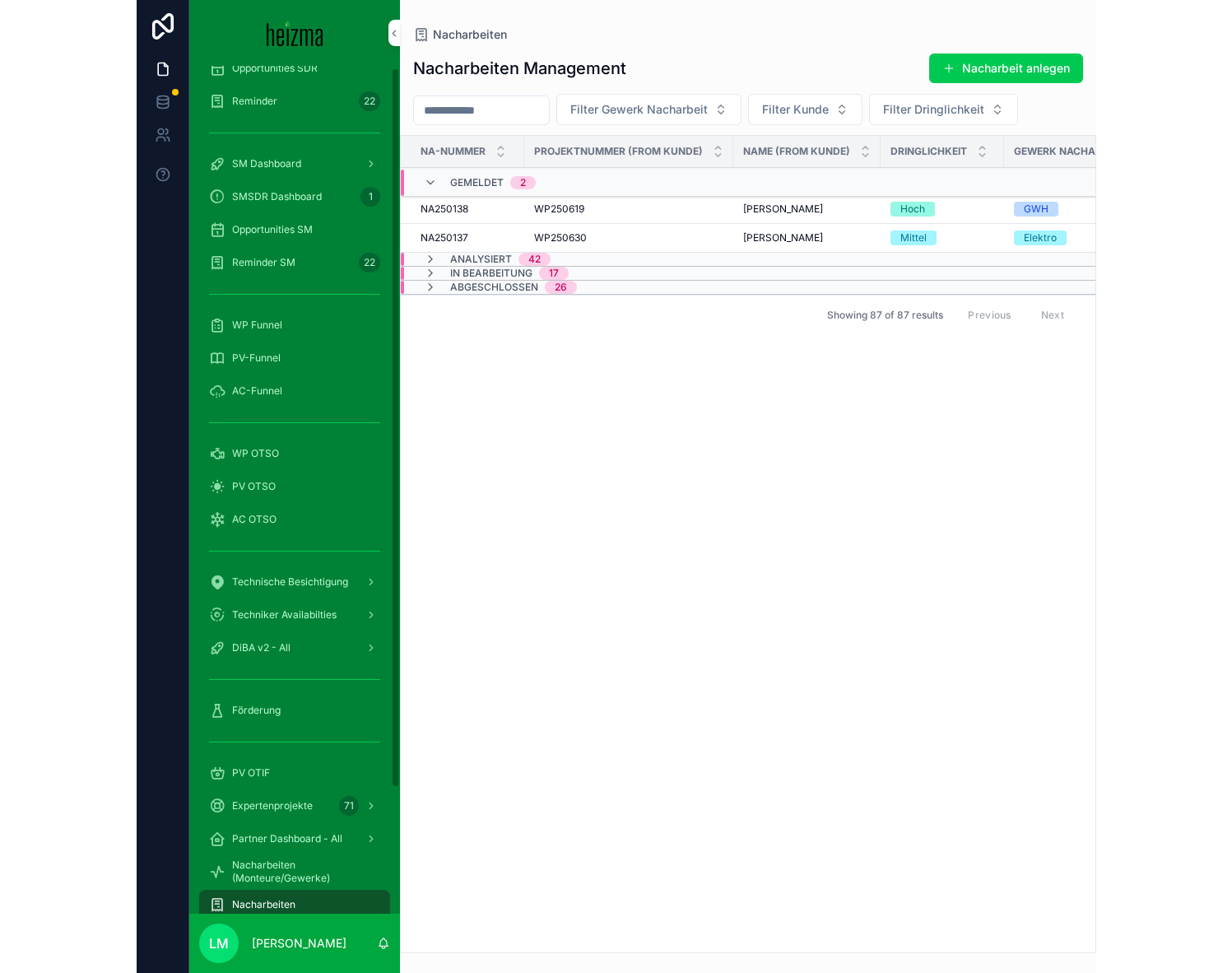
scroll to position [150, 0]
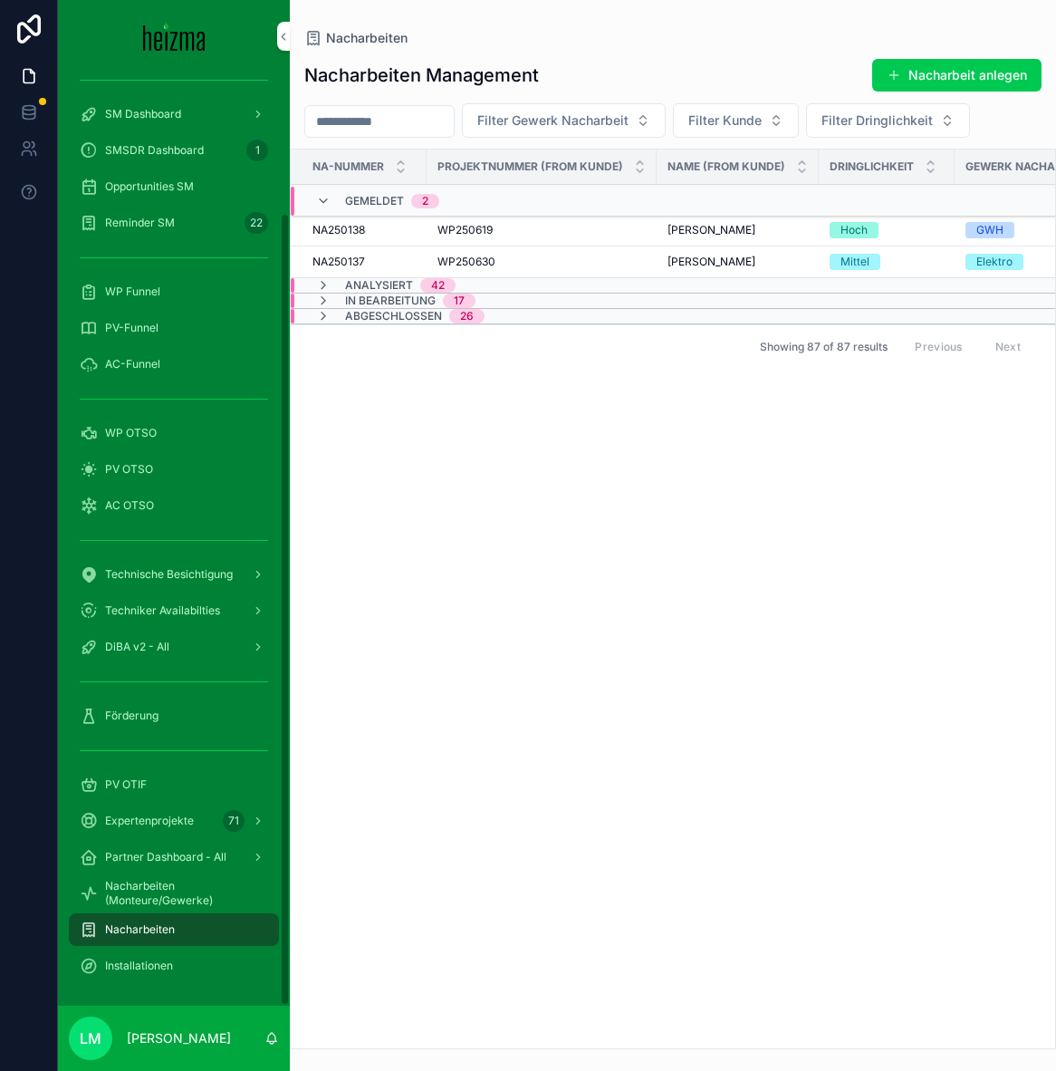
click at [136, 714] on span "Förderung" at bounding box center [131, 716] width 53 height 14
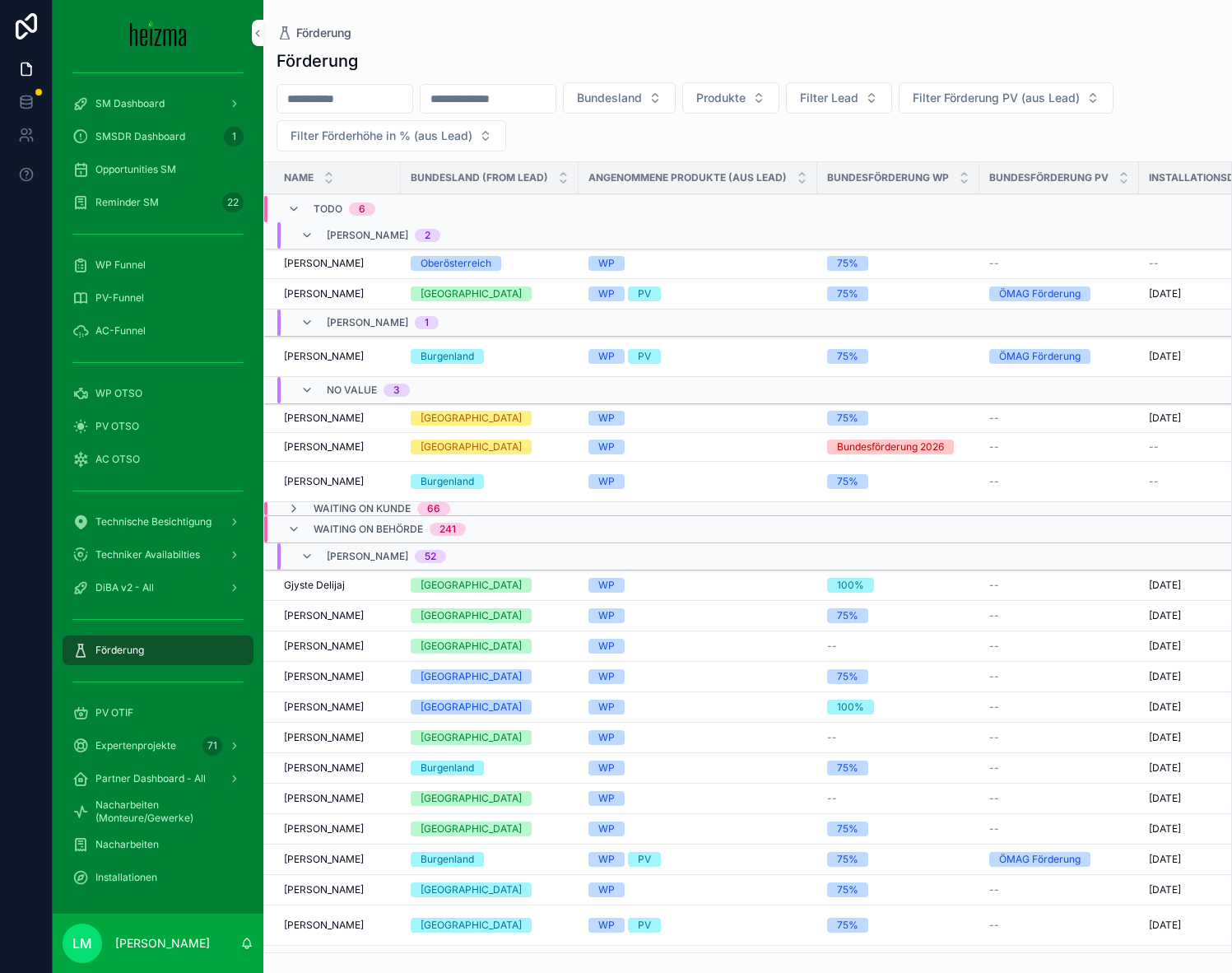
click at [317, 529] on span "Waiting on Behörde" at bounding box center [368, 529] width 110 height 13
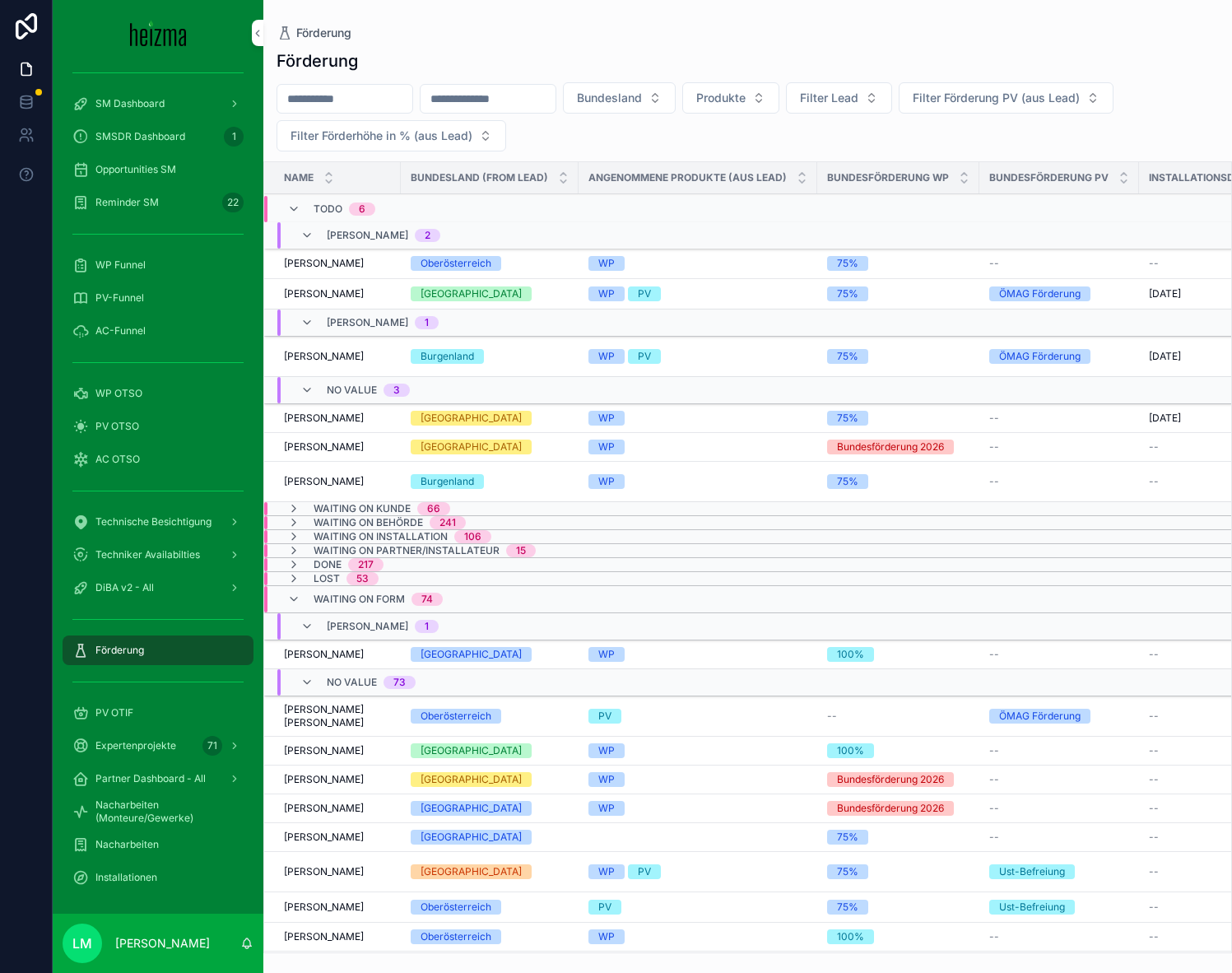
click at [310, 591] on div "Waiting on Form 74" at bounding box center [364, 599] width 155 height 26
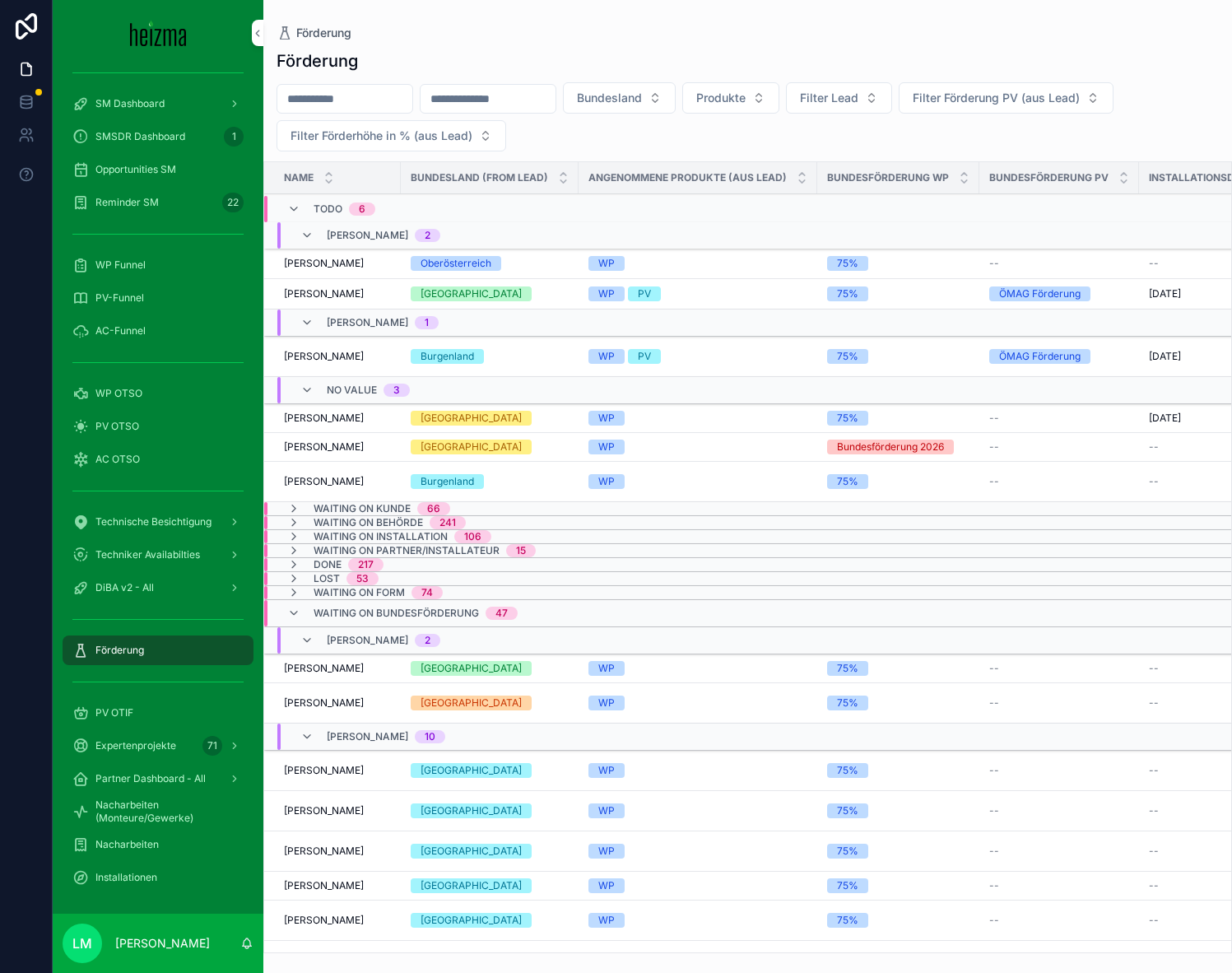
click at [298, 609] on icon "scrollable content" at bounding box center [293, 613] width 13 height 13
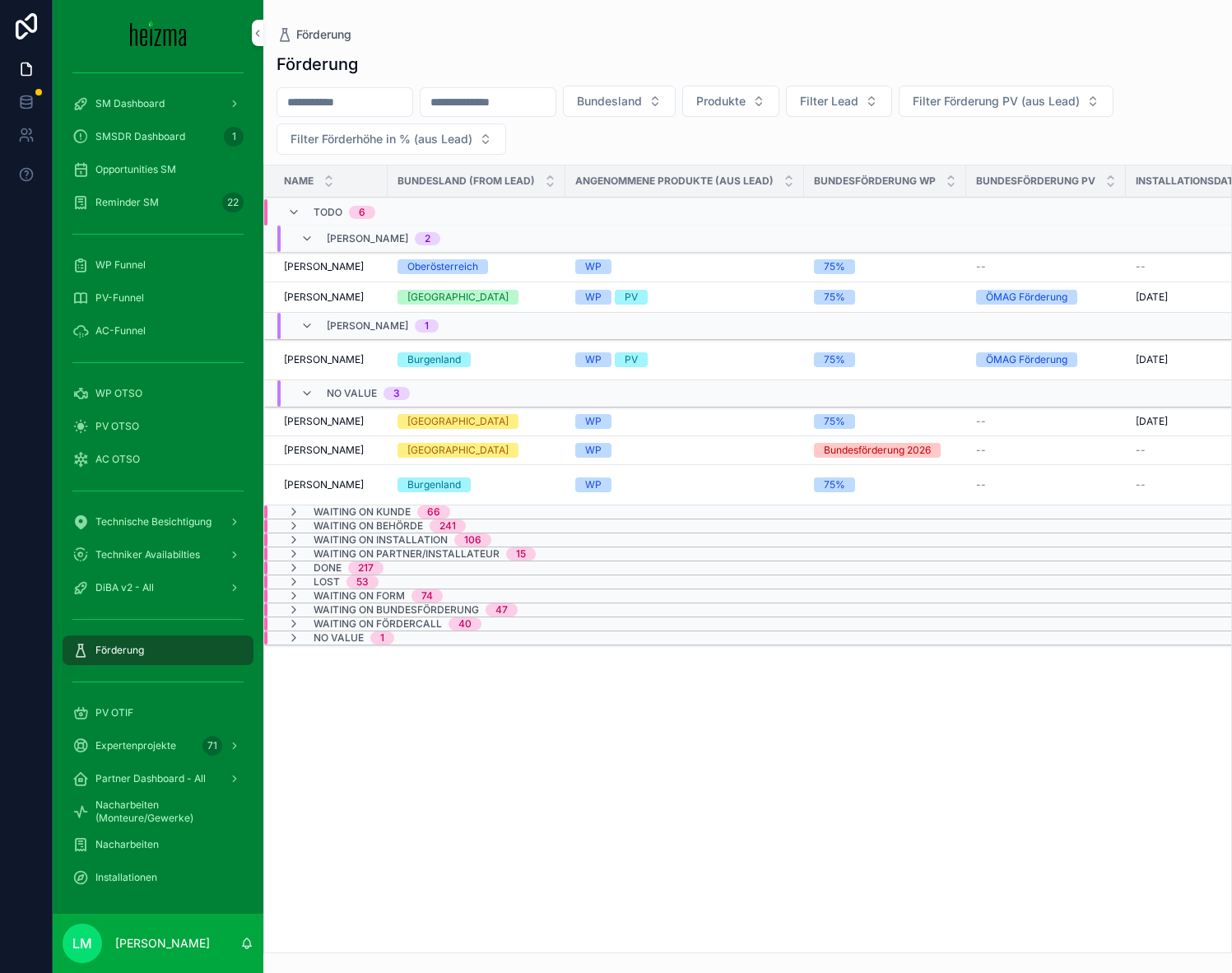
click at [409, 537] on span "Waiting on Installation" at bounding box center [381, 540] width 134 height 13
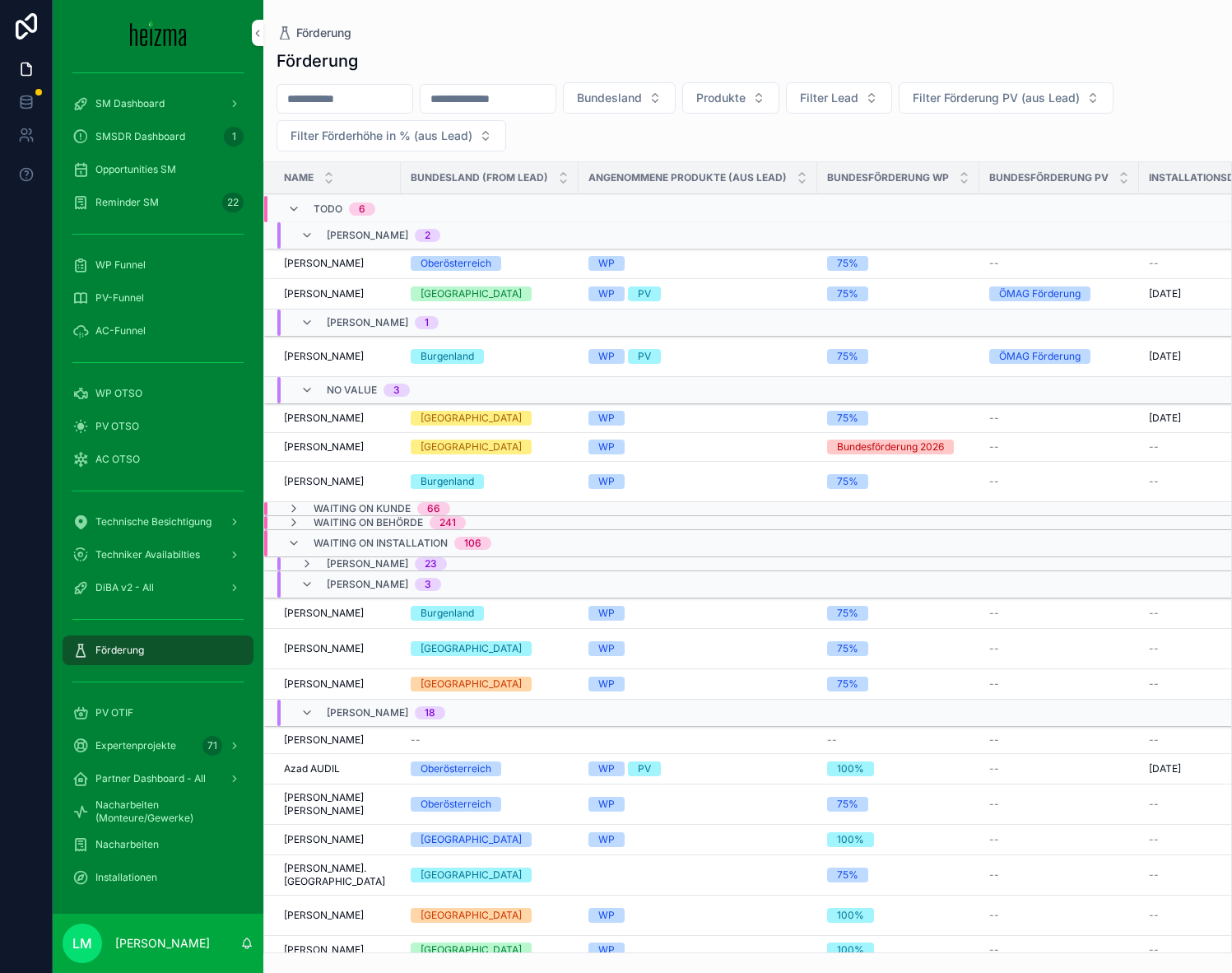
click at [409, 537] on span "Waiting on Installation" at bounding box center [381, 543] width 134 height 13
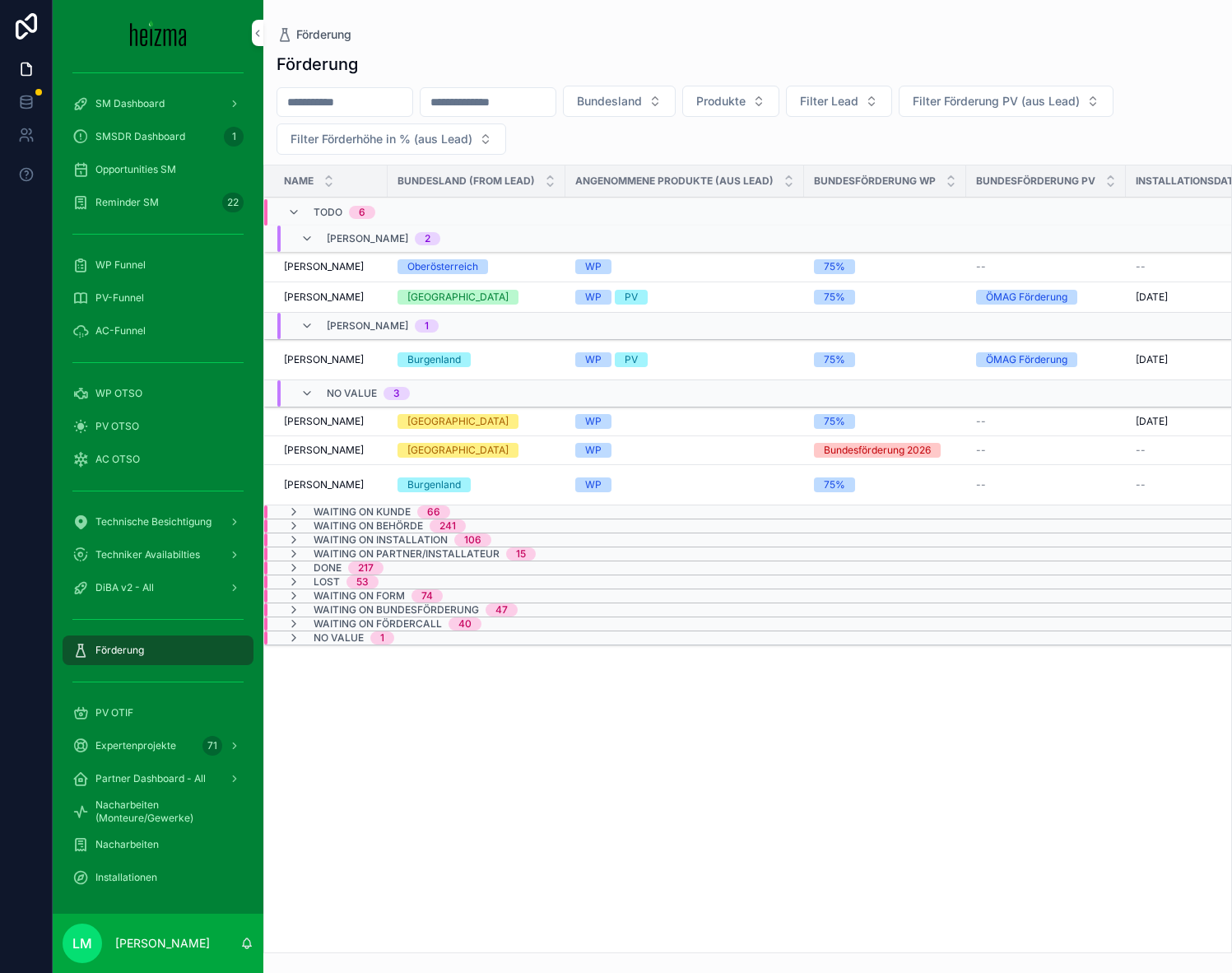
click at [422, 512] on span "66" at bounding box center [433, 511] width 33 height 13
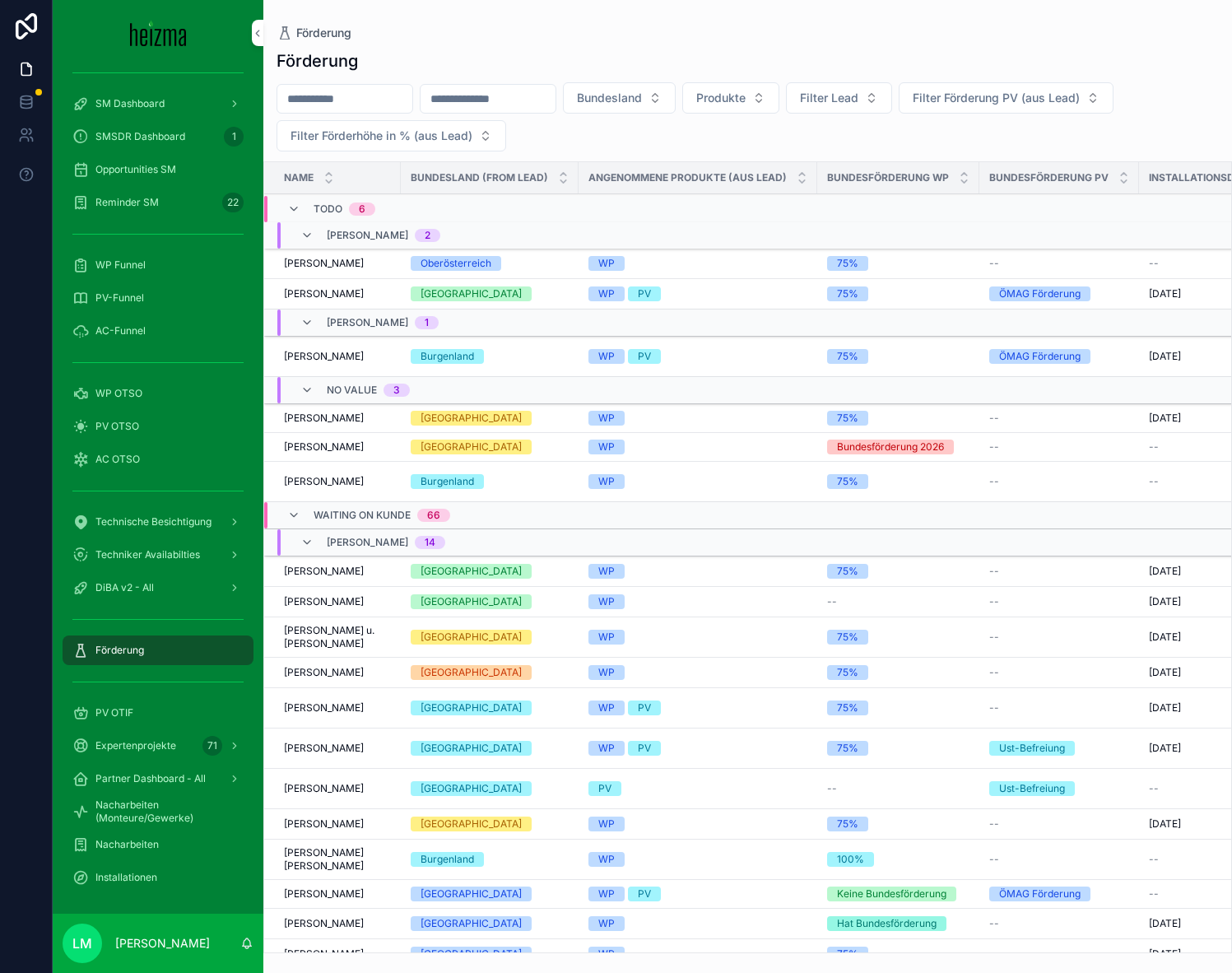
scroll to position [13, 0]
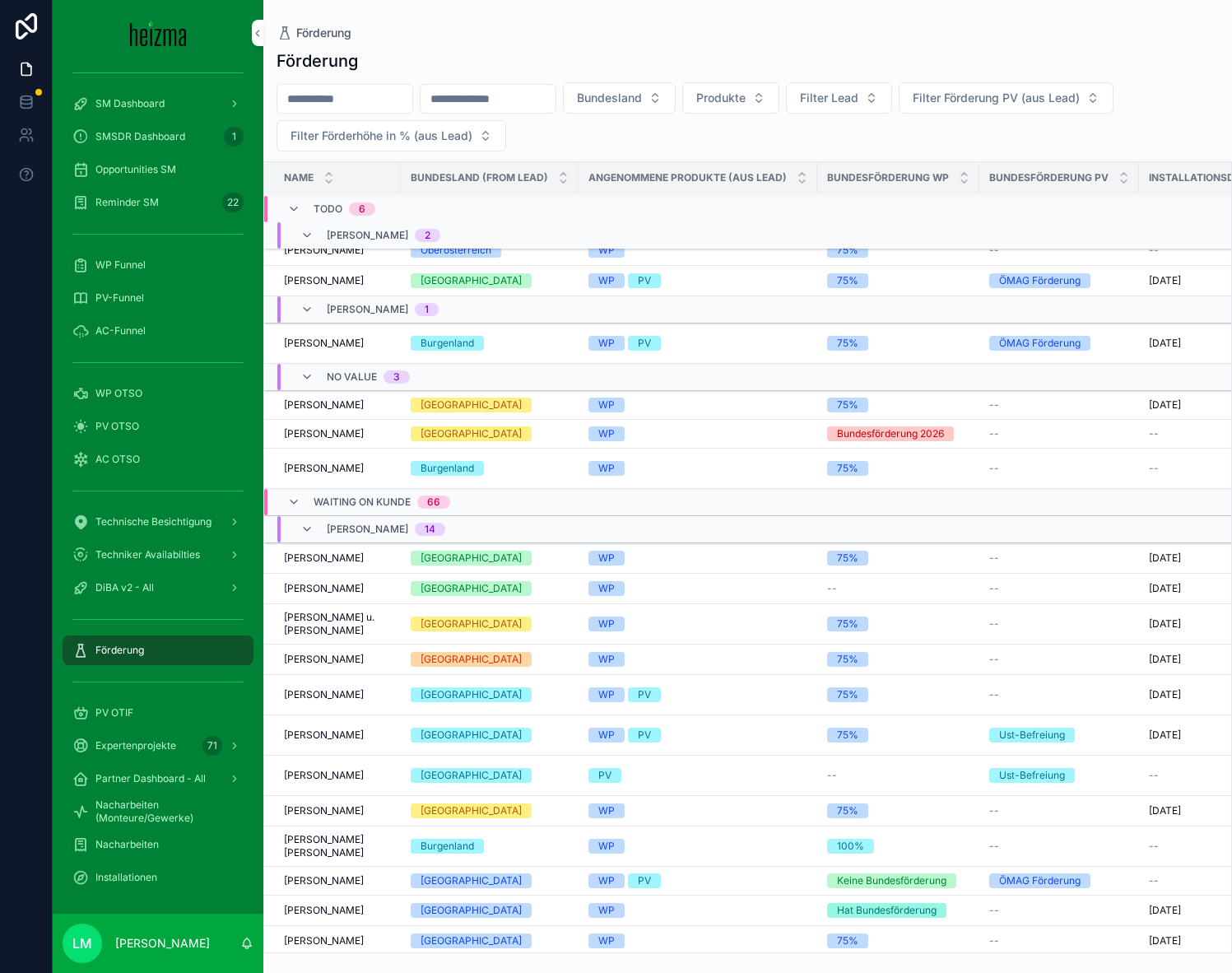
click at [312, 499] on div "Waiting on Kunde 66" at bounding box center [368, 501] width 163 height 26
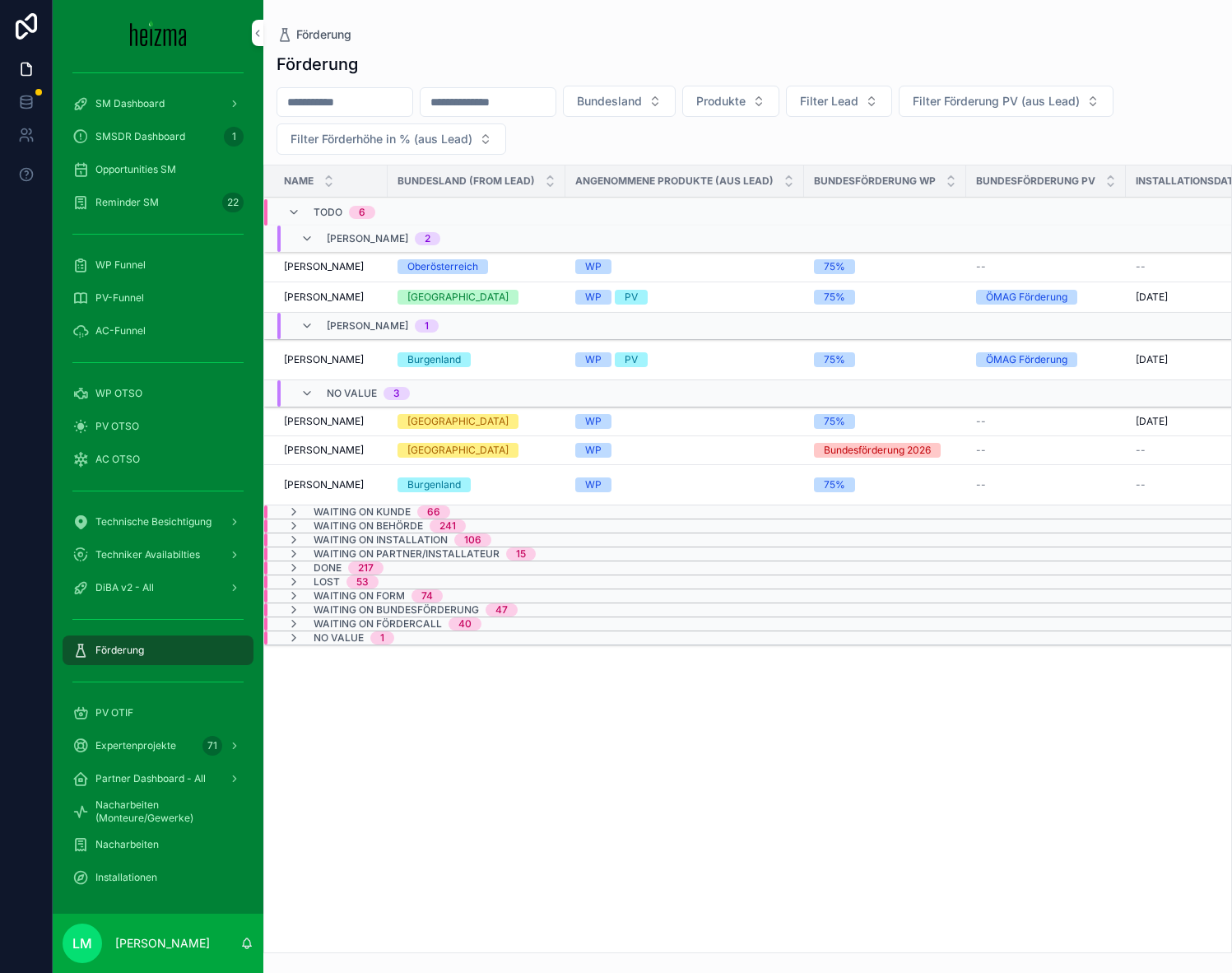
click at [326, 512] on span "Waiting on Kunde" at bounding box center [362, 511] width 97 height 13
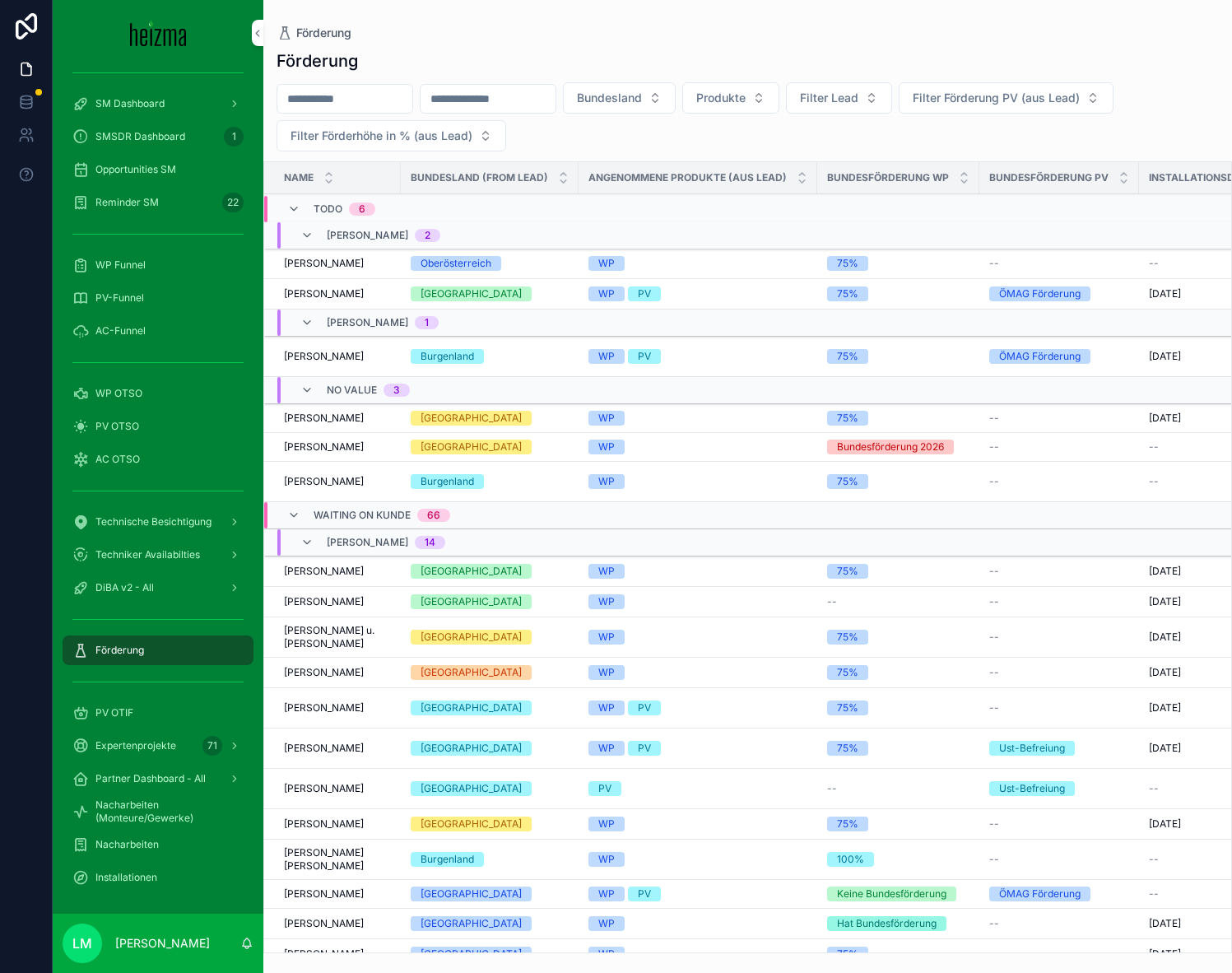
click at [326, 512] on span "Waiting on Kunde" at bounding box center [362, 515] width 97 height 13
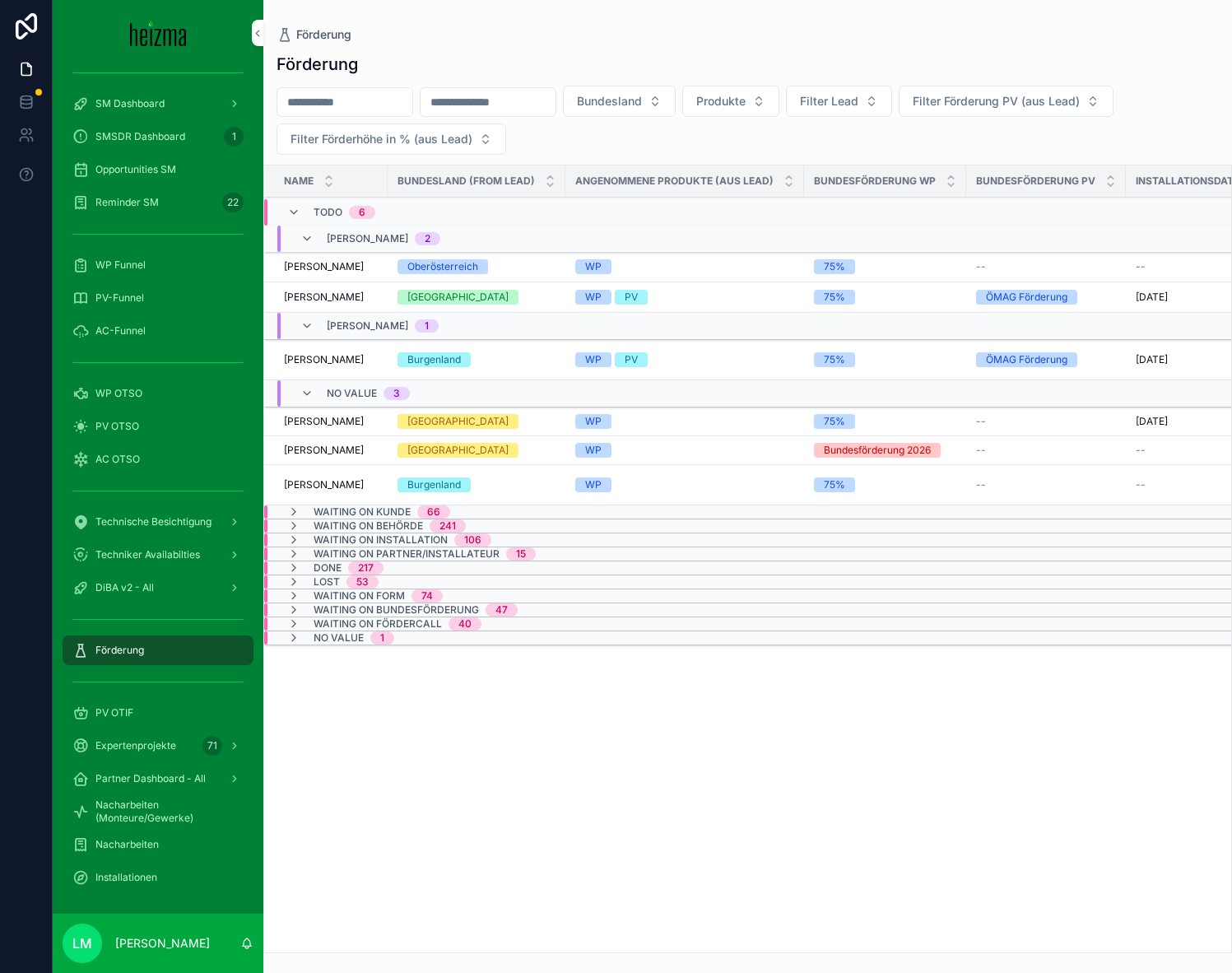
click at [326, 512] on span "Waiting on Kunde" at bounding box center [362, 511] width 97 height 13
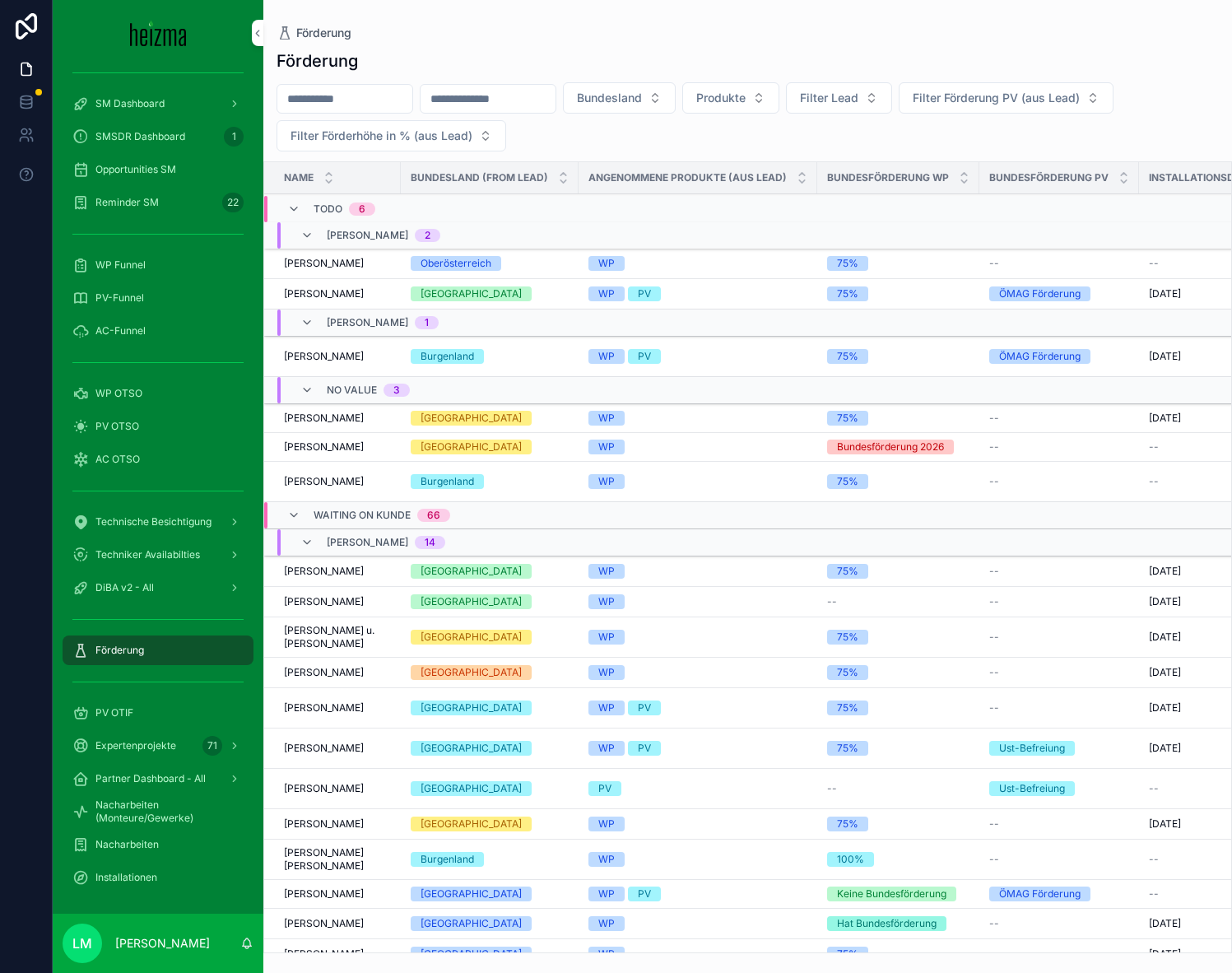
click at [326, 512] on span "Waiting on Kunde" at bounding box center [362, 515] width 97 height 13
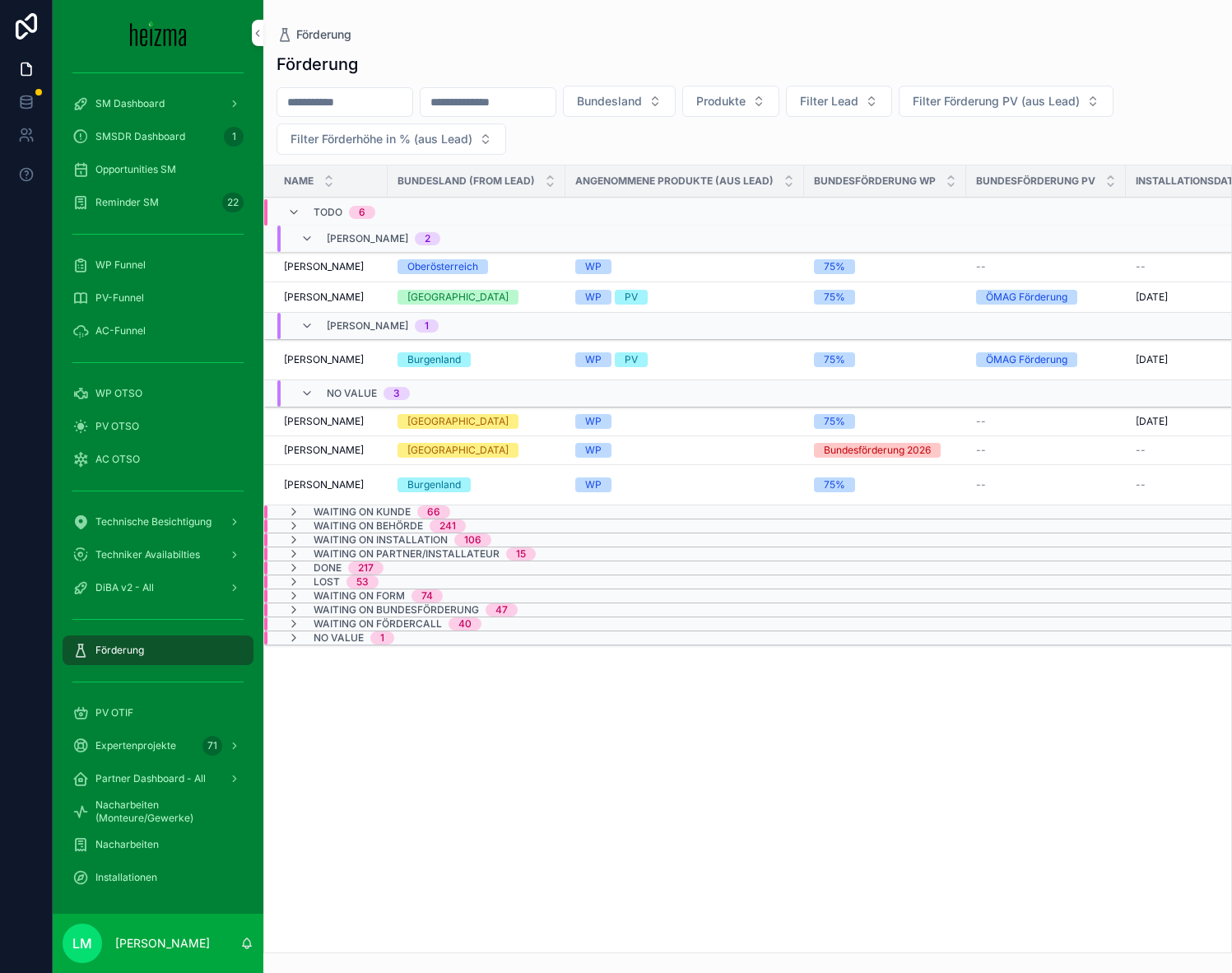
click at [326, 512] on span "Waiting on Kunde" at bounding box center [362, 511] width 97 height 13
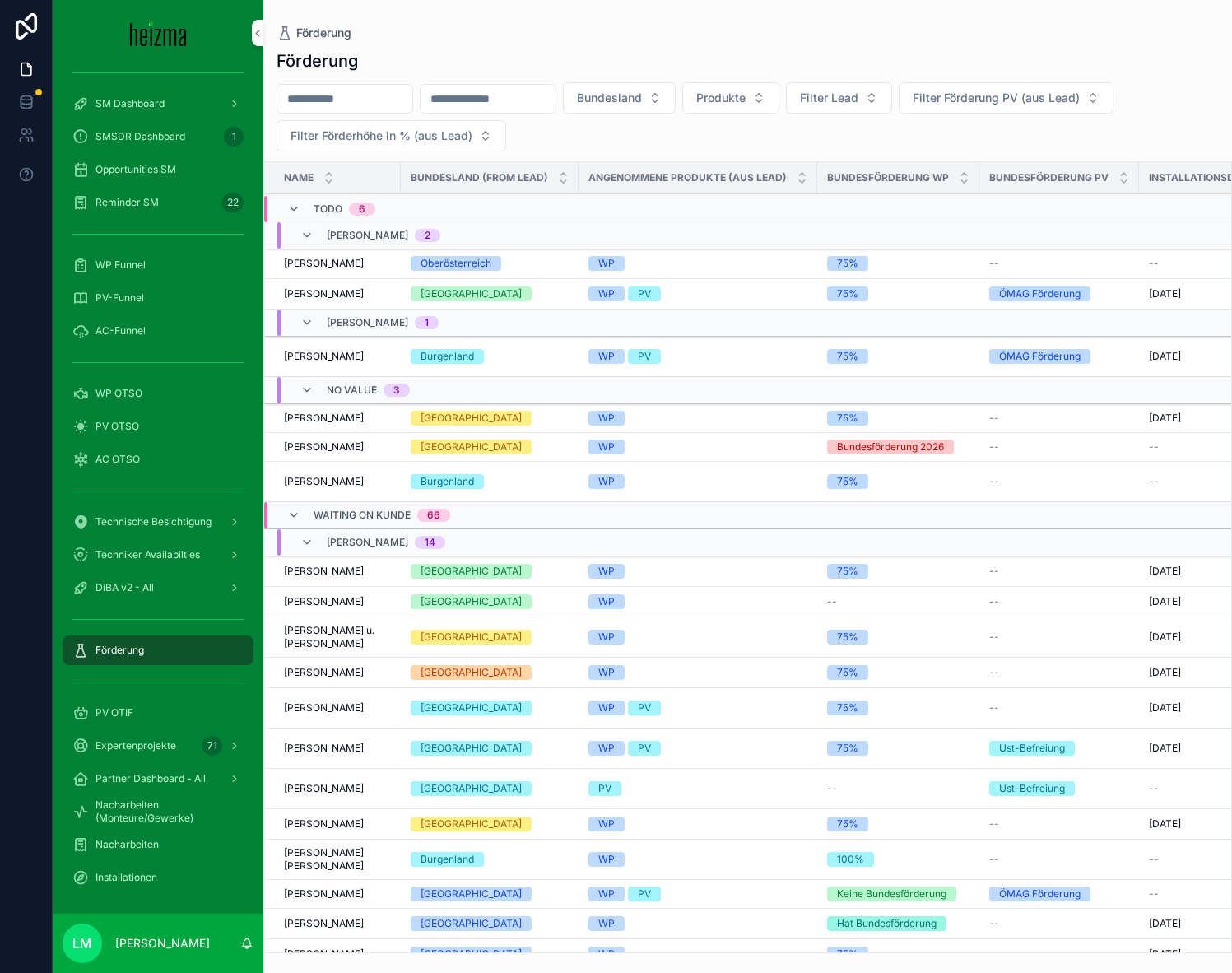
click at [326, 512] on span "Waiting on Kunde" at bounding box center [362, 515] width 97 height 13
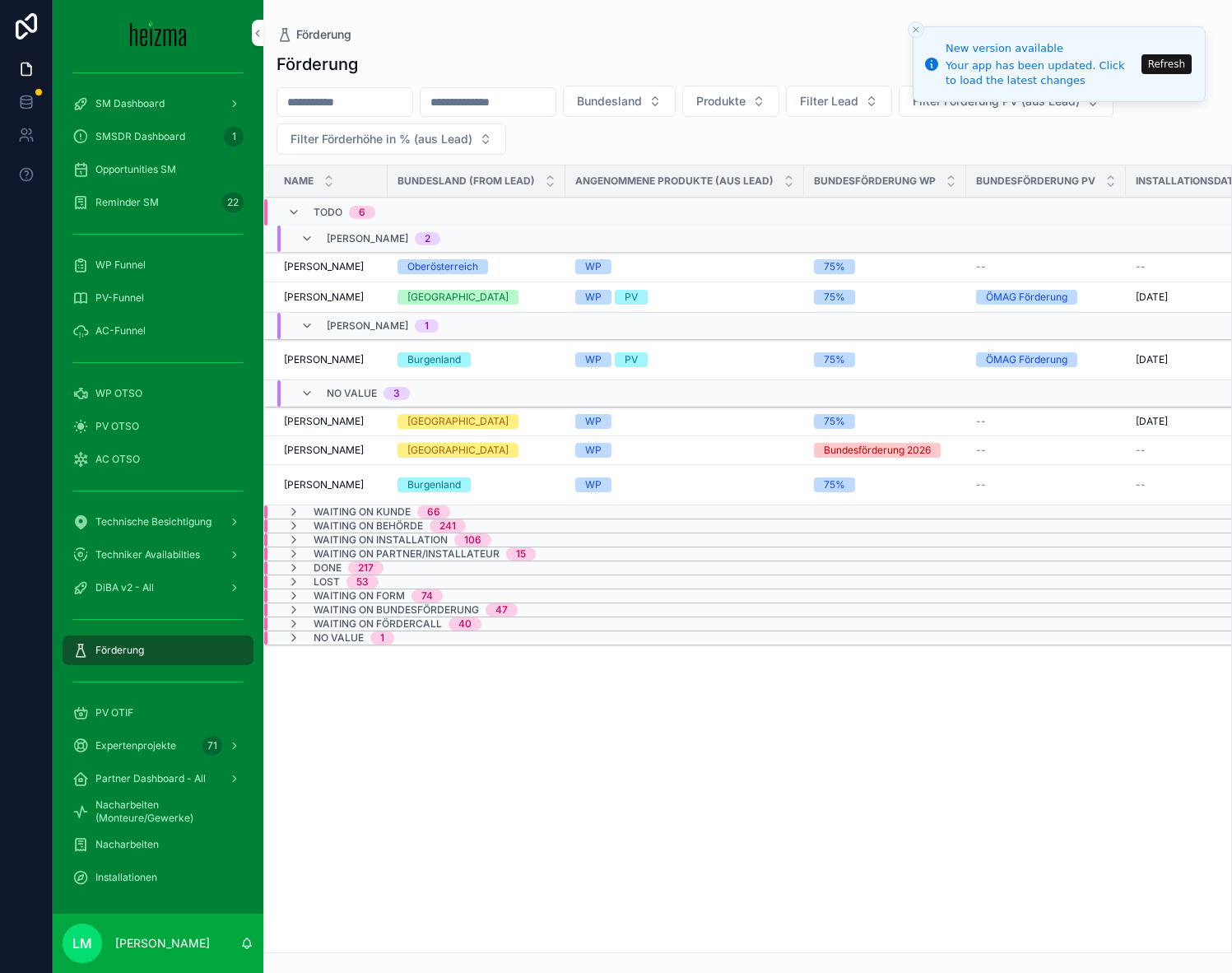
click at [373, 511] on span "Waiting on Kunde" at bounding box center [362, 511] width 97 height 13
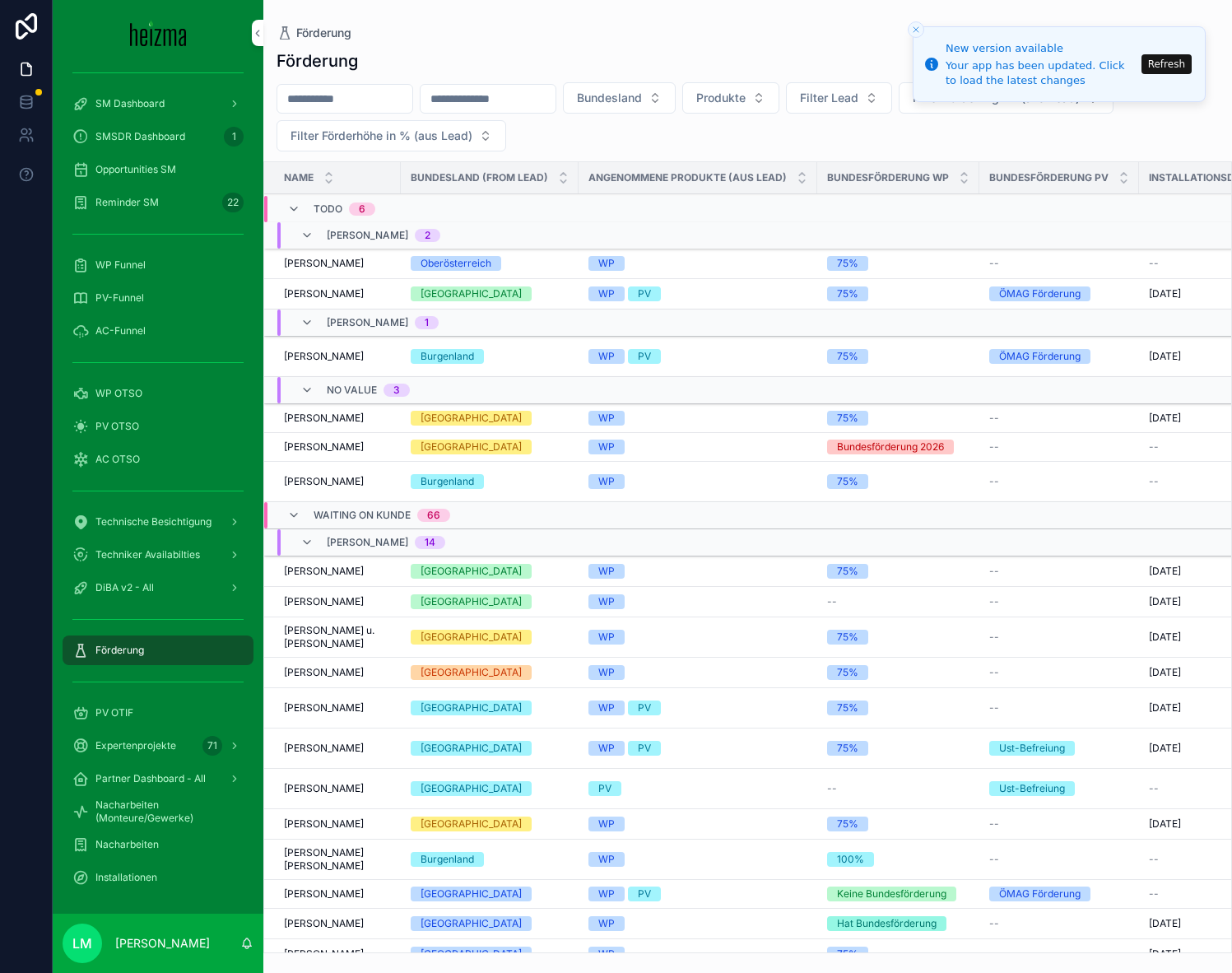
click at [373, 511] on span "Waiting on Kunde" at bounding box center [362, 515] width 97 height 13
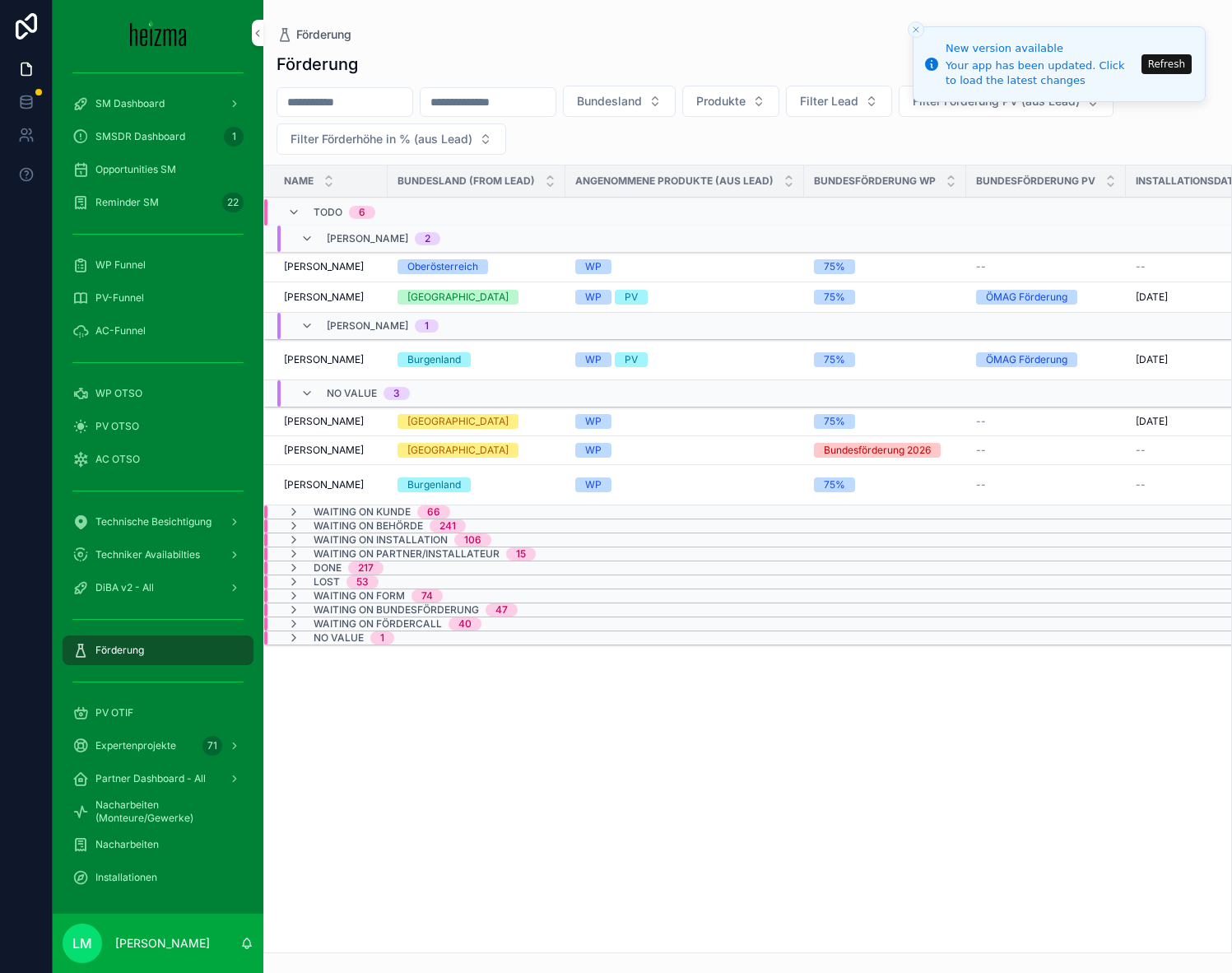
click at [373, 511] on span "Waiting on Kunde" at bounding box center [362, 511] width 97 height 13
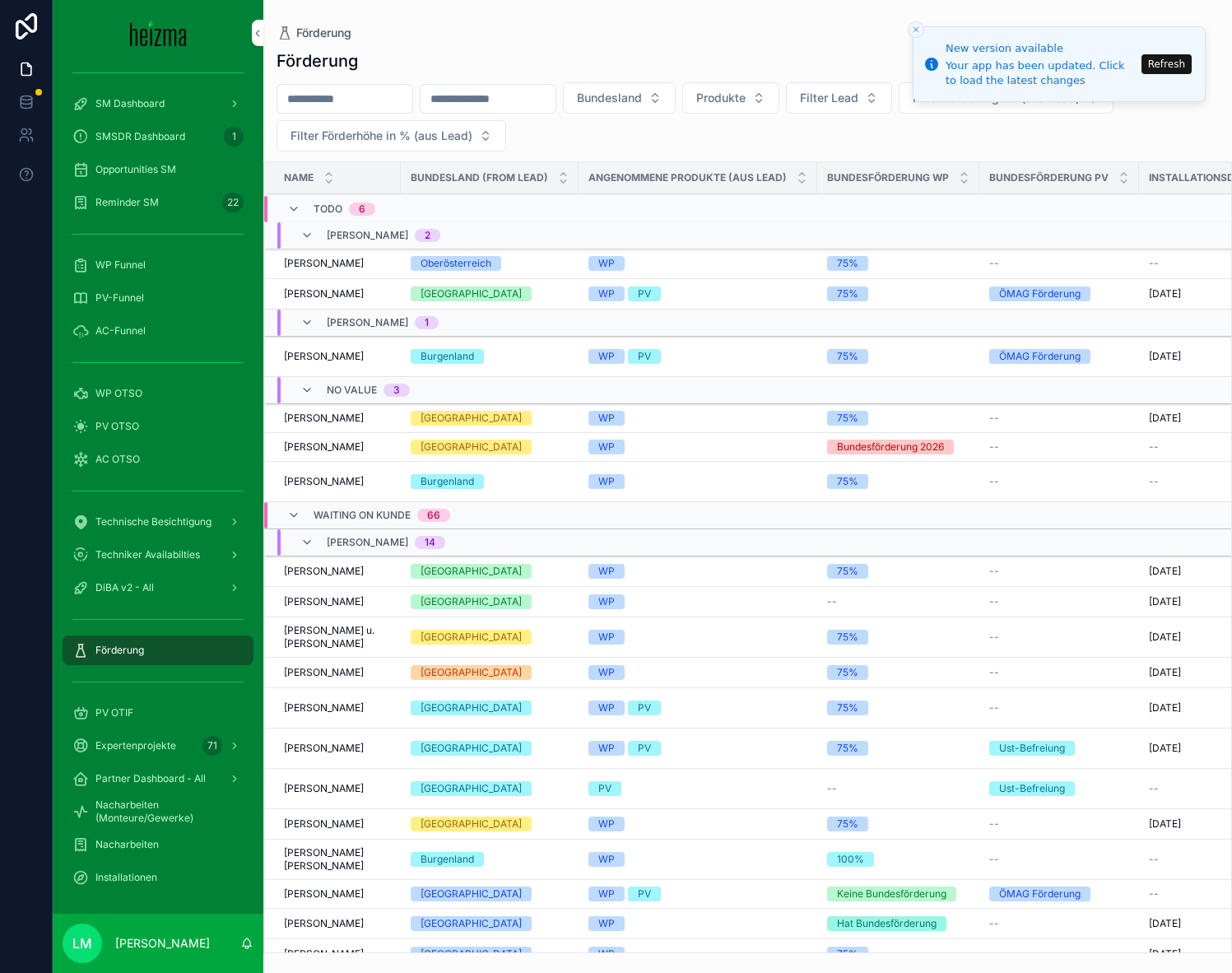
click at [373, 511] on span "Waiting on Kunde" at bounding box center [362, 515] width 97 height 13
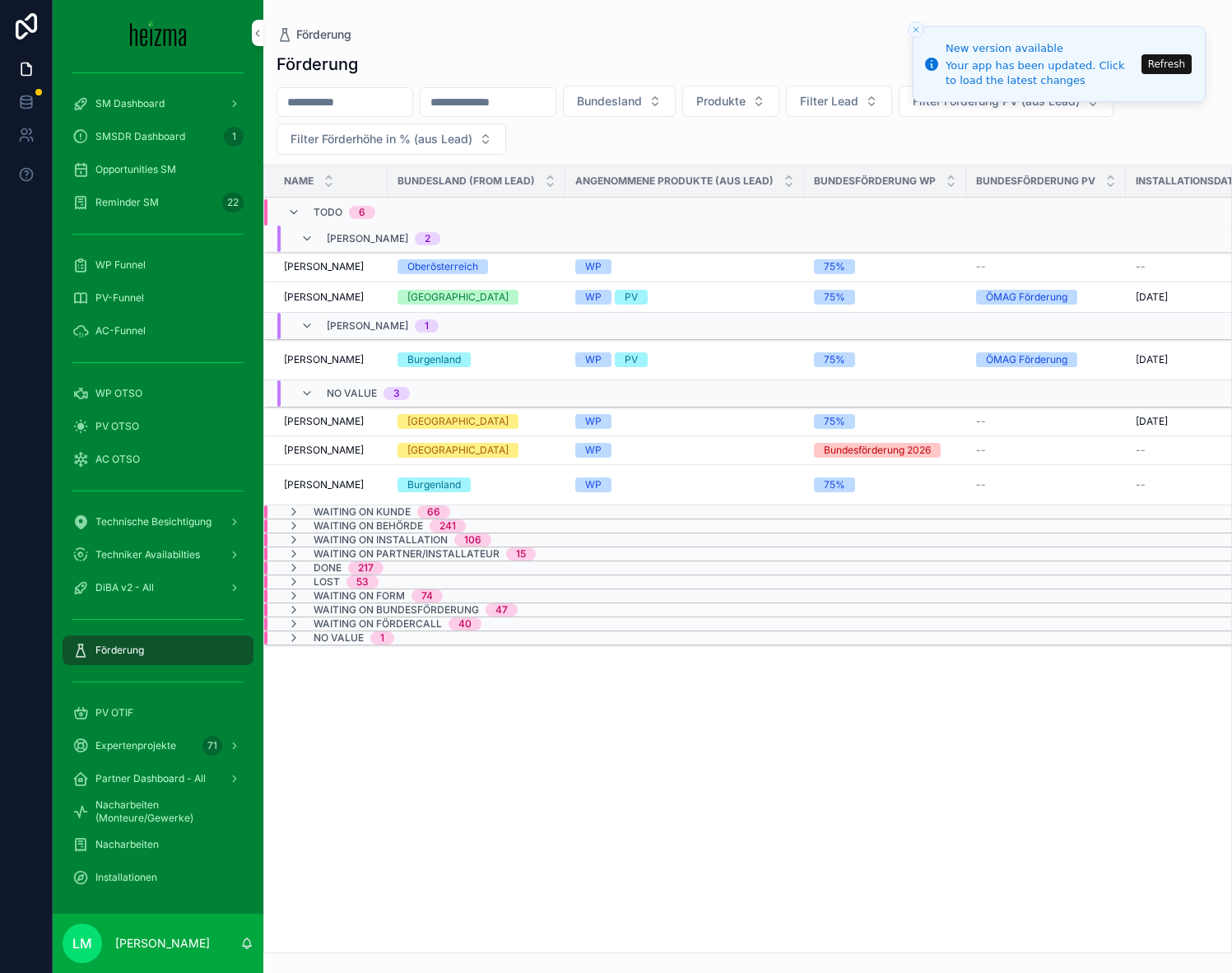
click at [373, 511] on span "Waiting on Kunde" at bounding box center [362, 511] width 97 height 13
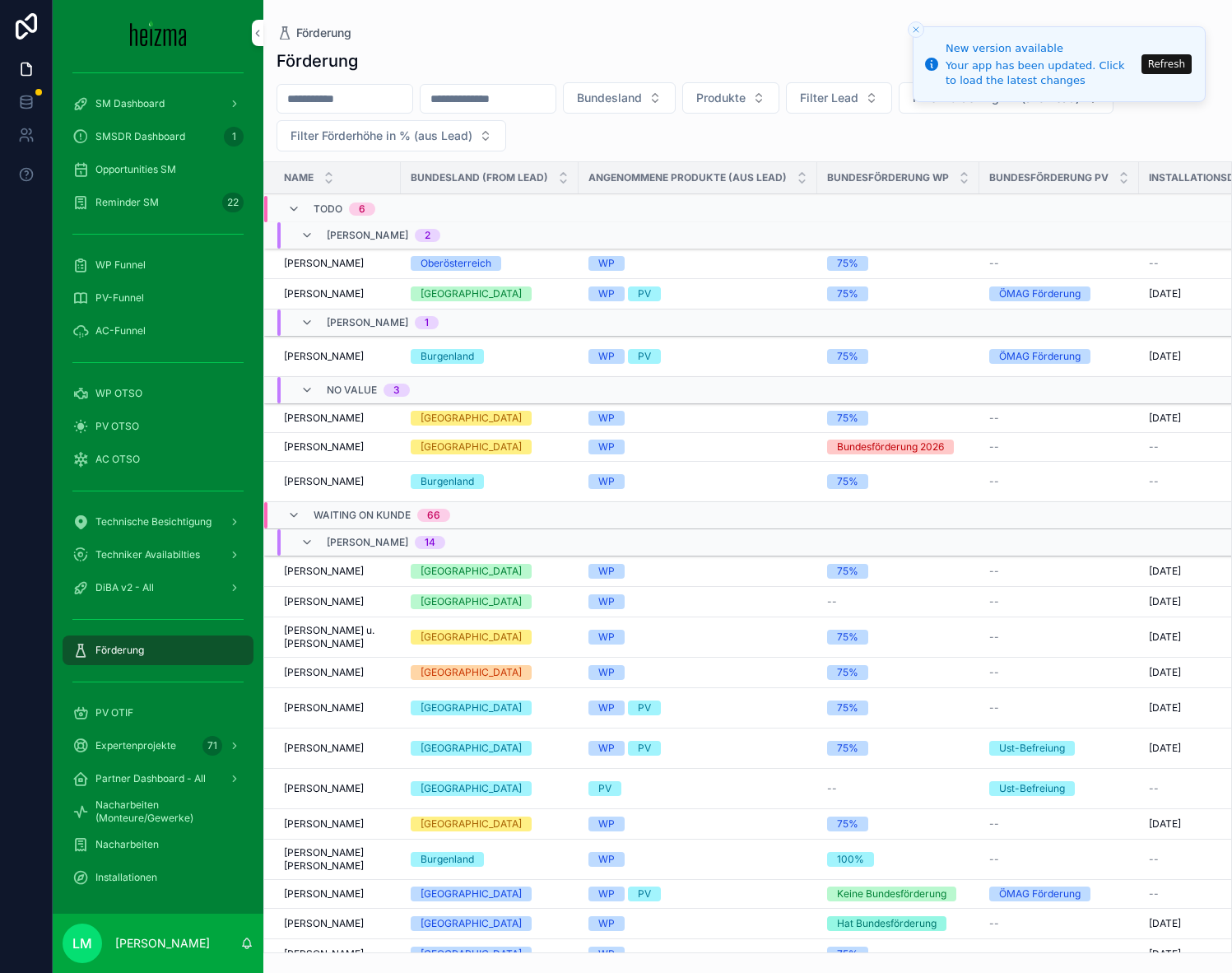
click at [373, 511] on span "Waiting on Kunde" at bounding box center [362, 515] width 97 height 13
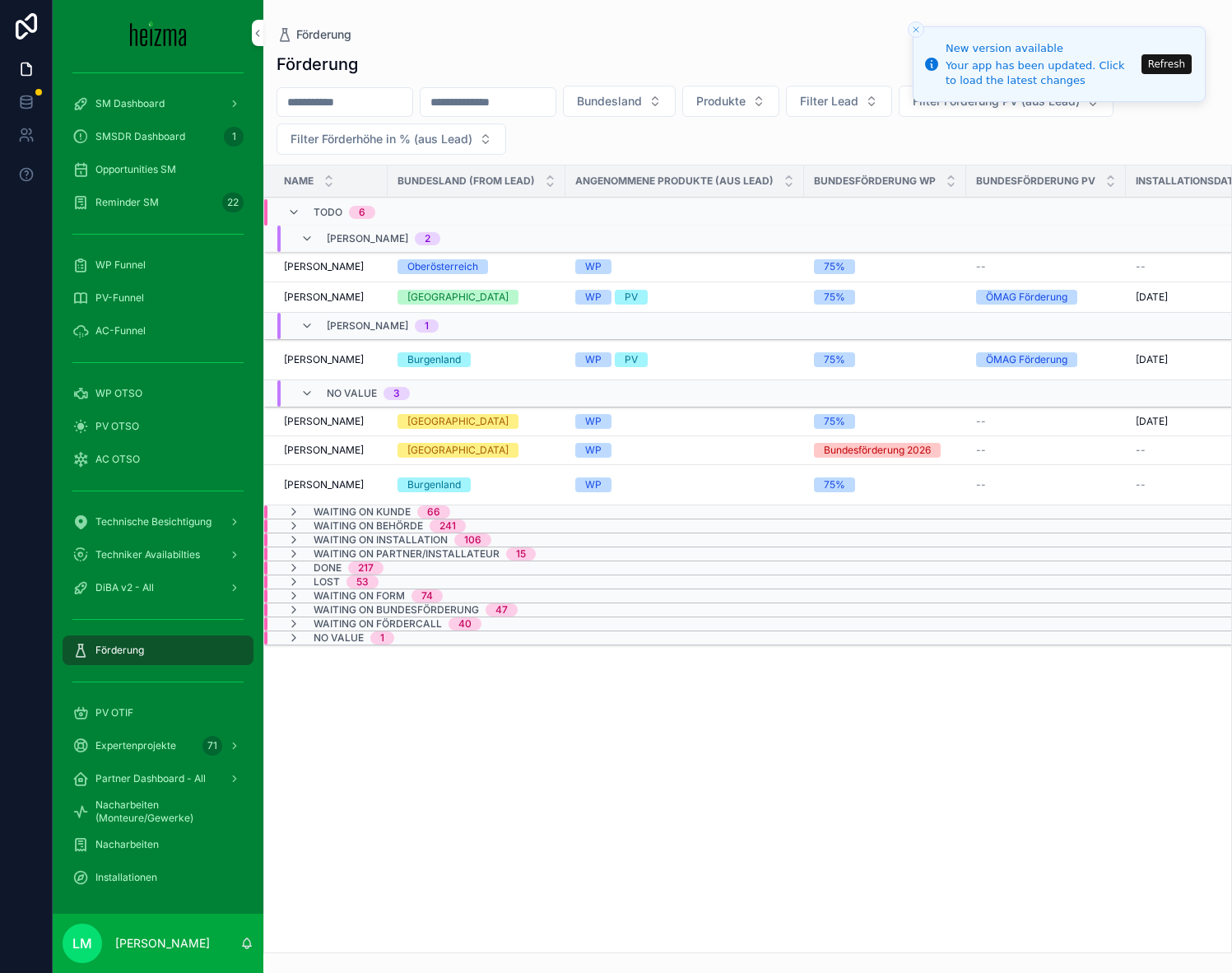
click at [364, 510] on span "Waiting on Kunde" at bounding box center [362, 511] width 97 height 13
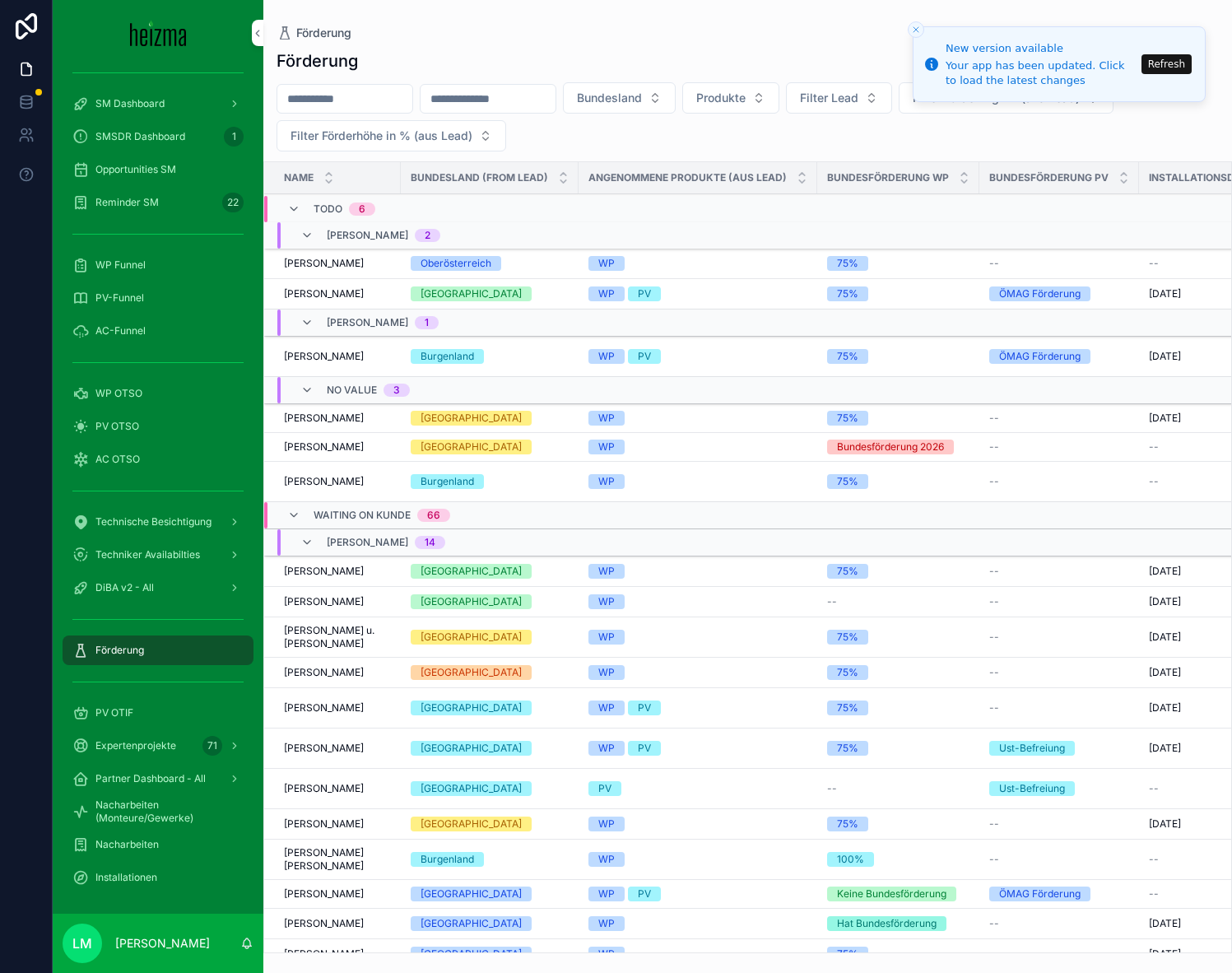
click at [364, 510] on span "Waiting on Kunde" at bounding box center [362, 515] width 97 height 13
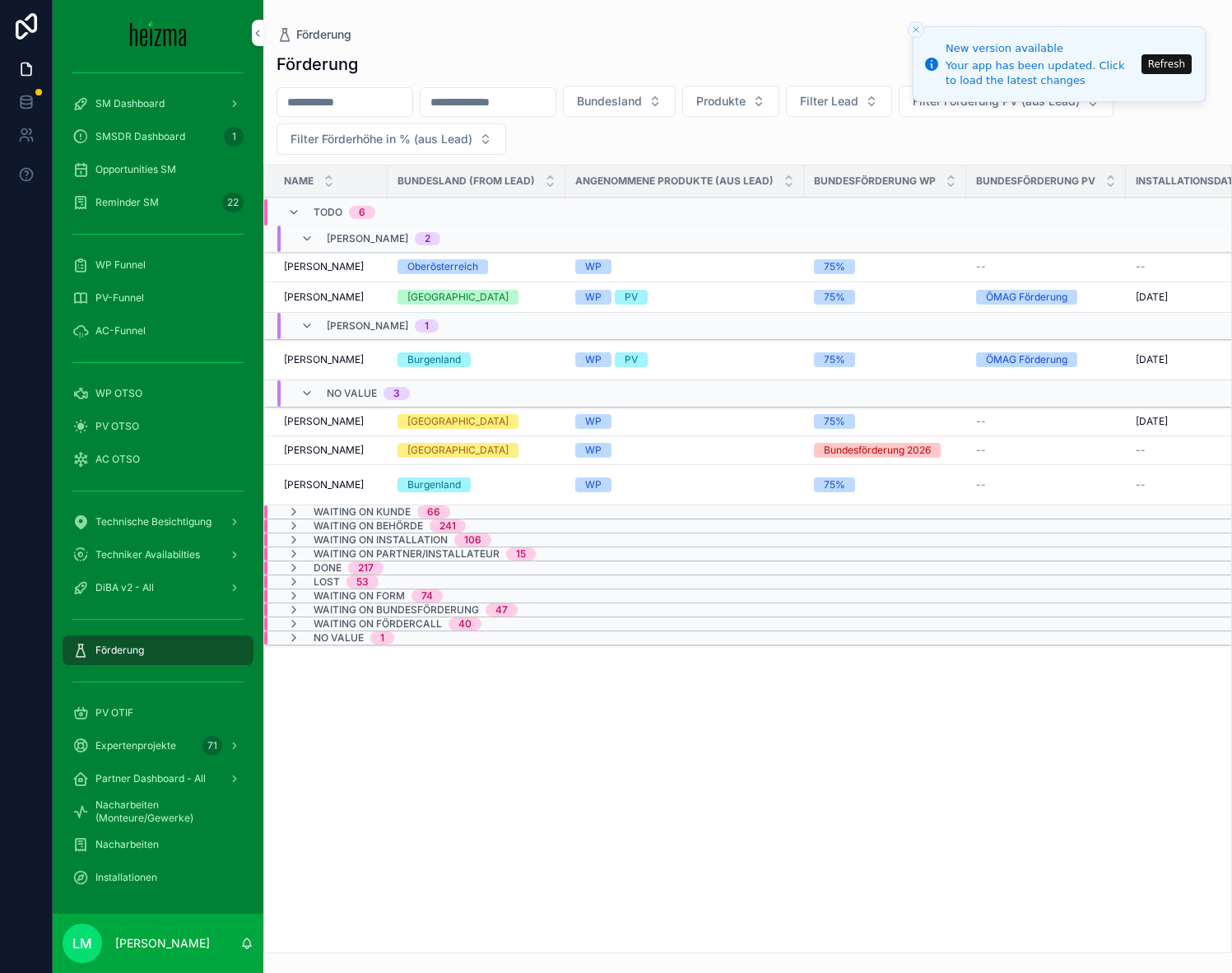
click at [316, 508] on span "Waiting on Kunde" at bounding box center [362, 511] width 97 height 13
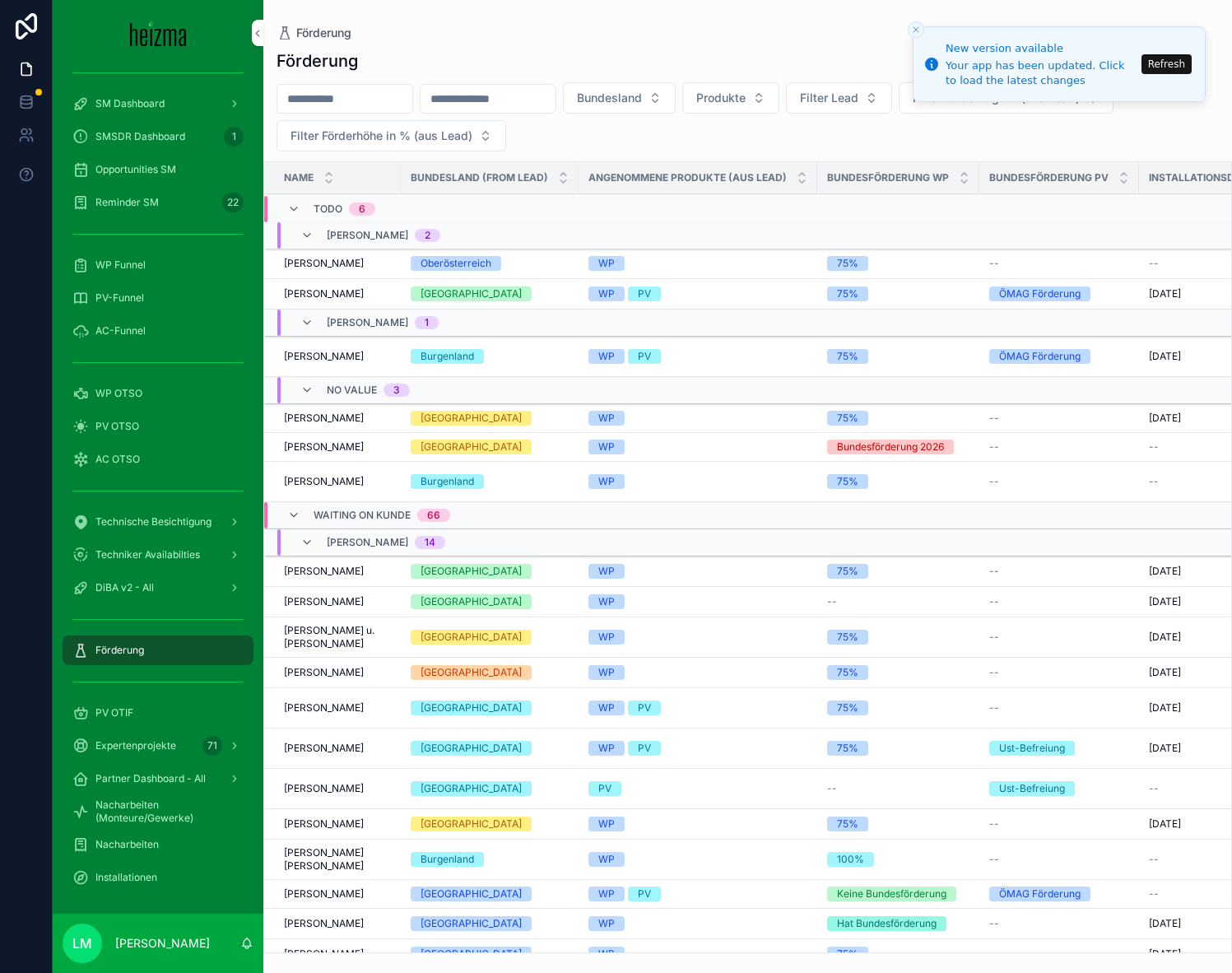
click at [316, 509] on span "Waiting on Kunde" at bounding box center [362, 515] width 97 height 13
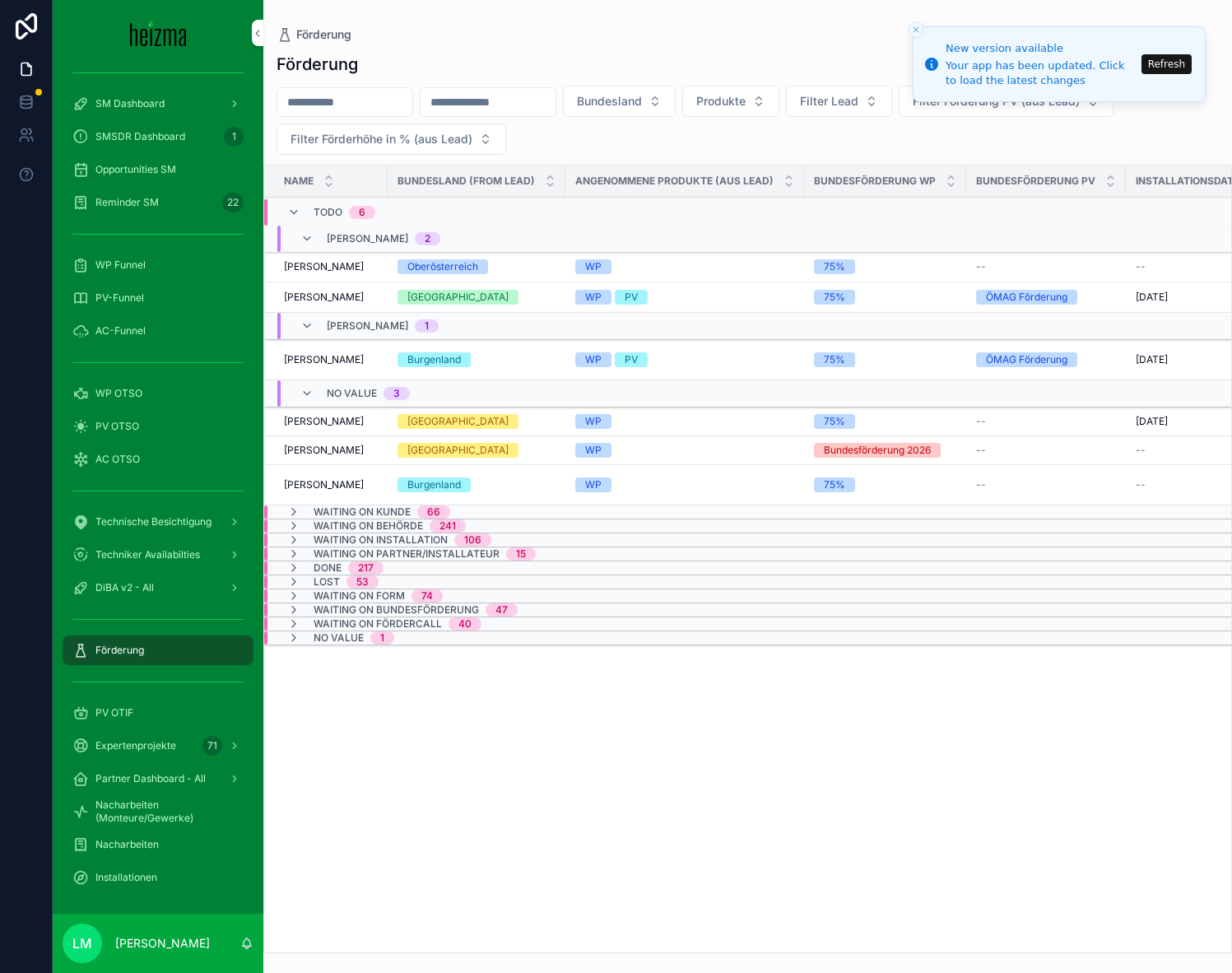
click at [316, 508] on span "Waiting on Kunde" at bounding box center [362, 511] width 97 height 13
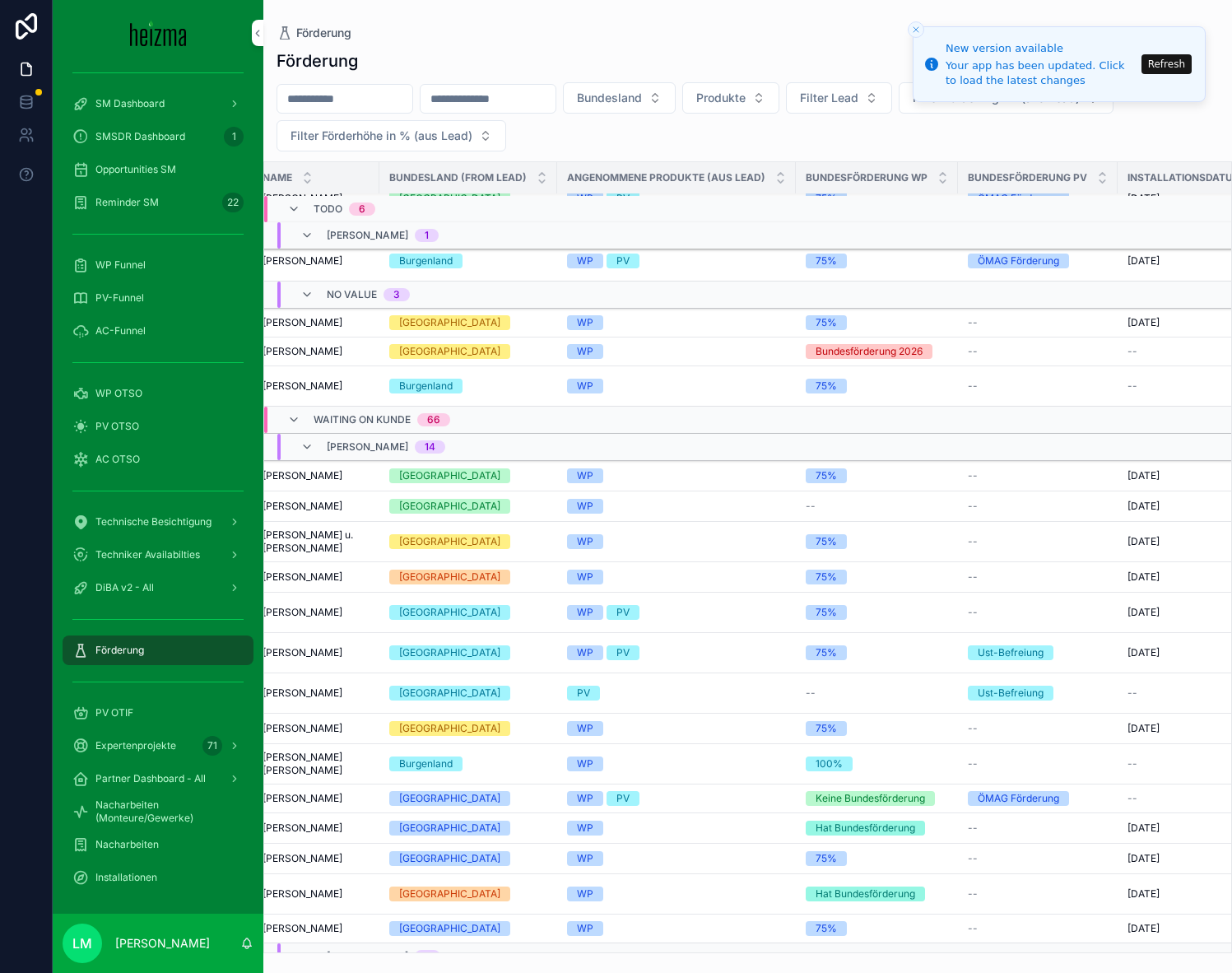
scroll to position [0, 48]
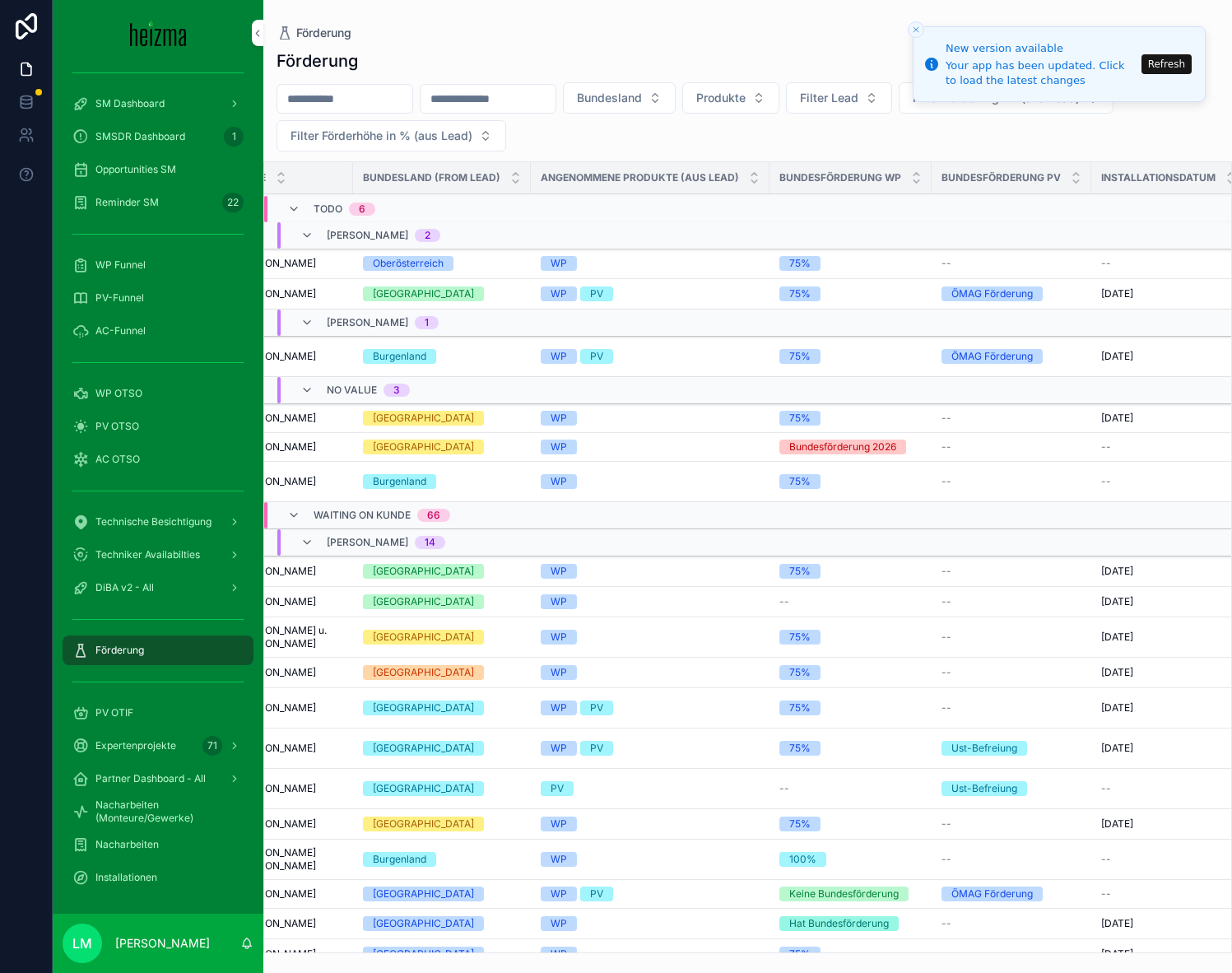
click at [352, 520] on span "Waiting on Kunde" at bounding box center [362, 515] width 97 height 13
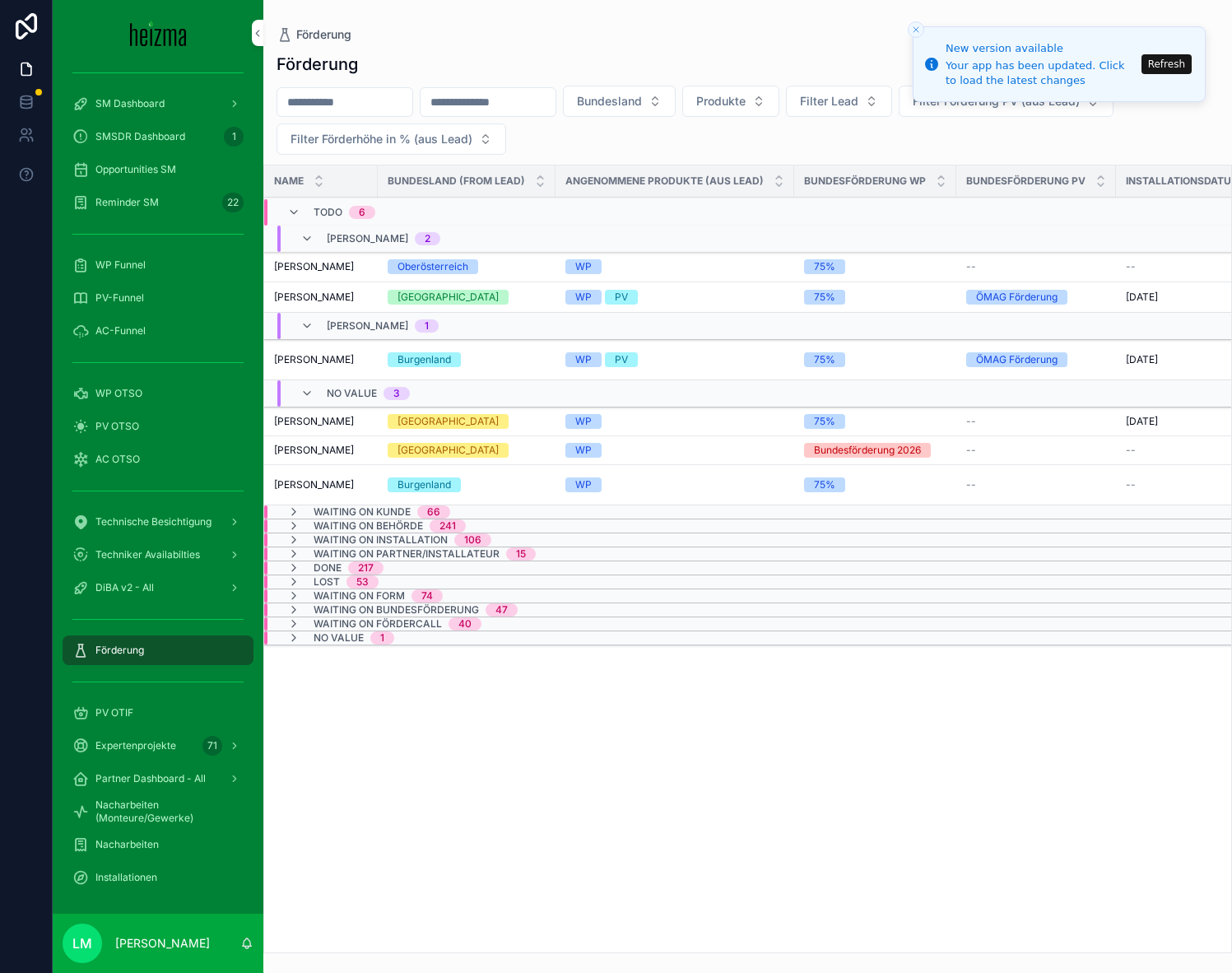
scroll to position [0, 0]
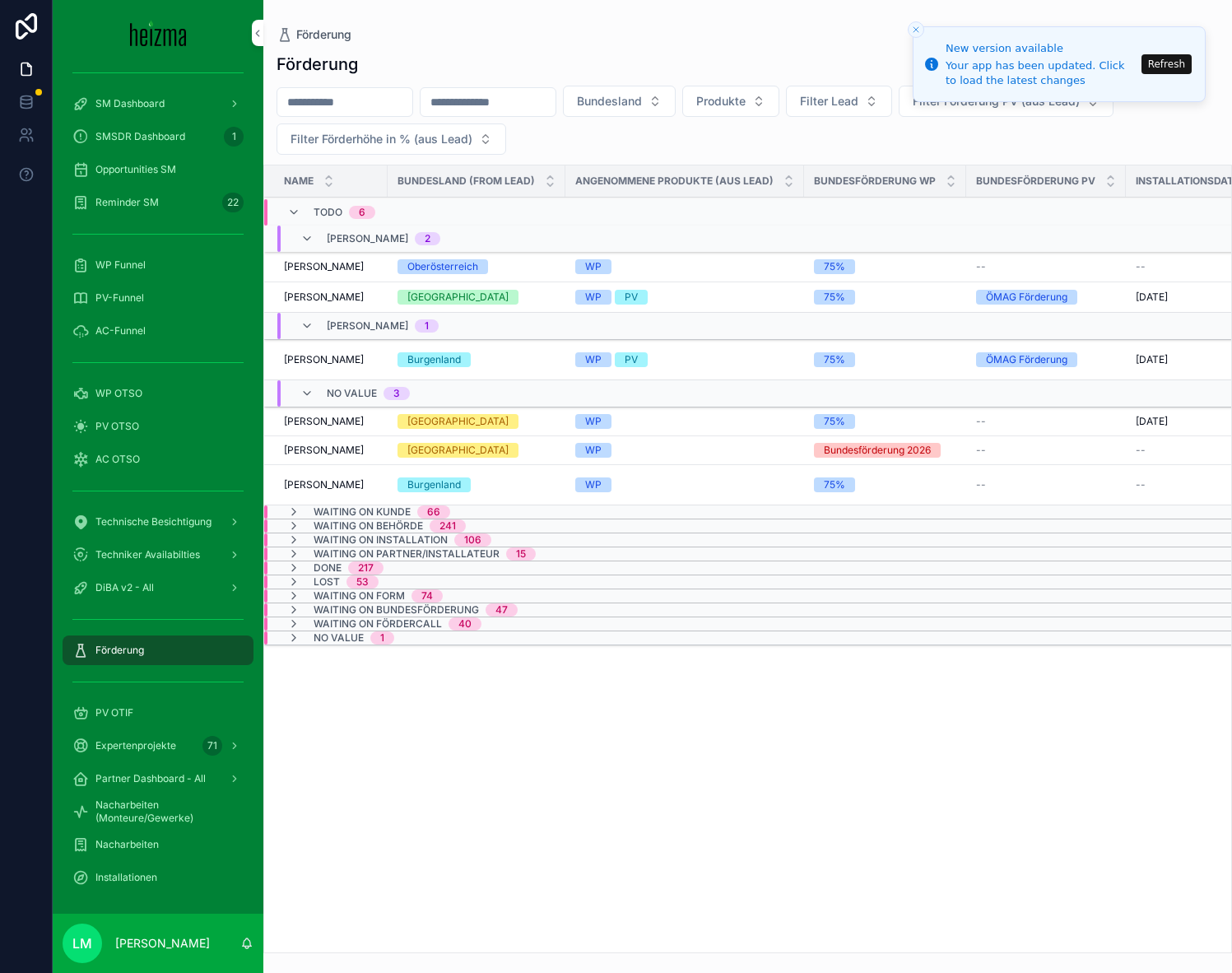
click at [353, 509] on span "Waiting on Kunde" at bounding box center [362, 511] width 97 height 13
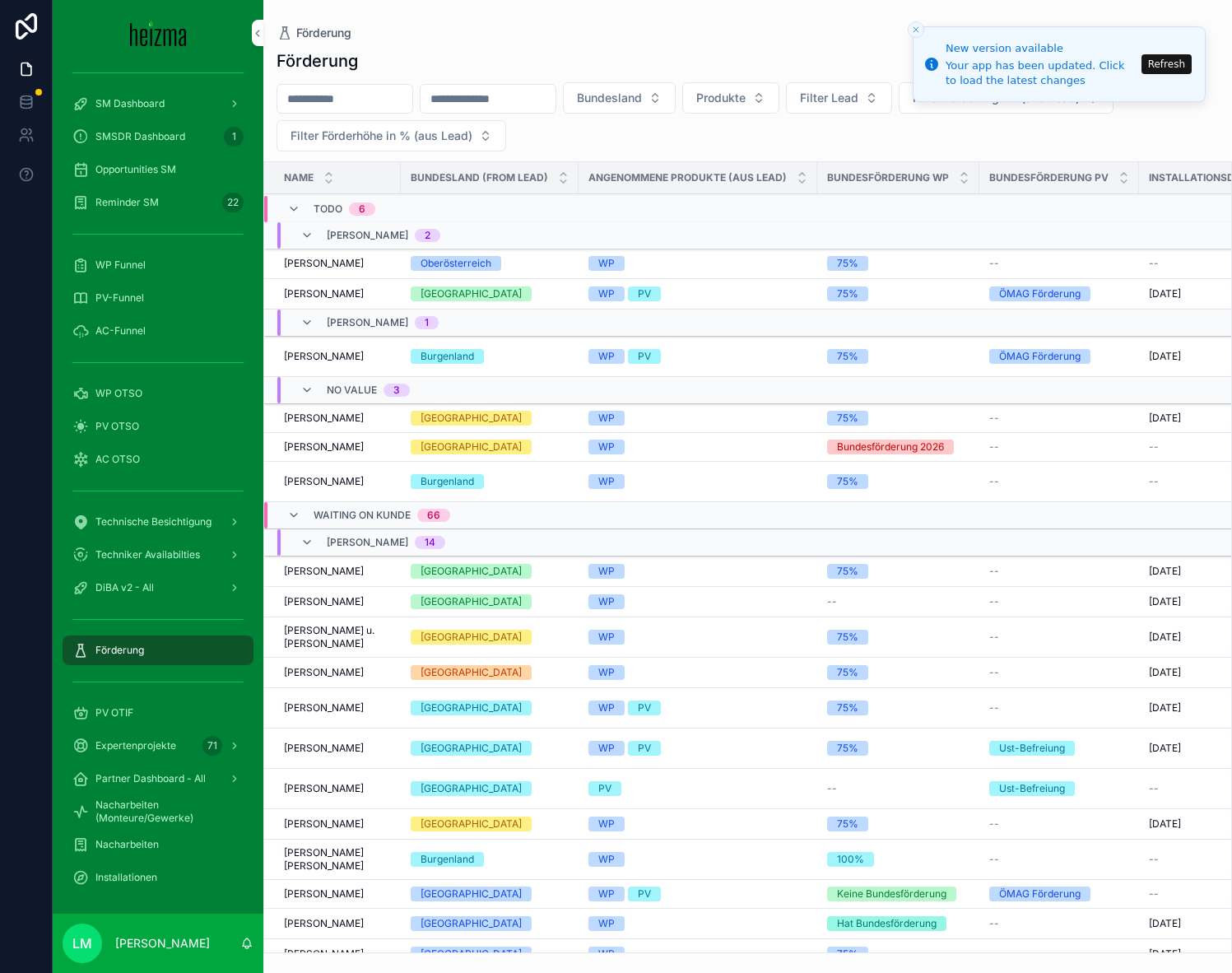
click at [320, 516] on span "Waiting on Kunde" at bounding box center [362, 515] width 97 height 13
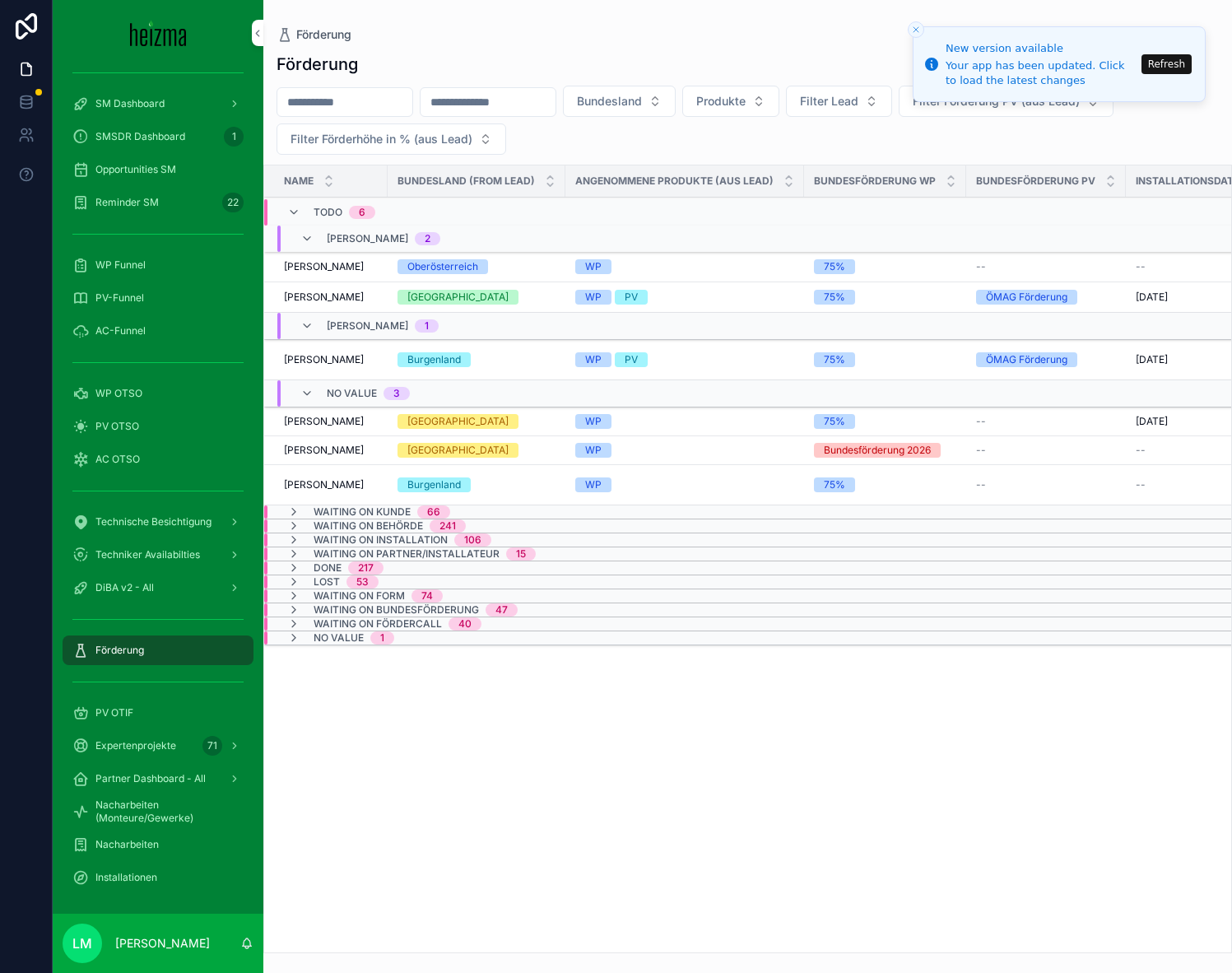
click at [326, 510] on span "Waiting on Kunde" at bounding box center [362, 511] width 97 height 13
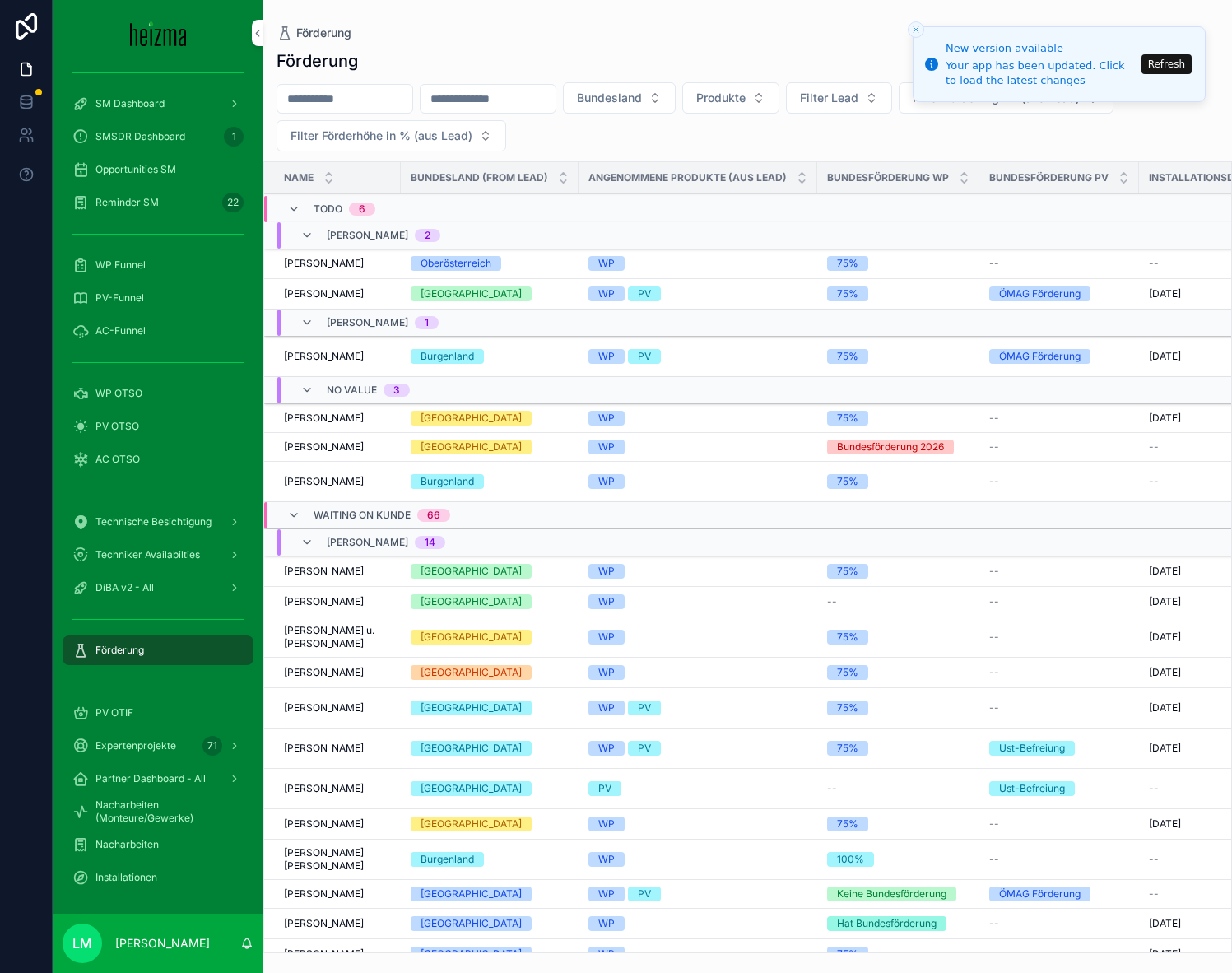
click at [326, 511] on span "Waiting on Kunde" at bounding box center [362, 515] width 97 height 13
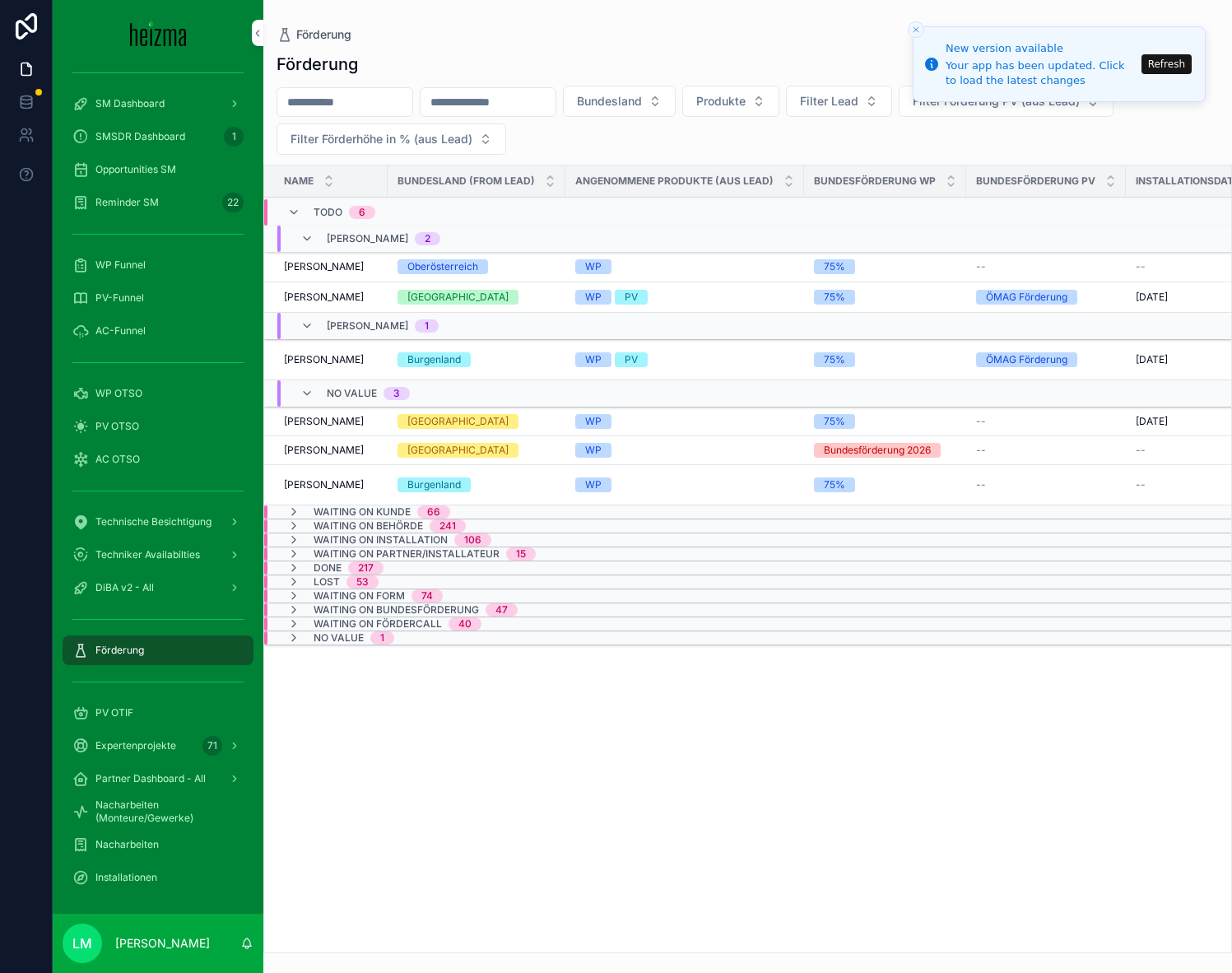
click at [413, 608] on span "Waiting on Bundesförderung" at bounding box center [396, 610] width 165 height 13
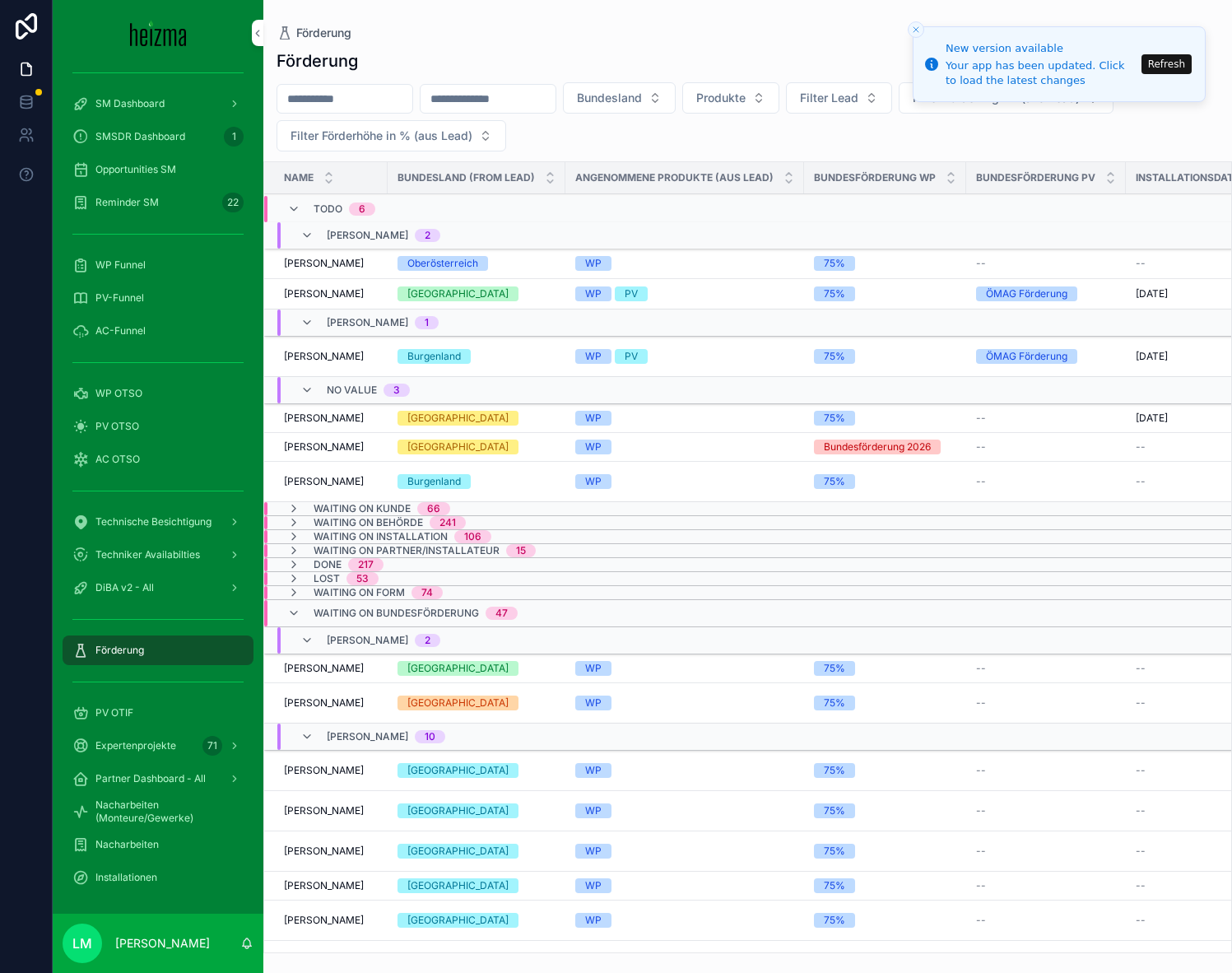
click at [413, 608] on span "Waiting on Bundesförderung" at bounding box center [396, 613] width 165 height 13
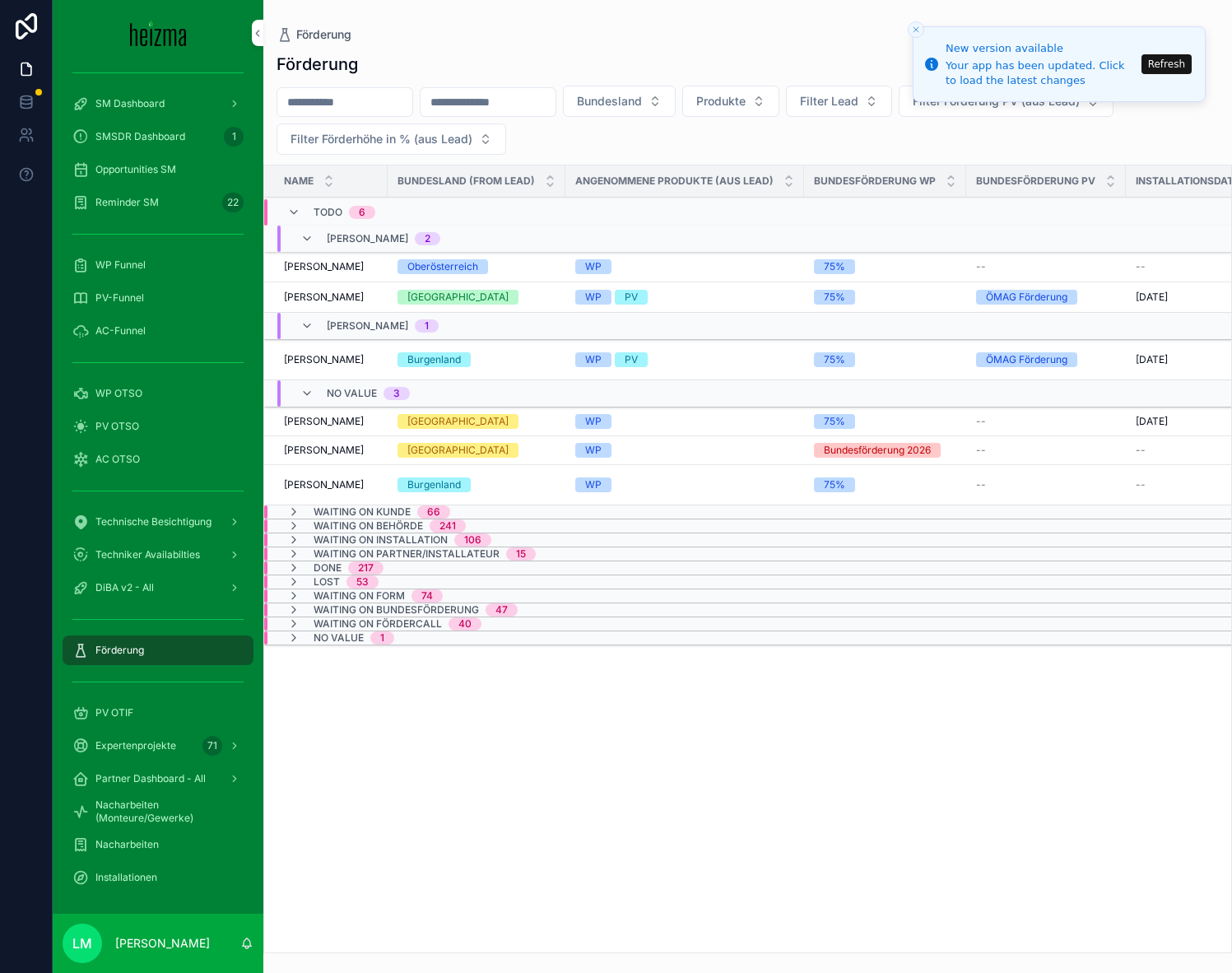
click at [376, 533] on span "Waiting on Installation" at bounding box center [381, 540] width 134 height 13
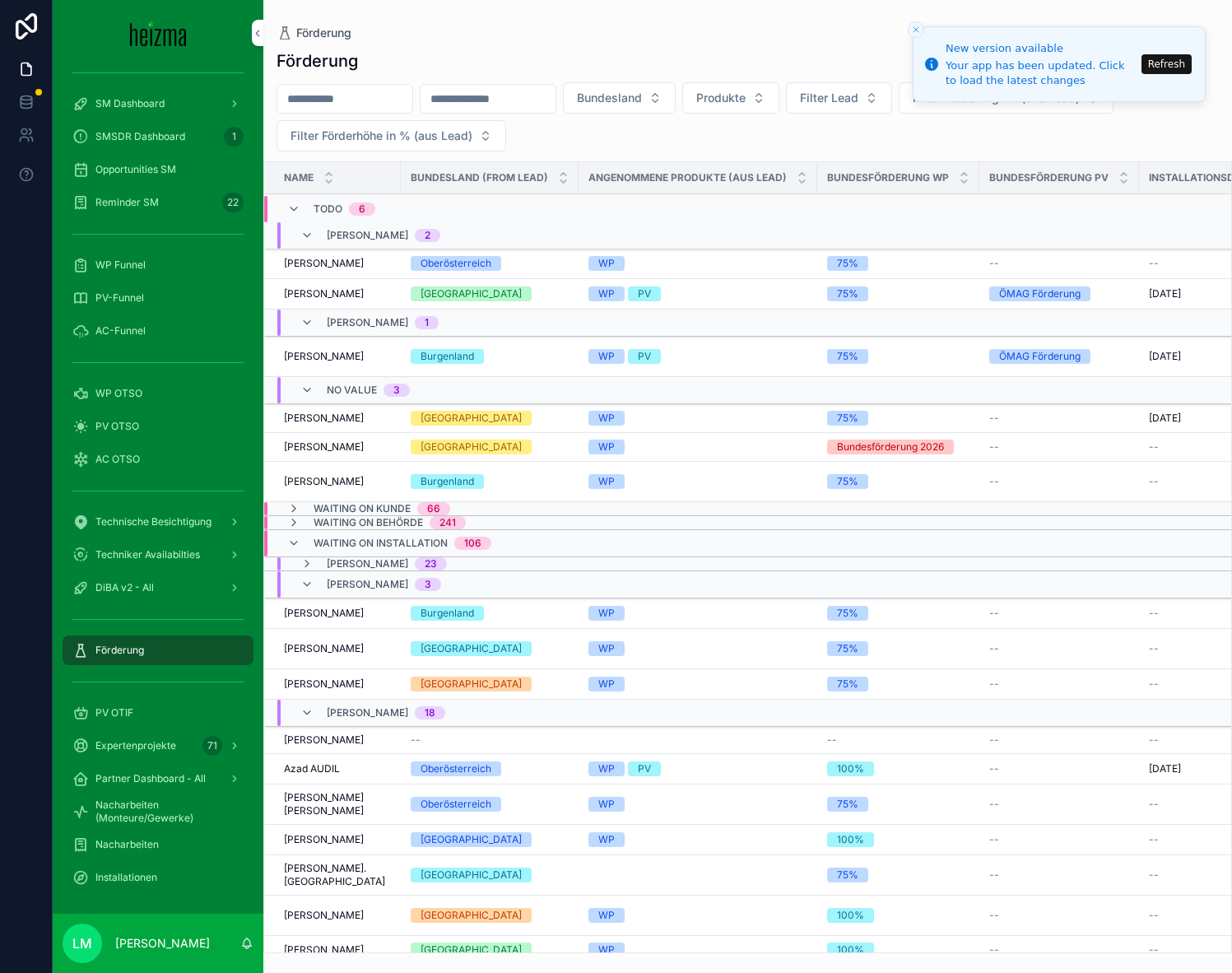
click at [374, 534] on div "Waiting on Installation 106" at bounding box center [402, 542] width 178 height 26
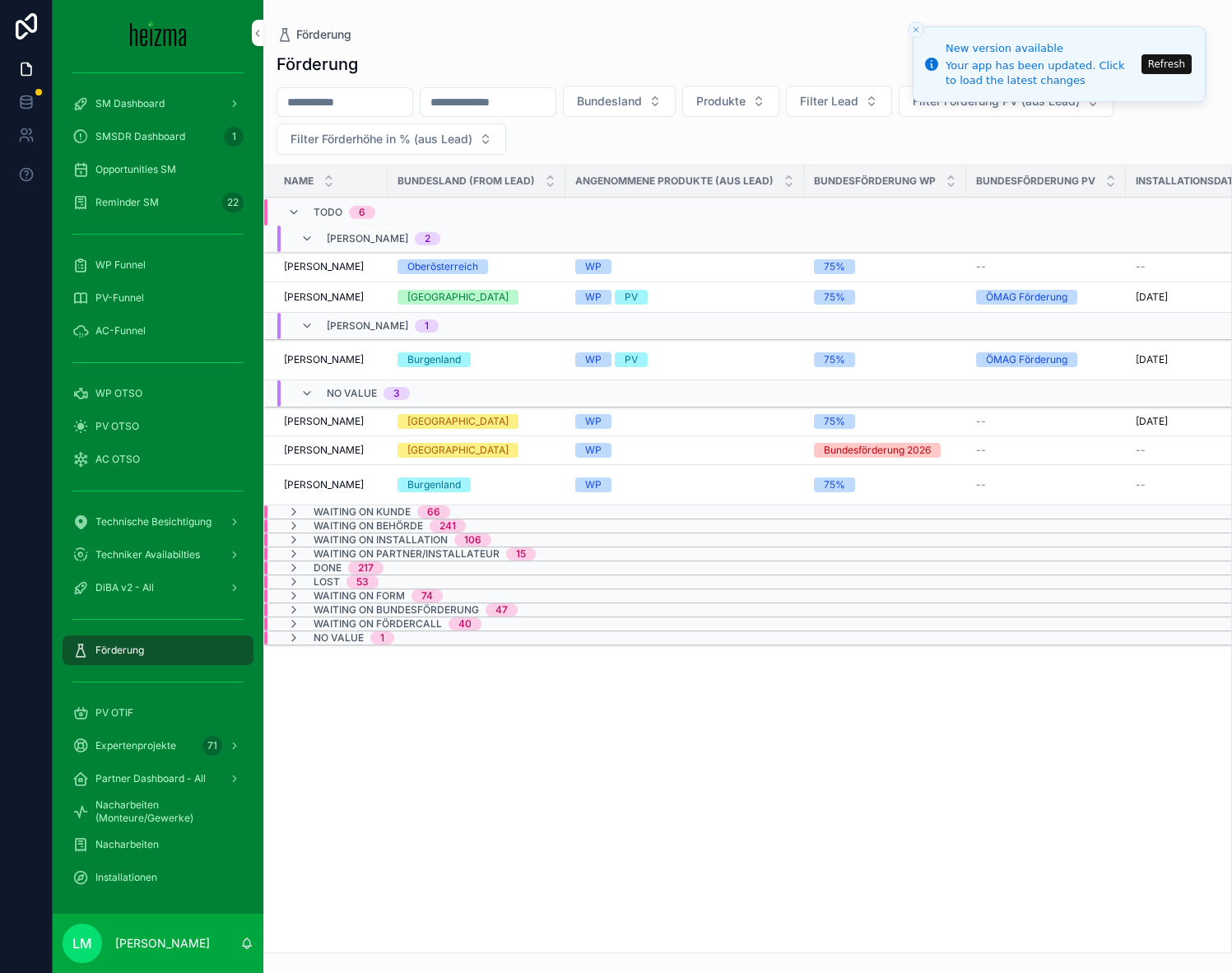
click at [374, 534] on span "Waiting on Installation" at bounding box center [381, 540] width 134 height 13
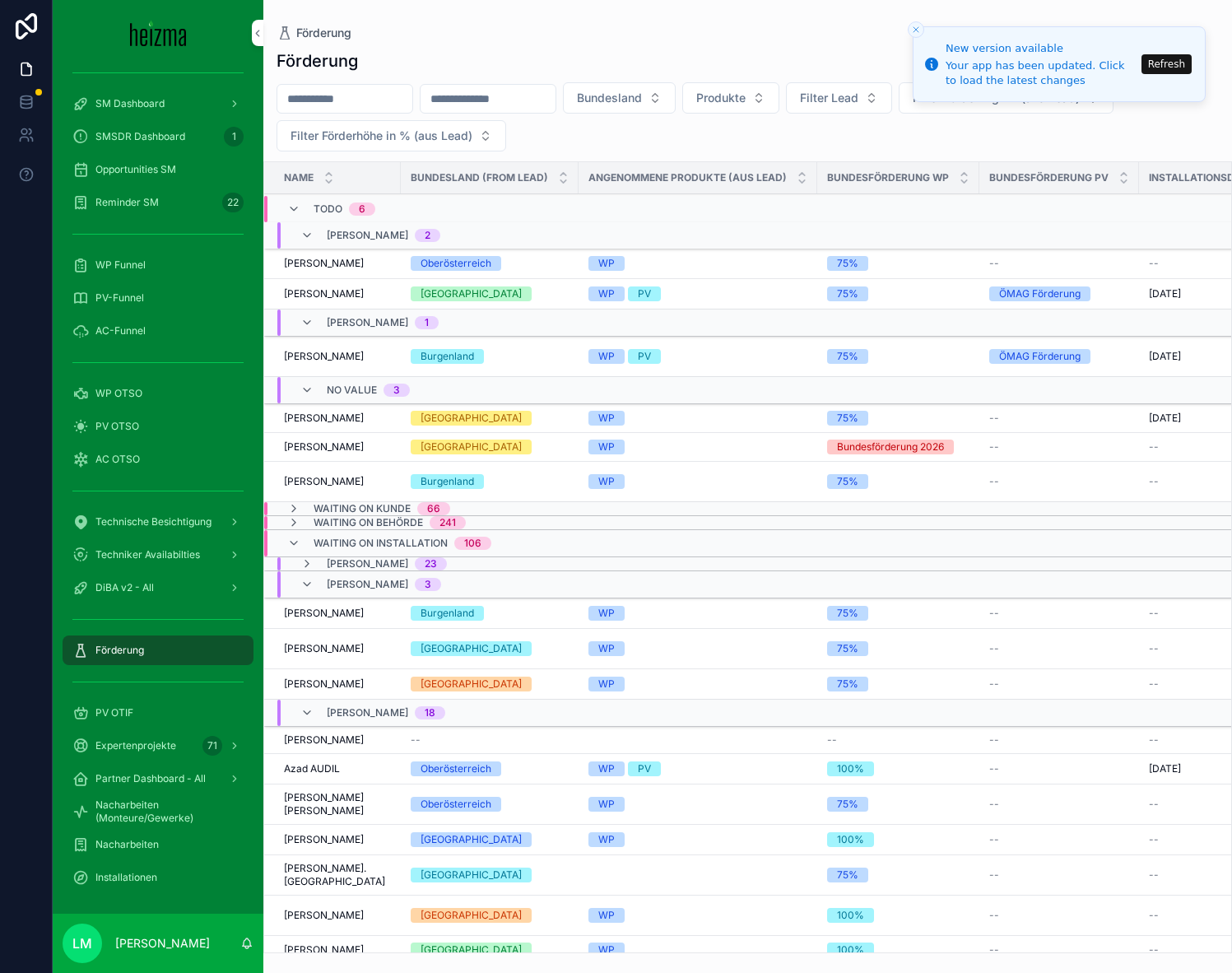
click at [374, 534] on div "Waiting on Installation 106" at bounding box center [402, 542] width 178 height 26
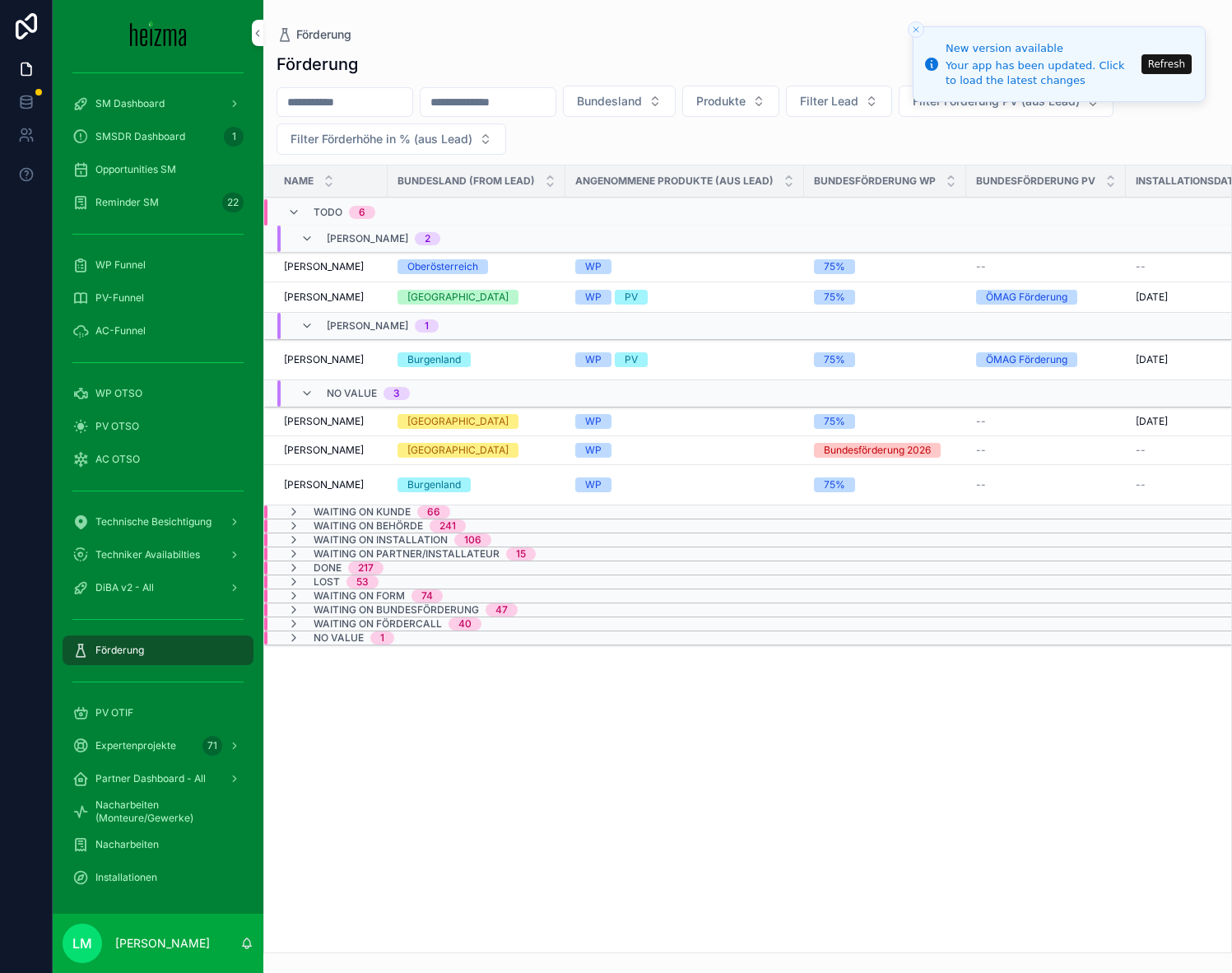
click at [374, 534] on span "Waiting on Installation" at bounding box center [381, 540] width 134 height 13
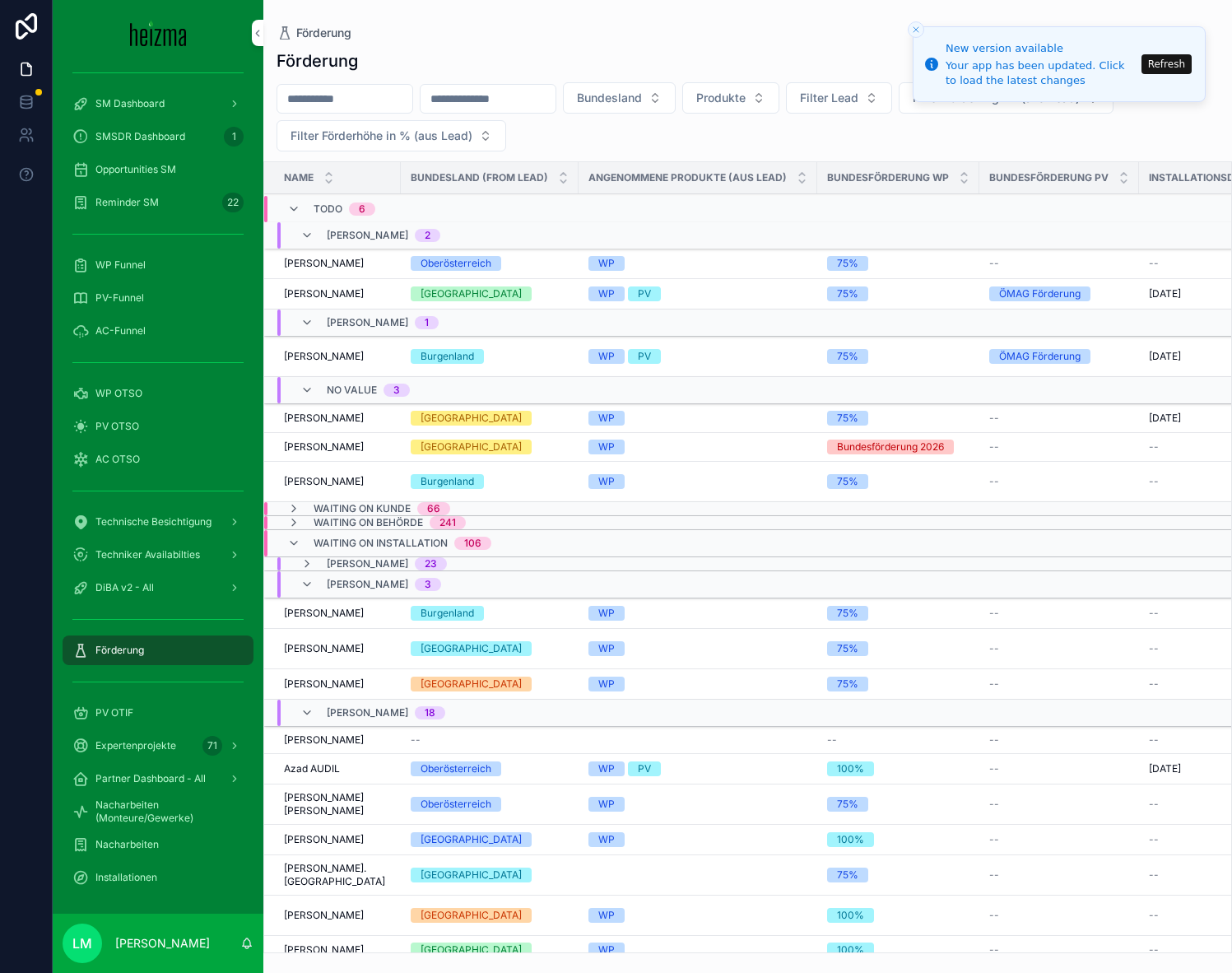
click at [324, 573] on div "Roland Horvath 3" at bounding box center [371, 584] width 141 height 26
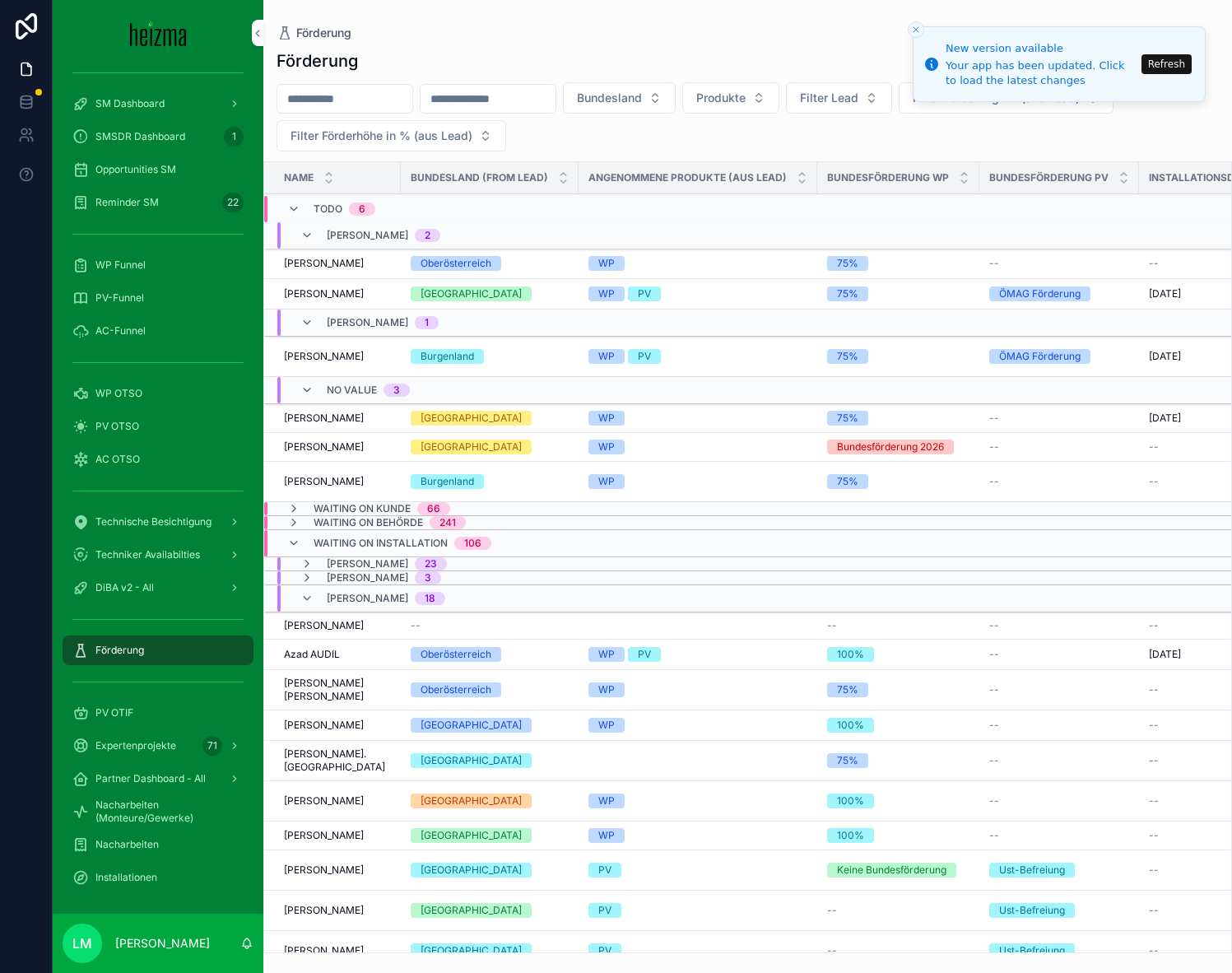
click at [331, 595] on span "[PERSON_NAME]" at bounding box center [368, 598] width 82 height 13
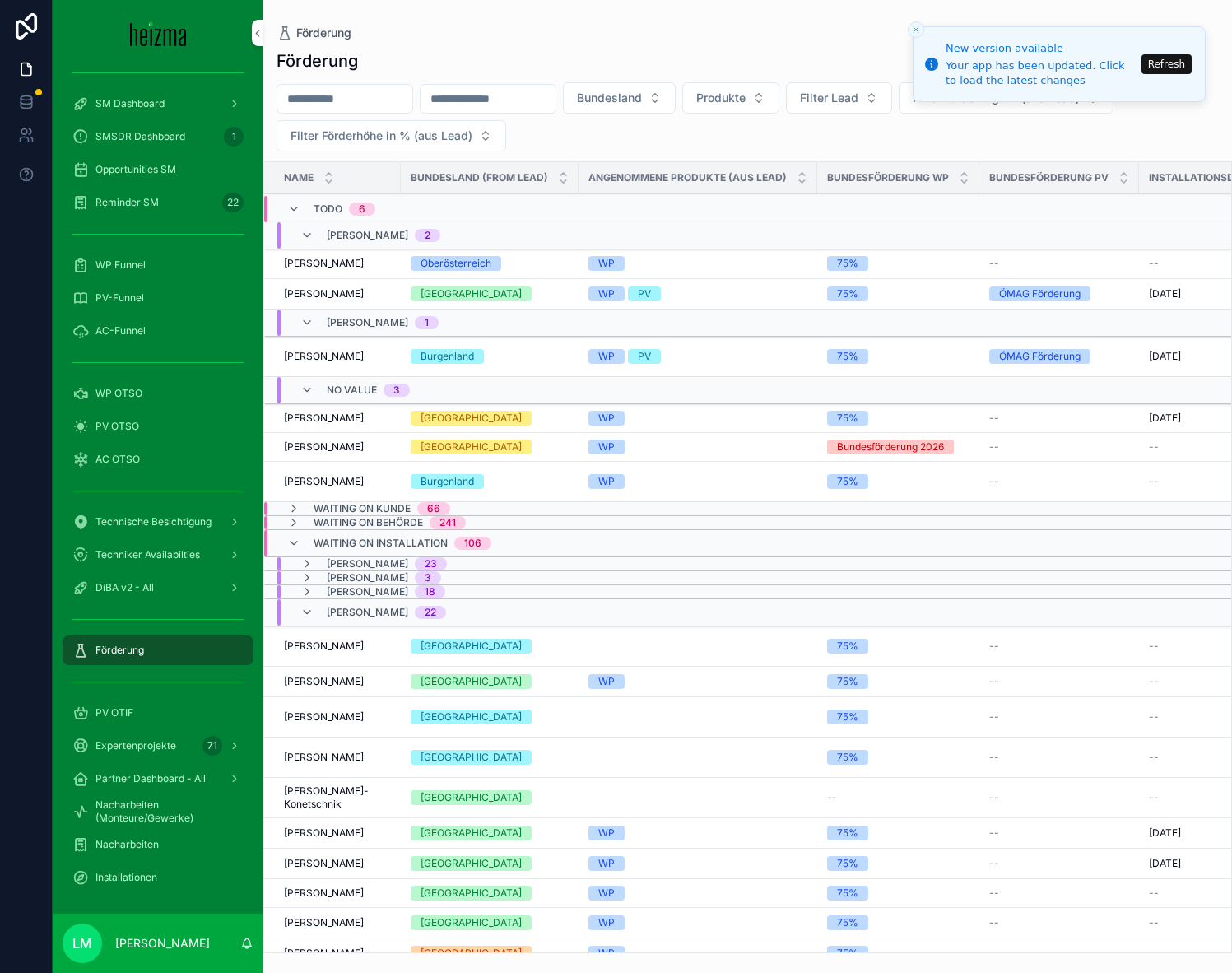
click at [343, 613] on span "[PERSON_NAME]" at bounding box center [368, 612] width 82 height 13
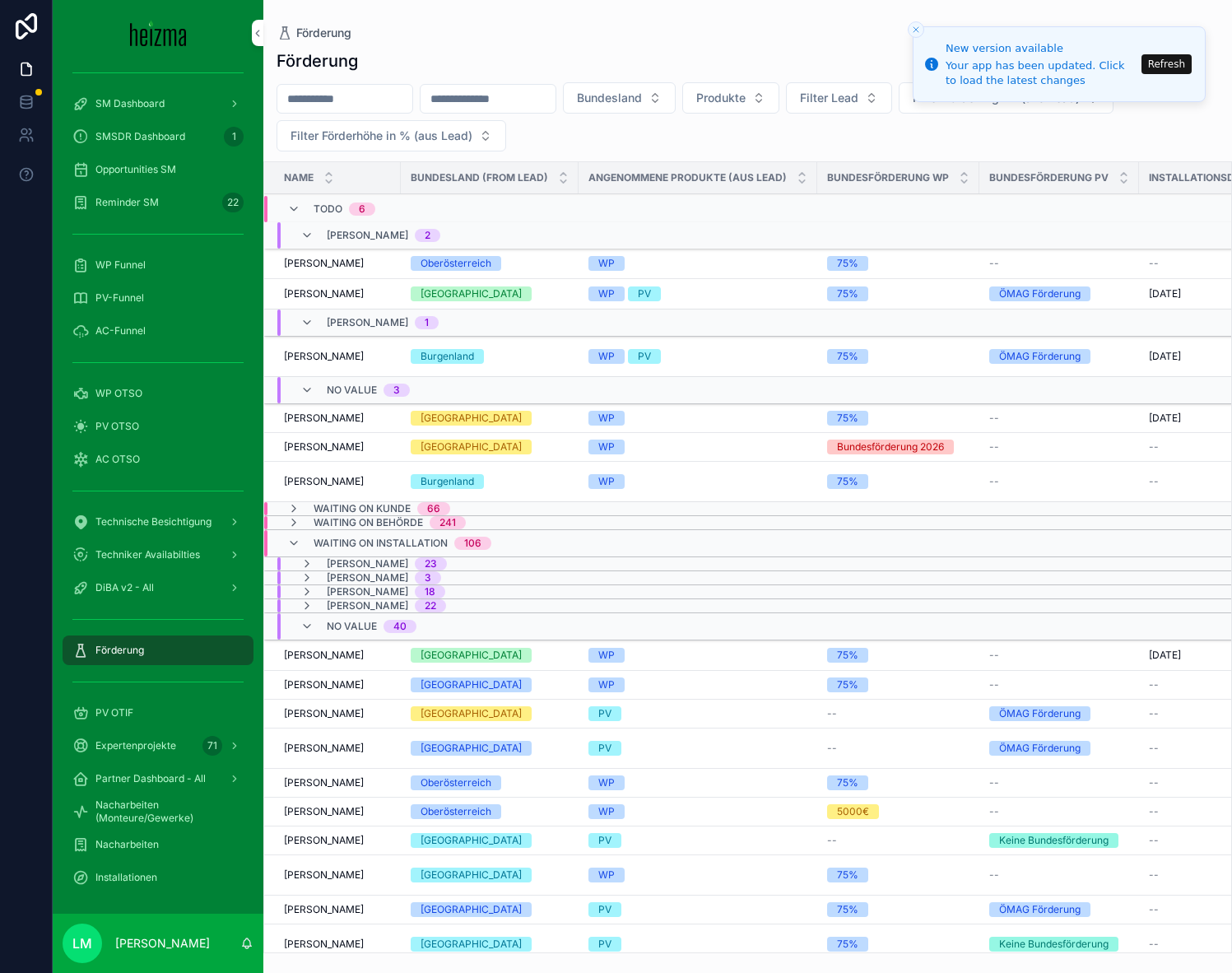
click at [352, 627] on span "No value" at bounding box center [352, 626] width 50 height 13
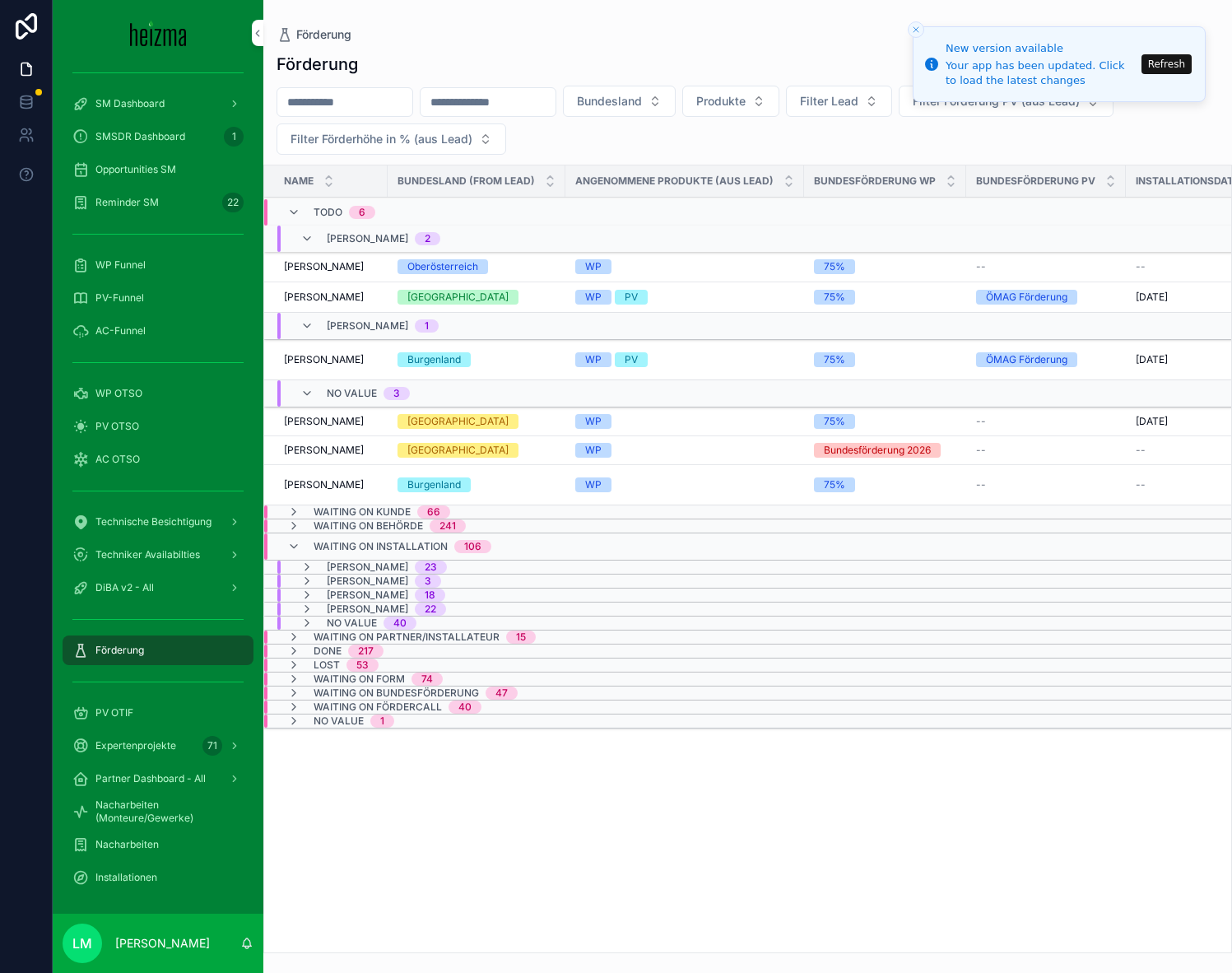
click at [432, 547] on span "Waiting on Installation" at bounding box center [381, 546] width 134 height 13
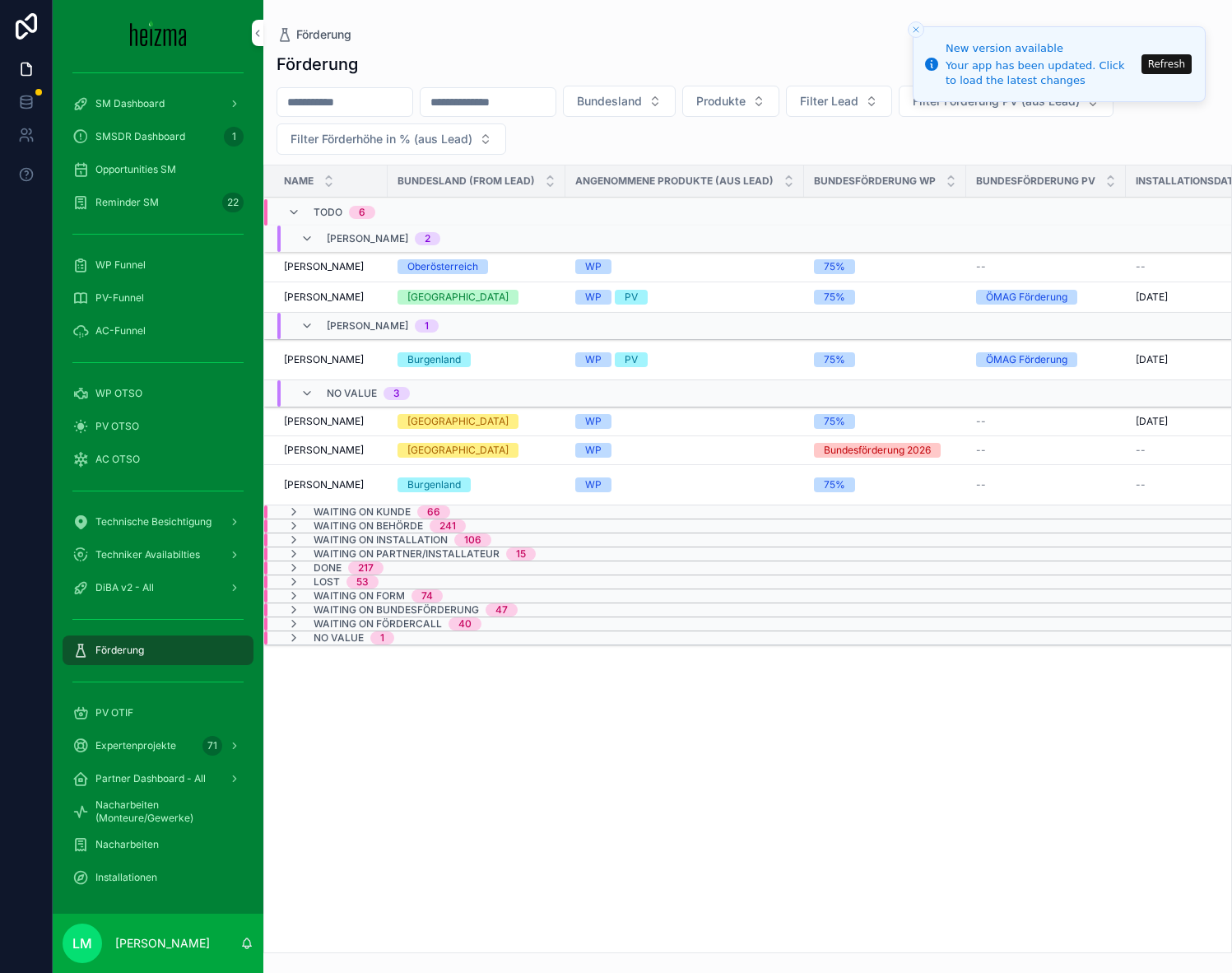
click at [413, 530] on span "Waiting on Behörde" at bounding box center [368, 526] width 110 height 13
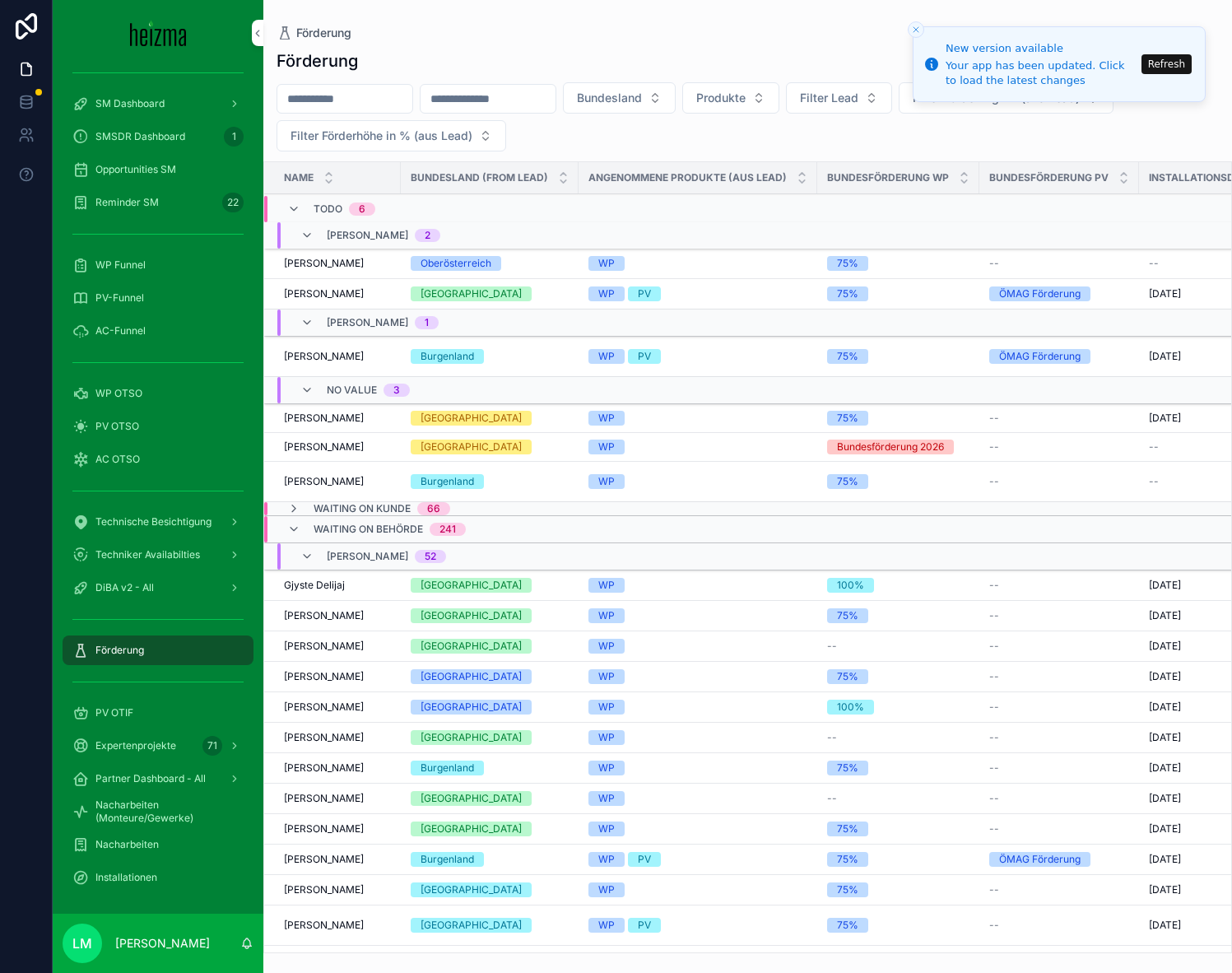
click at [311, 548] on div "Lucy Munster 52" at bounding box center [373, 556] width 145 height 26
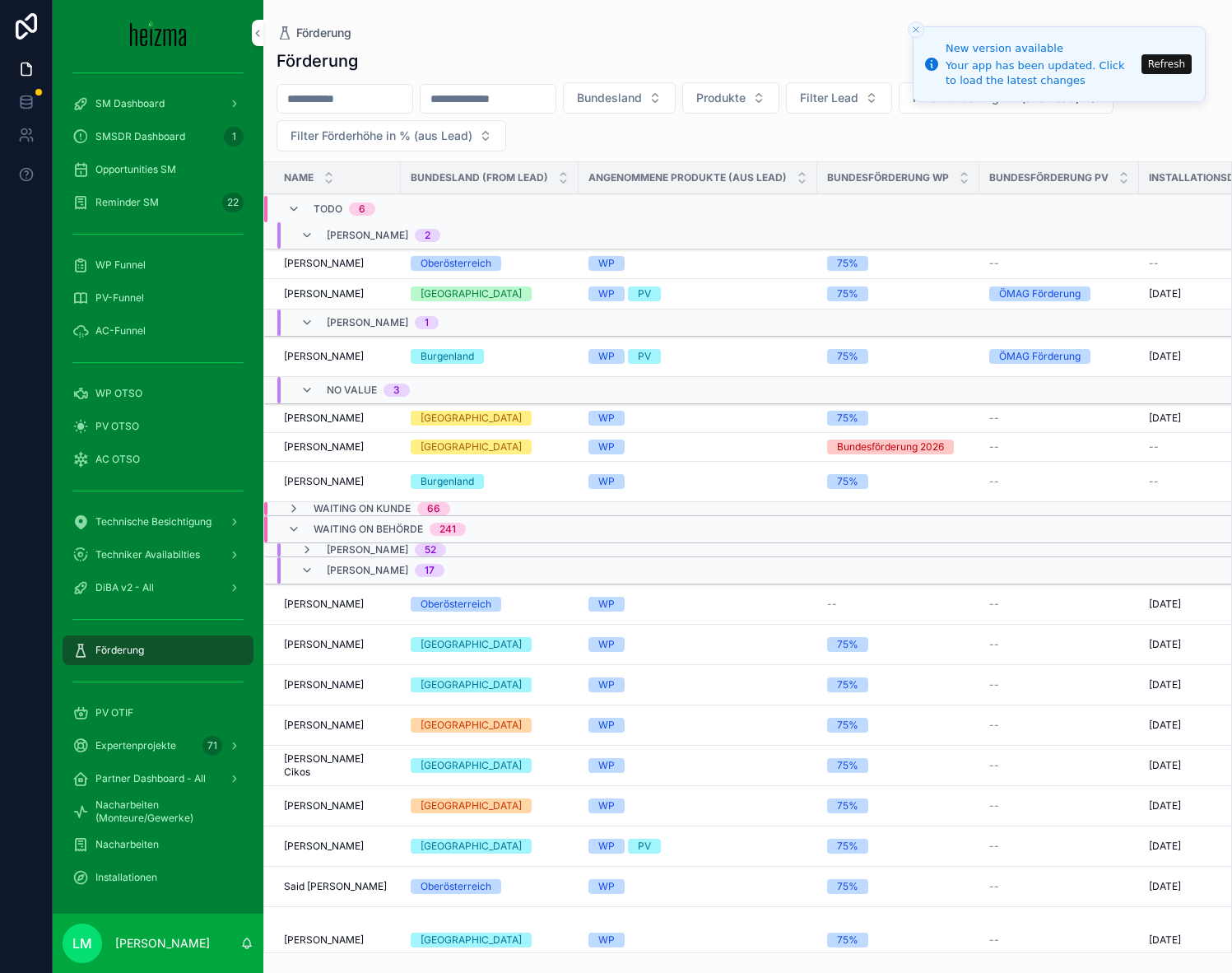
click at [317, 568] on div "Roland Horvath 17" at bounding box center [373, 570] width 144 height 26
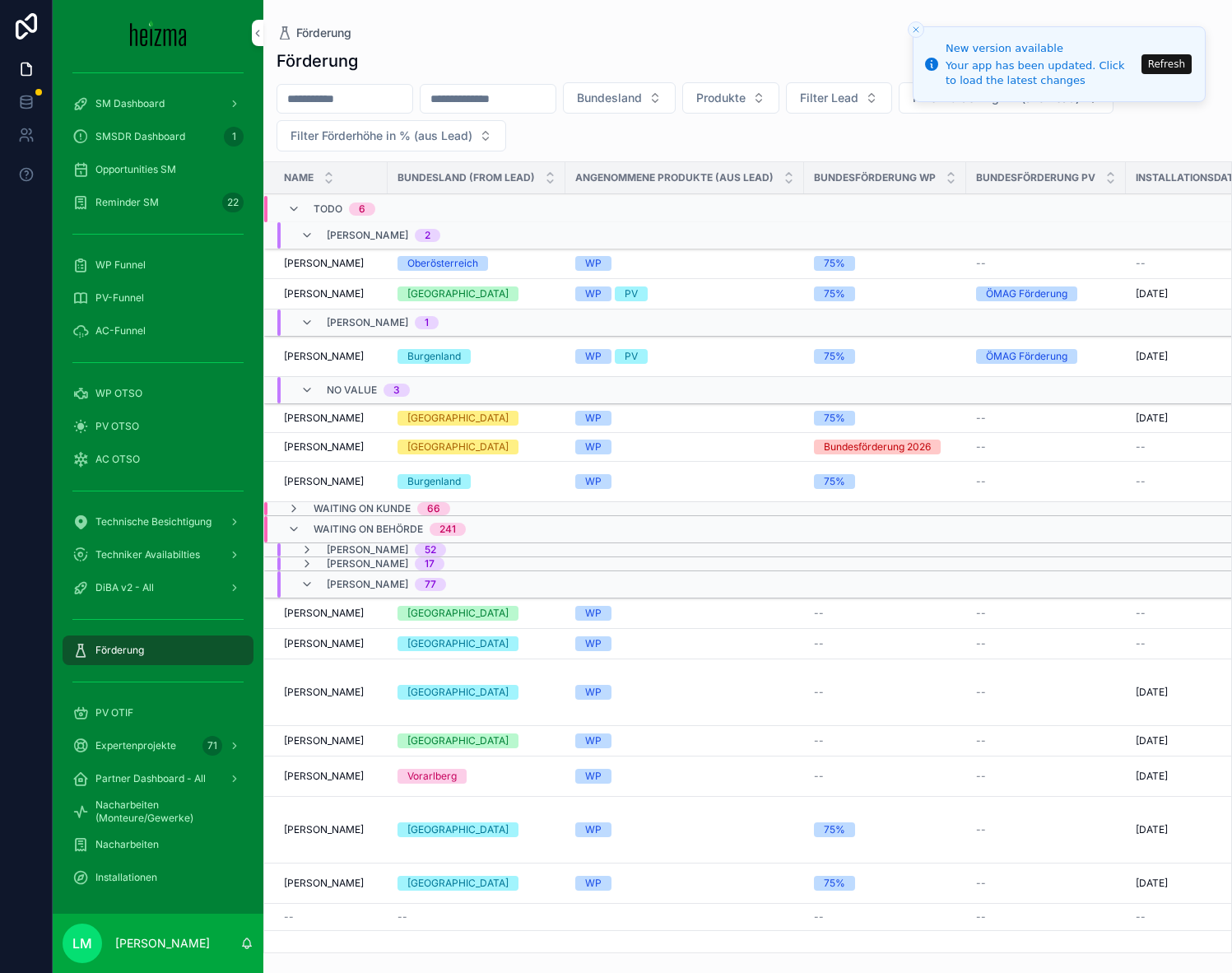
click at [332, 582] on span "Miran Mamsaleh" at bounding box center [368, 584] width 82 height 13
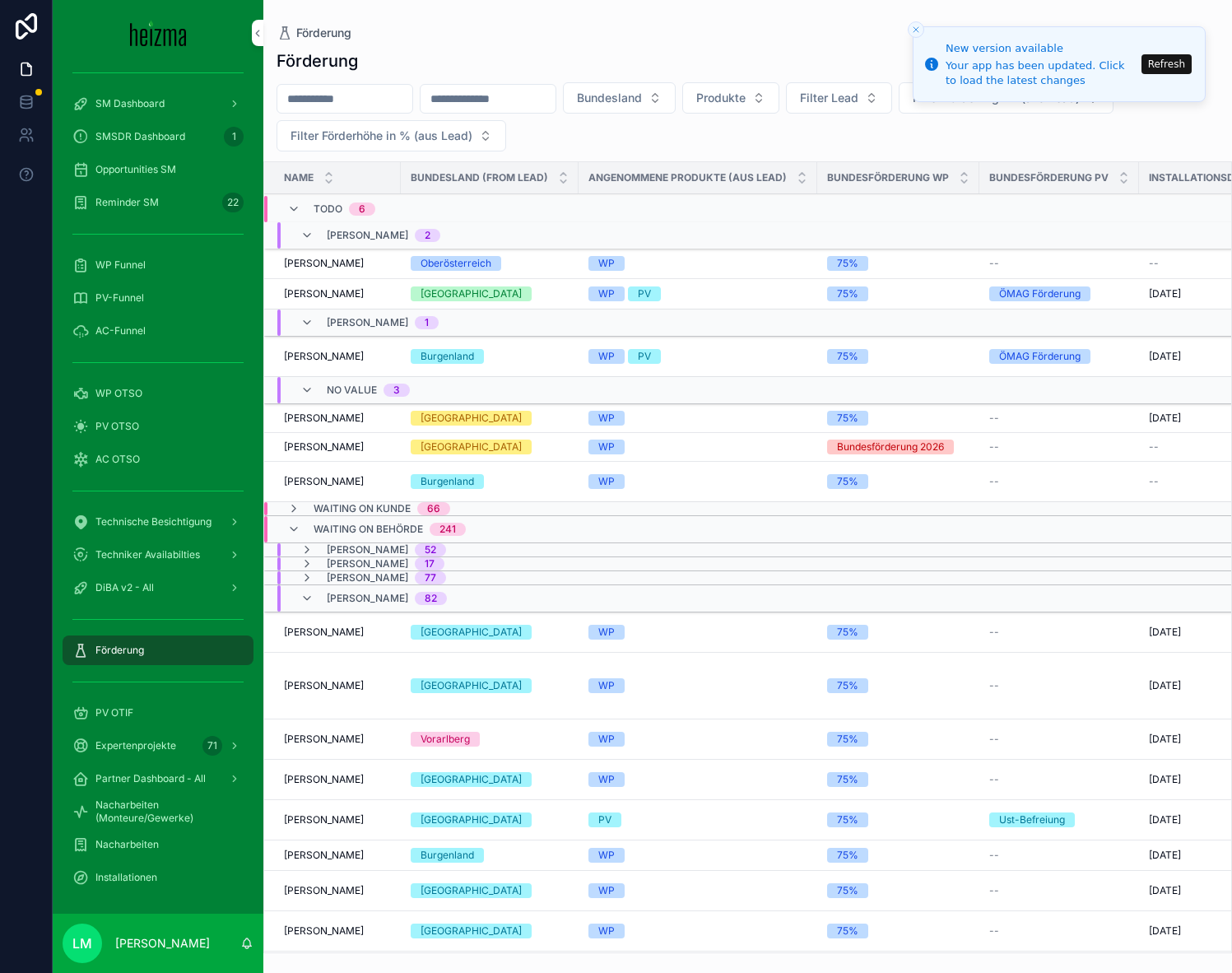
click at [333, 595] on span "Tom Gappmayer" at bounding box center [368, 598] width 82 height 13
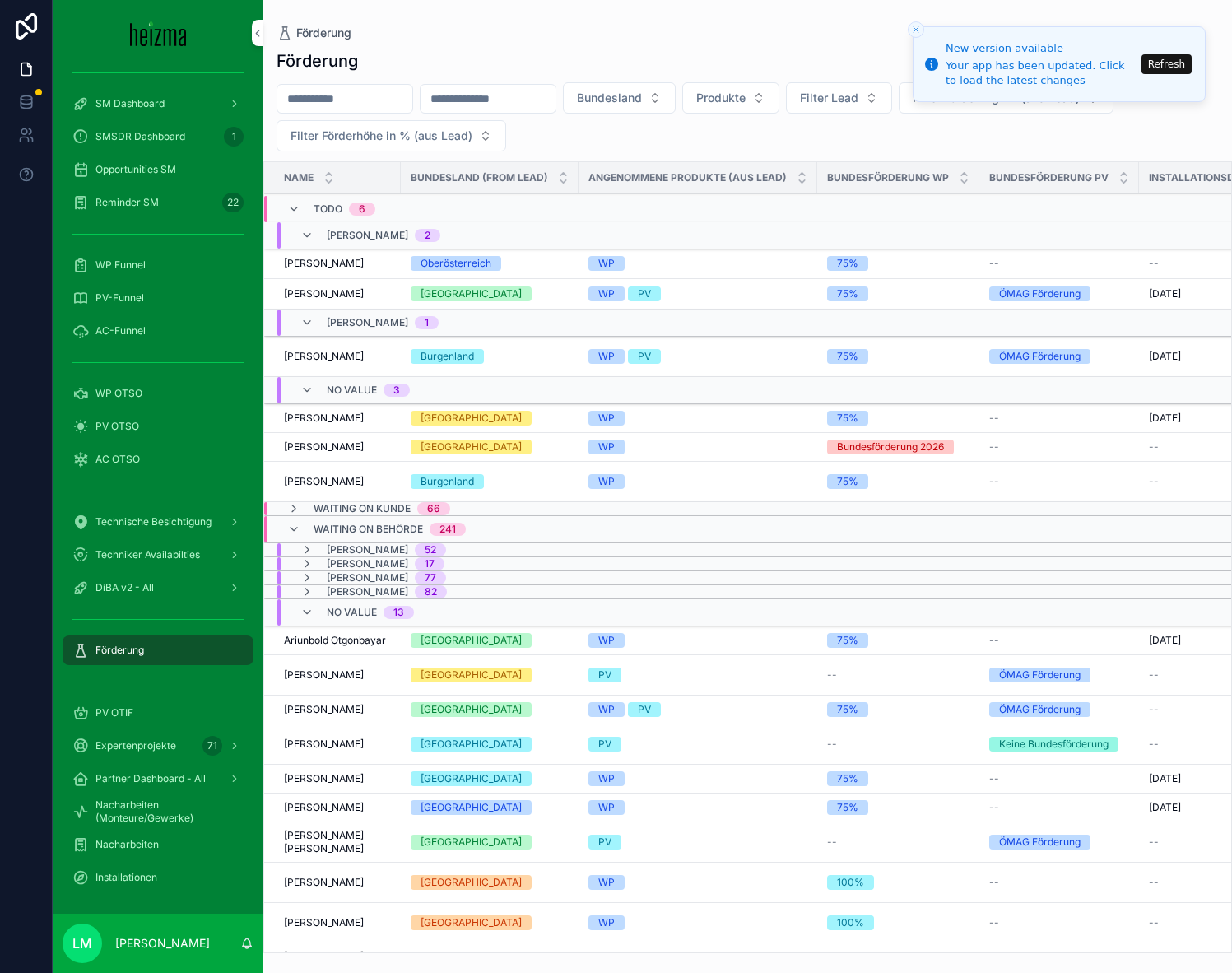
click at [333, 604] on div "No value 13" at bounding box center [371, 612] width 87 height 26
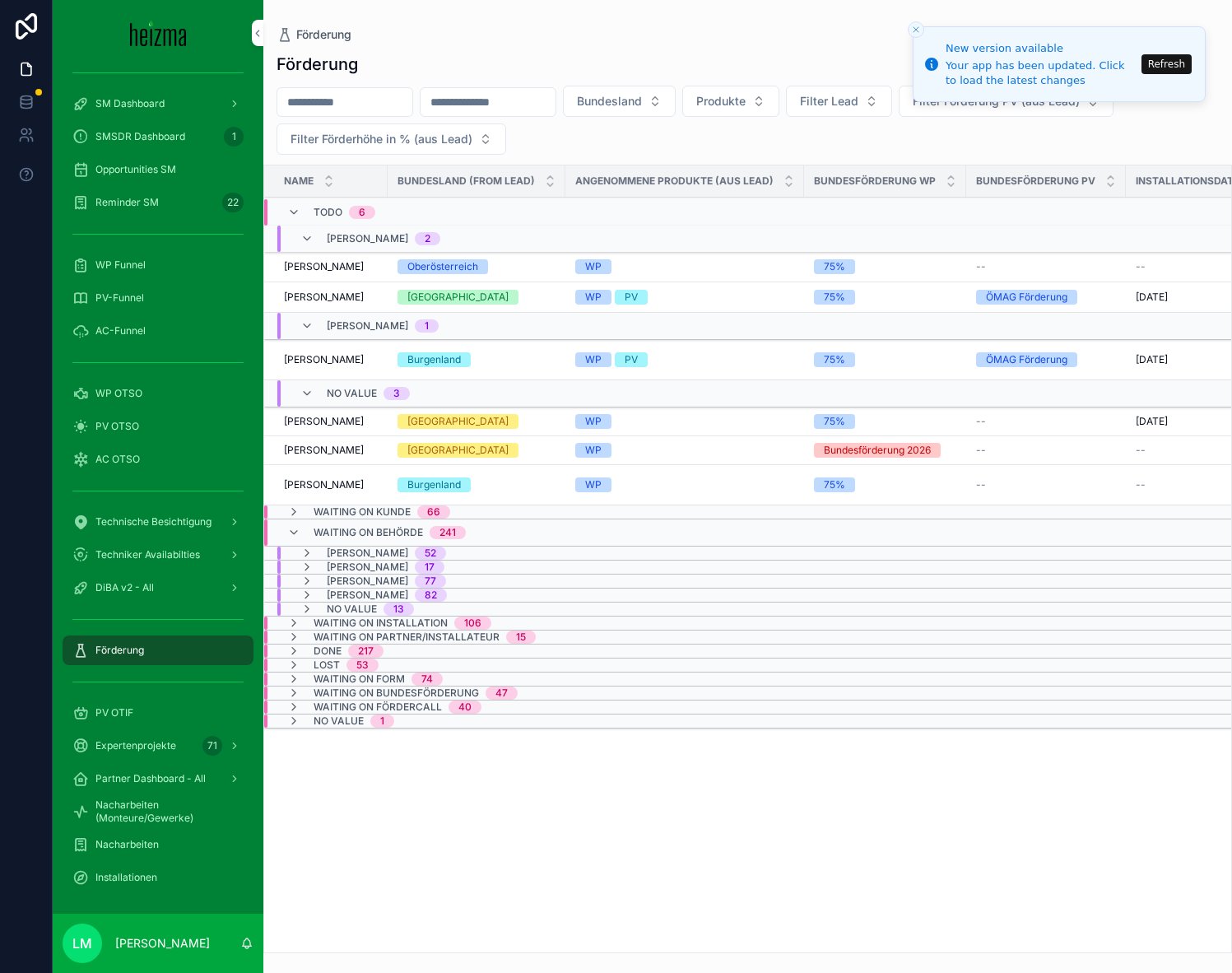
click at [329, 530] on span "Waiting on Behörde" at bounding box center [368, 532] width 110 height 13
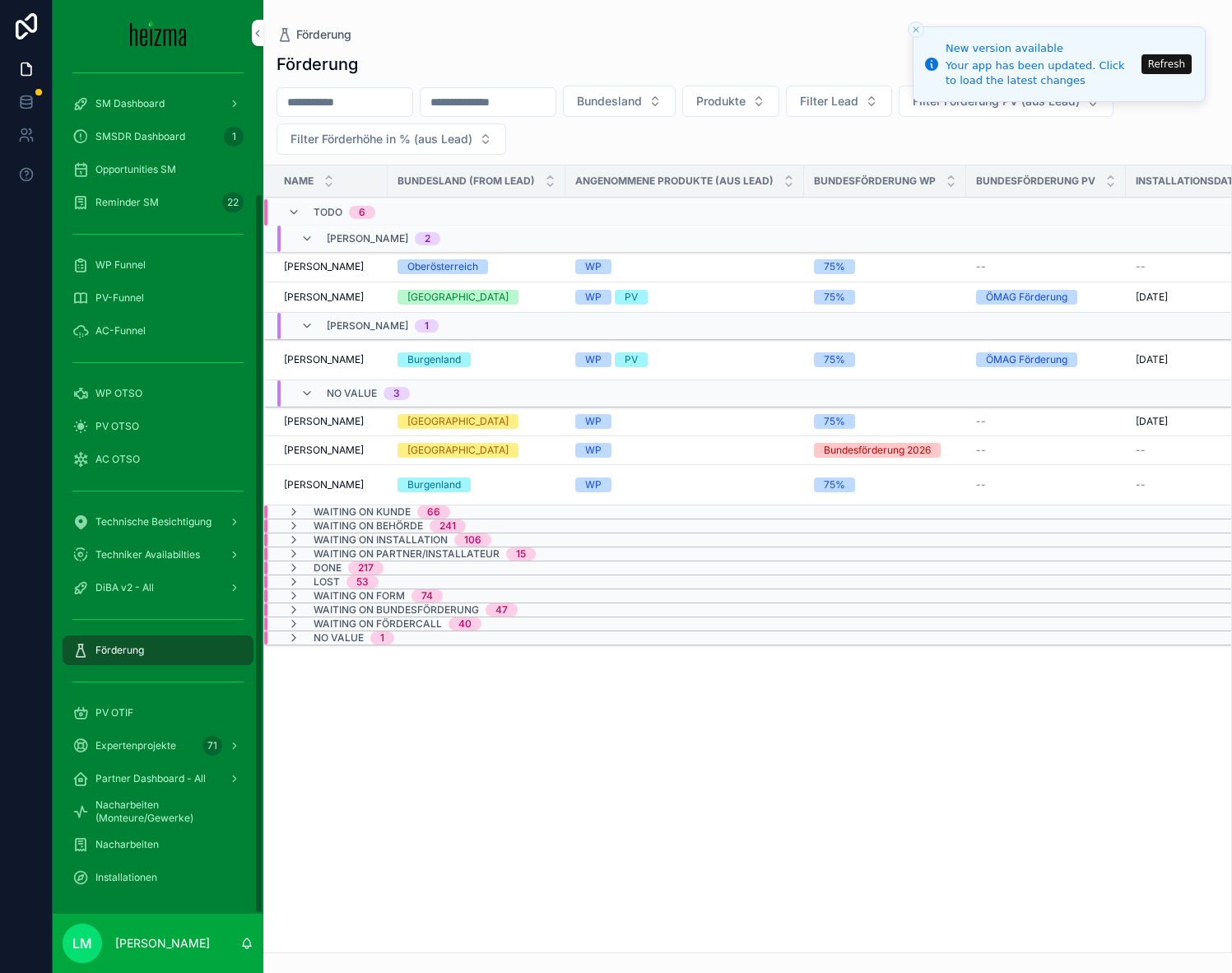
click at [335, 300] on span "Franz Reiterer" at bounding box center [324, 297] width 80 height 13
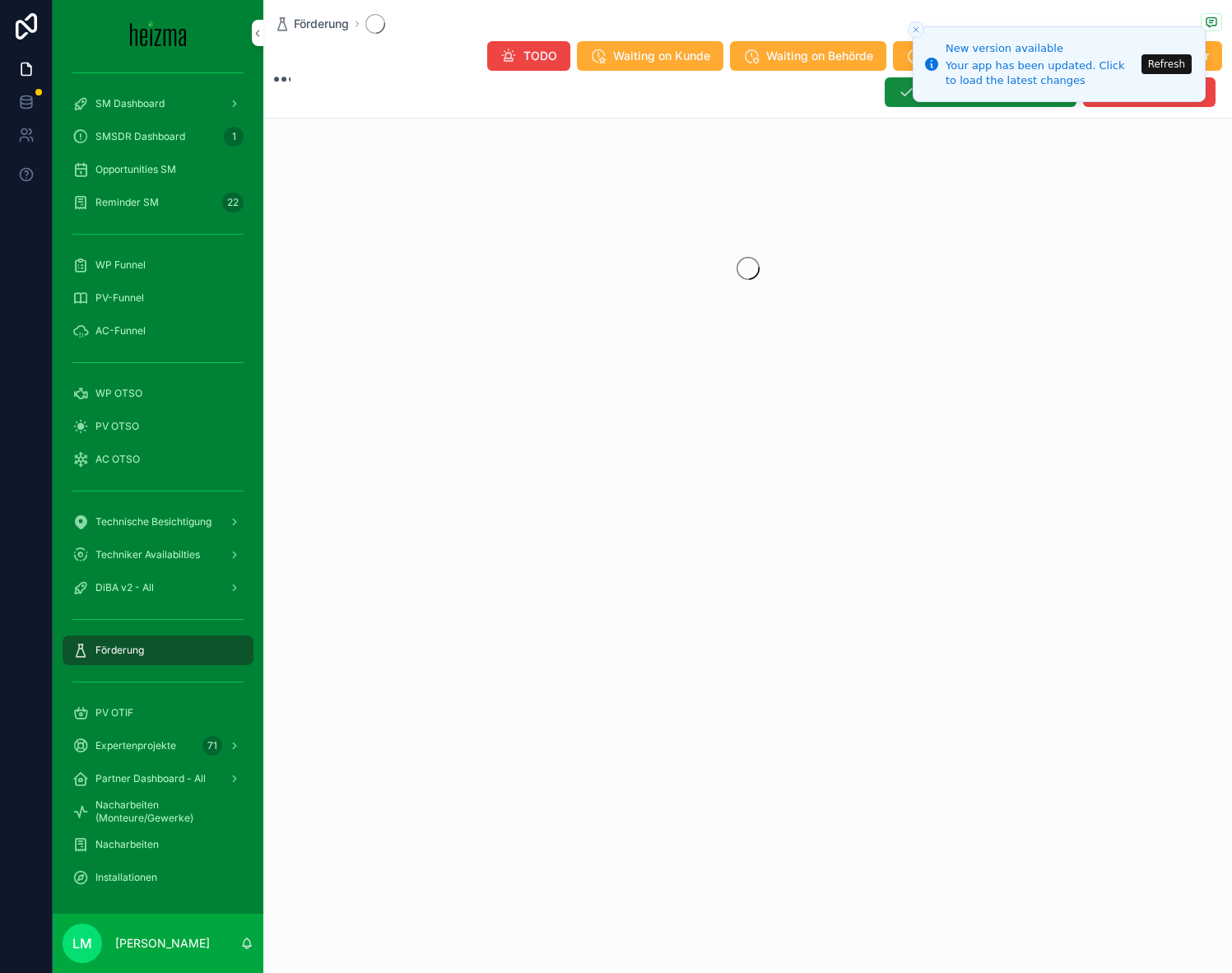
click at [316, 21] on span "Förderung" at bounding box center [321, 24] width 55 height 16
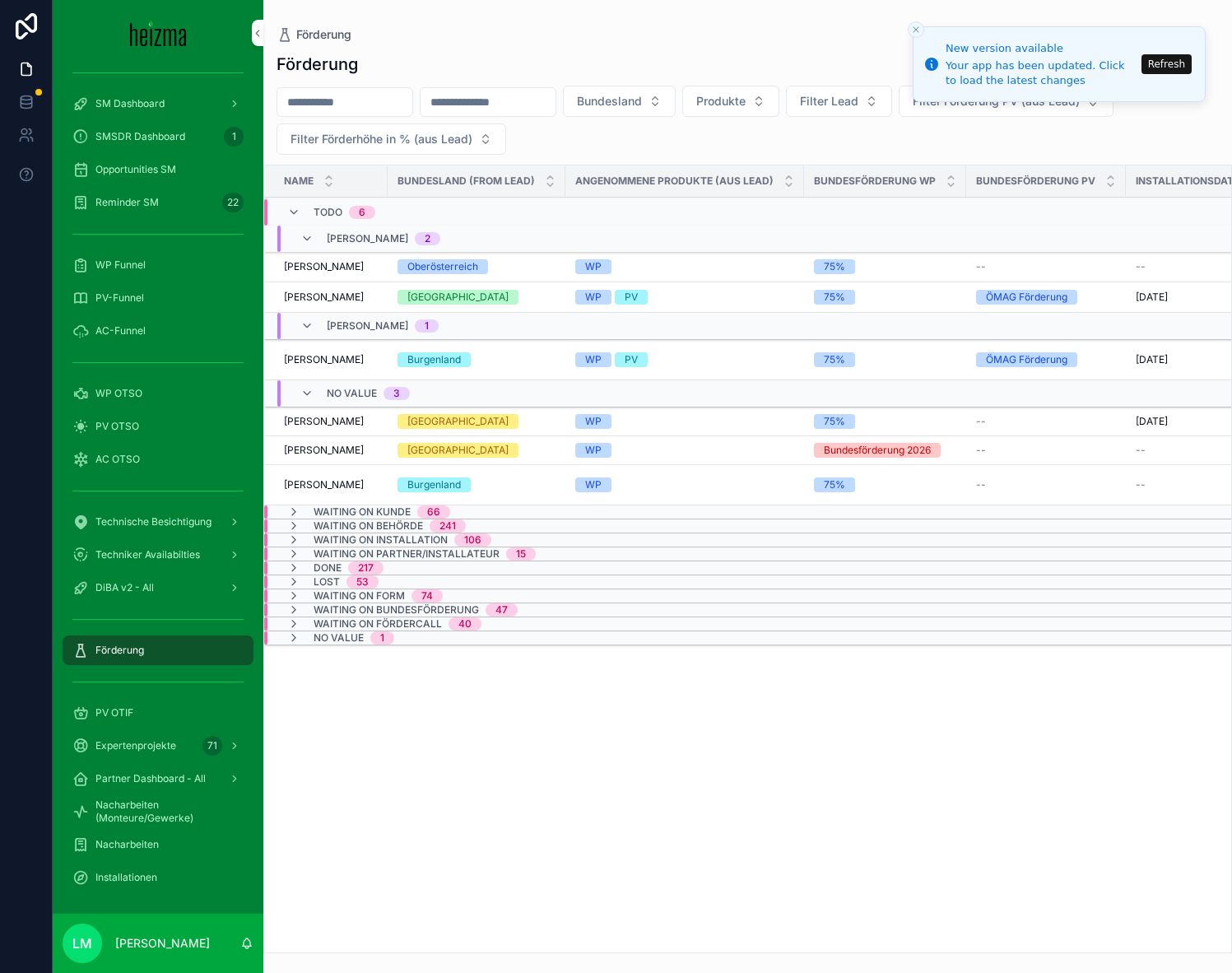
click at [331, 358] on span "Mahir Dogan" at bounding box center [324, 360] width 80 height 13
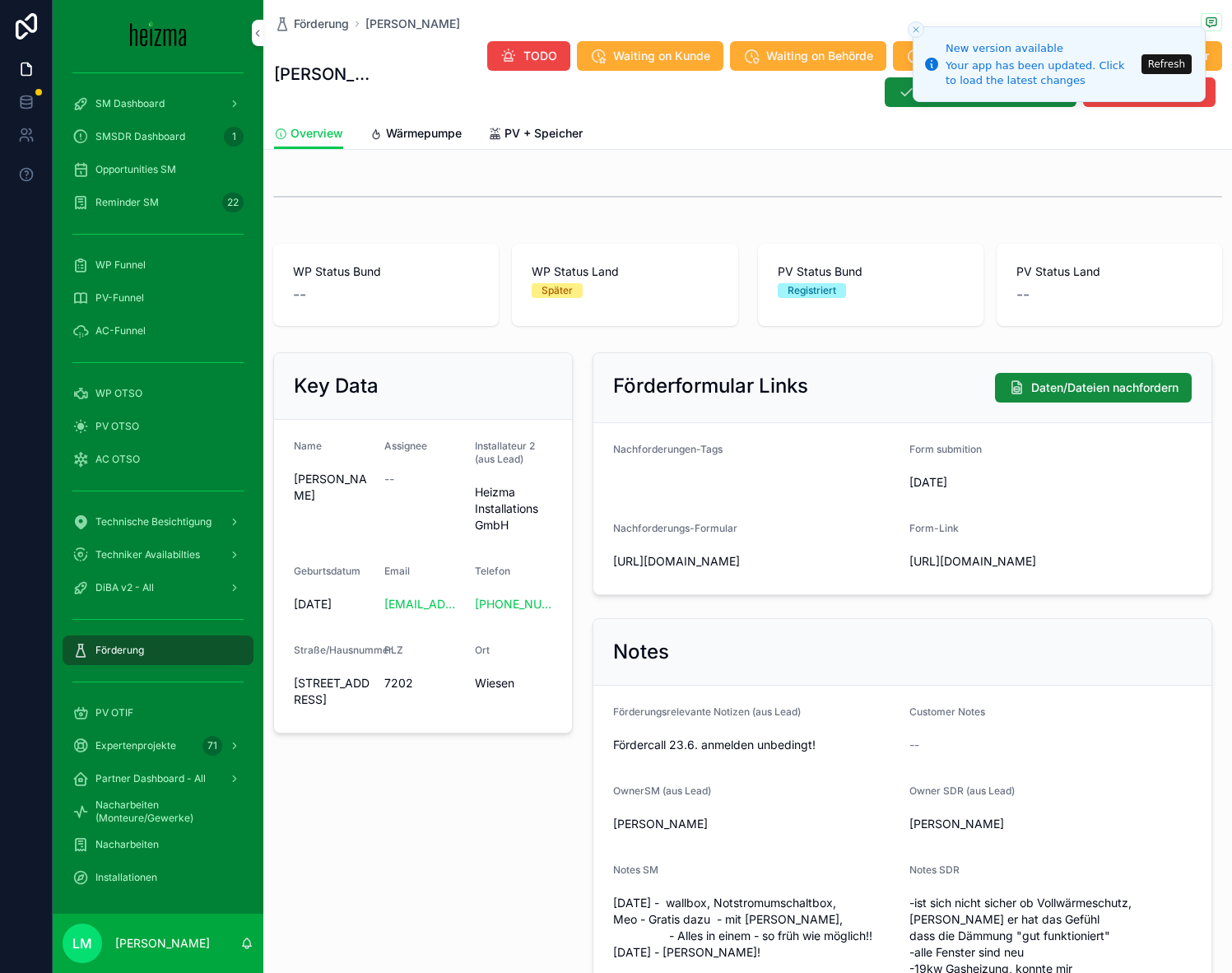
click at [407, 127] on span "Wärmepumpe" at bounding box center [423, 134] width 75 height 16
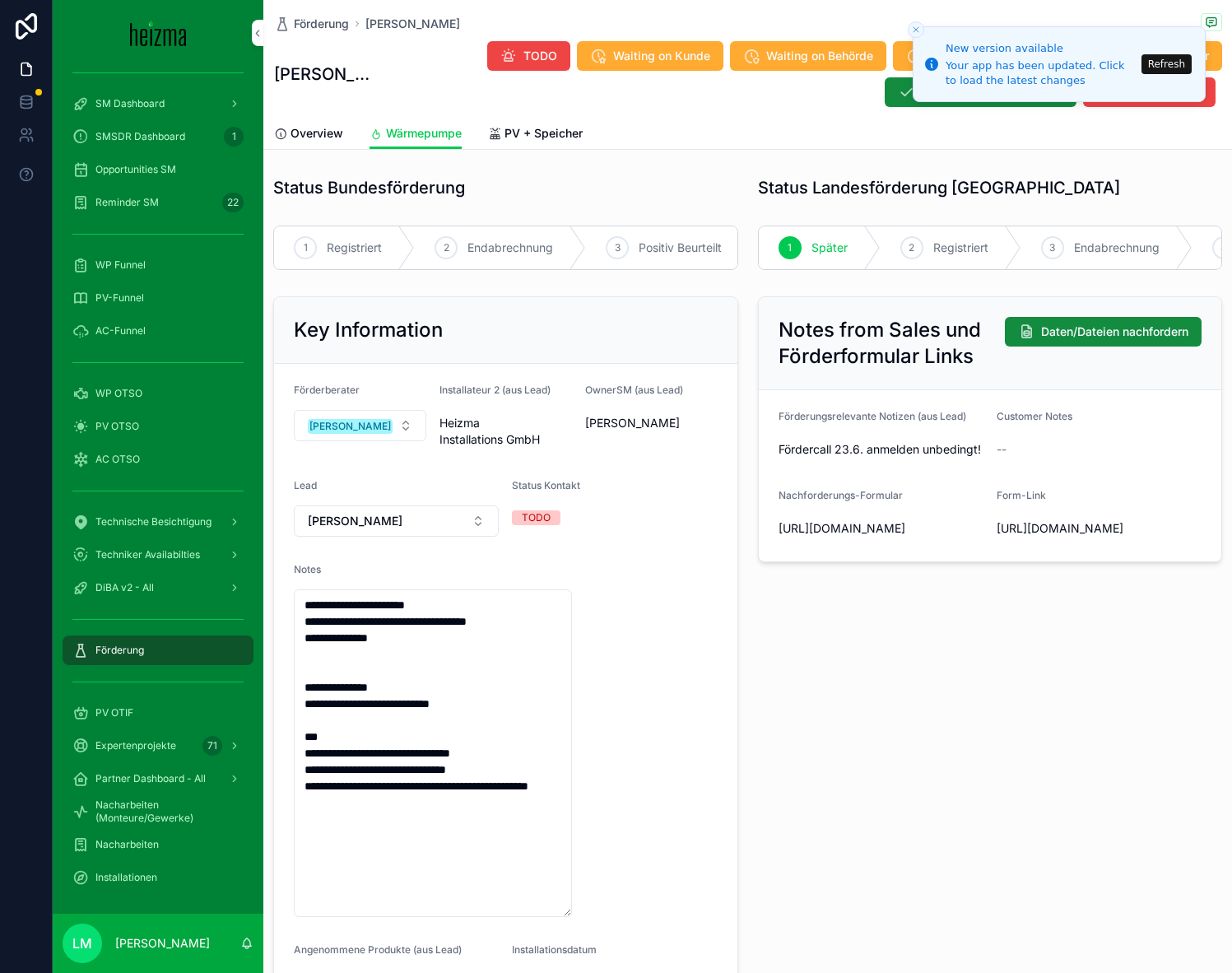
click at [558, 130] on span "PV + Speicher" at bounding box center [543, 134] width 78 height 16
click at [433, 134] on span "Wärmepumpe" at bounding box center [423, 134] width 75 height 16
click at [919, 25] on icon "Close toast" at bounding box center [916, 29] width 10 height 10
click at [959, 57] on button "Refresh" at bounding box center [1167, 65] width 50 height 20
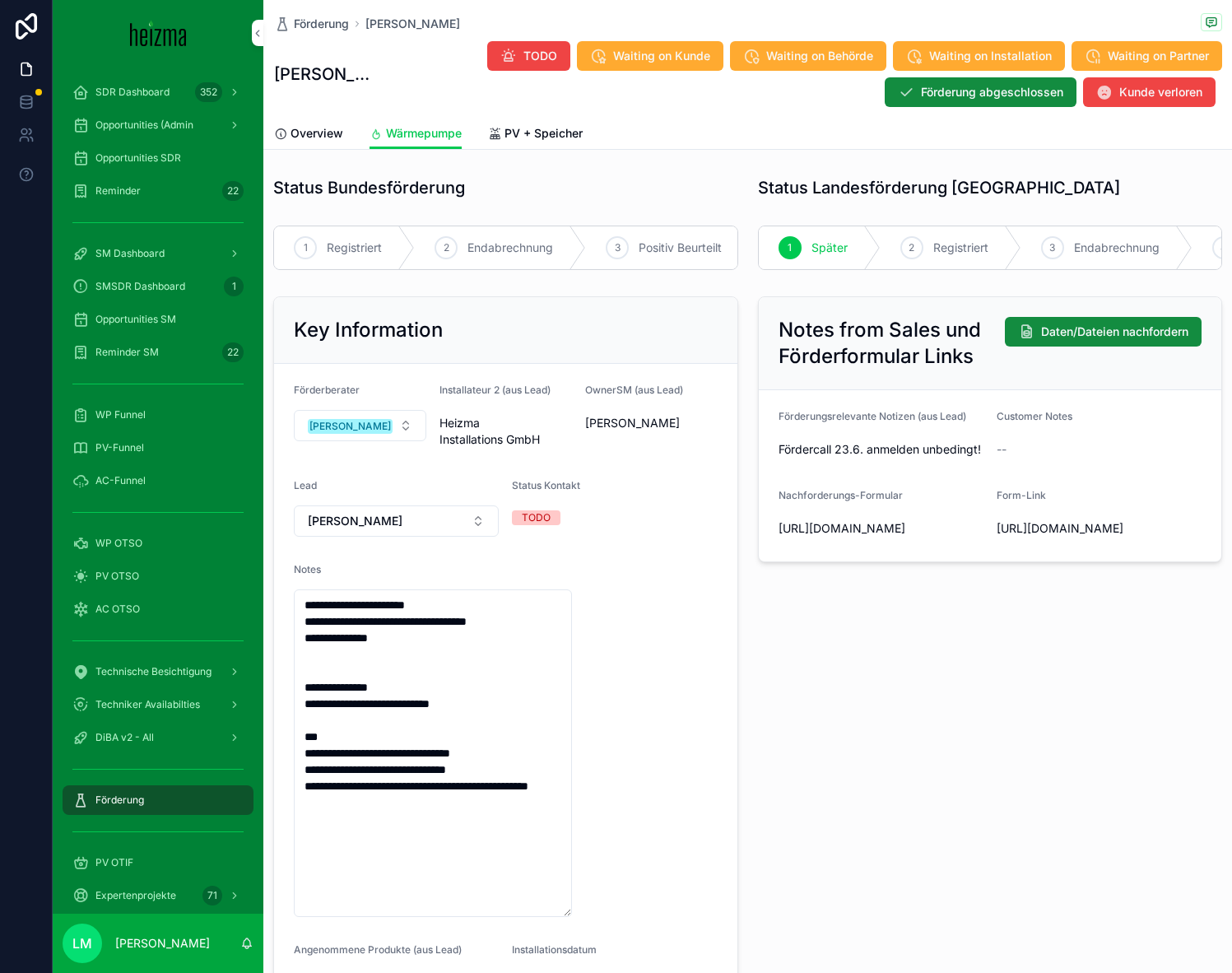
click at [543, 125] on span "PV + Speicher" at bounding box center [543, 134] width 78 height 16
click at [408, 129] on span "Wärmepumpe" at bounding box center [423, 134] width 75 height 16
click at [313, 11] on div "Förderung [PERSON_NAME] [PERSON_NAME] TODO Waiting on Kunde Waiting on Behörde …" at bounding box center [749, 59] width 949 height 118
click at [320, 30] on span "Förderung" at bounding box center [321, 24] width 55 height 16
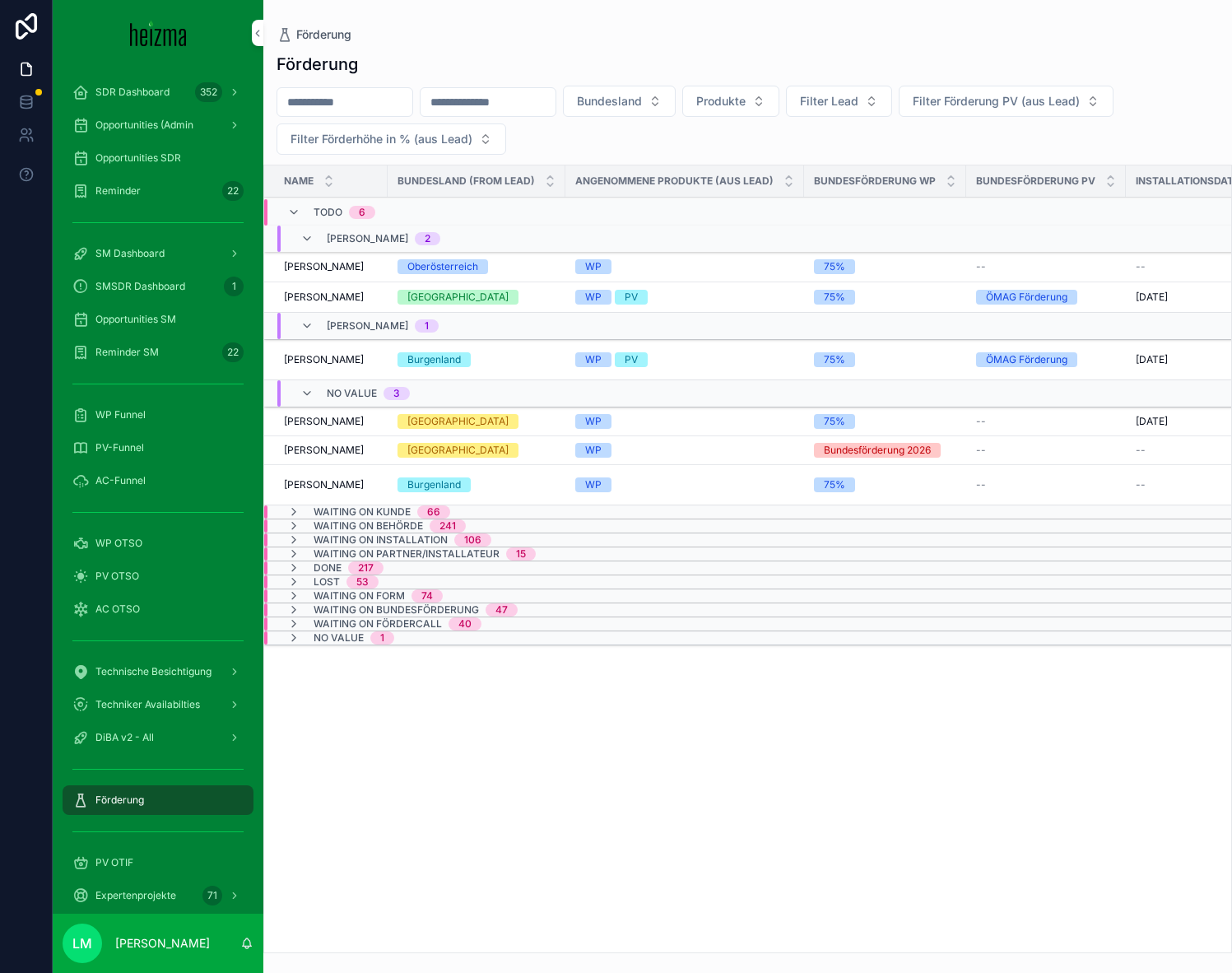
click at [330, 269] on span "[PERSON_NAME]" at bounding box center [324, 266] width 80 height 13
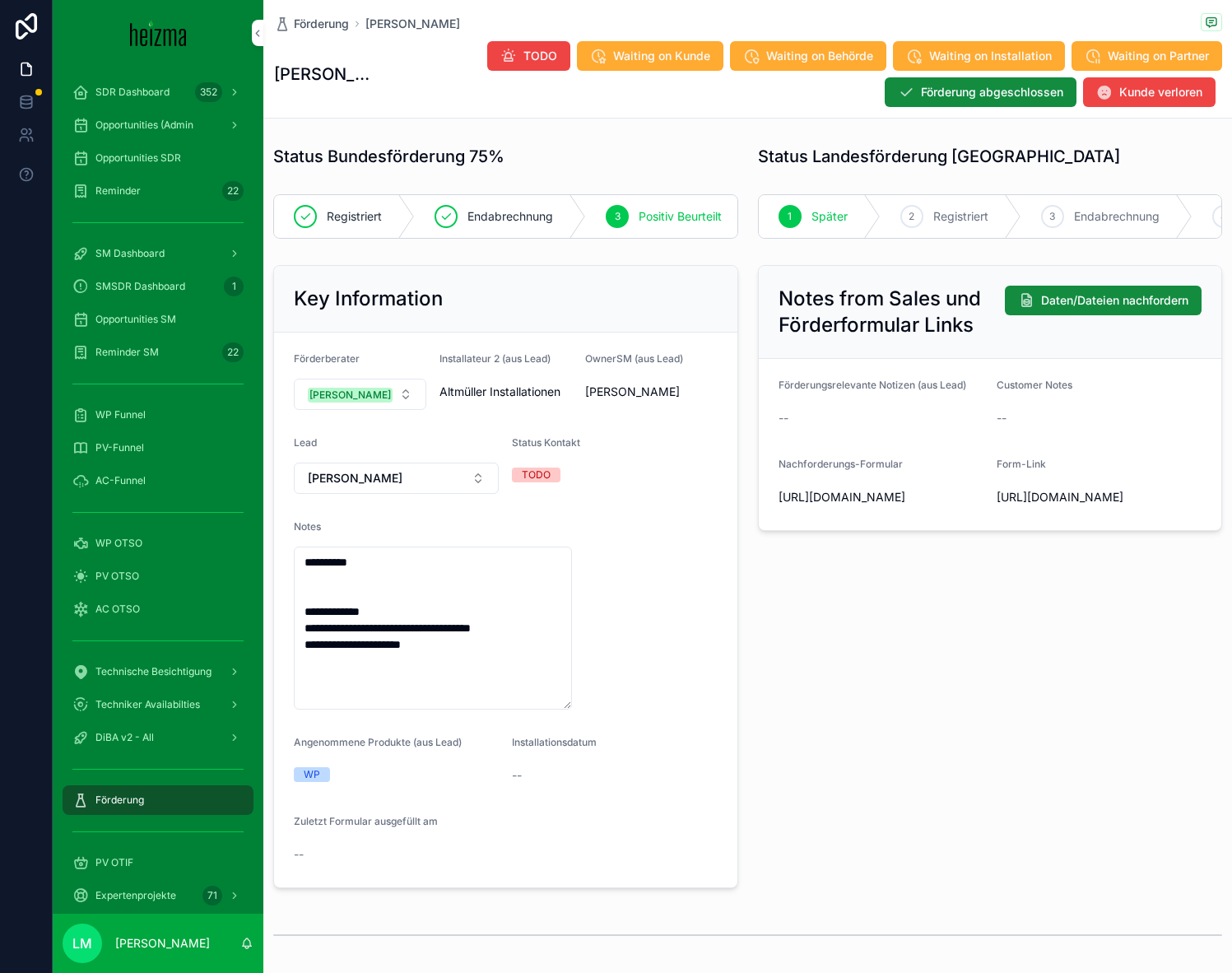
click at [327, 26] on span "Förderung" at bounding box center [321, 24] width 55 height 16
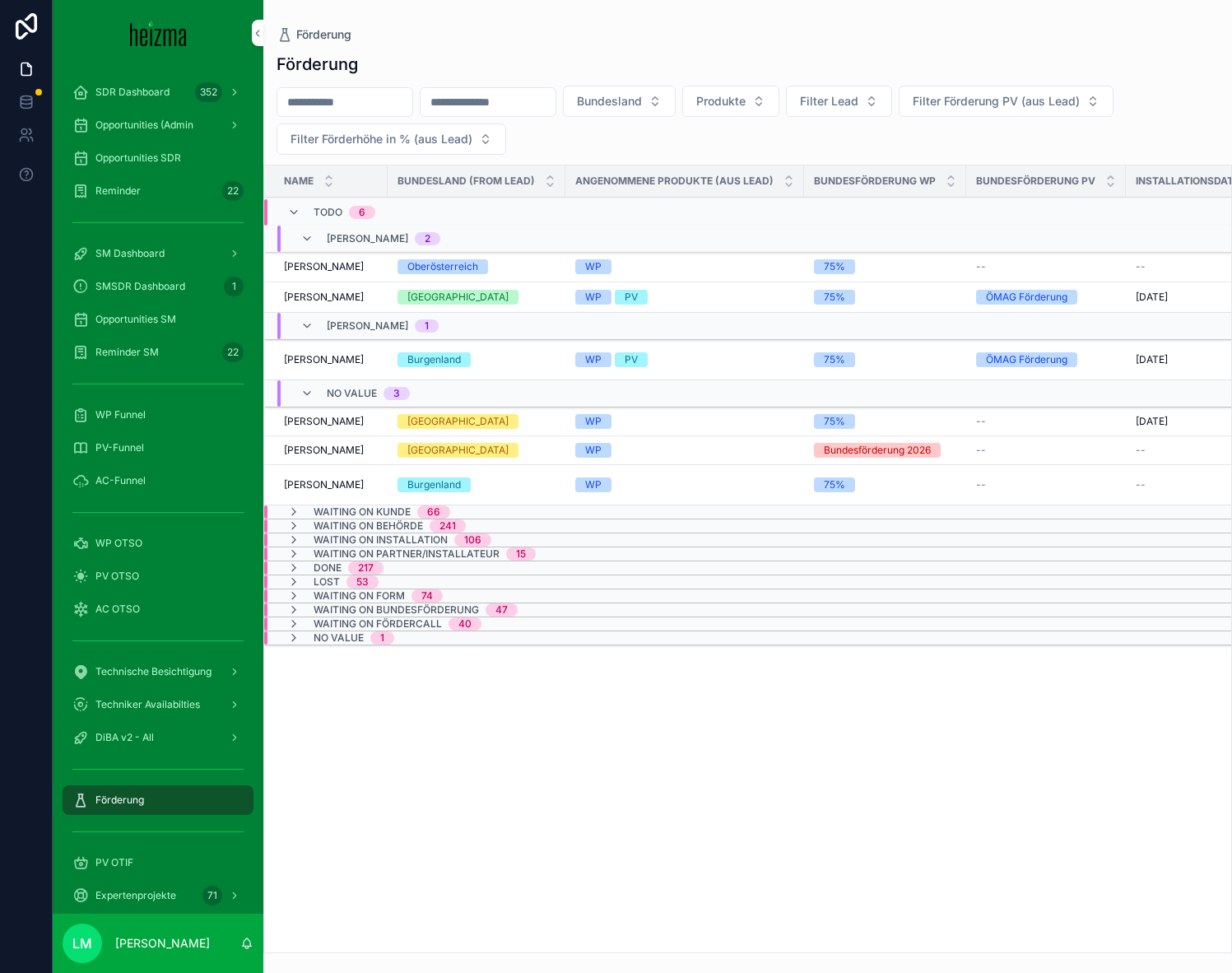
click at [338, 293] on span "[PERSON_NAME]" at bounding box center [324, 297] width 80 height 13
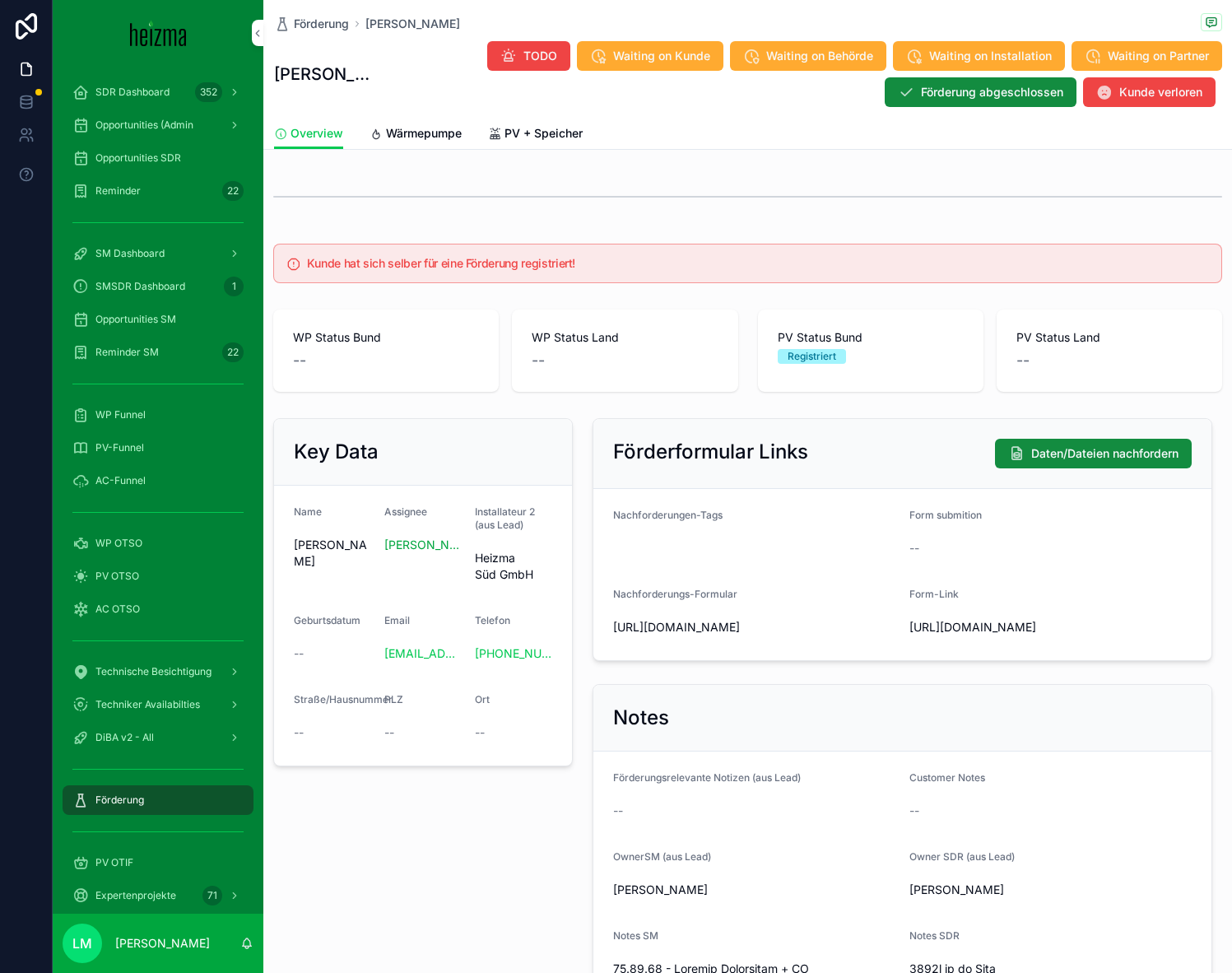
click at [411, 122] on link "Wärmepumpe" at bounding box center [415, 134] width 92 height 33
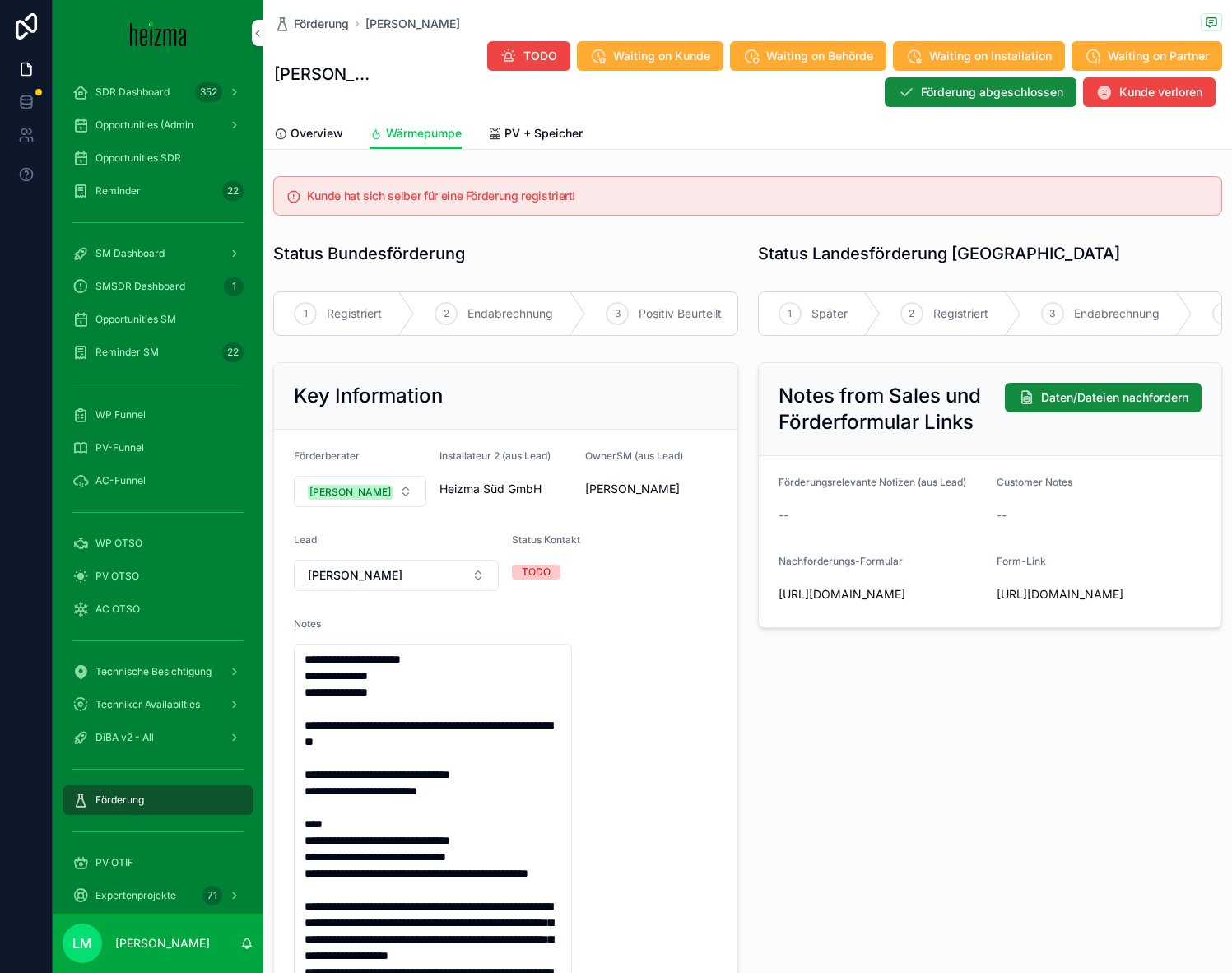
click at [320, 135] on span "Overview" at bounding box center [317, 134] width 53 height 16
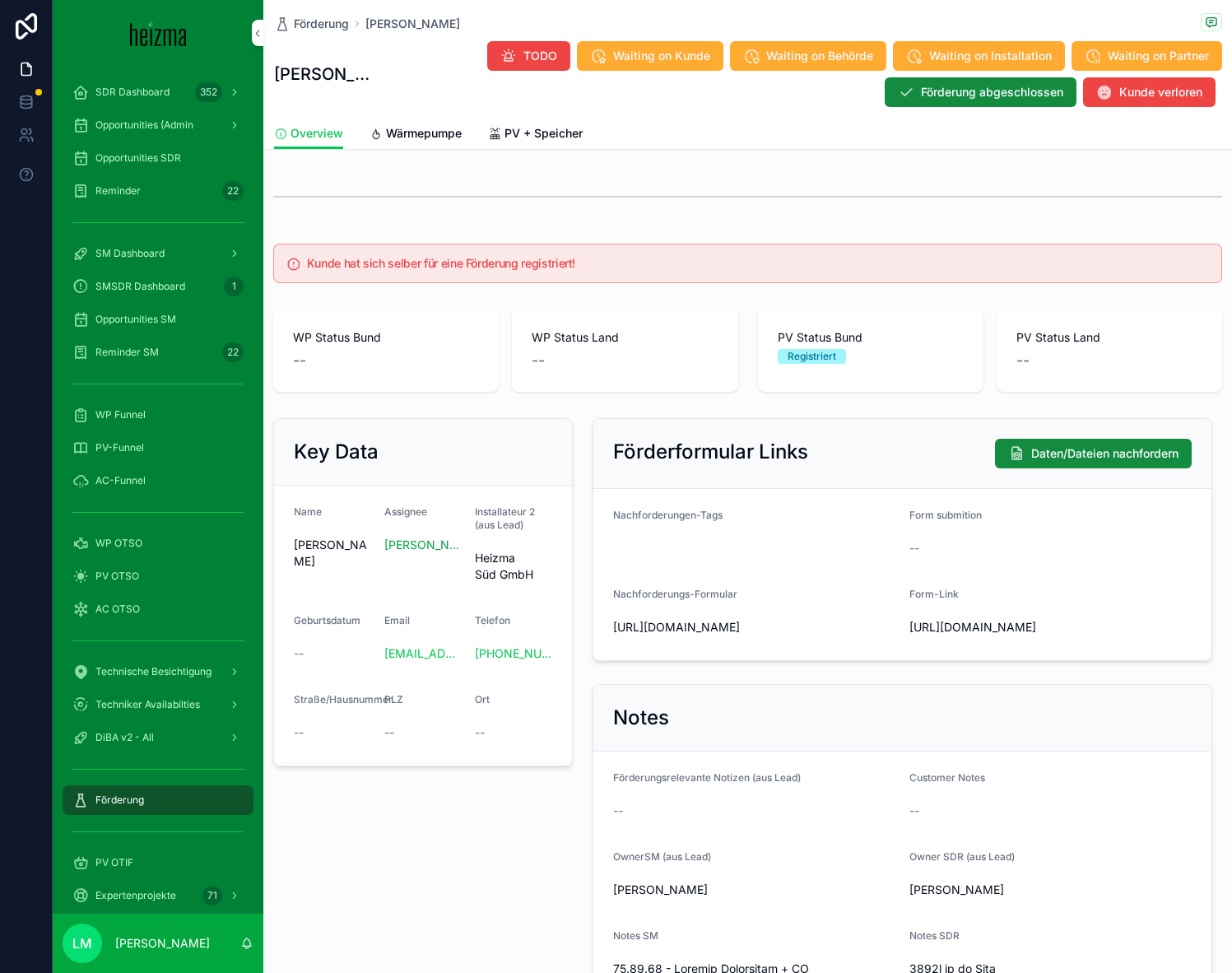
click at [316, 21] on span "Förderung" at bounding box center [321, 24] width 55 height 16
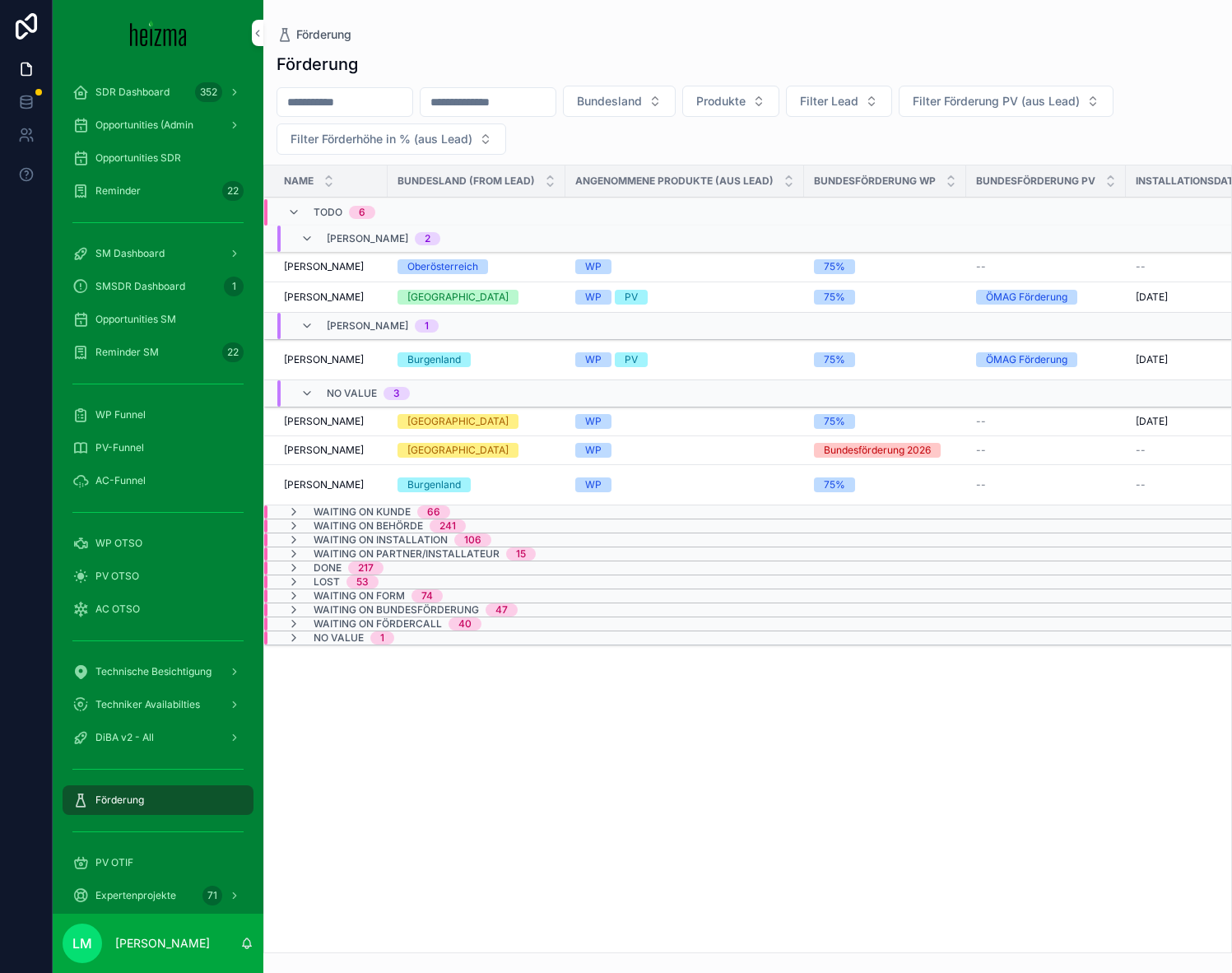
click at [361, 509] on span "Waiting on Kunde" at bounding box center [362, 511] width 97 height 13
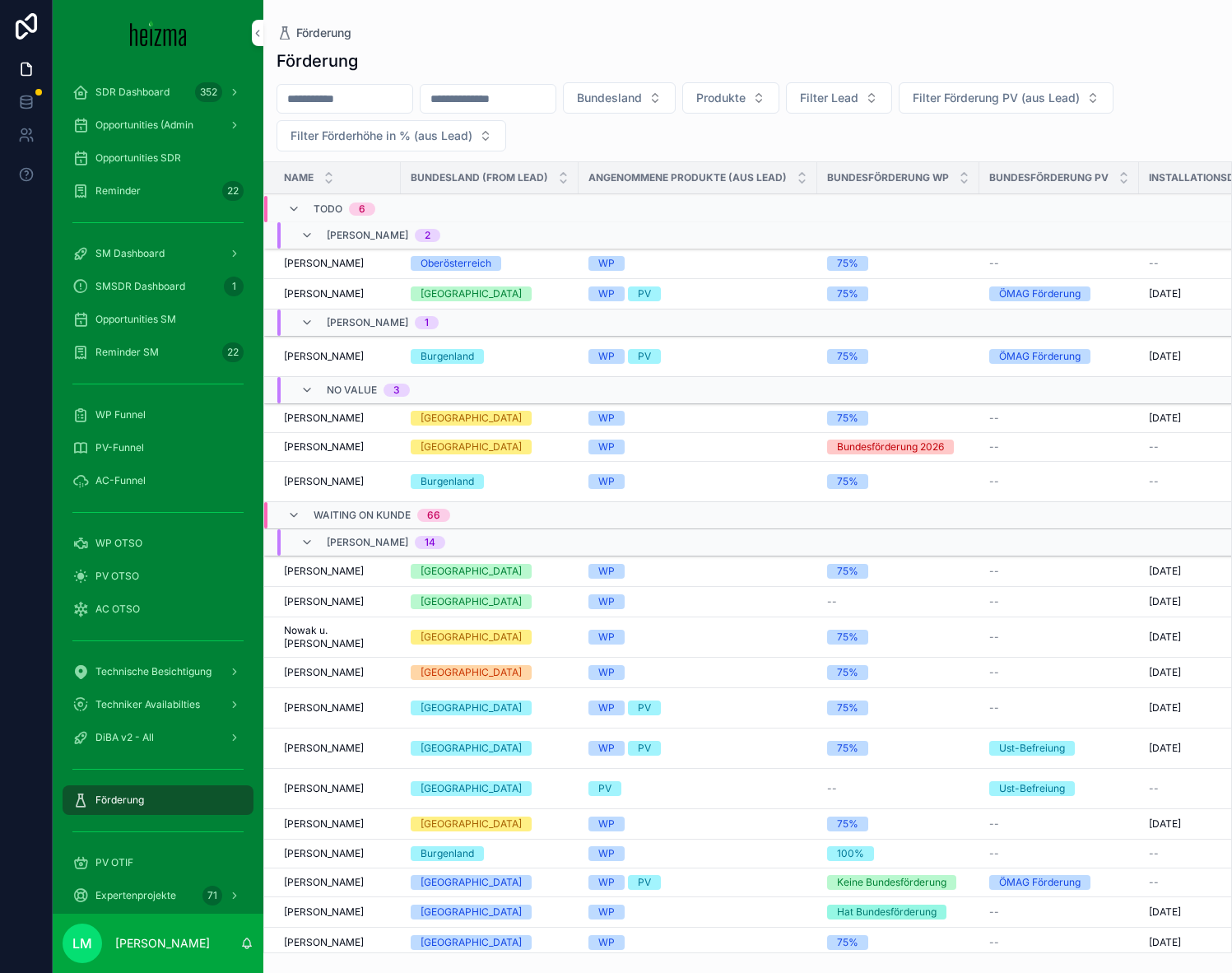
click at [318, 572] on span "Gerald Zettl" at bounding box center [324, 571] width 80 height 13
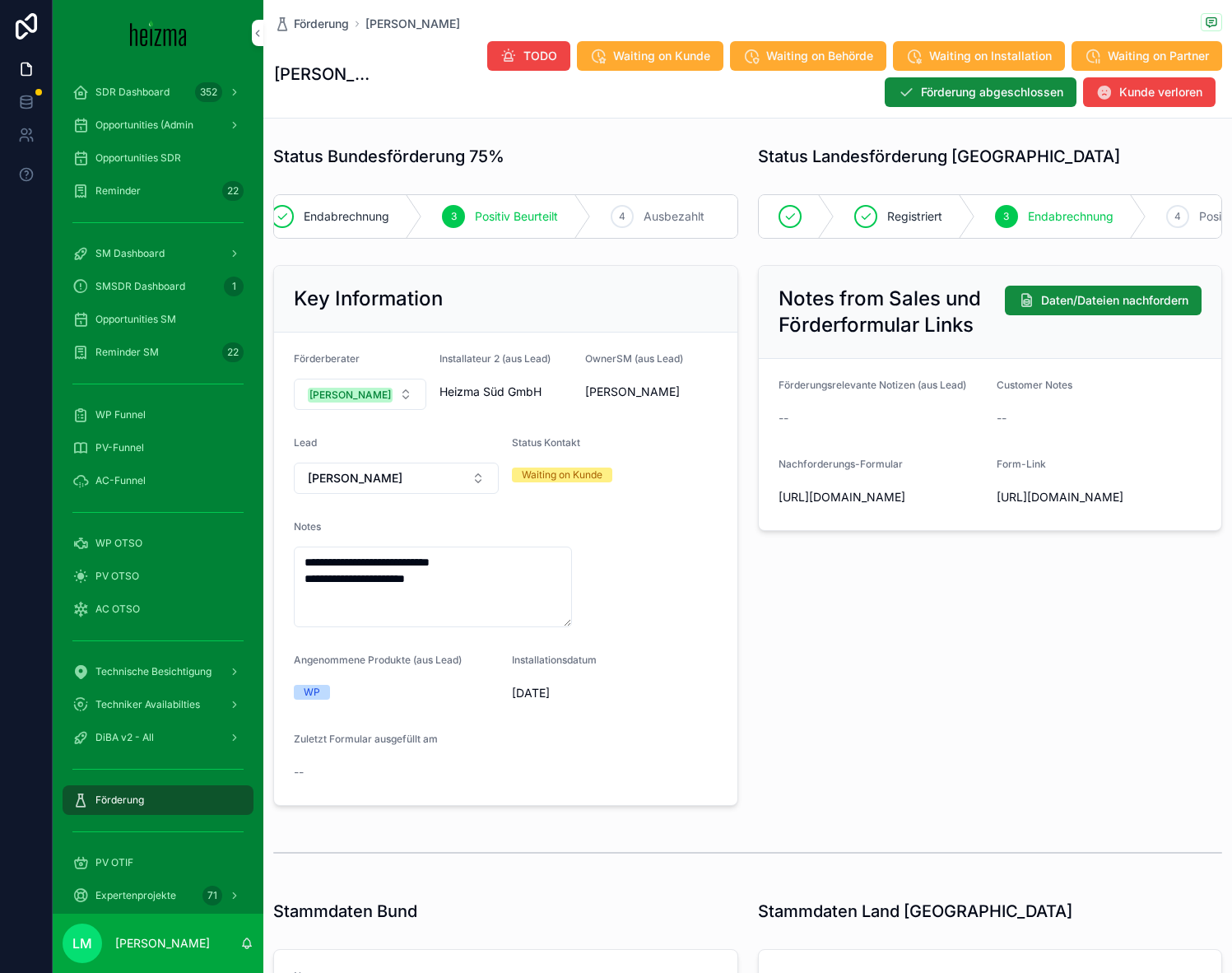
click at [790, 66] on button "Waiting on Behörde" at bounding box center [809, 55] width 156 height 30
click at [337, 19] on span "Förderung" at bounding box center [321, 24] width 55 height 16
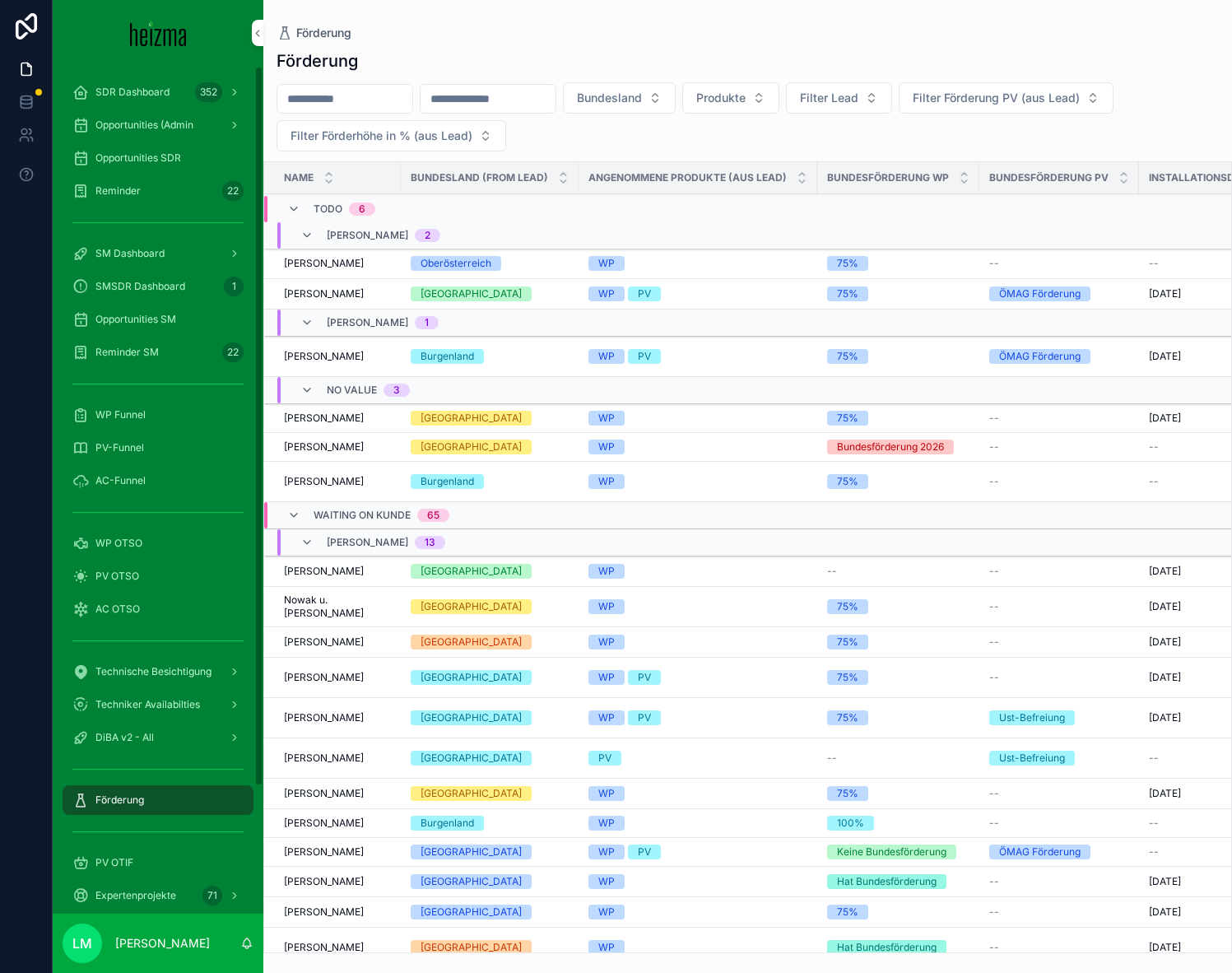
click at [380, 510] on span "Waiting on Kunde" at bounding box center [362, 515] width 97 height 13
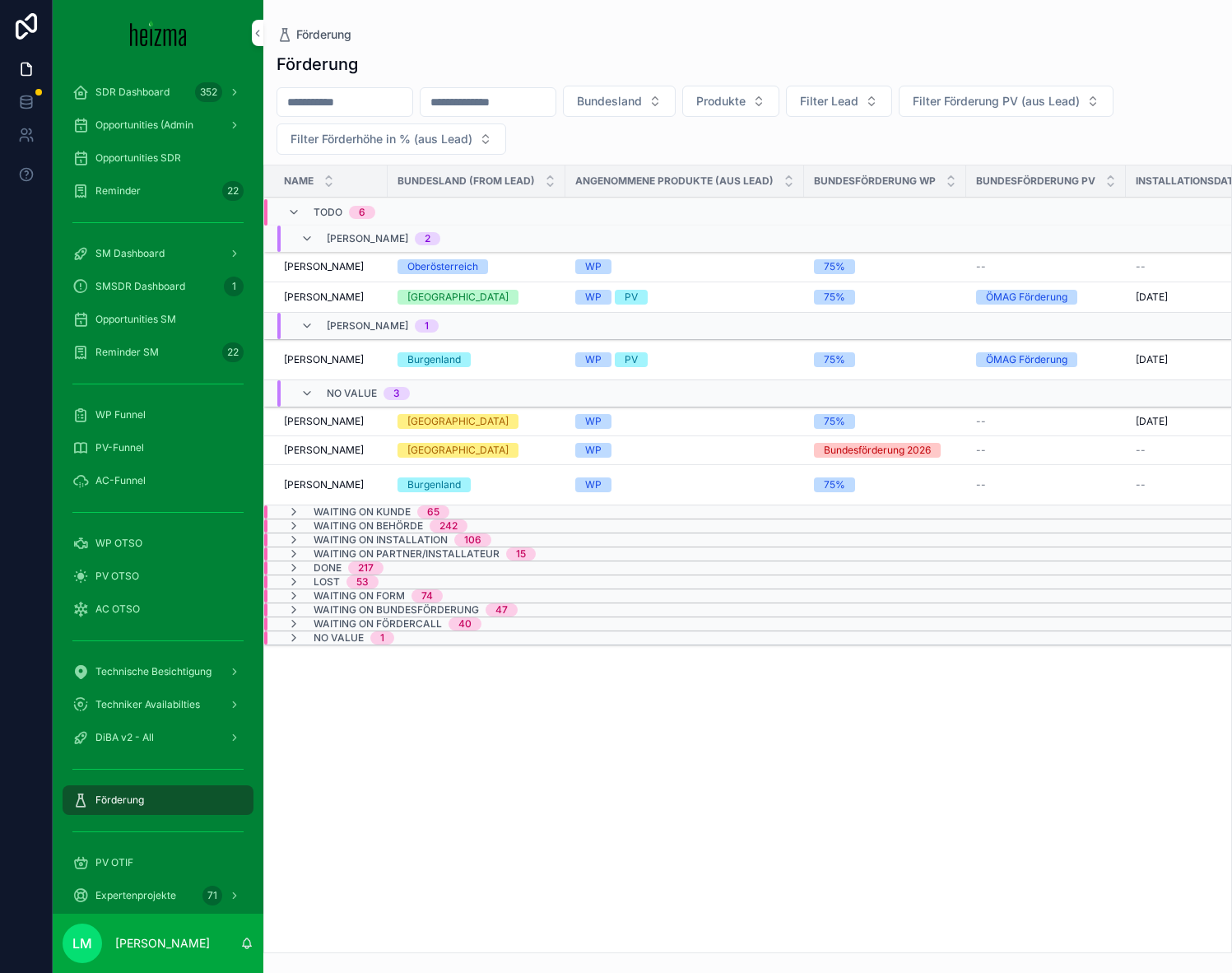
click at [373, 92] on input "scrollable content" at bounding box center [344, 102] width 135 height 23
type input "****"
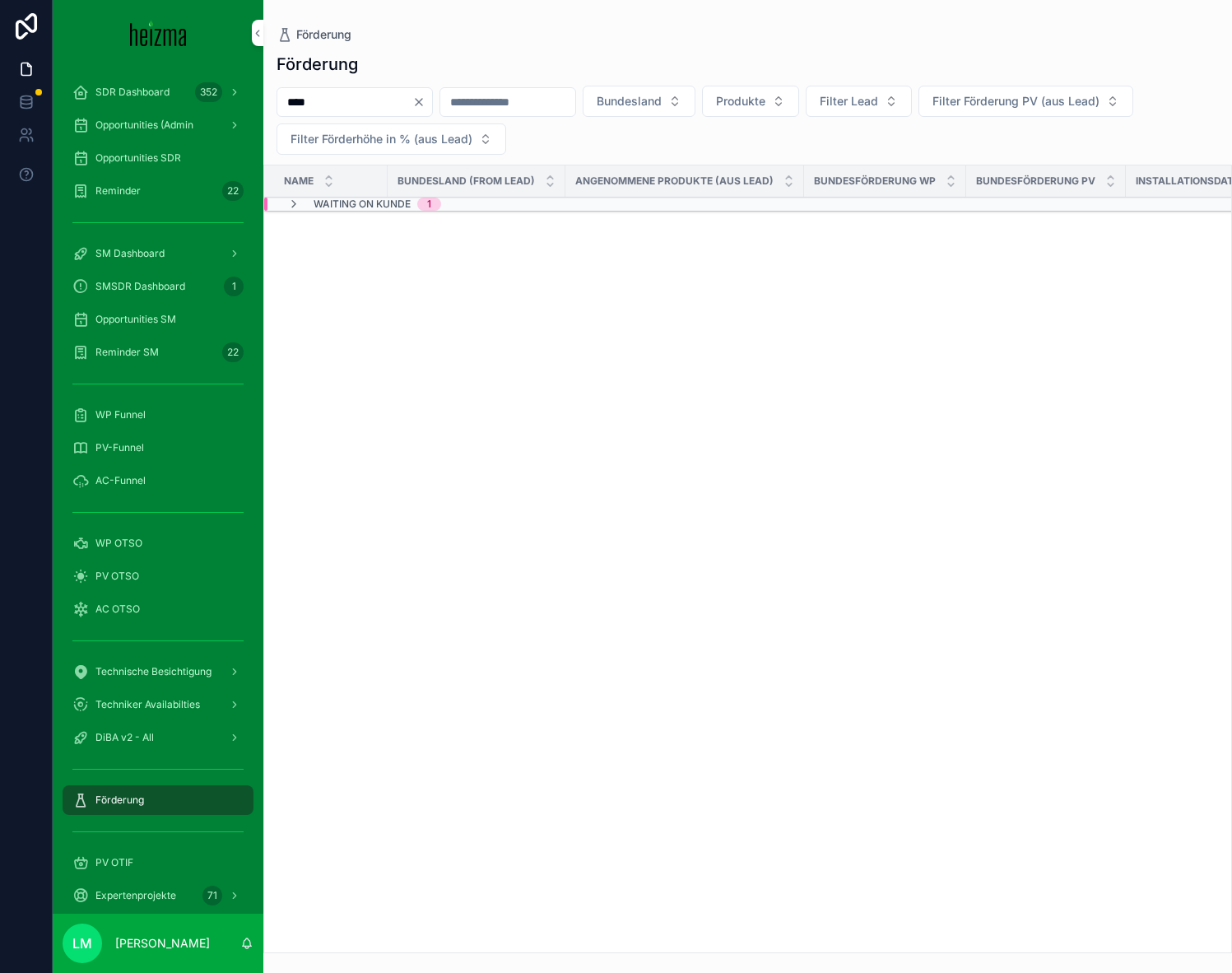
click at [346, 207] on span "Waiting on Kunde" at bounding box center [362, 204] width 97 height 13
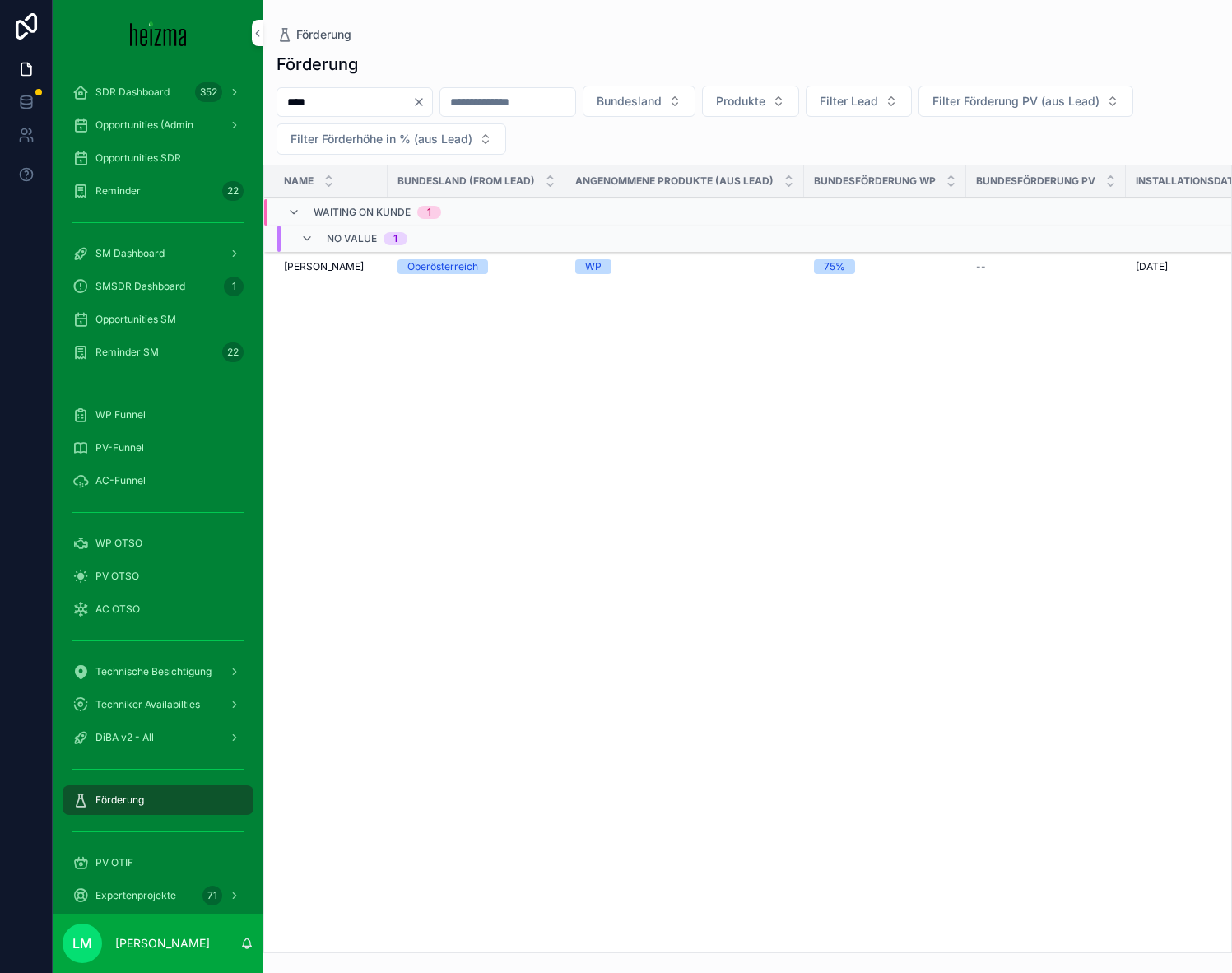
click at [323, 263] on span "[PERSON_NAME]" at bounding box center [324, 266] width 80 height 13
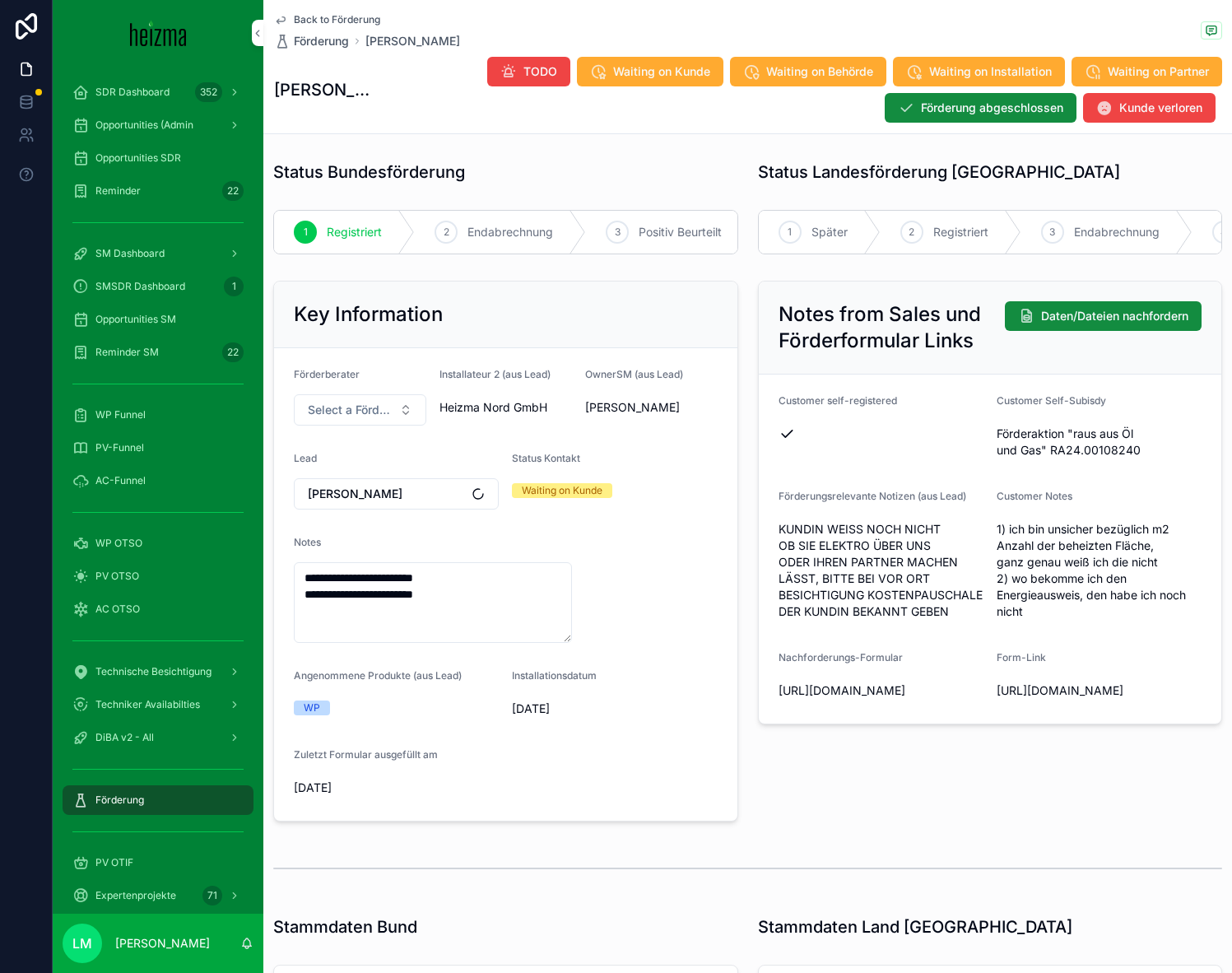
click at [551, 74] on span "TODO" at bounding box center [540, 72] width 34 height 16
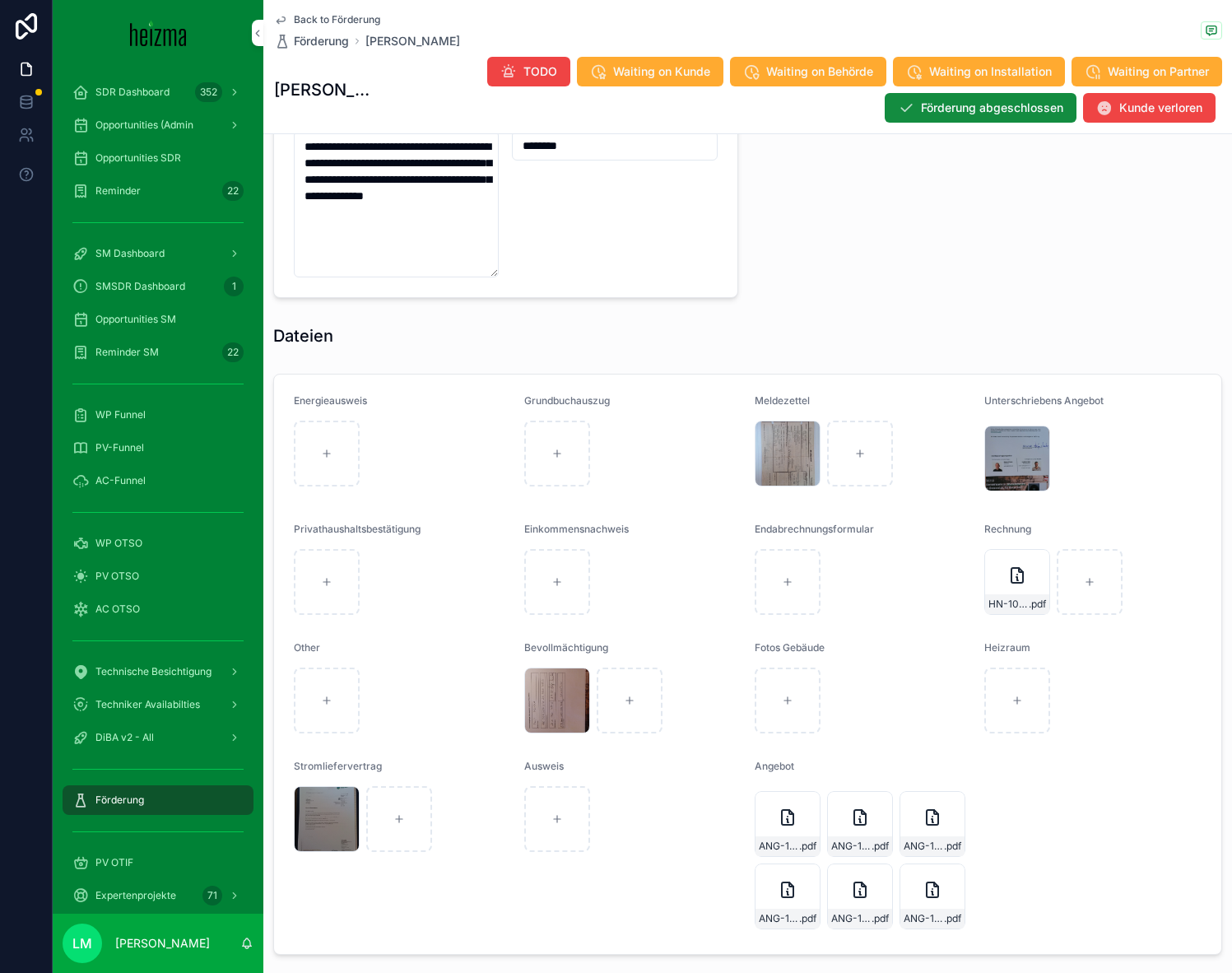
scroll to position [1607, 0]
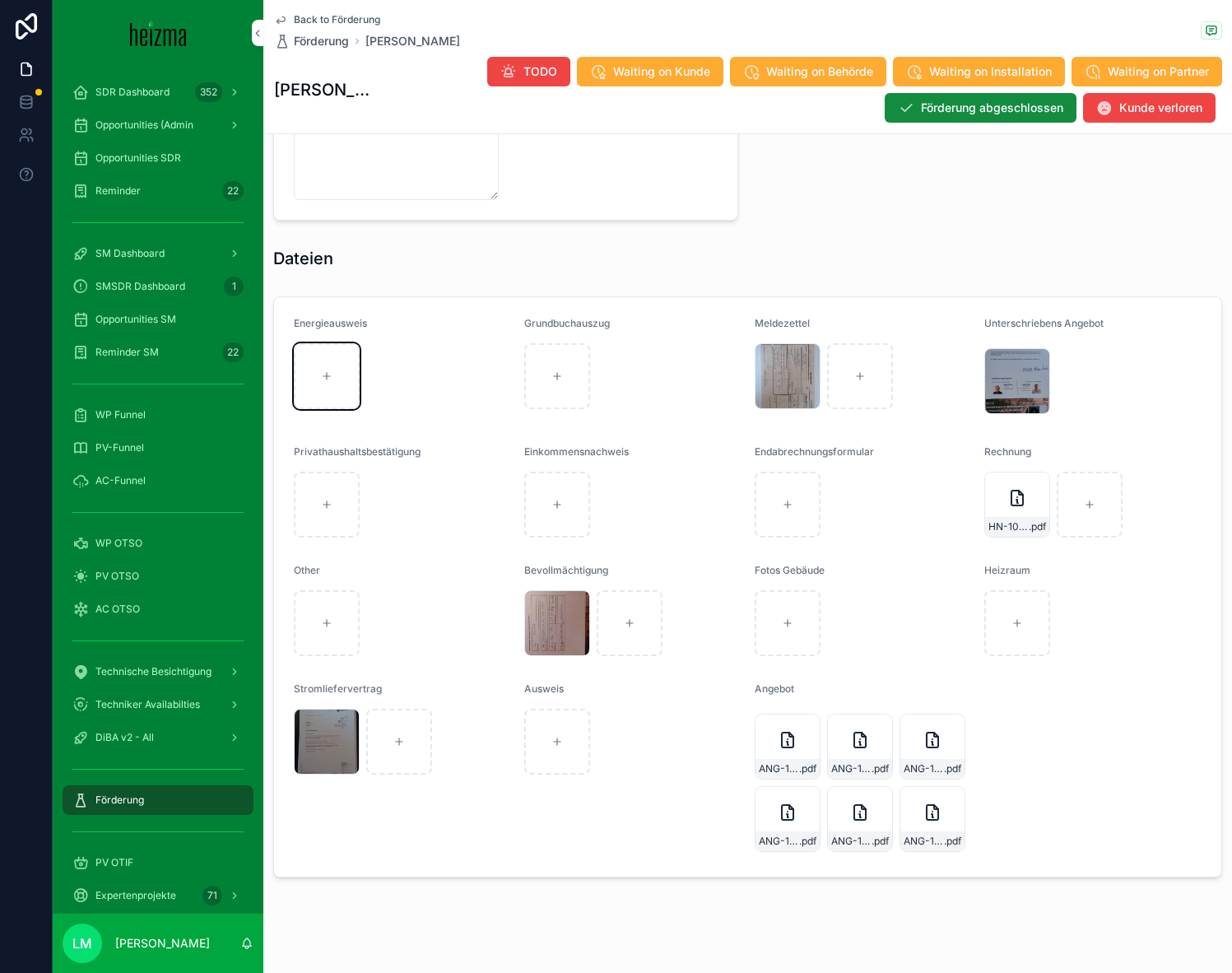
click at [337, 389] on div "scrollable content" at bounding box center [326, 376] width 65 height 65
type input "**********"
click at [768, 495] on div "scrollable content" at bounding box center [788, 504] width 65 height 65
type input "**********"
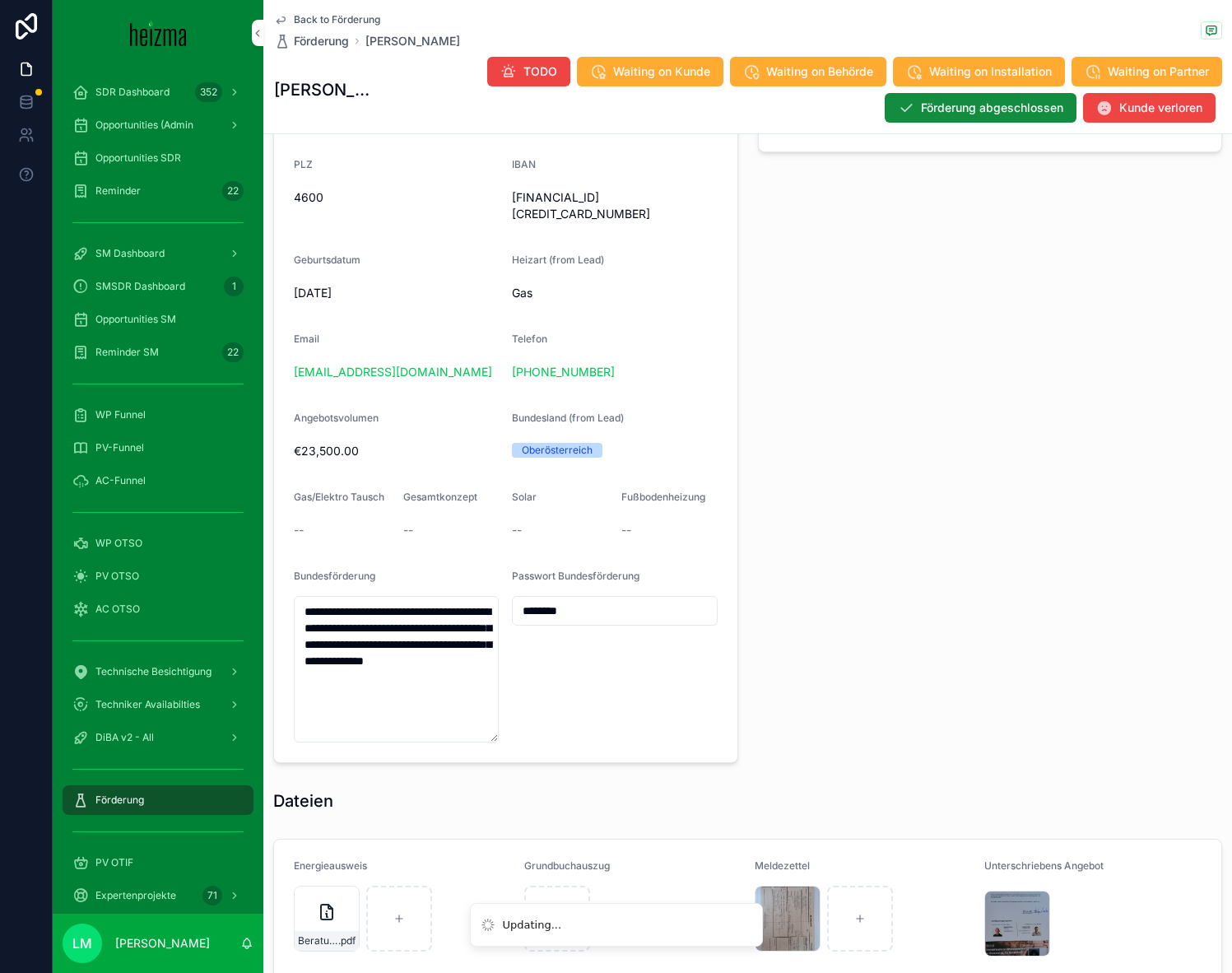
scroll to position [1083, 0]
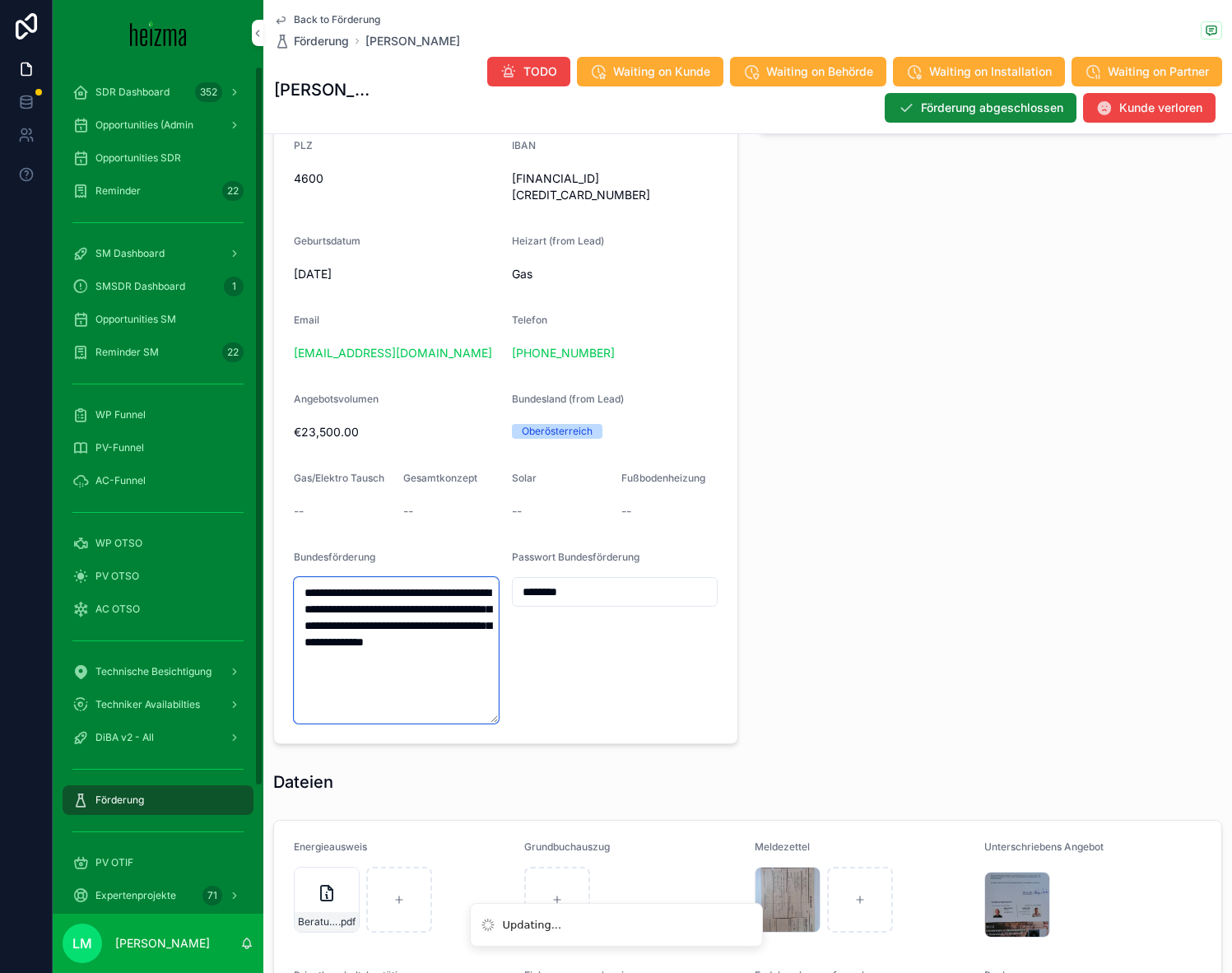
click at [336, 636] on textarea "**********" at bounding box center [396, 650] width 205 height 146
click at [521, 581] on input "********" at bounding box center [614, 591] width 204 height 23
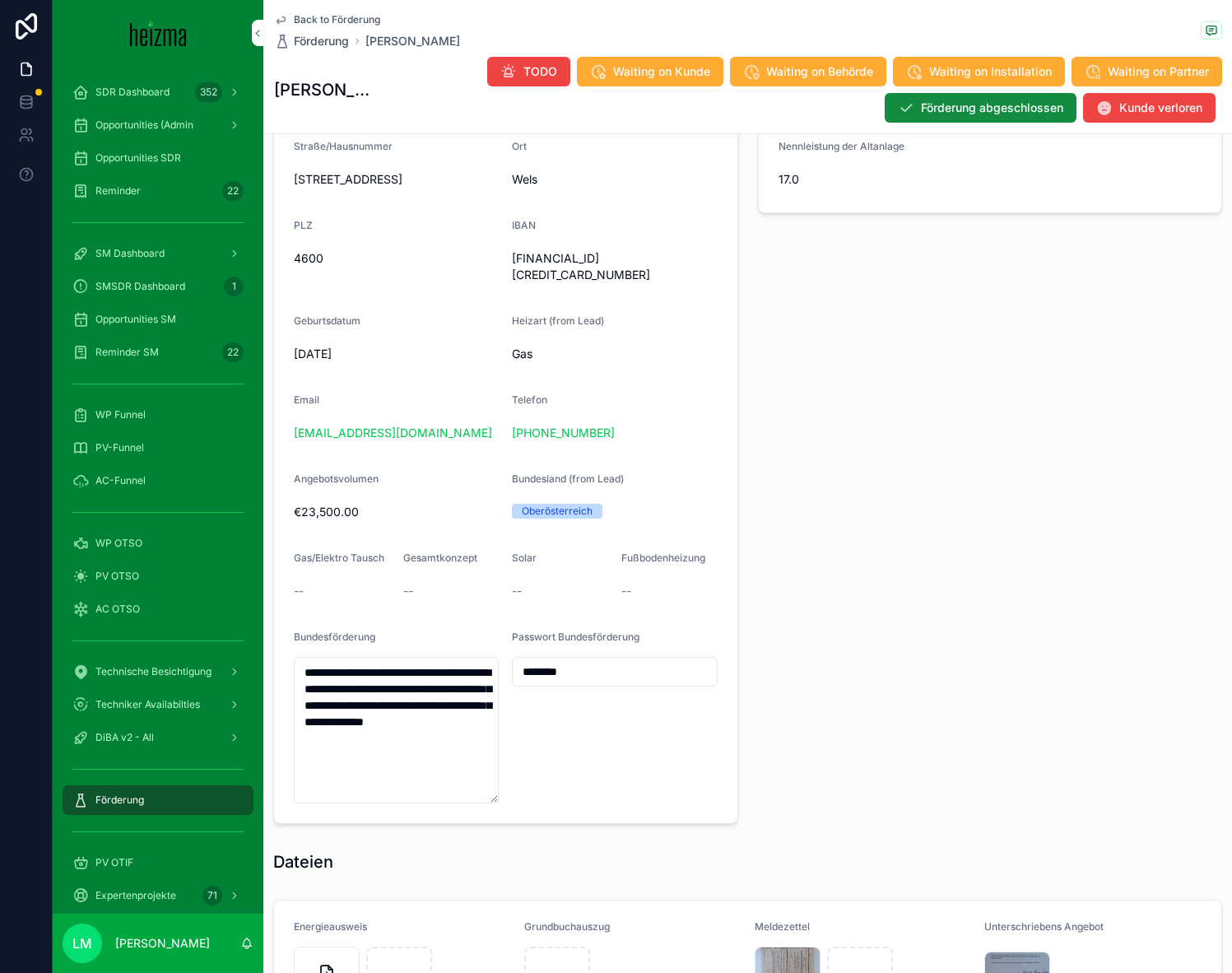
click at [871, 483] on div "Staatsbürgerschaft Österreich Anzahl Wohneinheiten 1 Beheizte Grundfläche 110 A…" at bounding box center [991, 392] width 485 height 876
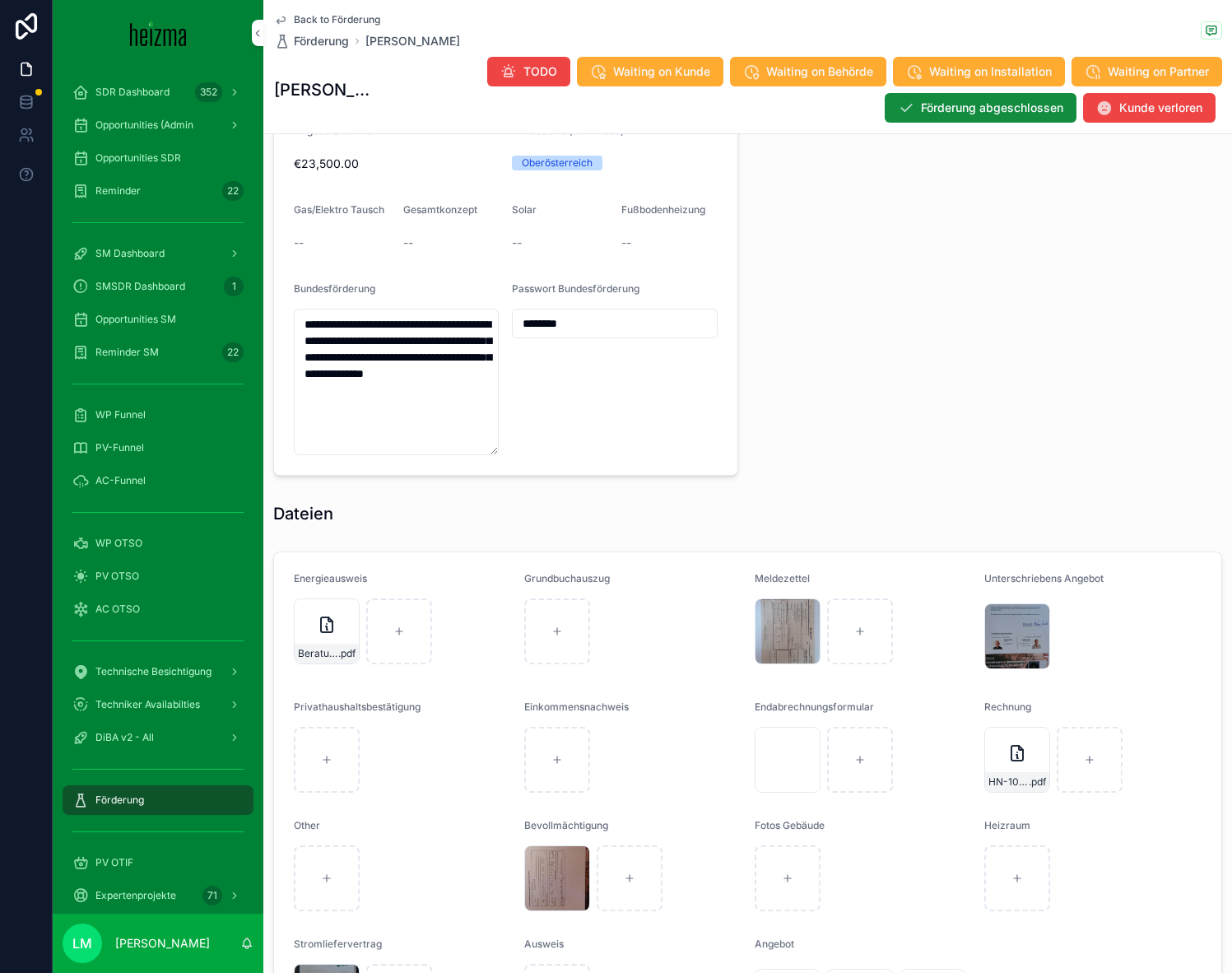
scroll to position [1411, 0]
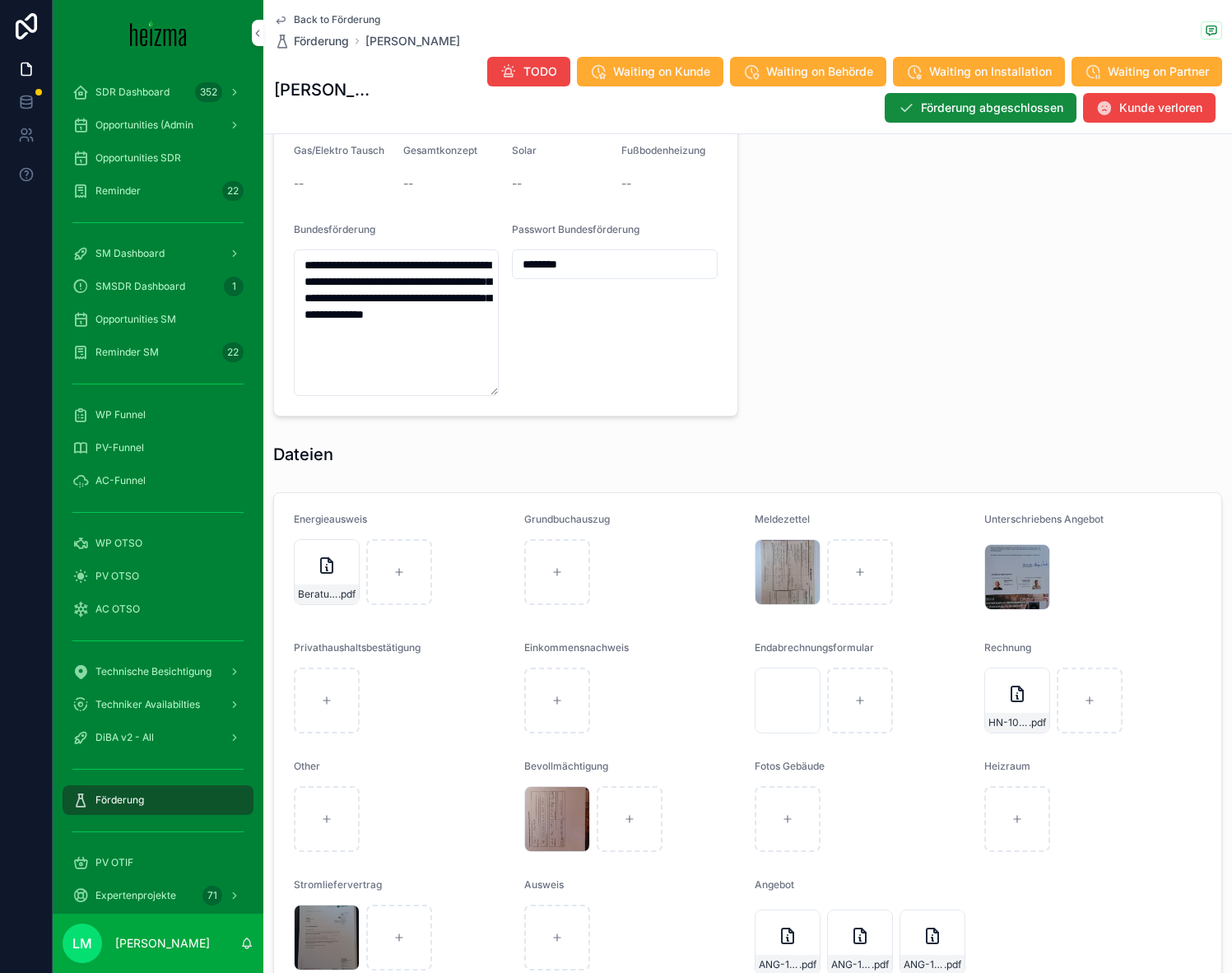
click at [788, 688] on div "20251003112602_001 .jpg" at bounding box center [788, 700] width 65 height 65
click at [0, 0] on icon "scrollable content" at bounding box center [0, 0] width 0 height 0
click at [321, 588] on span "Beratungsbestaetigung-(1)" at bounding box center [318, 594] width 40 height 13
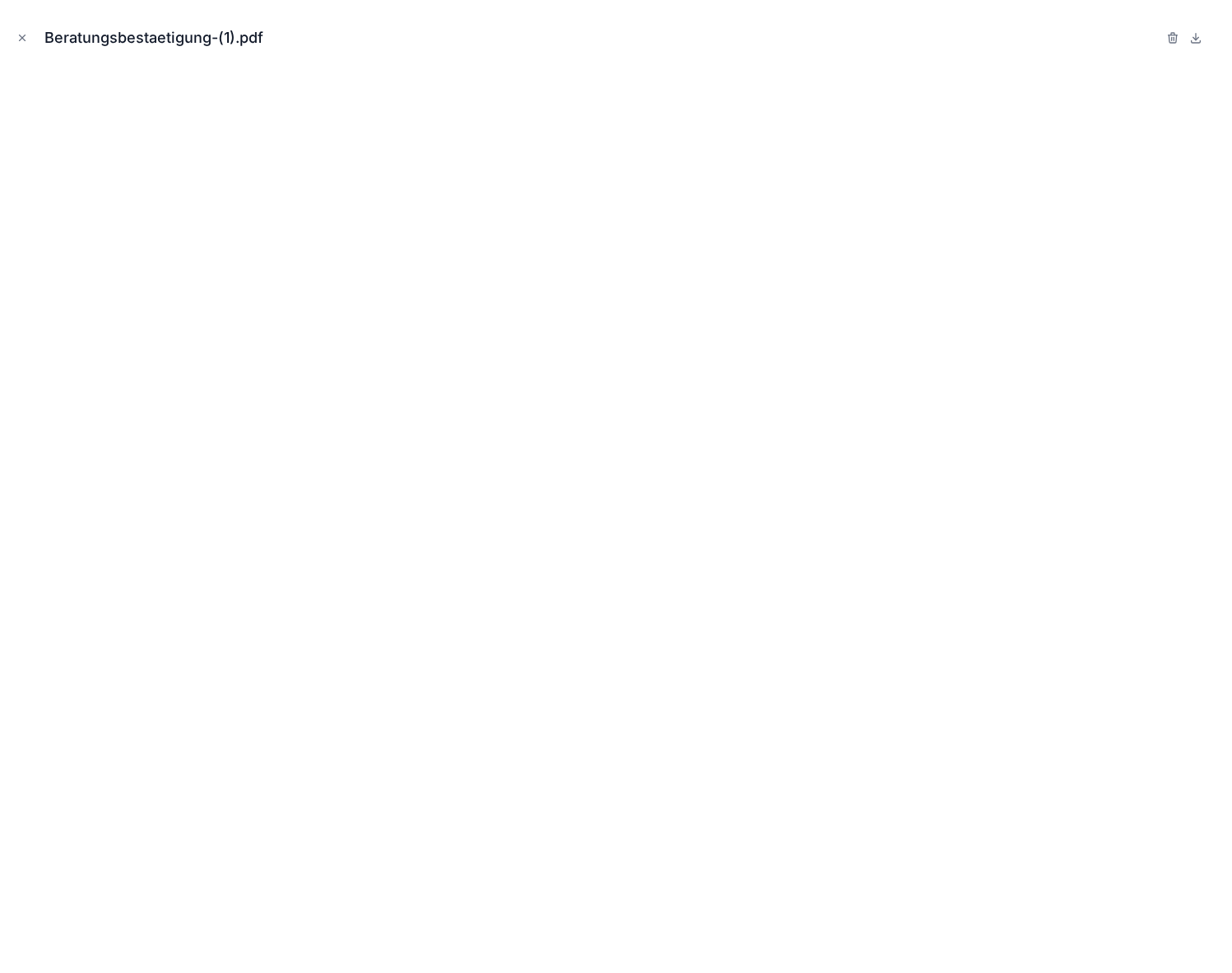
click at [29, 37] on button "Close modal" at bounding box center [22, 38] width 18 height 18
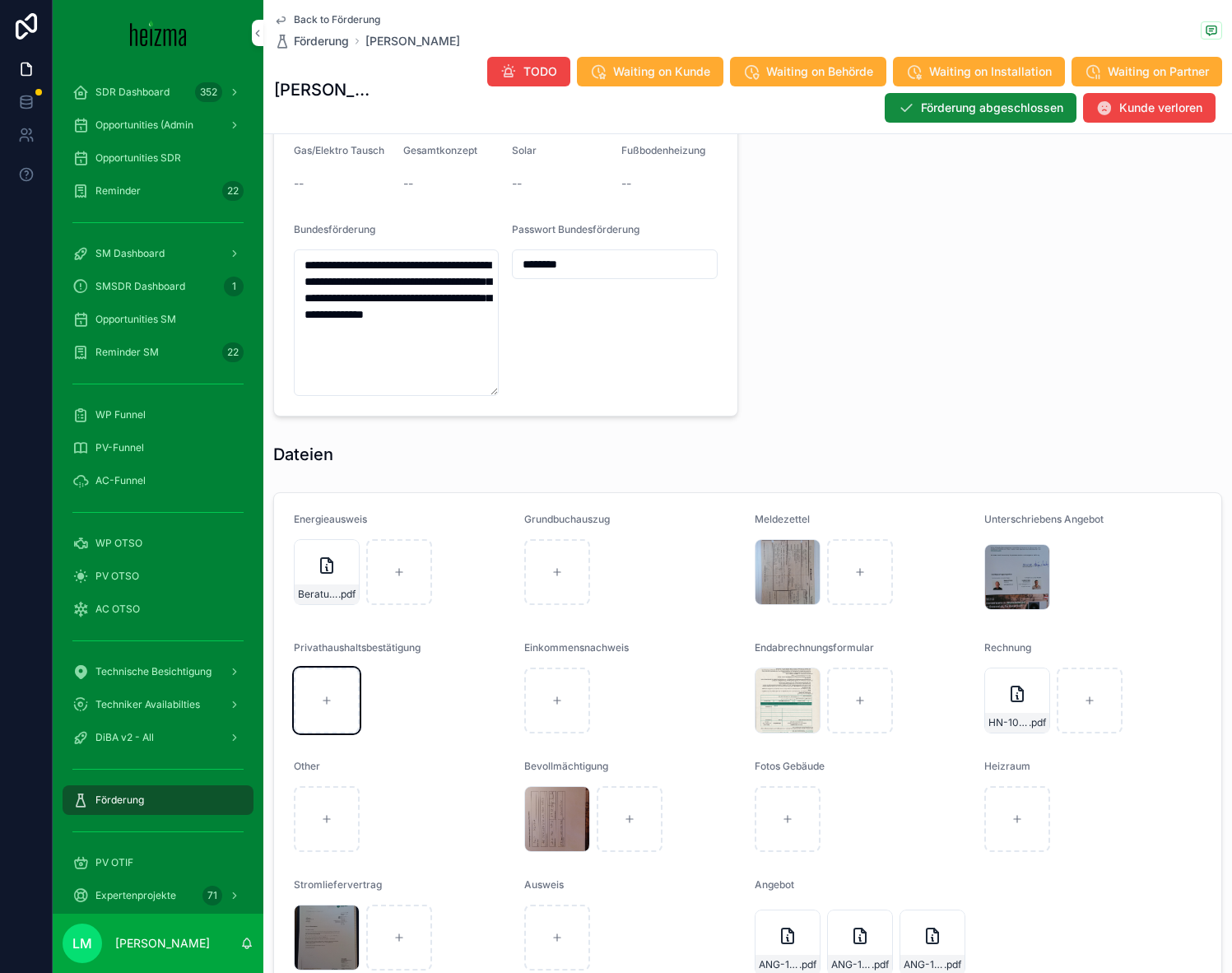
click at [326, 705] on div "scrollable content" at bounding box center [326, 700] width 65 height 65
click at [321, 789] on div "scrollable content" at bounding box center [326, 819] width 65 height 65
type input "**********"
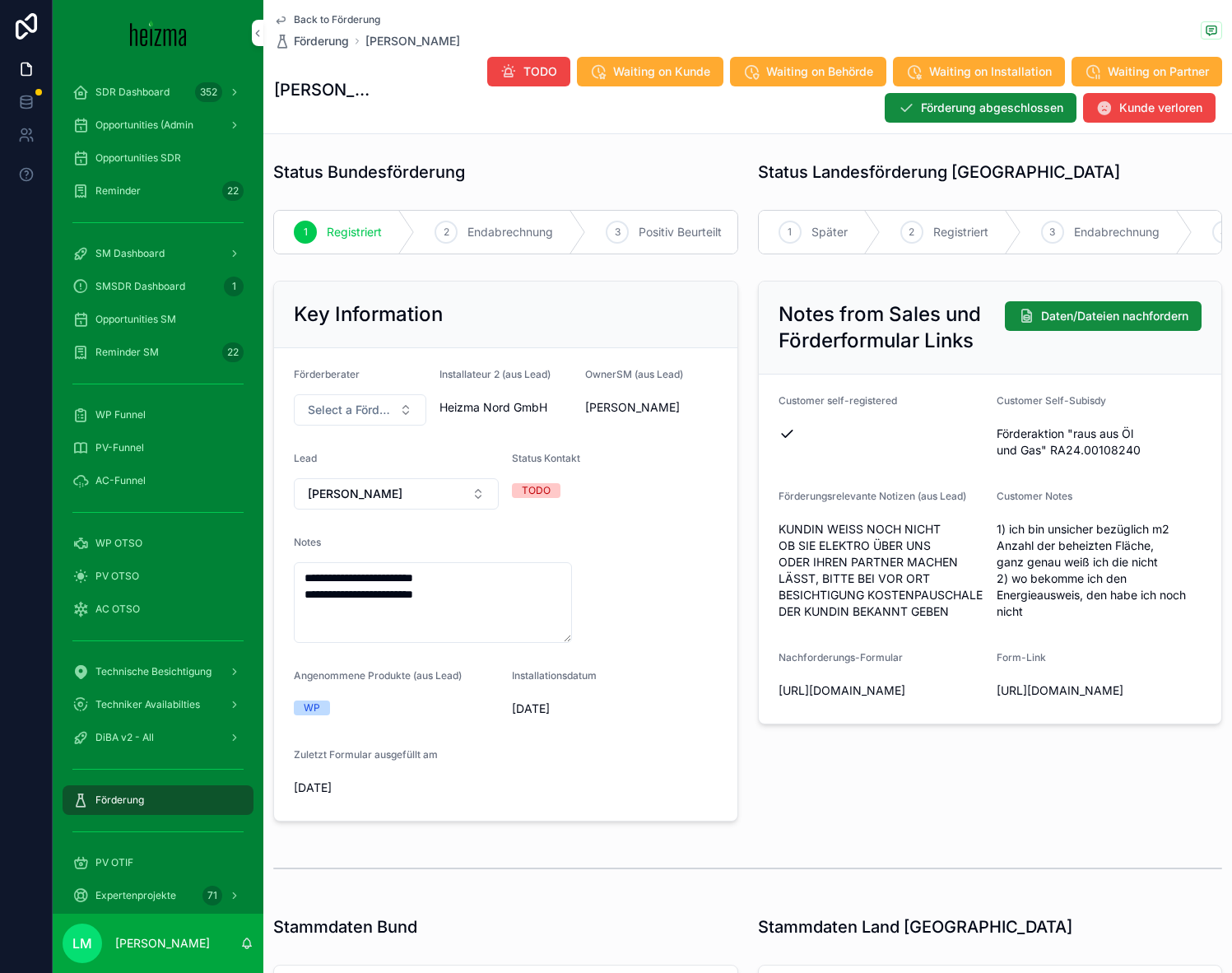
click at [489, 239] on span "Endabrechnung" at bounding box center [511, 232] width 85 height 16
click at [472, 602] on textarea "**********" at bounding box center [432, 602] width 278 height 81
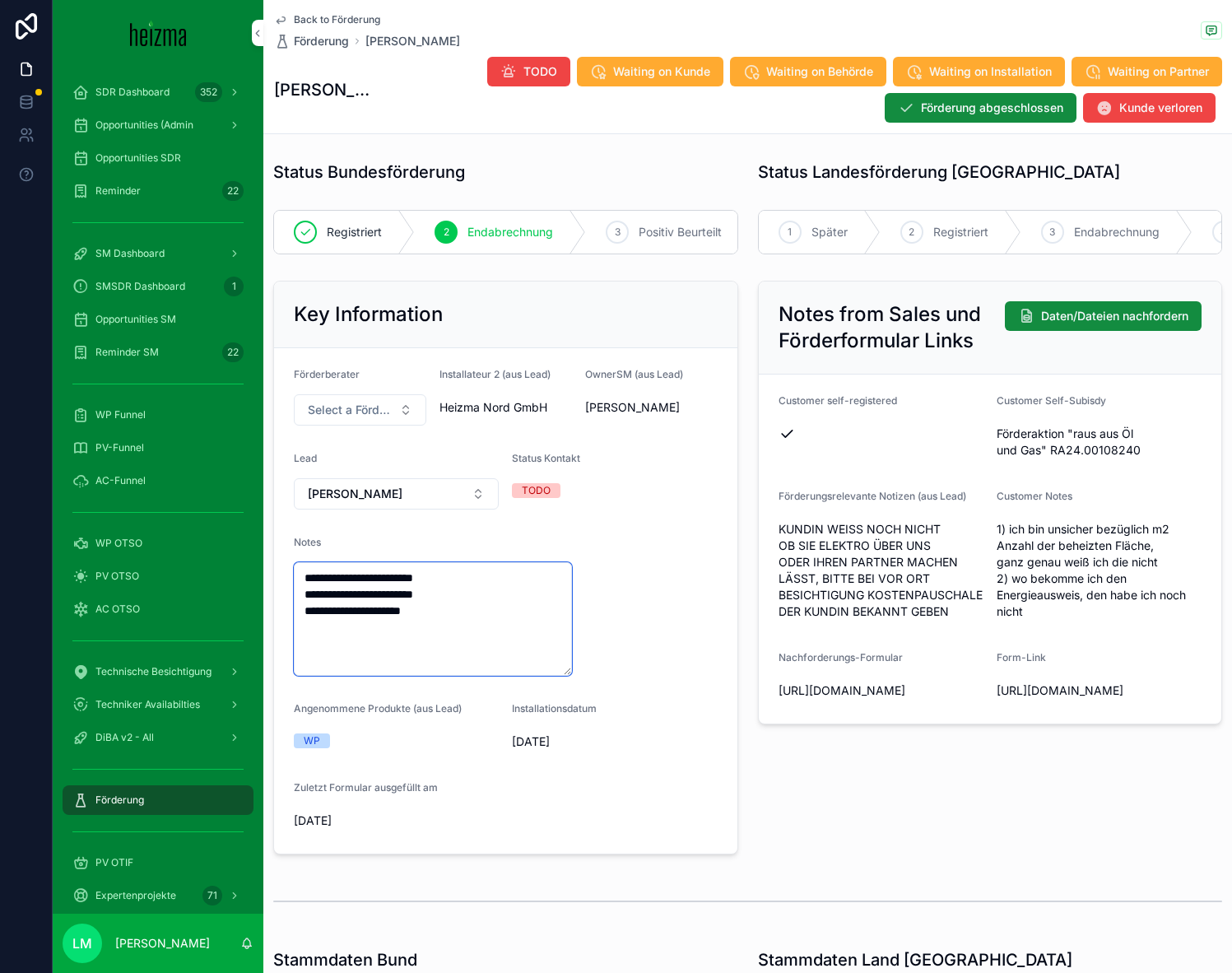
type textarea "**********"
click at [618, 670] on form "**********" at bounding box center [506, 601] width 463 height 505
click at [327, 21] on span "Back to Förderung" at bounding box center [336, 19] width 86 height 13
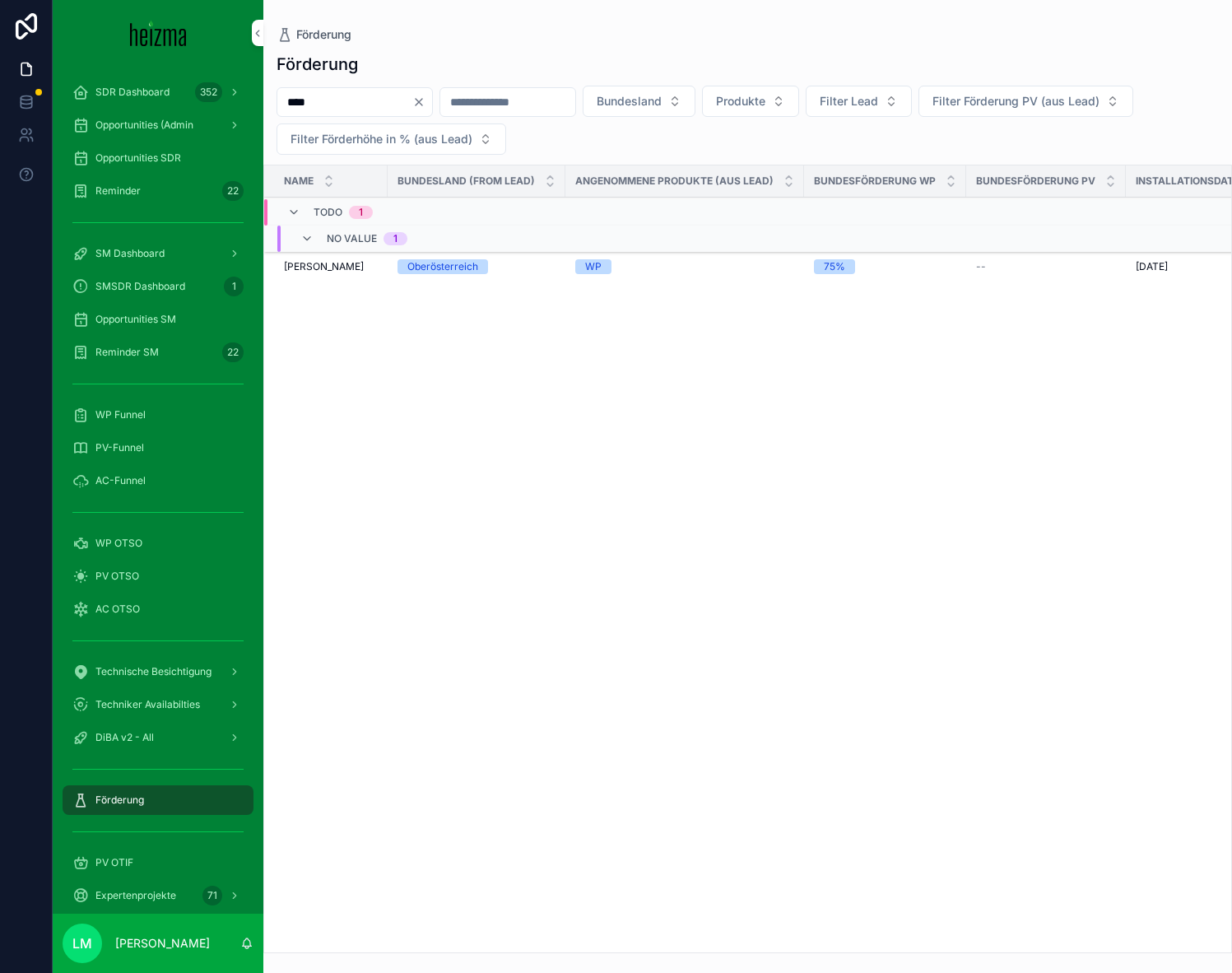
click at [334, 258] on td "Monika Haip Monika Haip" at bounding box center [326, 267] width 124 height 31
click at [332, 268] on span "[PERSON_NAME]" at bounding box center [324, 266] width 80 height 13
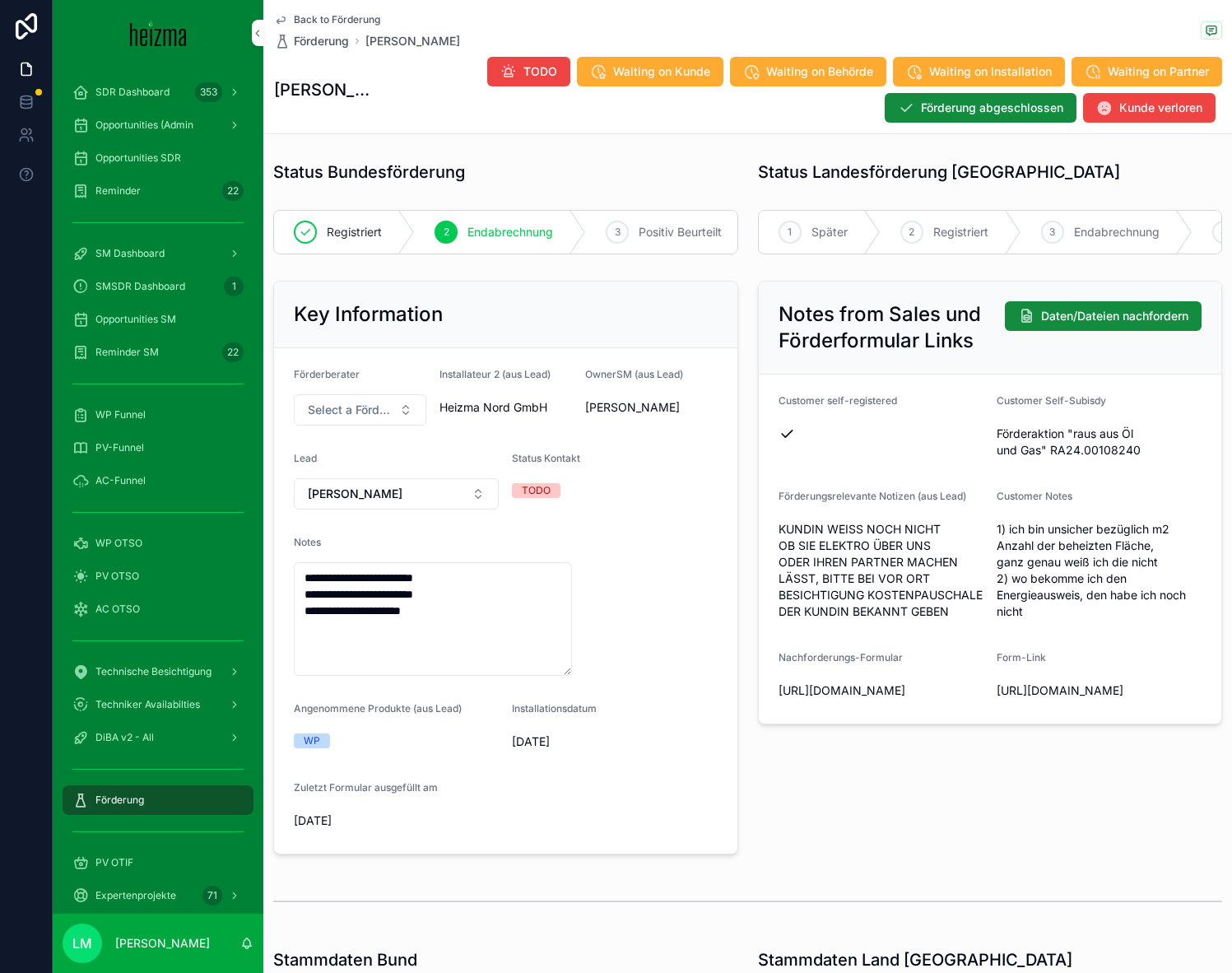
click at [840, 70] on span "Waiting on Behörde" at bounding box center [820, 72] width 107 height 16
click at [328, 13] on span "Back to Förderung" at bounding box center [336, 19] width 86 height 13
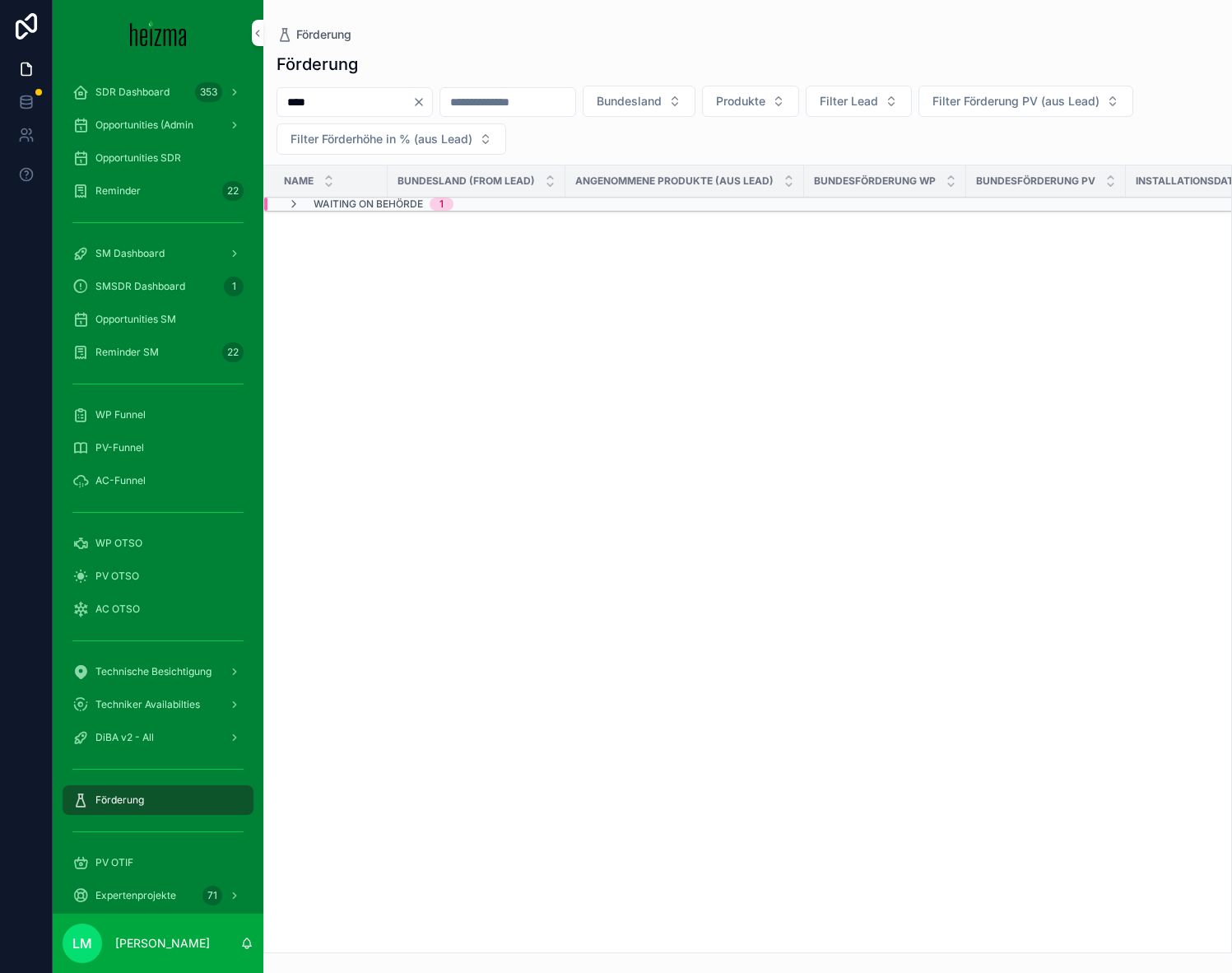
click at [392, 210] on span "Waiting on Behörde" at bounding box center [368, 204] width 110 height 13
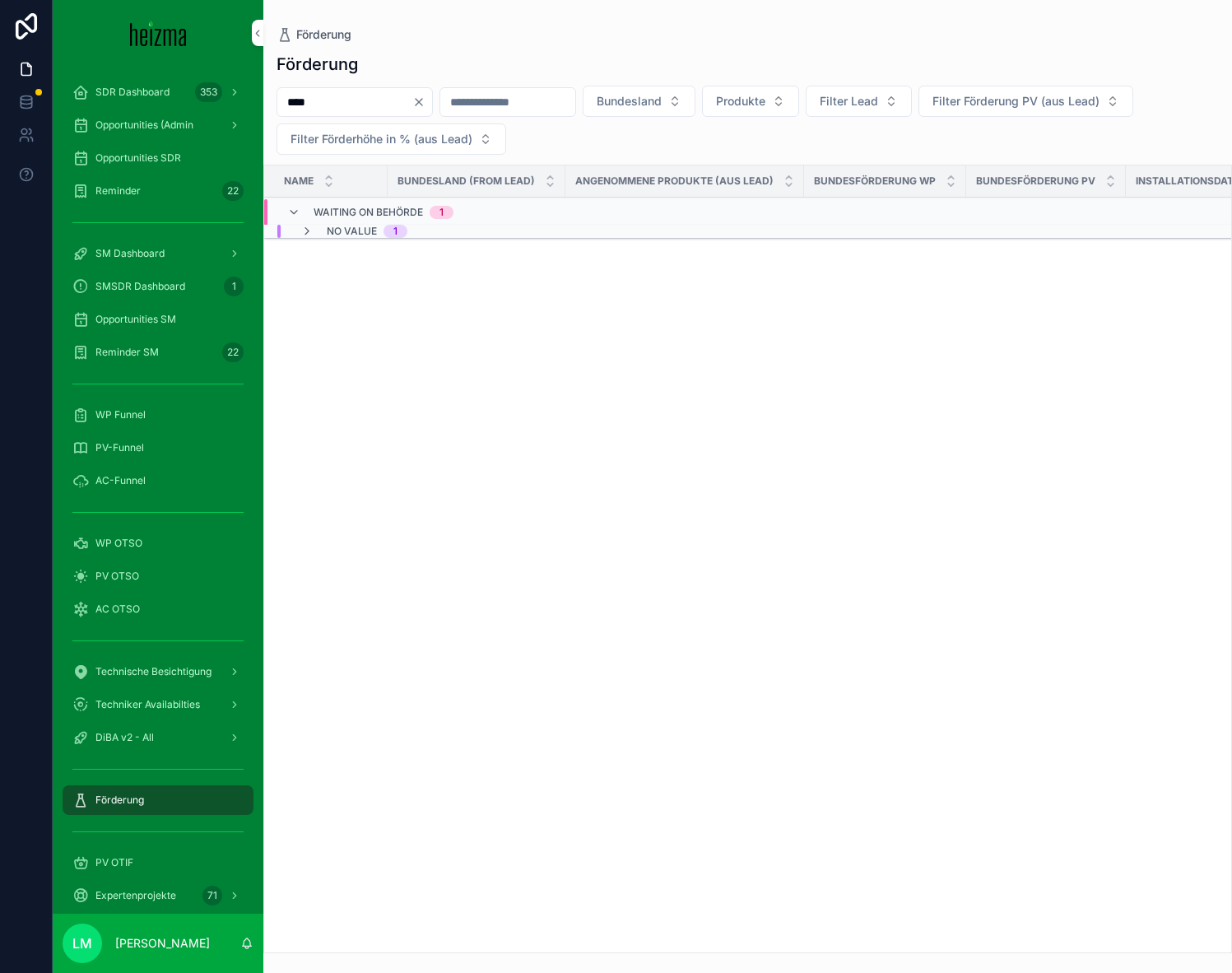
click at [420, 237] on div "No value 1" at bounding box center [353, 231] width 146 height 13
click at [420, 258] on td "Oberösterreich" at bounding box center [477, 267] width 178 height 31
click at [424, 267] on div "Oberösterreich" at bounding box center [442, 266] width 71 height 15
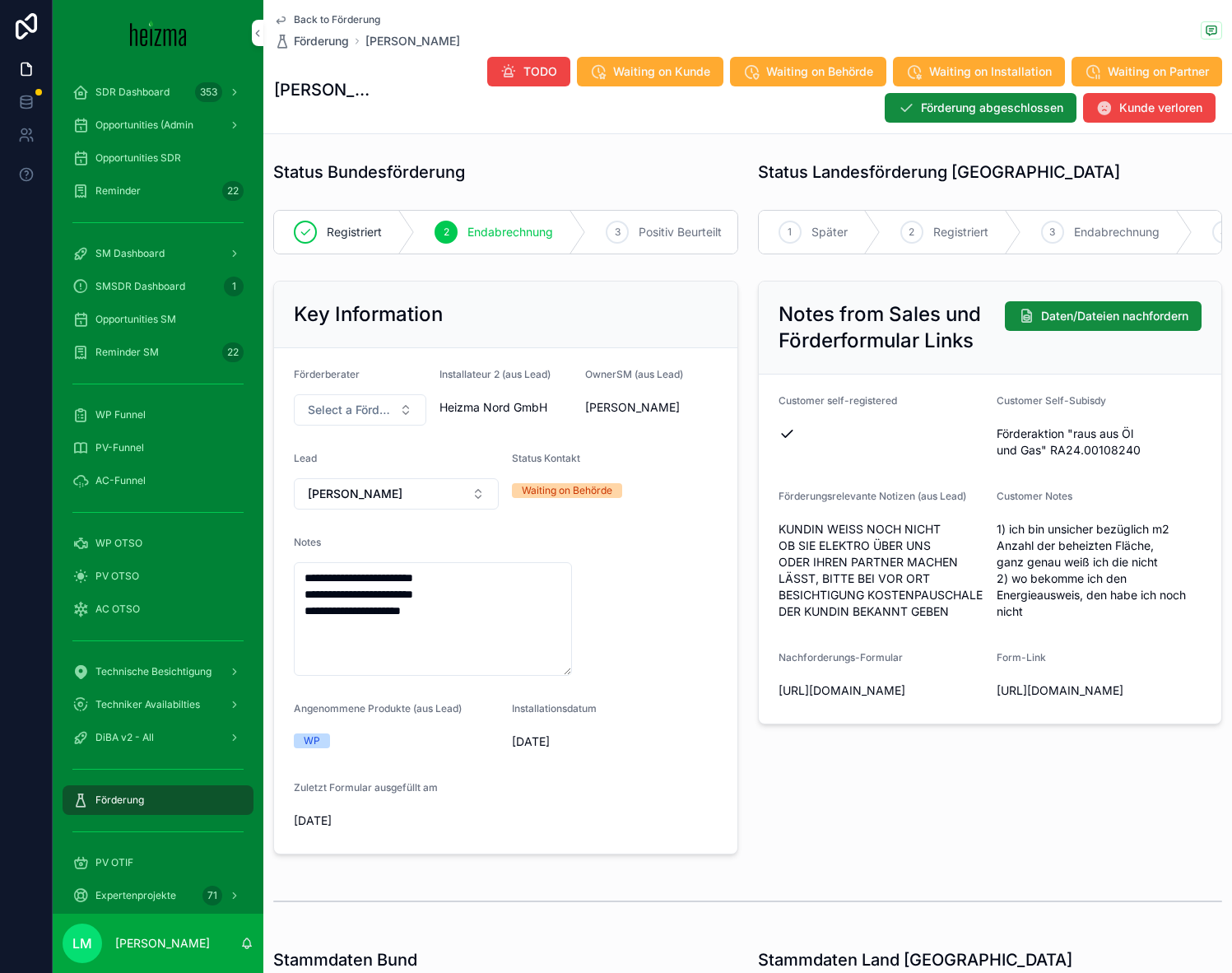
click at [818, 226] on span "Später" at bounding box center [830, 232] width 36 height 16
click at [305, 23] on span "Back to Förderung" at bounding box center [336, 19] width 86 height 13
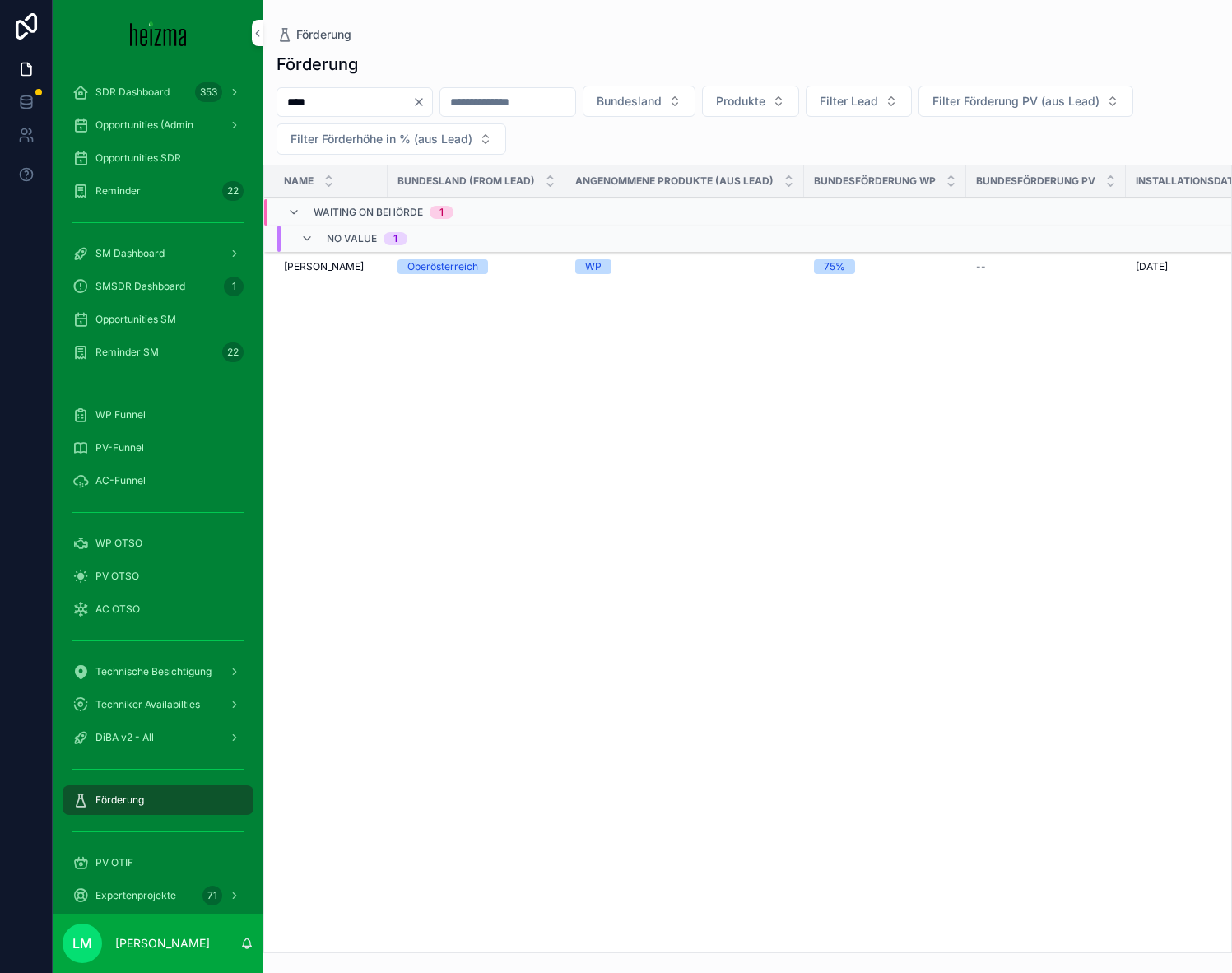
click at [456, 95] on div "**** Bundesland Produkte Filter Lead Filter Förderung PV (aus Lead) Filter Förd…" at bounding box center [748, 120] width 969 height 69
click at [432, 95] on button "Clear" at bounding box center [422, 102] width 20 height 13
click at [444, 95] on input "scrollable content" at bounding box center [488, 102] width 135 height 23
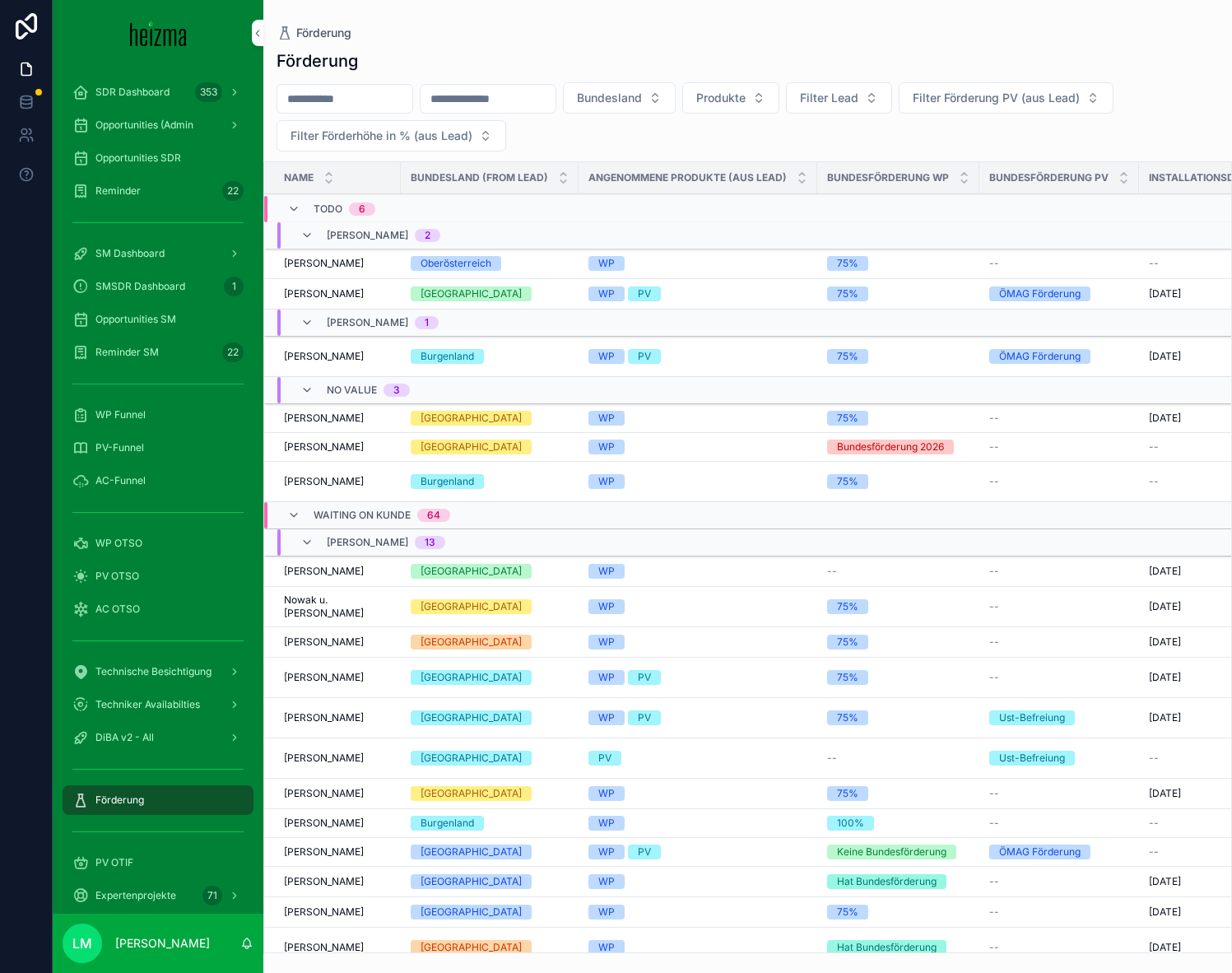
click at [392, 80] on div "Förderung Bundesland Produkte Filter Lead Filter Förderung PV (aus Lead) Filter…" at bounding box center [748, 496] width 969 height 914
click at [283, 213] on div "TODO 6" at bounding box center [331, 209] width 127 height 26
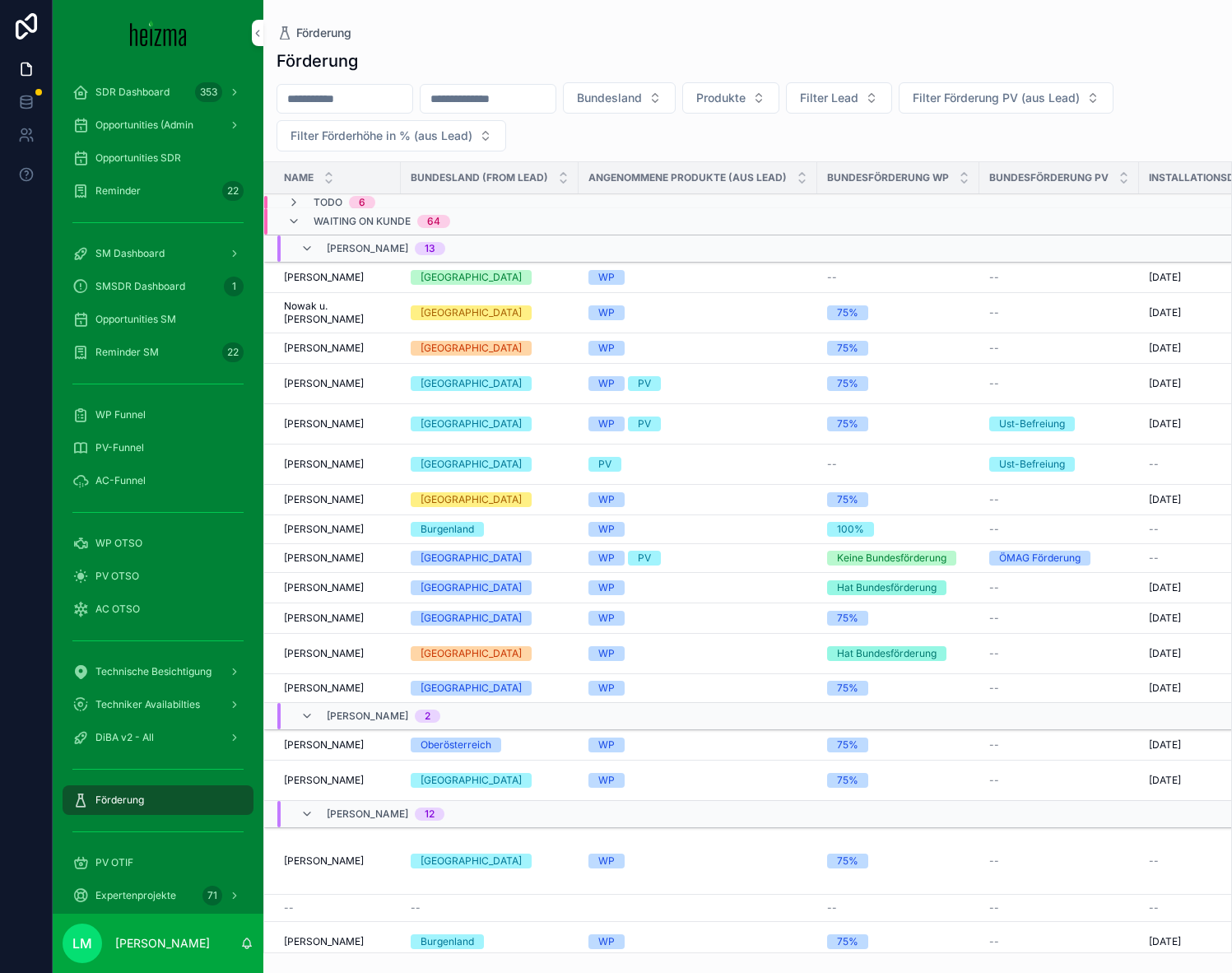
click at [305, 214] on div "Waiting on Kunde 64" at bounding box center [368, 221] width 163 height 26
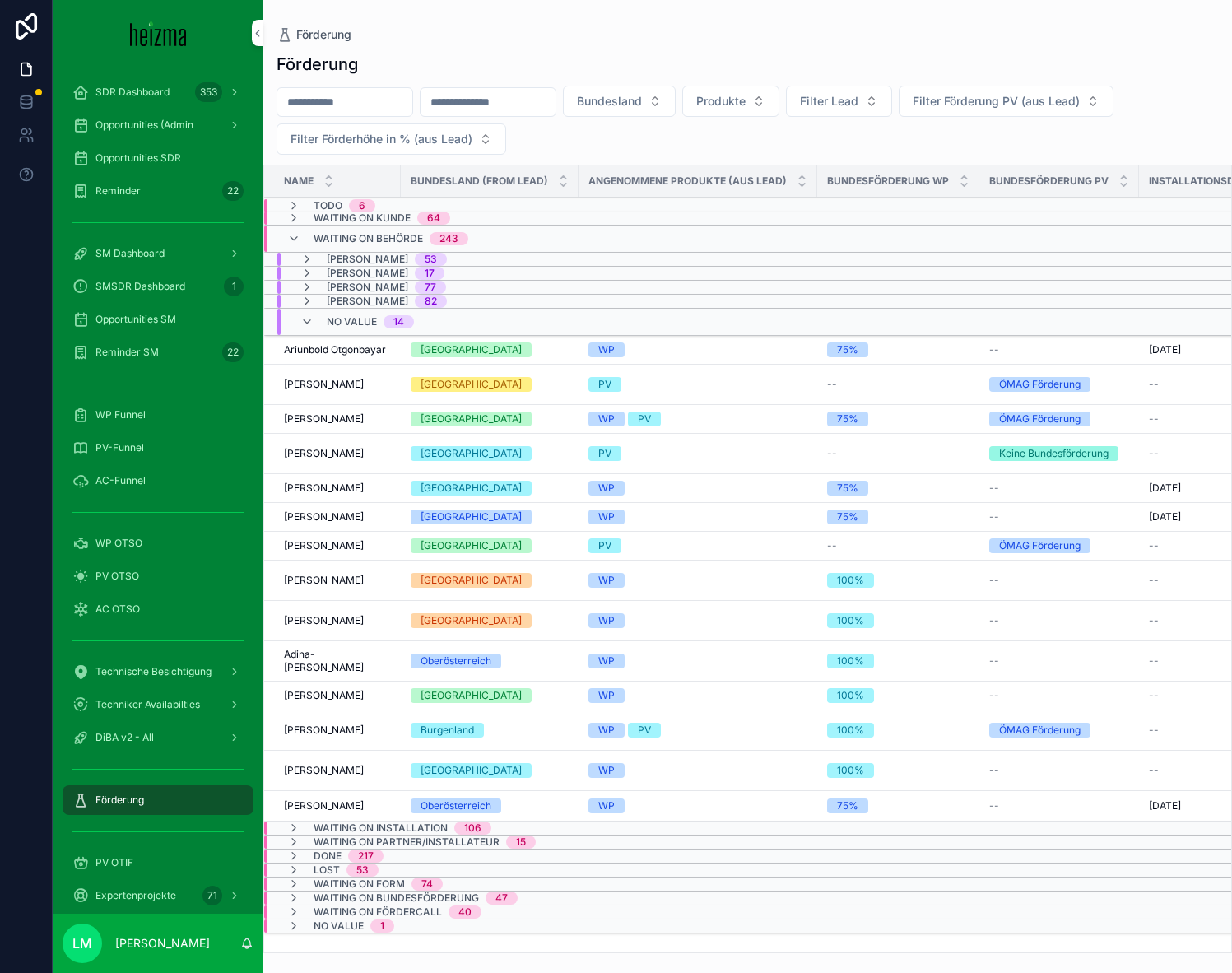
click at [320, 233] on span "Waiting on Behörde" at bounding box center [368, 239] width 110 height 13
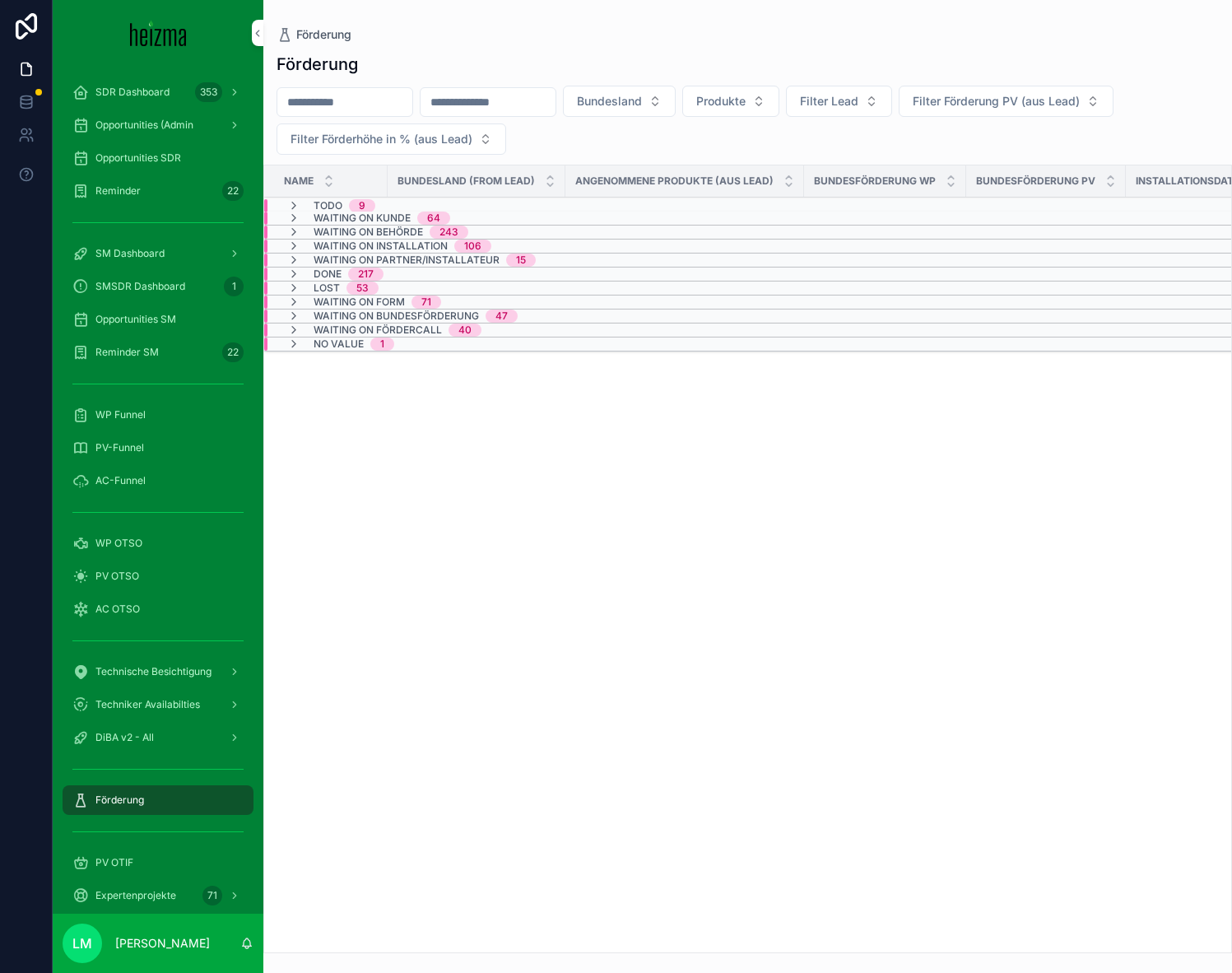
click at [426, 193] on div "Bundesland (from Lead)" at bounding box center [477, 181] width 178 height 31
click at [402, 204] on div "TODO 9" at bounding box center [534, 205] width 540 height 13
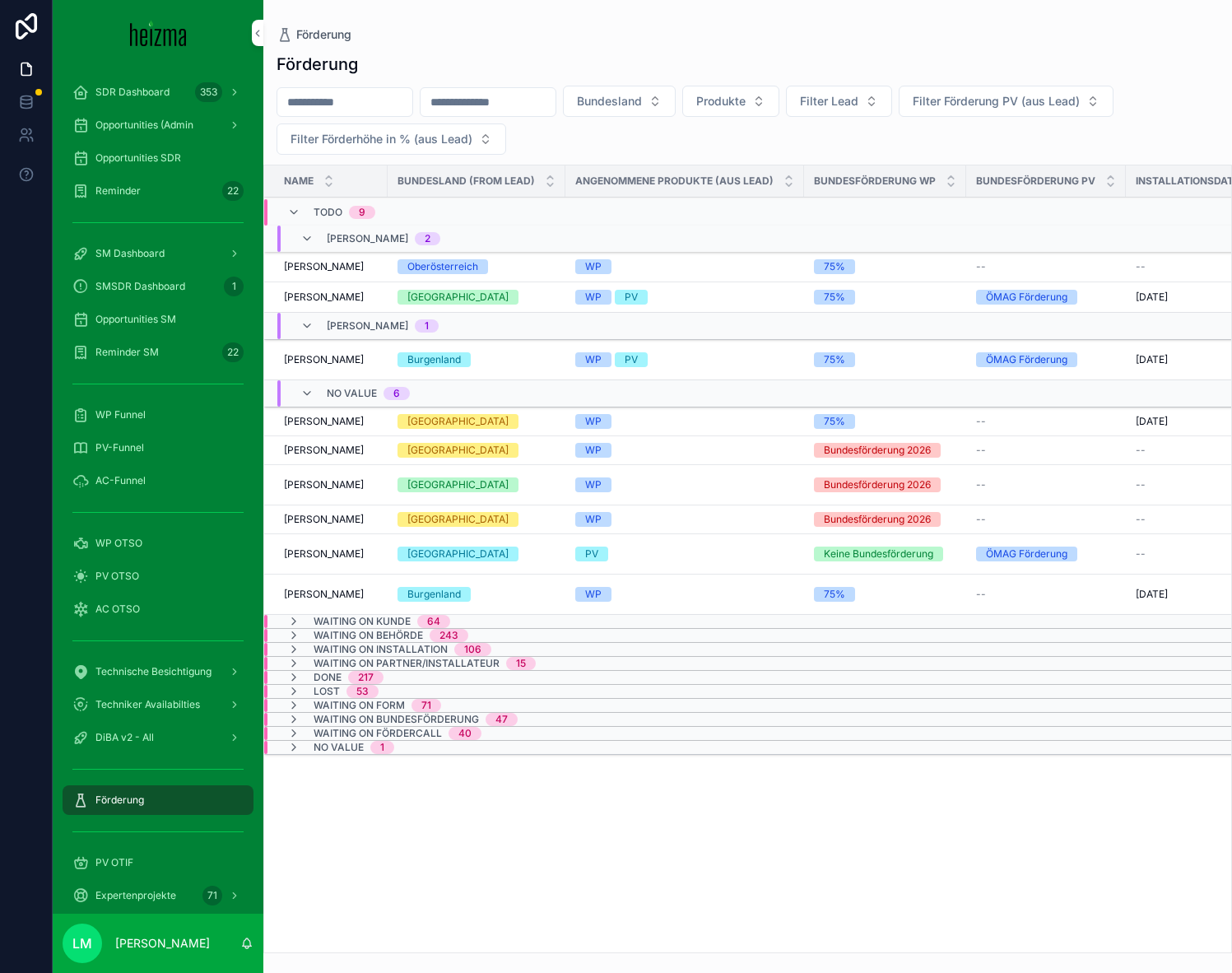
click at [676, 98] on button "Bundesland" at bounding box center [620, 101] width 113 height 31
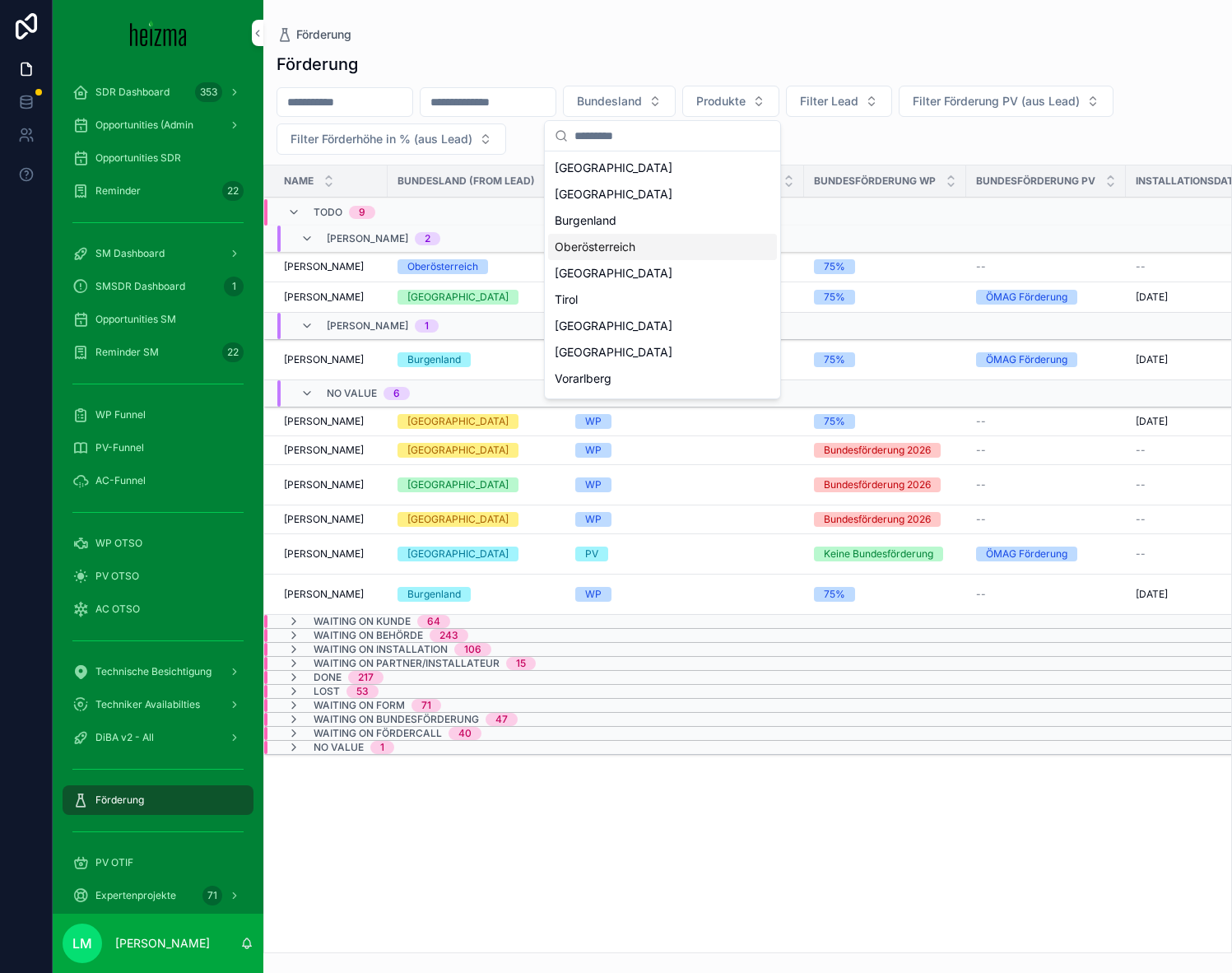
click at [592, 252] on div "Oberösterreich" at bounding box center [662, 246] width 229 height 26
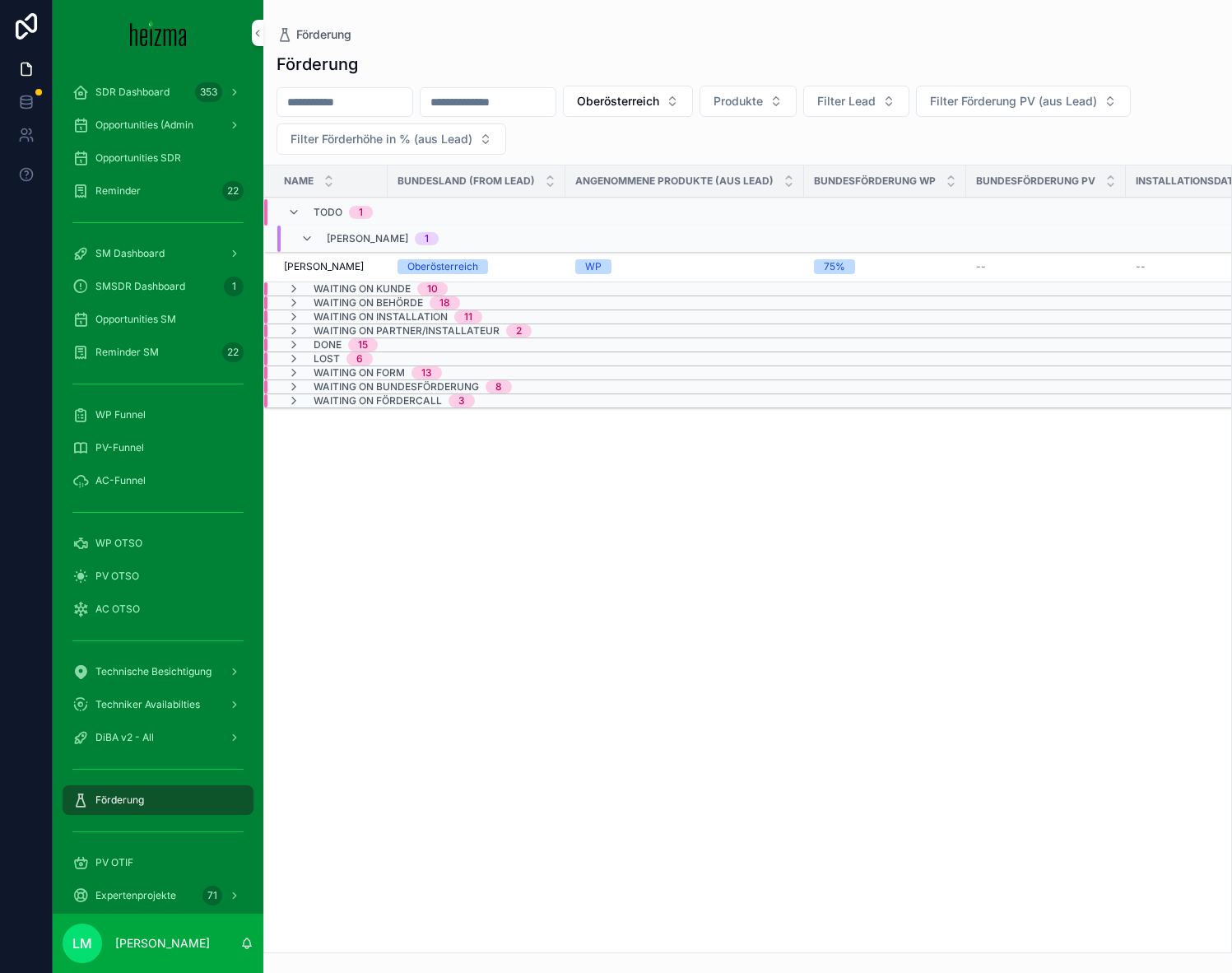
click at [312, 302] on div "Waiting on Behörde 18" at bounding box center [373, 303] width 173 height 13
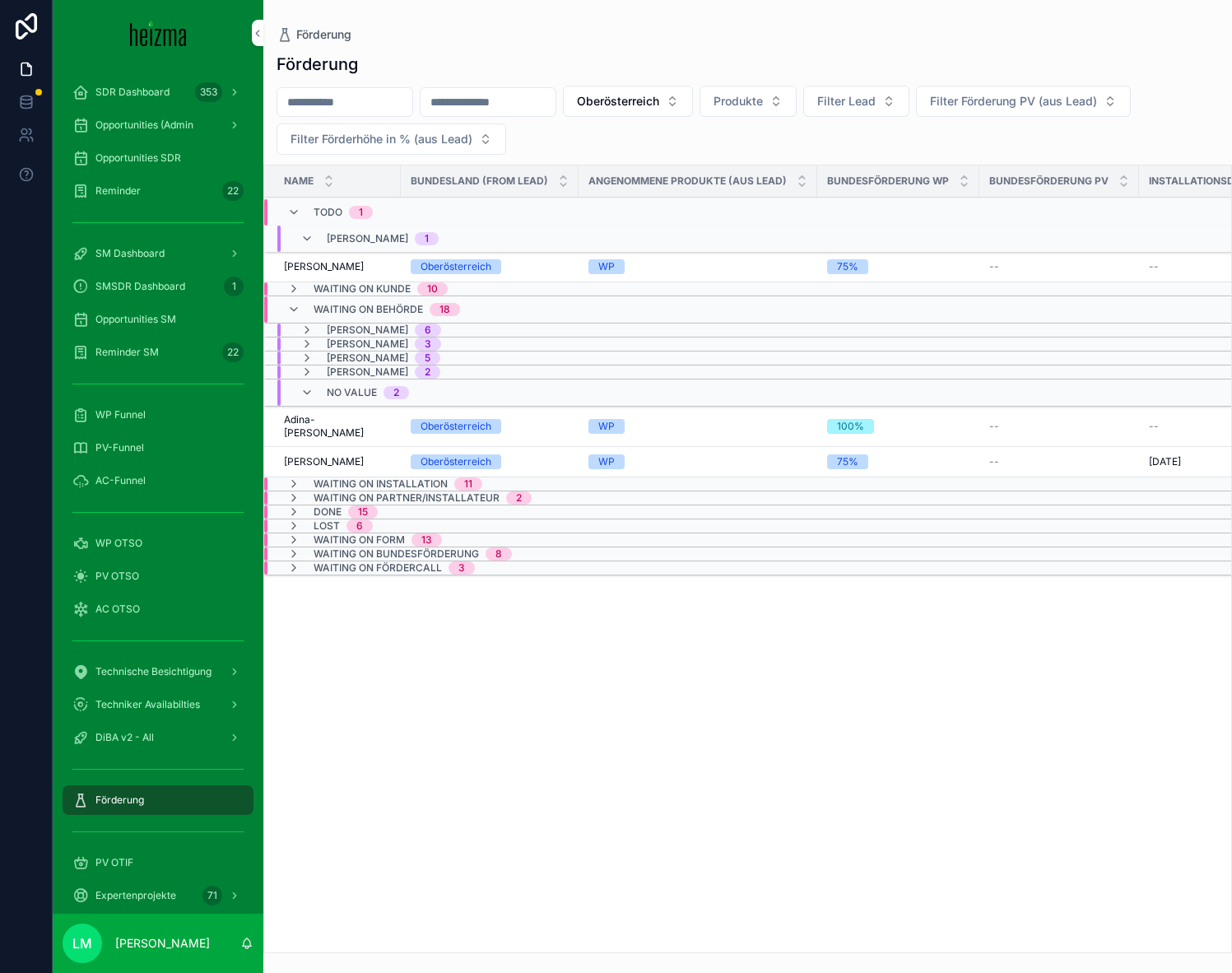
click at [319, 325] on div "Lucy Munster 6" at bounding box center [371, 330] width 141 height 13
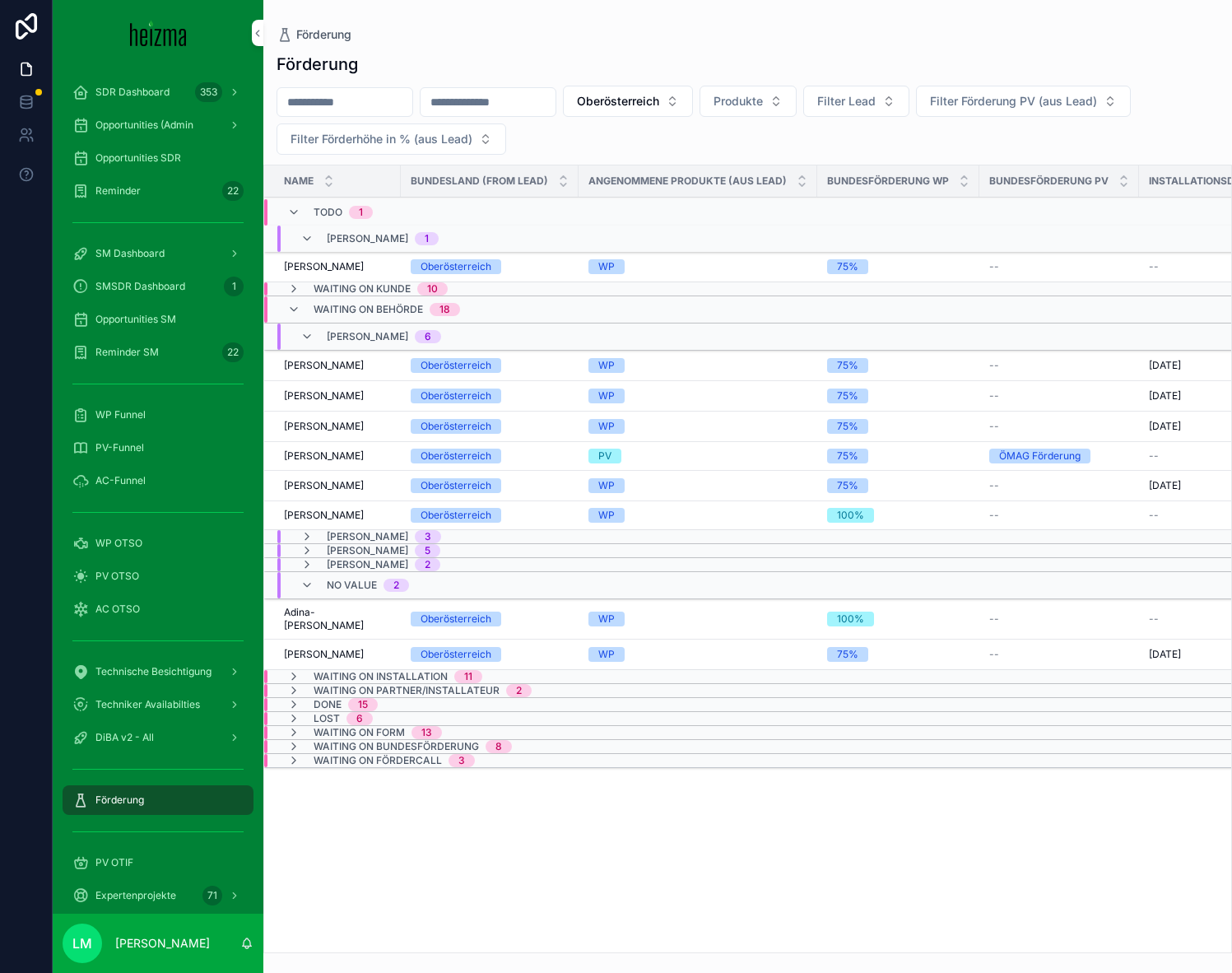
click at [329, 372] on td "Martin Binder Martin Binder" at bounding box center [333, 366] width 136 height 31
click at [320, 363] on span "Martin Binder" at bounding box center [324, 365] width 80 height 13
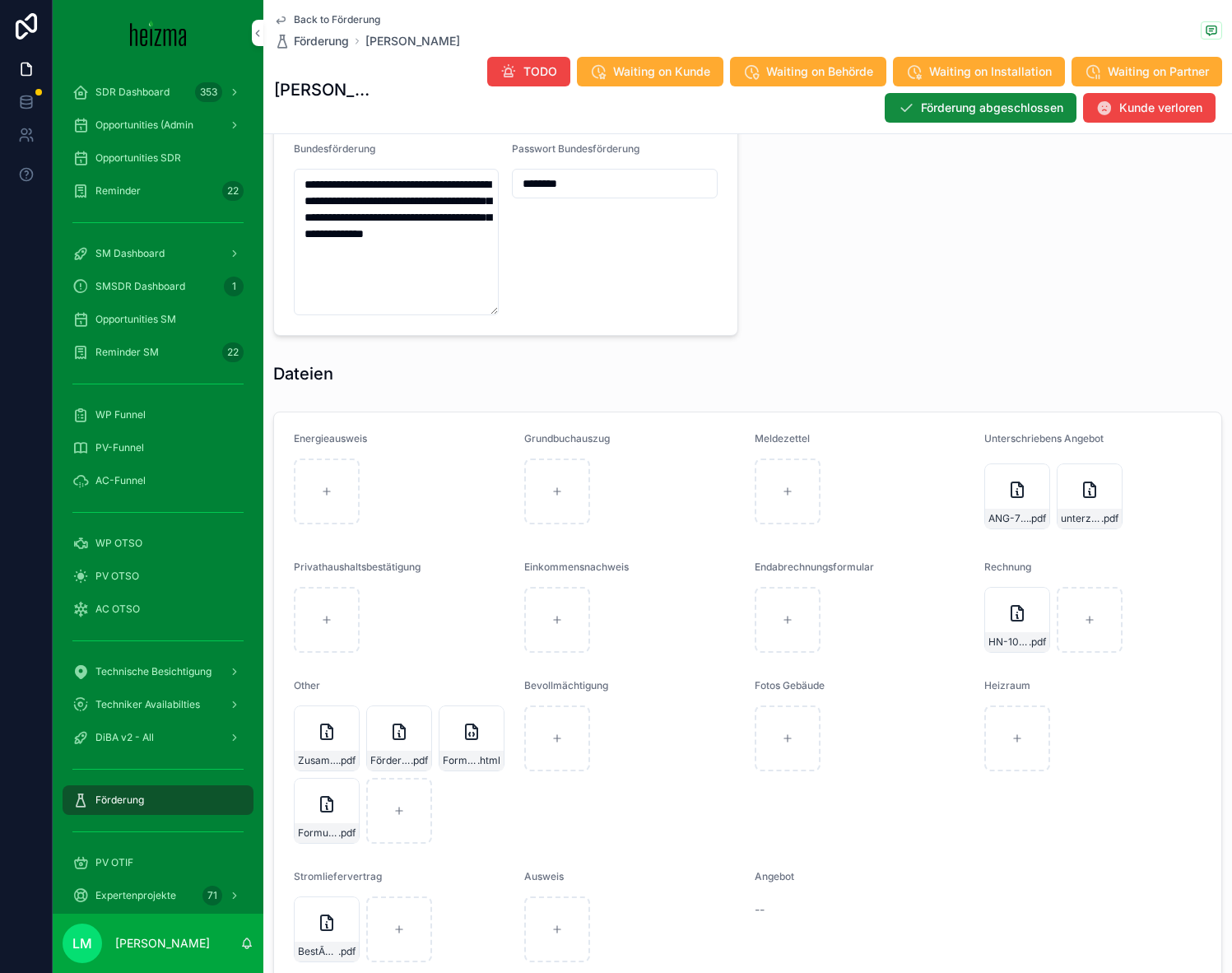
scroll to position [1893, 0]
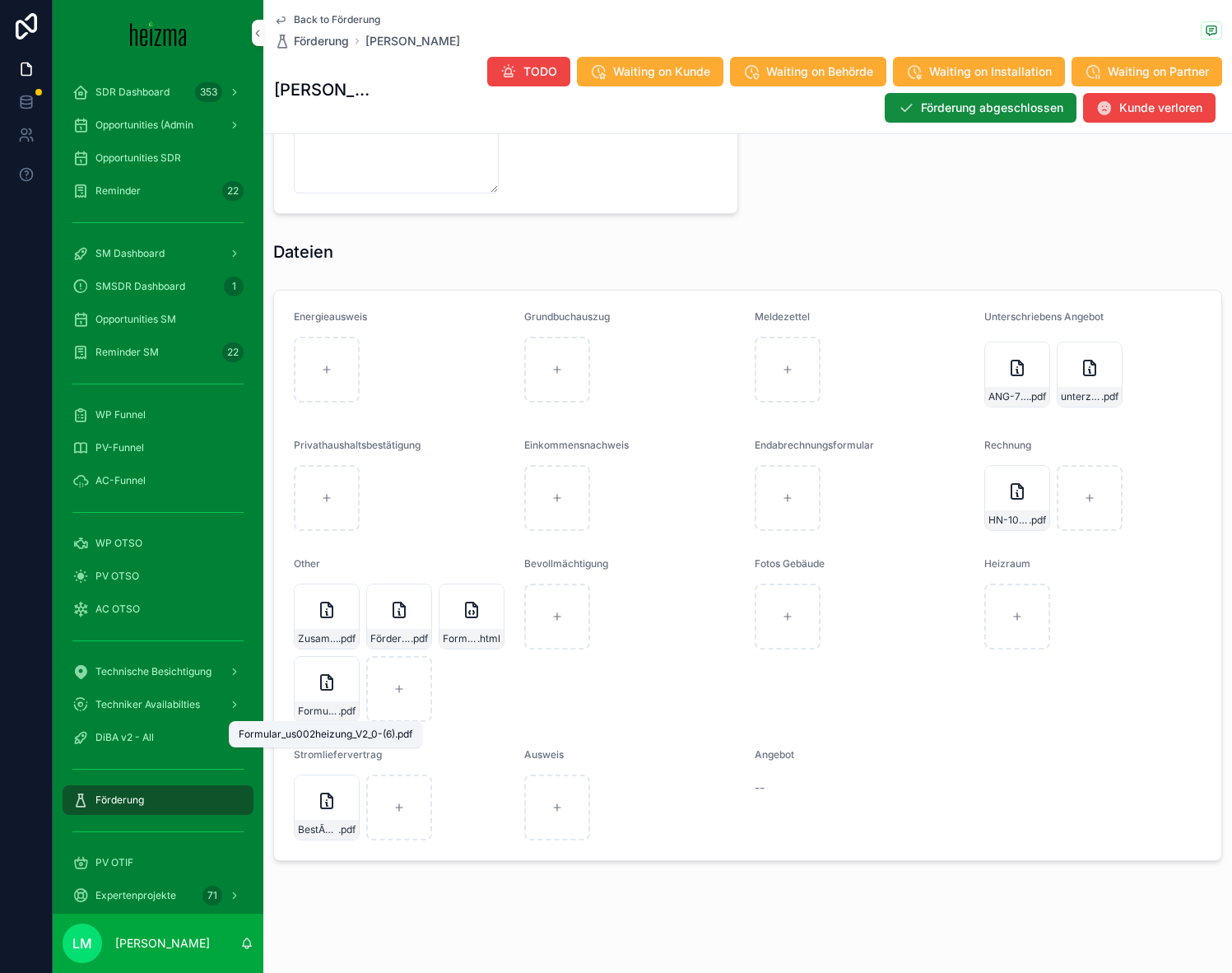
click at [315, 711] on span "Formular_us002heizung_V2_0-(6)" at bounding box center [318, 711] width 40 height 13
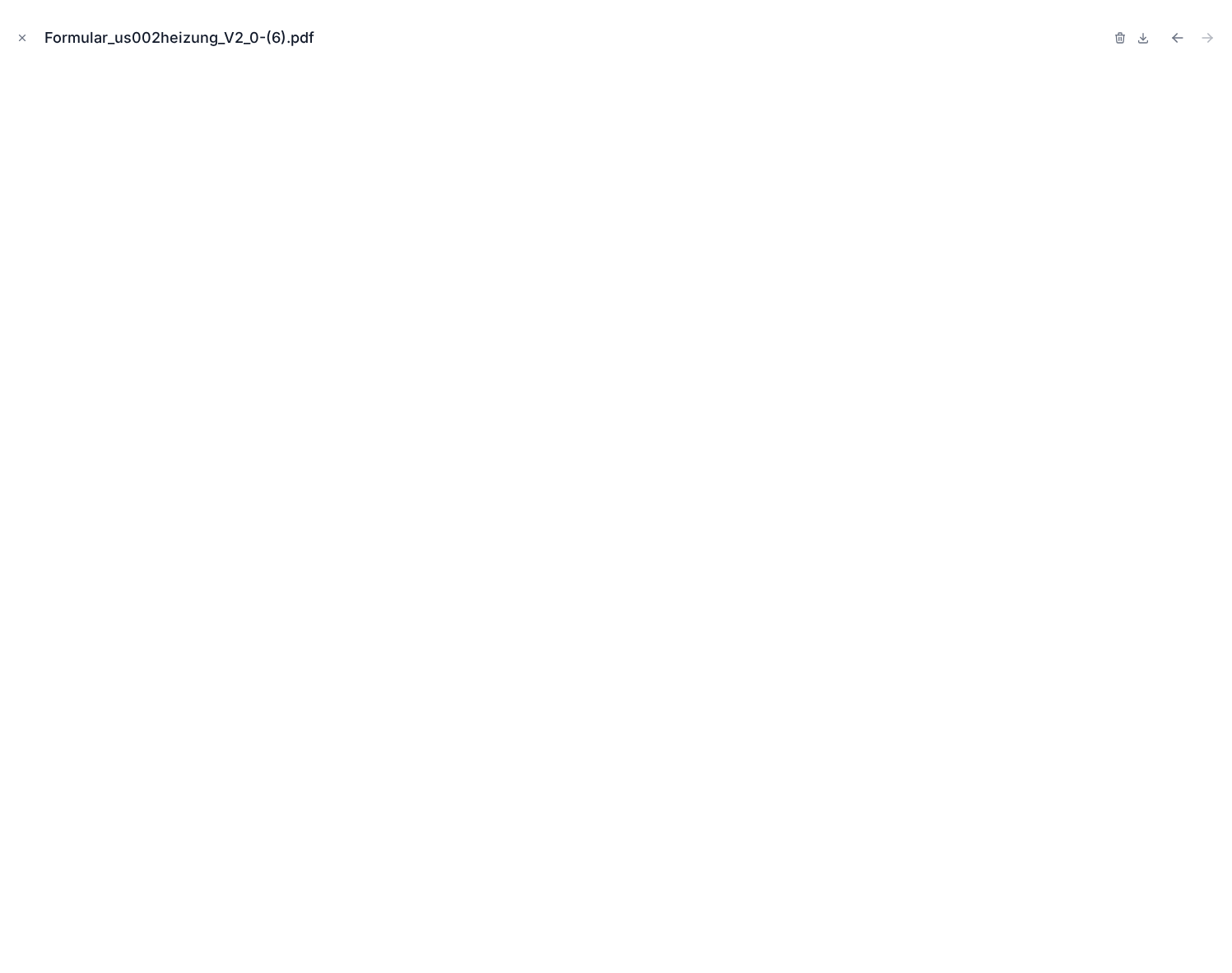
click at [19, 38] on icon "Close modal" at bounding box center [22, 37] width 12 height 12
click at [19, 38] on icon at bounding box center [26, 25] width 22 height 26
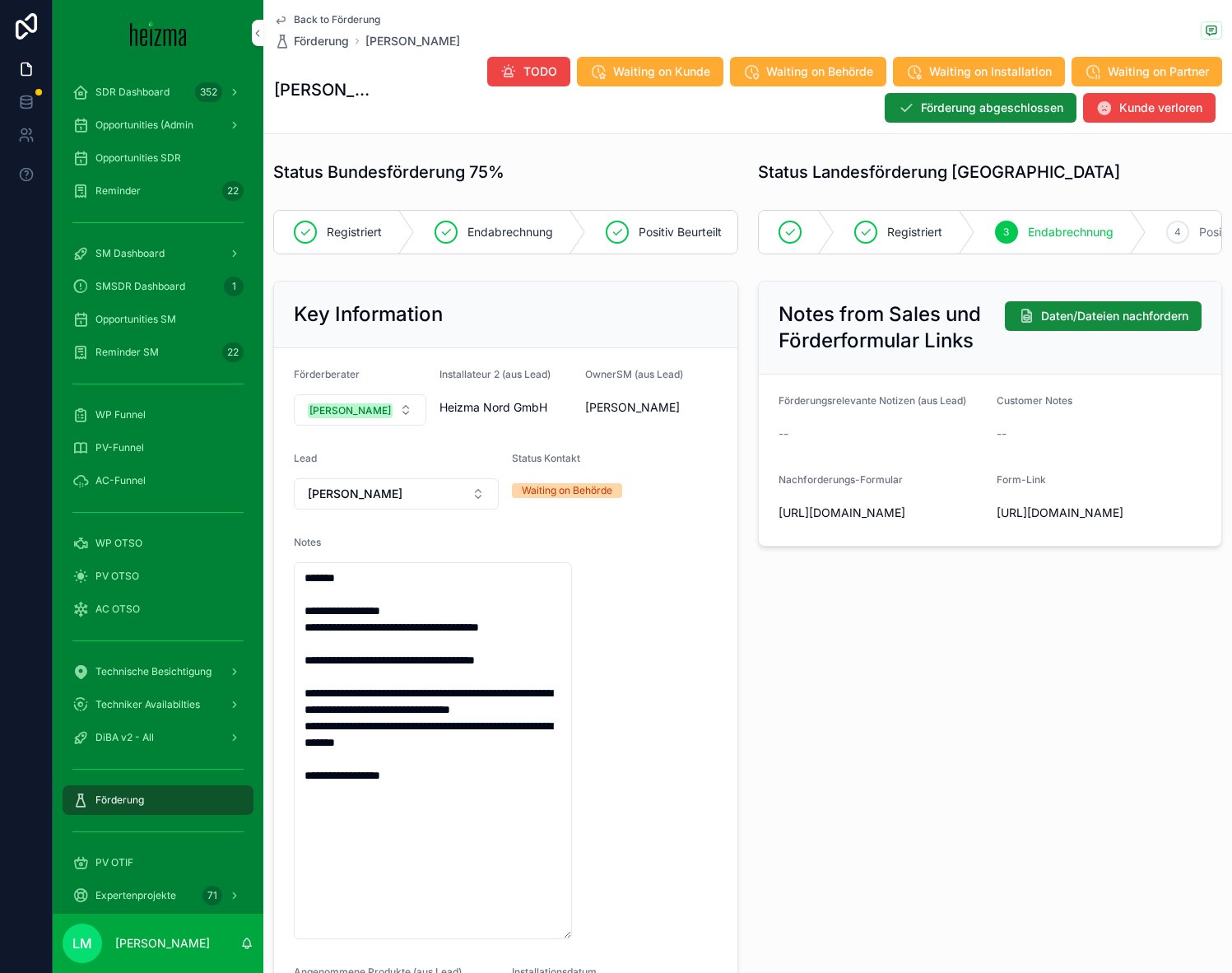
click at [338, 15] on span "Back to Förderung" at bounding box center [336, 19] width 86 height 13
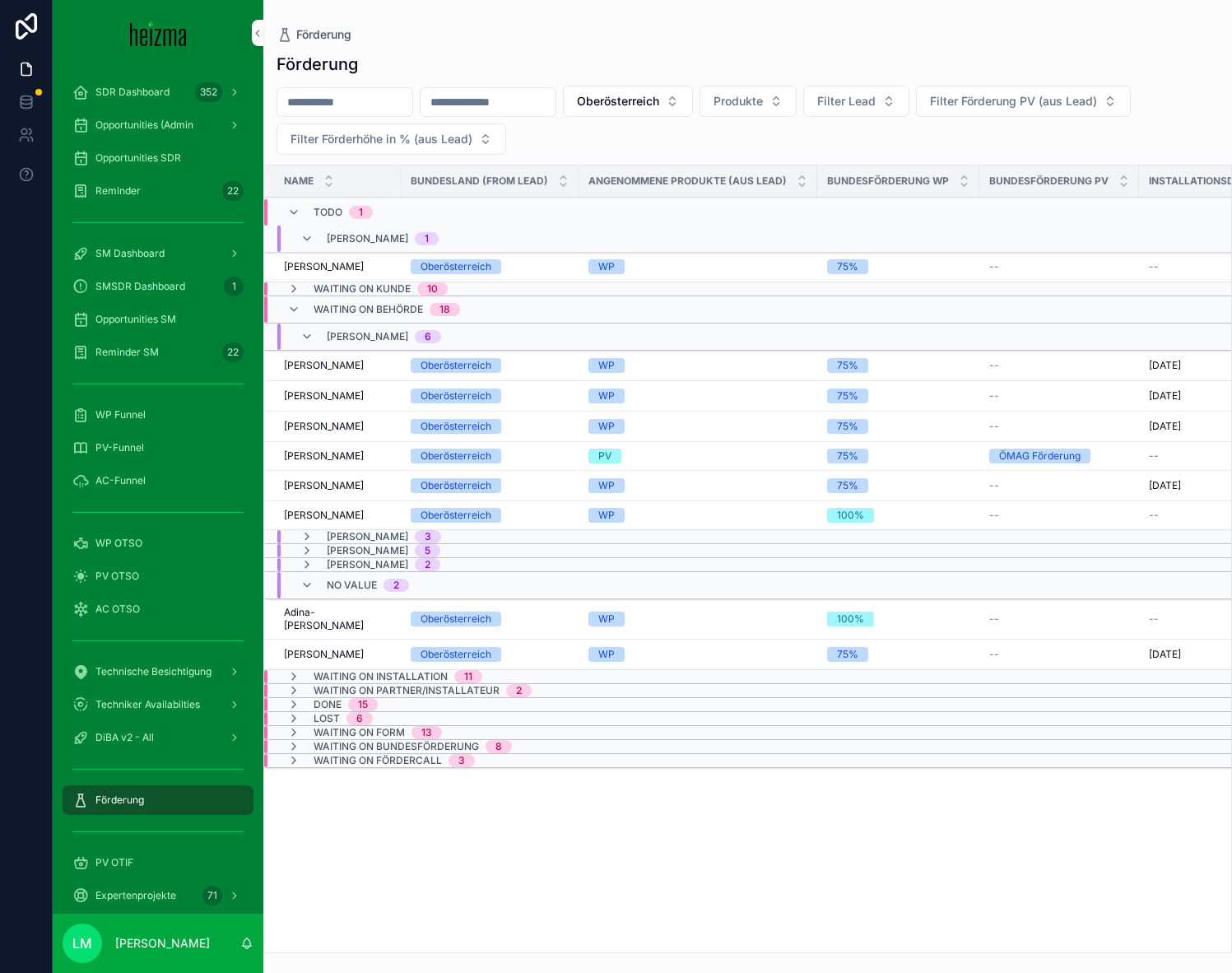
click at [660, 98] on span "Oberösterreich" at bounding box center [618, 101] width 83 height 16
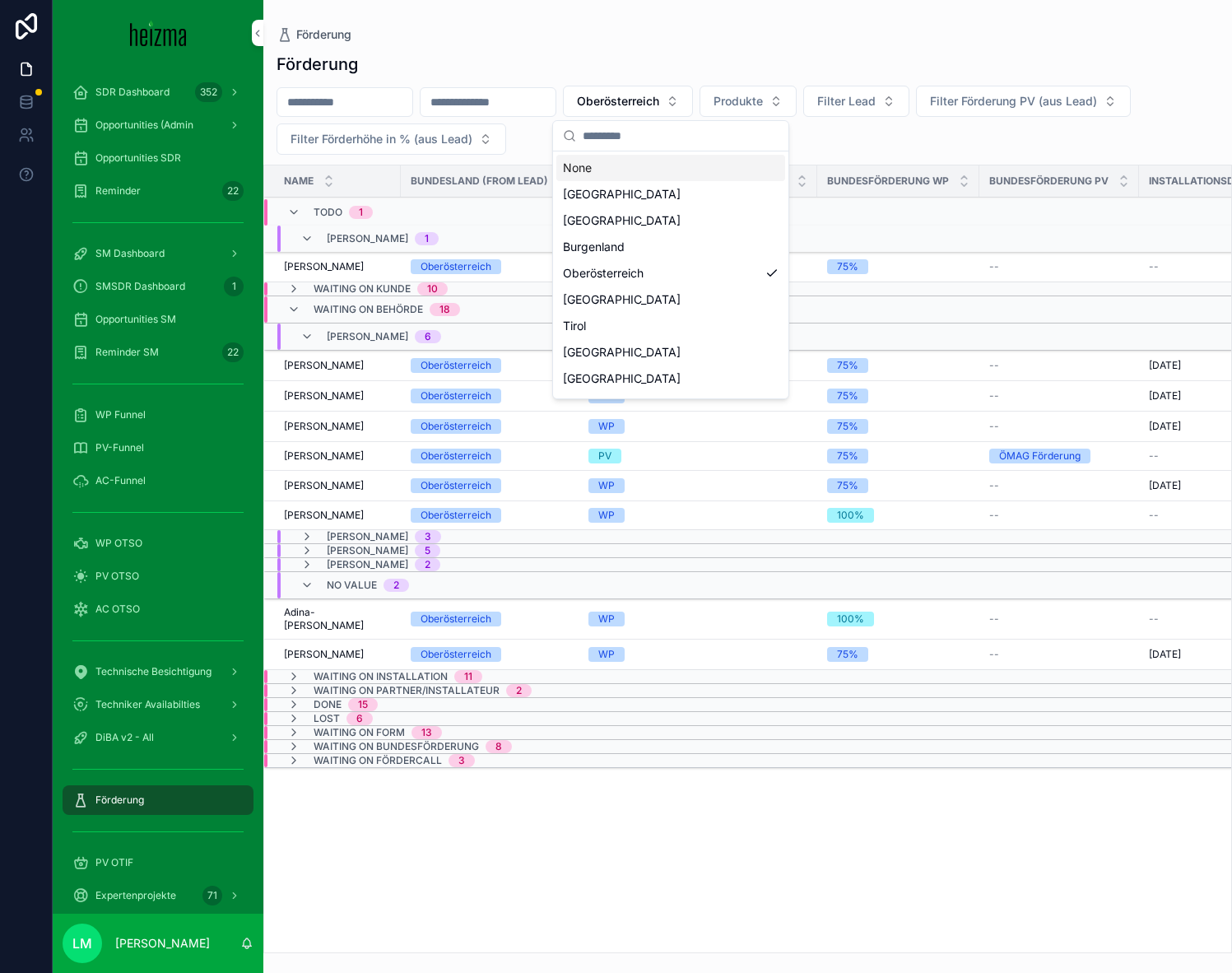
click at [586, 175] on div "None" at bounding box center [671, 167] width 229 height 26
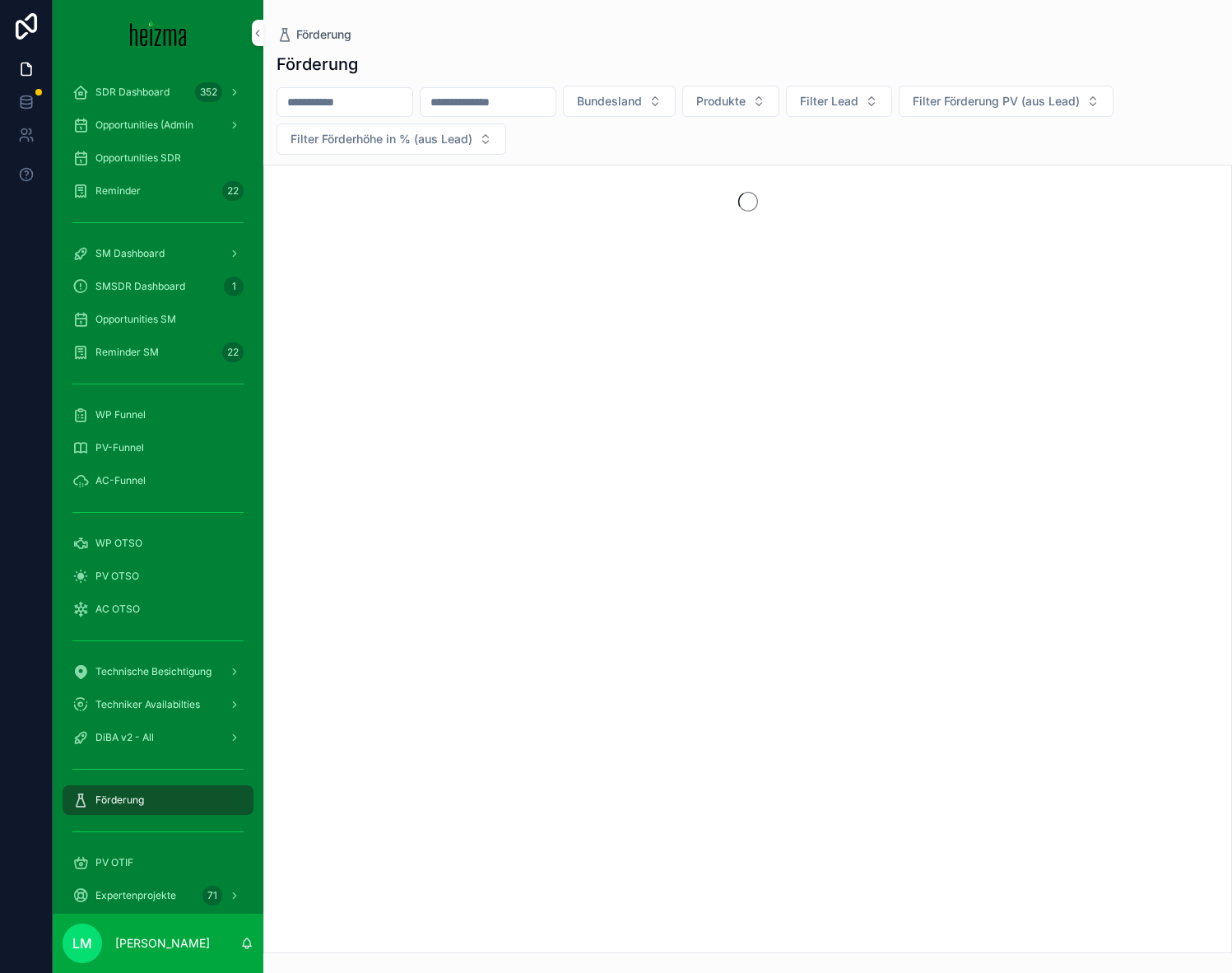
click at [642, 95] on span "Bundesland" at bounding box center [610, 101] width 65 height 16
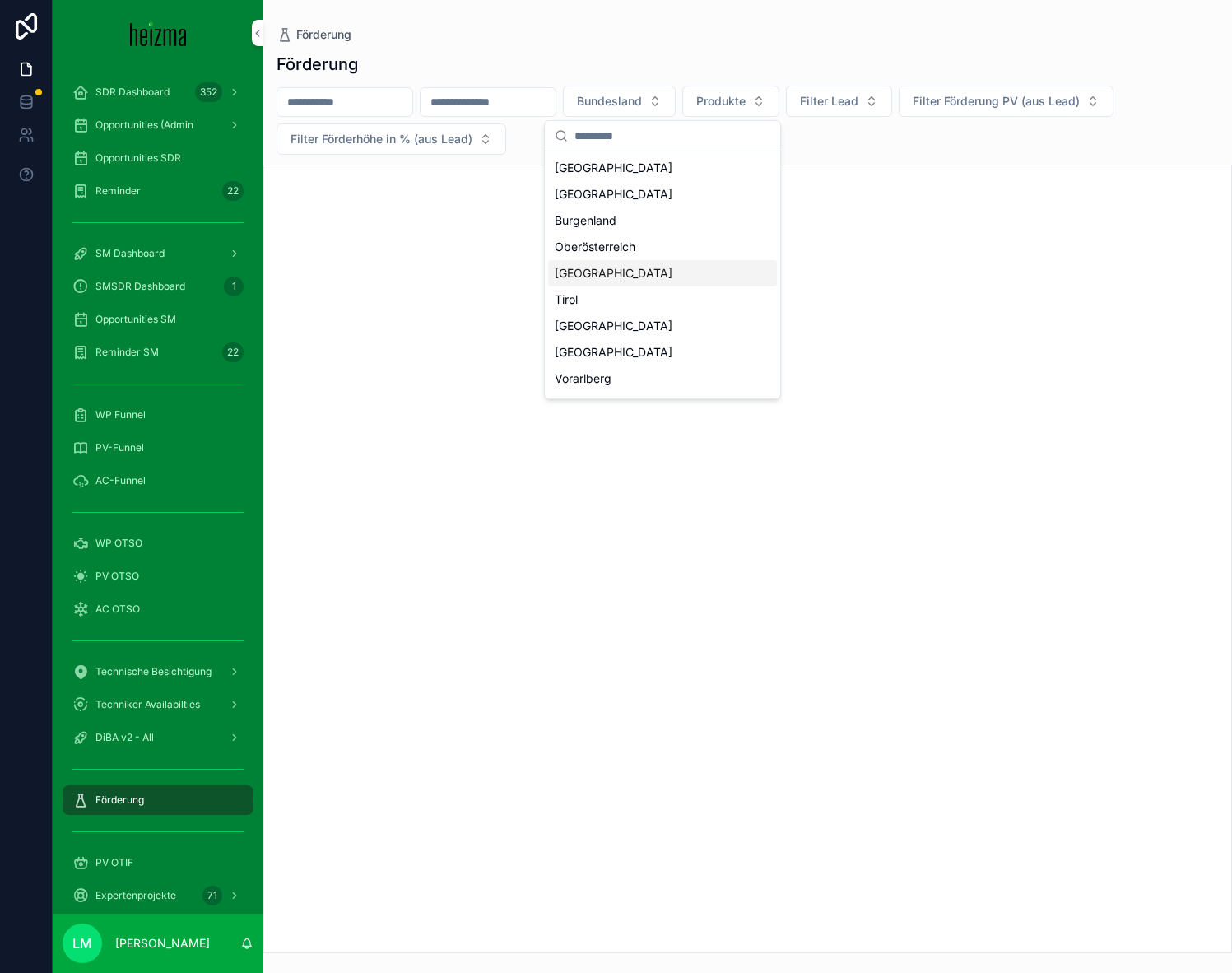
click at [601, 276] on div "[GEOGRAPHIC_DATA]" at bounding box center [662, 273] width 229 height 26
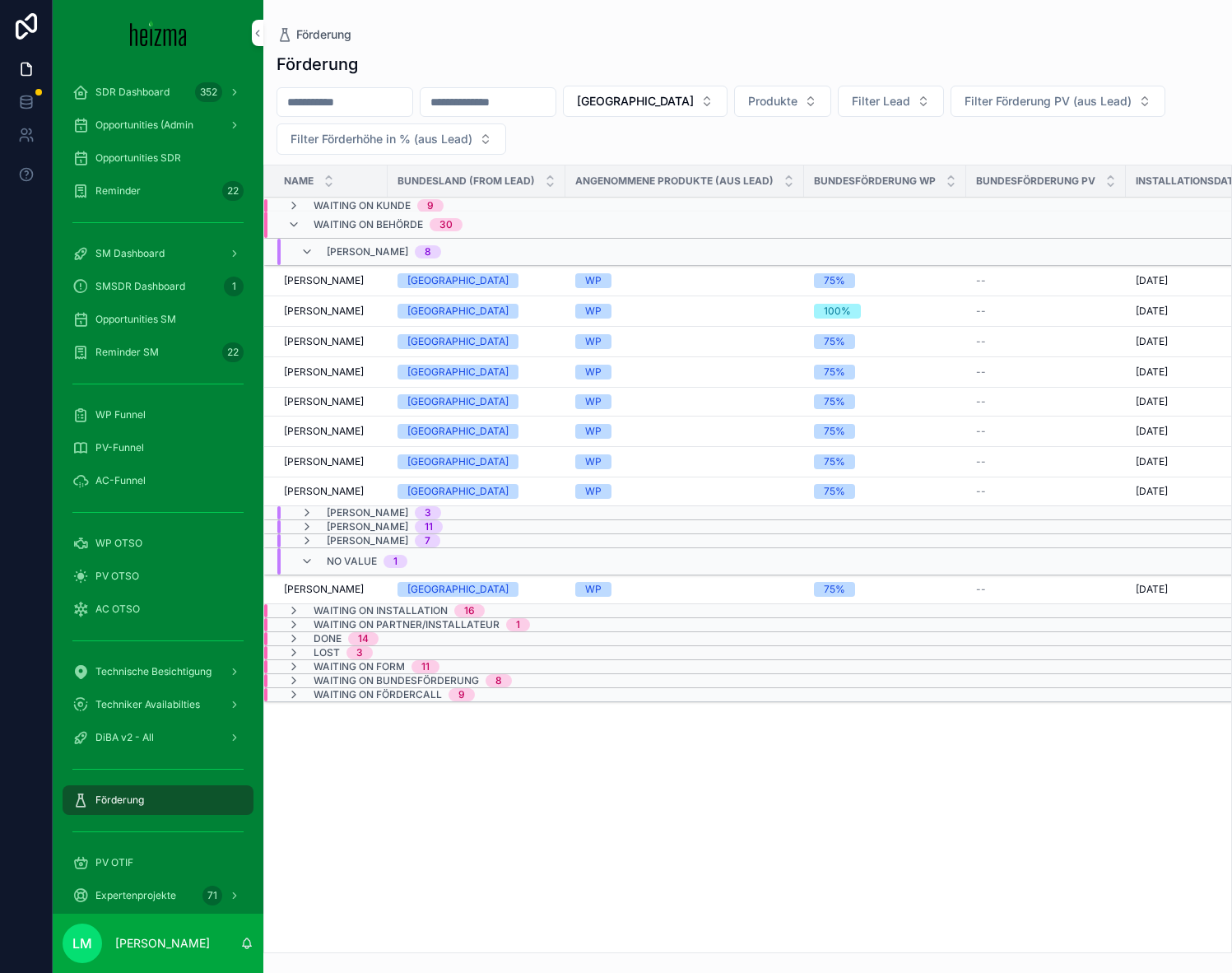
click at [371, 96] on input "scrollable content" at bounding box center [344, 102] width 135 height 23
type input "*"
click at [313, 289] on td "[PERSON_NAME] [PERSON_NAME]" at bounding box center [326, 282] width 124 height 31
click at [306, 284] on span "[PERSON_NAME]" at bounding box center [324, 281] width 80 height 13
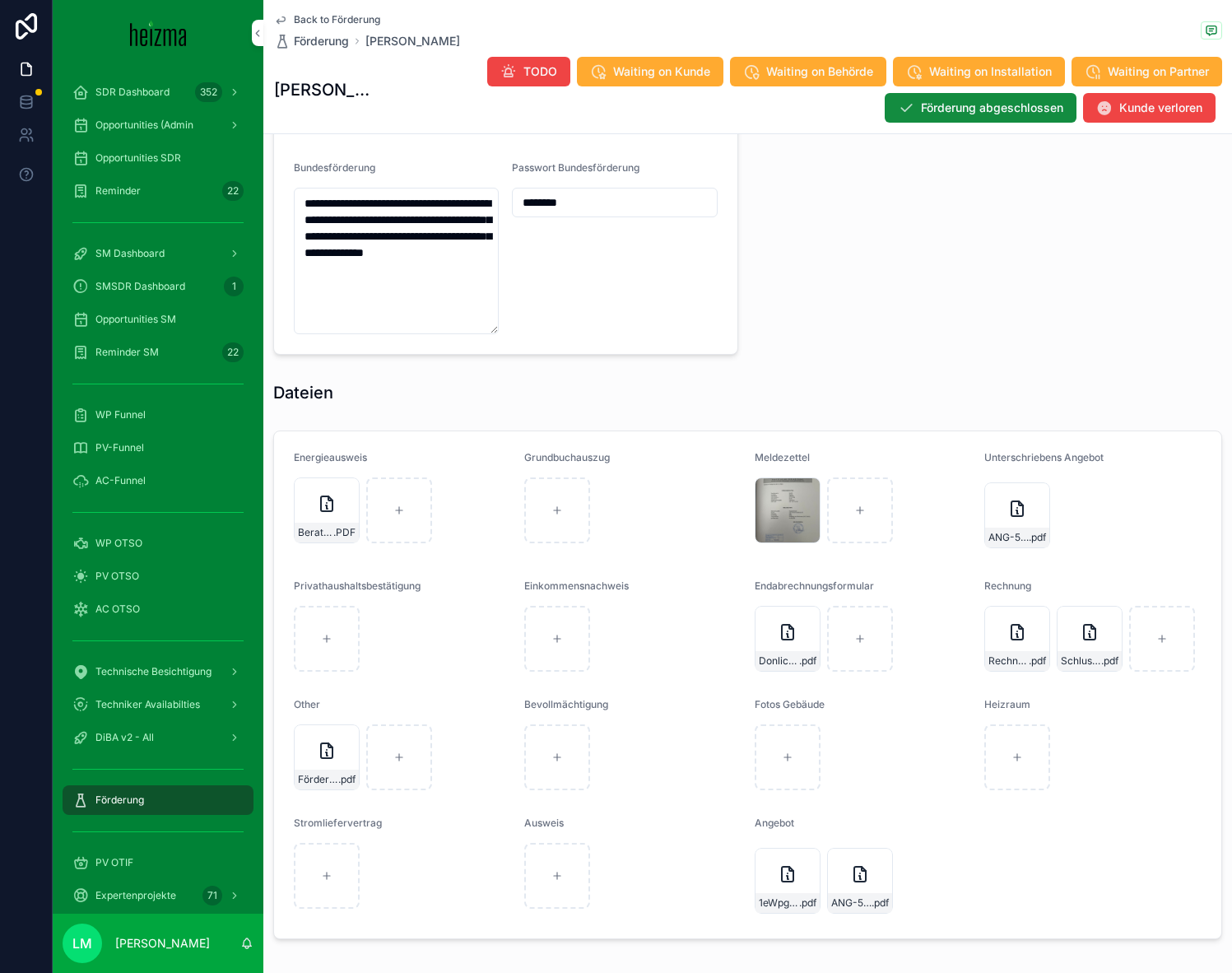
scroll to position [1715, 0]
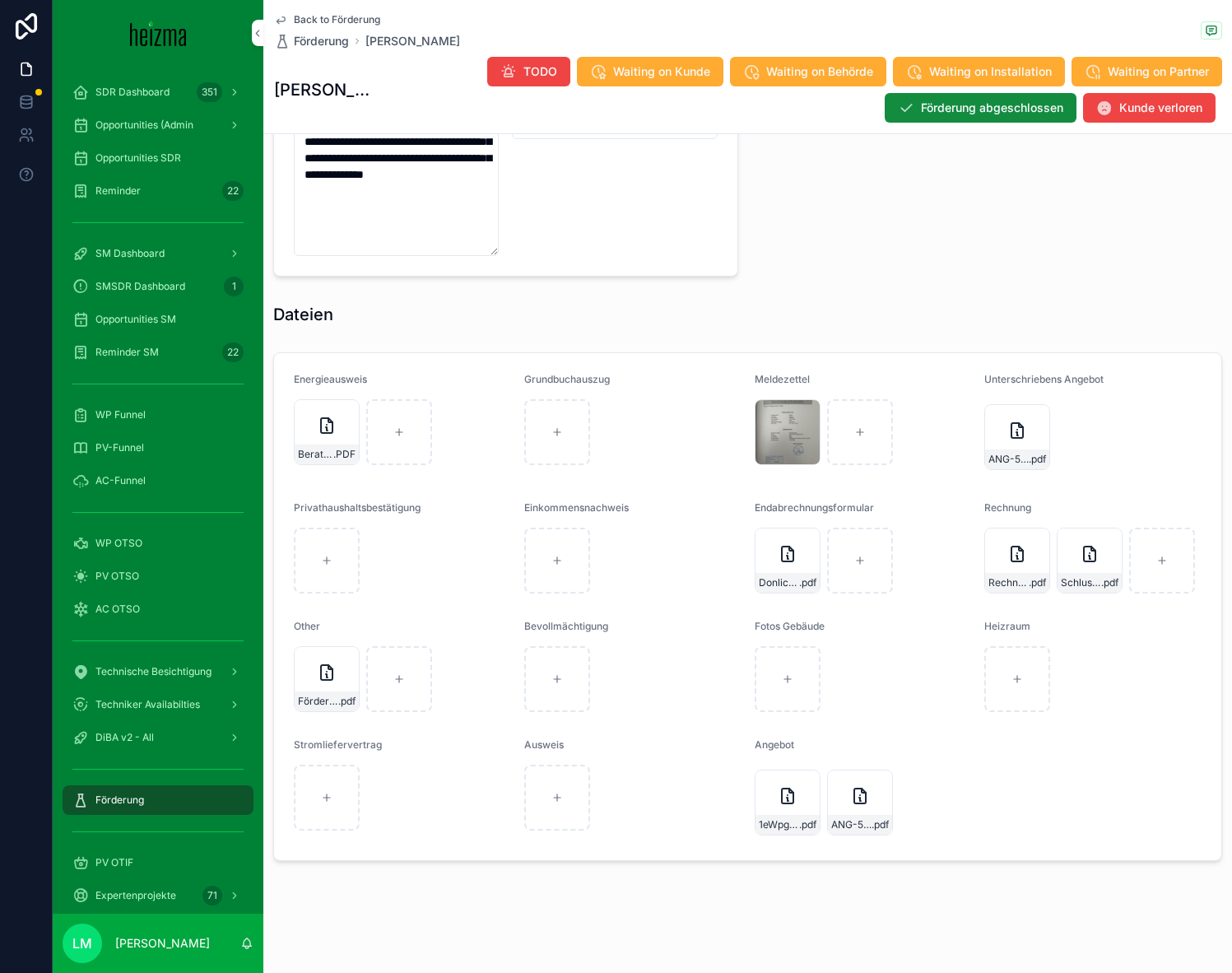
click at [297, 5] on div "Back to Förderung Förderung [PERSON_NAME] [PERSON_NAME] TODO Waiting on Kunde W…" at bounding box center [749, 66] width 949 height 134
click at [301, 26] on div "Back to Förderung Förderung [PERSON_NAME]" at bounding box center [367, 31] width 186 height 36
click at [295, 20] on span "Back to Förderung" at bounding box center [336, 19] width 86 height 13
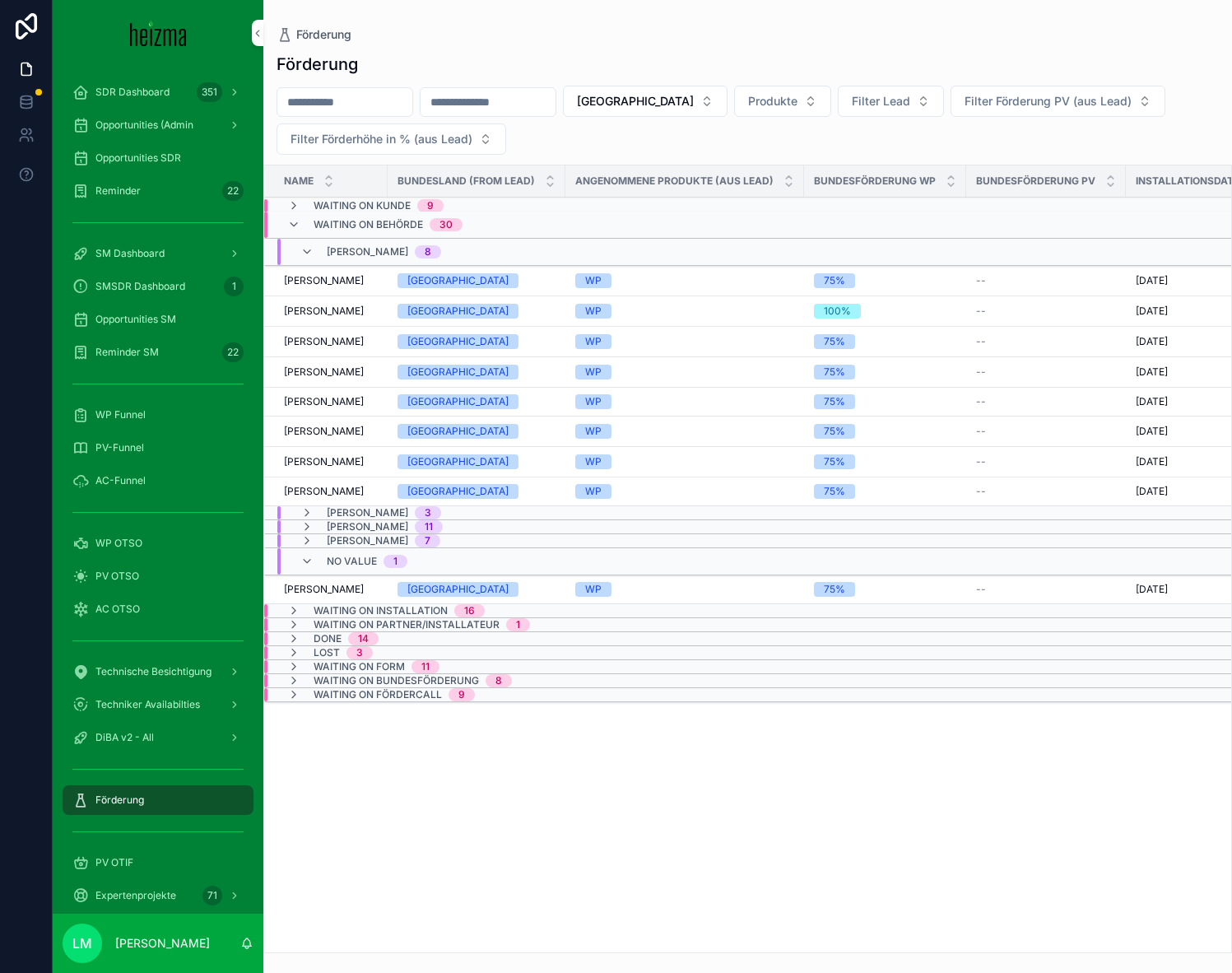
click at [665, 92] on button "[GEOGRAPHIC_DATA]" at bounding box center [645, 101] width 164 height 31
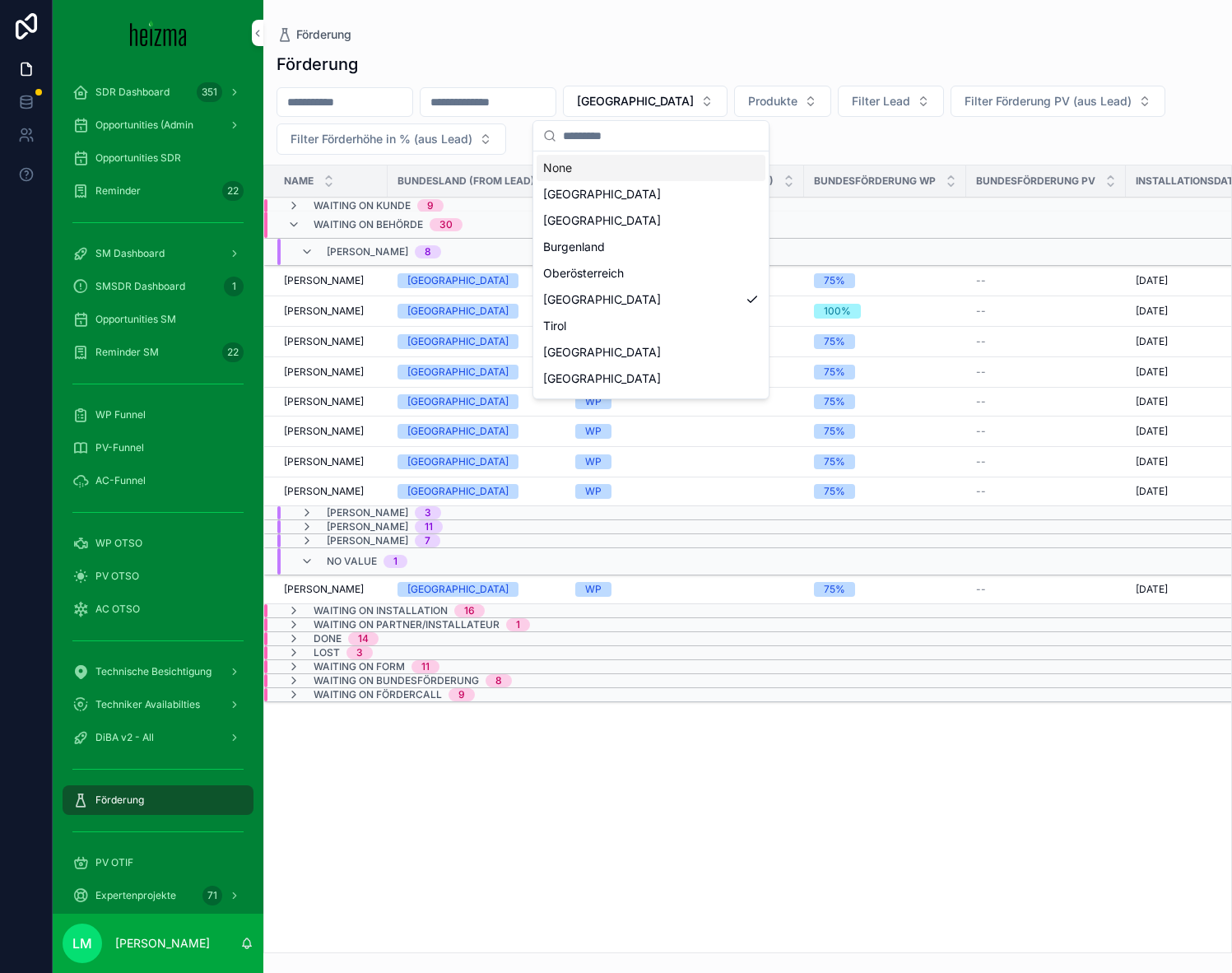
click at [611, 174] on div "None" at bounding box center [651, 167] width 229 height 26
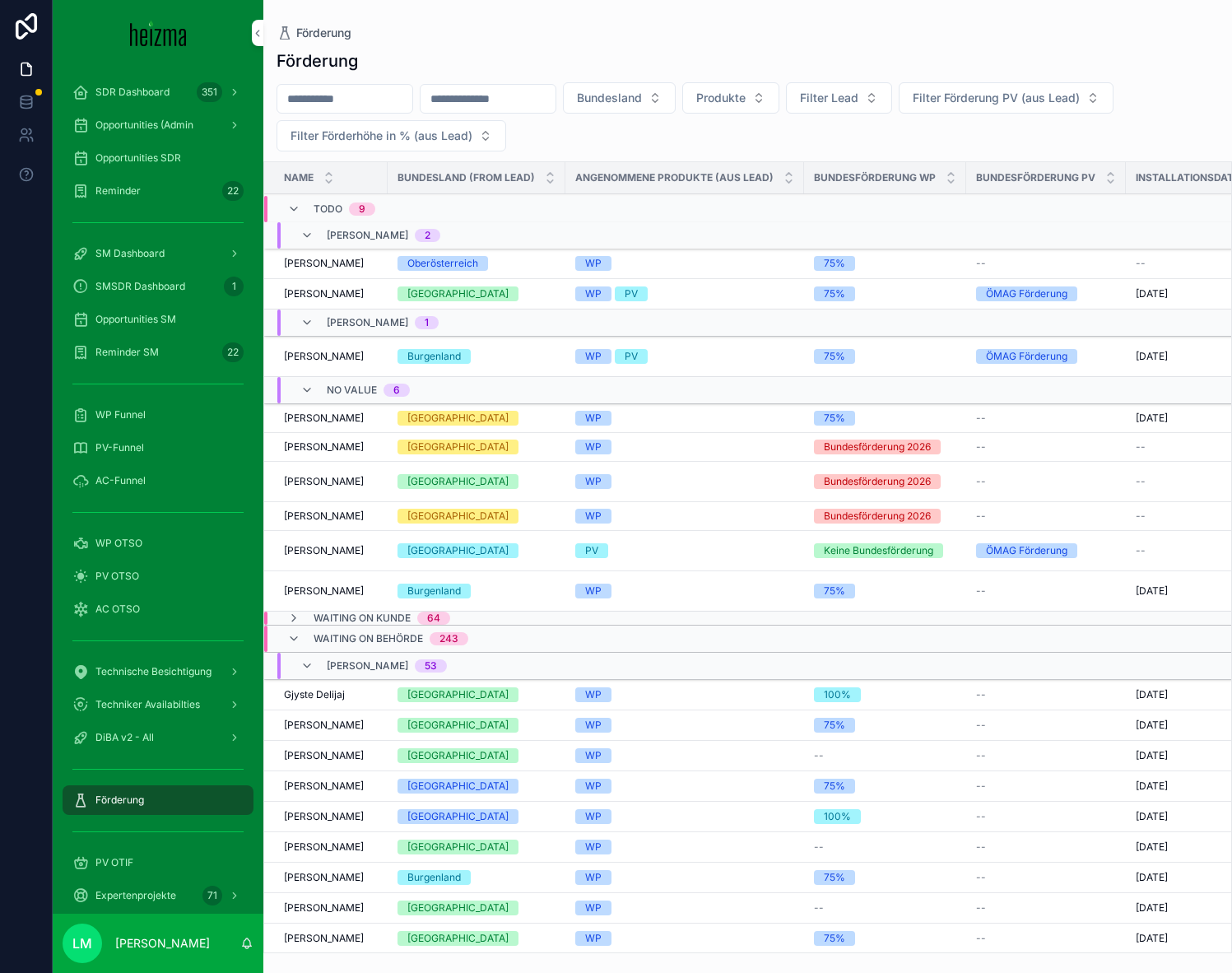
click at [287, 213] on icon "scrollable content" at bounding box center [293, 209] width 13 height 13
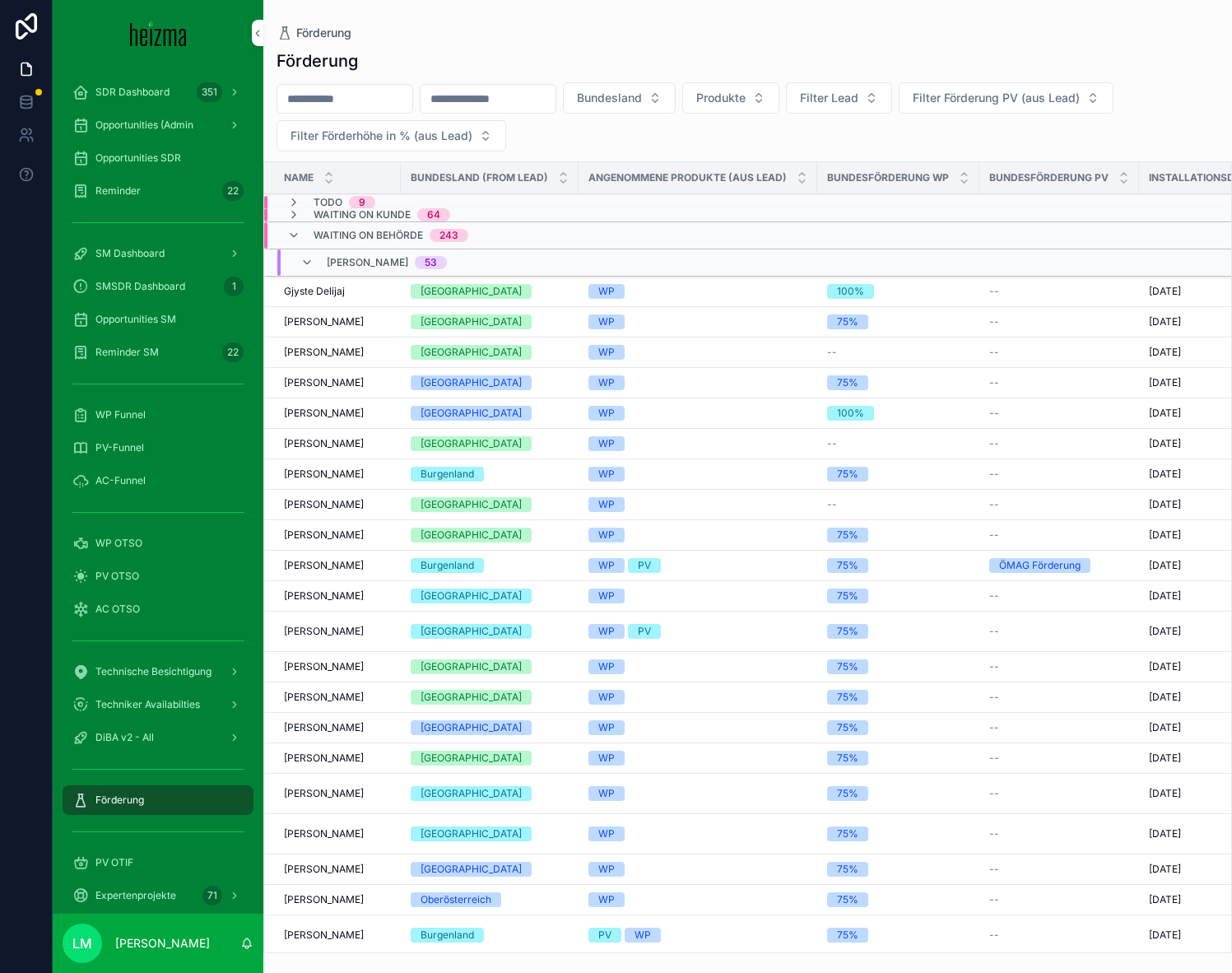
click at [291, 226] on div "Waiting on Behörde 243" at bounding box center [377, 235] width 181 height 26
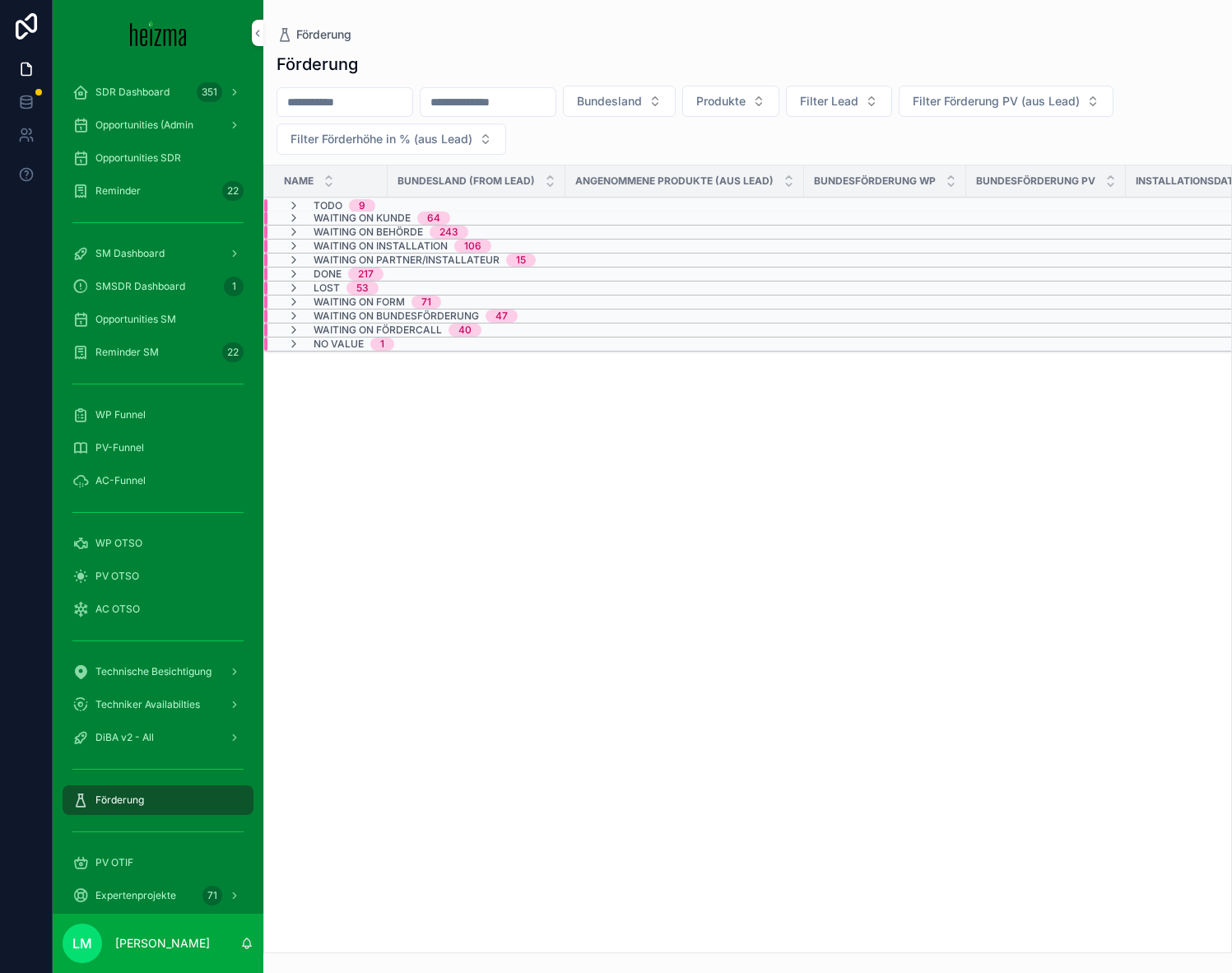
click at [438, 314] on span "Waiting on Bundesförderung" at bounding box center [396, 316] width 165 height 13
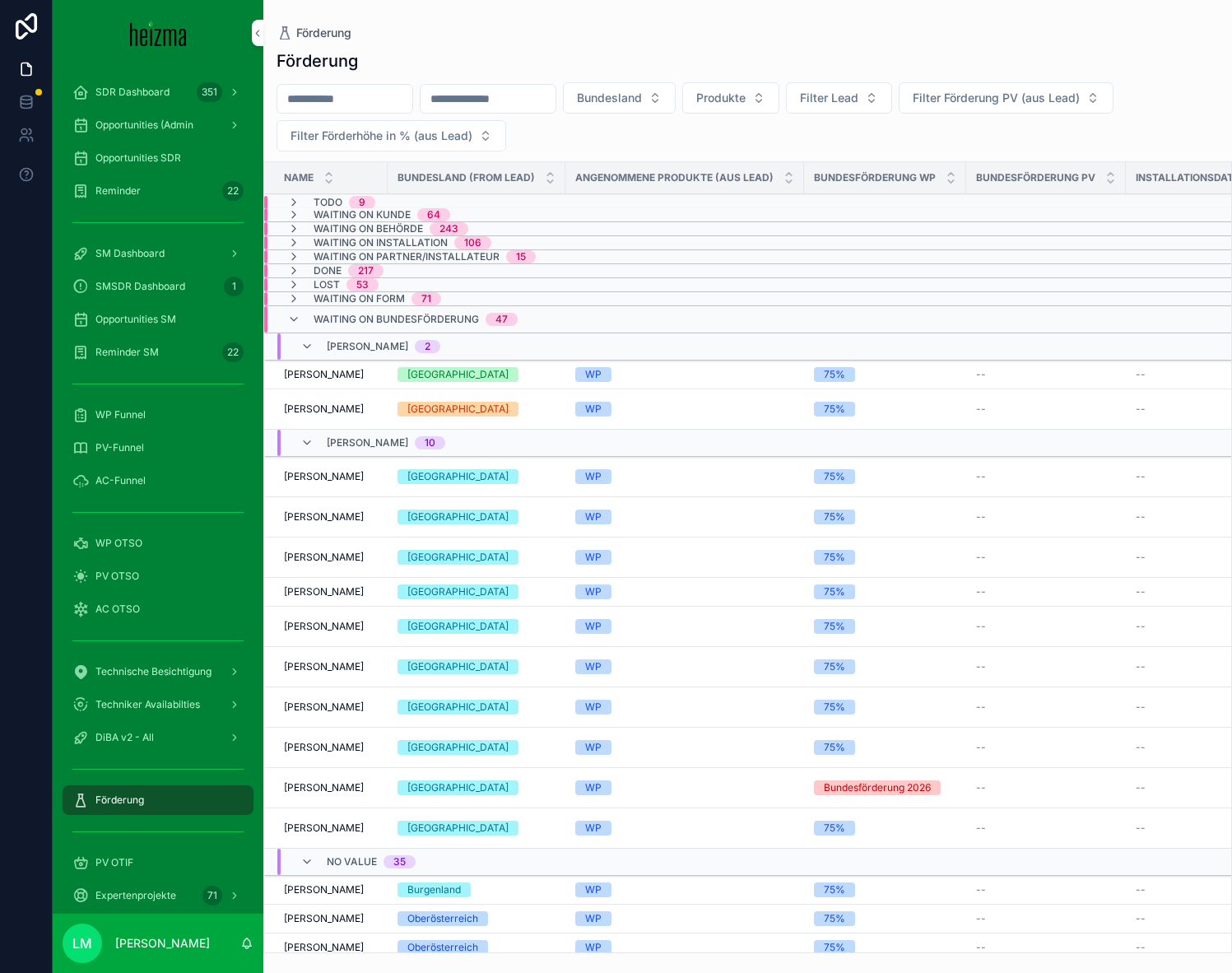
click at [438, 314] on span "Waiting on Bundesförderung" at bounding box center [396, 319] width 165 height 13
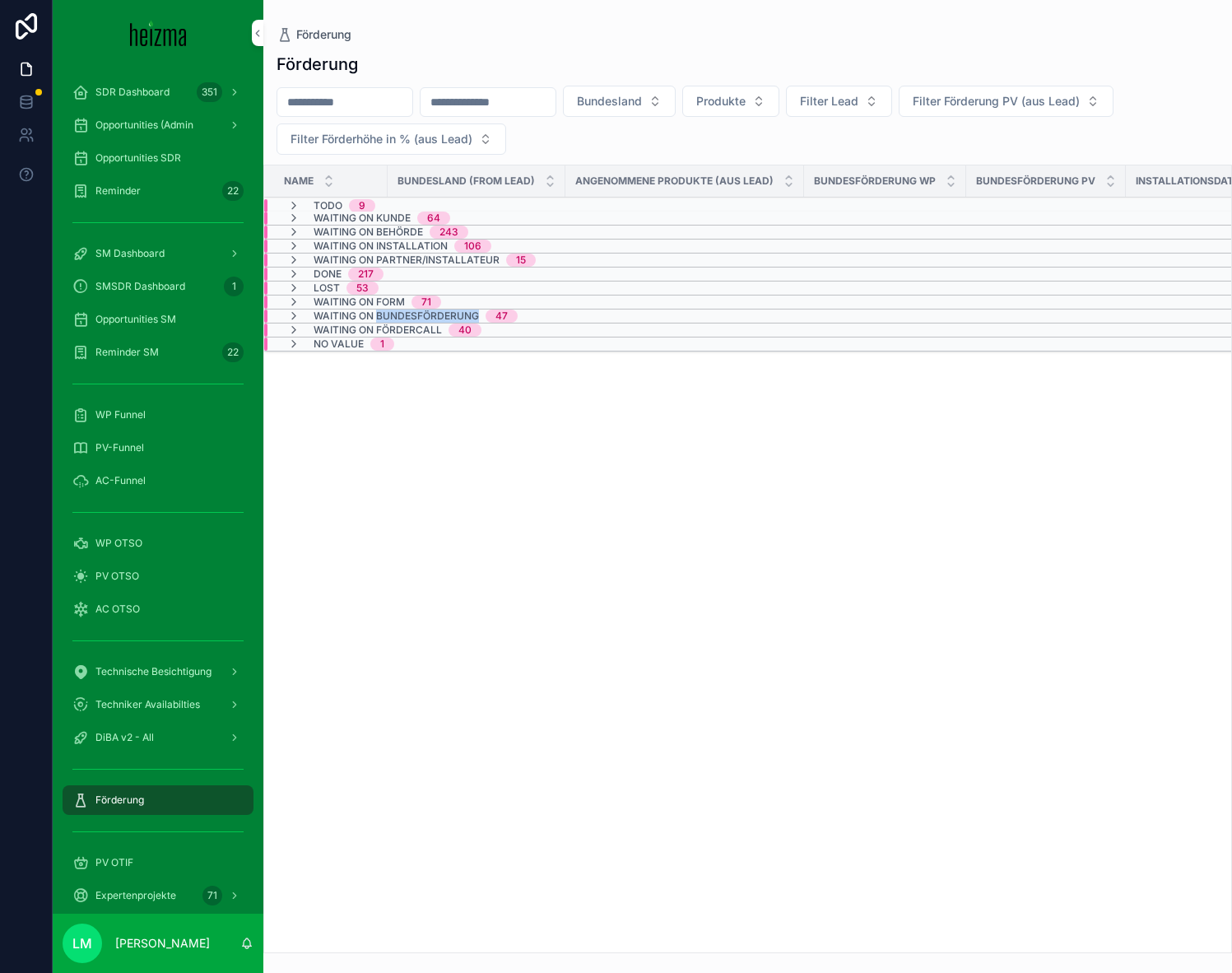
click at [438, 314] on span "Waiting on Bundesförderung" at bounding box center [396, 316] width 165 height 13
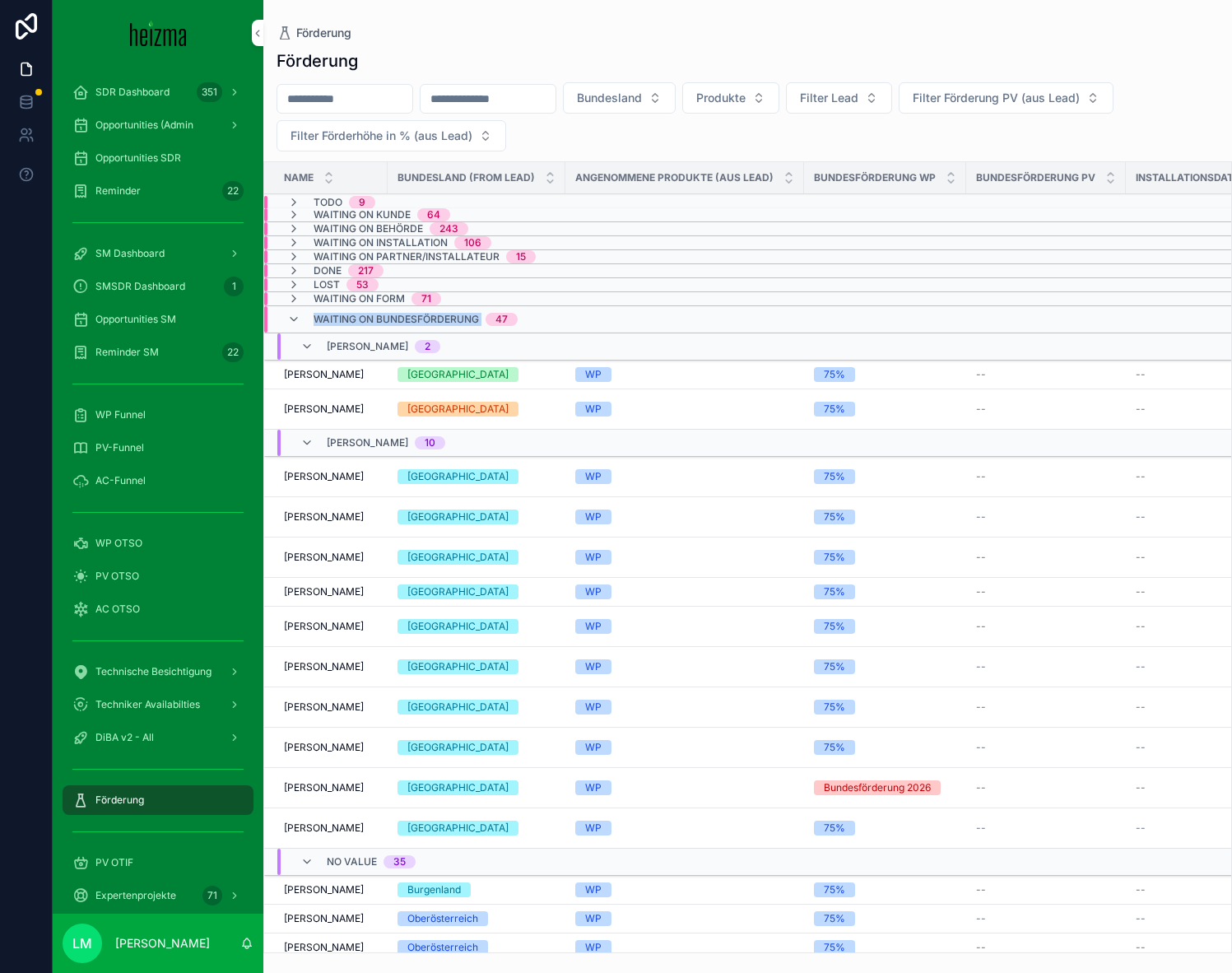
click at [438, 314] on span "Waiting on Bundesförderung" at bounding box center [396, 319] width 165 height 13
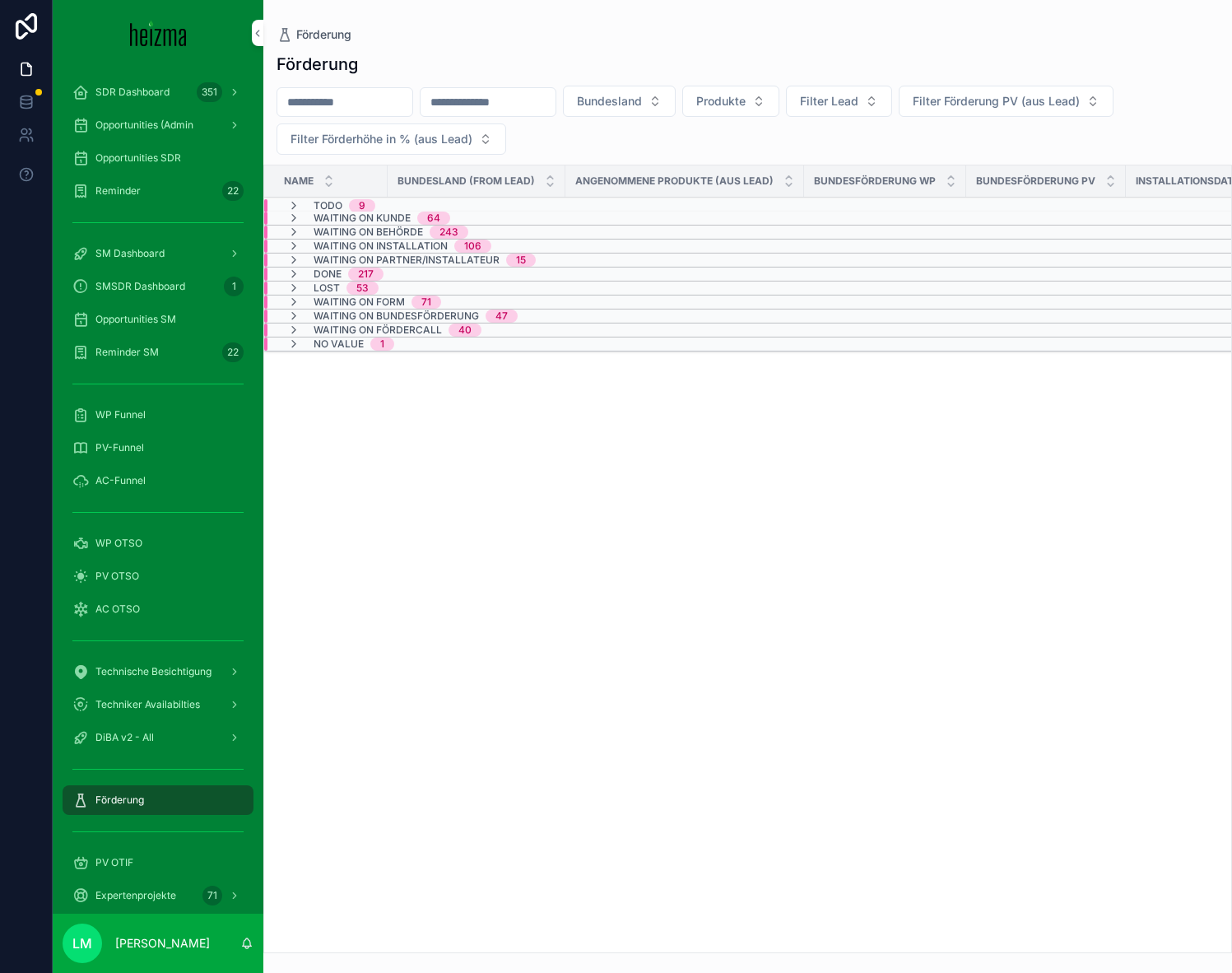
click at [438, 314] on span "Waiting on Bundesförderung" at bounding box center [396, 316] width 165 height 13
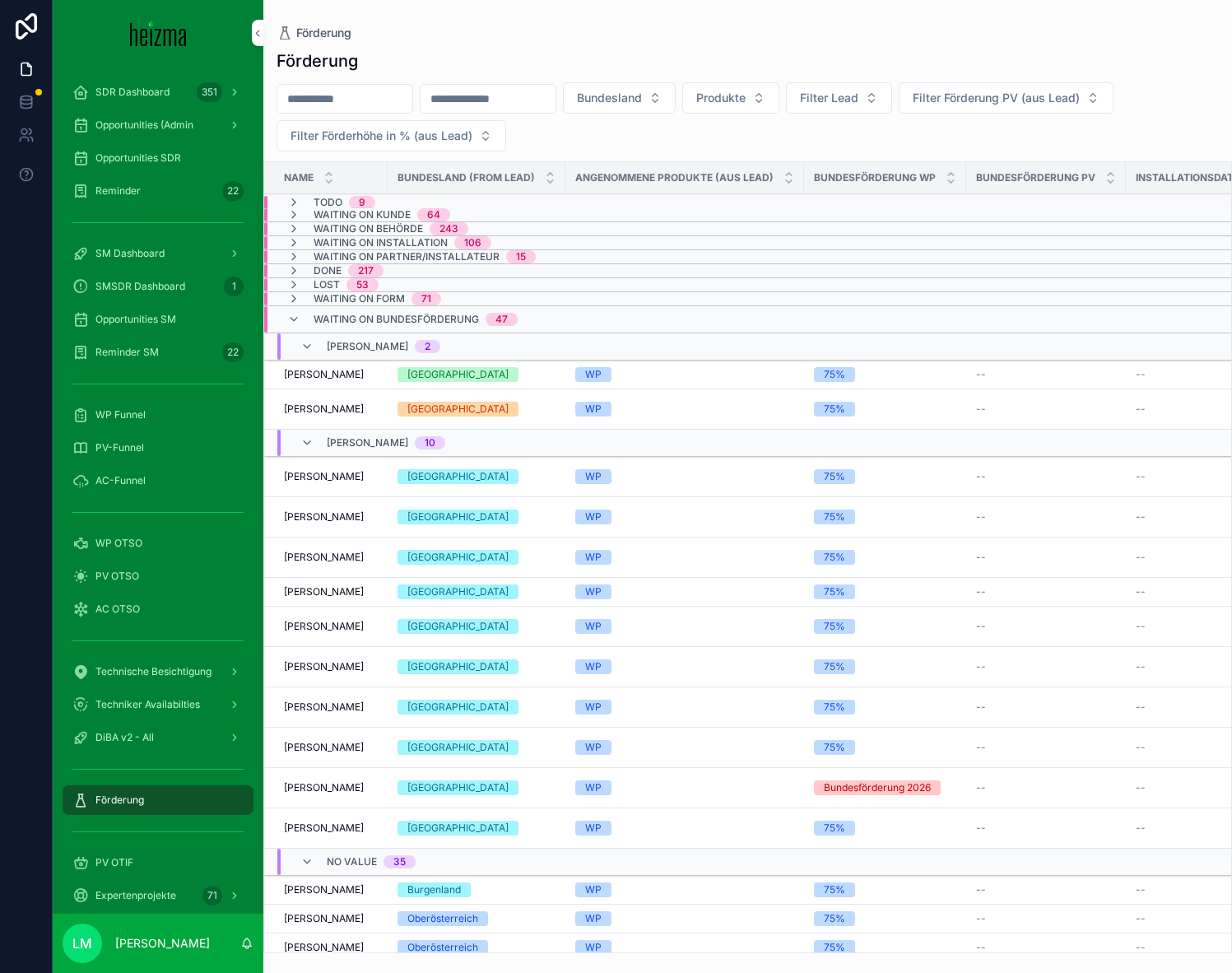
click at [438, 314] on span "Waiting on Bundesförderung" at bounding box center [396, 319] width 165 height 13
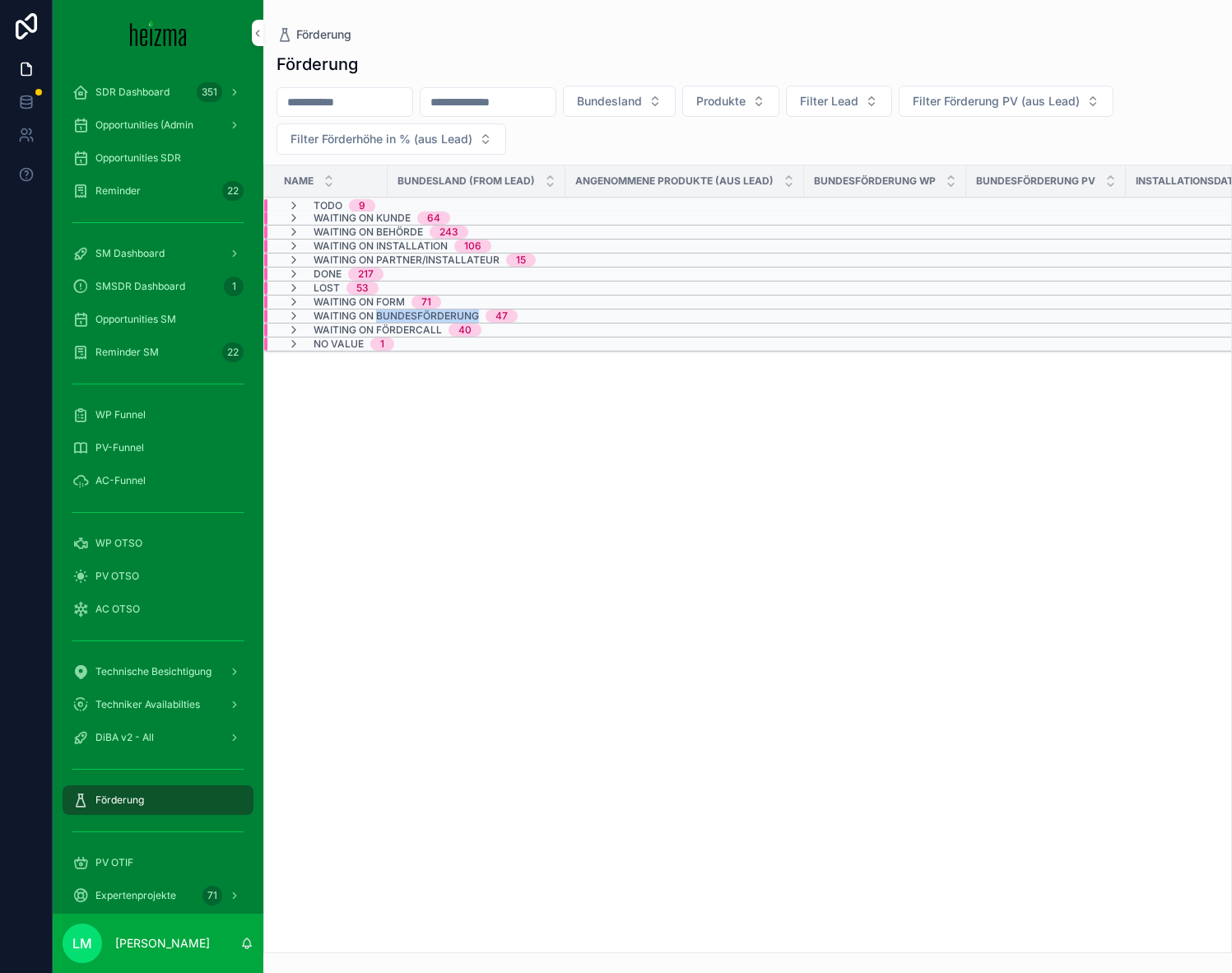
click at [438, 314] on span "Waiting on Bundesförderung" at bounding box center [396, 316] width 165 height 13
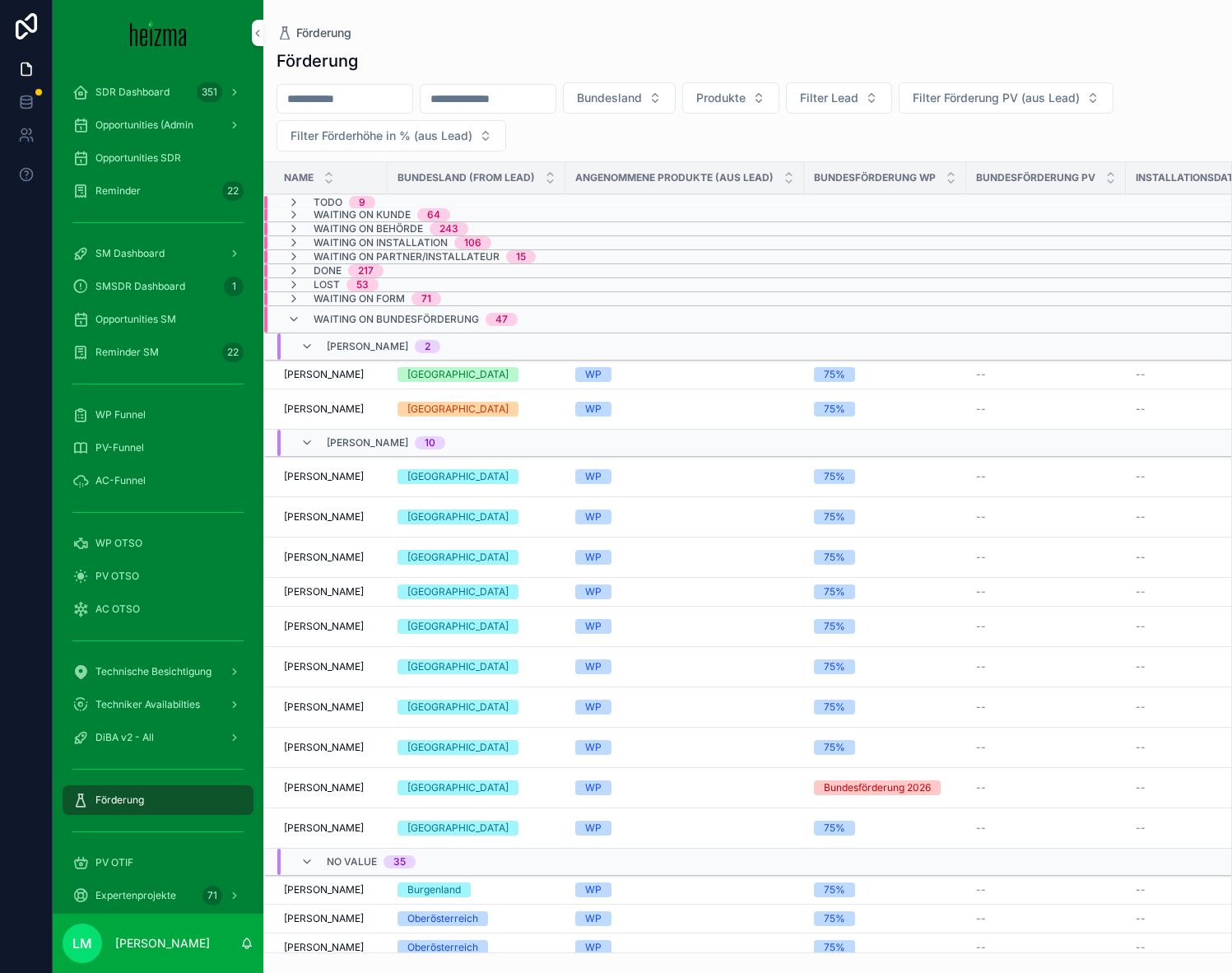
click at [438, 314] on span "Waiting on Bundesförderung" at bounding box center [396, 319] width 165 height 13
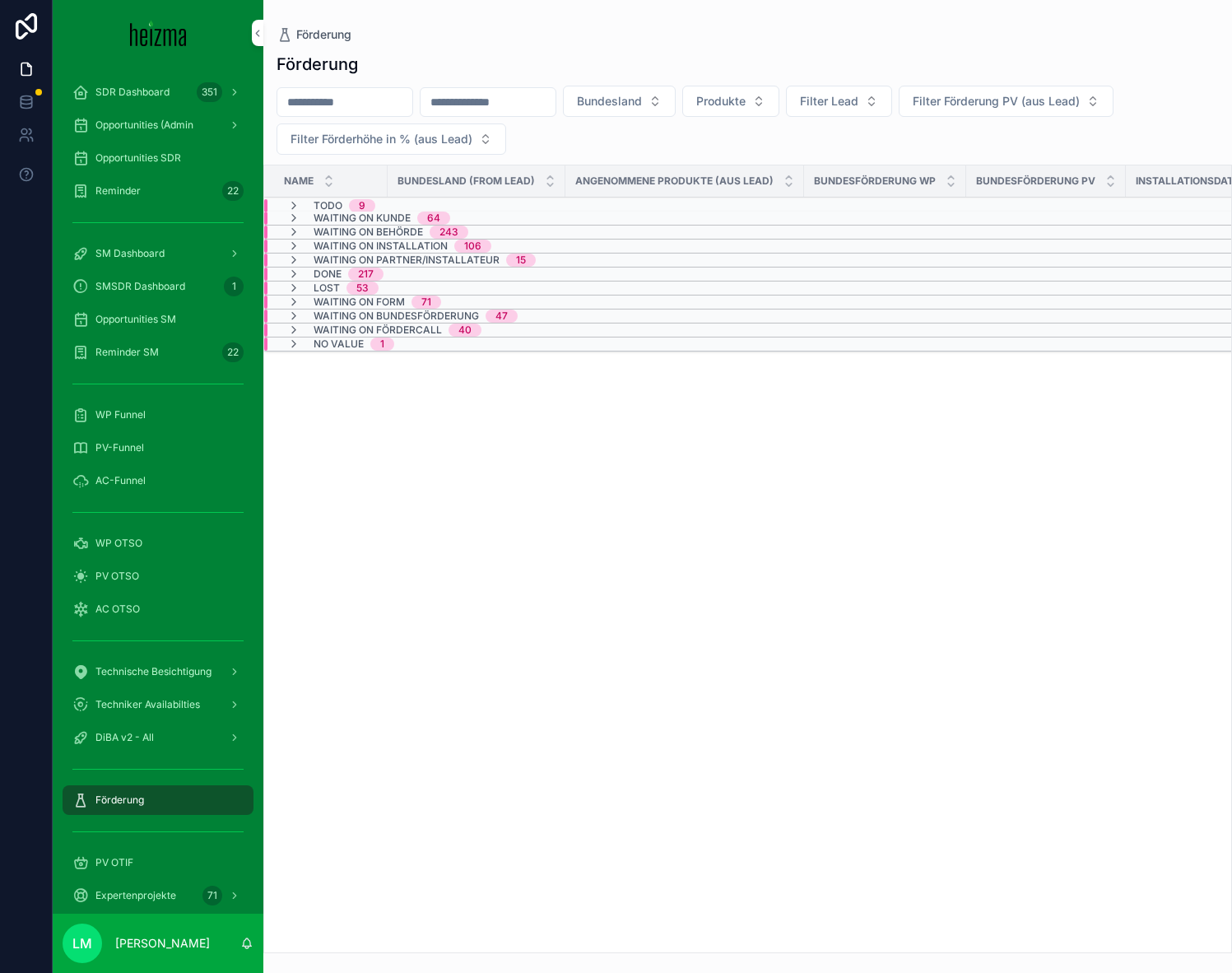
click at [438, 314] on span "Waiting on Bundesförderung" at bounding box center [396, 316] width 165 height 13
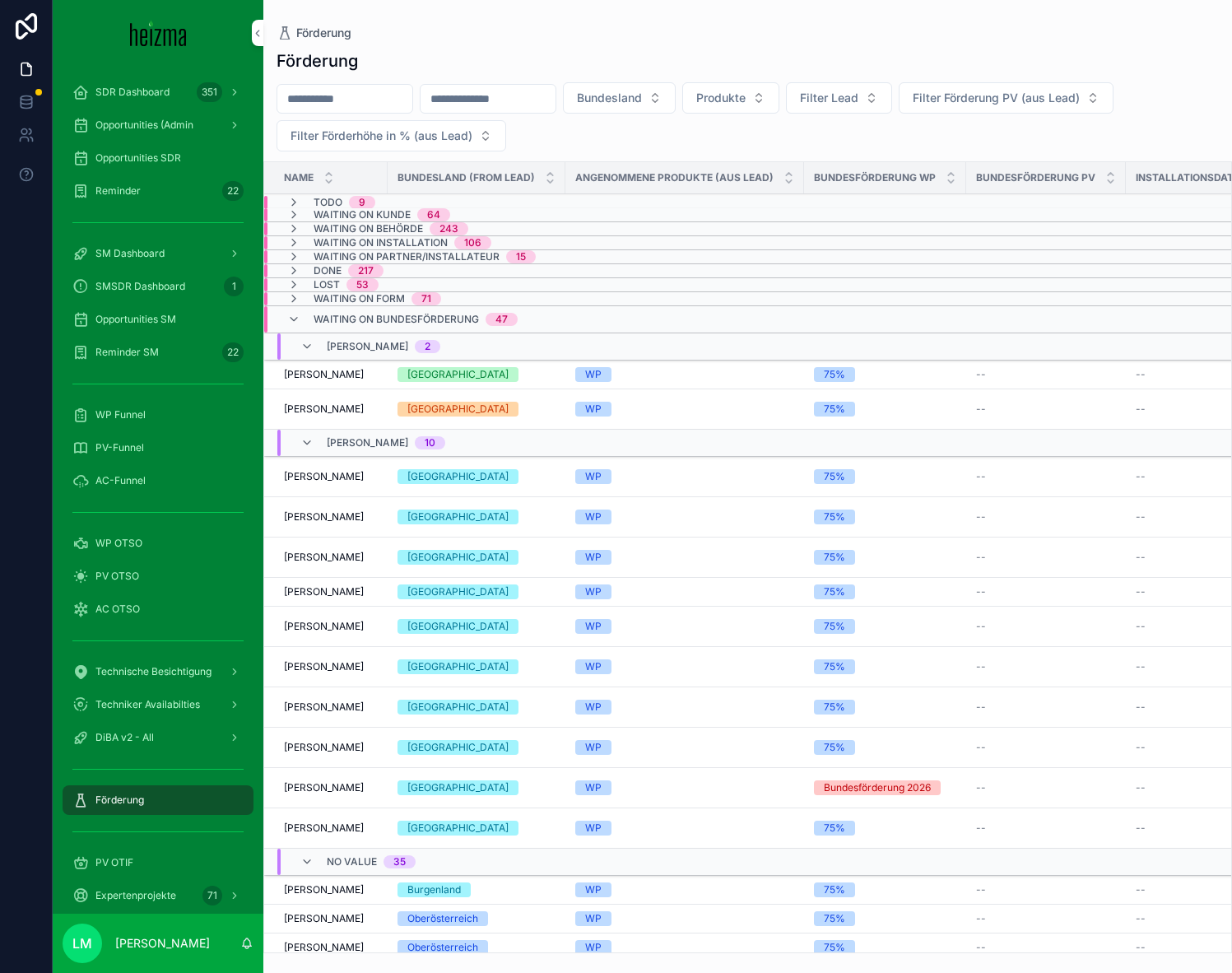
click at [308, 320] on div "Waiting on Bundesförderung 47" at bounding box center [402, 319] width 231 height 26
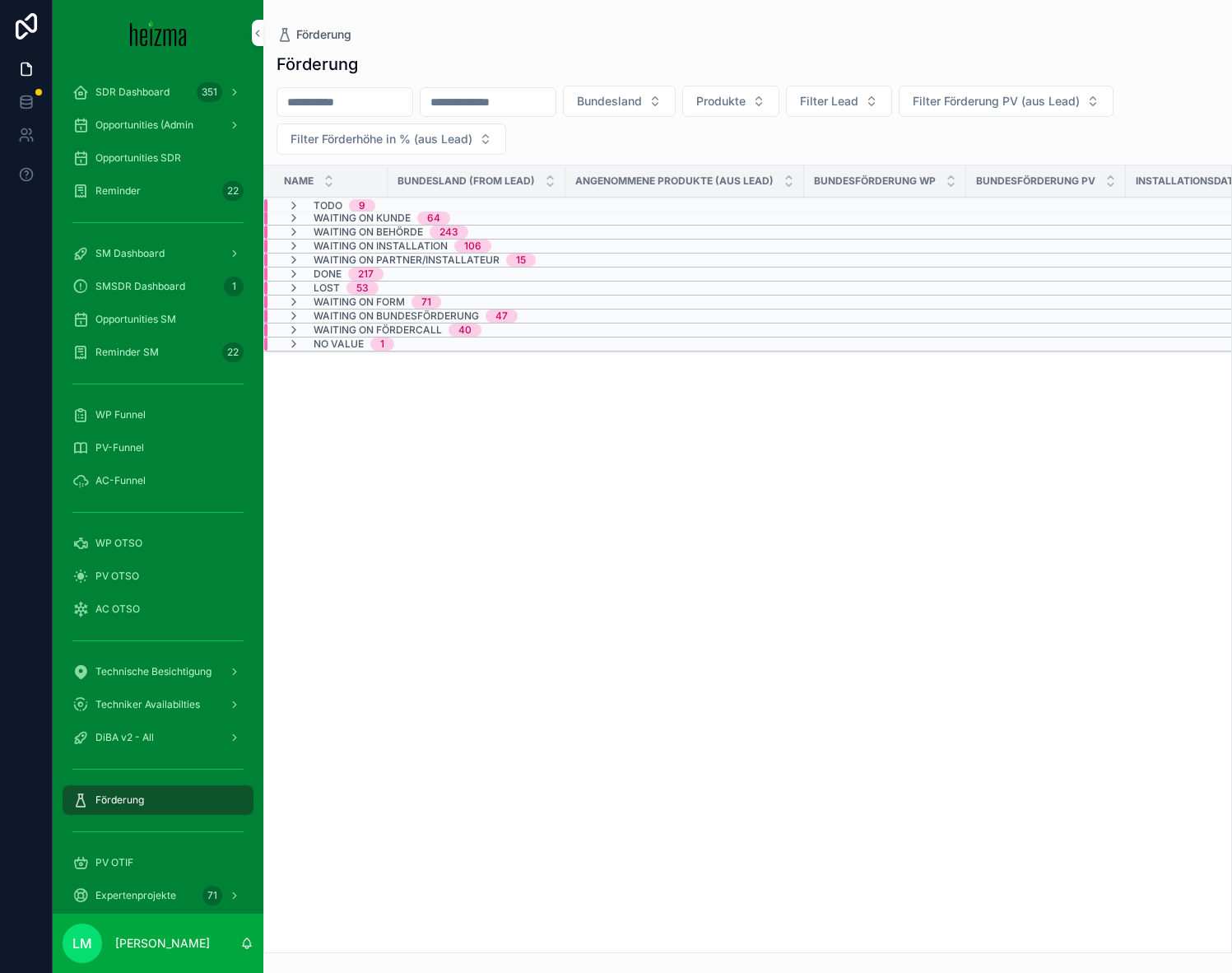
click at [308, 320] on div "Waiting on Bundesförderung 47" at bounding box center [402, 316] width 231 height 13
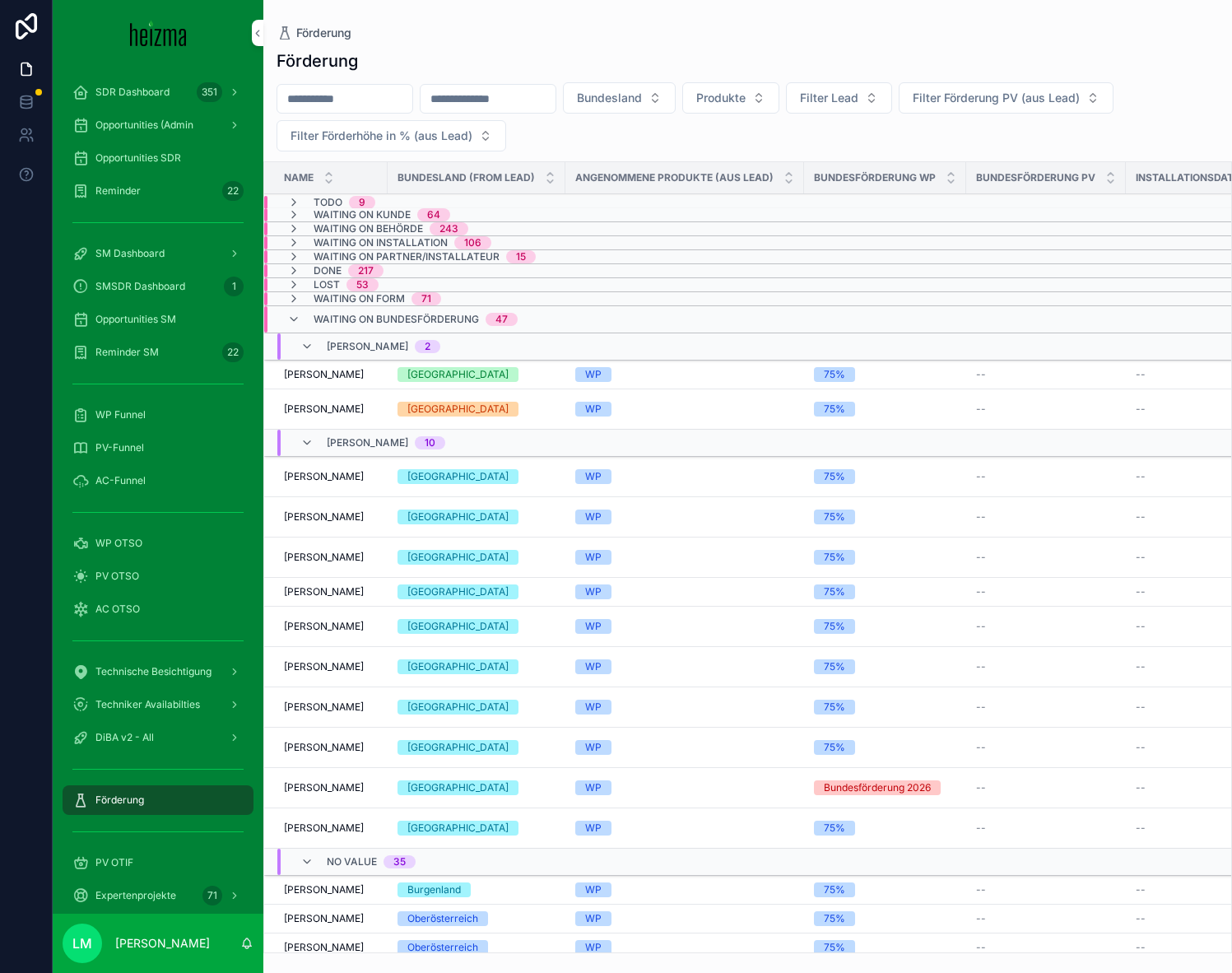
click at [317, 629] on span "[PERSON_NAME]" at bounding box center [324, 626] width 80 height 13
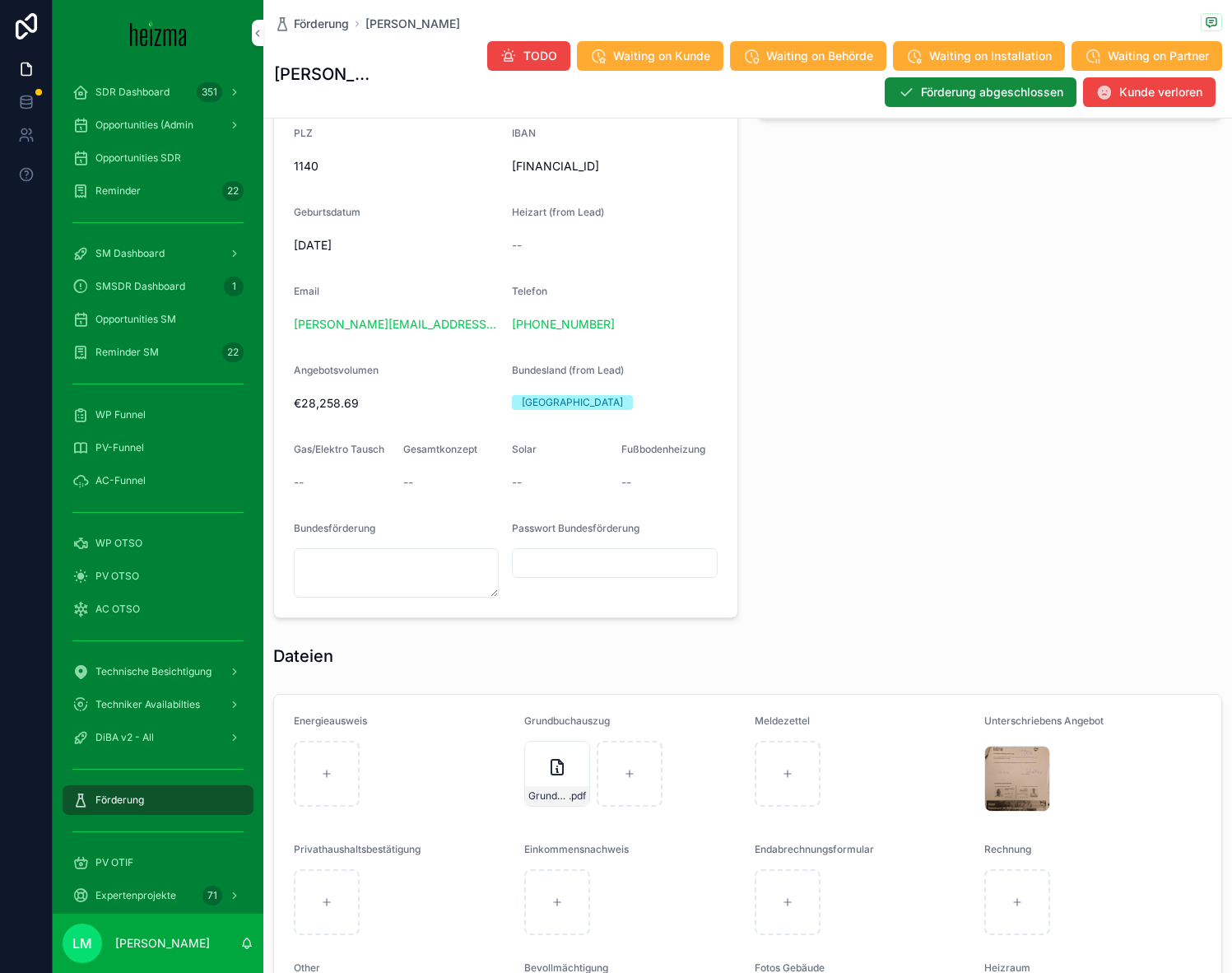
scroll to position [1069, 0]
click at [323, 22] on span "Förderung" at bounding box center [321, 24] width 55 height 16
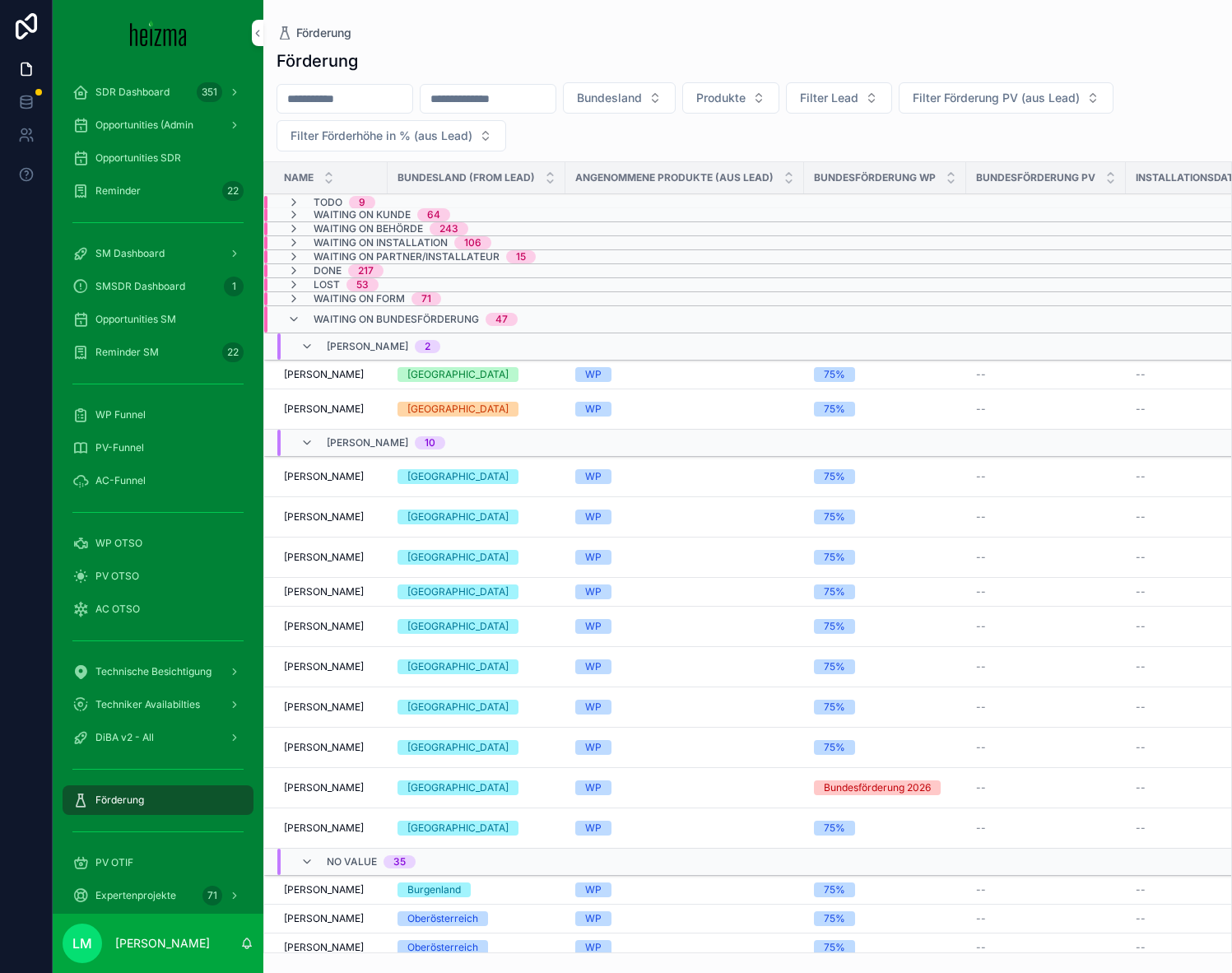
click at [357, 320] on span "Waiting on Bundesförderung" at bounding box center [396, 319] width 165 height 13
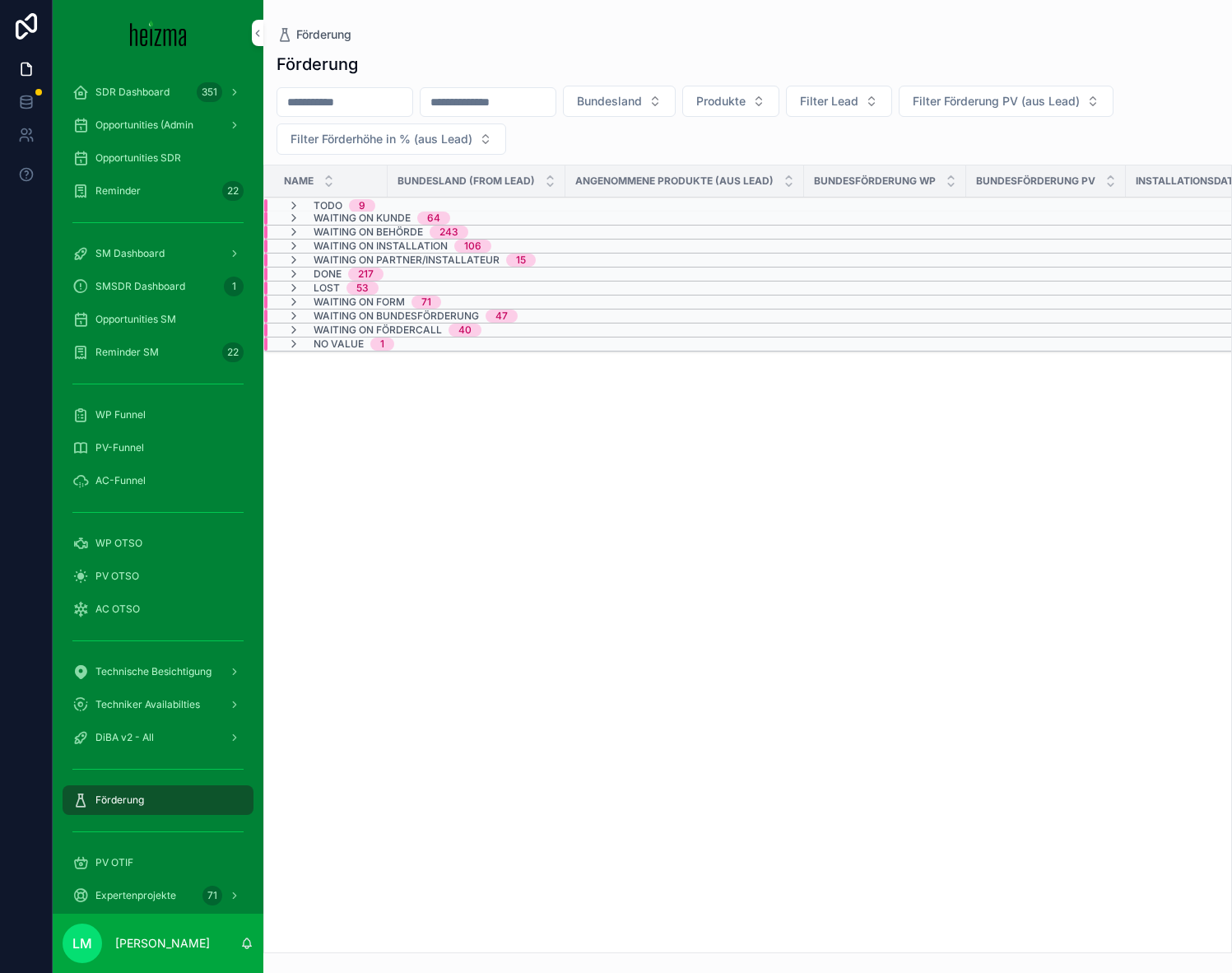
click at [357, 320] on span "Waiting on Bundesförderung" at bounding box center [396, 316] width 165 height 13
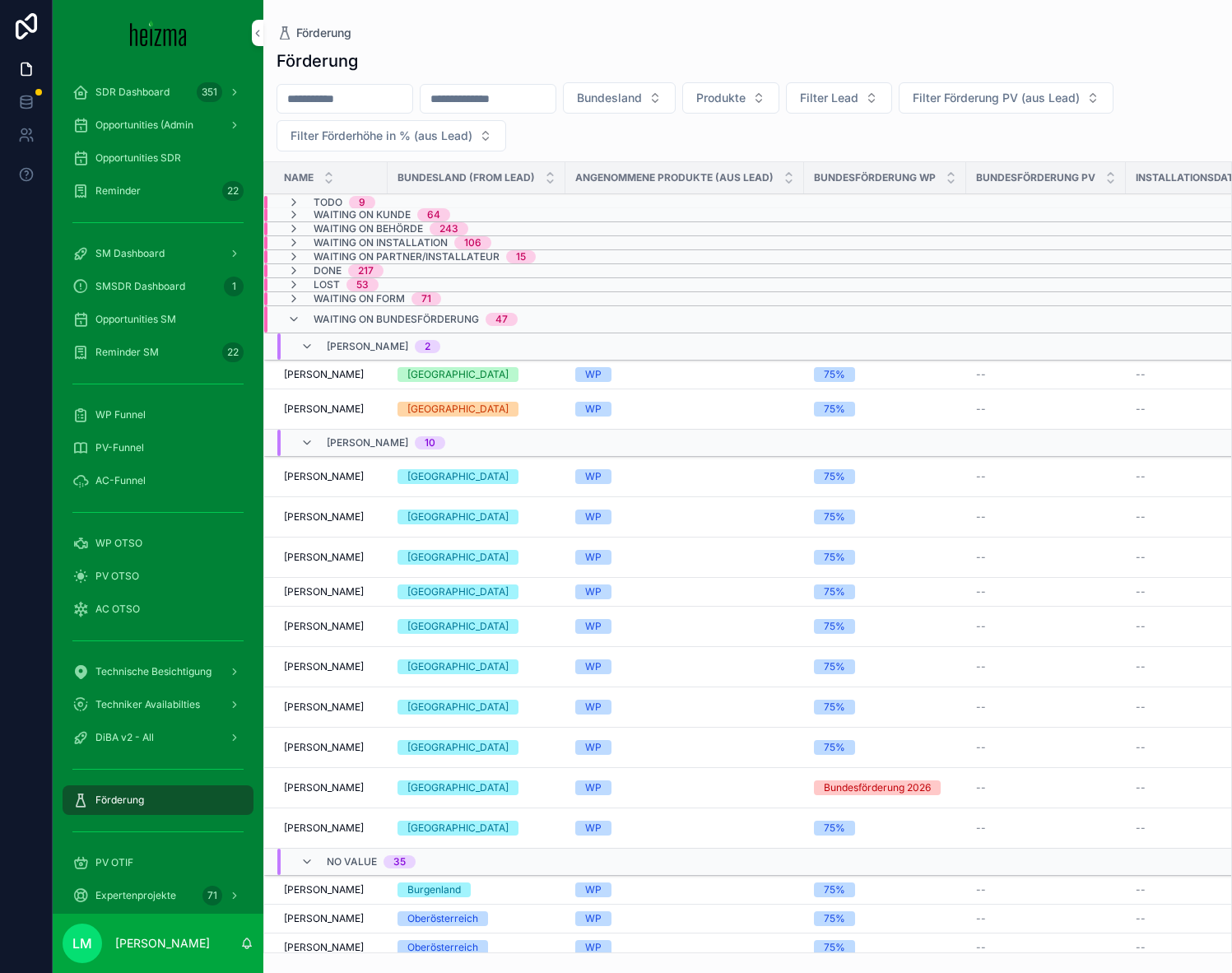
click at [357, 320] on span "Waiting on Bundesförderung" at bounding box center [396, 319] width 165 height 13
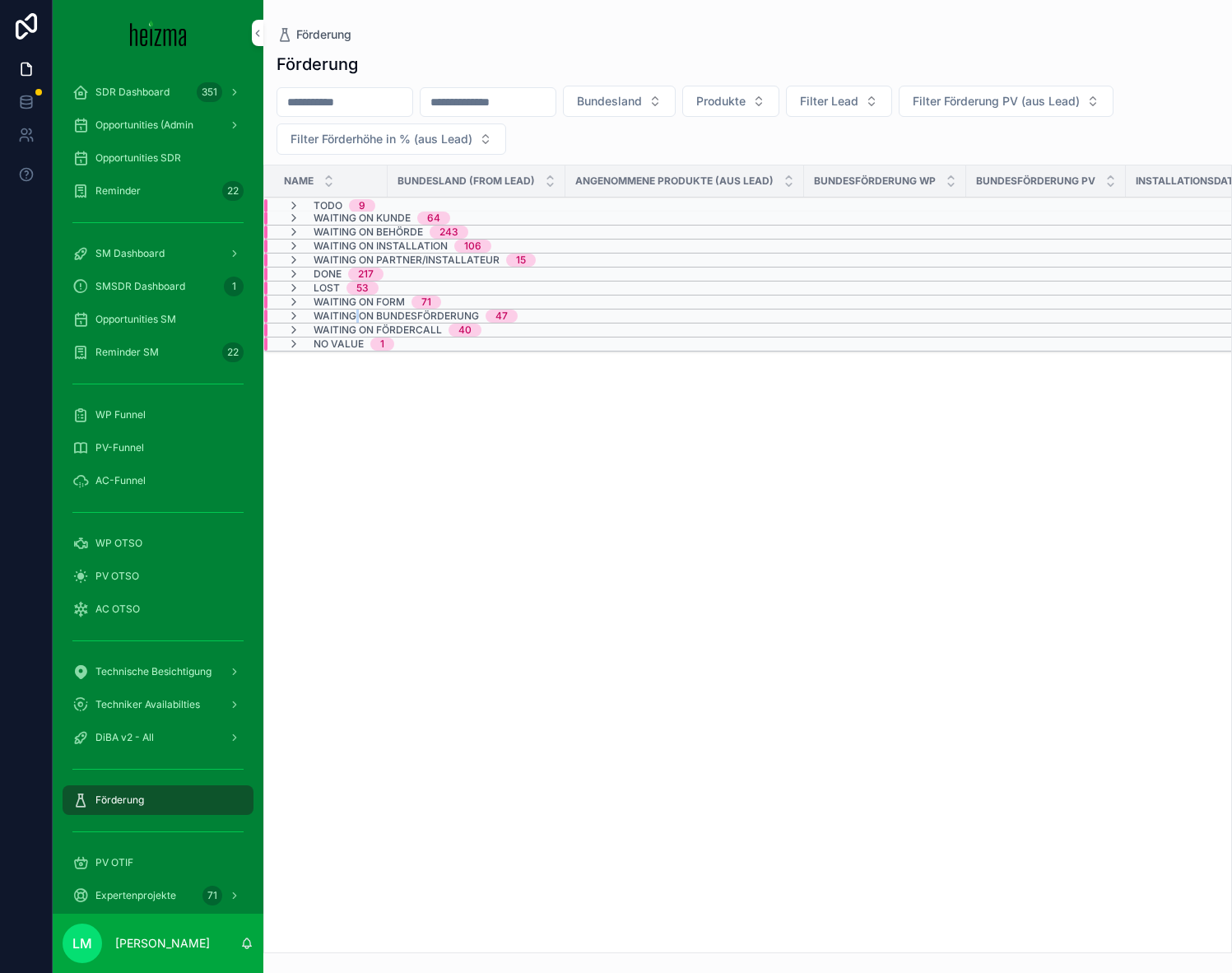
click at [355, 320] on span "Waiting on Bundesförderung" at bounding box center [396, 316] width 165 height 13
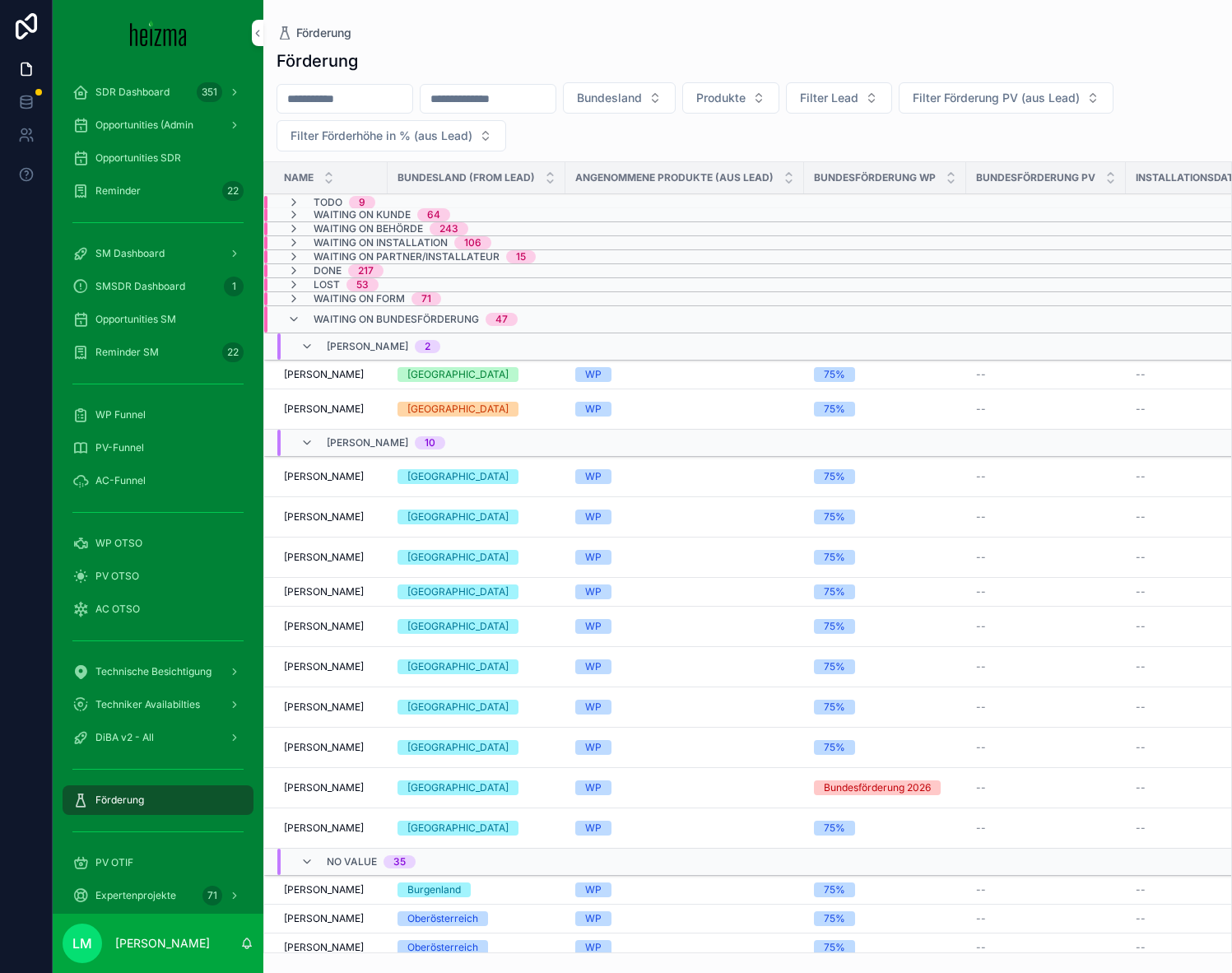
click at [355, 320] on span "Waiting on Bundesförderung" at bounding box center [396, 319] width 165 height 13
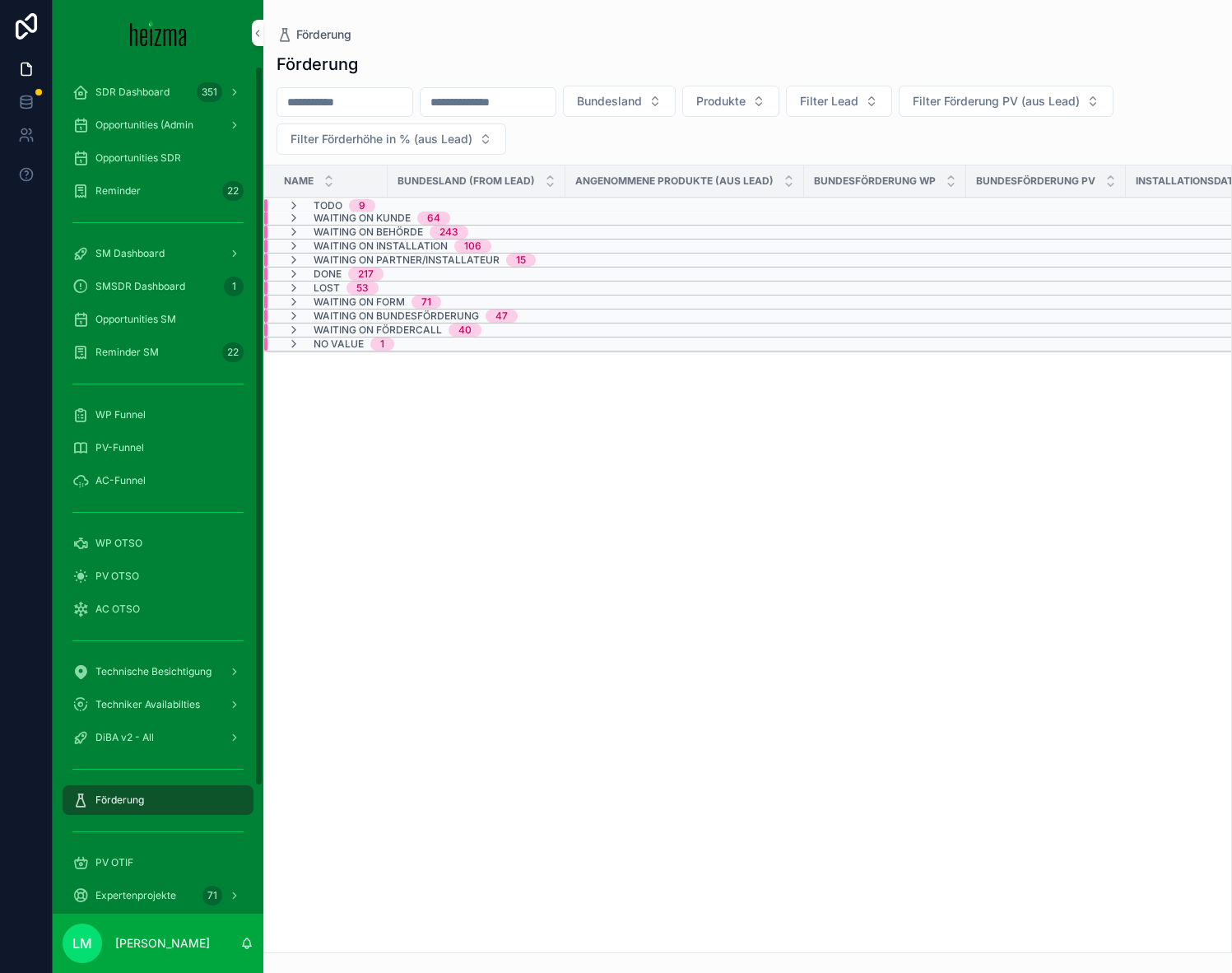
click at [5, 448] on div at bounding box center [26, 486] width 53 height 973
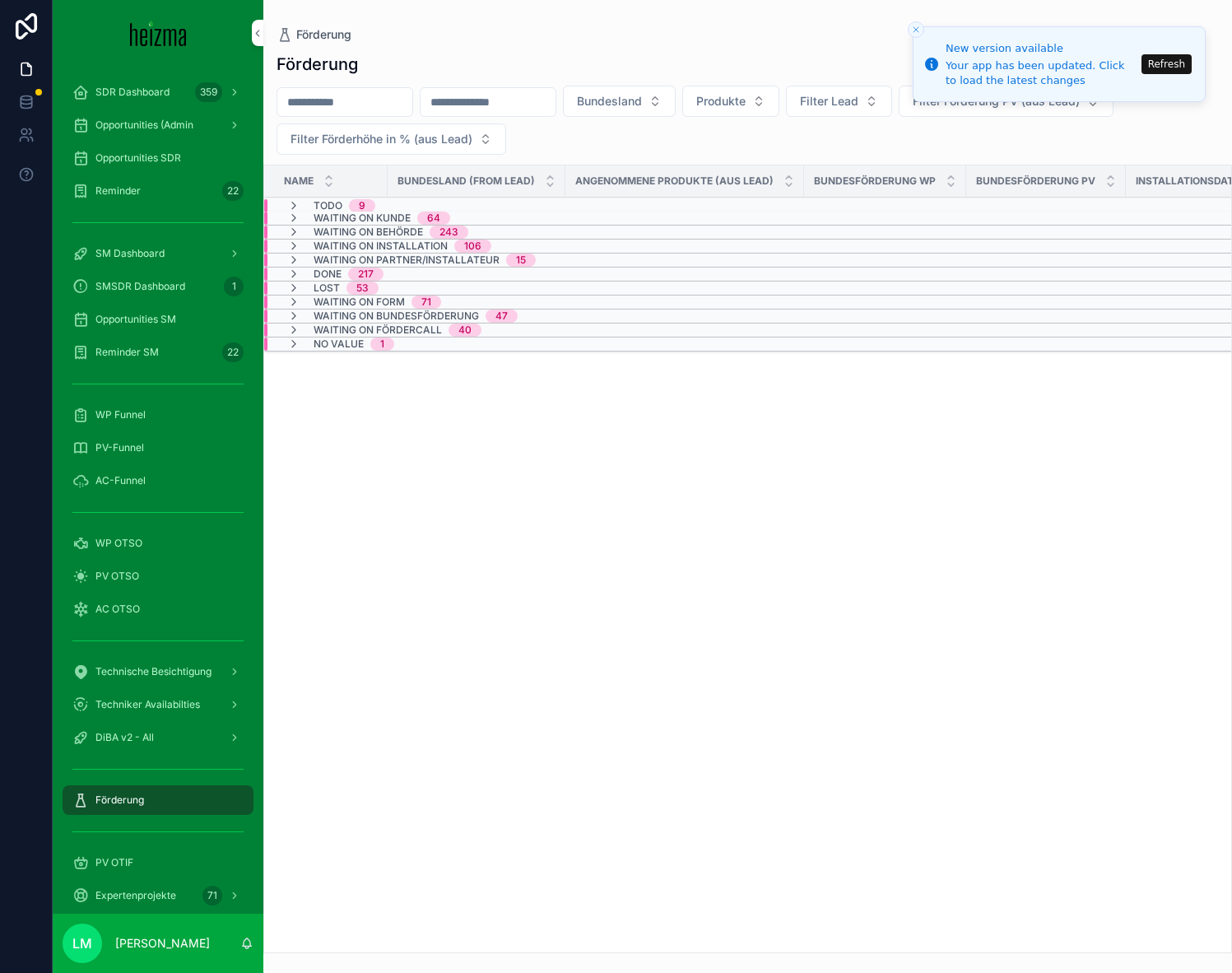
click at [328, 204] on span "TODO" at bounding box center [328, 205] width 29 height 13
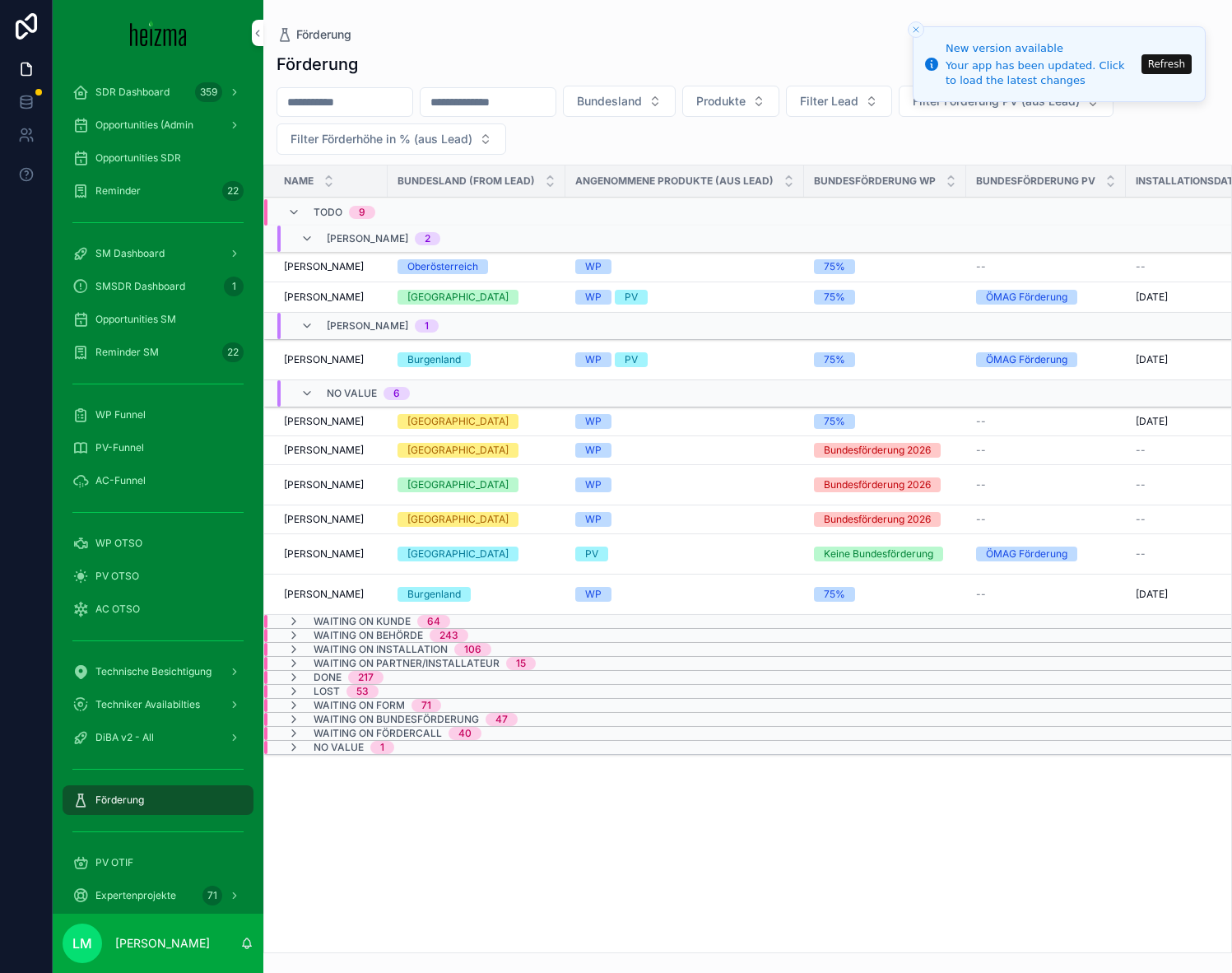
click at [330, 202] on div "TODO 9" at bounding box center [344, 212] width 62 height 26
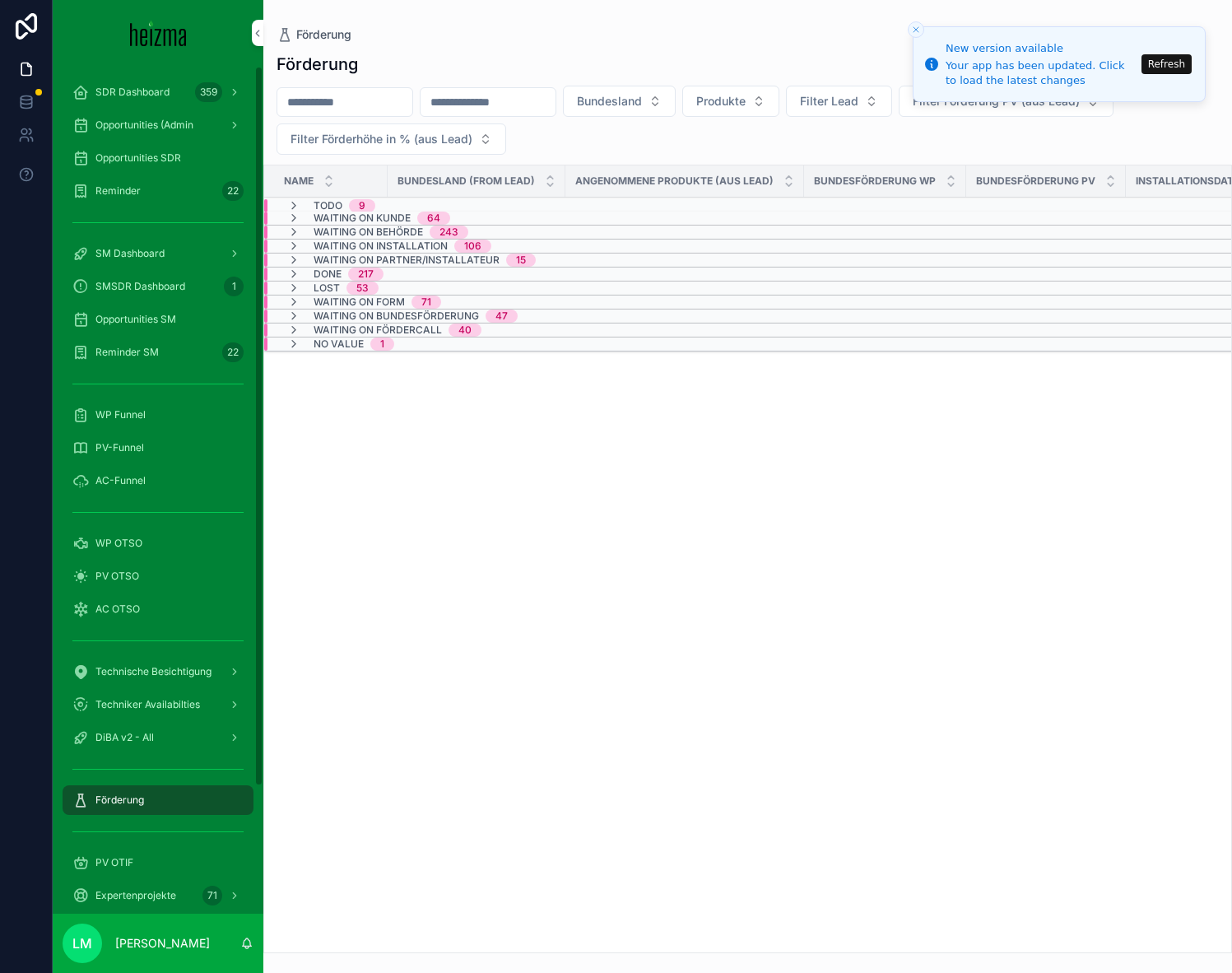
click at [190, 154] on div "Opportunities SDR" at bounding box center [158, 157] width 171 height 26
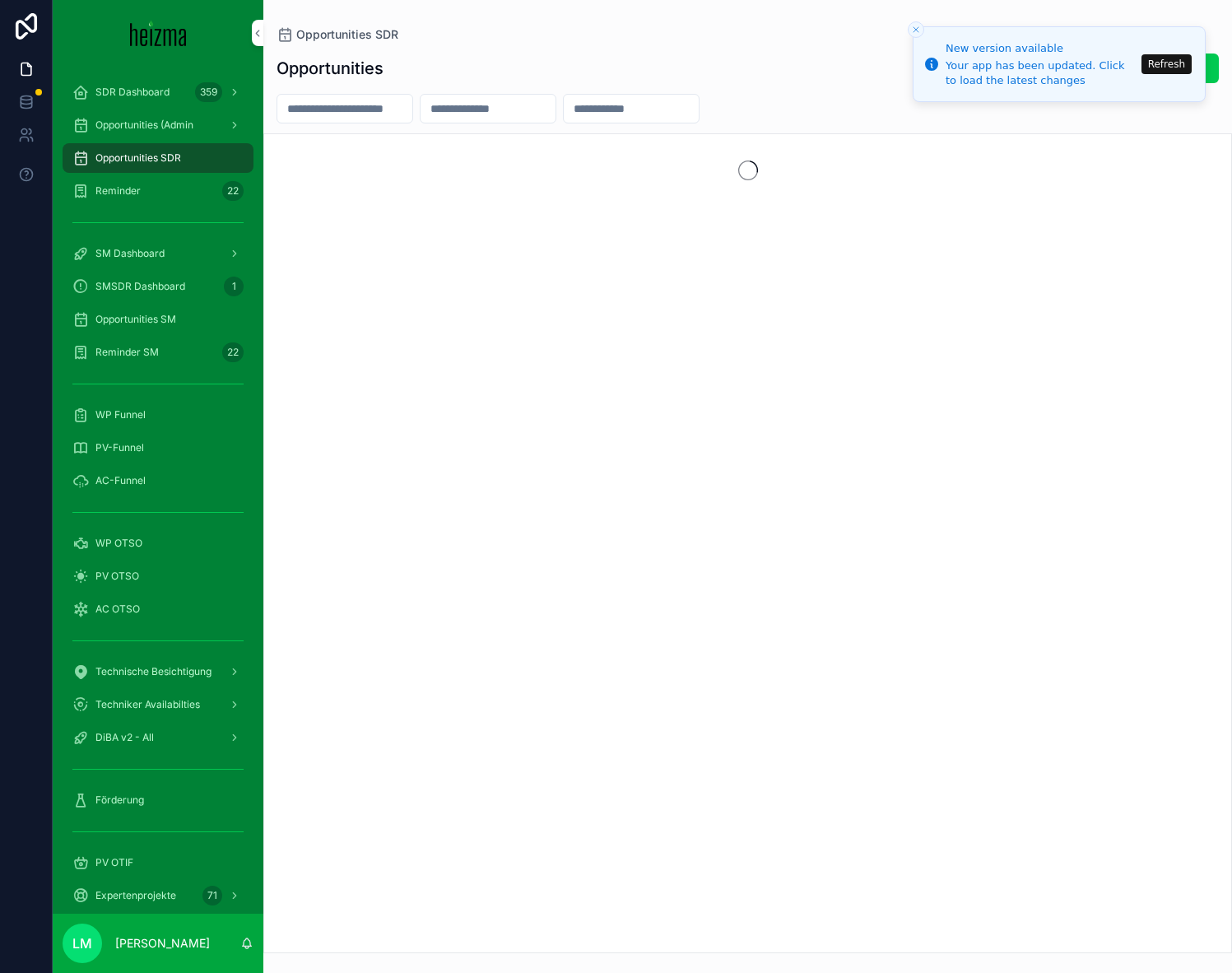
click at [334, 108] on input "scrollable content" at bounding box center [344, 108] width 135 height 23
type input "*******"
click at [918, 25] on icon "Close toast" at bounding box center [916, 29] width 10 height 10
click at [1167, 72] on button "Refresh" at bounding box center [1167, 65] width 50 height 20
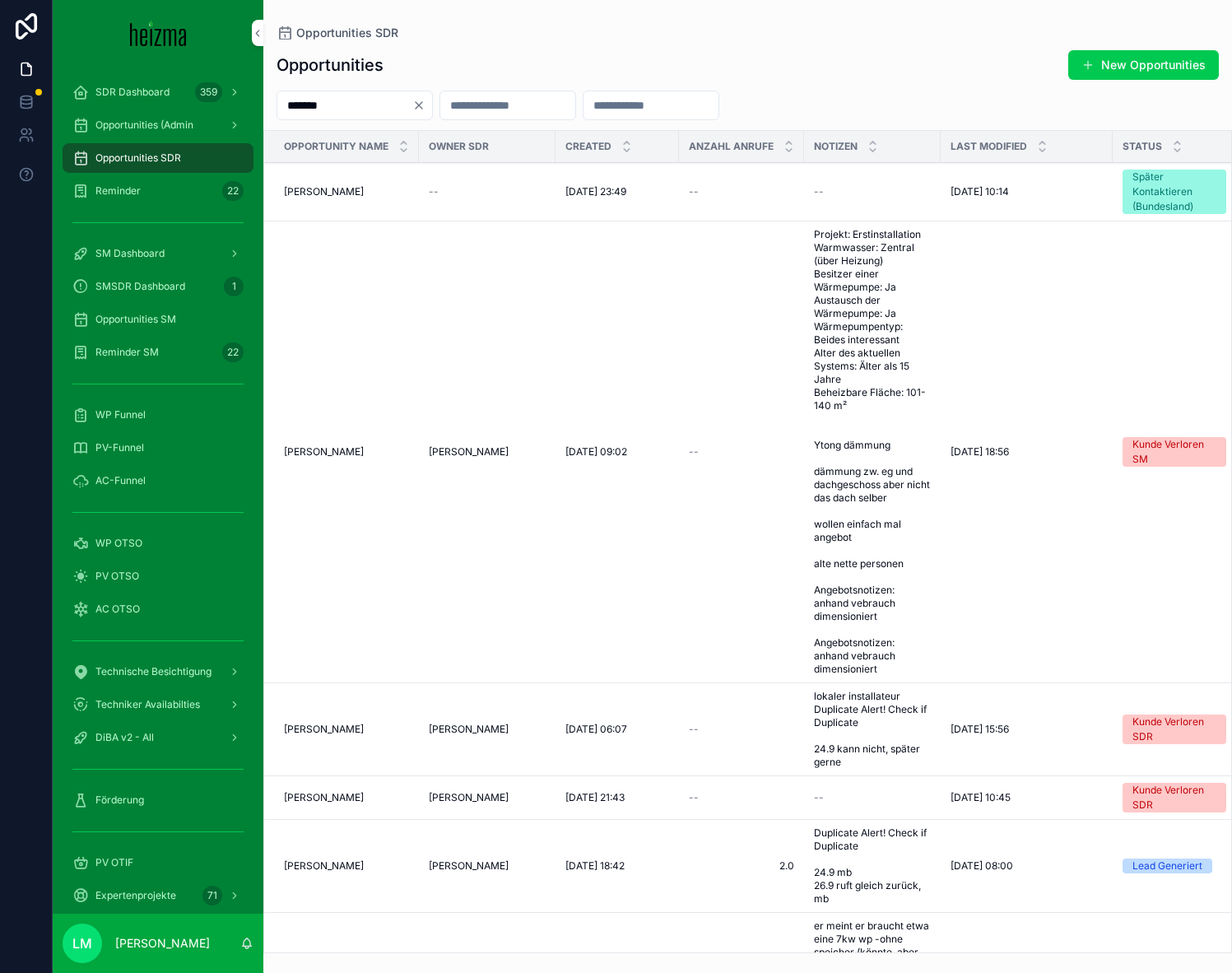
click at [341, 107] on input "*******" at bounding box center [344, 104] width 135 height 23
type input "**********"
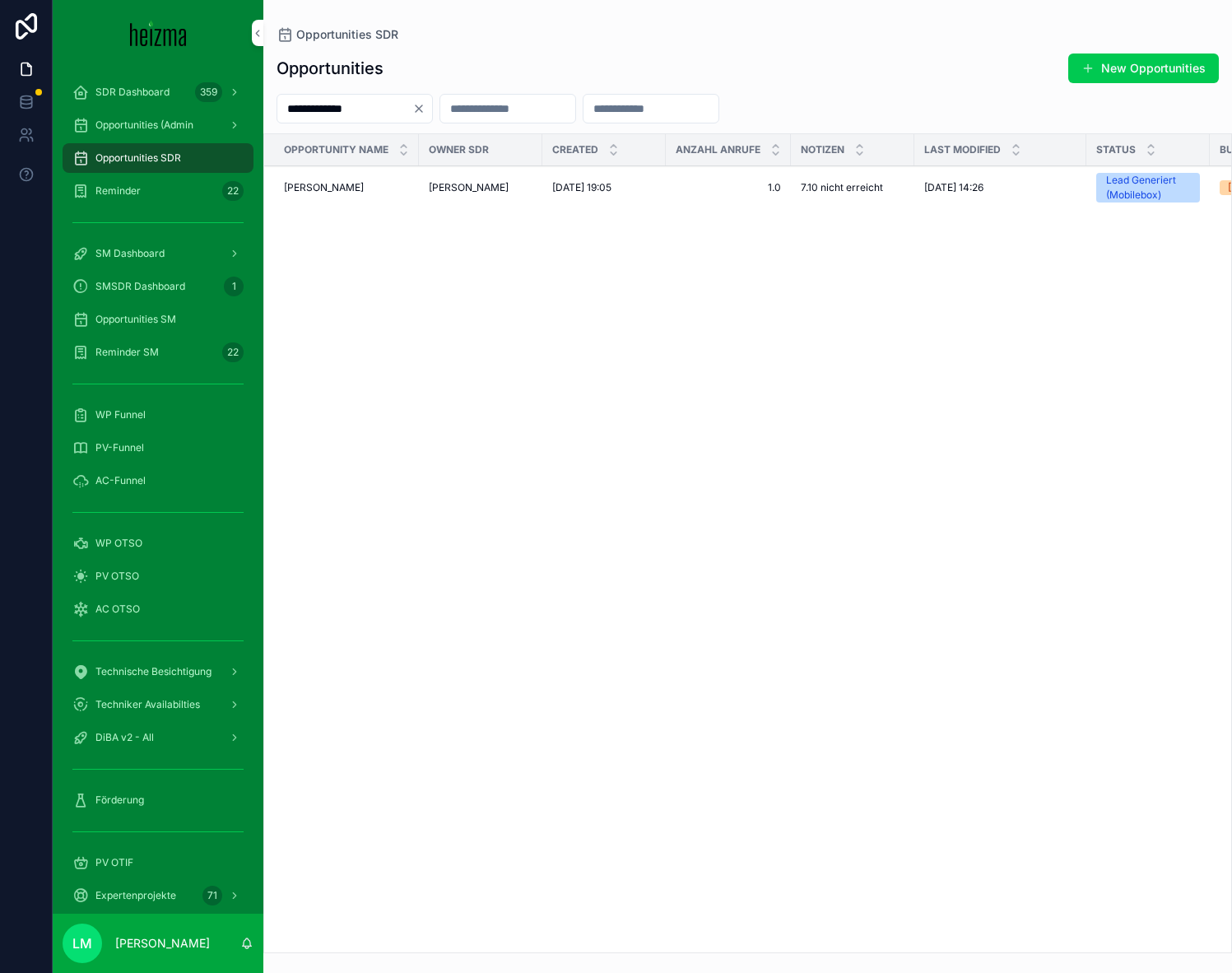
click at [350, 188] on span "[PERSON_NAME]" at bounding box center [324, 187] width 80 height 13
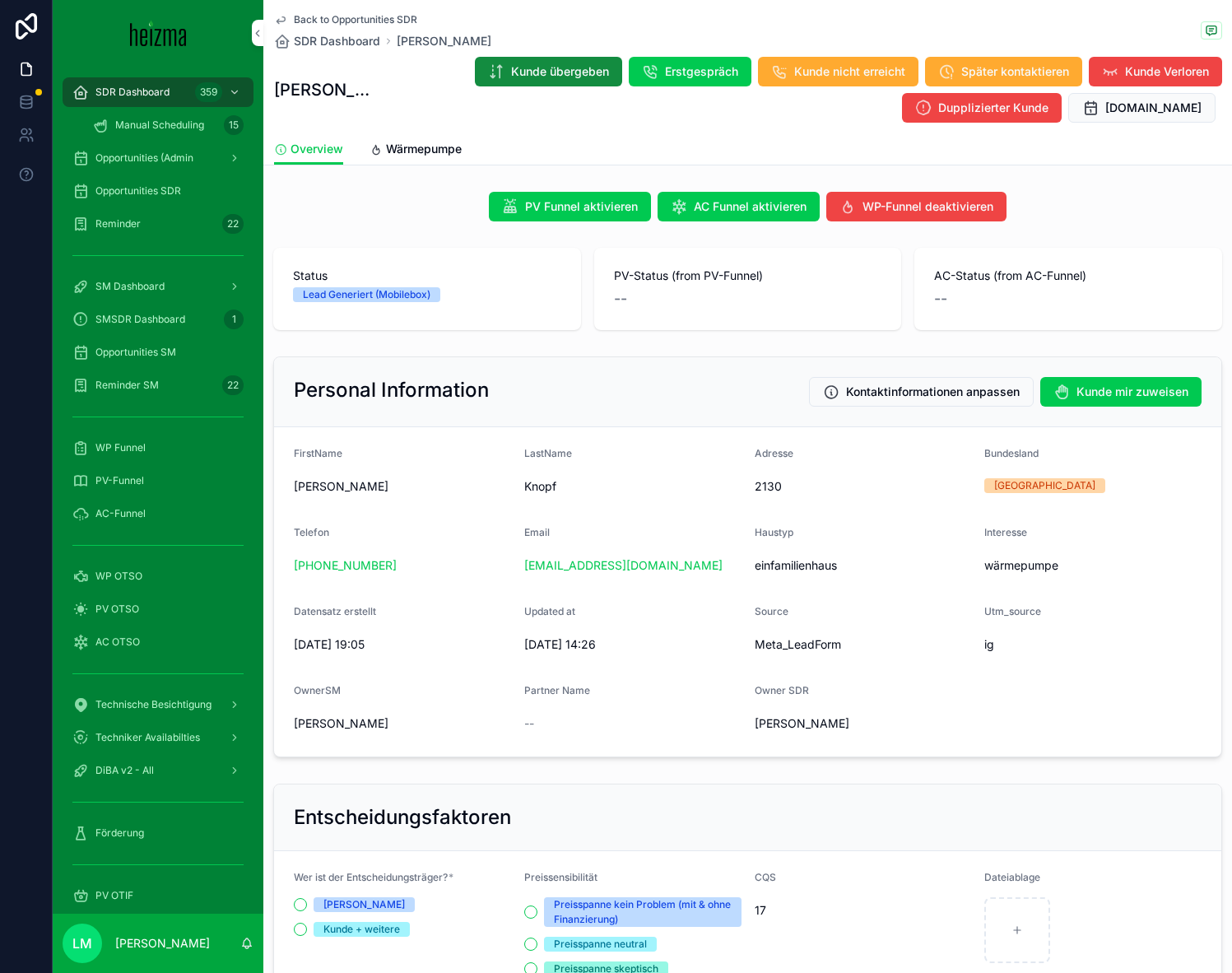
click at [437, 157] on link "Wärmepumpe" at bounding box center [415, 151] width 92 height 33
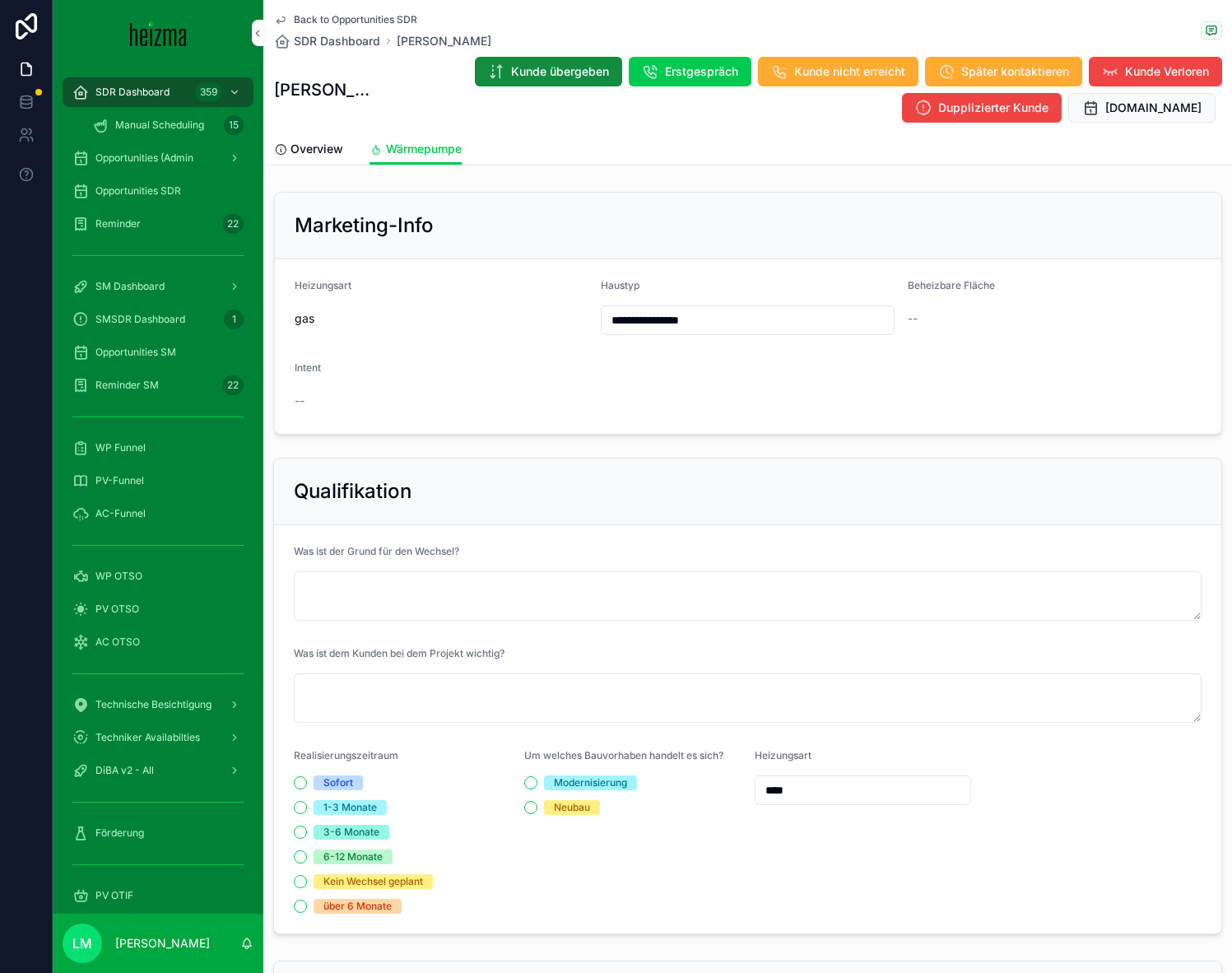
click at [1142, 70] on span "Kunde Verloren" at bounding box center [1167, 72] width 84 height 16
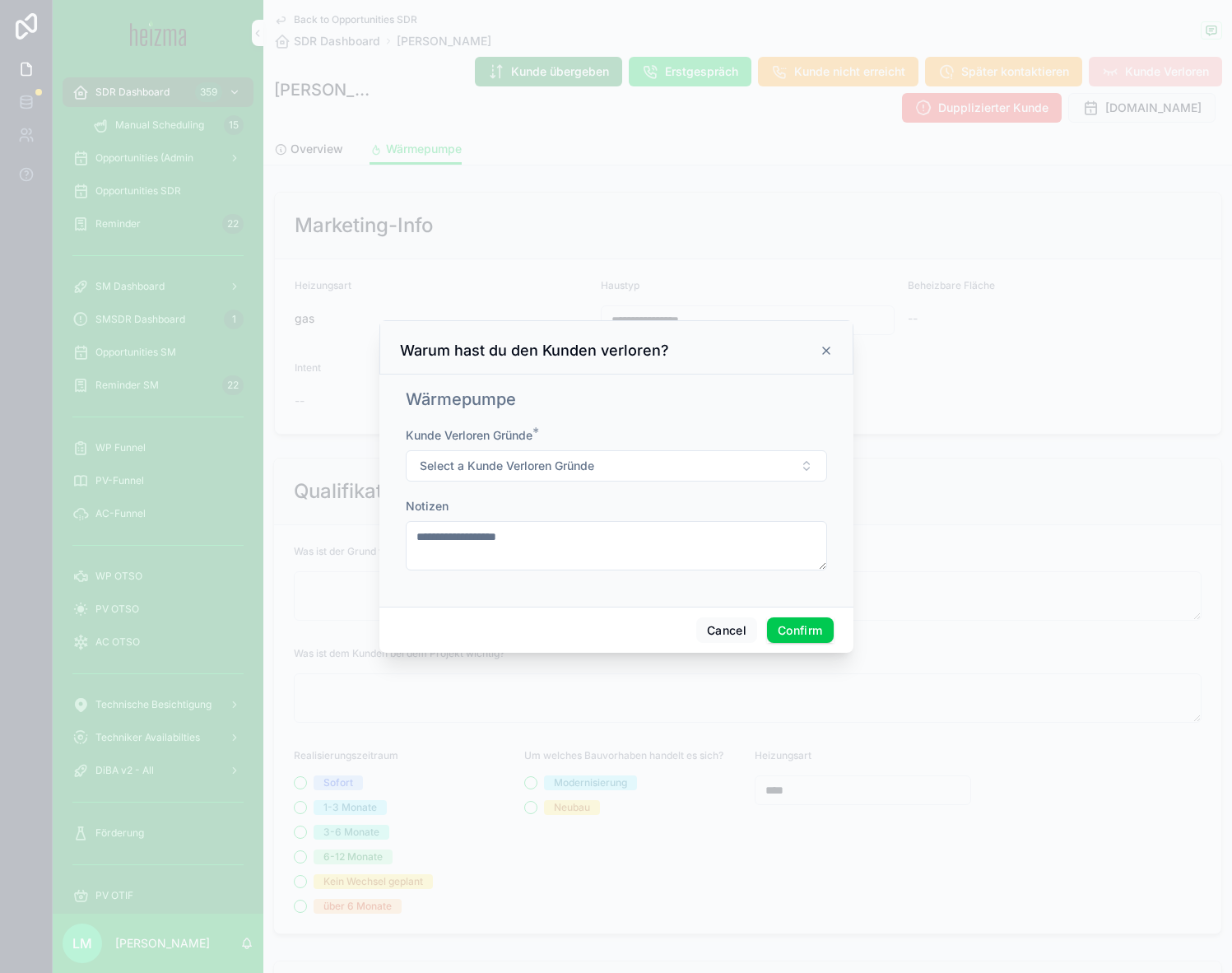
click at [581, 453] on button "Select a Kunde Verloren Gründe" at bounding box center [617, 466] width 422 height 31
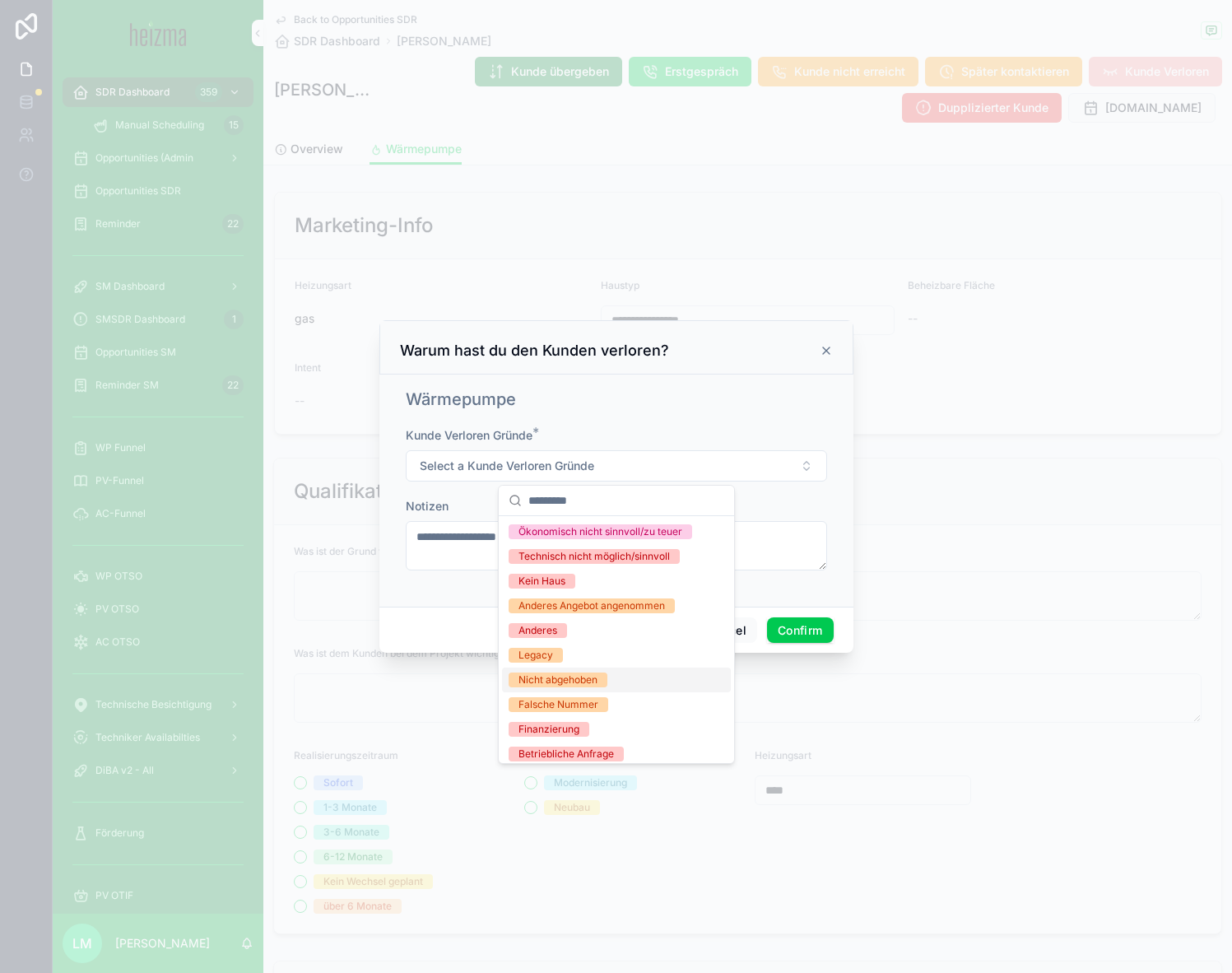
scroll to position [180, 0]
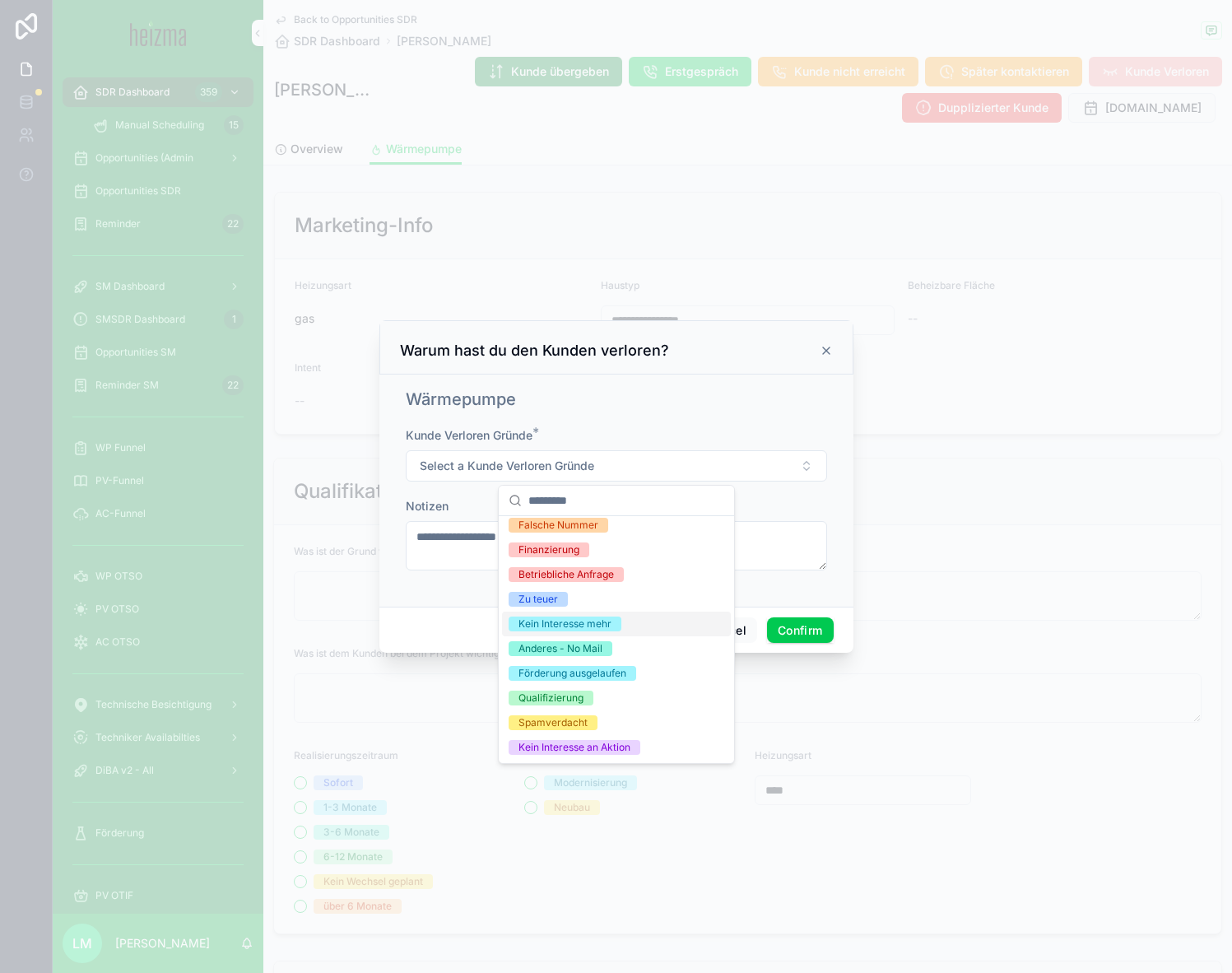
click at [586, 622] on div "Kein Interesse mehr" at bounding box center [565, 624] width 93 height 15
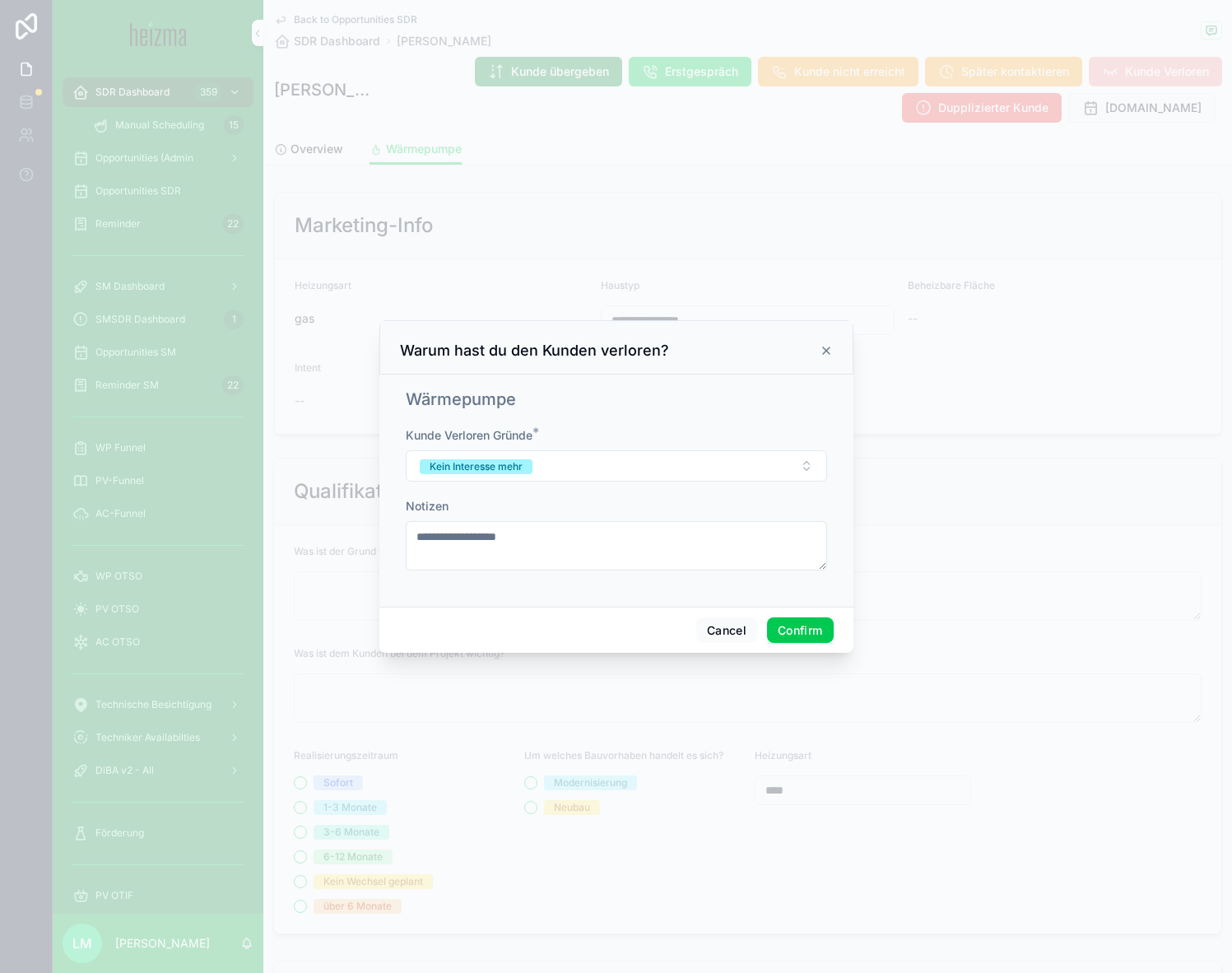
click at [798, 642] on button "Confirm" at bounding box center [800, 630] width 65 height 26
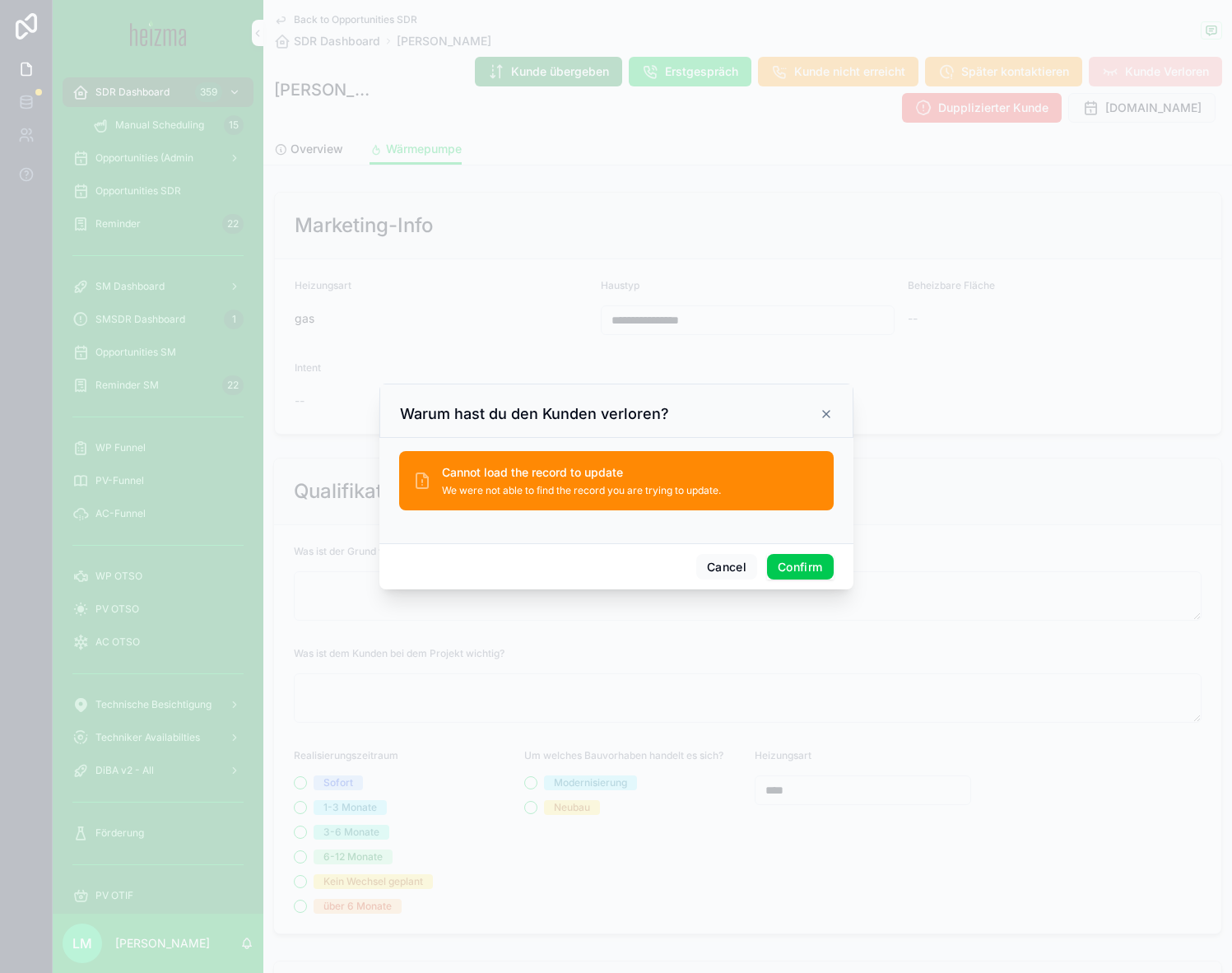
click at [809, 569] on button "Confirm" at bounding box center [800, 567] width 65 height 26
click at [828, 417] on icon at bounding box center [826, 413] width 13 height 13
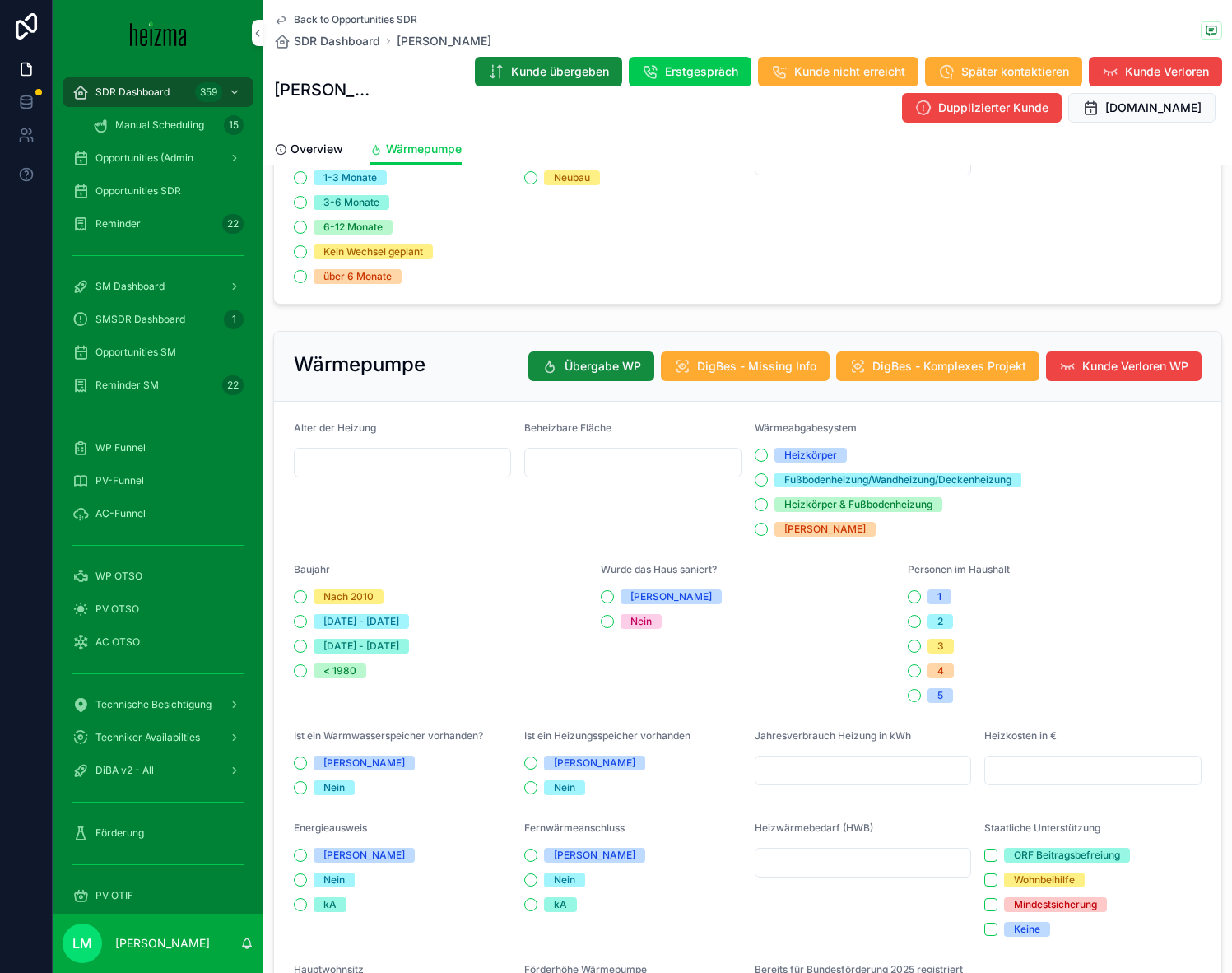
scroll to position [482, 0]
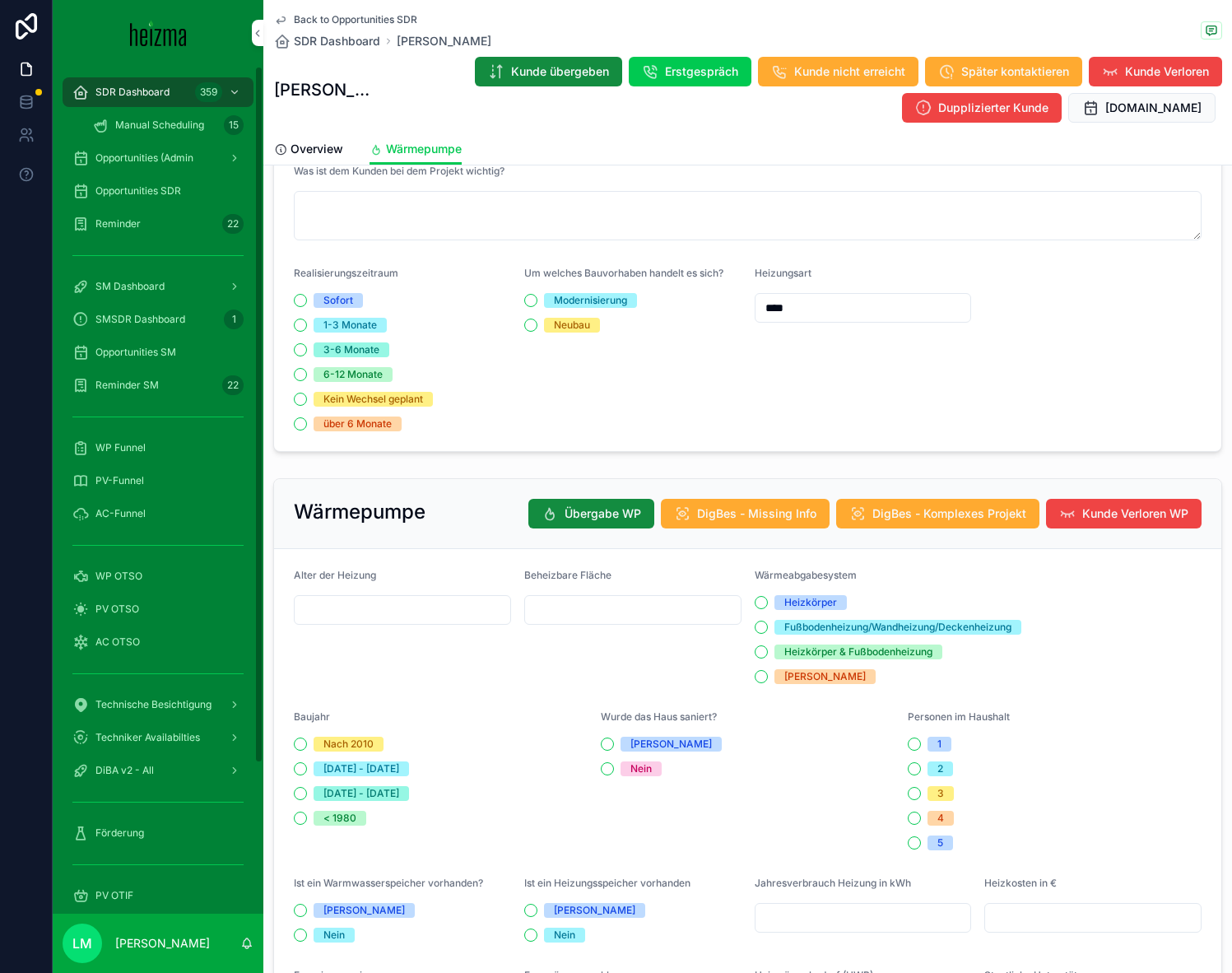
click at [307, 144] on span "Overview" at bounding box center [317, 149] width 53 height 16
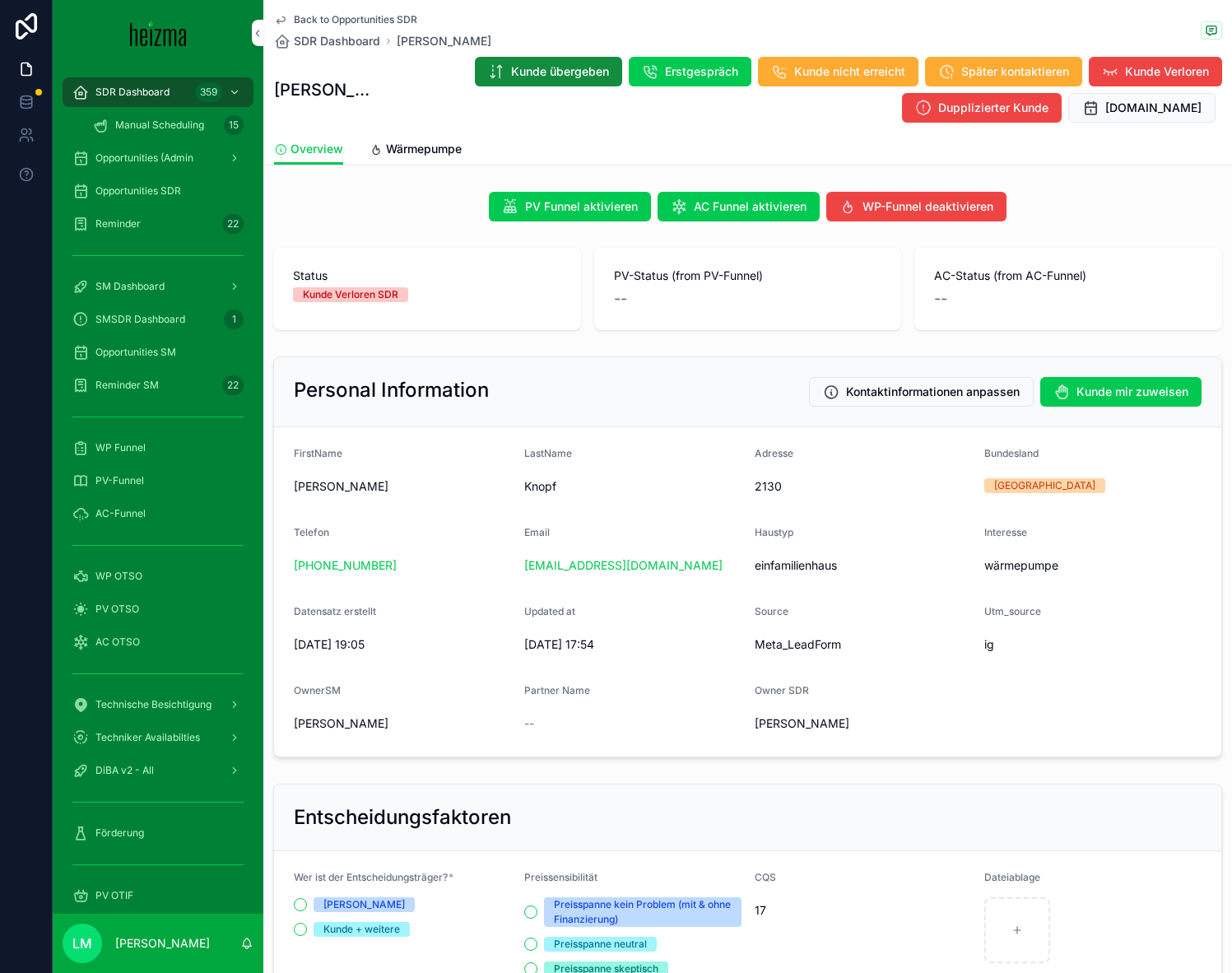
click at [339, 25] on span "Back to Opportunities SDR" at bounding box center [355, 19] width 124 height 13
